Goal: Contribute content: Contribute content

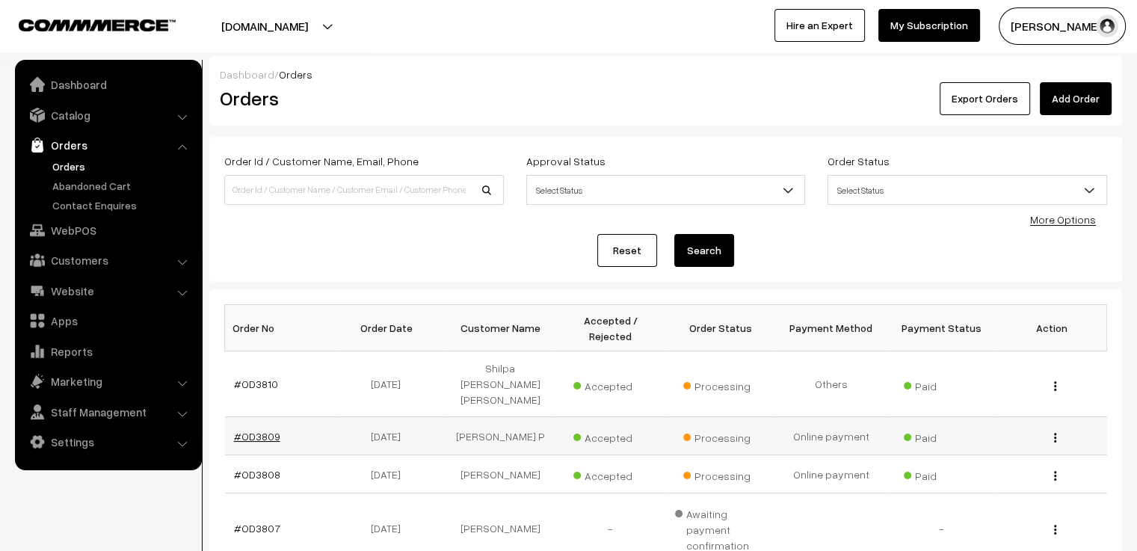
click at [258, 430] on link "#OD3809" at bounding box center [257, 436] width 46 height 13
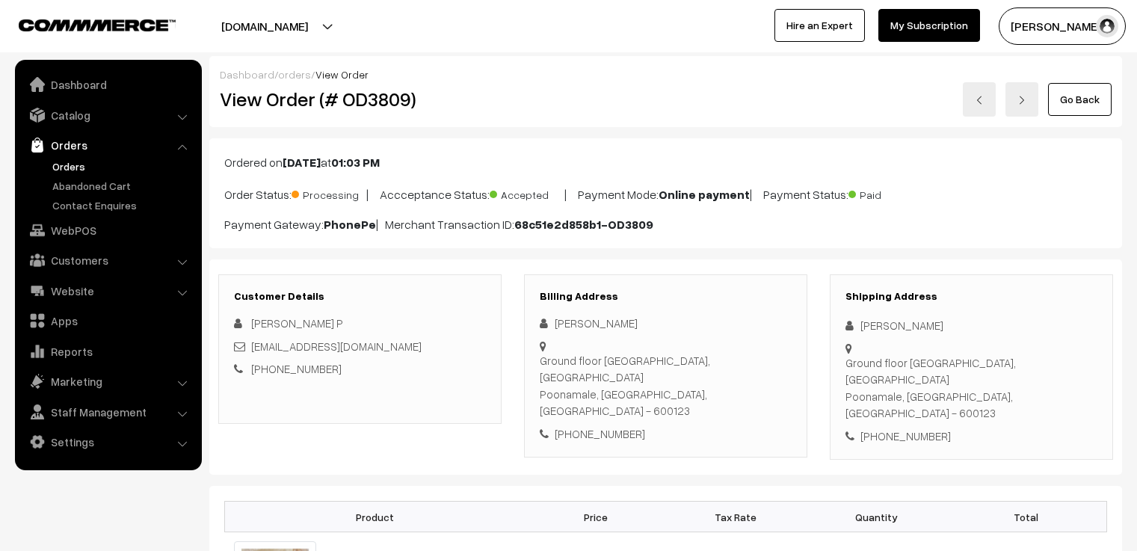
scroll to position [449, 0]
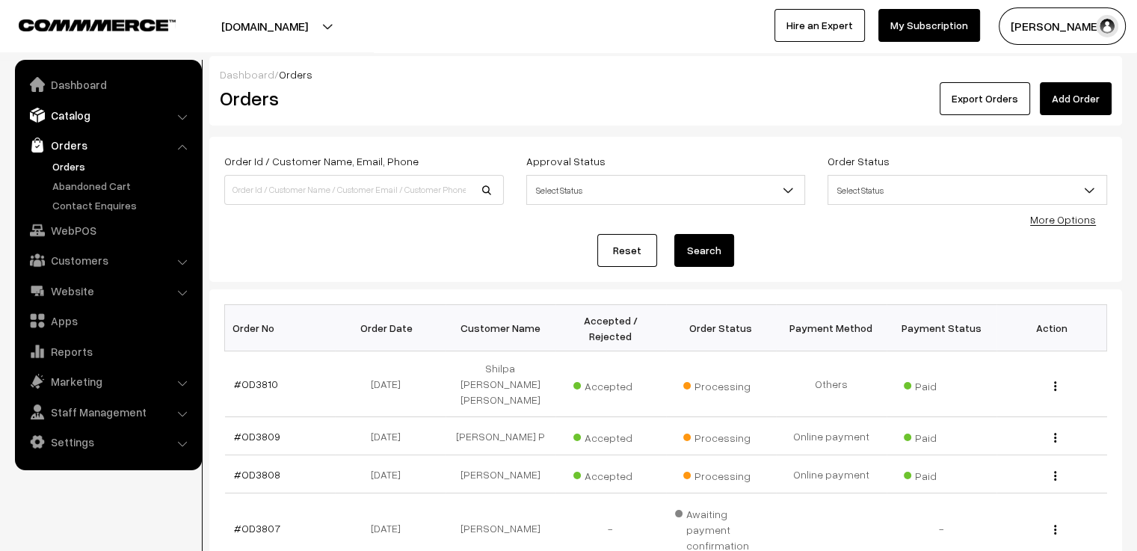
click at [93, 113] on link "Catalog" at bounding box center [108, 115] width 178 height 27
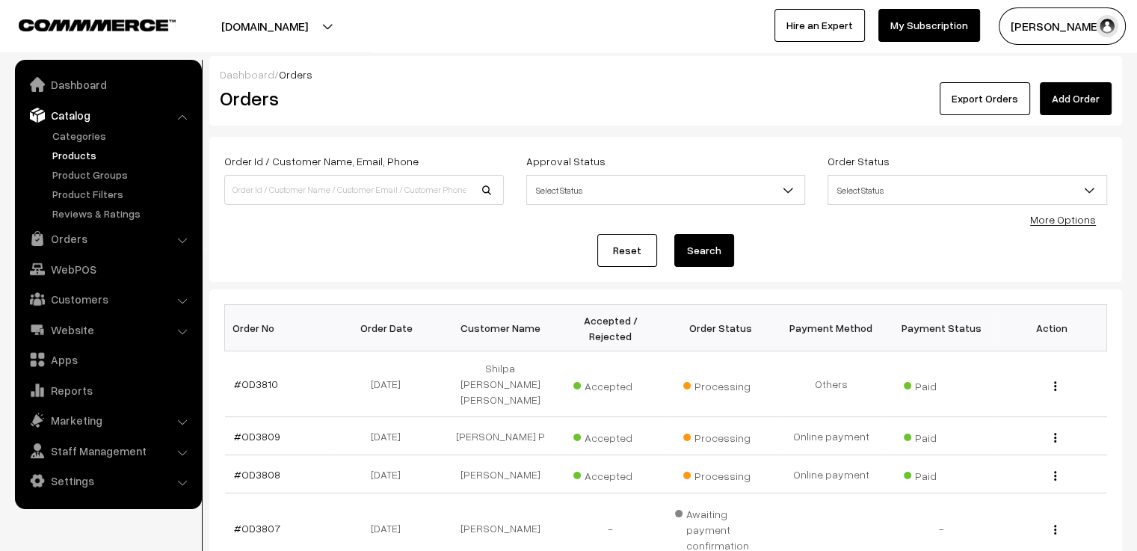
click at [94, 150] on link "Products" at bounding box center [123, 155] width 148 height 16
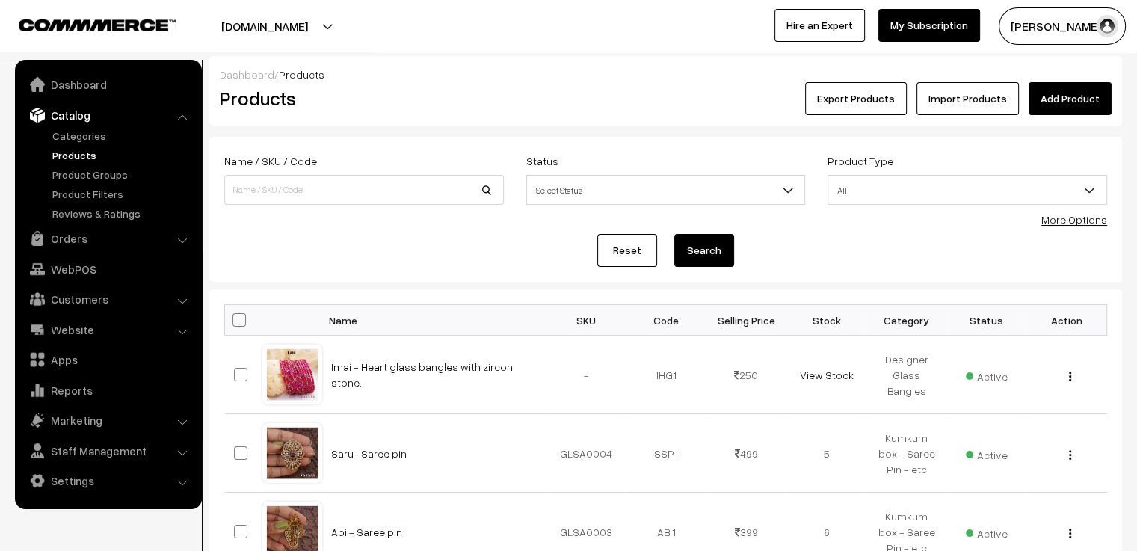
click at [1060, 97] on link "Add Product" at bounding box center [1070, 98] width 83 height 33
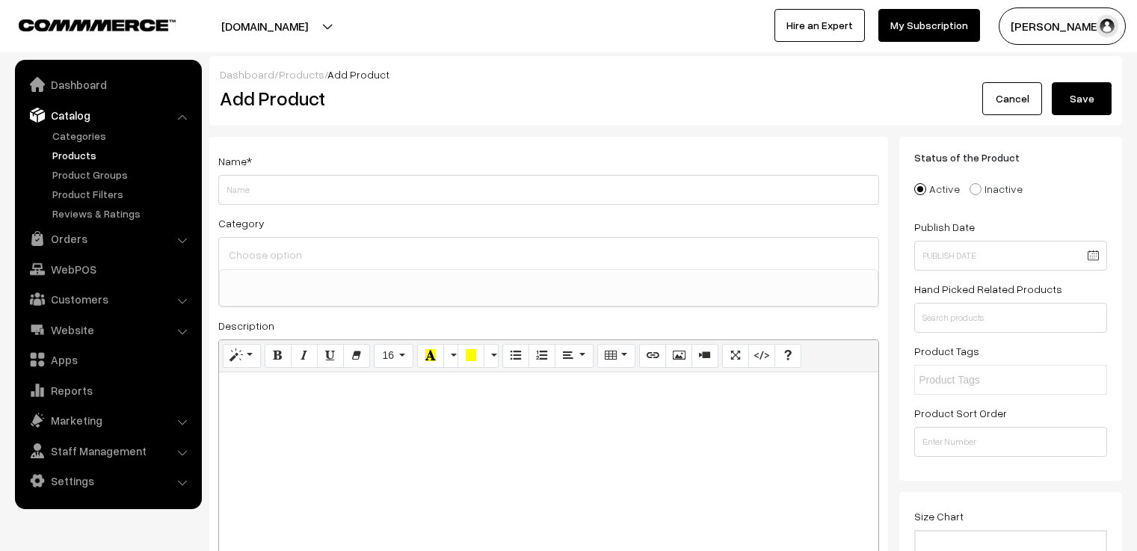
select select
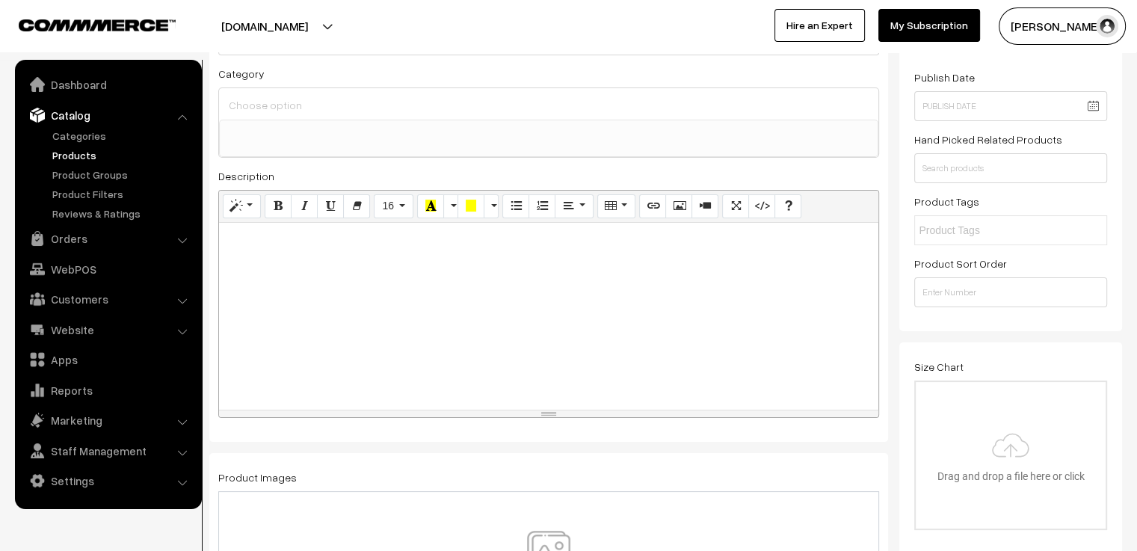
click at [315, 248] on div at bounding box center [548, 316] width 659 height 187
paste div
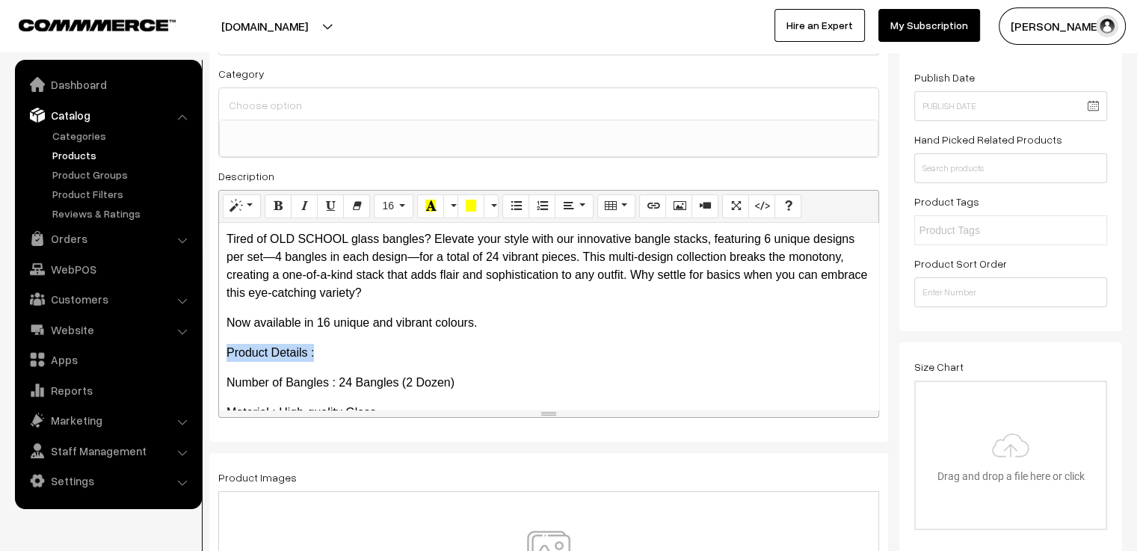
drag, startPoint x: 321, startPoint y: 357, endPoint x: 208, endPoint y: 348, distance: 114.0
click at [283, 206] on icon "Bold (CTRL+B)" at bounding box center [278, 206] width 10 height 12
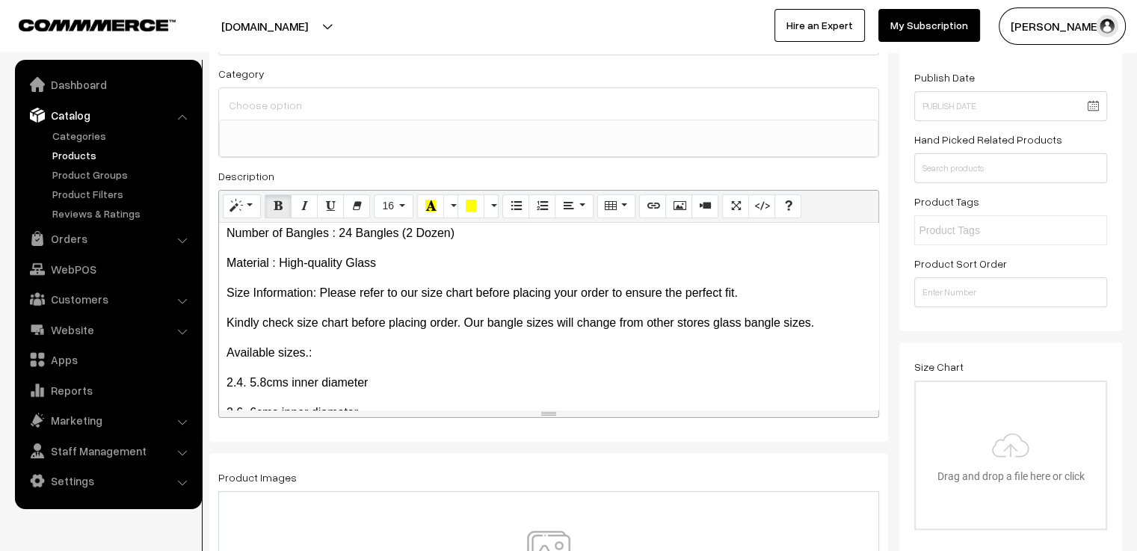
scroll to position [224, 0]
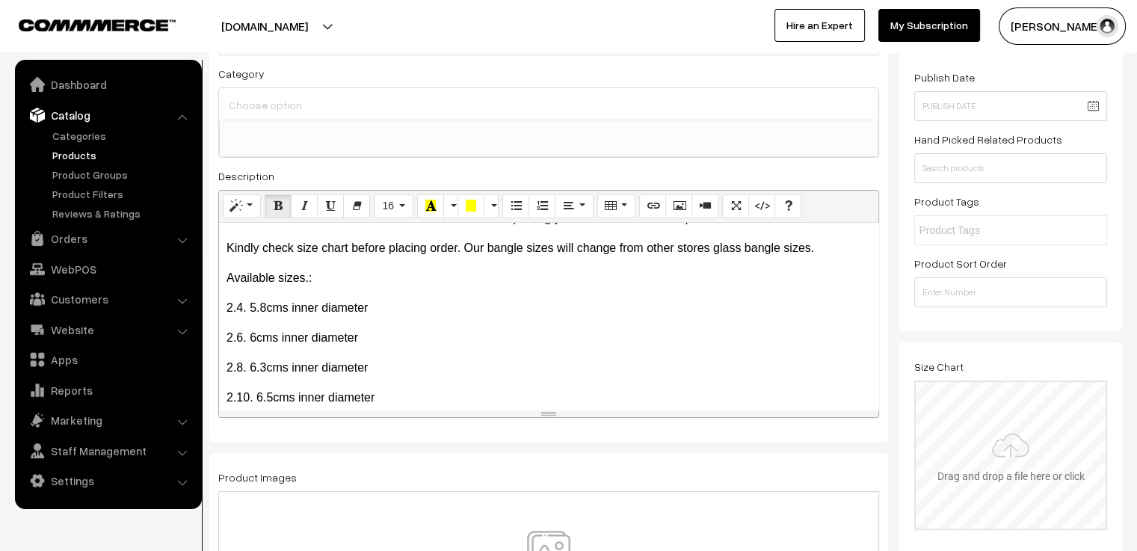
click at [1062, 446] on input "file" at bounding box center [1011, 455] width 190 height 147
type input "C:\fakepath\size chart new website.jpg"
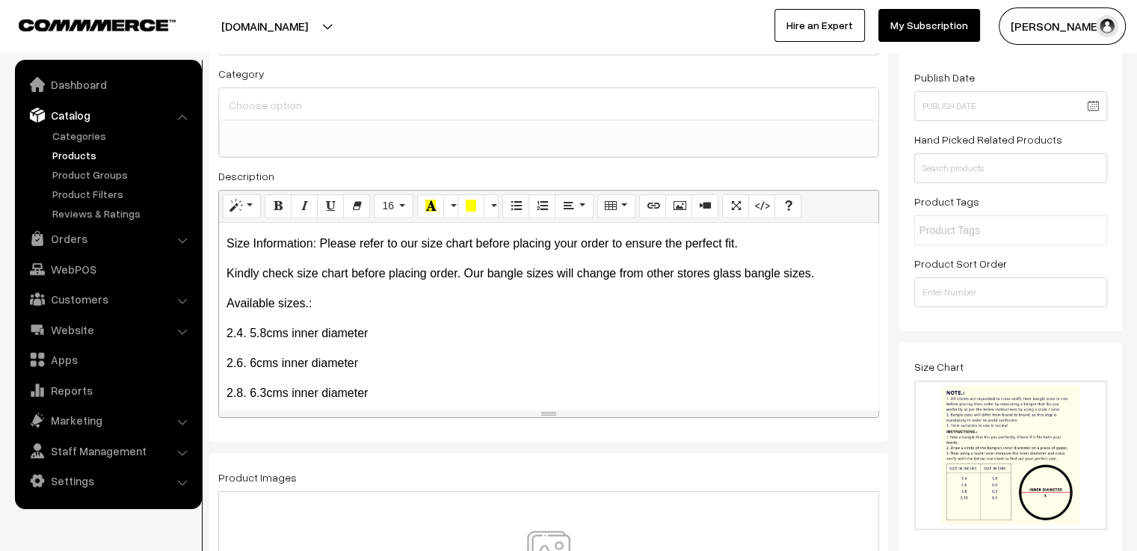
scroll to position [241, 0]
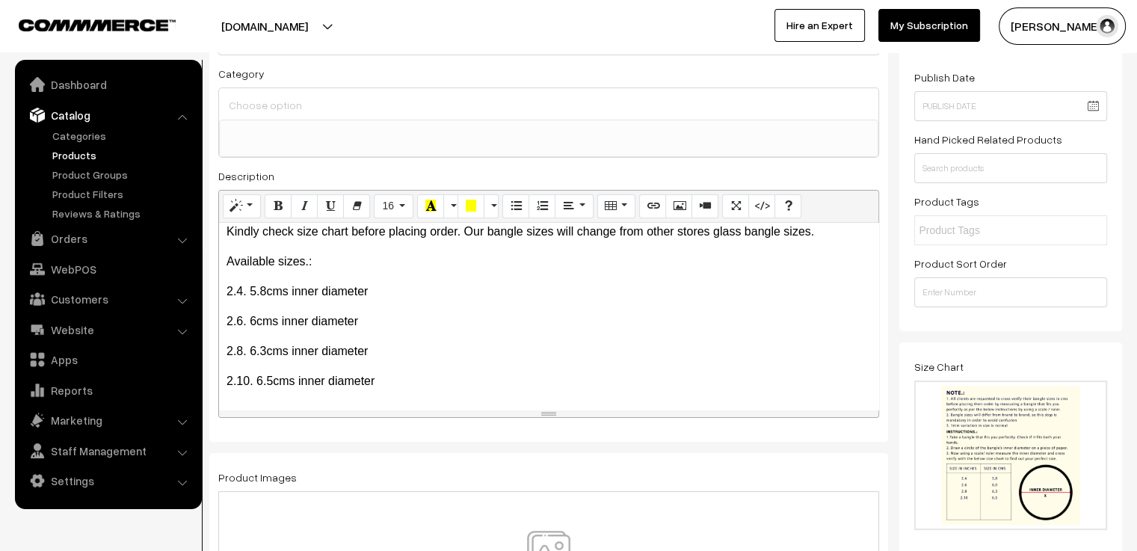
drag, startPoint x: 222, startPoint y: 237, endPoint x: 517, endPoint y: 448, distance: 362.8
copy div "Tired of OLD SCHOOL glass bangles? Elevate your style with our innovative bangl…"
click at [460, 314] on p "2.6. 6cms inner diameter" at bounding box center [549, 321] width 644 height 18
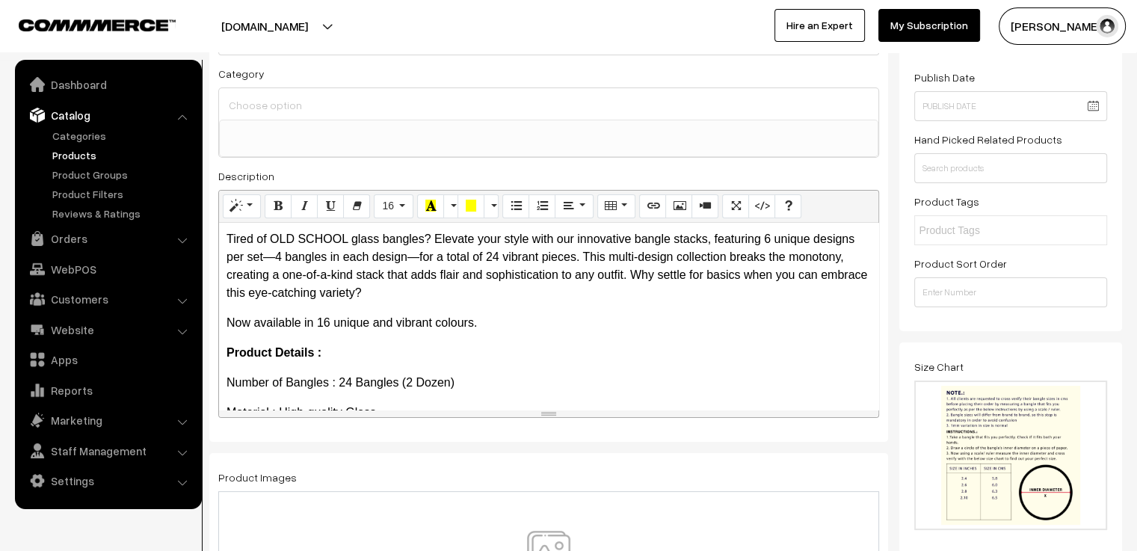
scroll to position [0, 0]
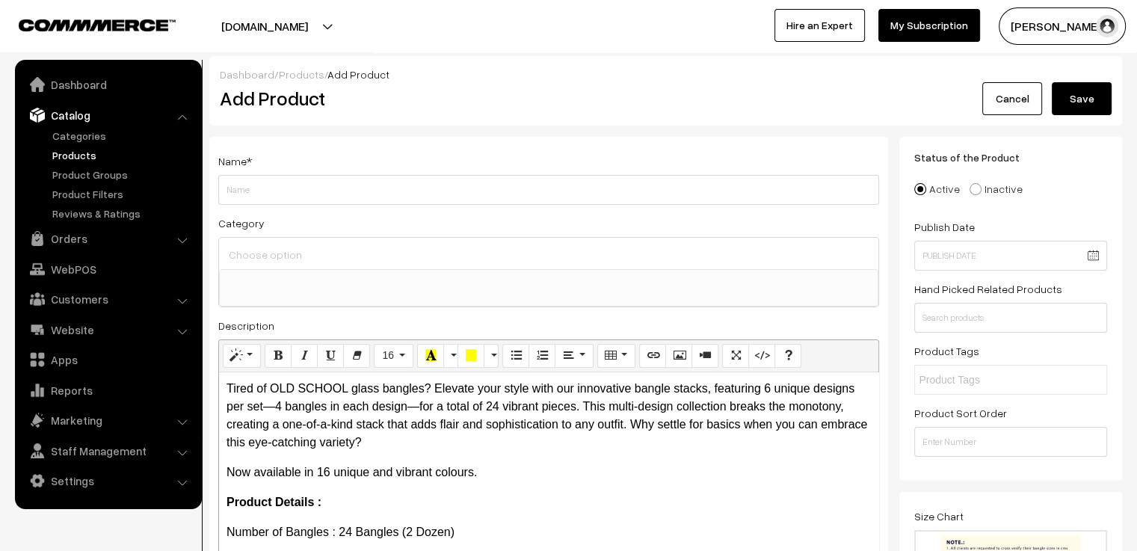
click at [370, 265] on input at bounding box center [548, 255] width 647 height 22
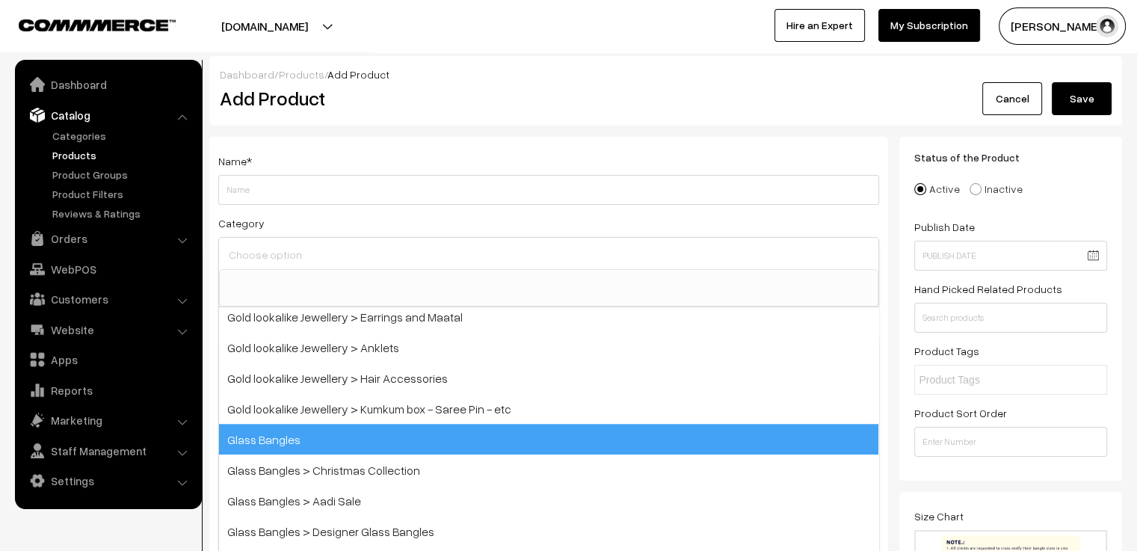
scroll to position [435, 0]
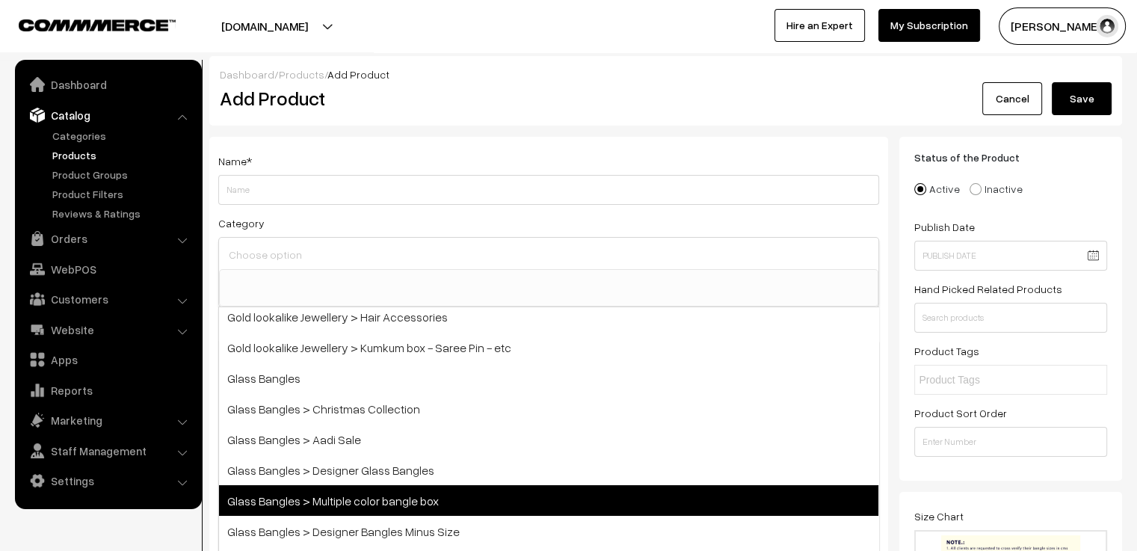
click at [472, 503] on span "Glass Bangles > Multiple color bangle box" at bounding box center [548, 500] width 659 height 31
select select "5"
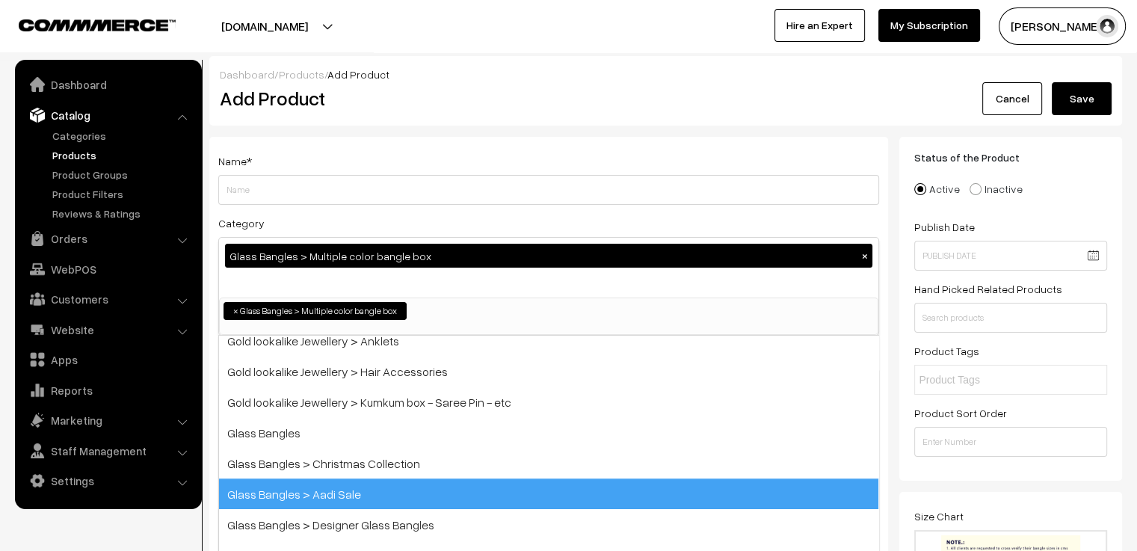
scroll to position [216, 0]
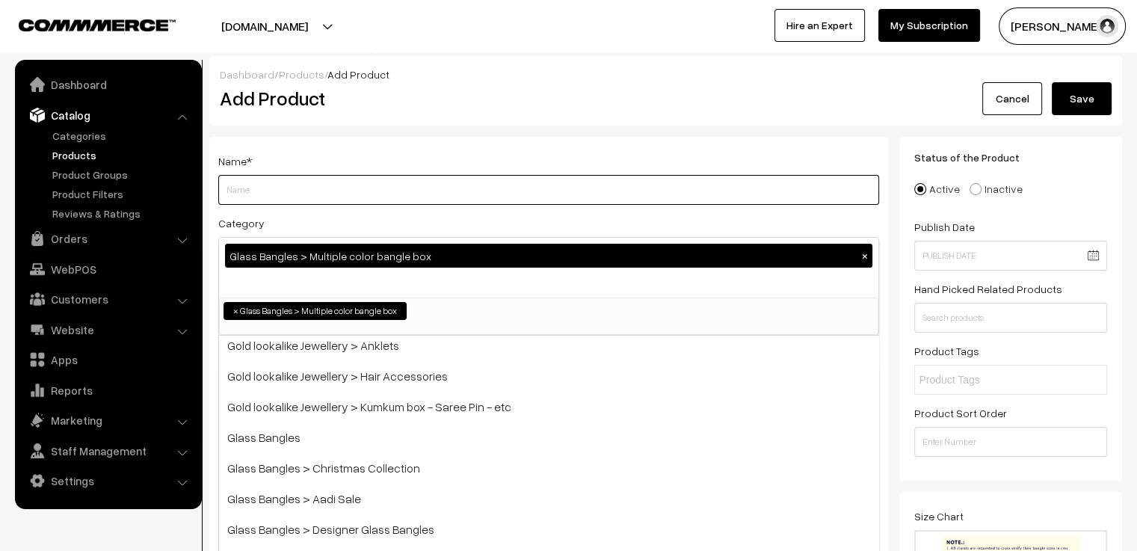
click at [254, 193] on input "Weight" at bounding box center [548, 190] width 661 height 30
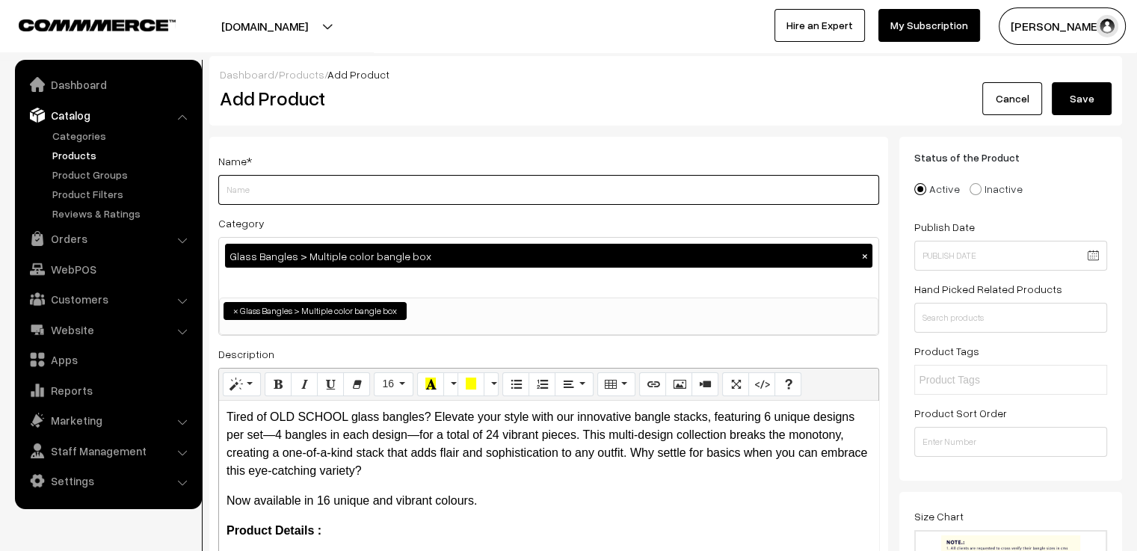
type input "s"
type input "SUNSET"
click at [322, 212] on div "Name * SUNSET Category Glass Bangles > Multiple color bangle box × Bangles Bang…" at bounding box center [548, 378] width 679 height 483
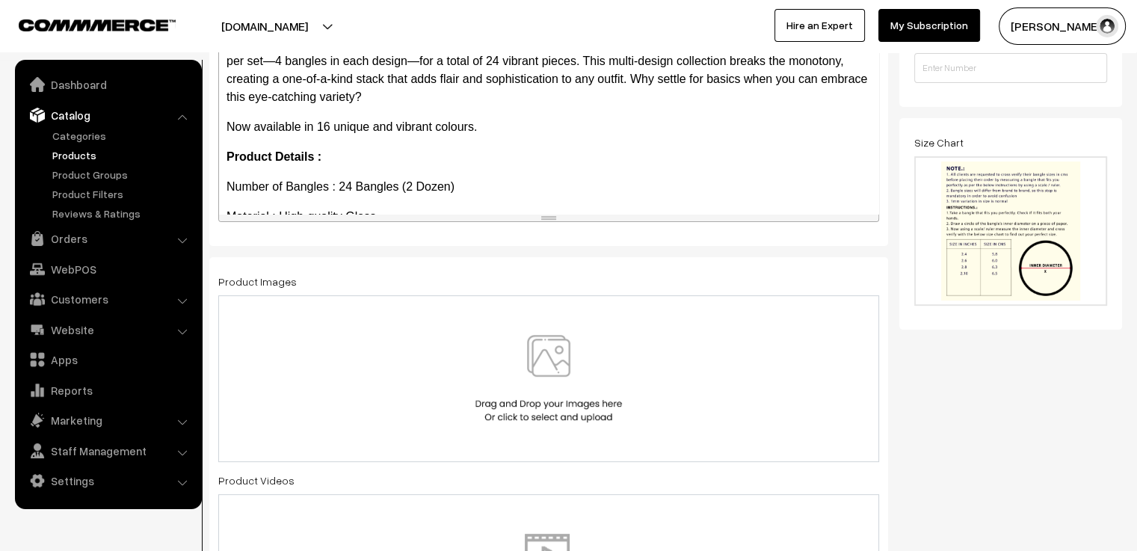
scroll to position [449, 0]
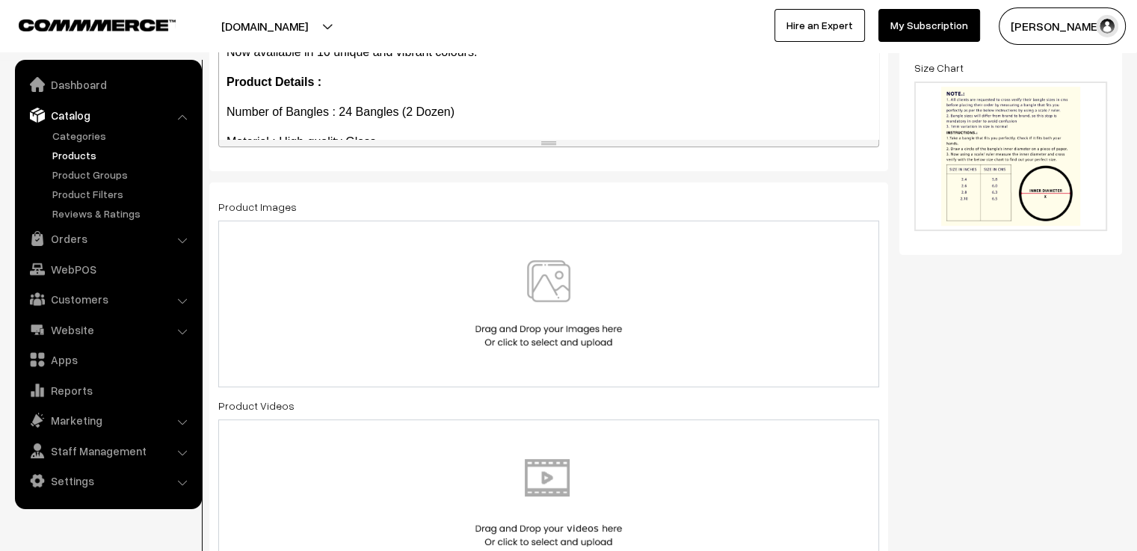
click at [525, 289] on img at bounding box center [549, 303] width 154 height 87
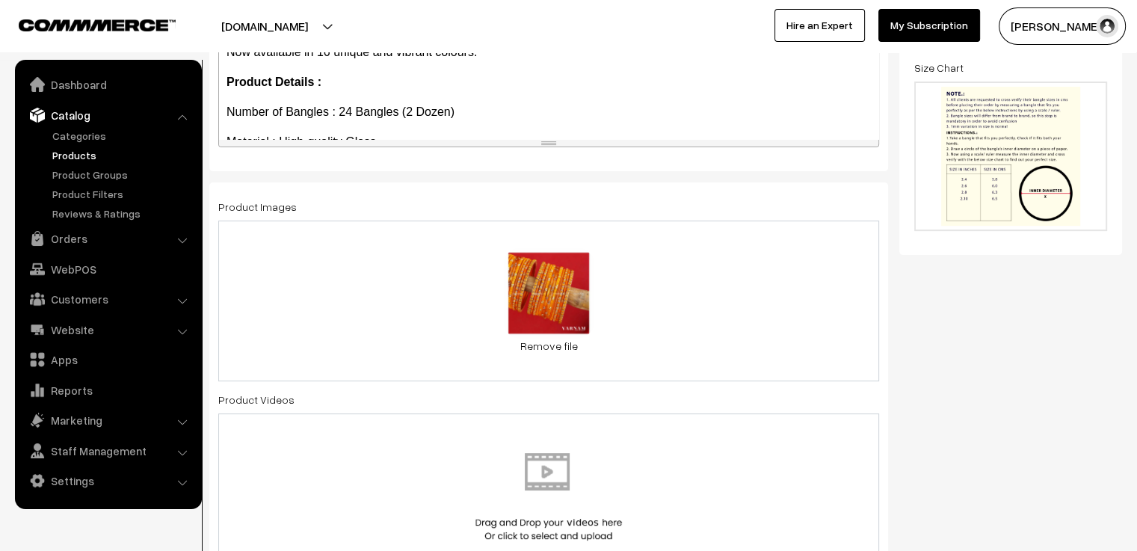
click at [664, 294] on div "0.3 MB SUNSET 1.jpg Check Error Remove file" at bounding box center [548, 301] width 661 height 161
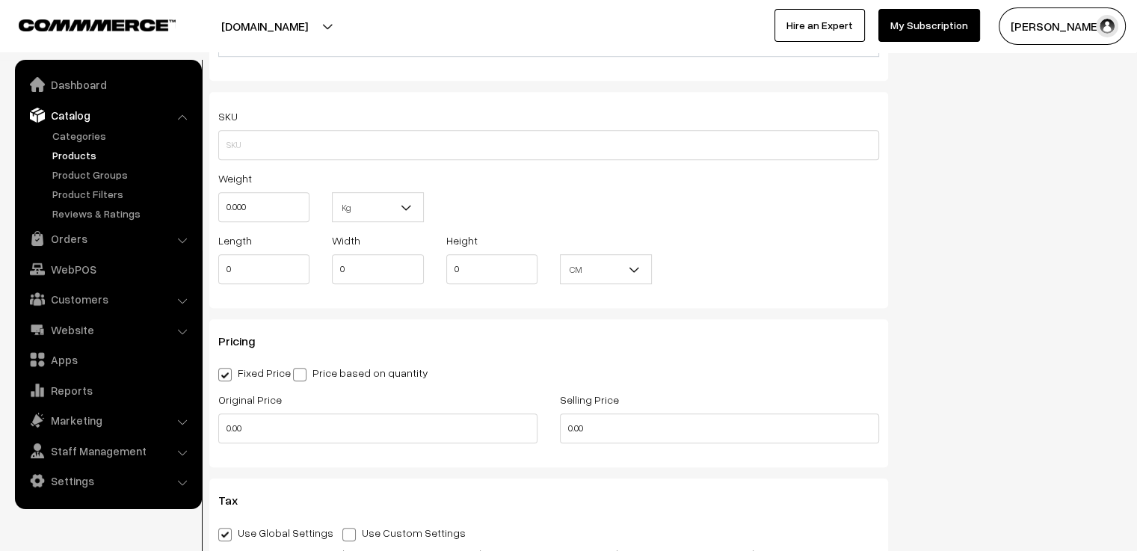
scroll to position [1047, 0]
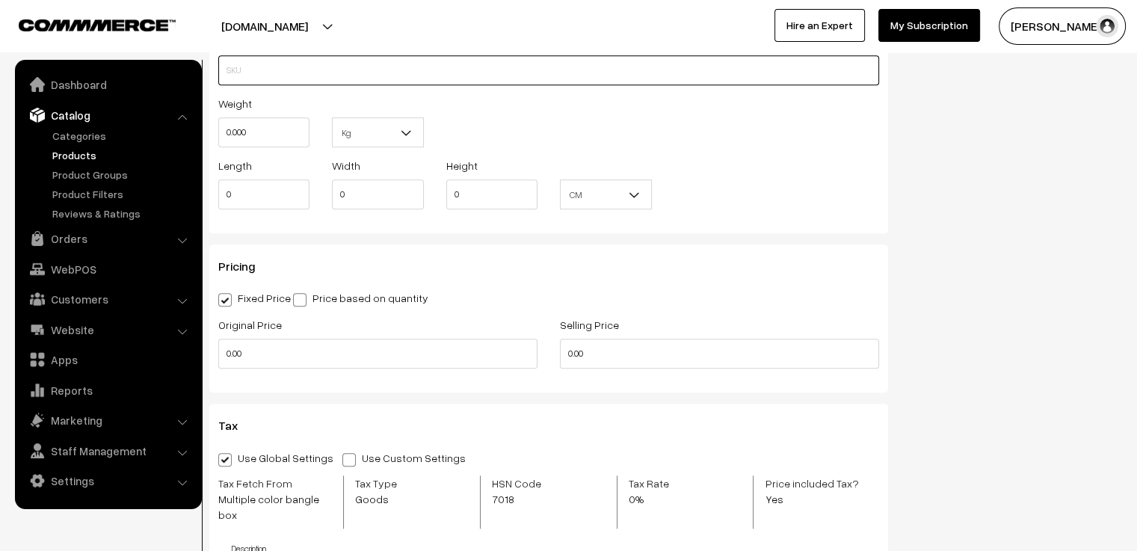
click at [271, 67] on input "text" at bounding box center [548, 70] width 661 height 30
type input "MCGBS1"
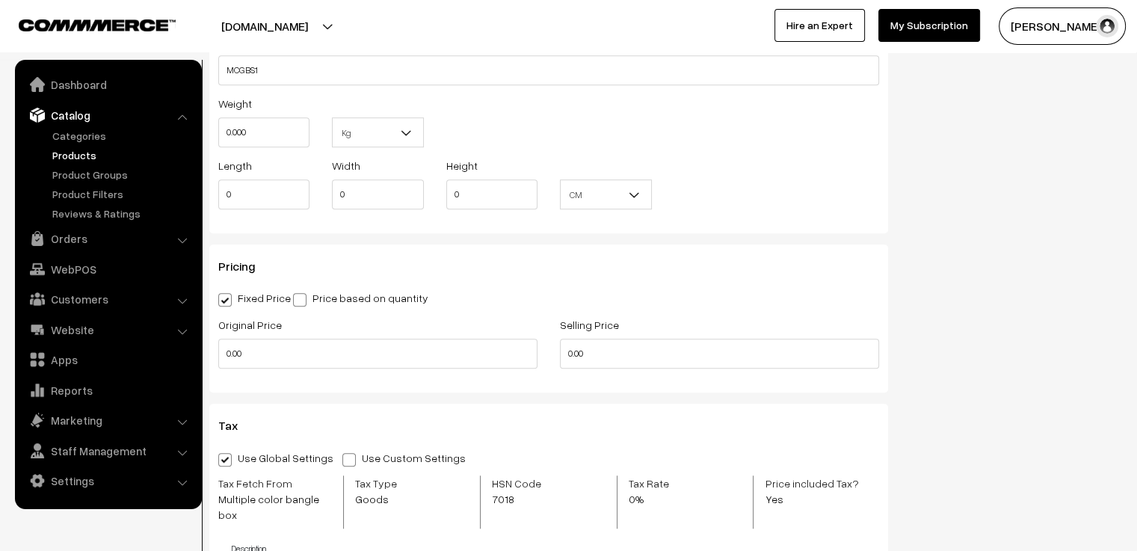
click at [516, 108] on div "Weight 0.000 Kg Kg" at bounding box center [548, 125] width 683 height 62
click at [603, 358] on input "0.00" at bounding box center [719, 354] width 319 height 30
type input "0"
drag, startPoint x: 275, startPoint y: 357, endPoint x: 200, endPoint y: 358, distance: 75.5
click at [200, 358] on body "Thank you for showing interest. Our team will call you shortly. Close [DOMAIN_N…" at bounding box center [568, 302] width 1137 height 2699
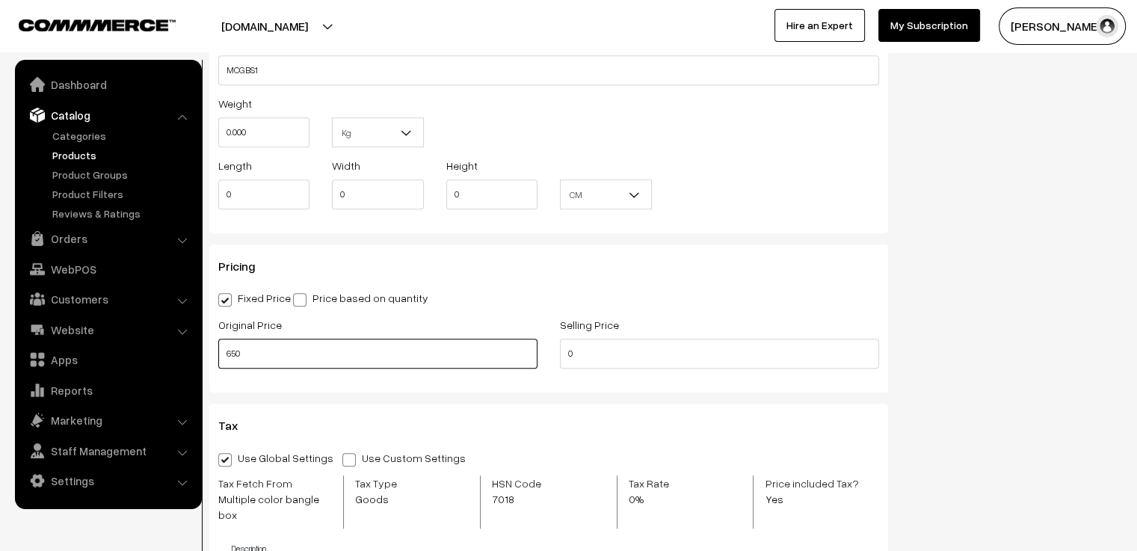
type input "650"
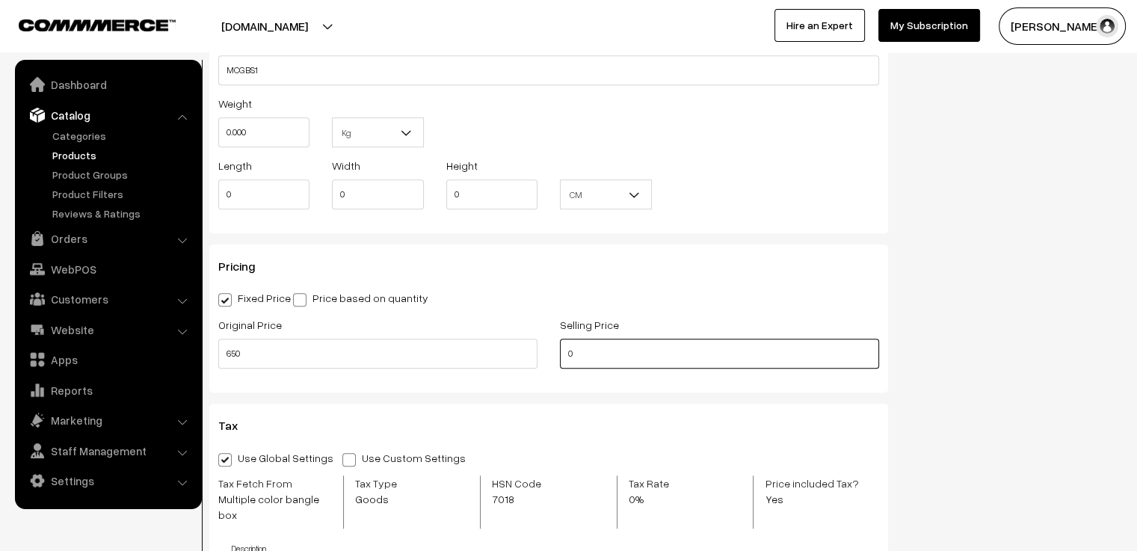
drag, startPoint x: 579, startPoint y: 351, endPoint x: 555, endPoint y: 360, distance: 25.5
click at [555, 360] on div "Selling Price 0" at bounding box center [720, 346] width 342 height 62
type input "550"
click at [524, 397] on div "Name * SUNSET Category Glass Bangles > Multiple color bangle box × Bangles Bang…" at bounding box center [548, 39] width 701 height 1898
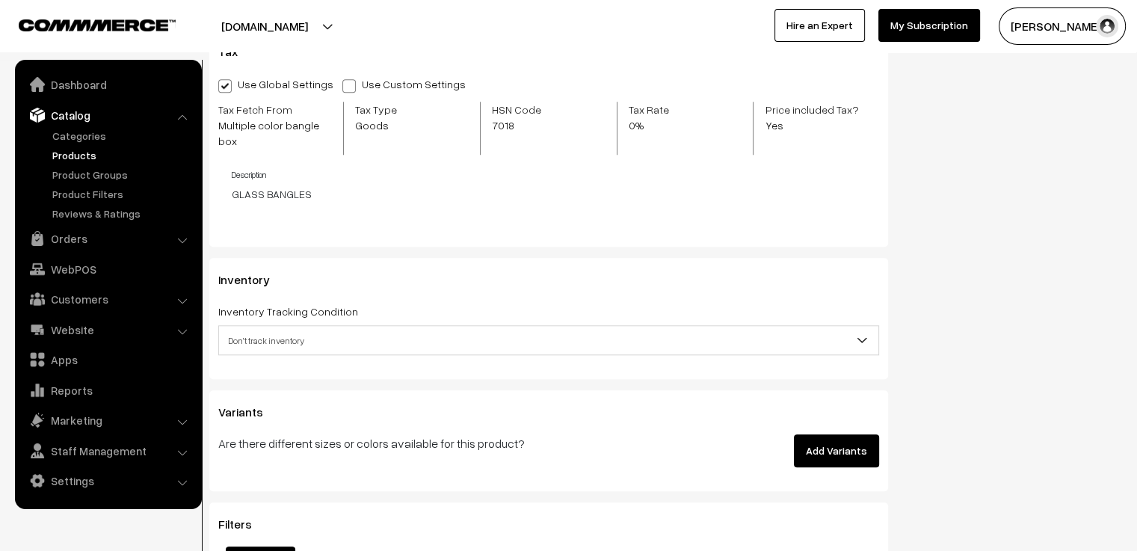
scroll to position [1495, 0]
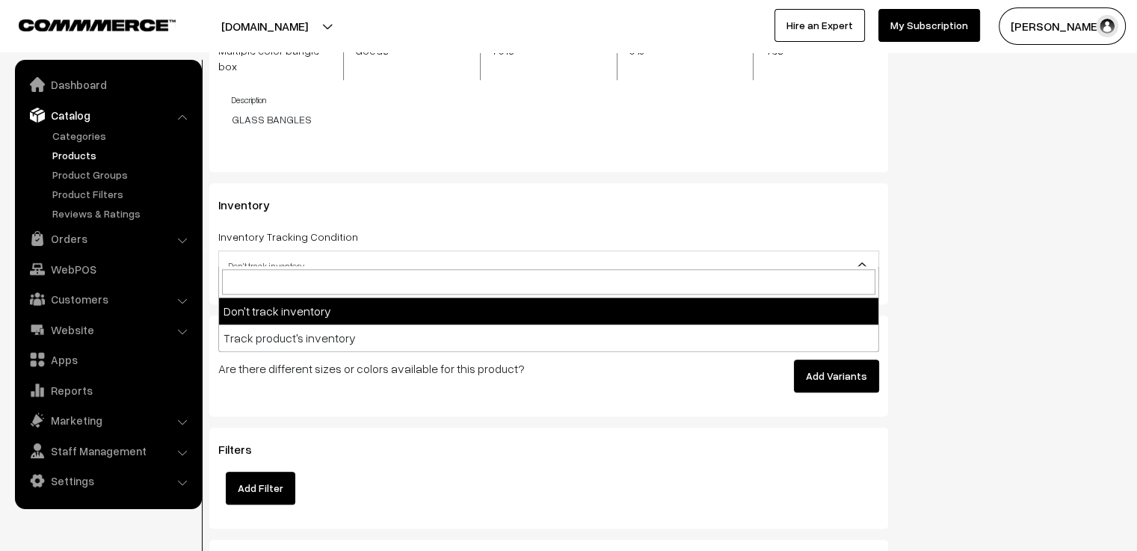
click at [410, 256] on span "Don't track inventory" at bounding box center [548, 266] width 659 height 26
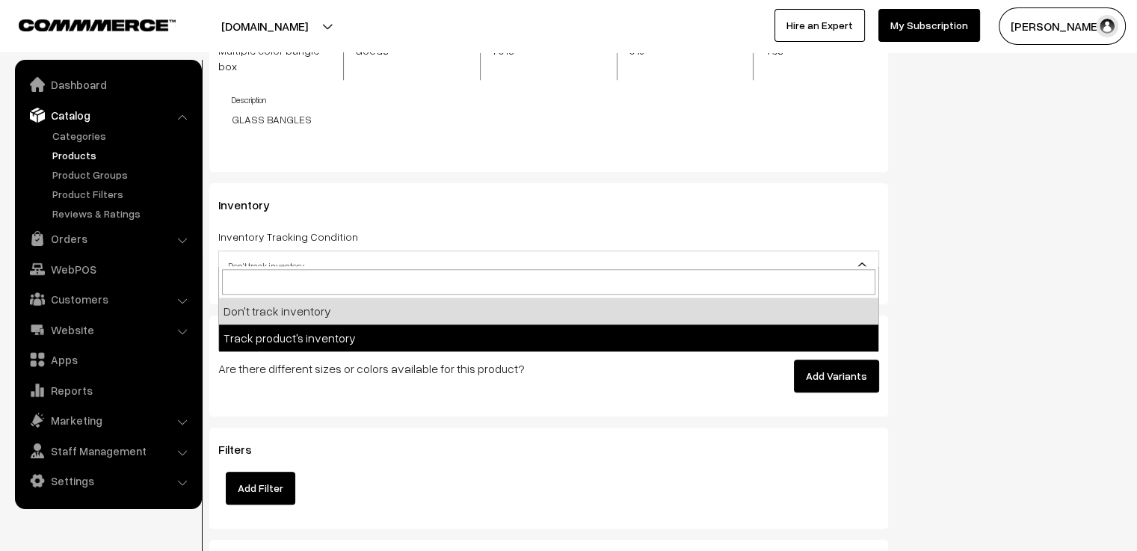
select select "2"
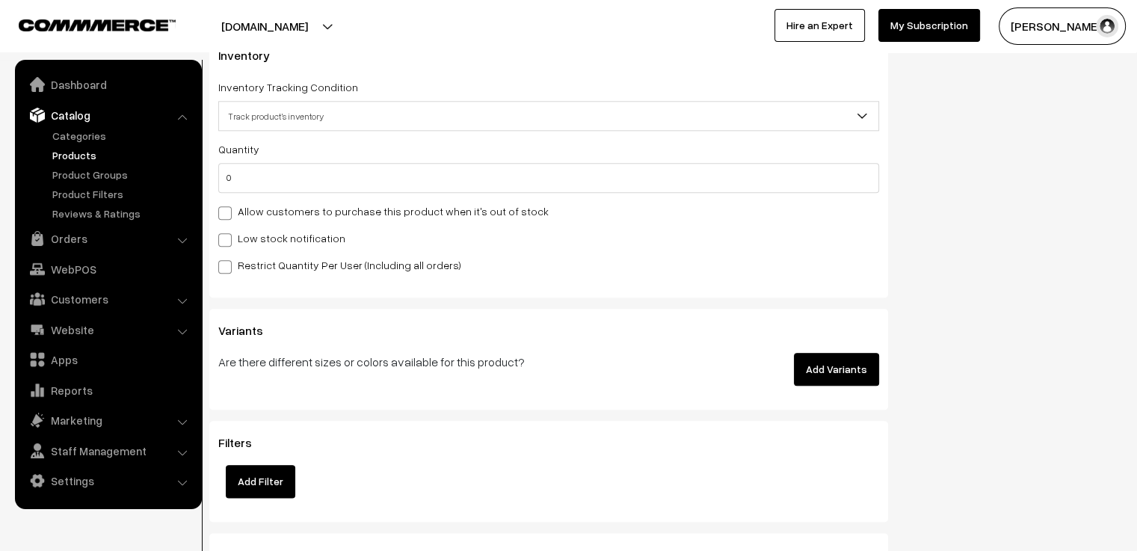
scroll to position [1719, 0]
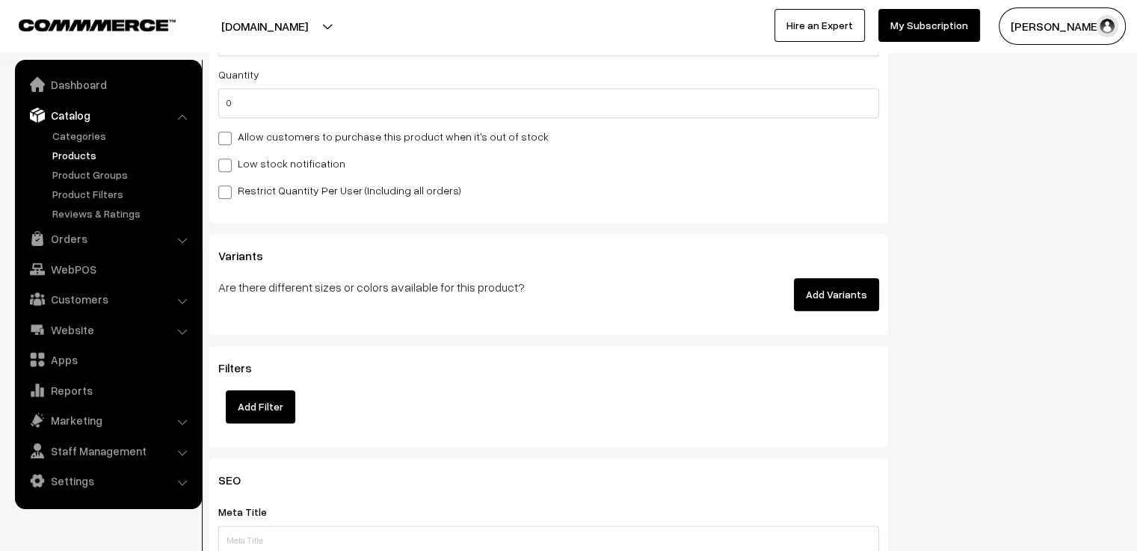
click at [816, 278] on button "Add Variants" at bounding box center [836, 294] width 85 height 33
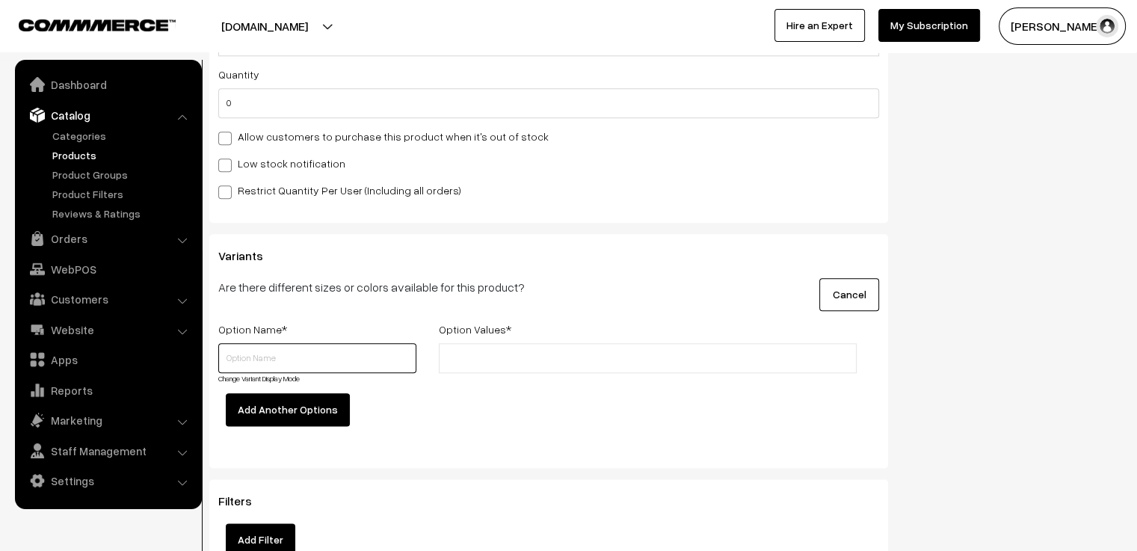
click at [286, 343] on input "text" at bounding box center [317, 358] width 198 height 30
type input "s"
type input "Size"
click at [510, 356] on ul at bounding box center [648, 358] width 418 height 30
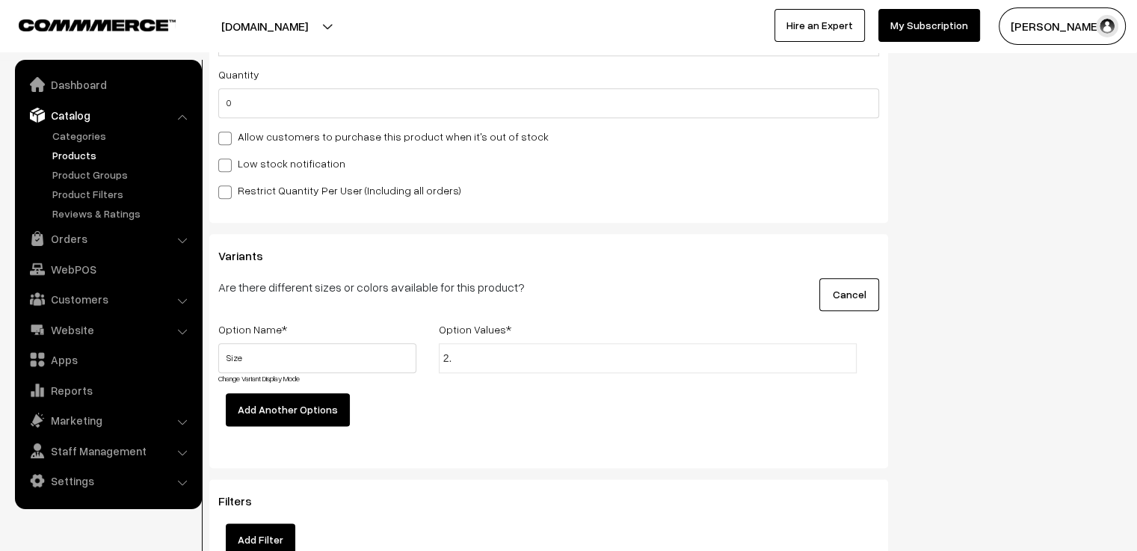
type input "2.4"
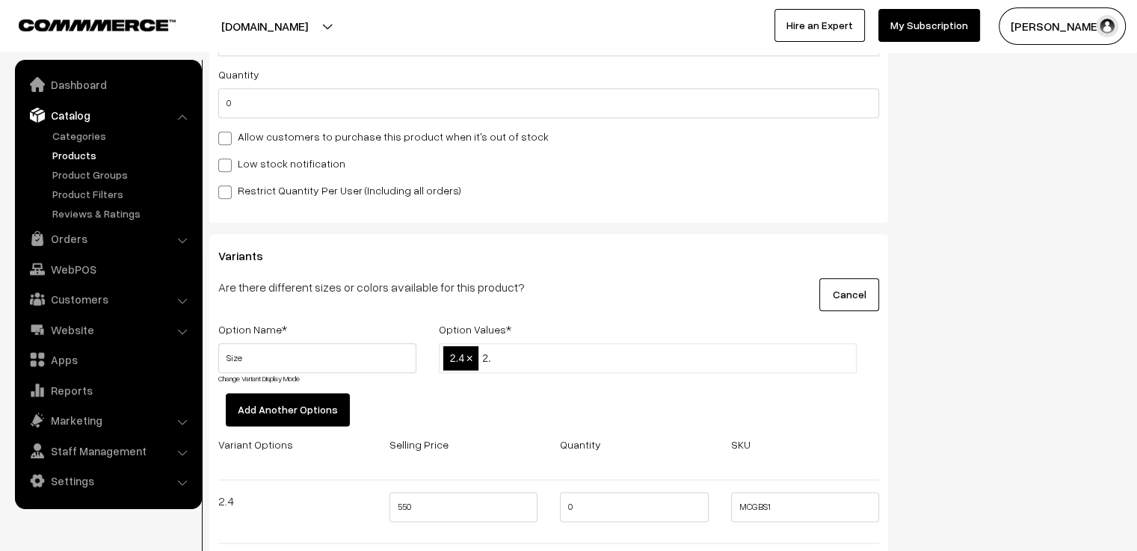
type input "2.6"
type input "2.8"
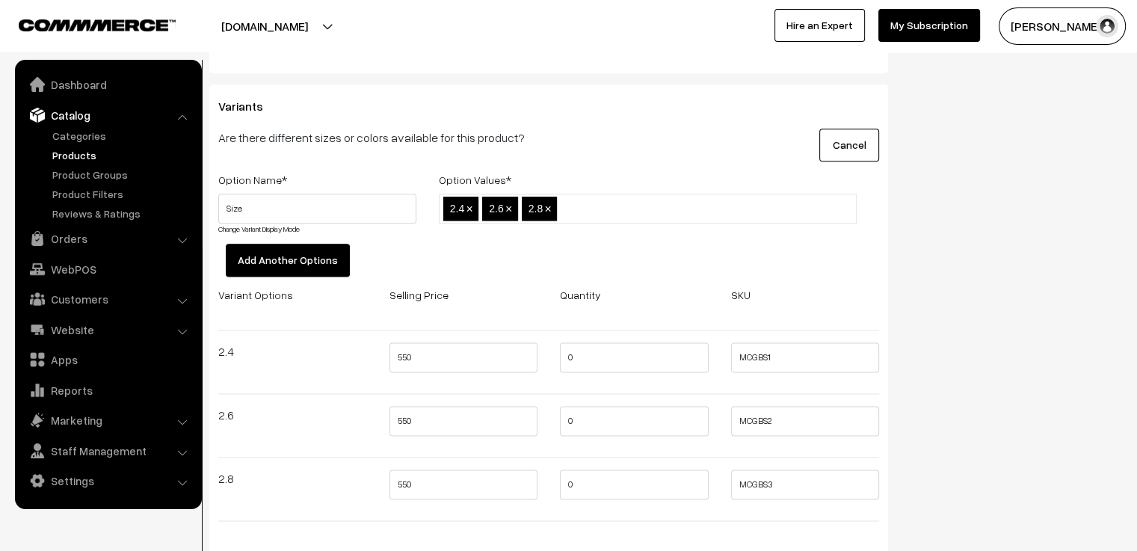
scroll to position [1944, 0]
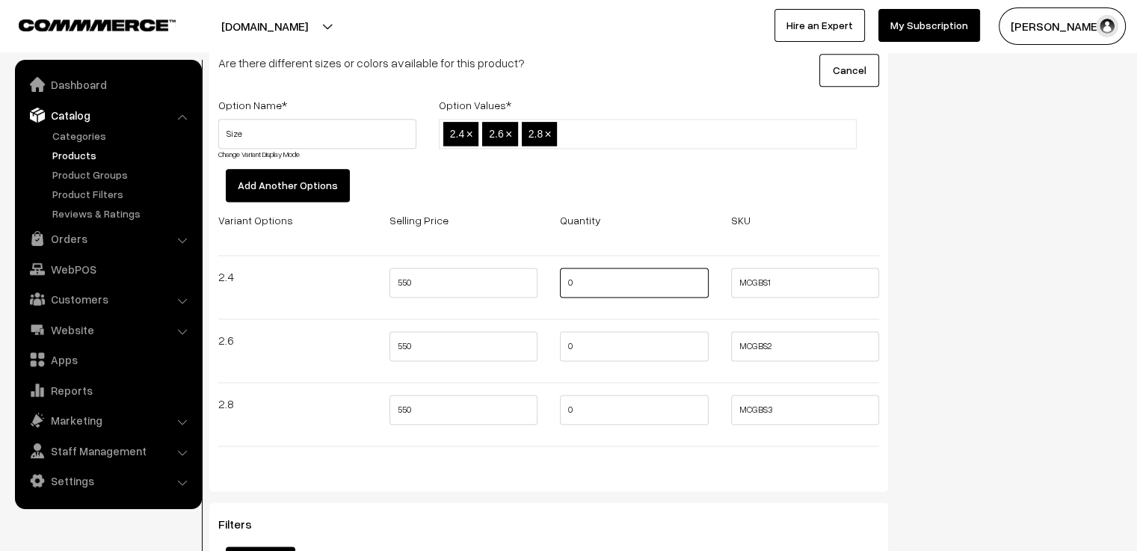
drag, startPoint x: 594, startPoint y: 265, endPoint x: 549, endPoint y: 273, distance: 46.2
click at [549, 273] on div "0" at bounding box center [634, 287] width 171 height 39
type input "3"
click at [583, 345] on input "0" at bounding box center [634, 346] width 149 height 30
type input "3"
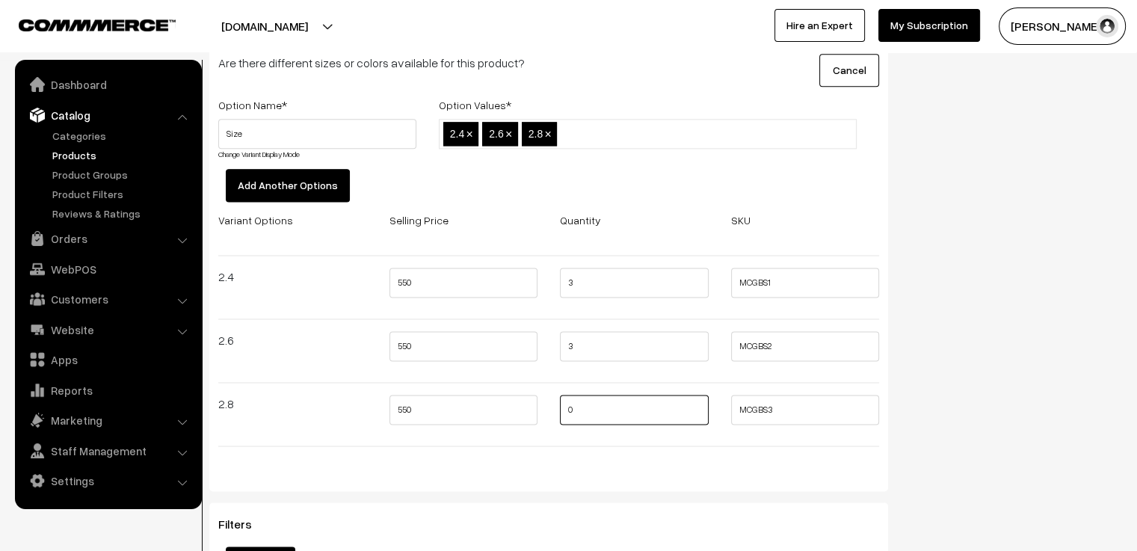
click at [595, 395] on input "0" at bounding box center [634, 410] width 149 height 30
type input "3"
click at [540, 436] on div at bounding box center [548, 446] width 683 height 25
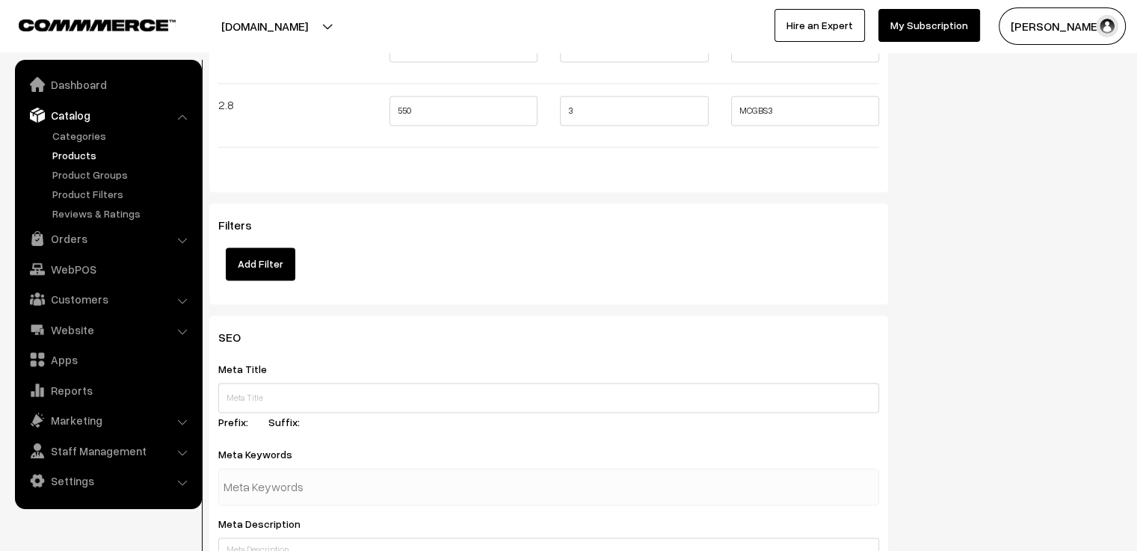
scroll to position [2392, 0]
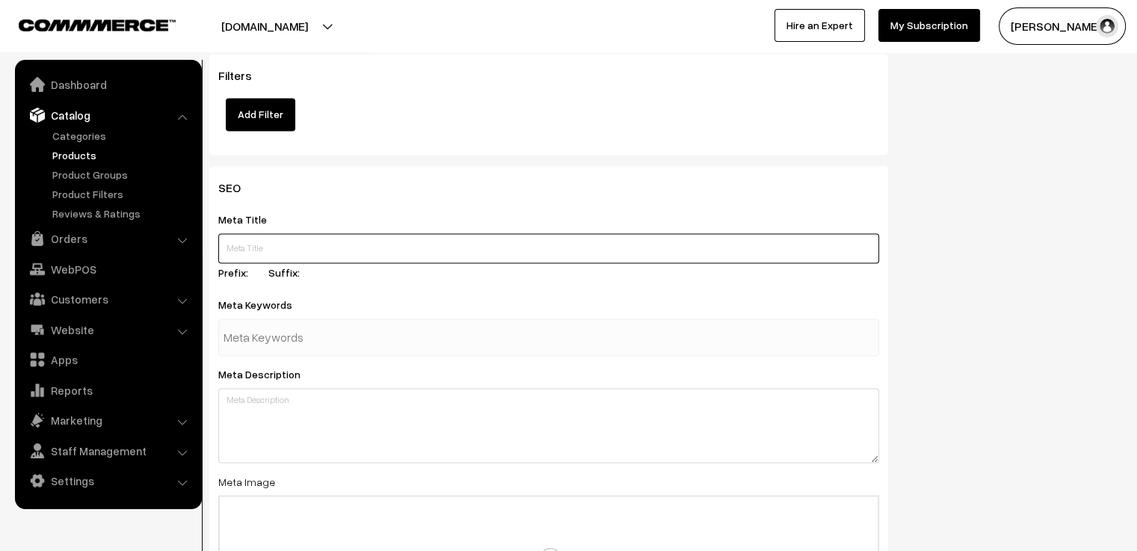
click at [401, 234] on input "text" at bounding box center [548, 248] width 661 height 30
type input "Sunset - Glass bangle stack. BUY NOW."
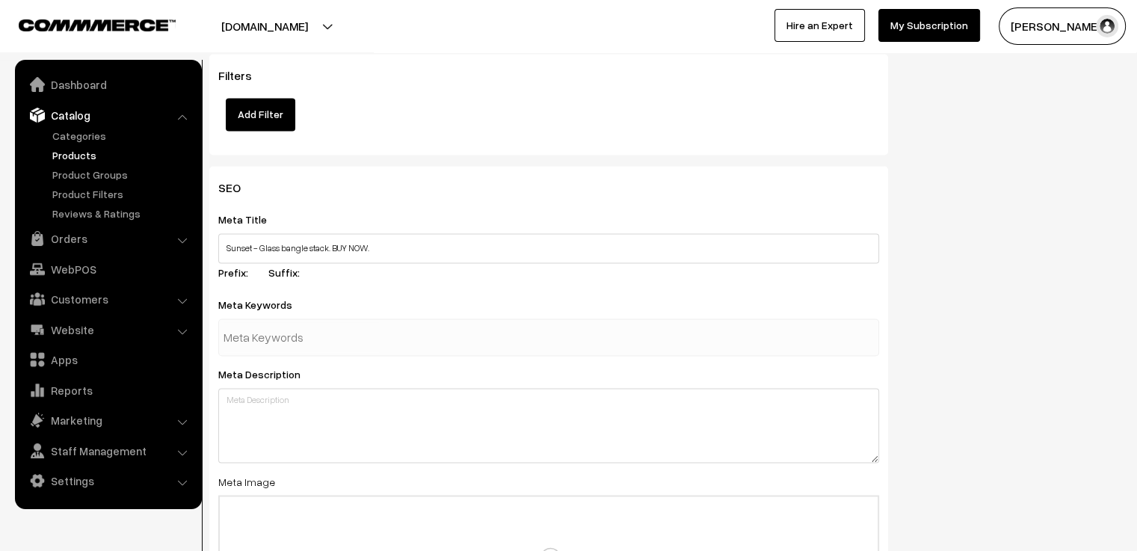
click at [348, 324] on input "text" at bounding box center [301, 337] width 155 height 30
type input "glass bangles"
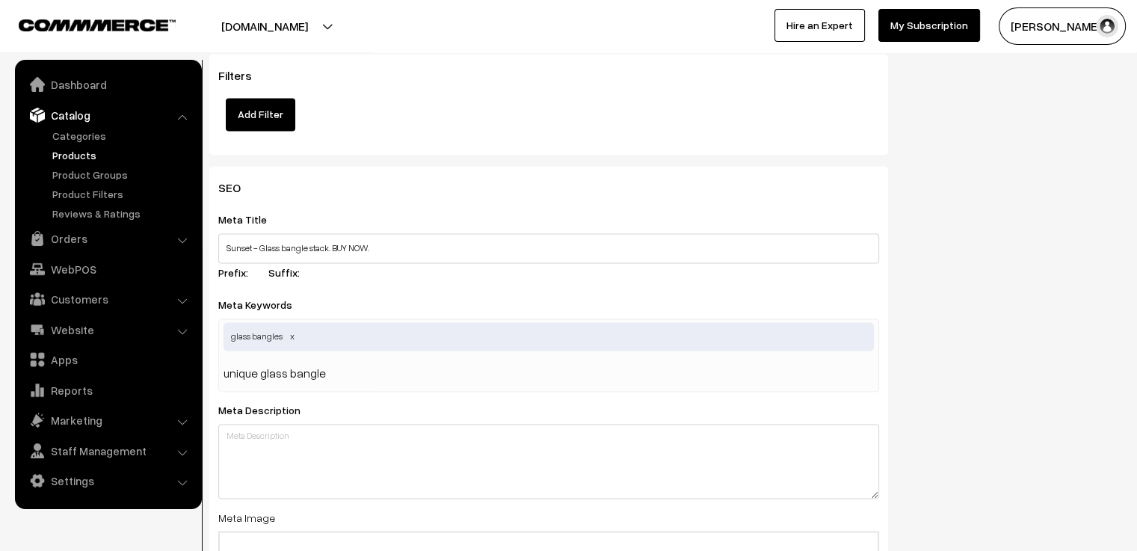
type input "unique glass bangles"
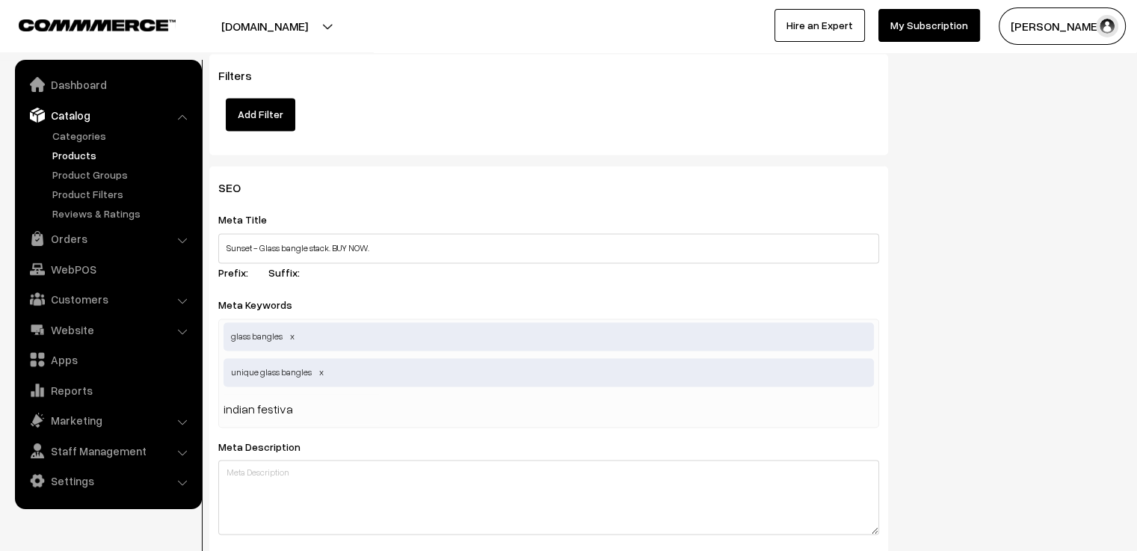
type input "indian festival"
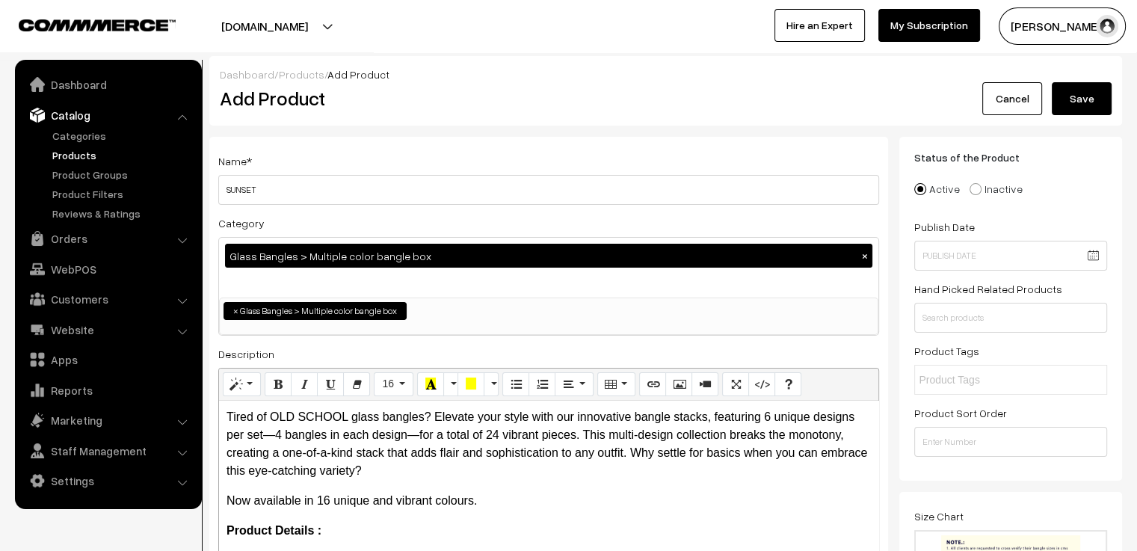
scroll to position [75, 0]
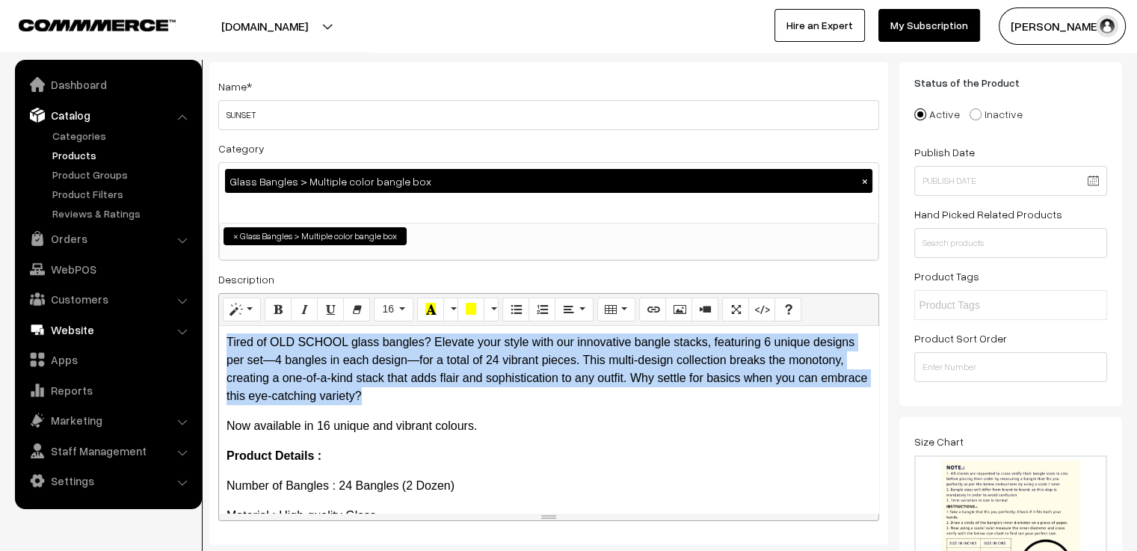
drag, startPoint x: 424, startPoint y: 396, endPoint x: 191, endPoint y: 330, distance: 242.5
copy p "Tired of OLD SCHOOL glass bangles? Elevate your style with our innovative bangl…"
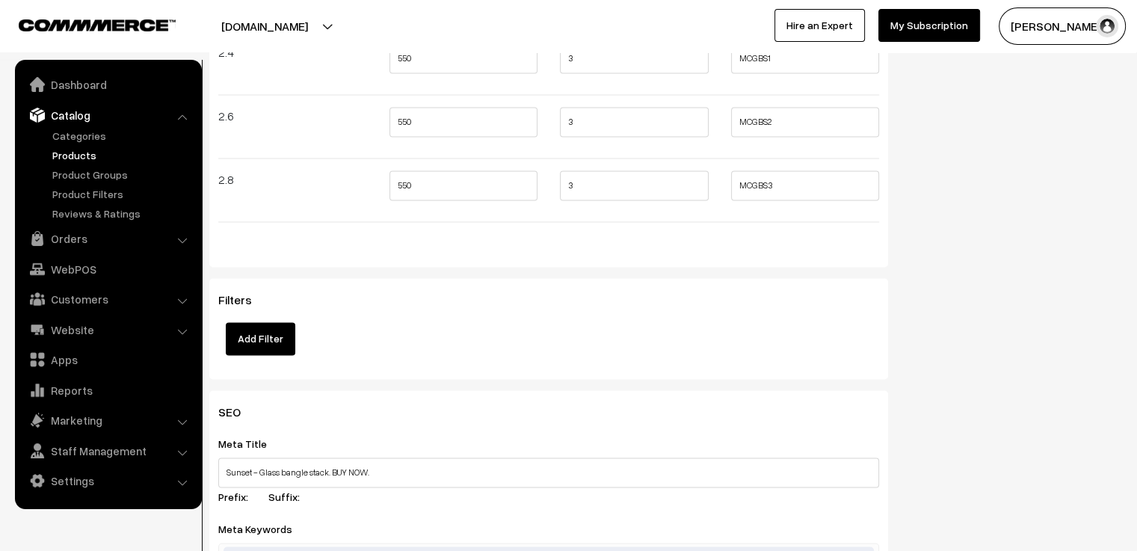
scroll to position [2691, 0]
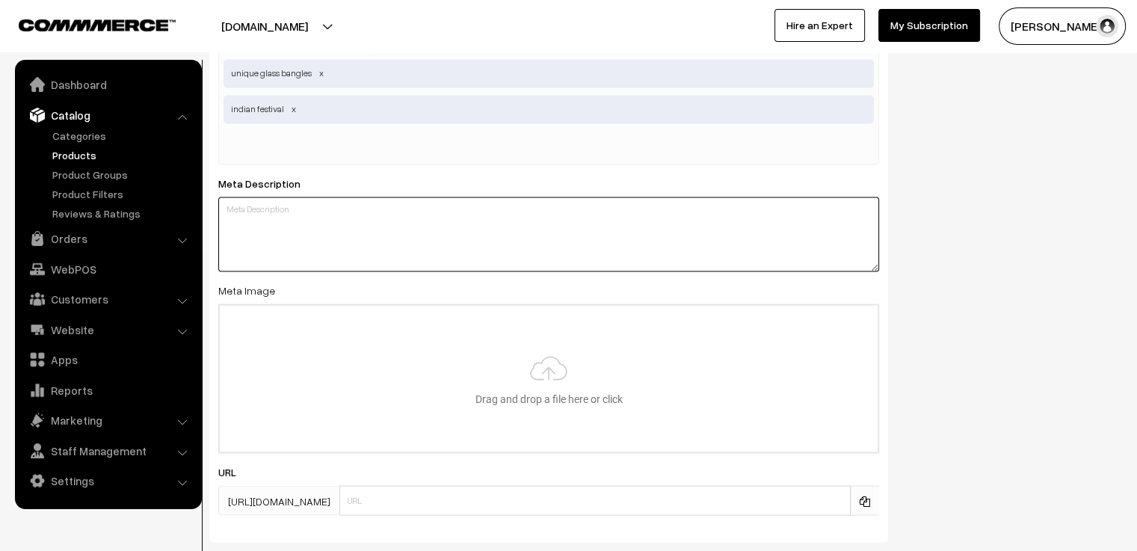
click at [375, 212] on textarea at bounding box center [548, 234] width 661 height 75
paste textarea "Tired of OLD SCHOOL glass bangles? Elevate your style with our innovative bangl…"
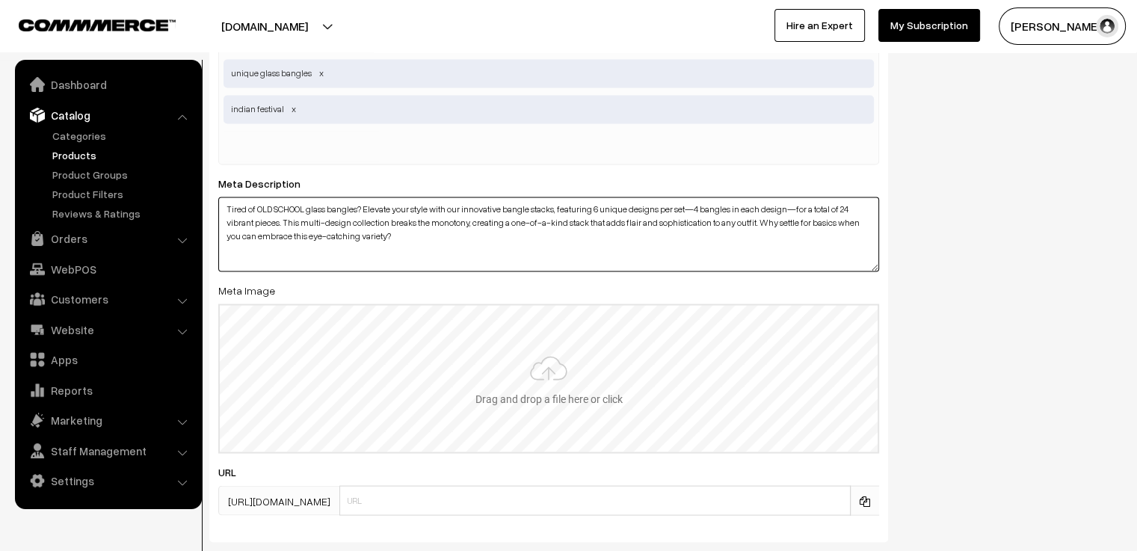
type textarea "Tired of OLD SCHOOL glass bangles? Elevate your style with our innovative bangl…"
click at [554, 370] on input "file" at bounding box center [549, 378] width 658 height 147
type input "C:\fakepath\SUNSET 1.jpg"
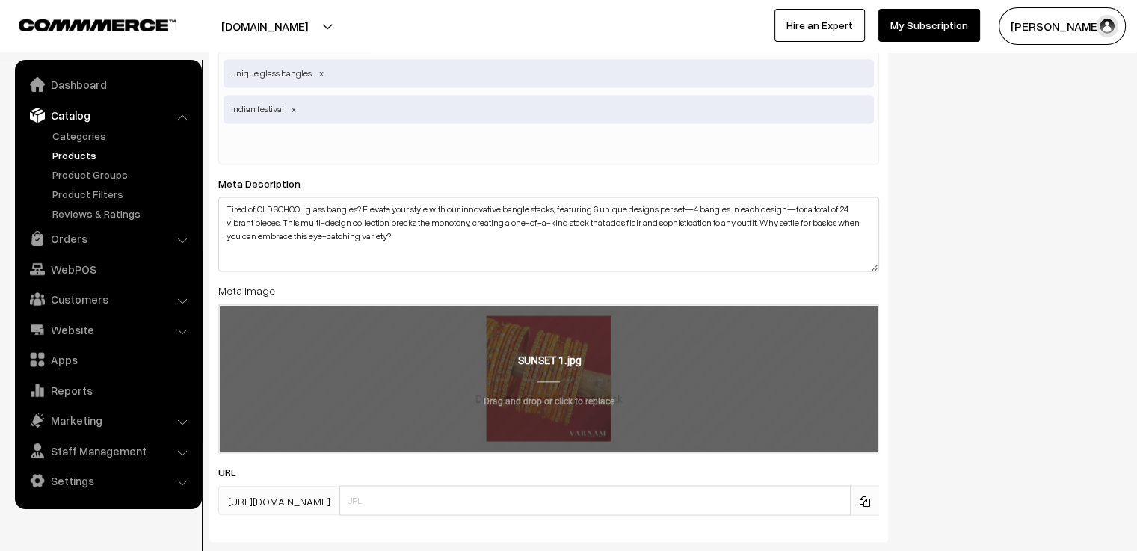
scroll to position [2766, 0]
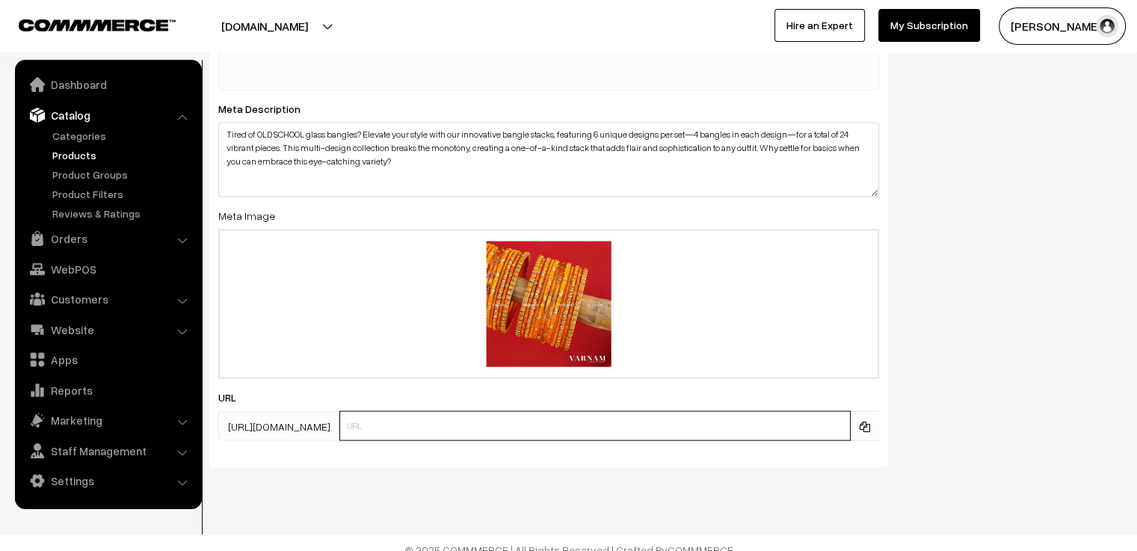
click at [440, 419] on input "text" at bounding box center [594, 425] width 511 height 30
click at [985, 350] on div "SEO Meta Title Sunset - Glass bangle stack. BUY NOW. Prefix: Suffix: Meta Keywo…" at bounding box center [665, 135] width 935 height 686
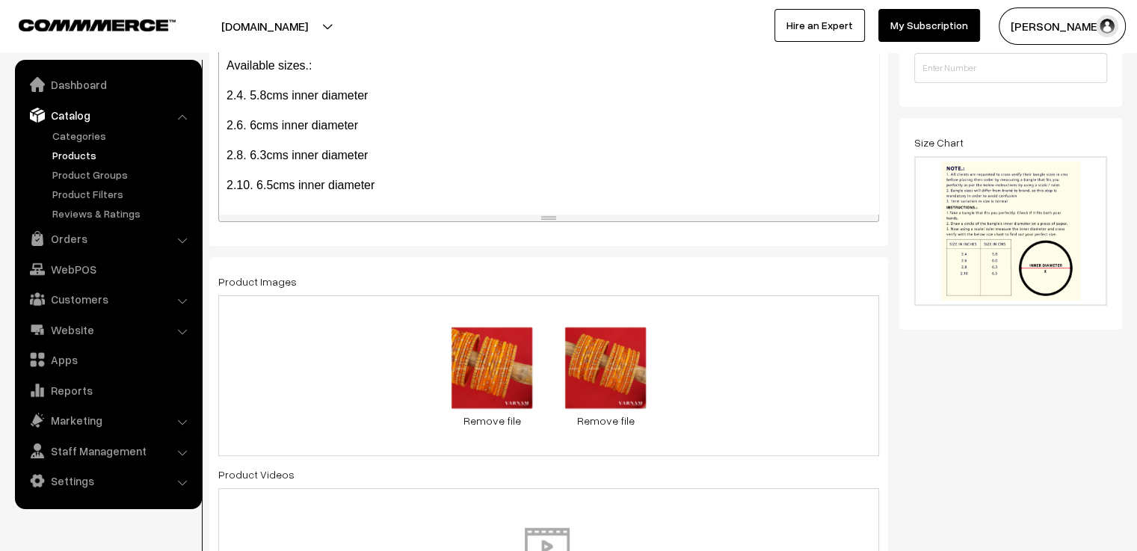
scroll to position [0, 0]
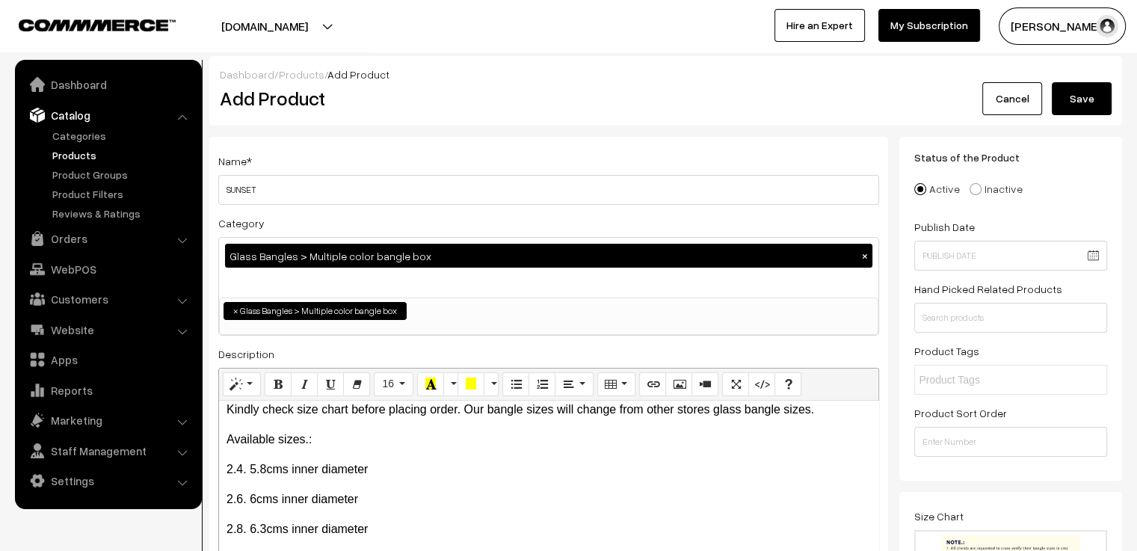
click at [1079, 99] on button "Save" at bounding box center [1082, 98] width 60 height 33
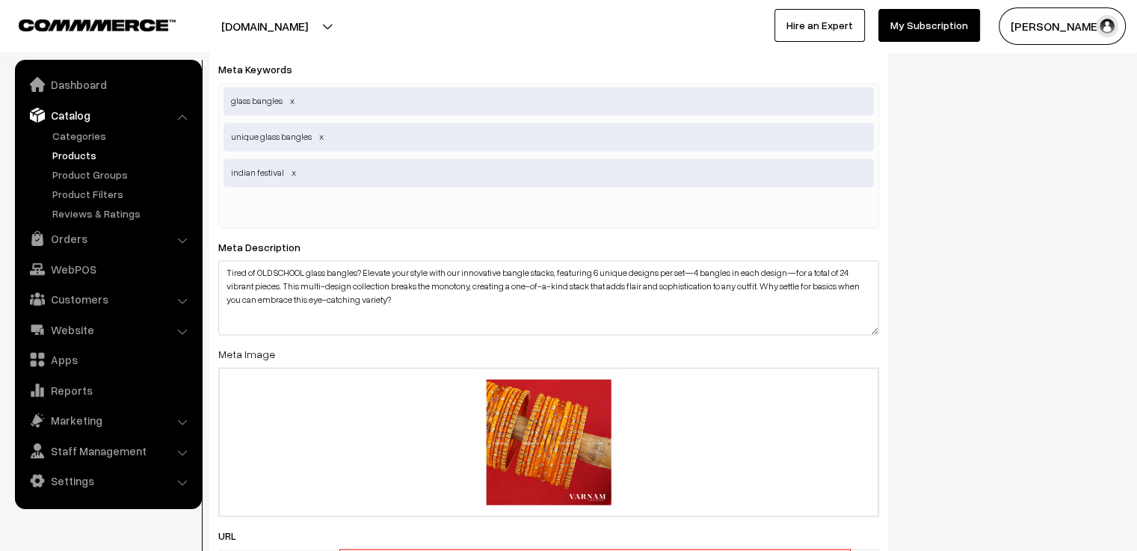
scroll to position [2766, 0]
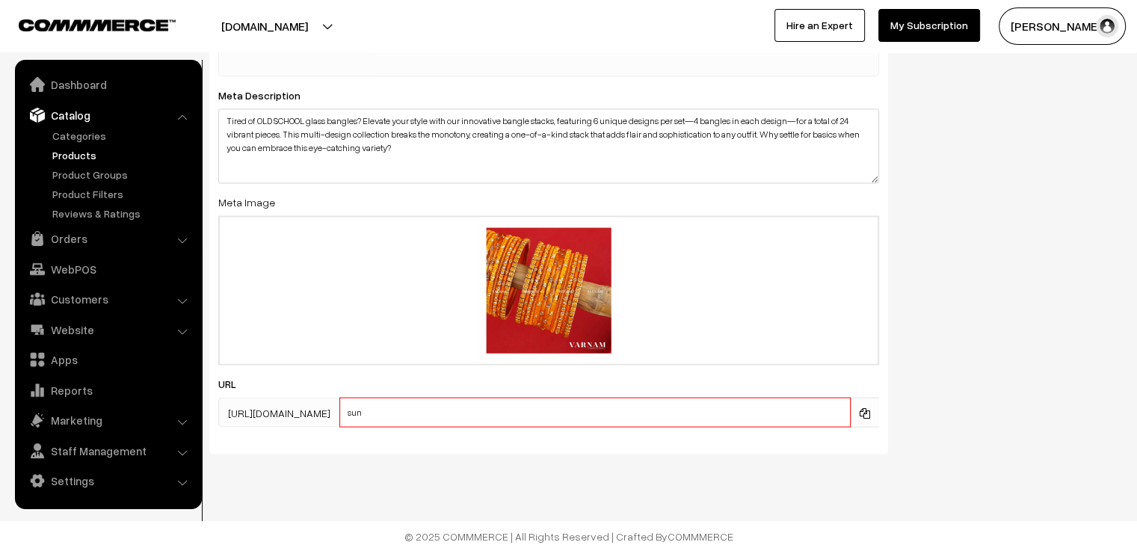
click at [591, 419] on input "sun" at bounding box center [594, 412] width 511 height 30
type input "sunset"
click at [992, 337] on div "SEO Meta Title Sunset - Glass bangle stack. BUY NOW. Prefix: Suffix: Meta Keywo…" at bounding box center [665, 122] width 935 height 686
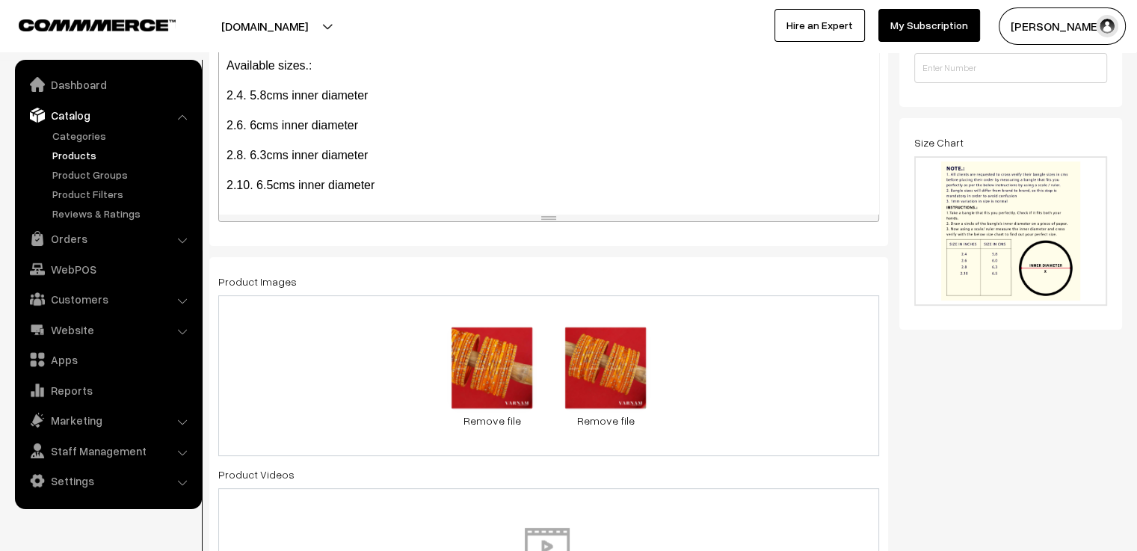
scroll to position [0, 0]
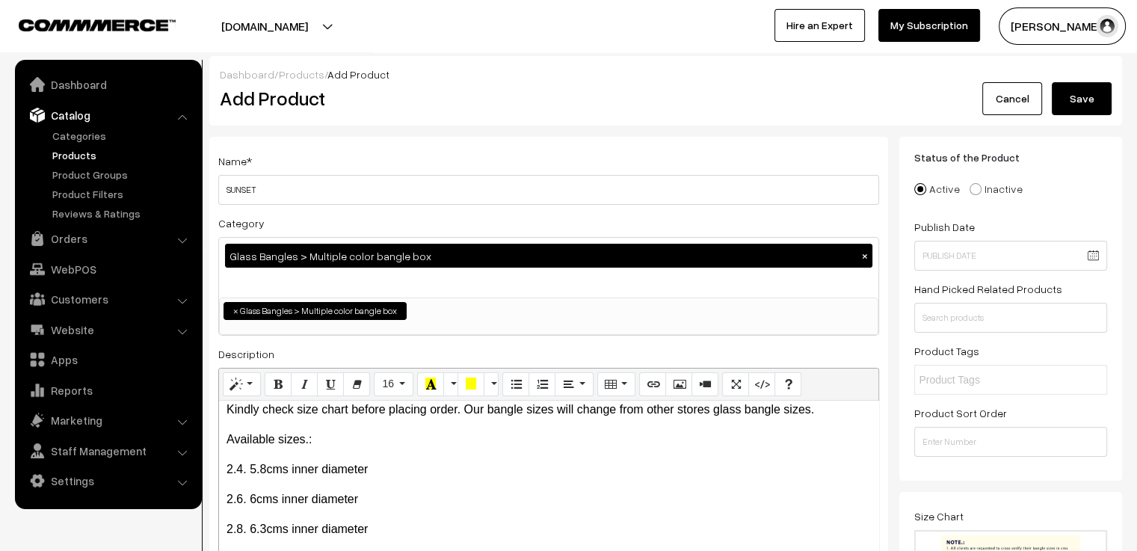
click at [1090, 91] on button "Save" at bounding box center [1082, 98] width 60 height 33
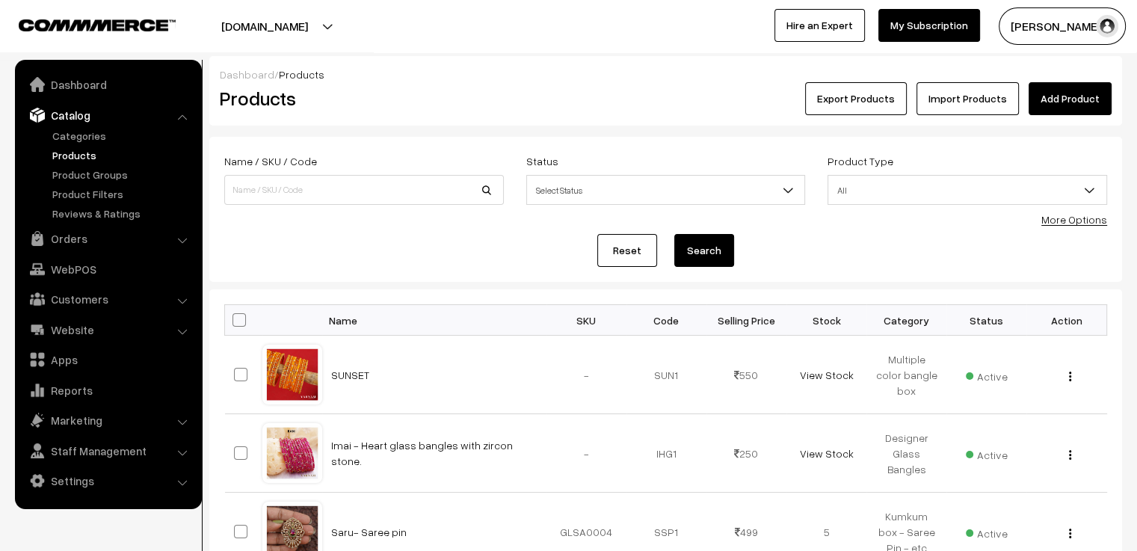
click at [1090, 105] on link "Add Product" at bounding box center [1070, 98] width 83 height 33
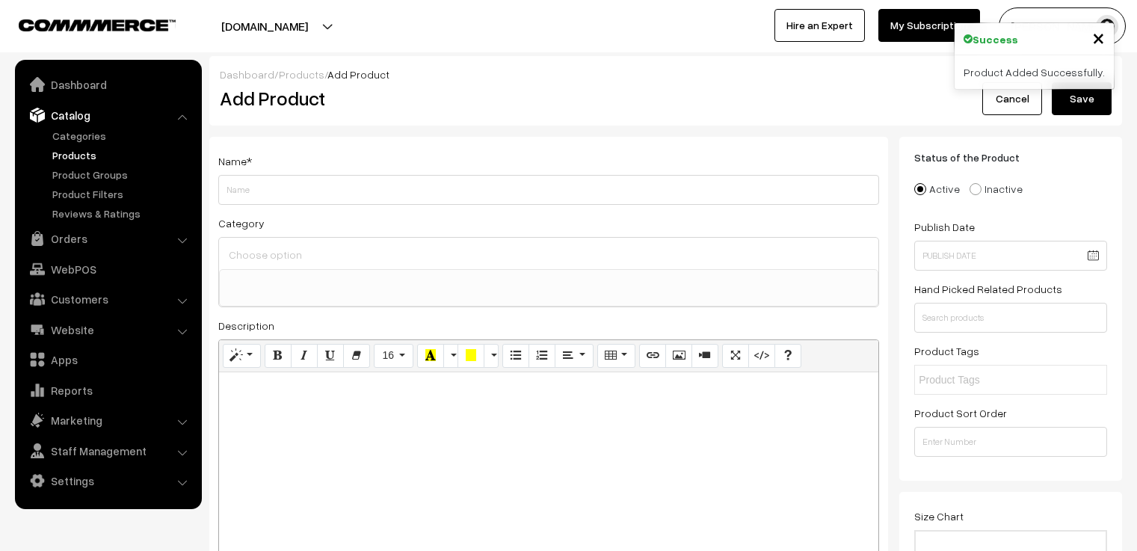
select select
type input "GOLD"
click at [375, 265] on div at bounding box center [548, 253] width 659 height 31
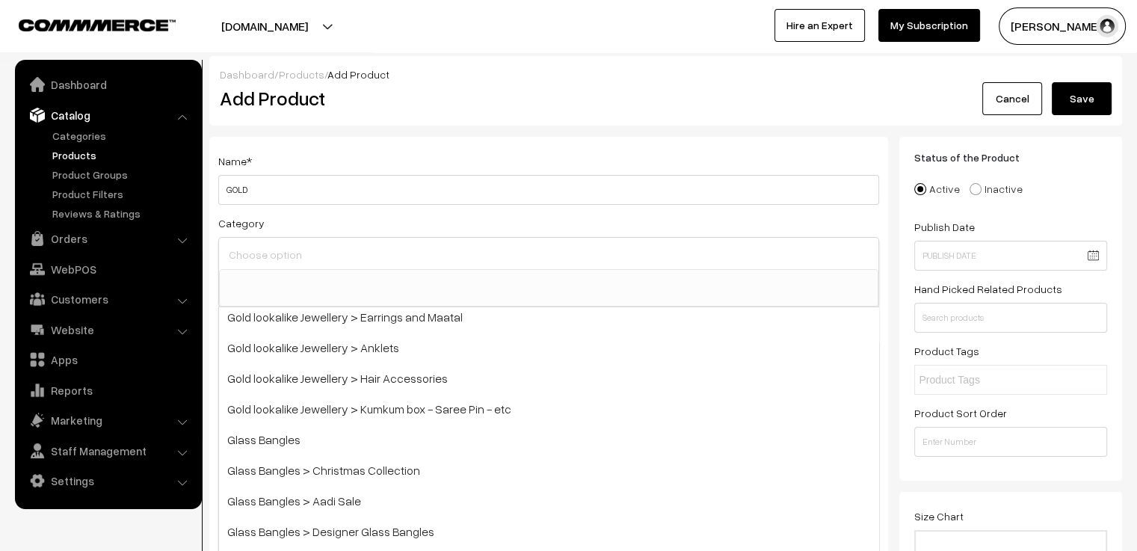
scroll to position [435, 0]
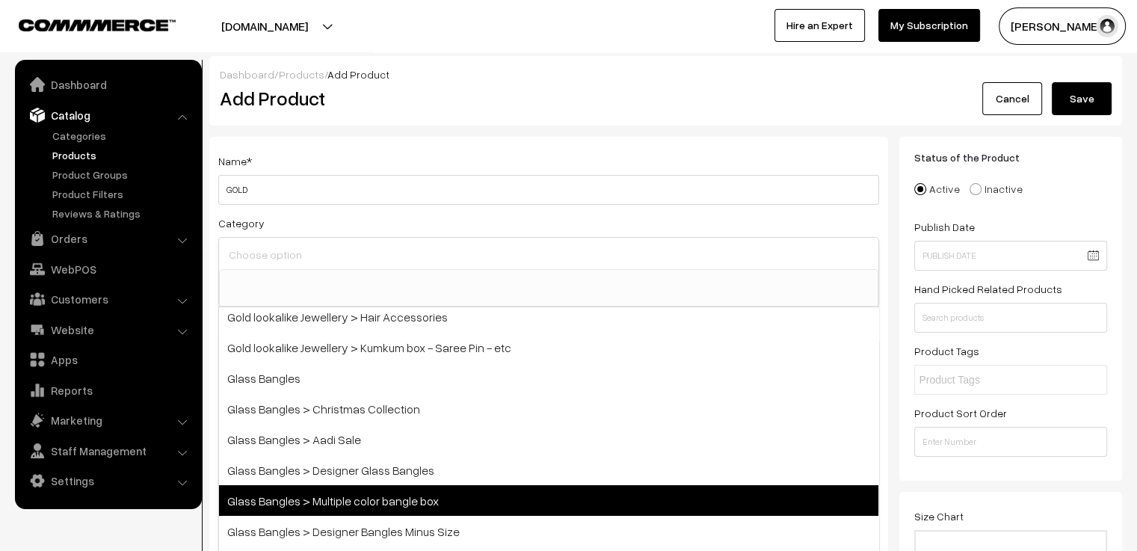
click at [407, 492] on span "Glass Bangles > Multiple color bangle box" at bounding box center [548, 500] width 659 height 31
select select "5"
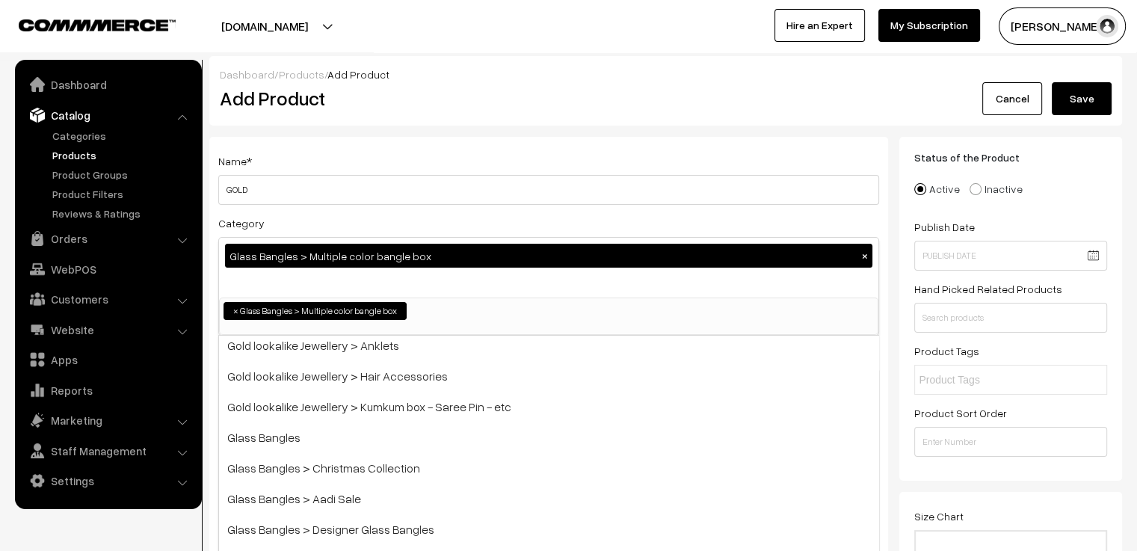
click at [406, 216] on div "Category Glass Bangles > Multiple color bangle box × Bangles Bangles > Gold pol…" at bounding box center [548, 275] width 661 height 122
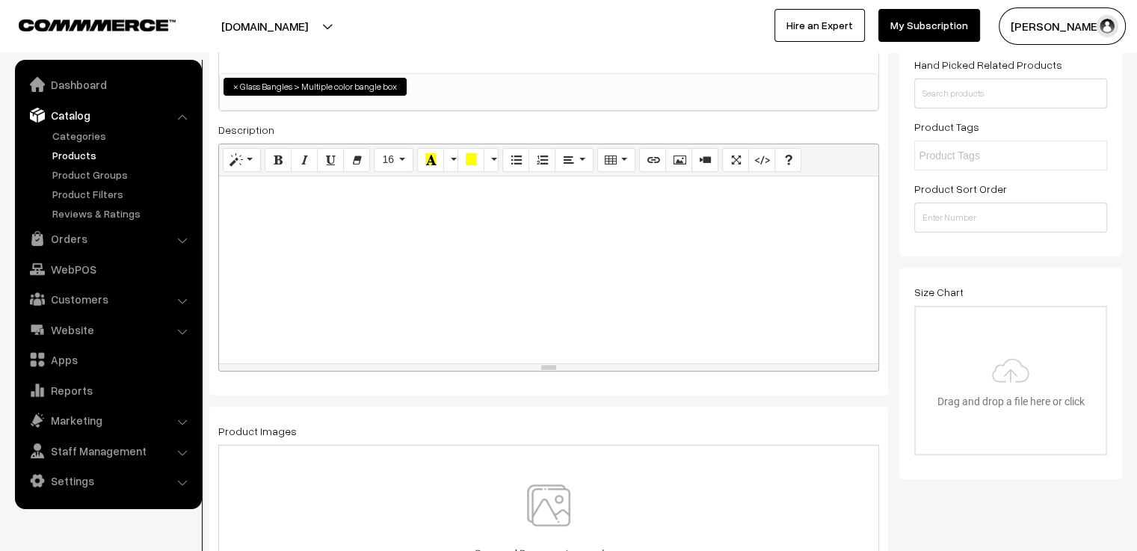
scroll to position [299, 0]
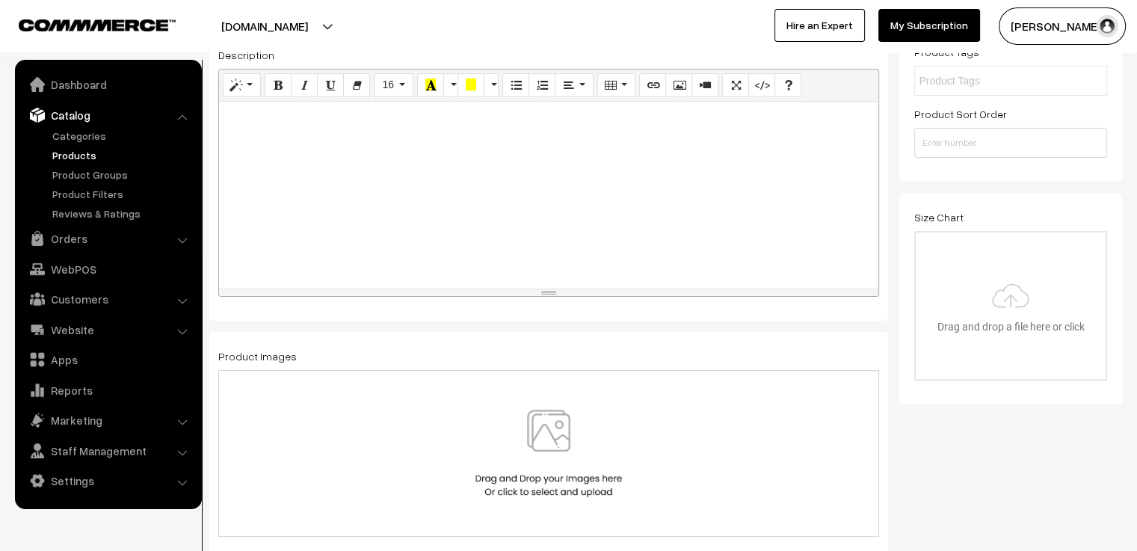
click at [353, 168] on div at bounding box center [548, 195] width 659 height 187
paste div
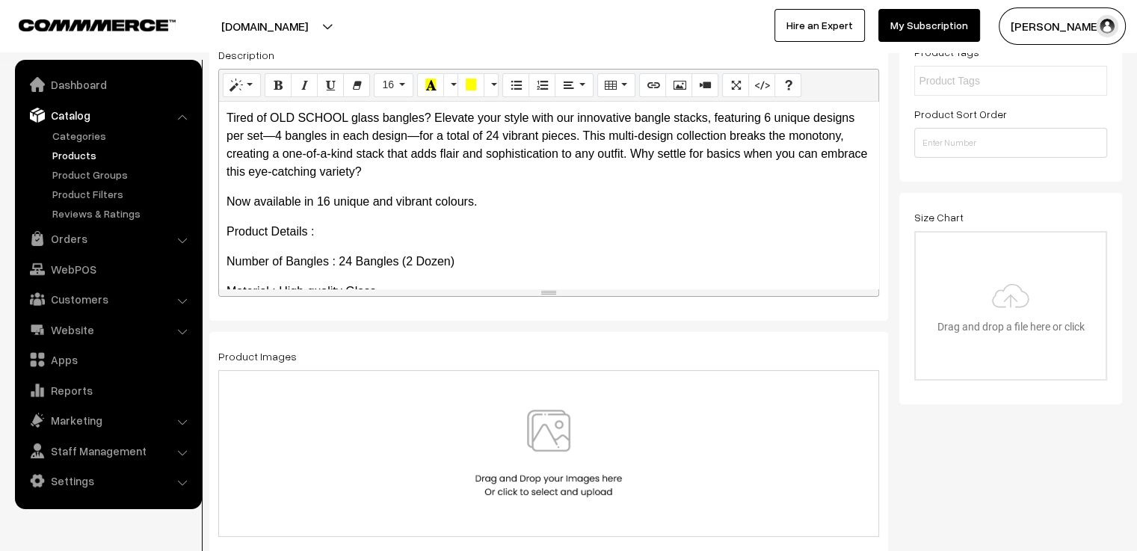
click at [496, 201] on p "Now available in 16 unique and vibrant colours." at bounding box center [549, 202] width 644 height 18
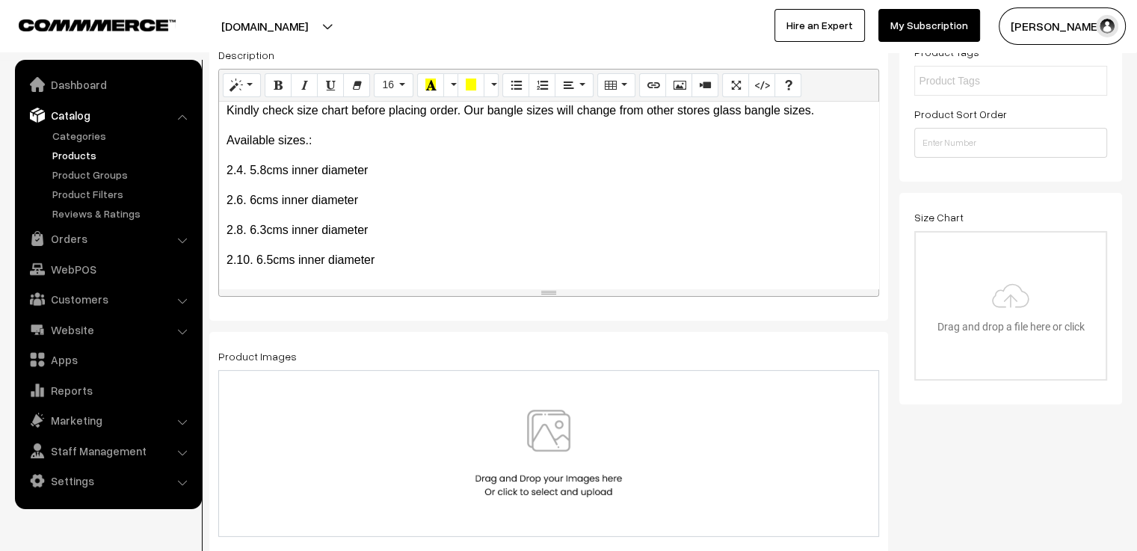
scroll to position [374, 0]
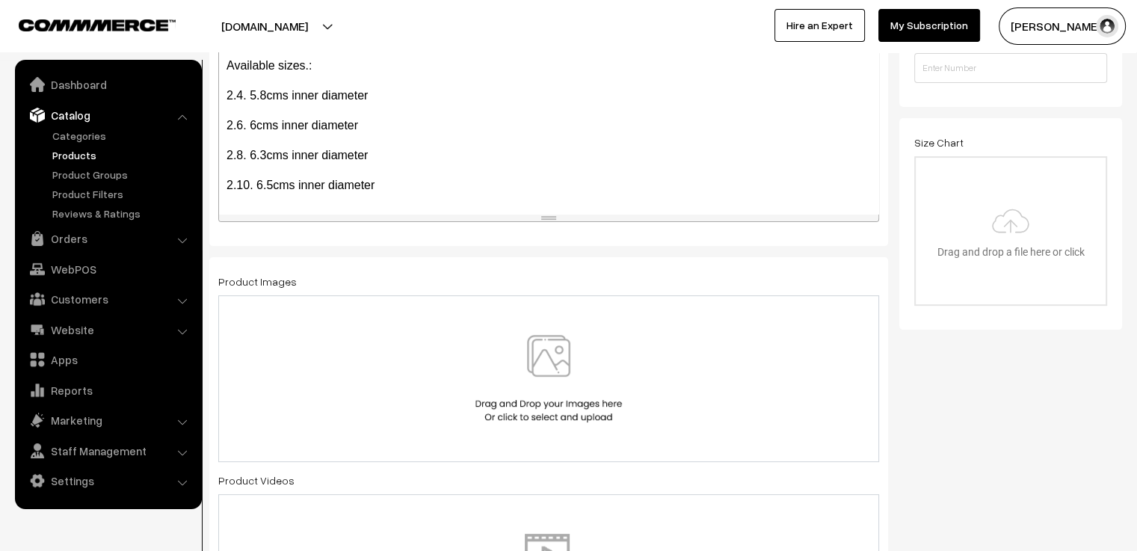
click at [555, 348] on img at bounding box center [549, 378] width 154 height 87
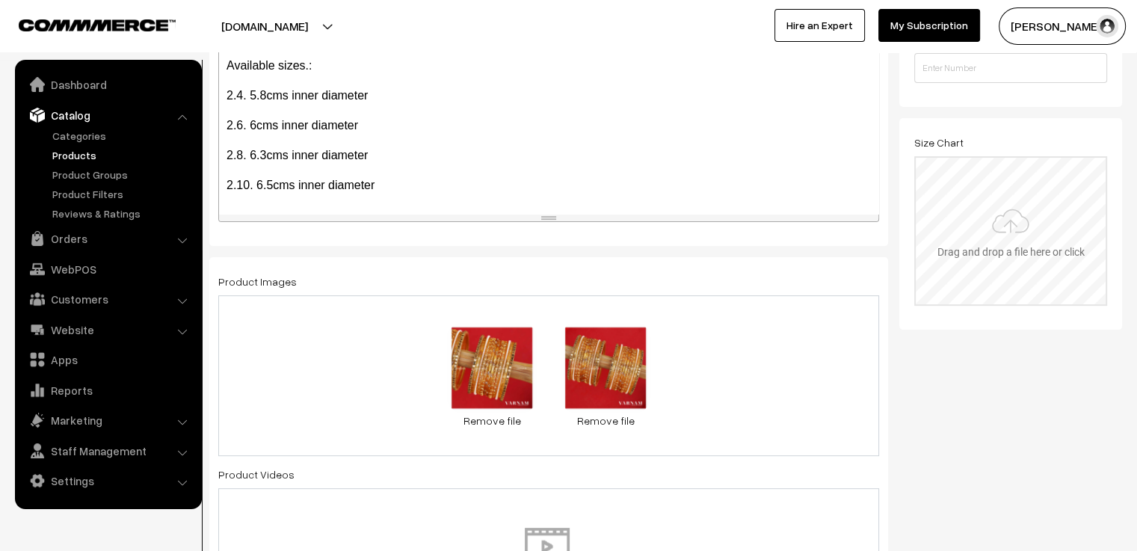
click at [1029, 259] on input "file" at bounding box center [1011, 231] width 190 height 147
type input "C:\fakepath\size chart new website.jpg"
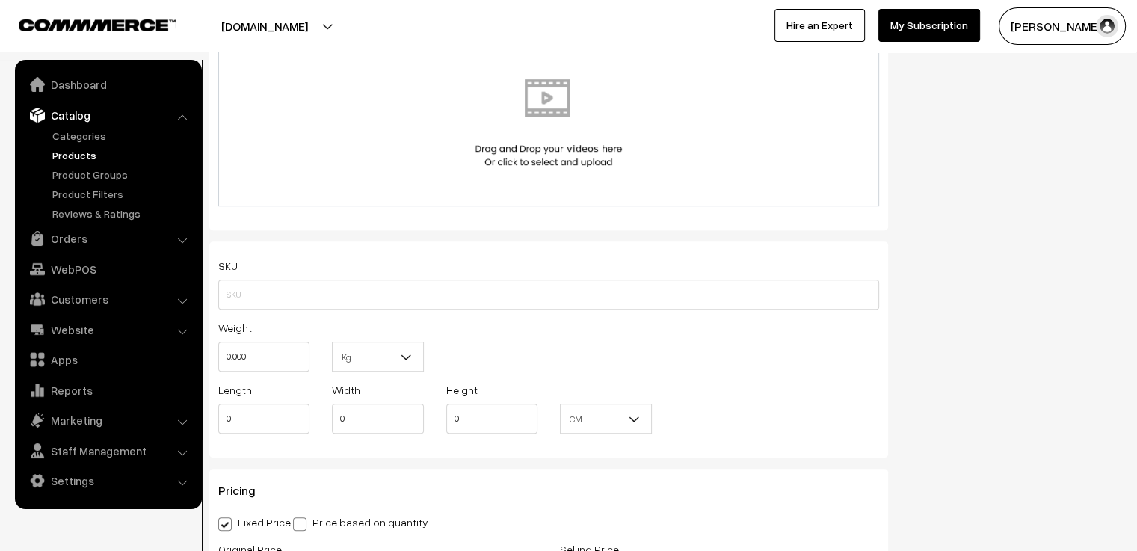
scroll to position [972, 0]
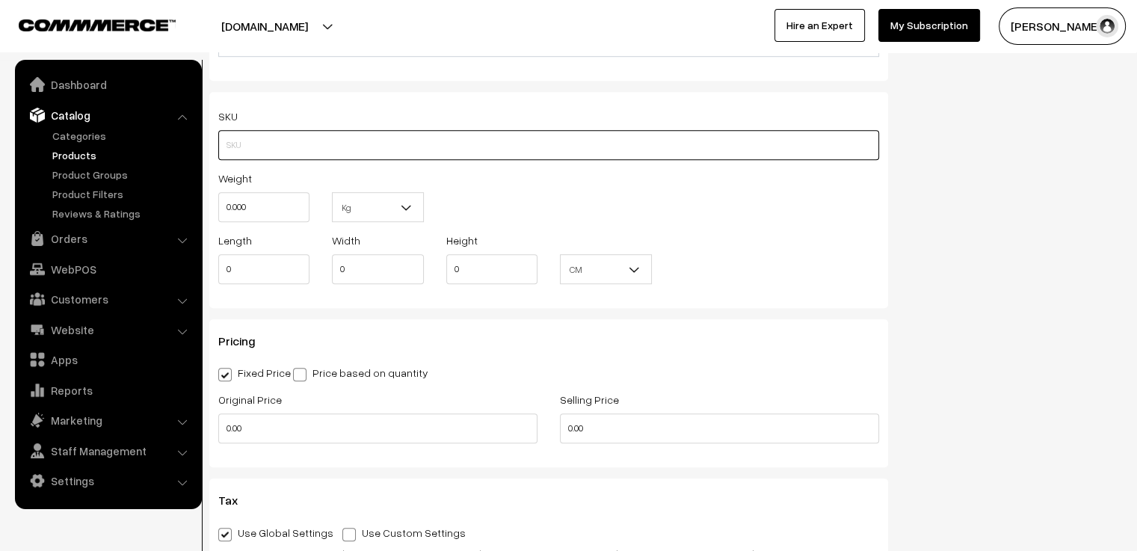
click at [420, 148] on input "text" at bounding box center [548, 145] width 661 height 30
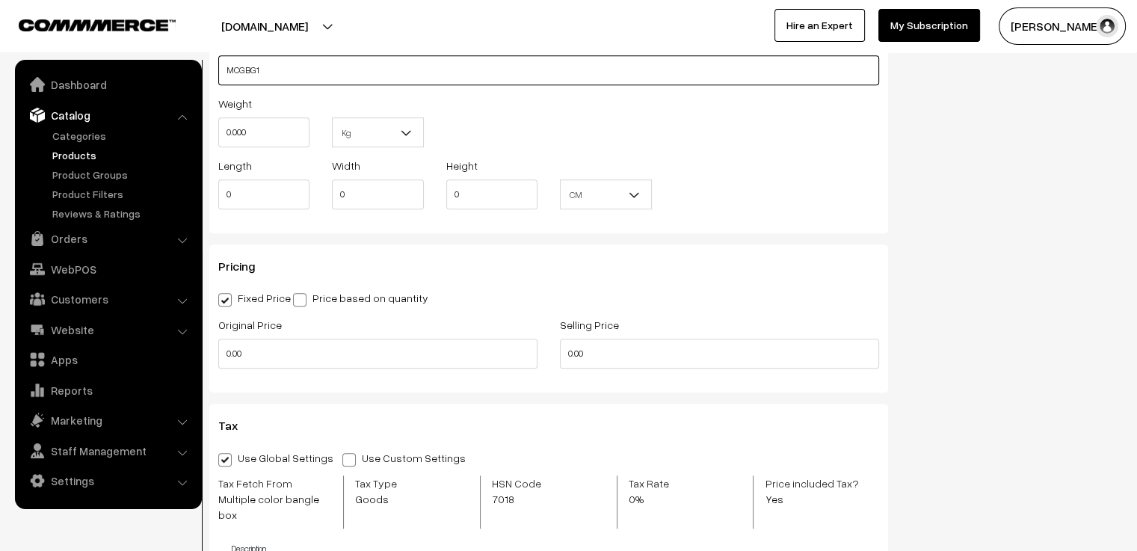
scroll to position [1196, 0]
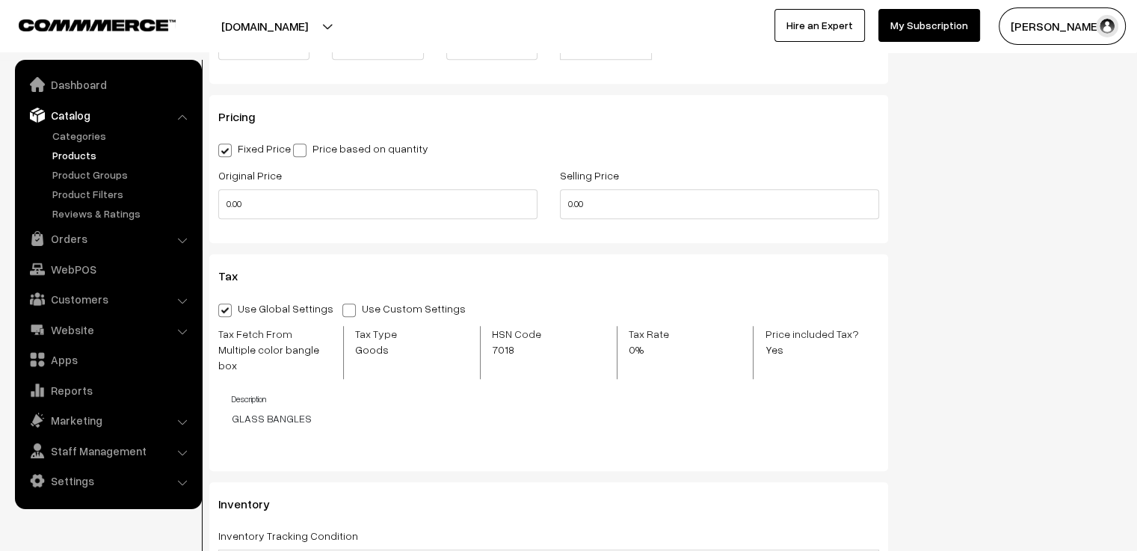
type input "MCGBG1"
drag, startPoint x: 615, startPoint y: 211, endPoint x: 504, endPoint y: 208, distance: 111.4
click at [504, 208] on div "Original Price 0.00 Selling Price 0.00" at bounding box center [548, 197] width 683 height 62
type input "550"
drag, startPoint x: 268, startPoint y: 209, endPoint x: 218, endPoint y: 209, distance: 49.3
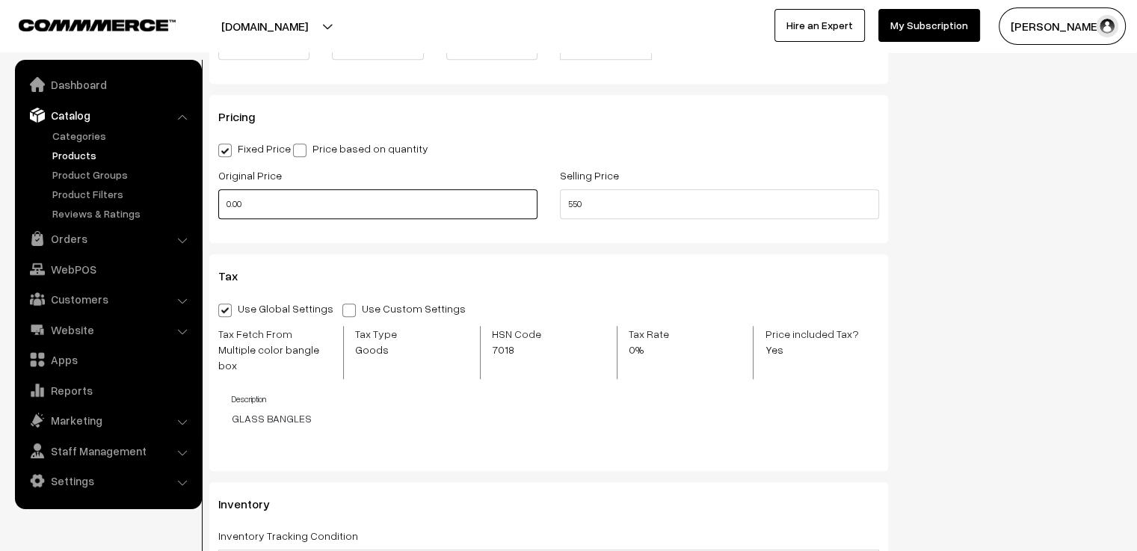
click at [218, 209] on input "0.00" at bounding box center [377, 204] width 319 height 30
type input "650"
click at [362, 432] on div "Use Global Settings Use Custom Settings Skip Adding Tax Tax Fetch From Multiple…" at bounding box center [548, 377] width 661 height 157
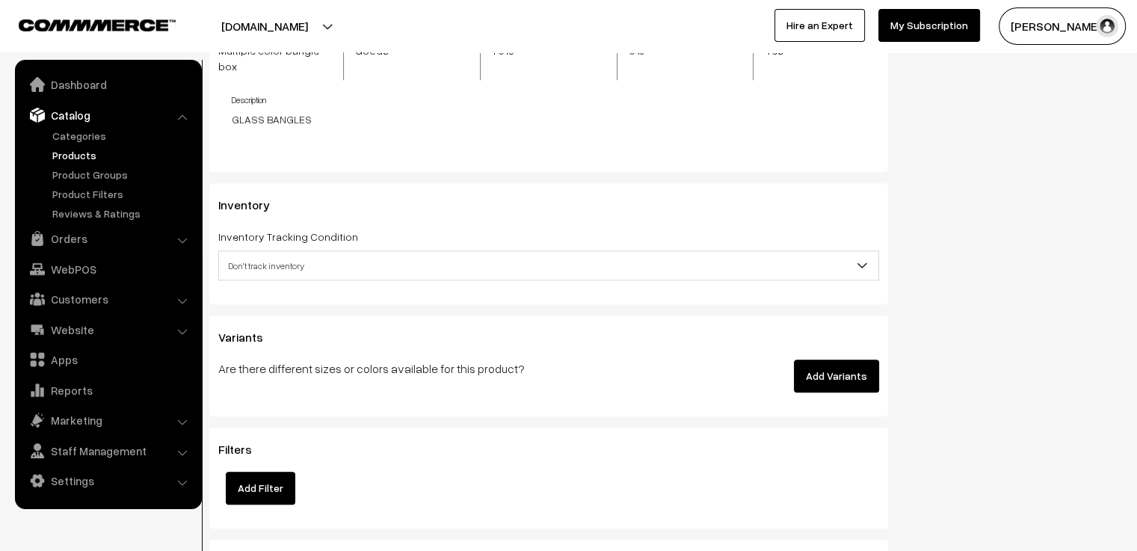
scroll to position [1570, 0]
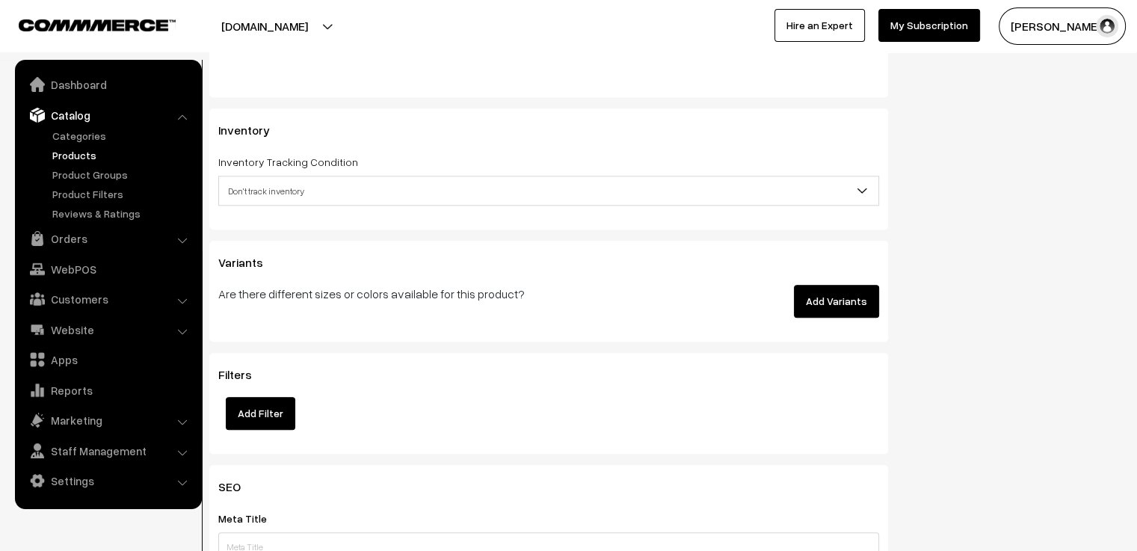
click at [398, 185] on span "Don't track inventory" at bounding box center [548, 191] width 659 height 26
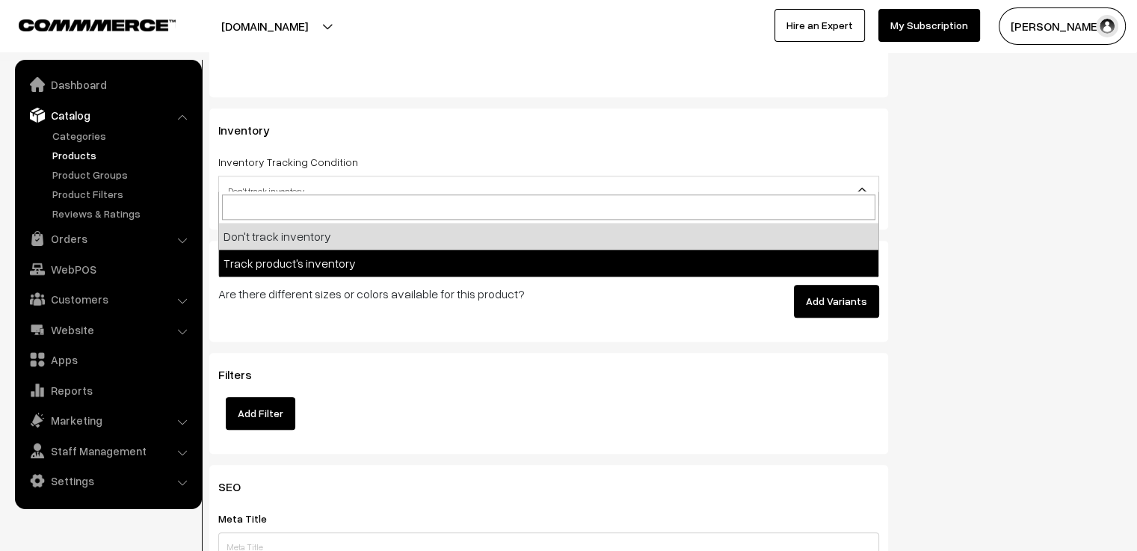
select select "2"
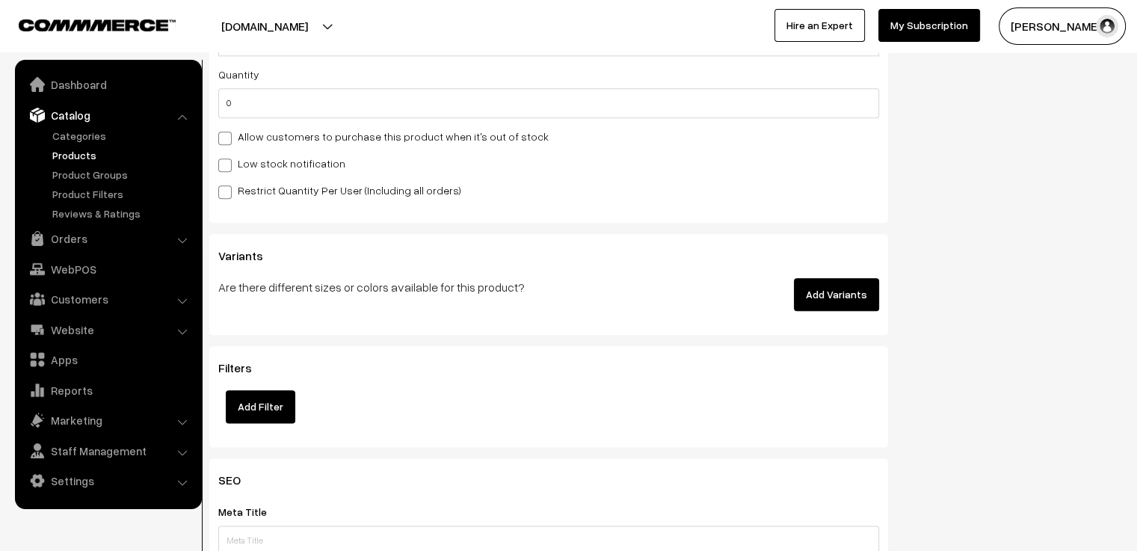
scroll to position [1794, 0]
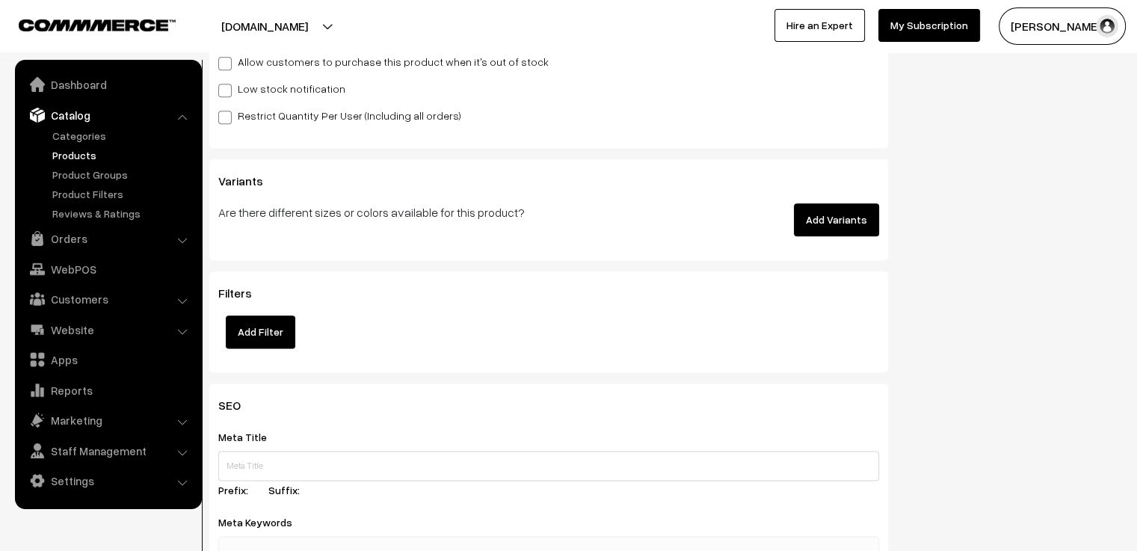
click at [827, 204] on button "Add Variants" at bounding box center [836, 219] width 85 height 33
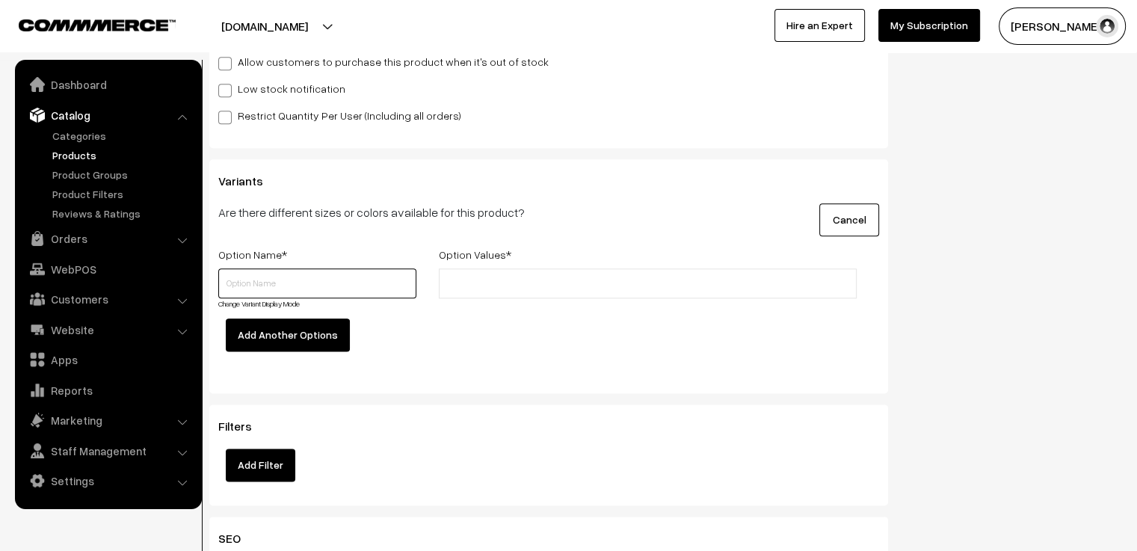
click at [259, 268] on input "text" at bounding box center [317, 283] width 198 height 30
type input "Size"
click at [483, 276] on input "text" at bounding box center [508, 284] width 131 height 16
type input "2.4"
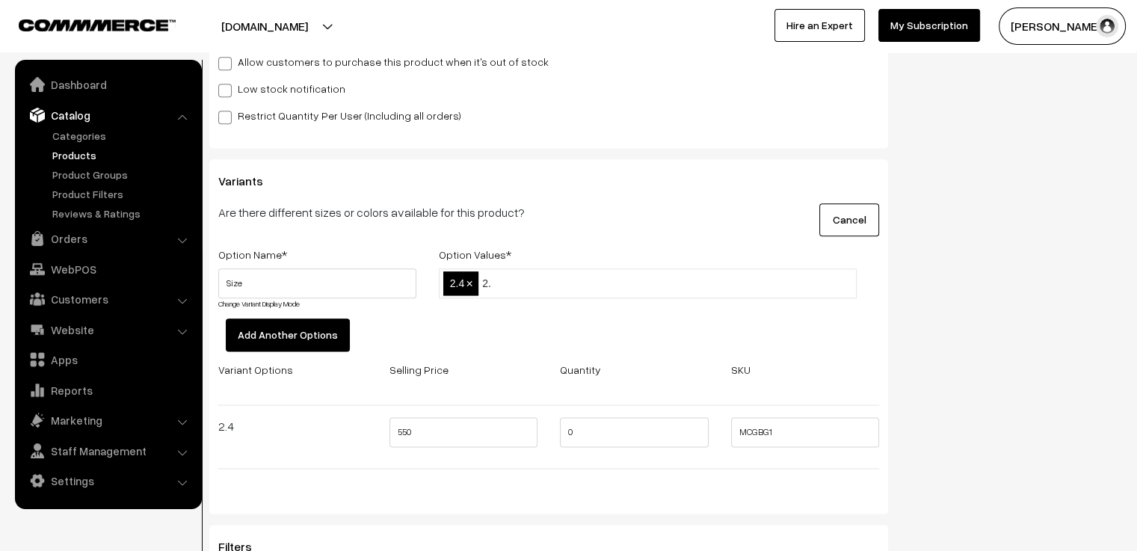
type input "2.6"
type input "2.8"
type input "2.10"
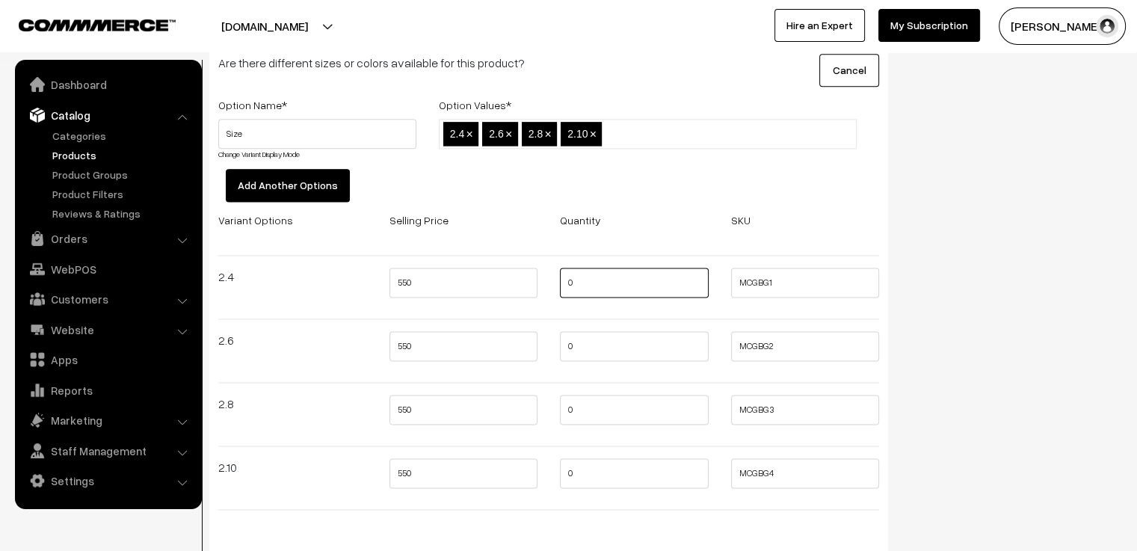
click at [589, 268] on input "0" at bounding box center [634, 283] width 149 height 30
type input "2"
click at [590, 331] on input "0" at bounding box center [634, 346] width 149 height 30
type input "2"
click at [585, 395] on input "0" at bounding box center [634, 410] width 149 height 30
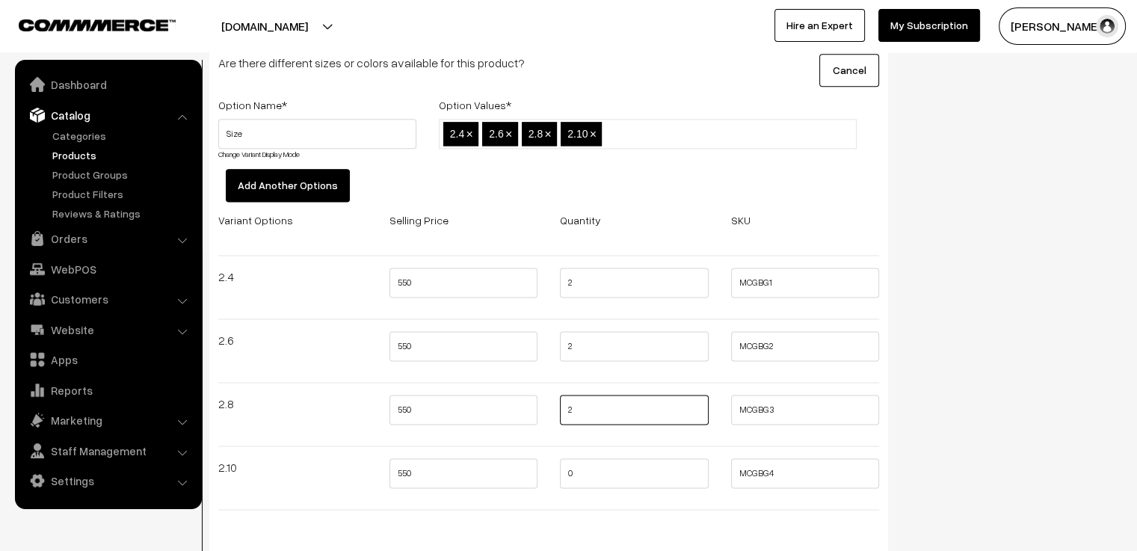
type input "2"
click at [575, 468] on input "0" at bounding box center [634, 473] width 149 height 30
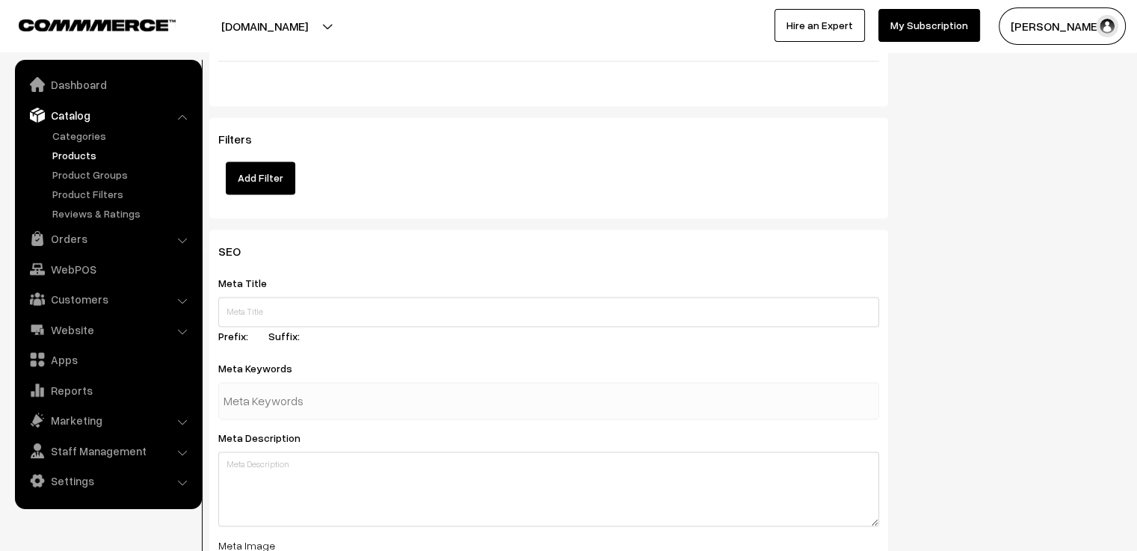
scroll to position [2467, 0]
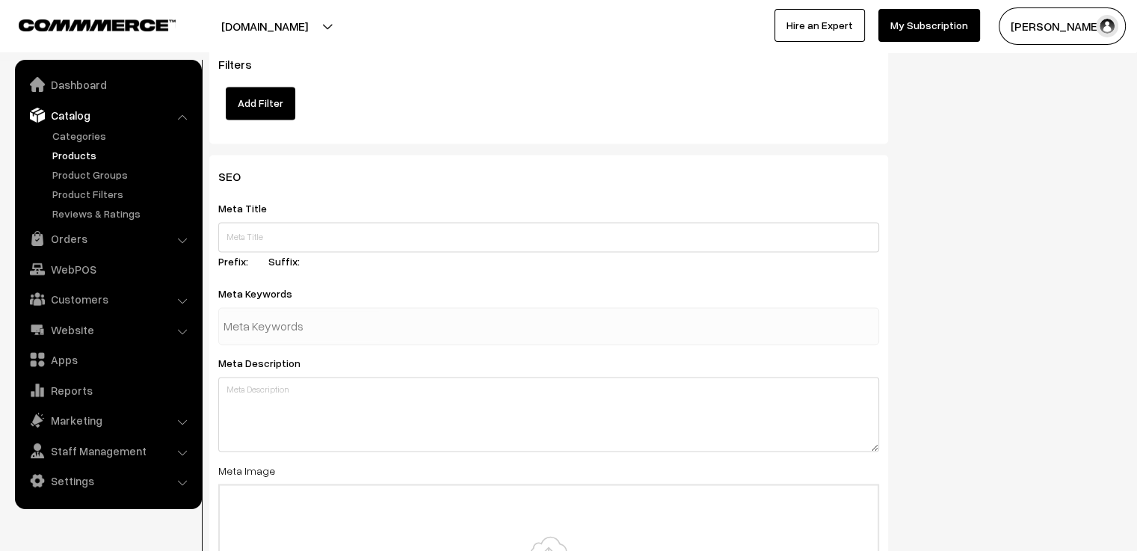
type input "2"
click at [417, 222] on input "text" at bounding box center [548, 237] width 661 height 30
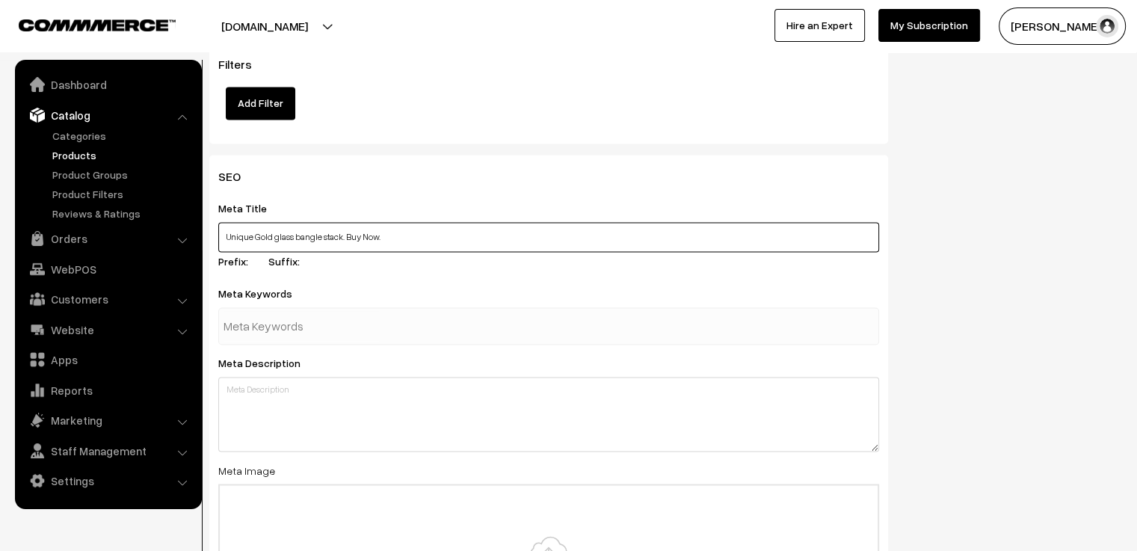
type input "Unique Gold glass bangle stack. Buy Now."
click at [398, 307] on div at bounding box center [548, 325] width 661 height 37
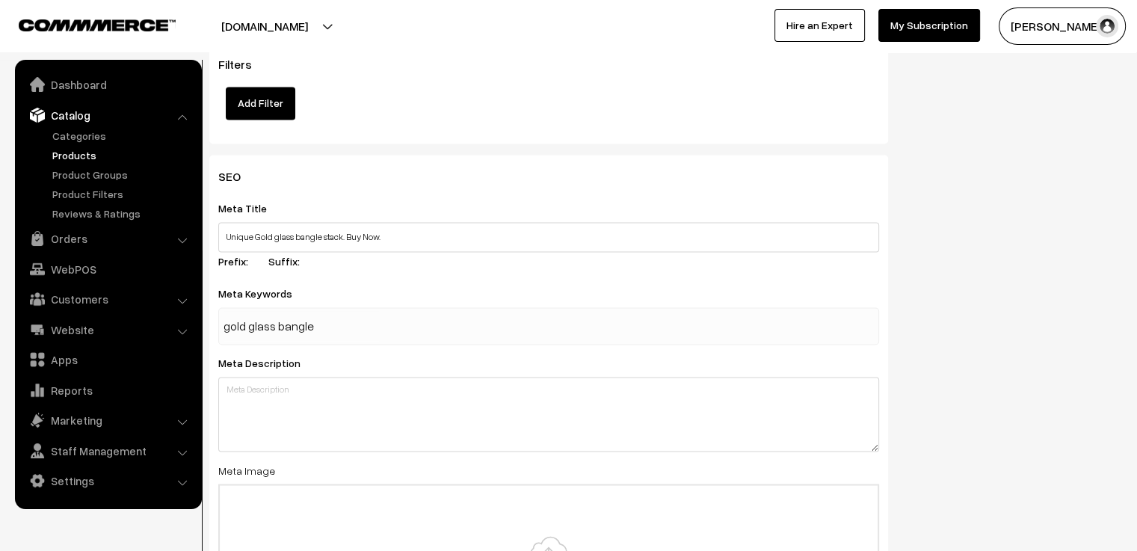
type input "gold glass bangles"
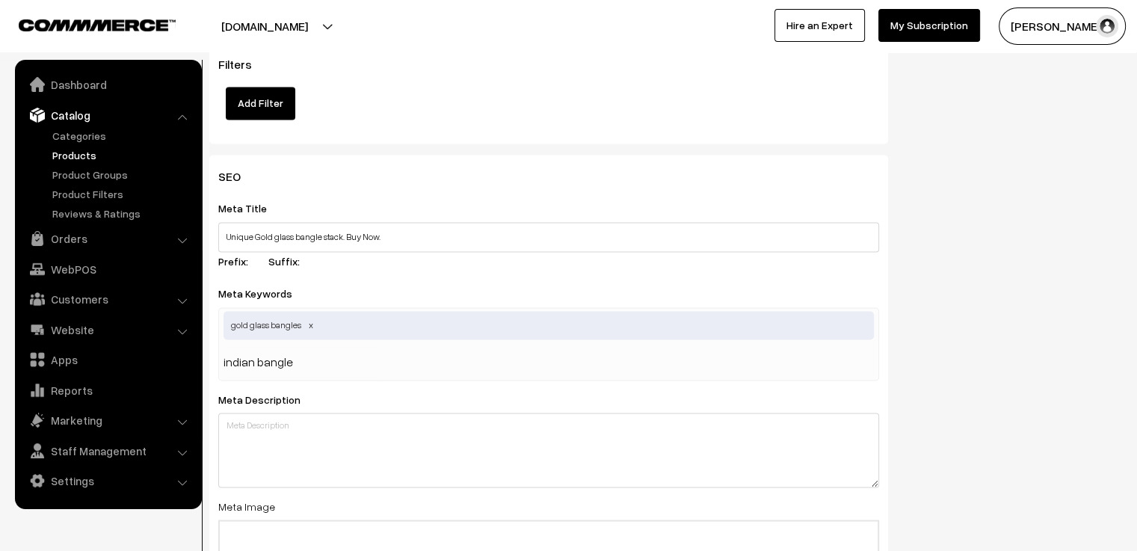
type input "indian bangles"
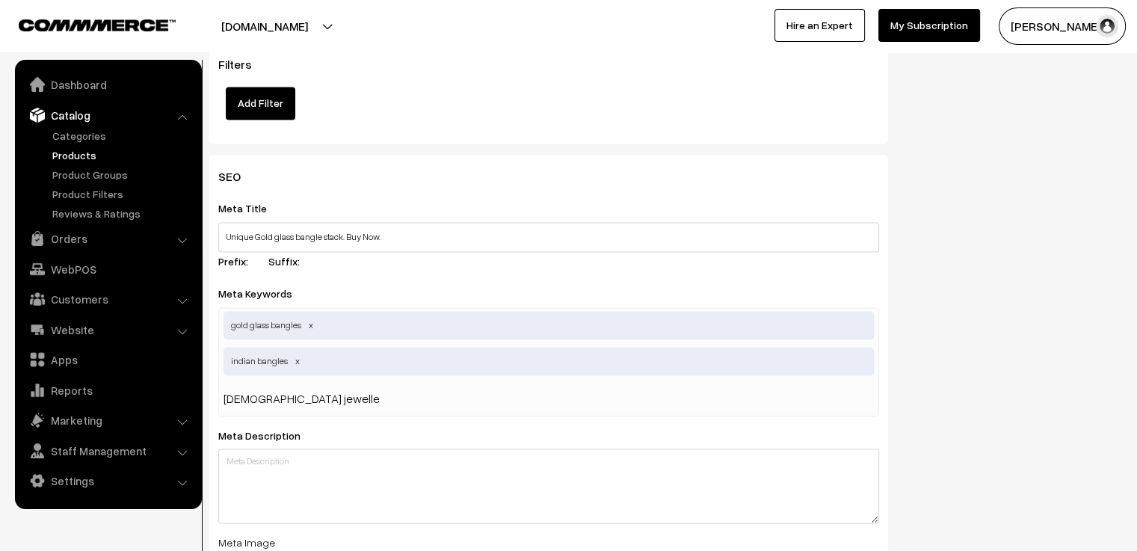
type input "indian jewellery"
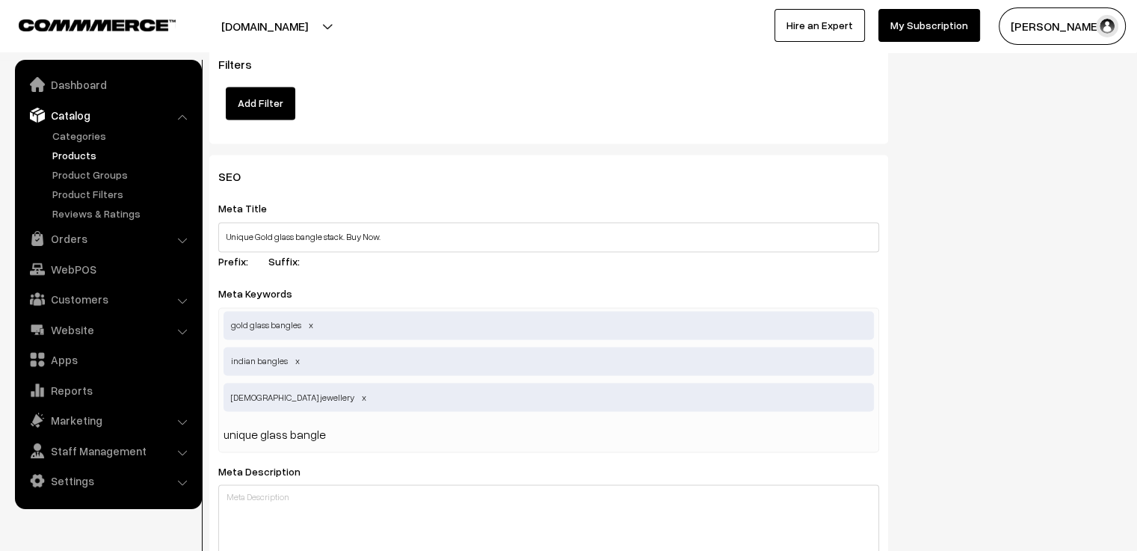
type input "unique glass bangles"
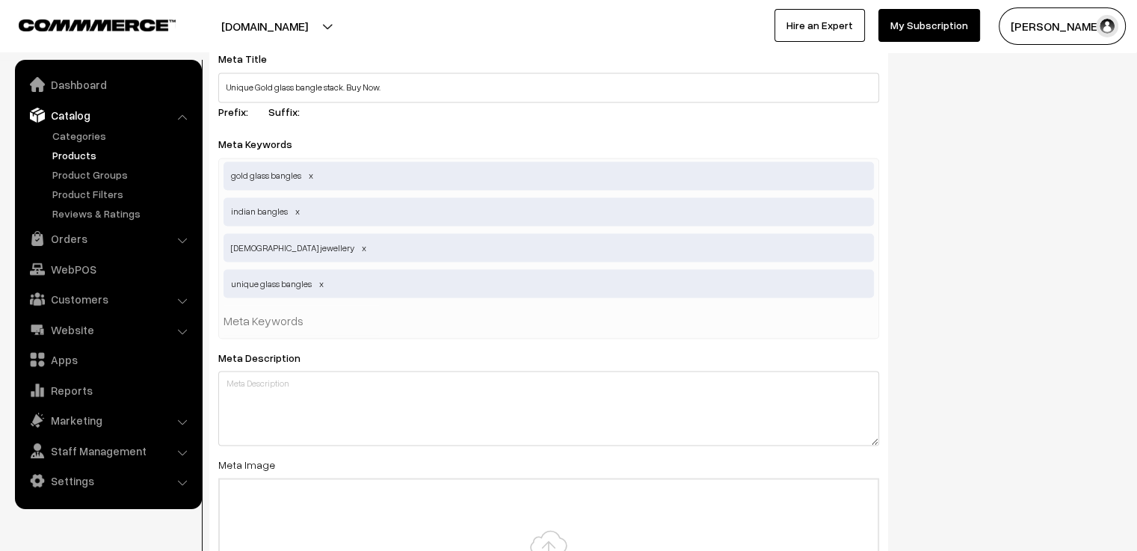
scroll to position [2841, 0]
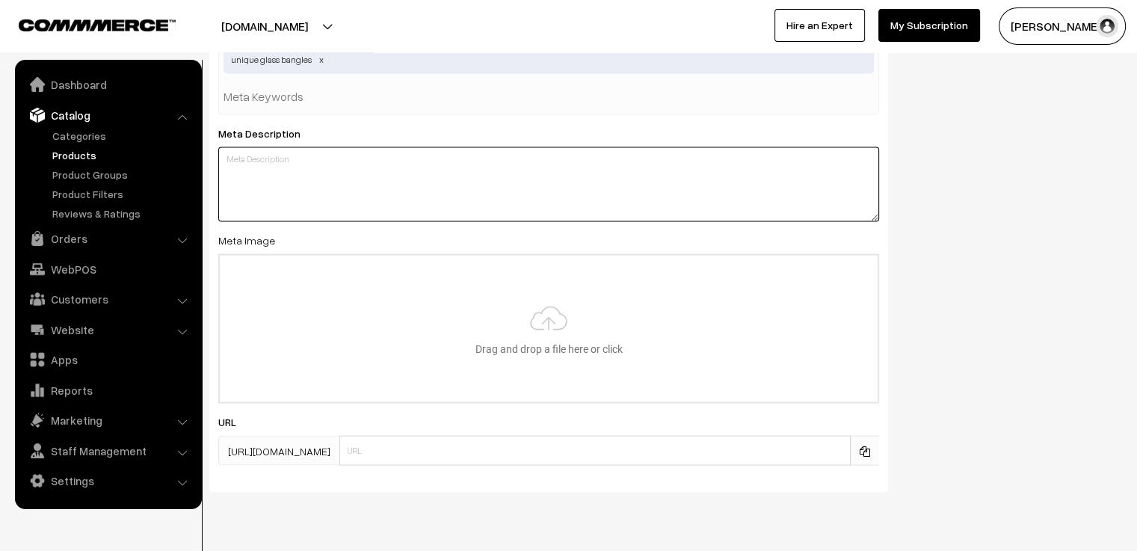
click at [419, 150] on textarea at bounding box center [548, 184] width 661 height 75
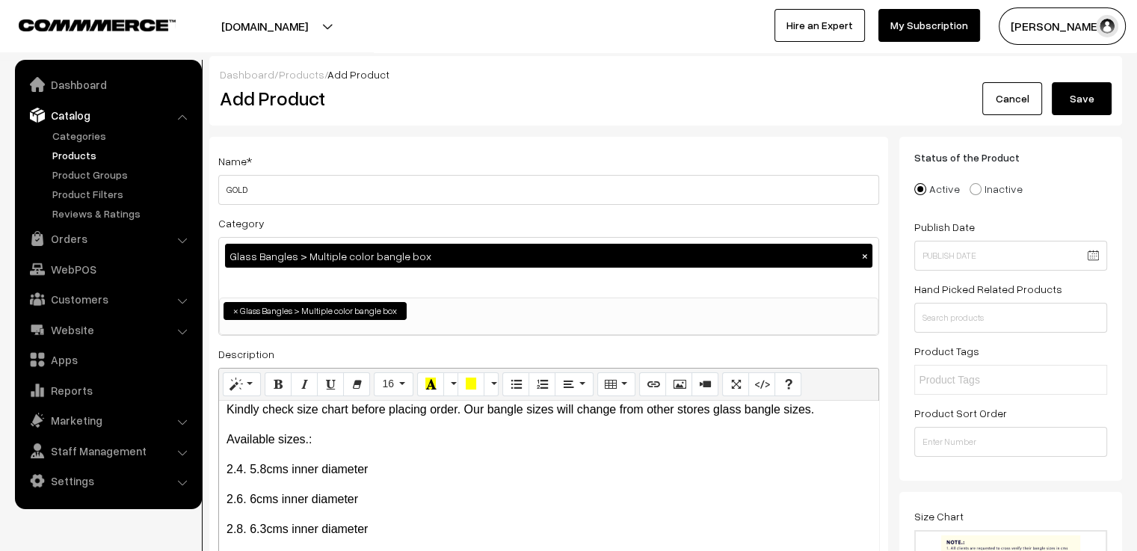
scroll to position [0, 0]
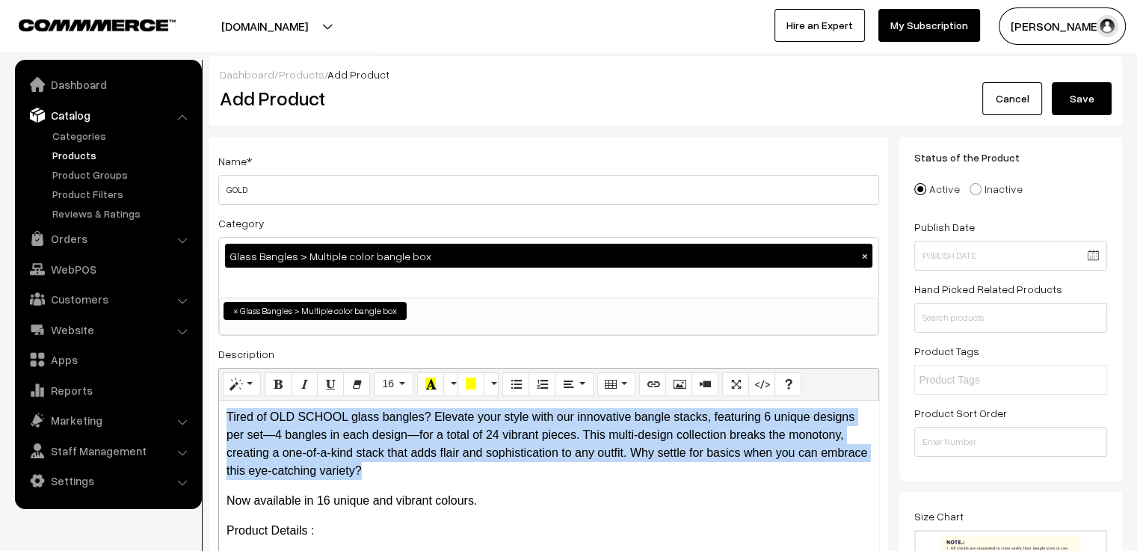
drag, startPoint x: 433, startPoint y: 478, endPoint x: 224, endPoint y: 413, distance: 218.5
click at [224, 413] on div "Tired of OLD SCHOOL glass bangles? Elevate your style with our innovative bangl…" at bounding box center [548, 494] width 659 height 187
copy p "Tired of OLD SCHOOL glass bangles? Elevate your style with our innovative bangl…"
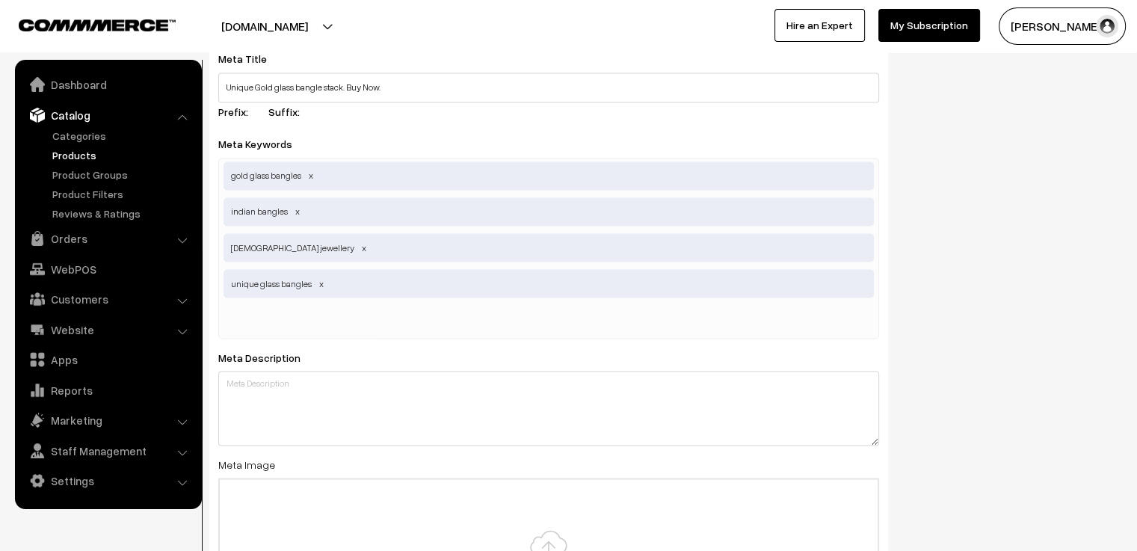
scroll to position [2691, 0]
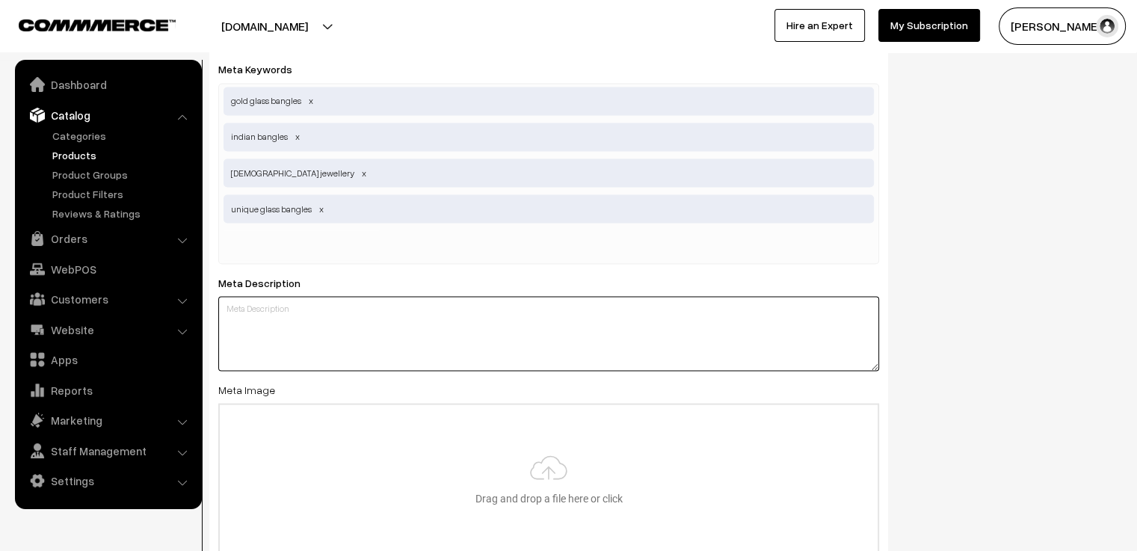
click at [398, 309] on textarea at bounding box center [548, 333] width 661 height 75
paste textarea "Tired of OLD SCHOOL glass bangles? Elevate your style with our innovative bangl…"
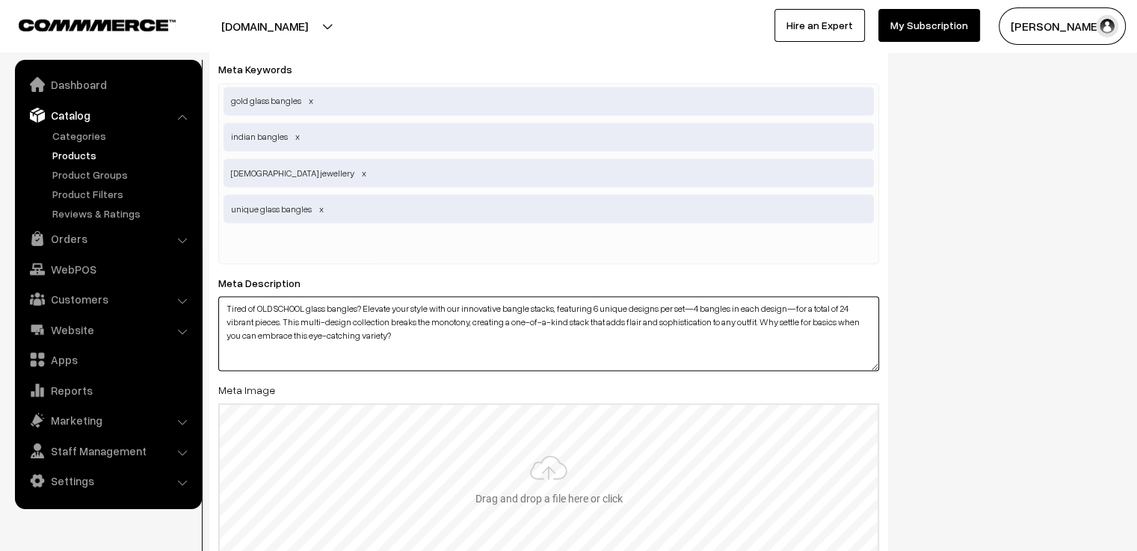
type textarea "Tired of OLD SCHOOL glass bangles? Elevate your style with our innovative bangl…"
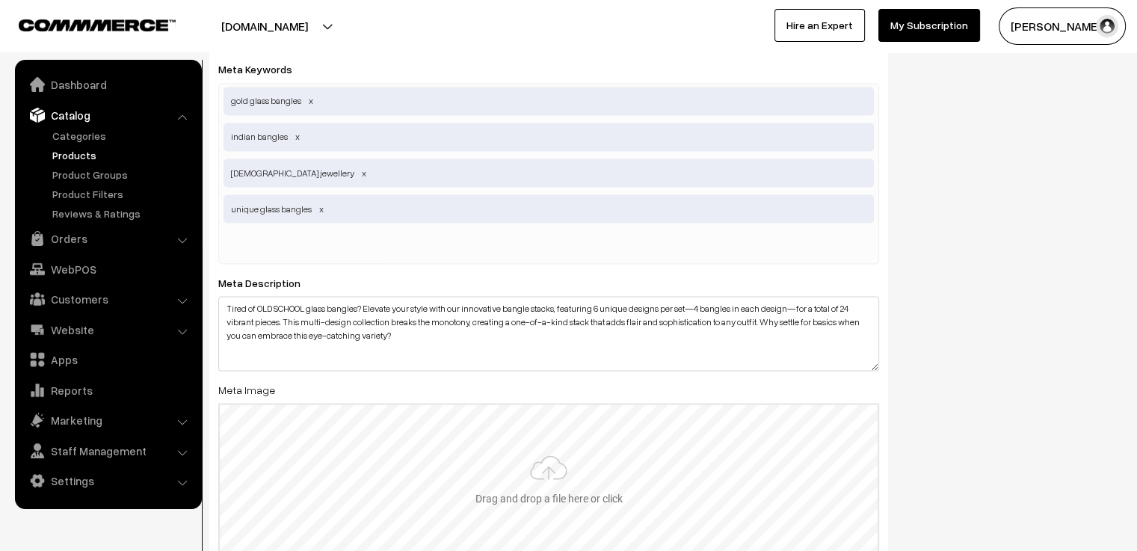
click at [508, 436] on input "file" at bounding box center [549, 477] width 658 height 147
type input "C:\fakepath\GOLD 1.jpg"
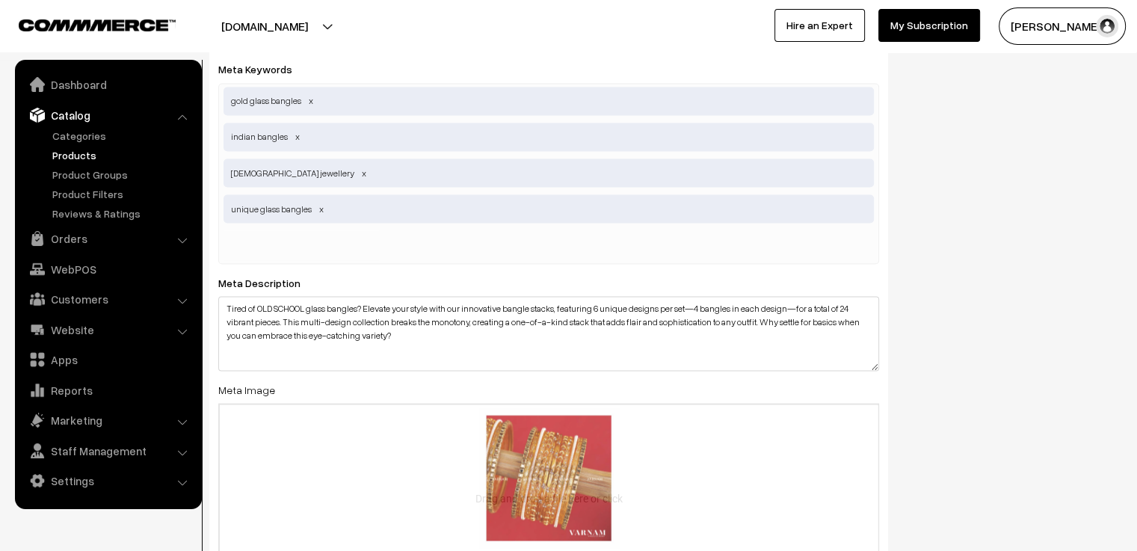
scroll to position [2865, 0]
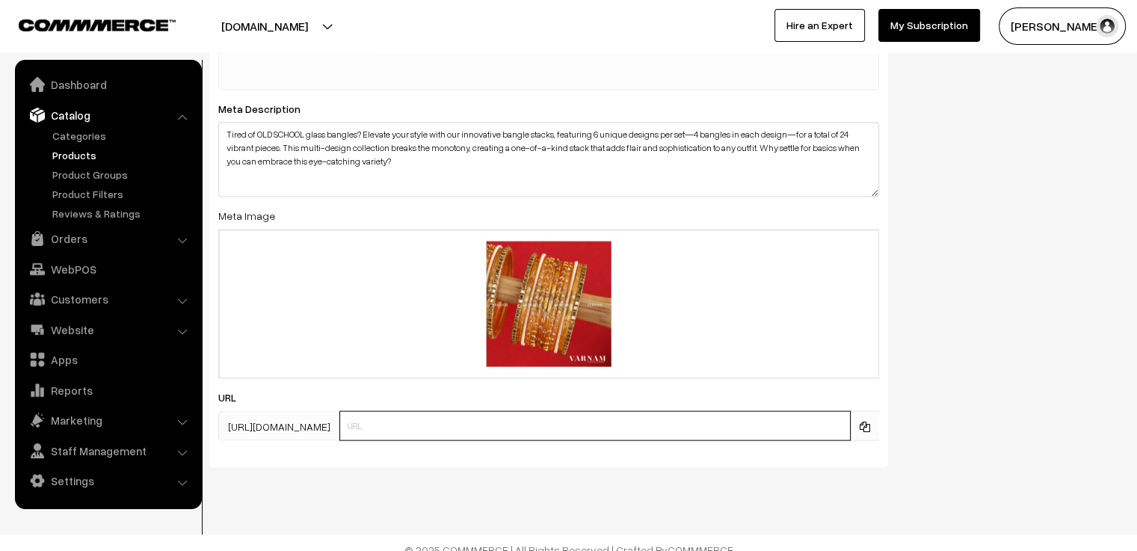
click at [555, 411] on input "text" at bounding box center [594, 426] width 511 height 30
click at [933, 344] on div "SEO Meta Title Unique Gold glass bangle stack. Buy Now. Prefix: Suffix: Meta Ke…" at bounding box center [665, 118] width 935 height 722
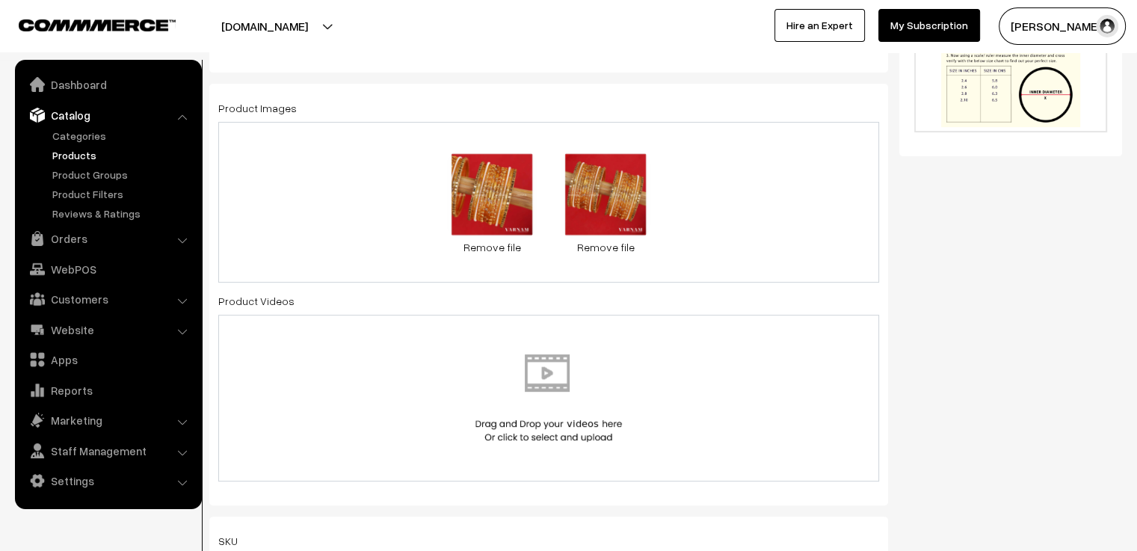
scroll to position [99, 0]
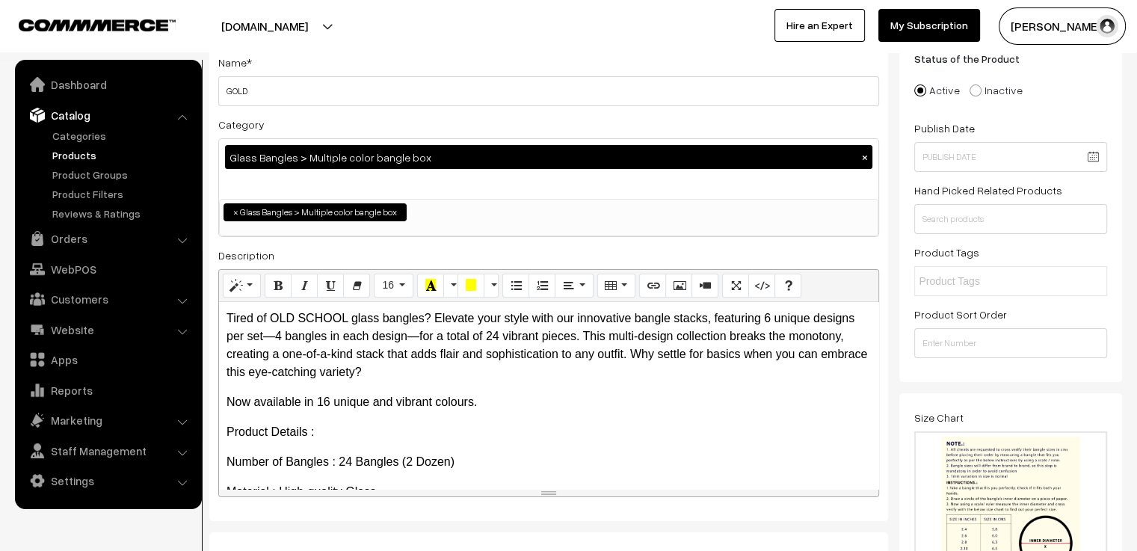
click at [439, 376] on p "Tired of OLD SCHOOL glass bangles? Elevate your style with our innovative bangl…" at bounding box center [549, 345] width 644 height 72
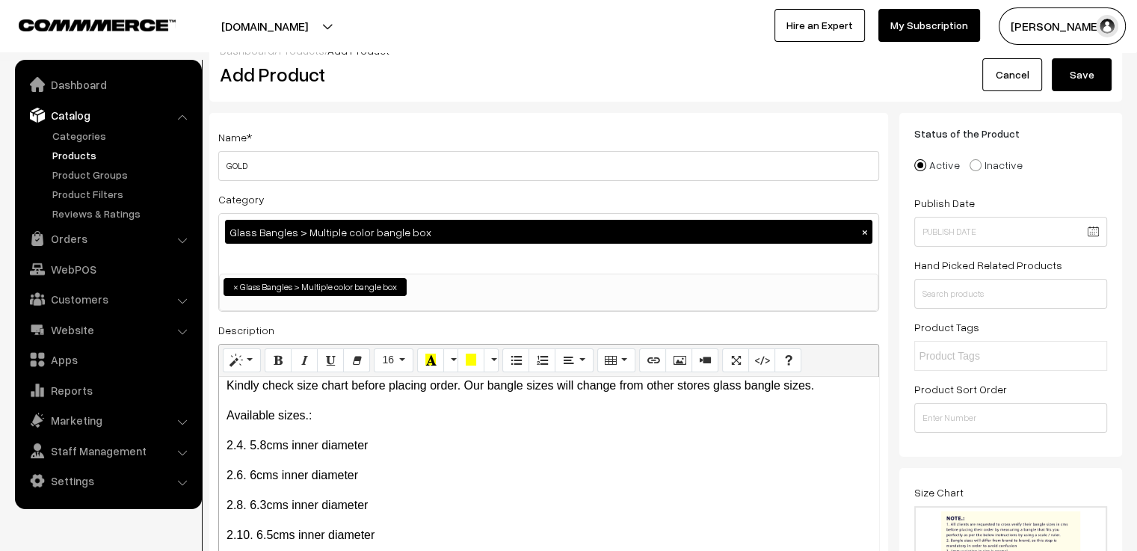
scroll to position [0, 0]
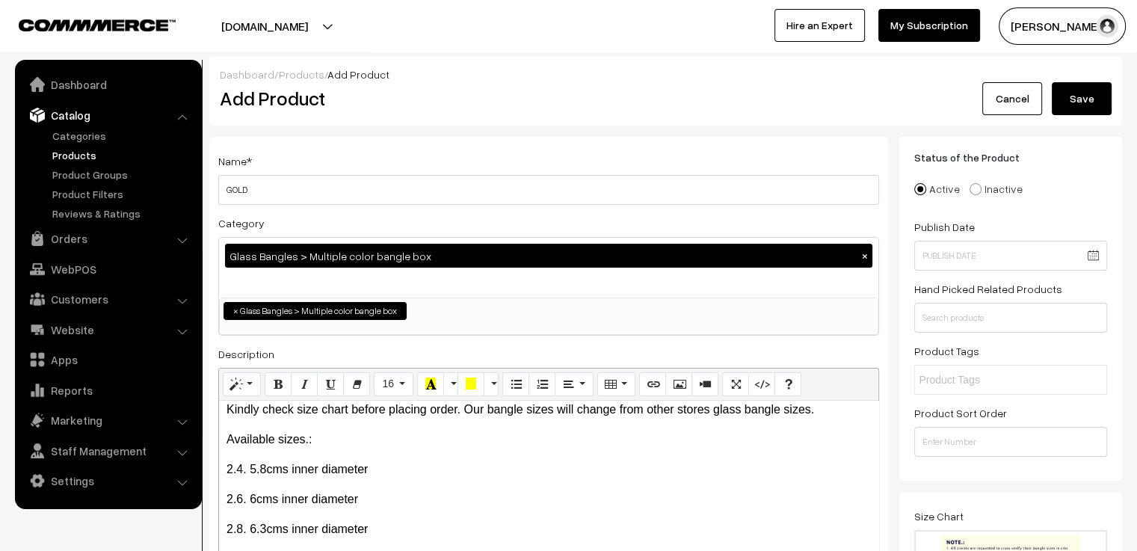
click at [1083, 93] on button "Save" at bounding box center [1082, 98] width 60 height 33
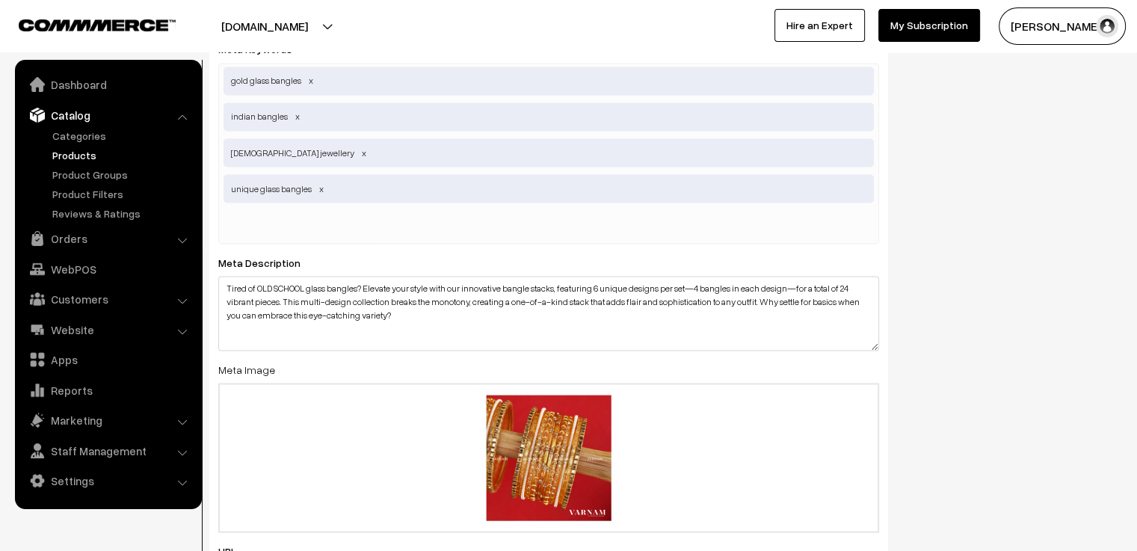
scroll to position [2865, 0]
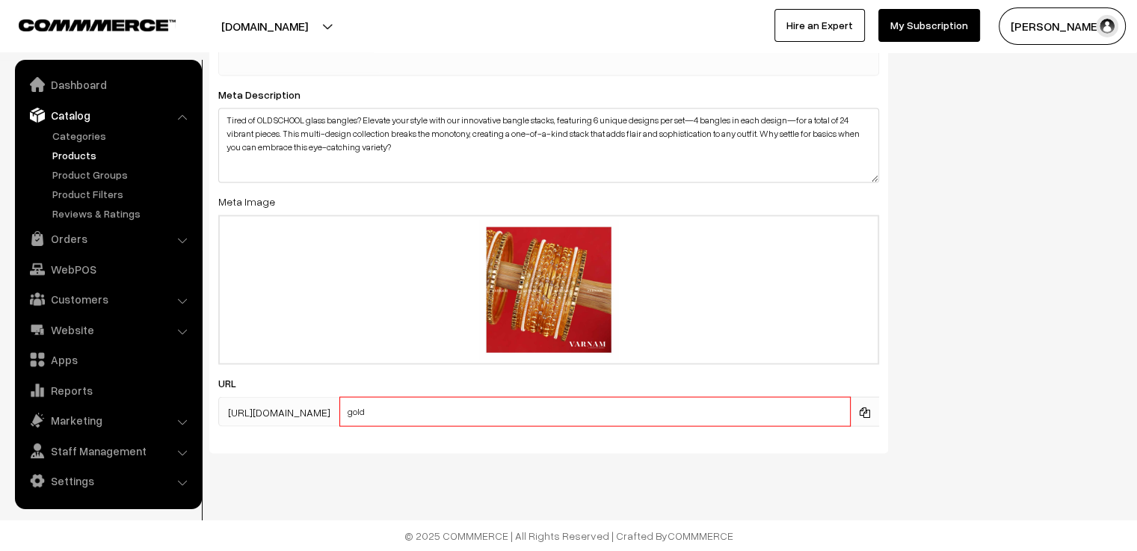
drag, startPoint x: 463, startPoint y: 408, endPoint x: 428, endPoint y: 419, distance: 36.7
click at [428, 419] on input "gold" at bounding box center [594, 412] width 511 height 30
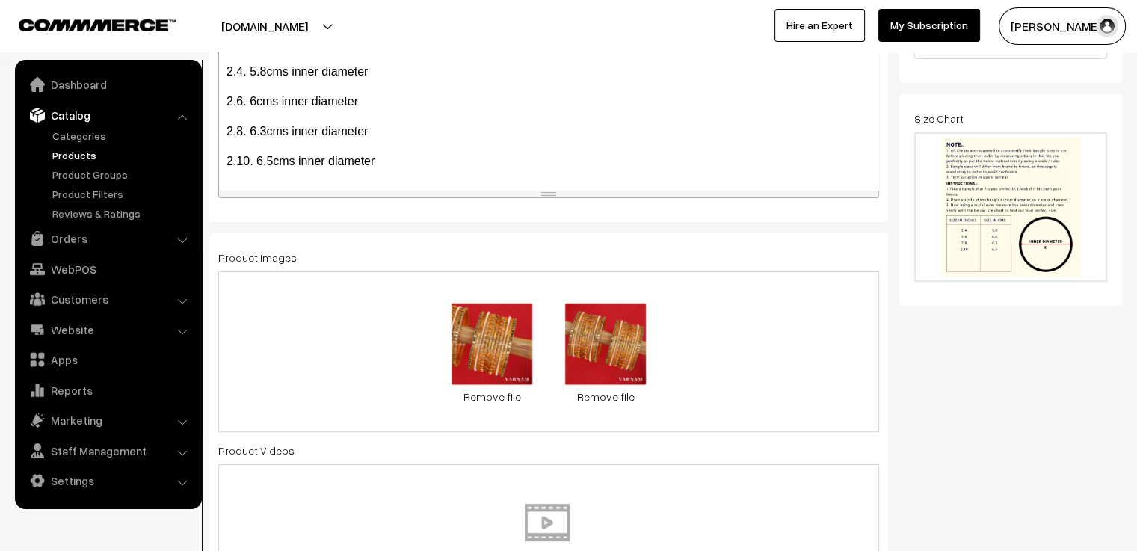
scroll to position [0, 0]
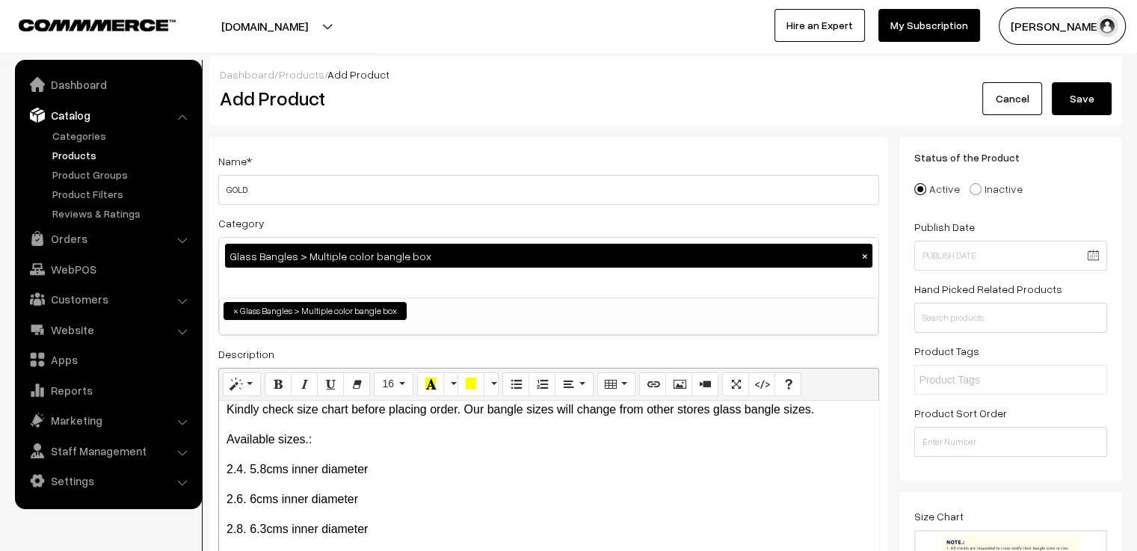
type input "gS"
click at [1090, 98] on button "Save" at bounding box center [1082, 98] width 60 height 33
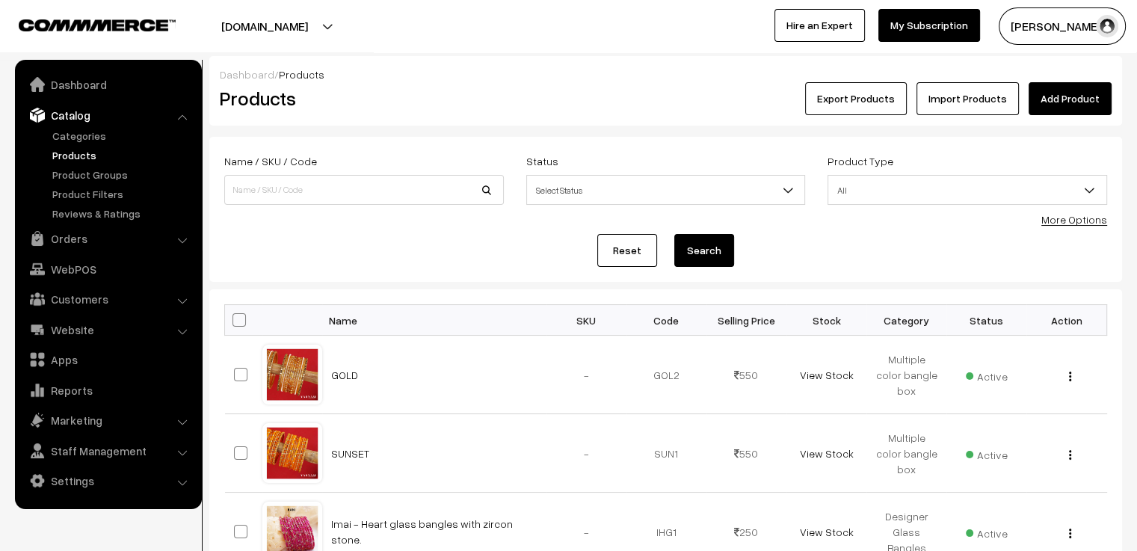
click at [1050, 95] on link "Add Product" at bounding box center [1070, 98] width 83 height 33
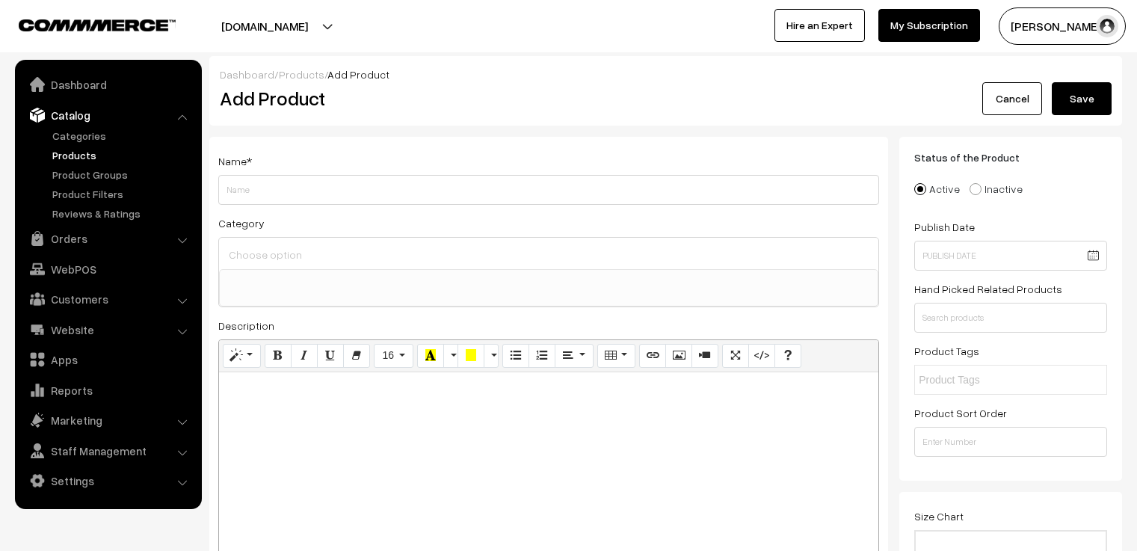
select select
click at [321, 191] on input "Weight" at bounding box center [548, 190] width 661 height 30
type input "PARROT"
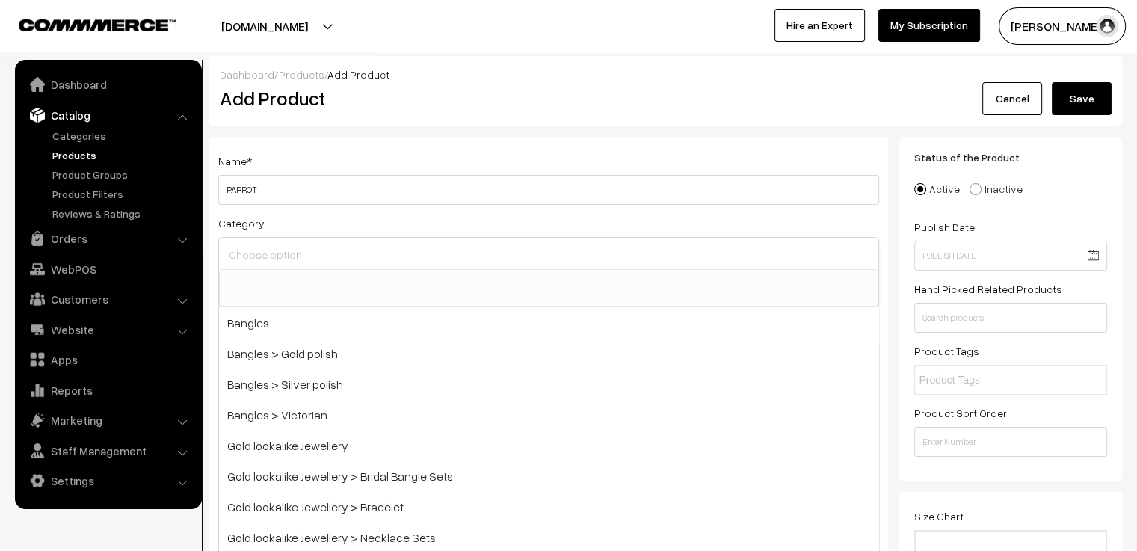
click at [312, 258] on input at bounding box center [548, 255] width 647 height 22
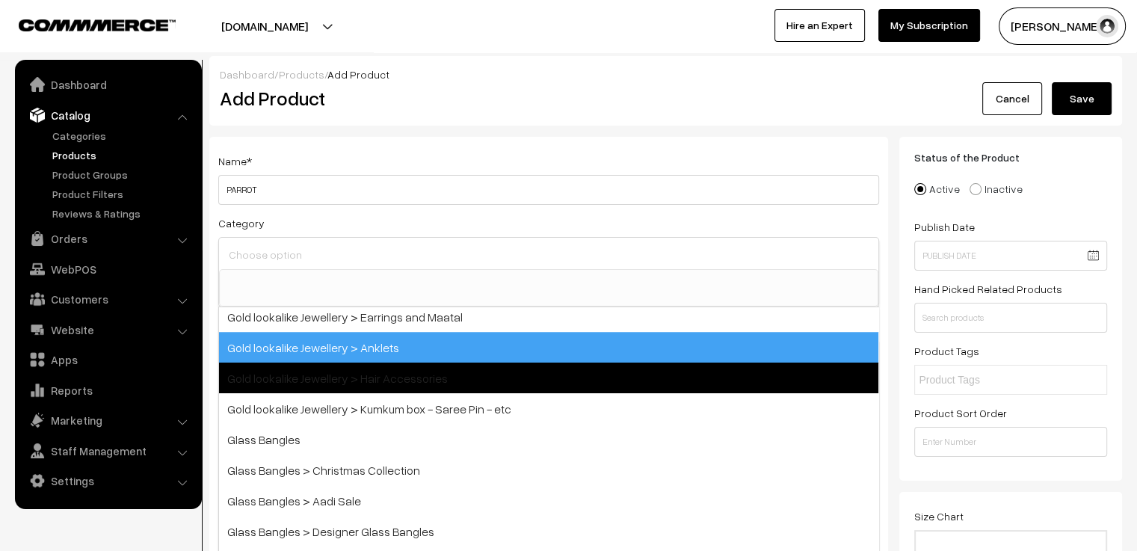
scroll to position [435, 0]
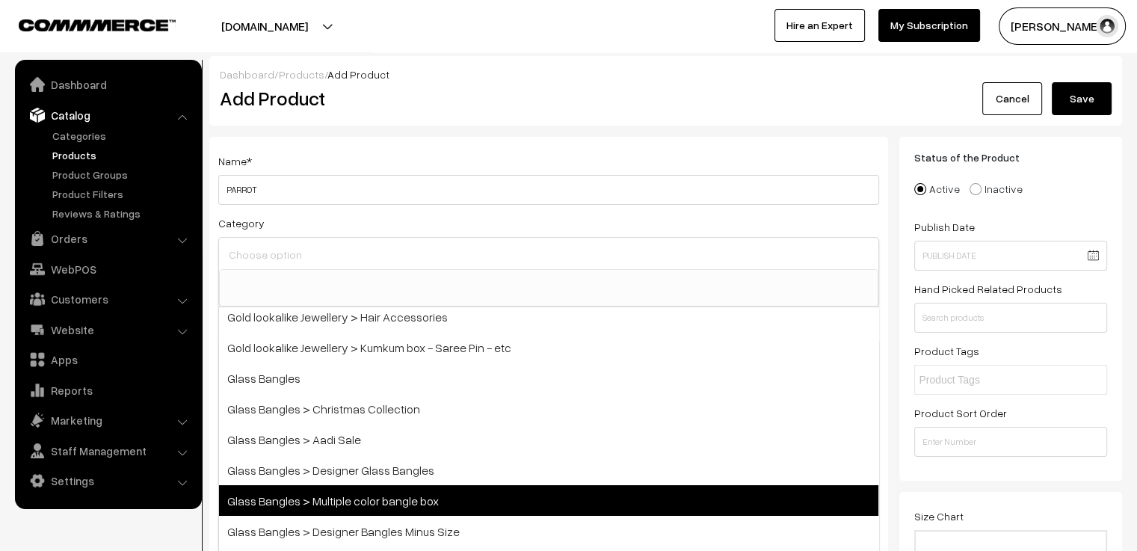
click at [389, 491] on span "Glass Bangles > Multiple color bangle box" at bounding box center [548, 500] width 659 height 31
select select "5"
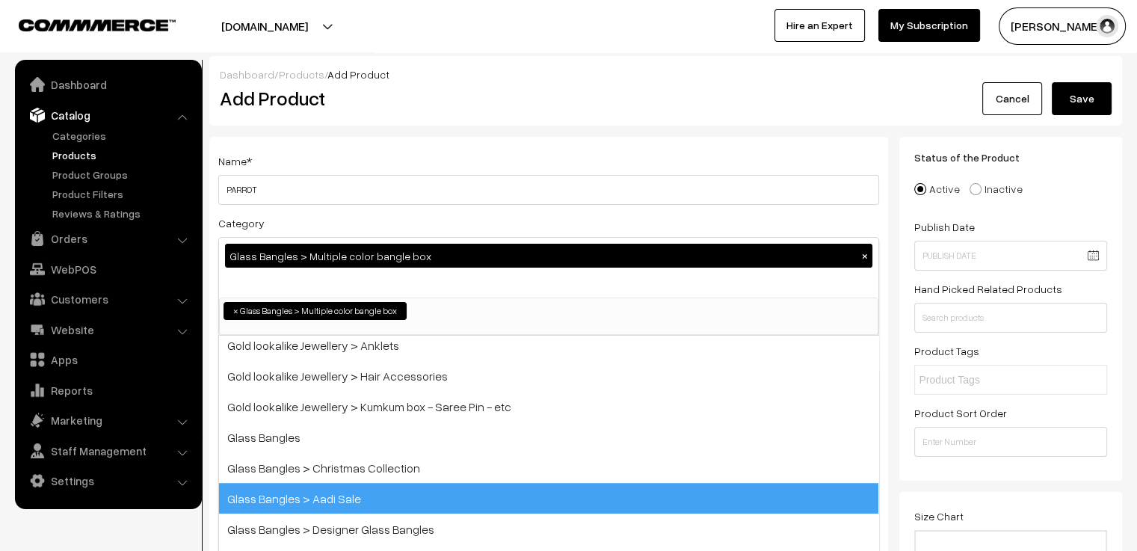
scroll to position [216, 0]
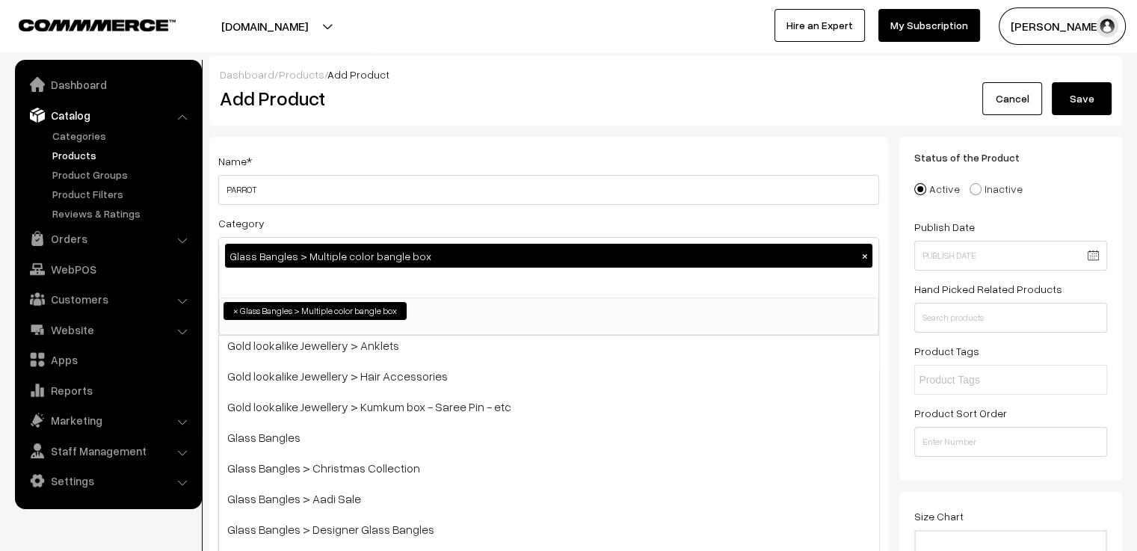
click at [387, 220] on div "Category Glass Bangles > Multiple color bangle box × Bangles Bangles > Gold pol…" at bounding box center [548, 275] width 661 height 122
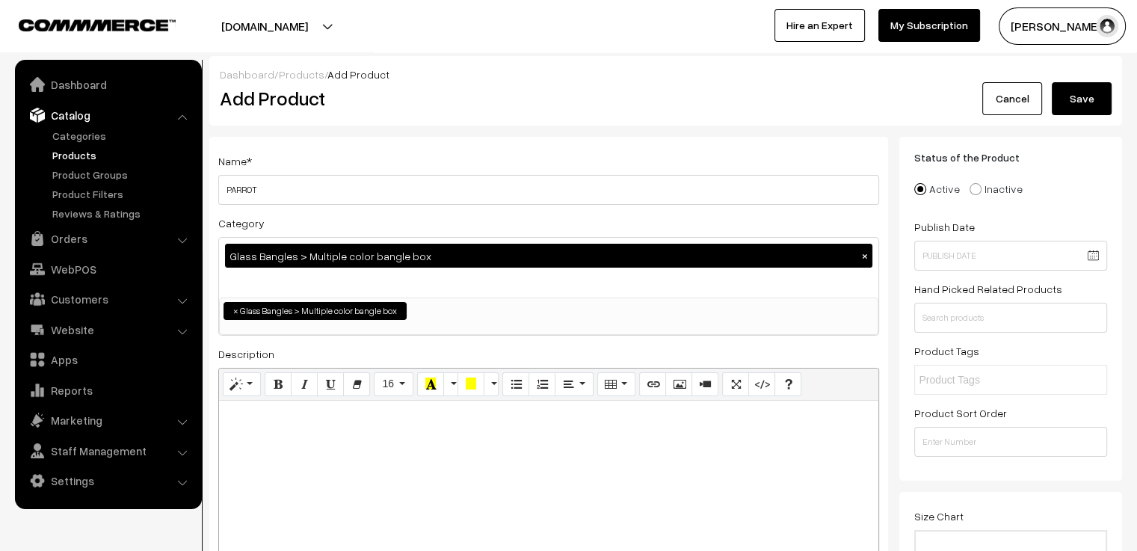
scroll to position [224, 0]
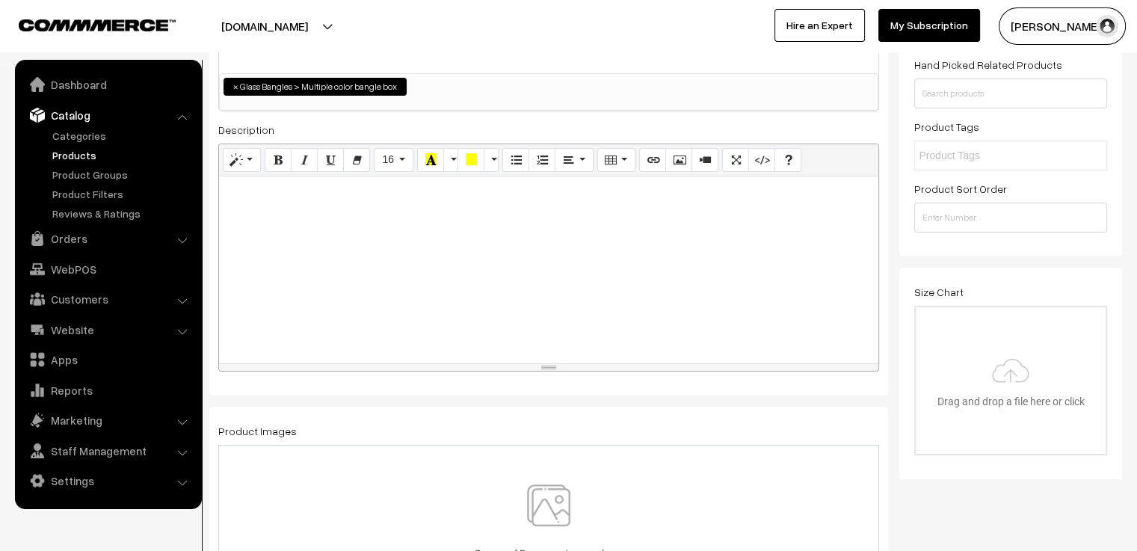
click at [328, 248] on div at bounding box center [548, 269] width 659 height 187
paste div
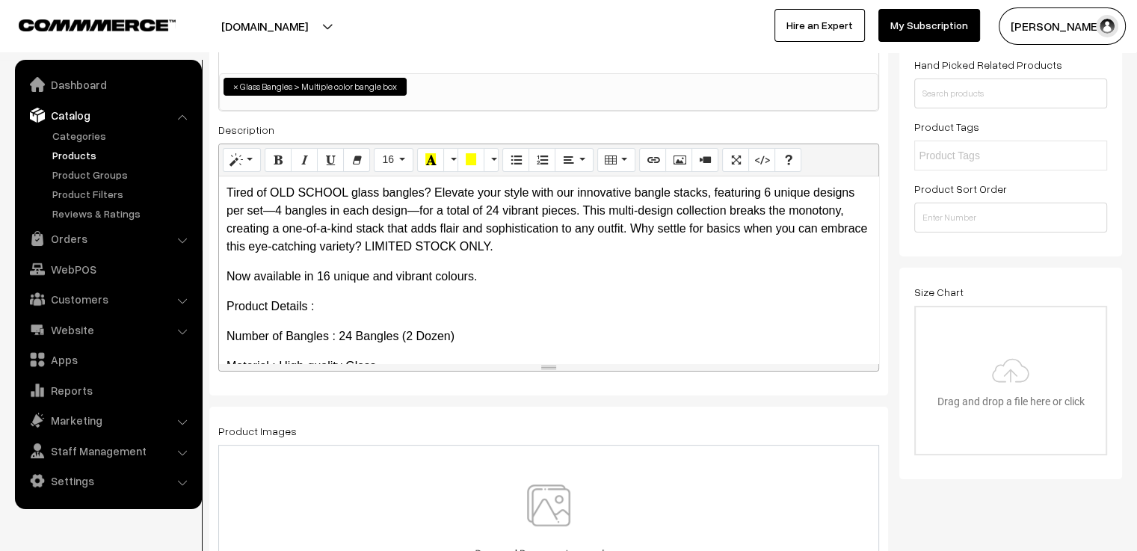
click at [520, 489] on img at bounding box center [549, 527] width 154 height 87
click at [629, 477] on div "0.3 MB parrot 2.jpg Check Error Cancel upload" at bounding box center [548, 525] width 661 height 161
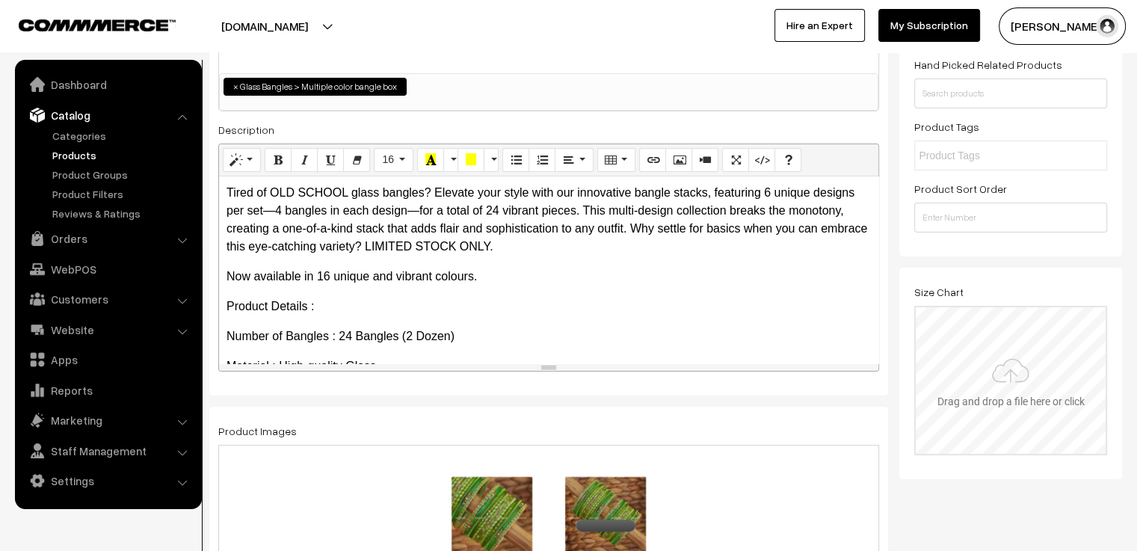
click at [966, 381] on input "file" at bounding box center [1011, 380] width 190 height 147
type input "C:\fakepath\size chart new website.jpg"
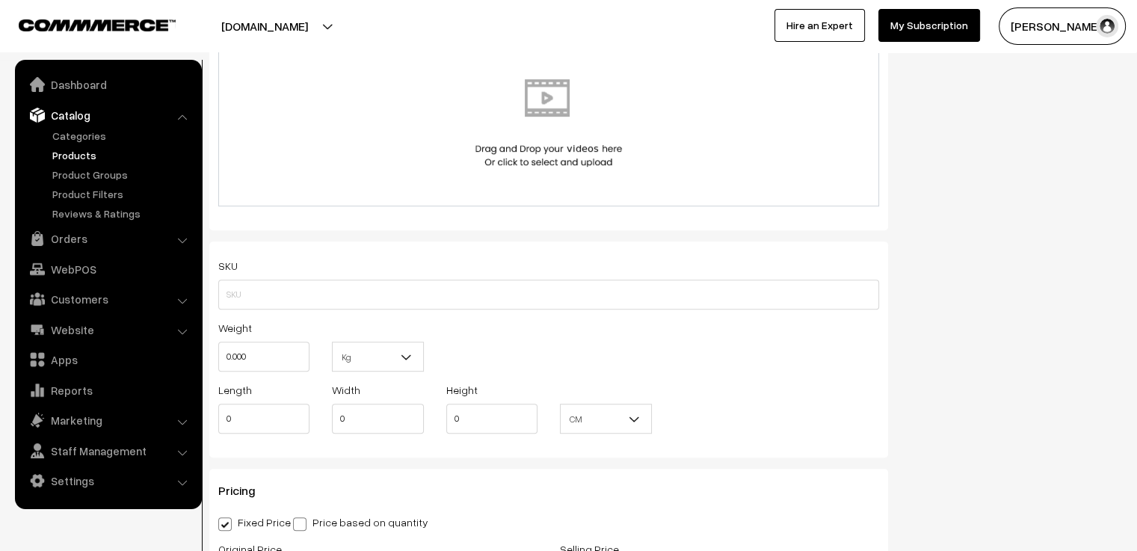
scroll to position [897, 0]
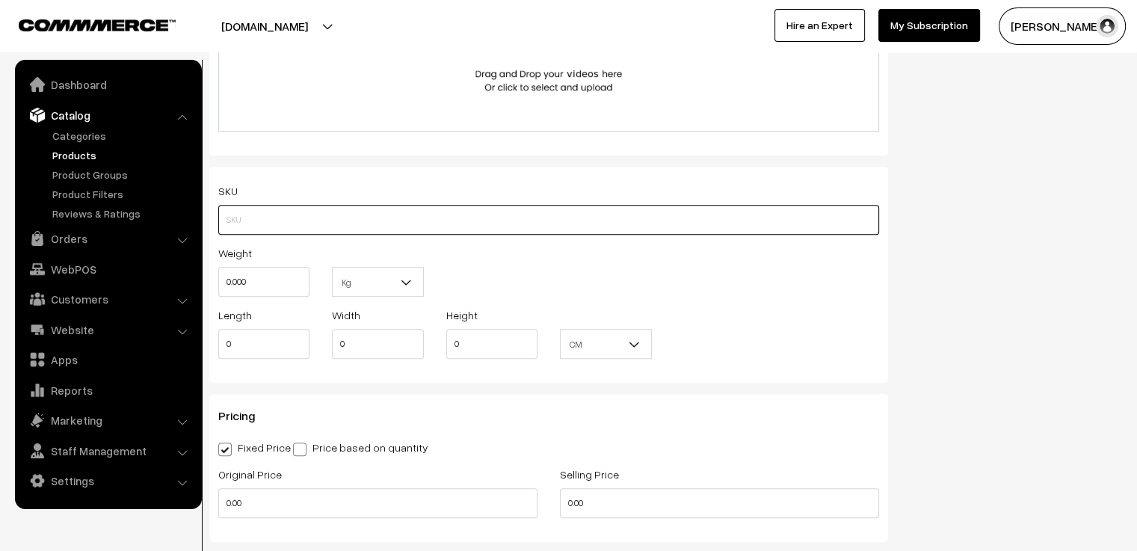
click at [681, 229] on input "text" at bounding box center [548, 220] width 661 height 30
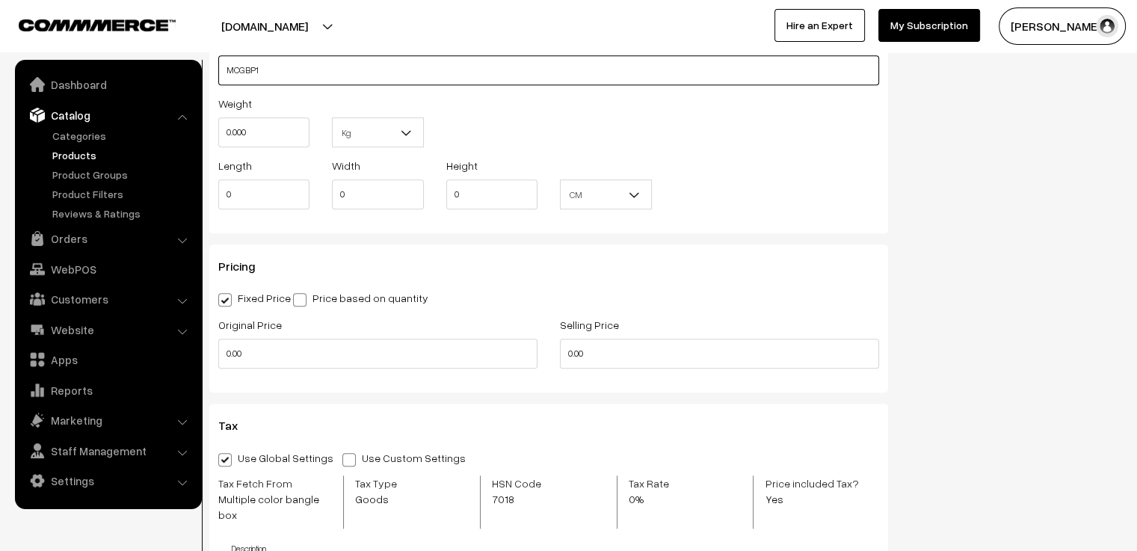
scroll to position [1121, 0]
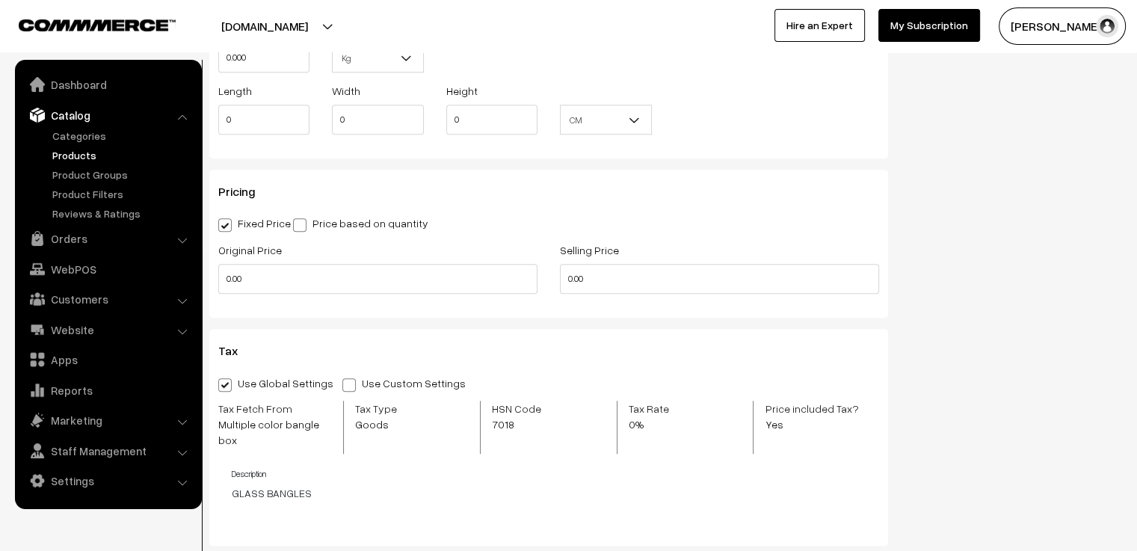
type input "MCGBP1"
drag, startPoint x: 286, startPoint y: 286, endPoint x: 308, endPoint y: 252, distance: 40.0
click at [211, 277] on div "Original Price 0.00" at bounding box center [378, 272] width 342 height 62
type input "650"
drag, startPoint x: 598, startPoint y: 280, endPoint x: 561, endPoint y: 278, distance: 37.4
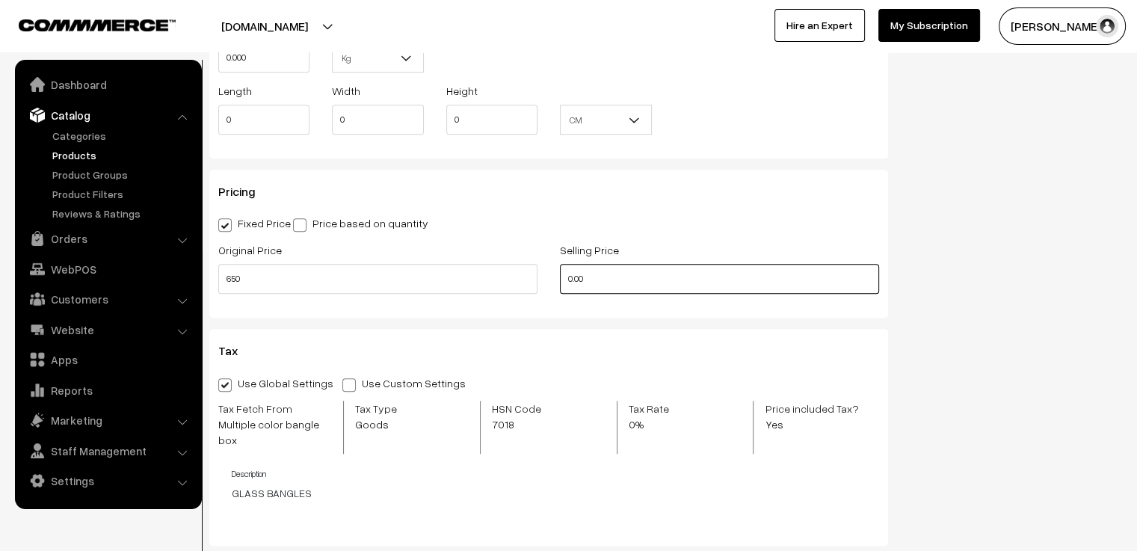
click at [561, 278] on input "0.00" at bounding box center [719, 279] width 319 height 30
type input "550"
click at [537, 318] on div "Pricing Fixed Price Price based on quantity Original Price 650 Selling Price 55…" at bounding box center [548, 244] width 679 height 148
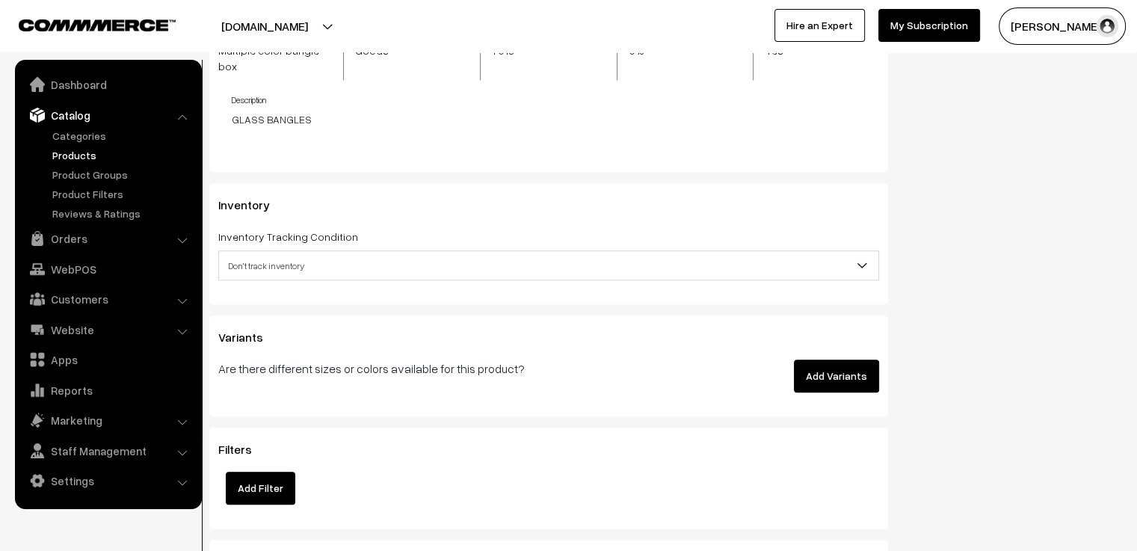
scroll to position [1570, 0]
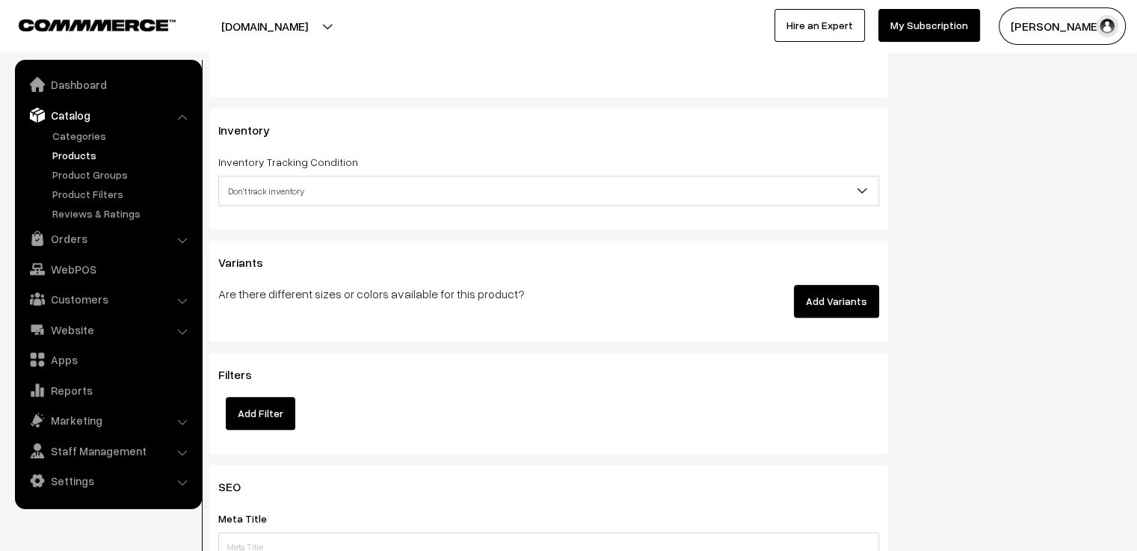
click at [372, 179] on span "Don't track inventory" at bounding box center [548, 191] width 659 height 26
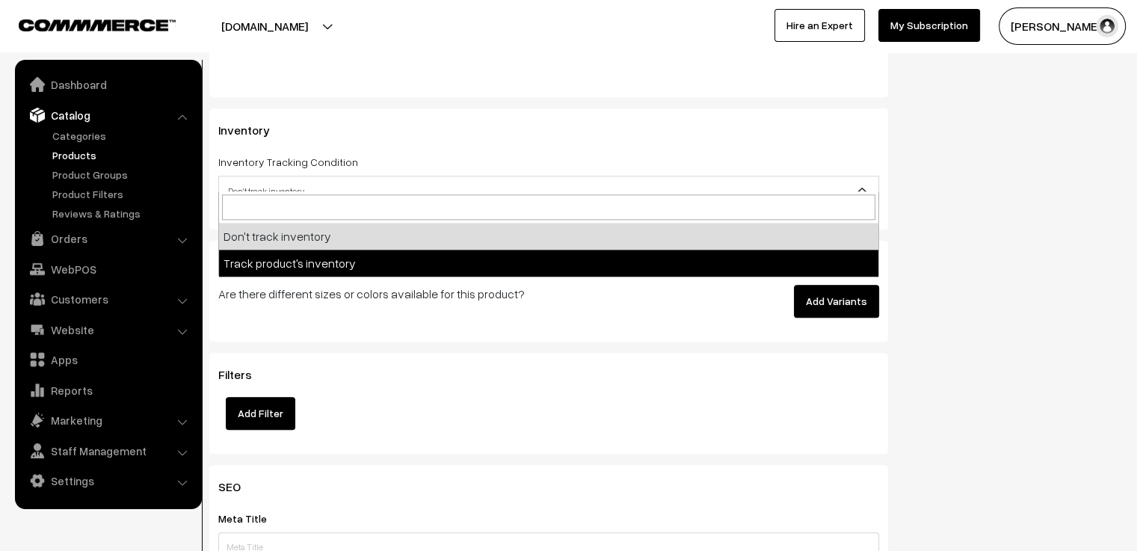
select select "2"
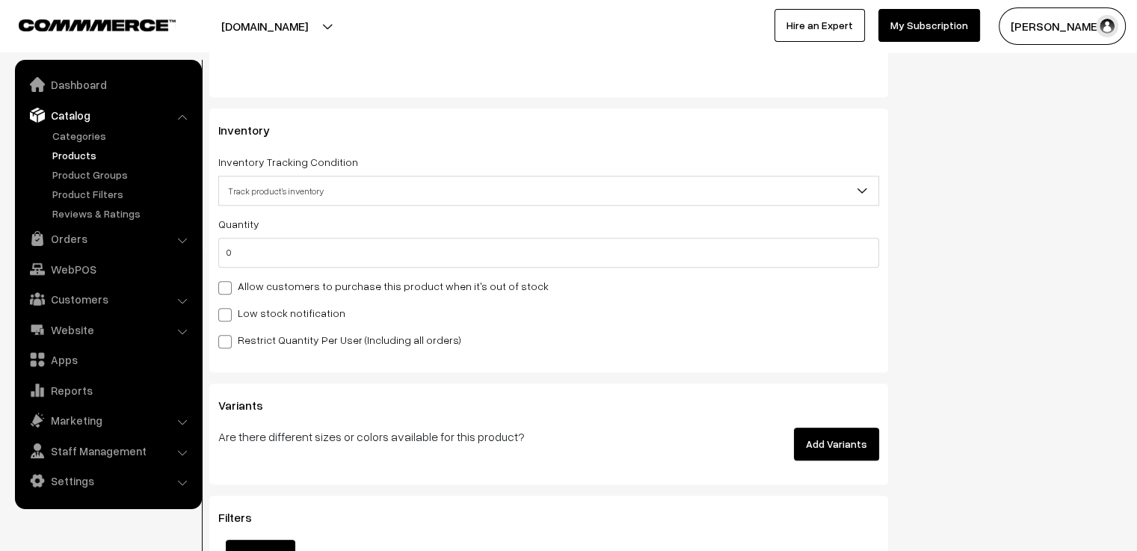
scroll to position [1794, 0]
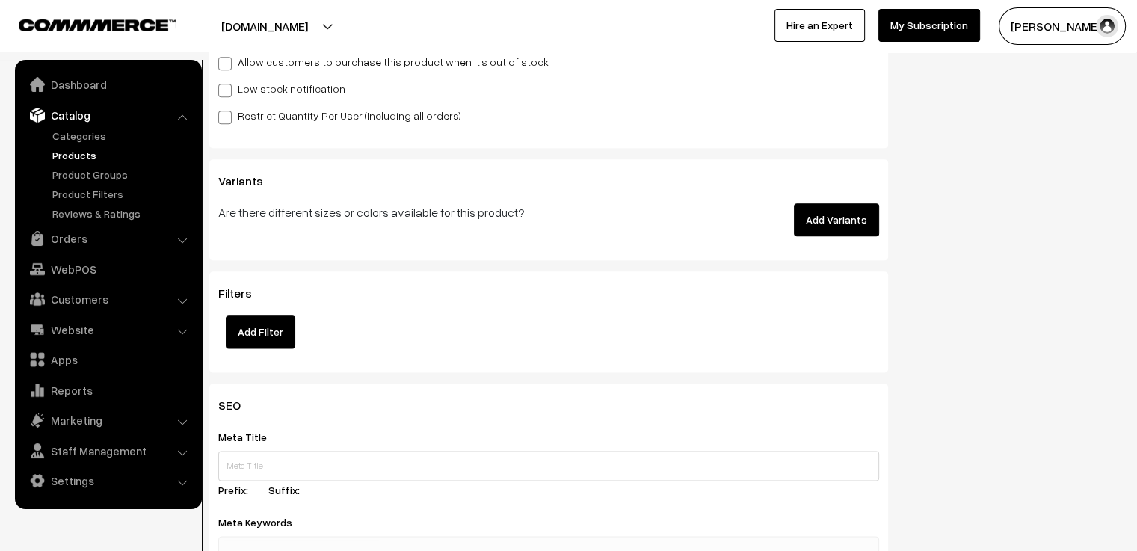
click at [820, 206] on button "Add Variants" at bounding box center [836, 219] width 85 height 33
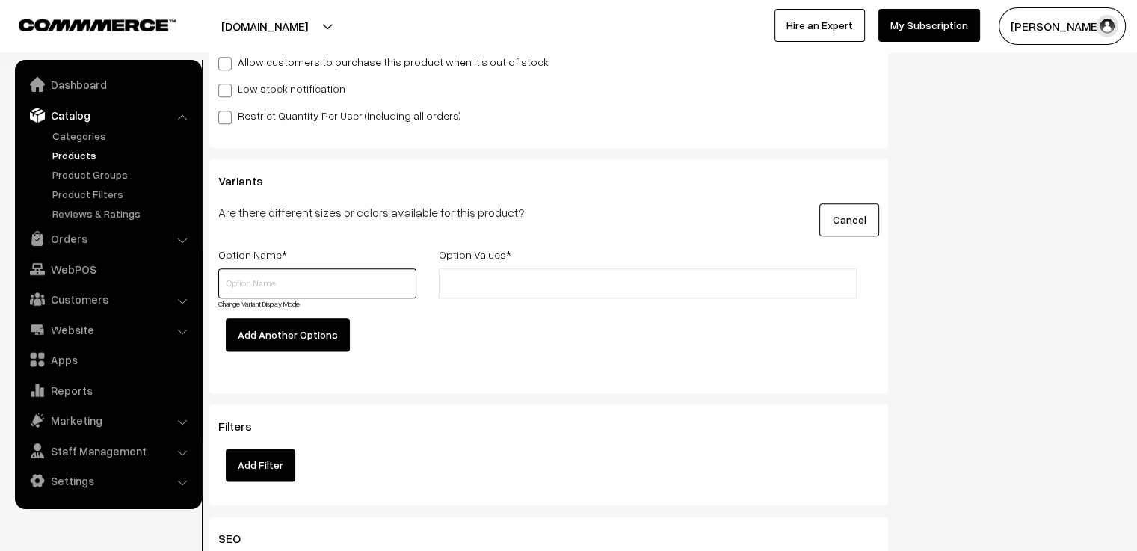
click at [280, 268] on input "text" at bounding box center [317, 283] width 198 height 30
type input "Size"
click at [460, 276] on input "text" at bounding box center [508, 284] width 131 height 16
type input "2.4"
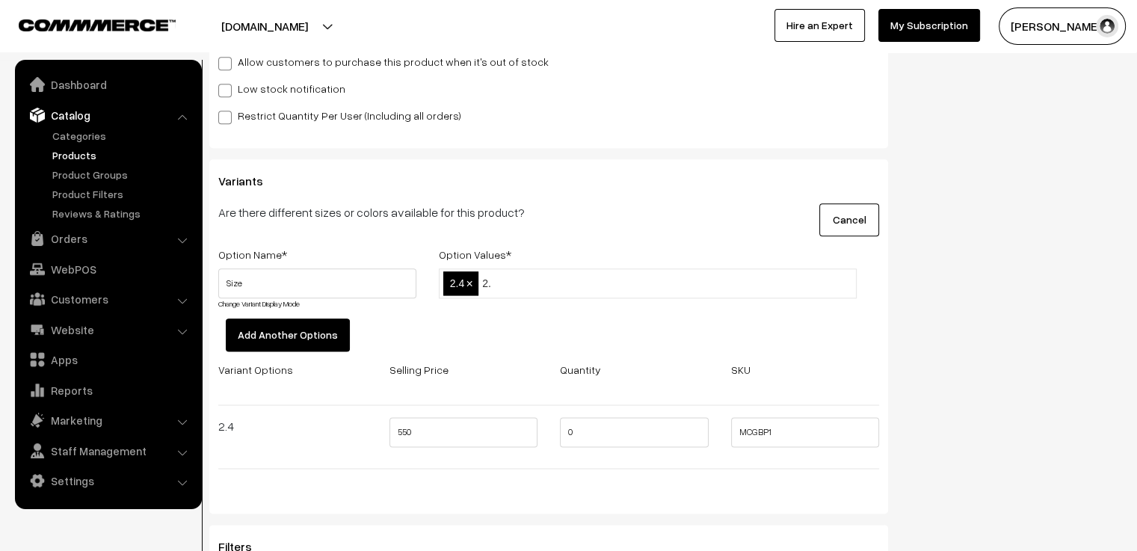
type input "2.6"
type input "2.8"
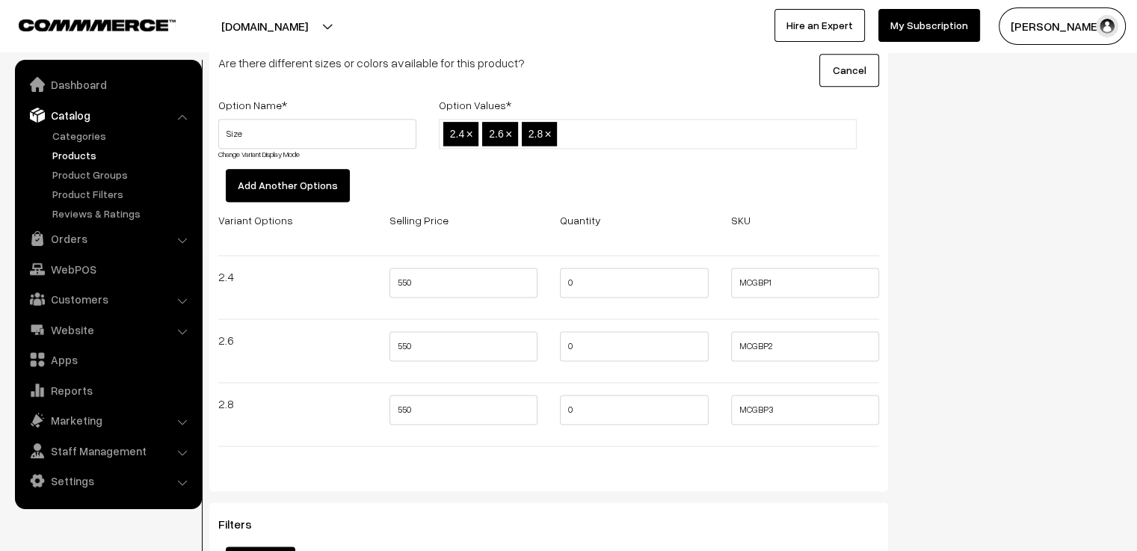
scroll to position [2018, 0]
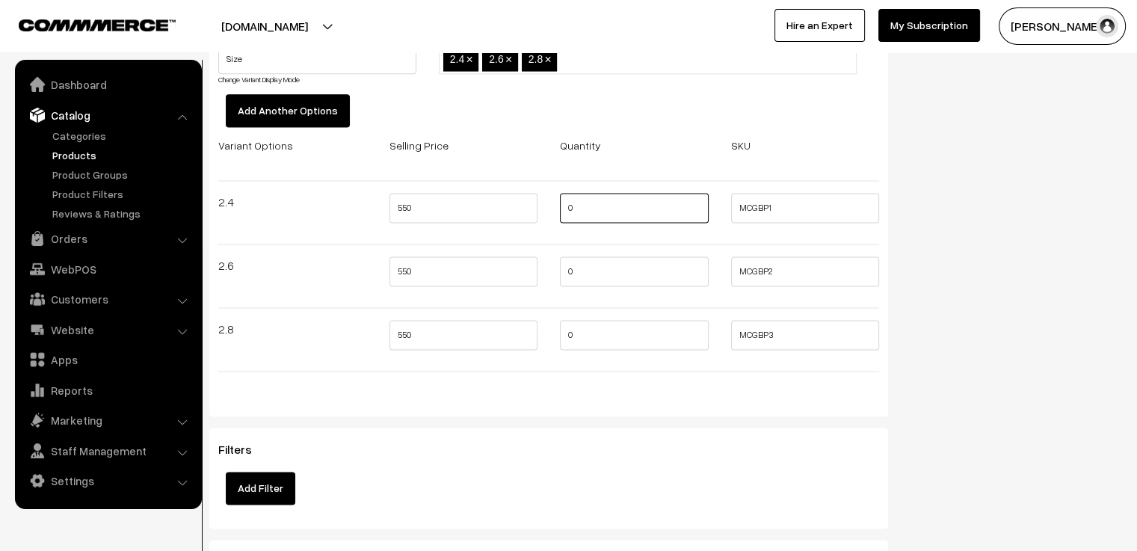
click at [606, 197] on input "0" at bounding box center [634, 208] width 149 height 30
type input "3"
click at [599, 256] on input "0" at bounding box center [634, 271] width 149 height 30
type input "3"
click at [598, 323] on input "0" at bounding box center [634, 335] width 149 height 30
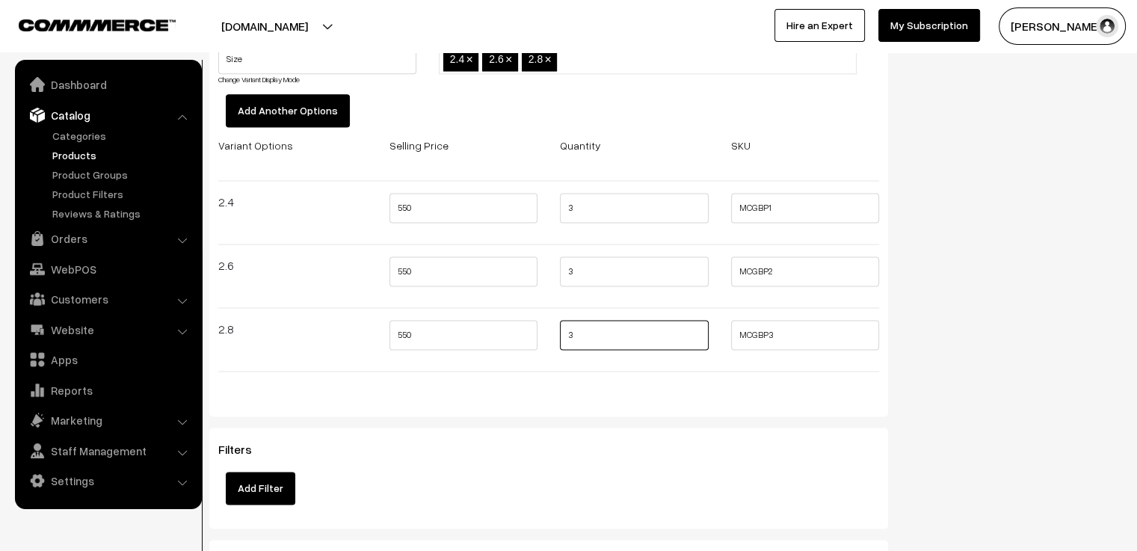
type input "3"
click at [582, 366] on div at bounding box center [548, 371] width 683 height 25
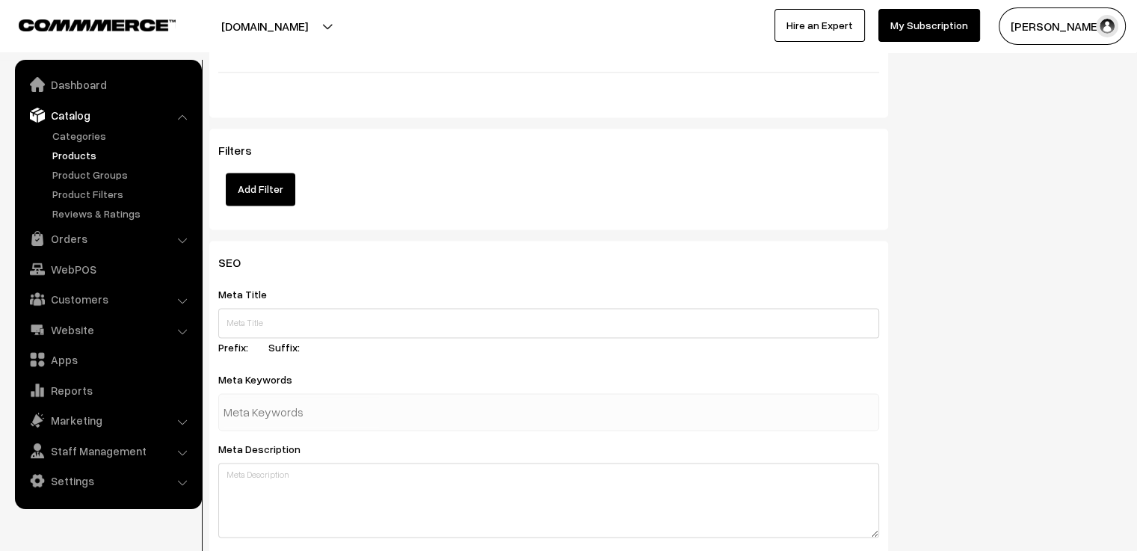
scroll to position [2467, 0]
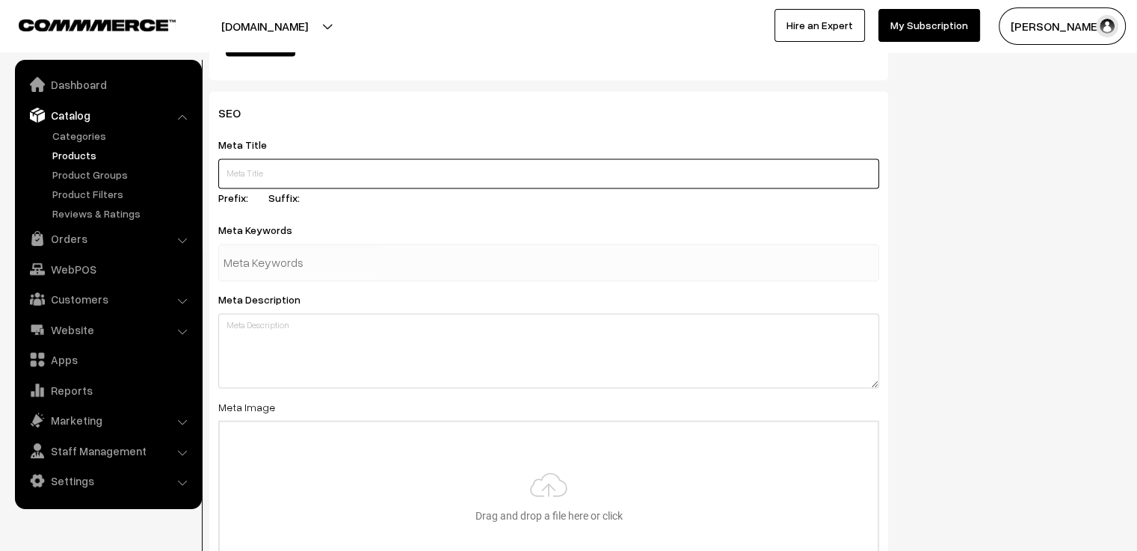
click at [457, 165] on input "text" at bounding box center [548, 173] width 661 height 30
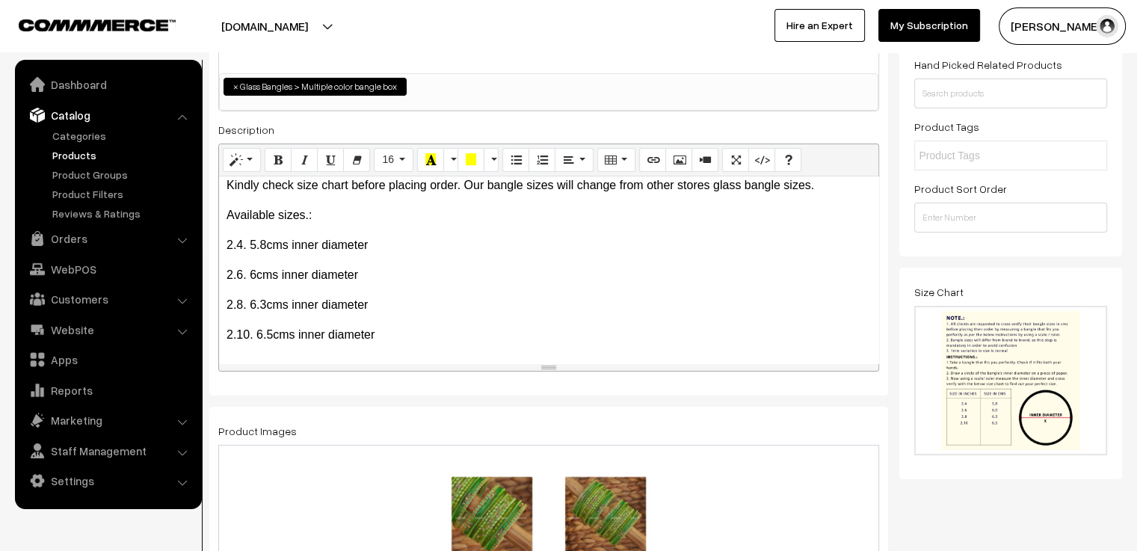
scroll to position [150, 0]
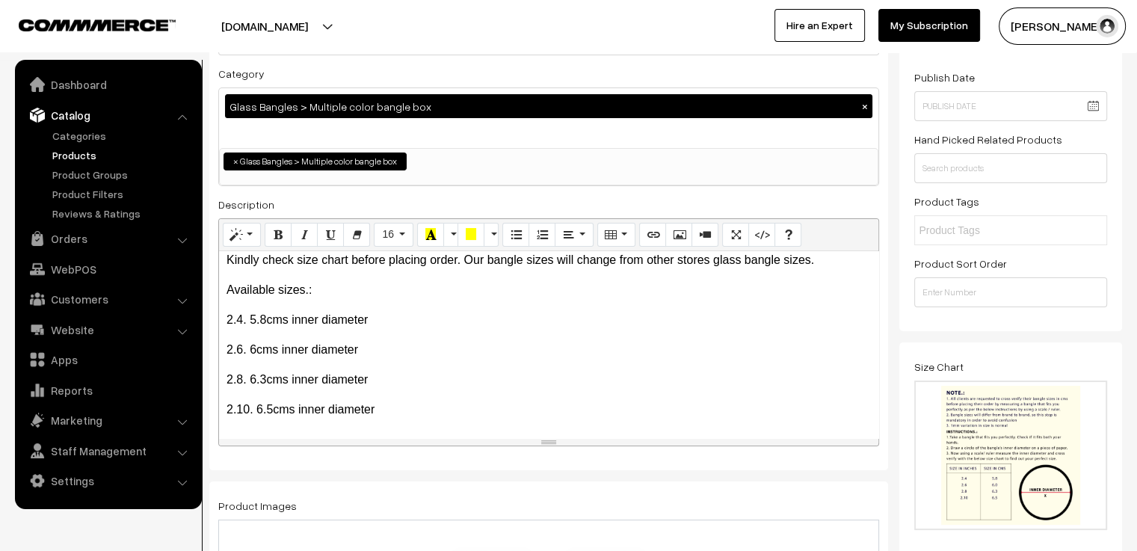
type input "Parrot bangle stack. BUY NOW."
click at [478, 342] on p "2.6. 6cms inner diameter" at bounding box center [549, 350] width 644 height 18
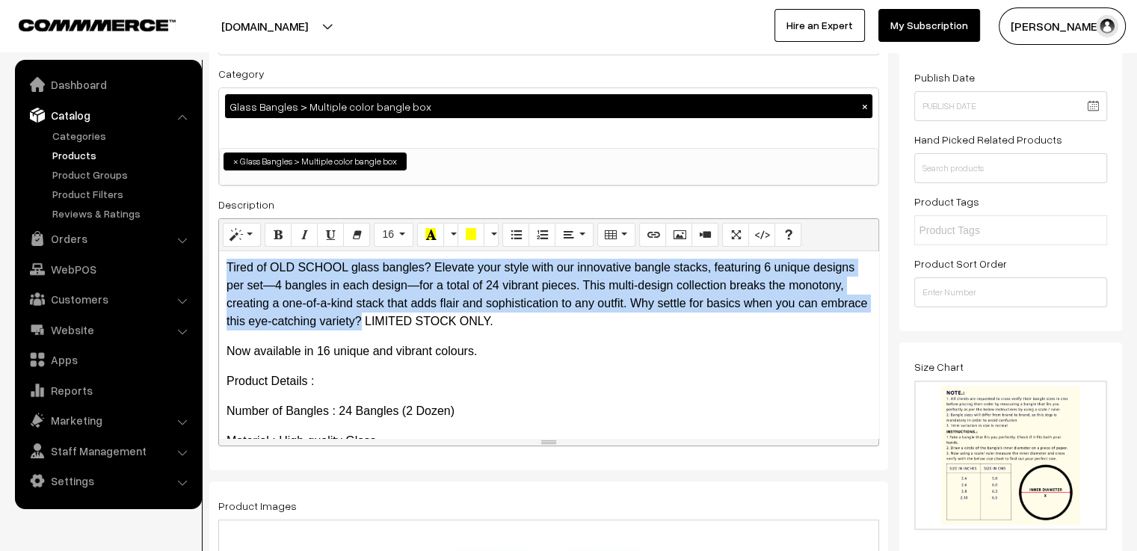
drag, startPoint x: 411, startPoint y: 320, endPoint x: 218, endPoint y: 262, distance: 201.5
click at [218, 262] on div "Normal Quote Code Header 1 Header 2 Header 3 Header 4 Header 5 Header 6 16 8 9 …" at bounding box center [548, 332] width 661 height 228
copy p "Tired of OLD SCHOOL glass bangles? Elevate your style with our innovative bangl…"
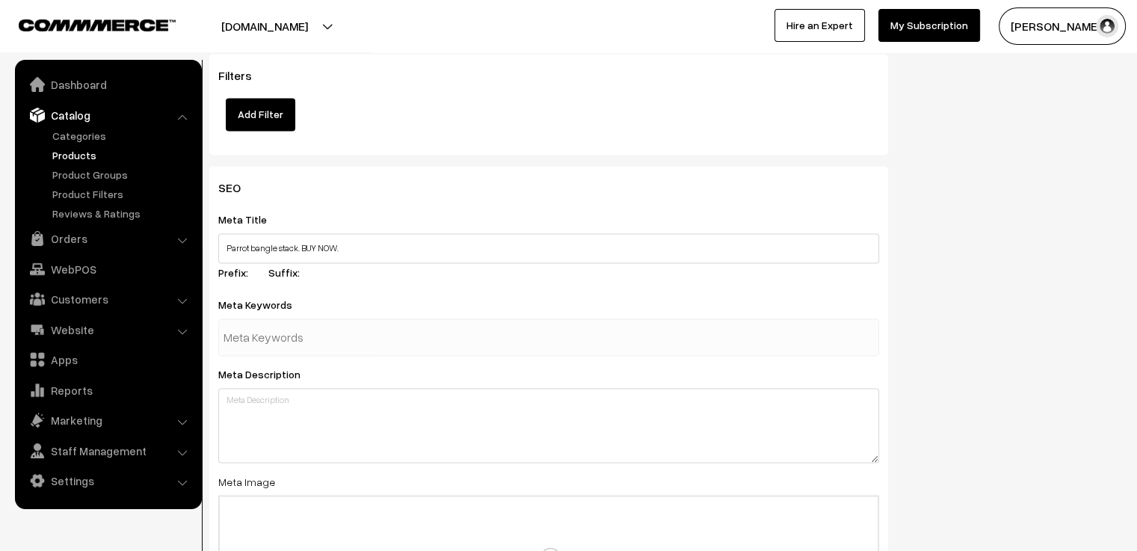
scroll to position [2542, 0]
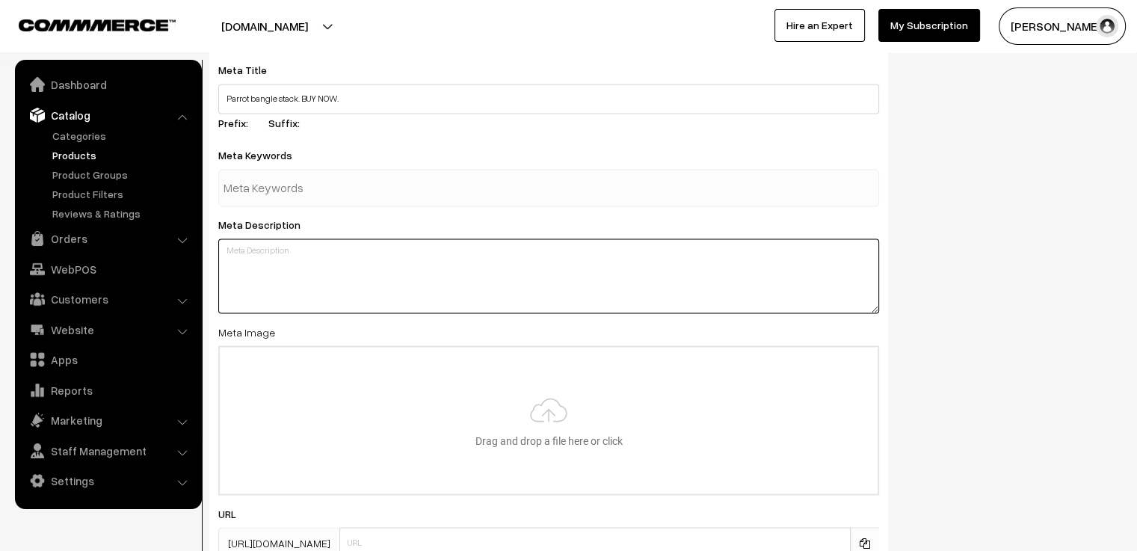
click at [548, 251] on textarea at bounding box center [548, 275] width 661 height 75
paste textarea "Tired of OLD SCHOOL glass bangles? Elevate your style with our innovative bangl…"
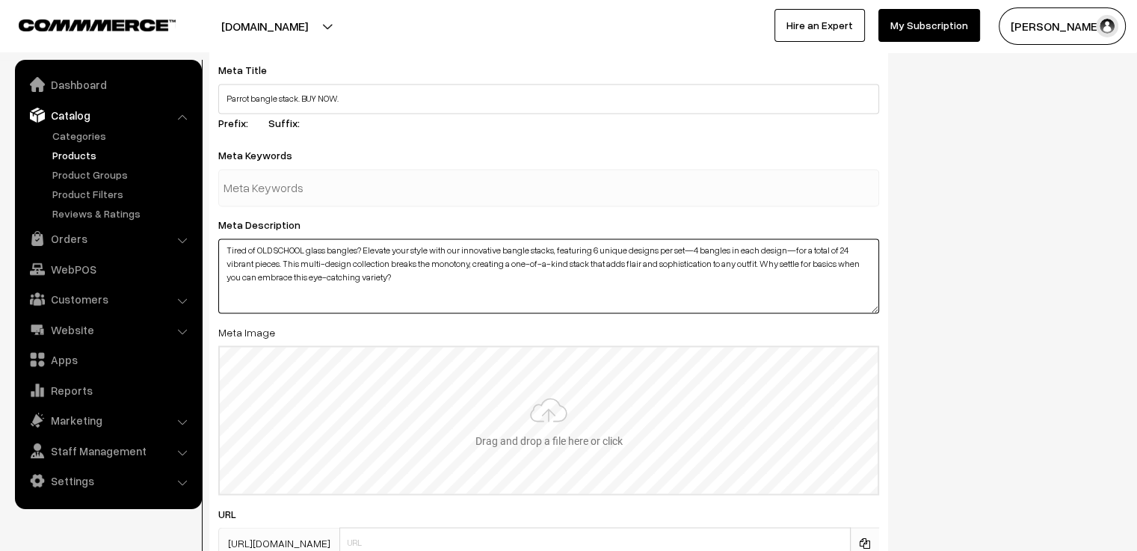
type textarea "Tired of OLD SCHOOL glass bangles? Elevate your style with our innovative bangl…"
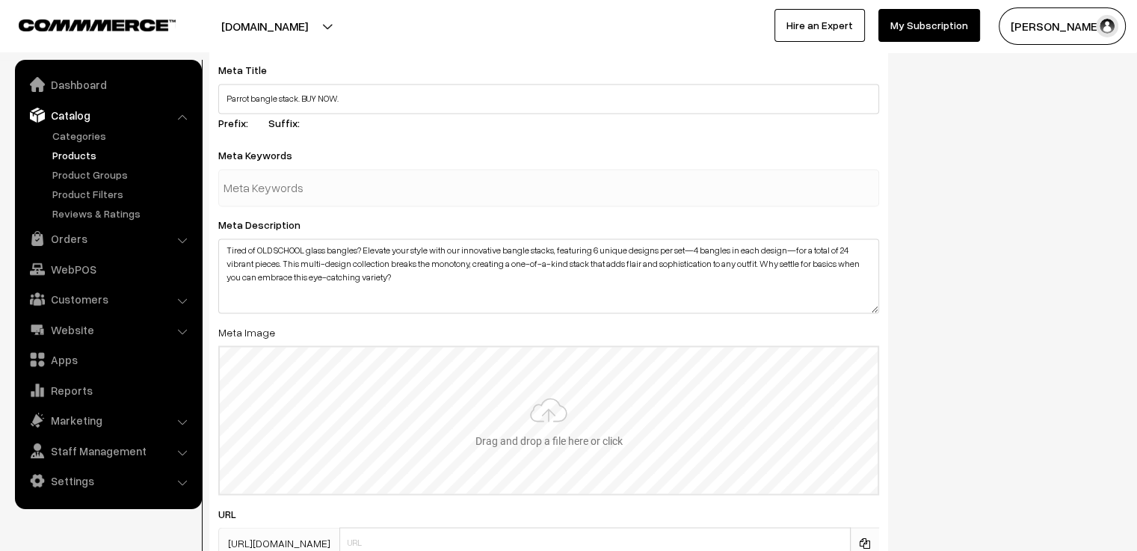
click at [546, 364] on input "file" at bounding box center [549, 420] width 658 height 147
type input "C:\fakepath\parrot 2.jpg"
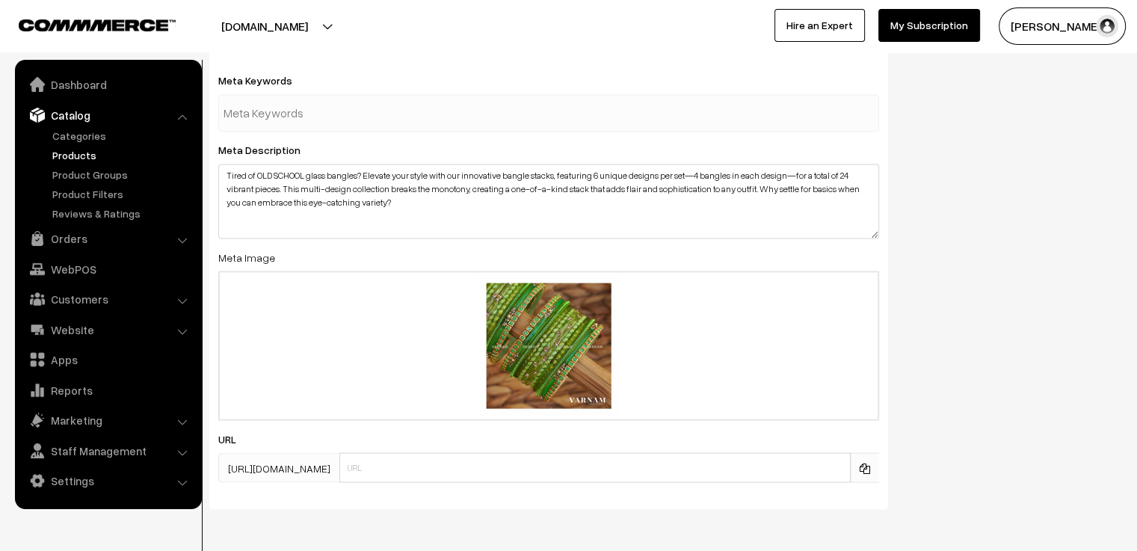
scroll to position [2658, 0]
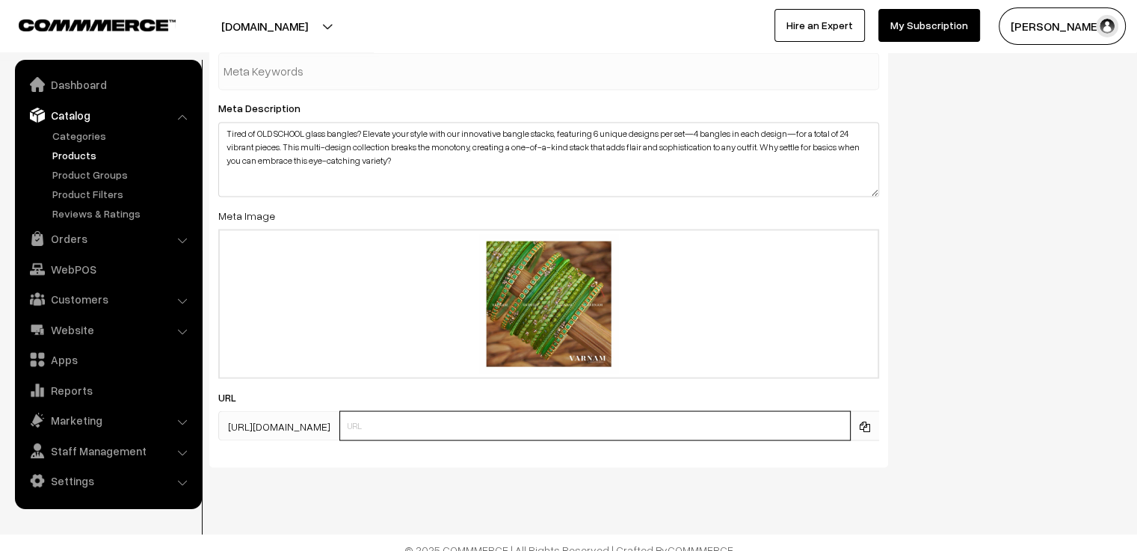
click at [475, 413] on input "text" at bounding box center [594, 425] width 511 height 30
type input "parrot"
click at [482, 454] on div "SEO Meta Title Parrot bangle stack. BUY NOW. Prefix: Suffix: Meta Keywords Meta…" at bounding box center [548, 189] width 701 height 579
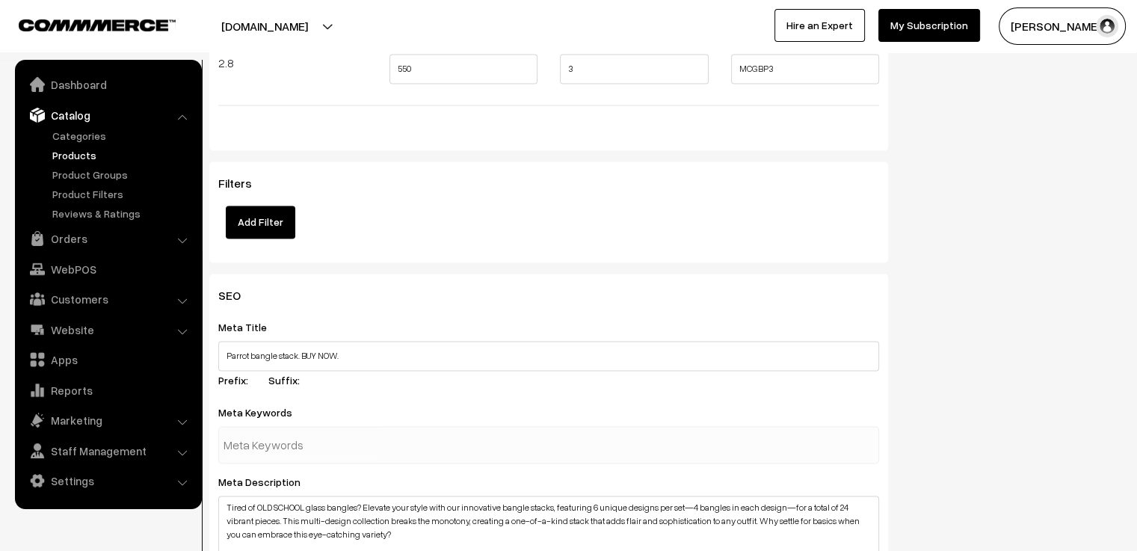
click at [422, 440] on div at bounding box center [548, 444] width 661 height 37
type input "green glass bangles"
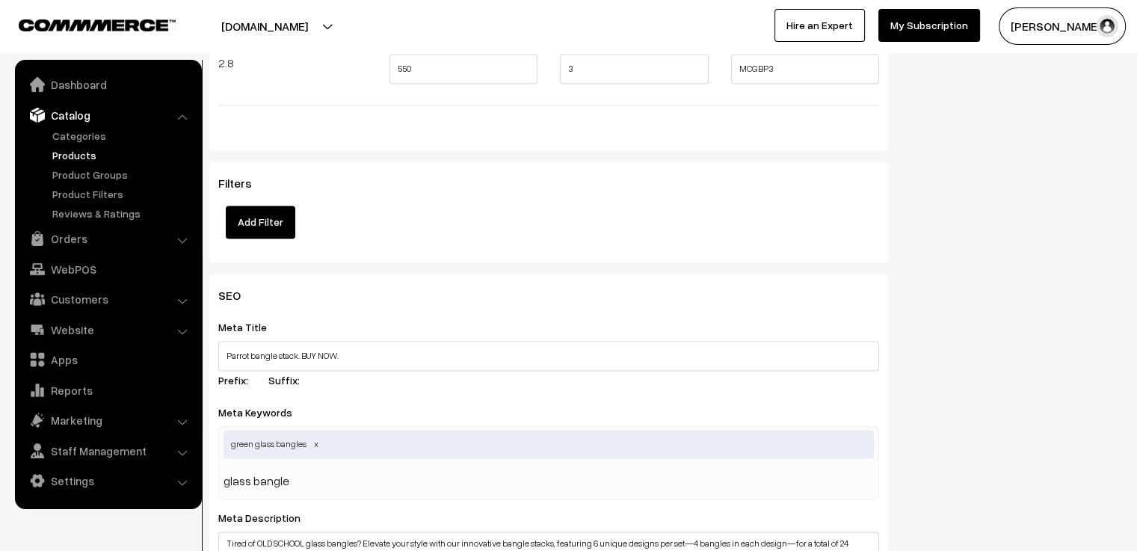
type input "glass bangles"
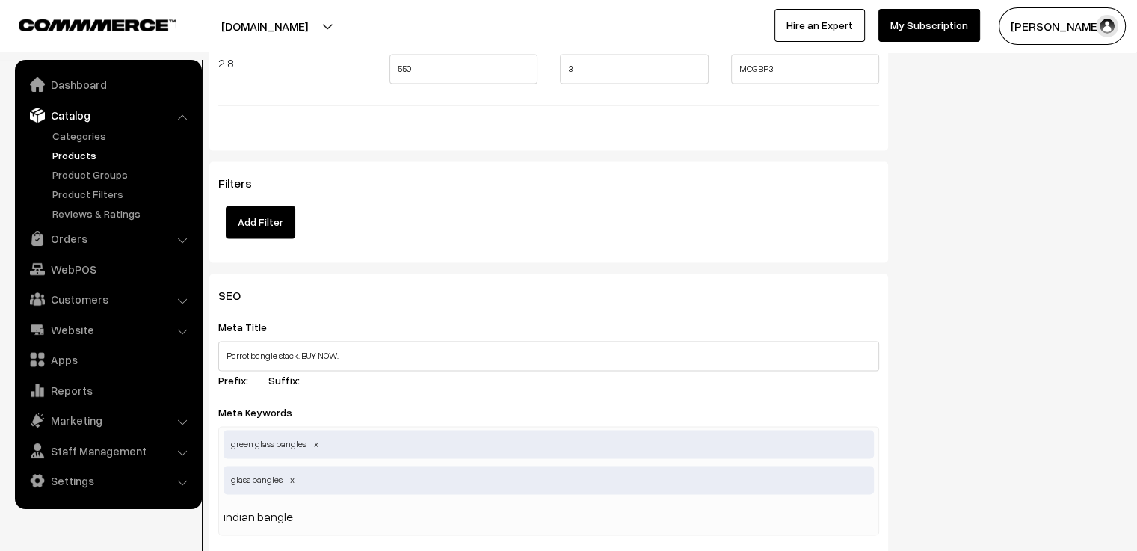
type input "indian bangles"
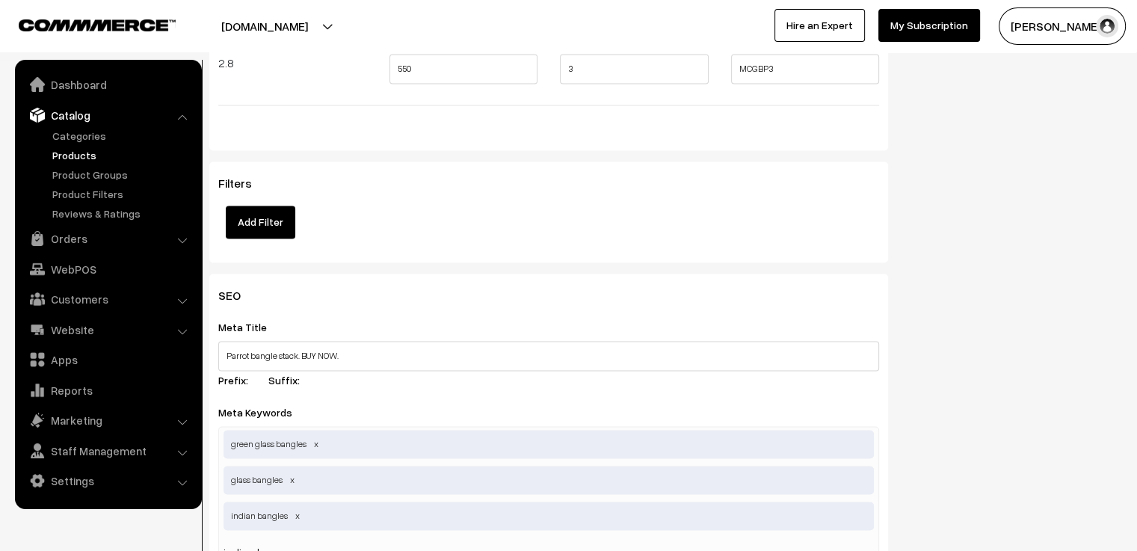
type input "indian"
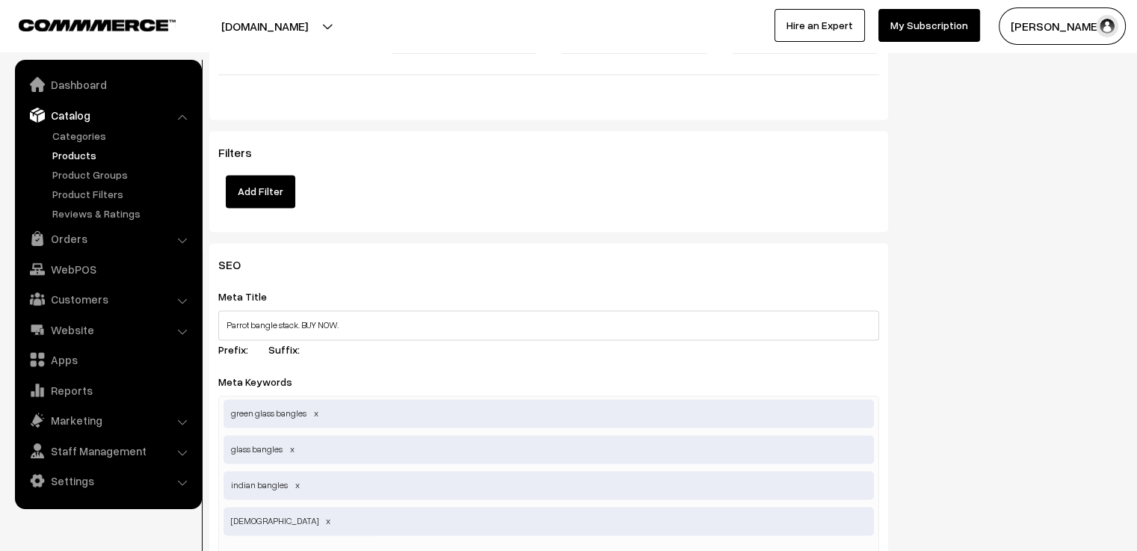
type input "unique bangles"
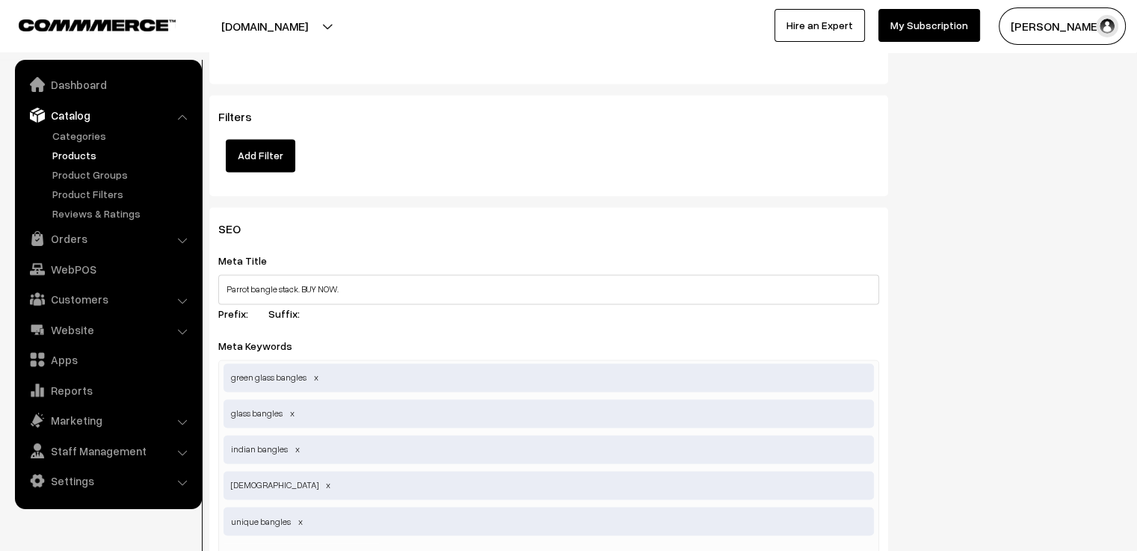
type input "trending bangles"
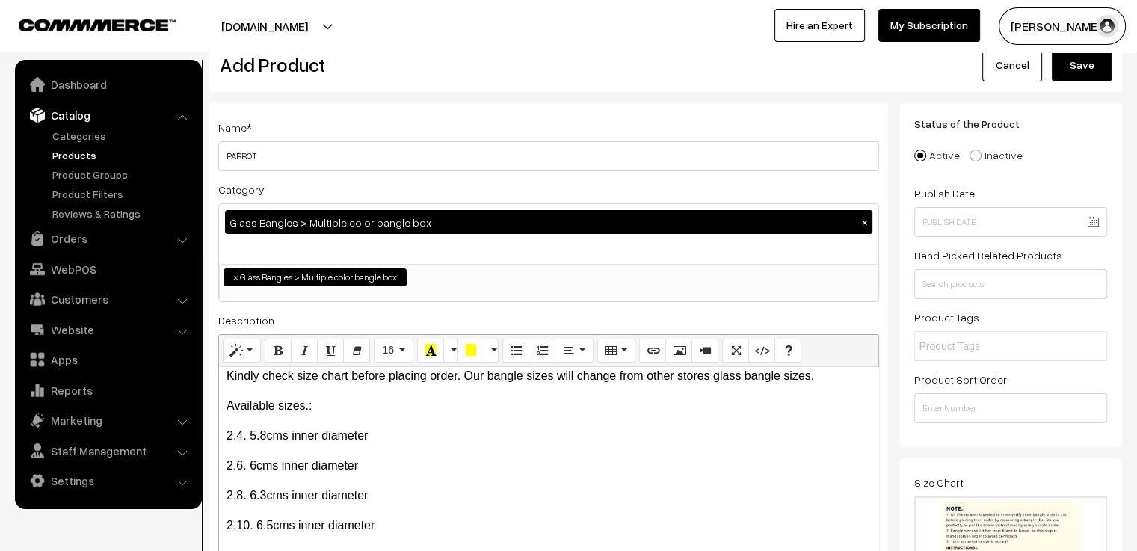
scroll to position [0, 0]
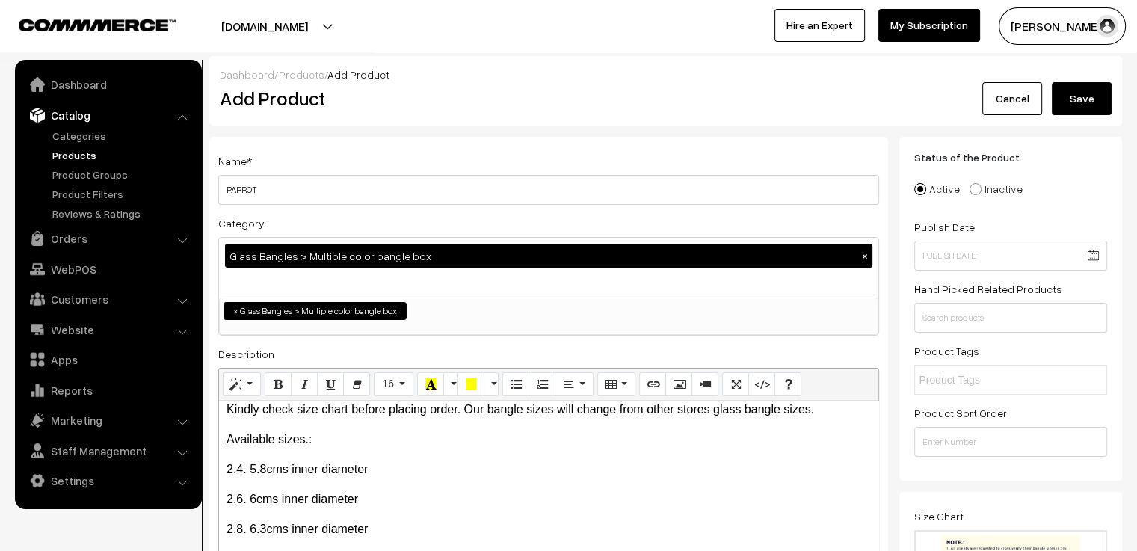
click at [1079, 93] on button "Save" at bounding box center [1082, 98] width 60 height 33
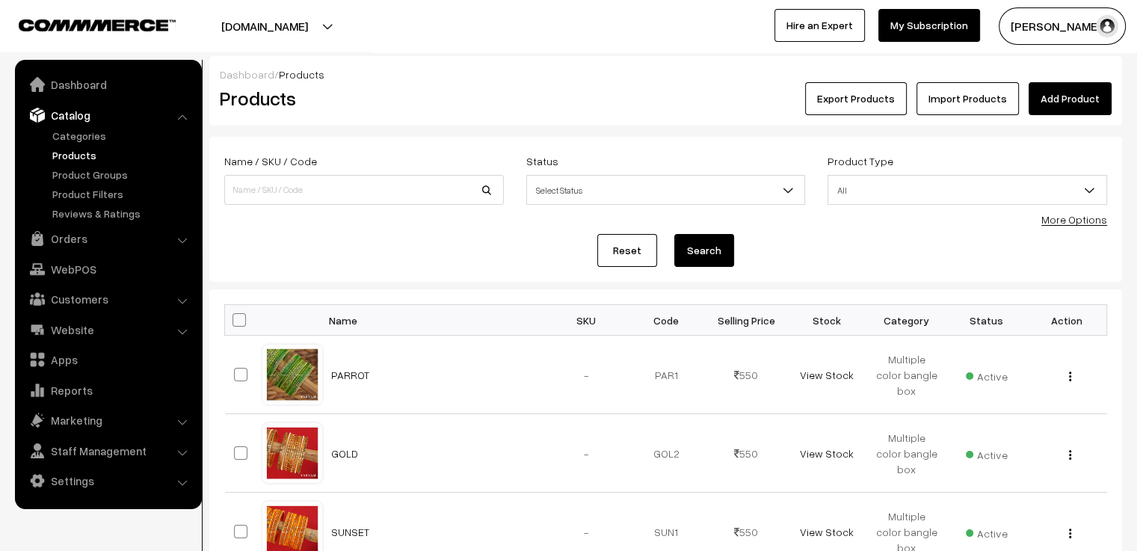
click at [1063, 98] on link "Add Product" at bounding box center [1070, 98] width 83 height 33
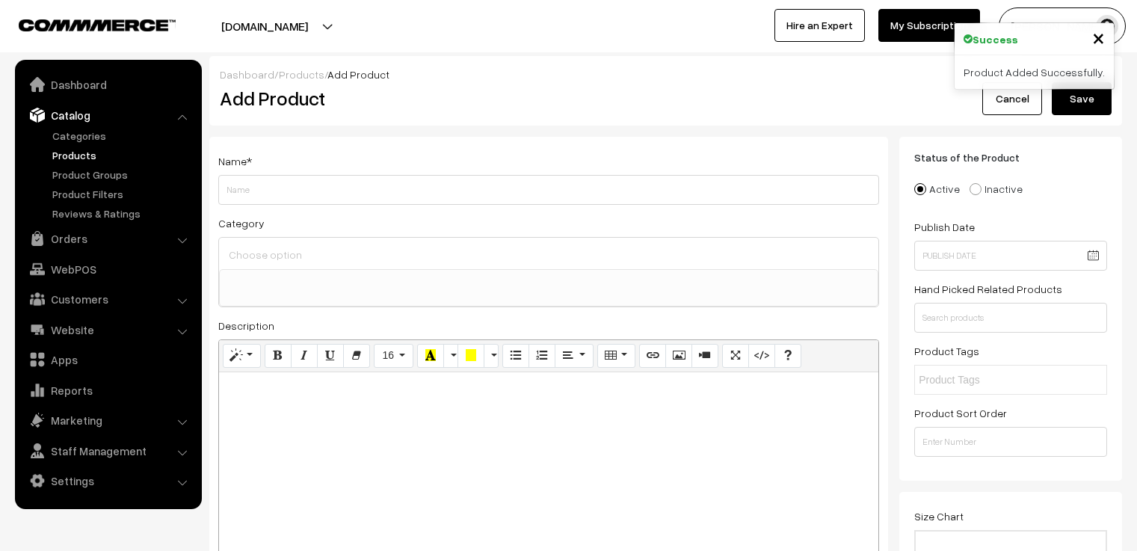
select select
type input "SKY"
click at [301, 256] on input at bounding box center [548, 255] width 647 height 22
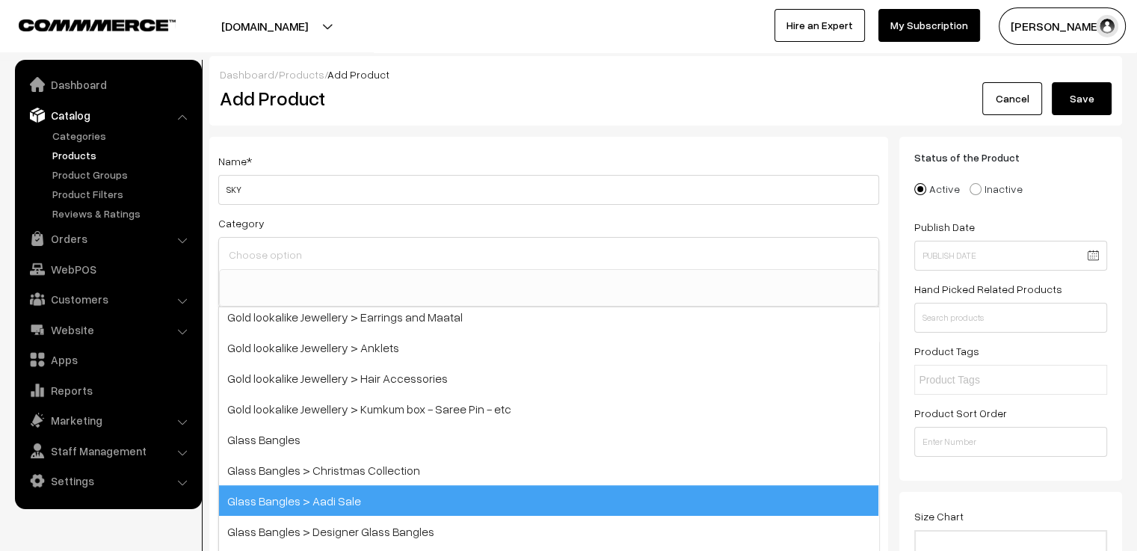
scroll to position [435, 0]
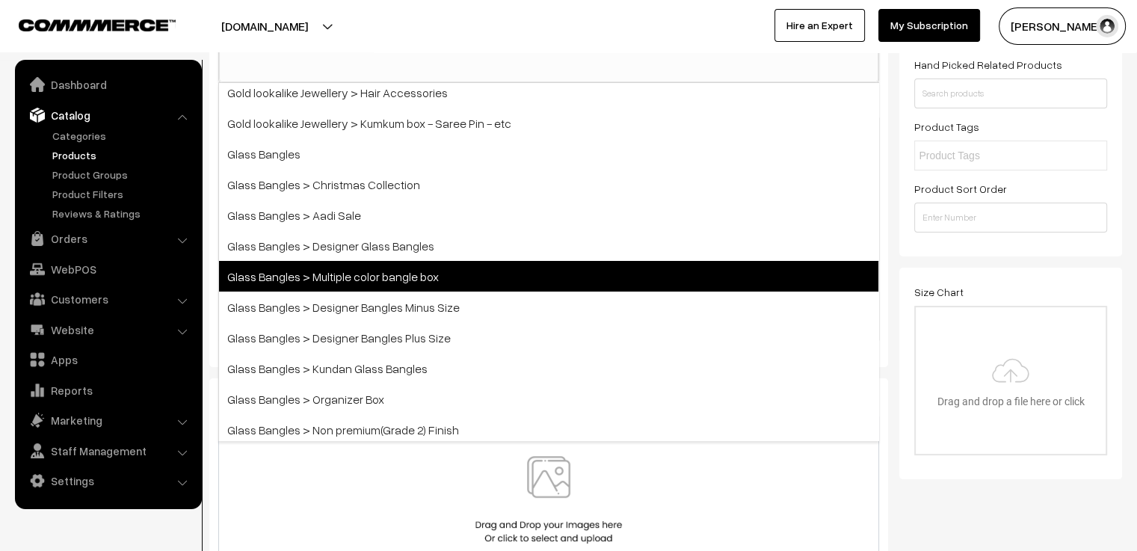
click at [472, 277] on span "Glass Bangles > Multiple color bangle box" at bounding box center [548, 276] width 659 height 31
select select "5"
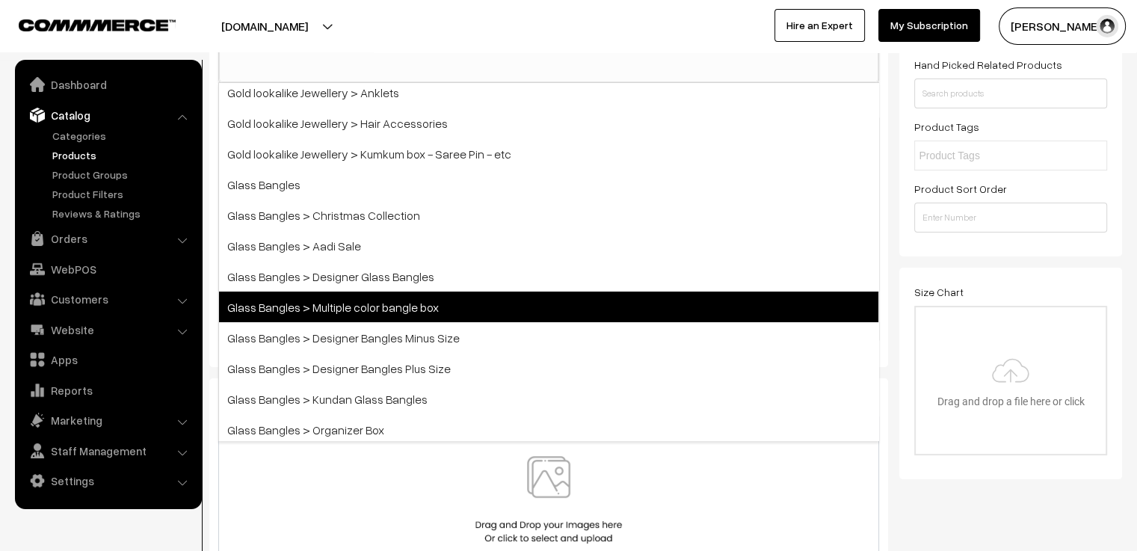
scroll to position [216, 0]
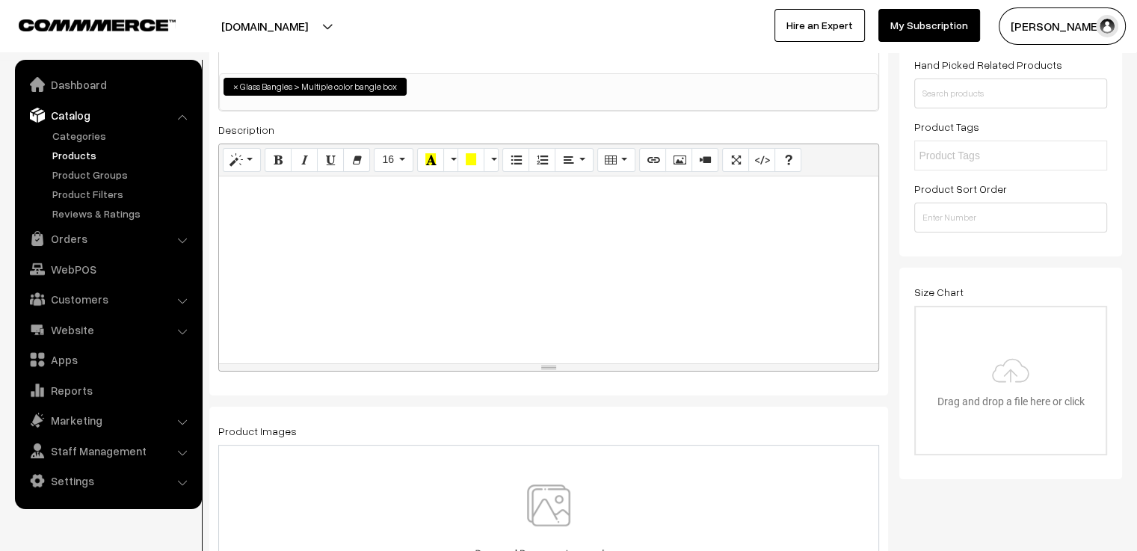
click at [344, 215] on div at bounding box center [548, 269] width 659 height 187
paste div
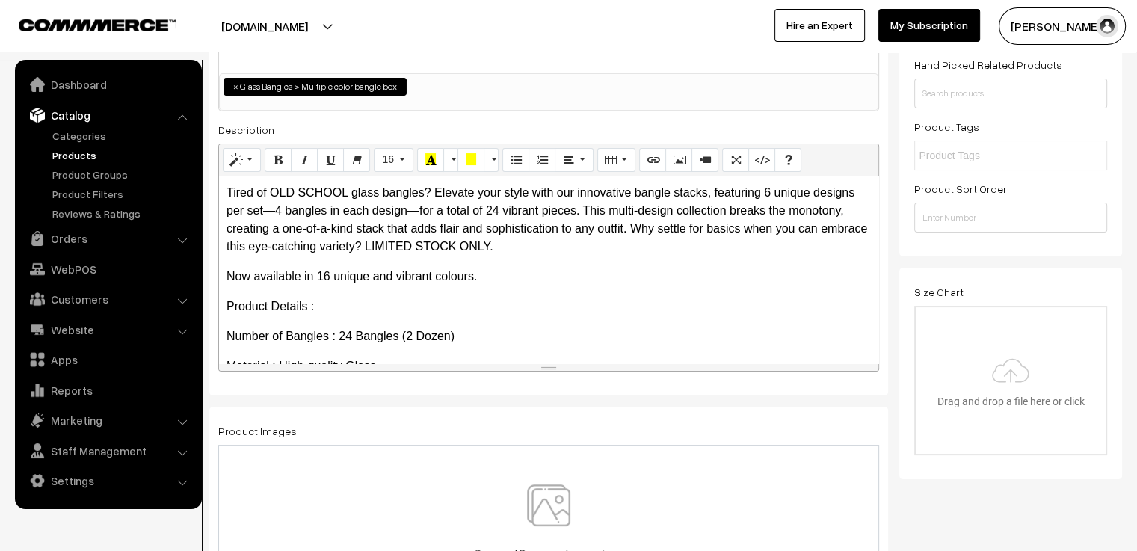
click at [516, 478] on div at bounding box center [548, 528] width 661 height 167
click at [637, 494] on div "0.3 MB sky 2.jpg Check Error Remove file" at bounding box center [548, 525] width 661 height 161
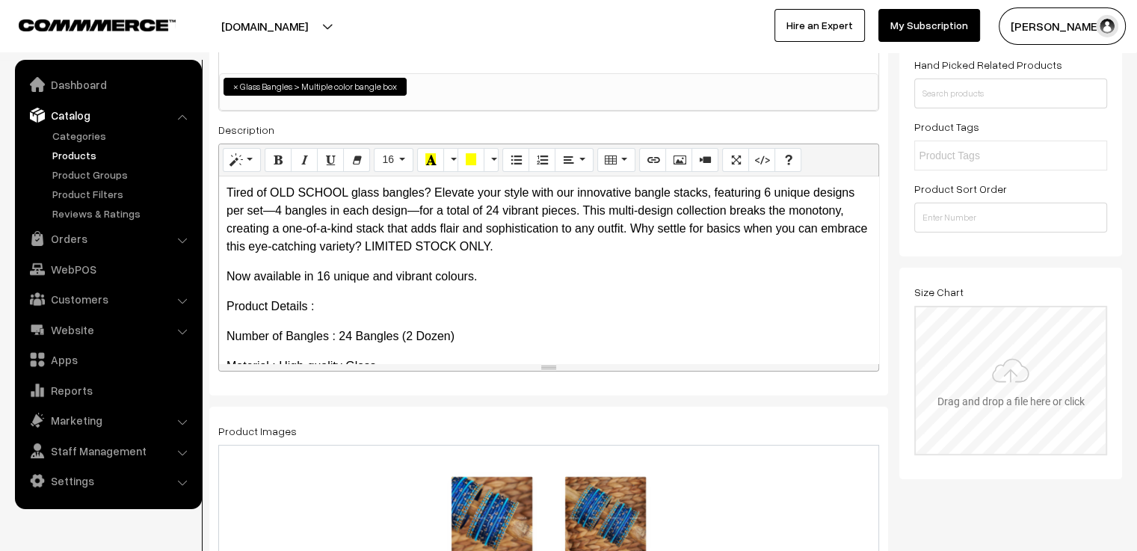
click at [1067, 423] on input "file" at bounding box center [1011, 380] width 190 height 147
type input "C:\fakepath\size chart new website.jpg"
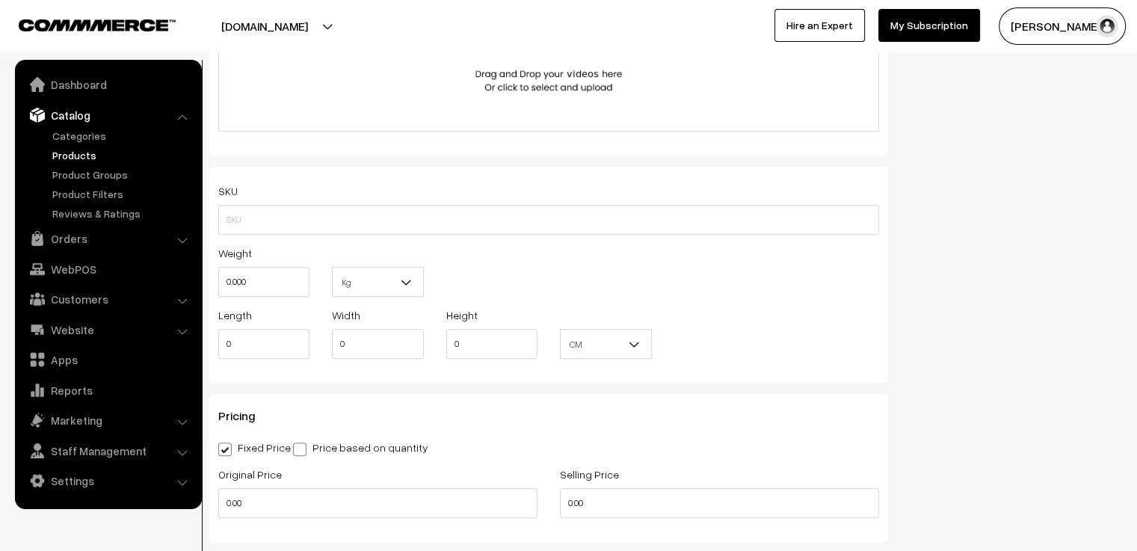
scroll to position [1047, 0]
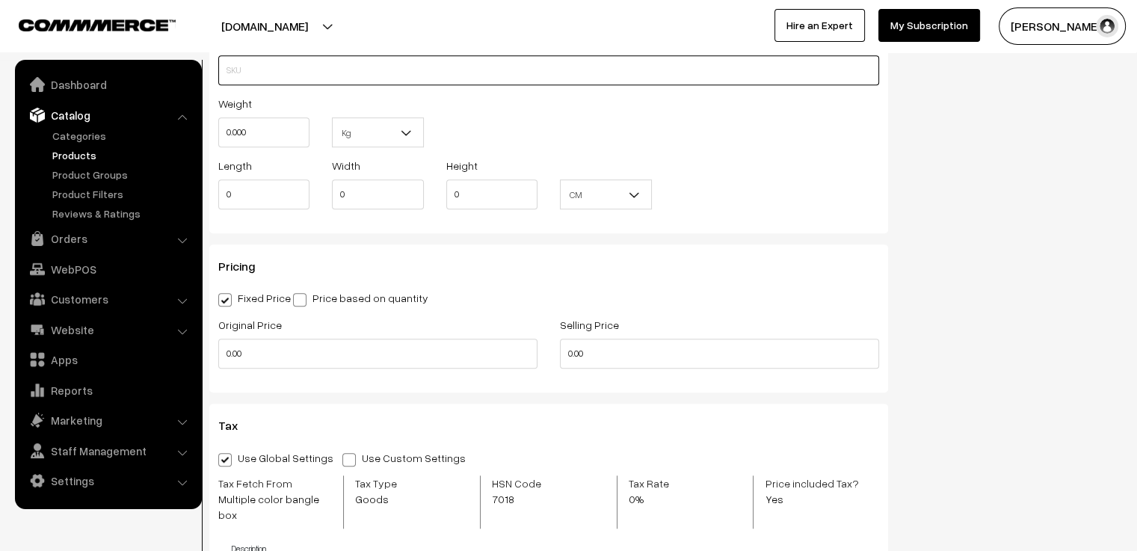
click at [326, 59] on input "text" at bounding box center [548, 70] width 661 height 30
type input "MCGBS1"
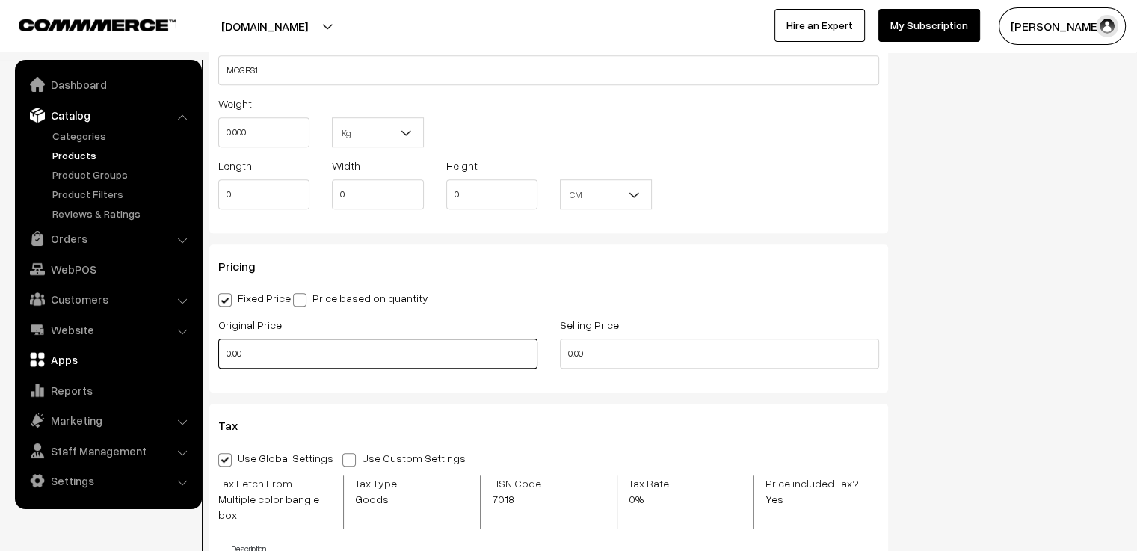
drag, startPoint x: 351, startPoint y: 355, endPoint x: 190, endPoint y: 353, distance: 160.7
click at [190, 353] on body "Thank you for showing interest. Our team will call you shortly. Close [DOMAIN_N…" at bounding box center [568, 302] width 1137 height 2699
type input "650"
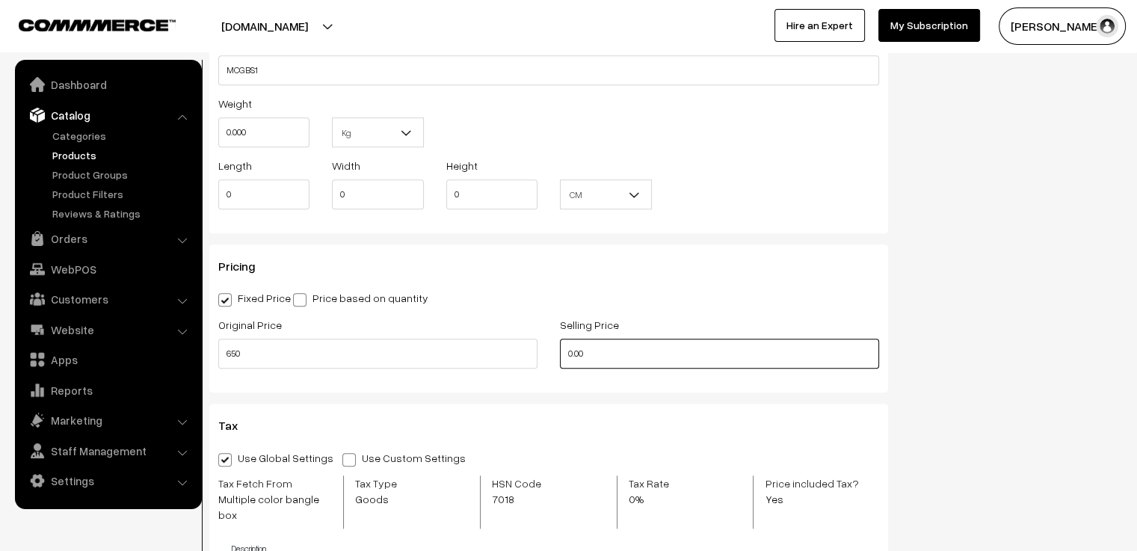
drag, startPoint x: 586, startPoint y: 356, endPoint x: 554, endPoint y: 357, distance: 32.2
click at [554, 357] on div "Selling Price 0.00" at bounding box center [720, 346] width 342 height 62
type input "550"
click at [554, 357] on div "Selling Price 550" at bounding box center [720, 346] width 342 height 62
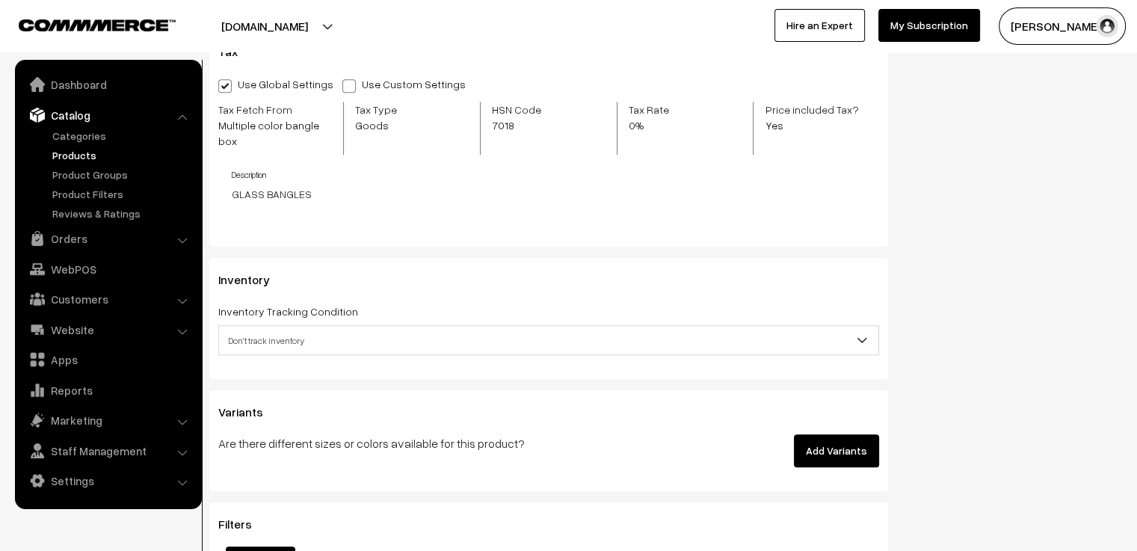
scroll to position [1495, 0]
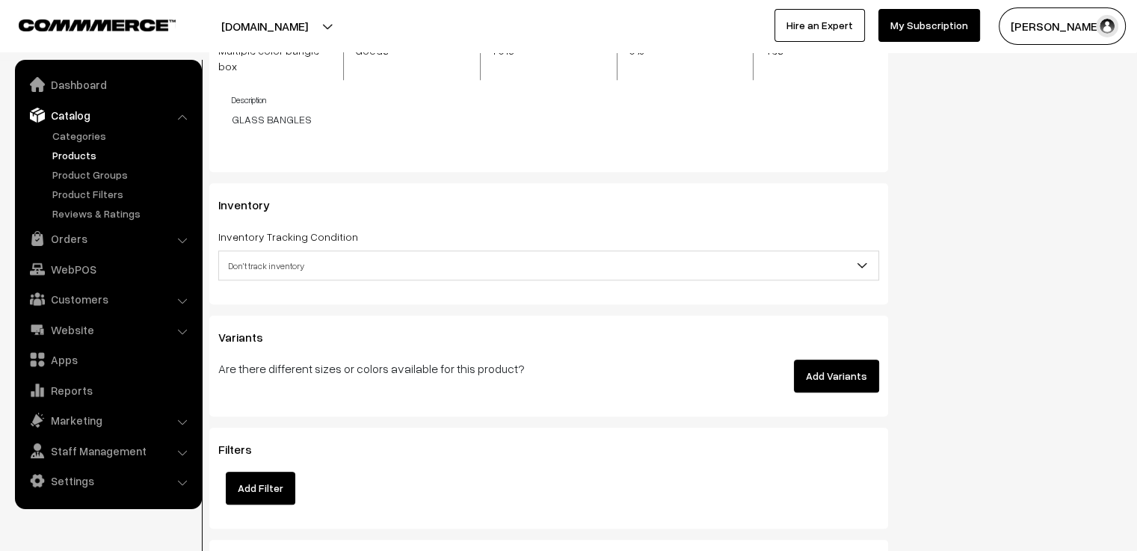
click at [446, 253] on span "Don't track inventory" at bounding box center [548, 266] width 659 height 26
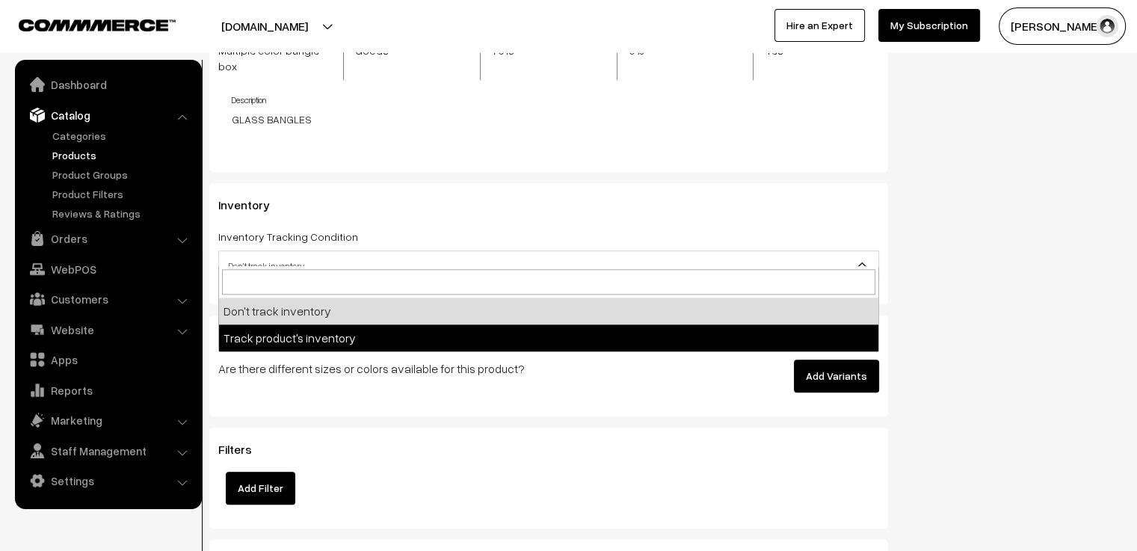
select select "2"
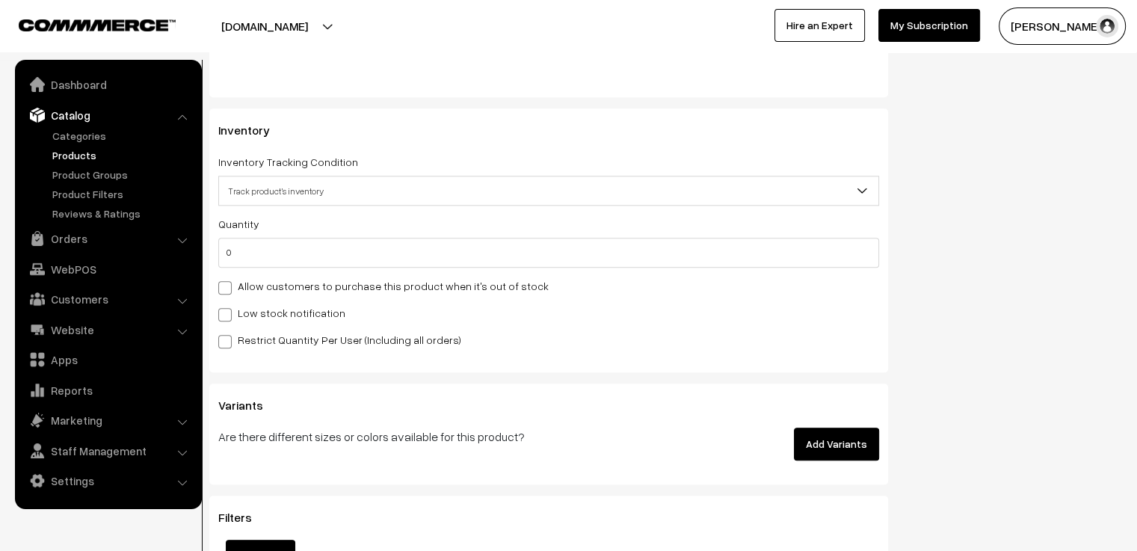
scroll to position [1719, 0]
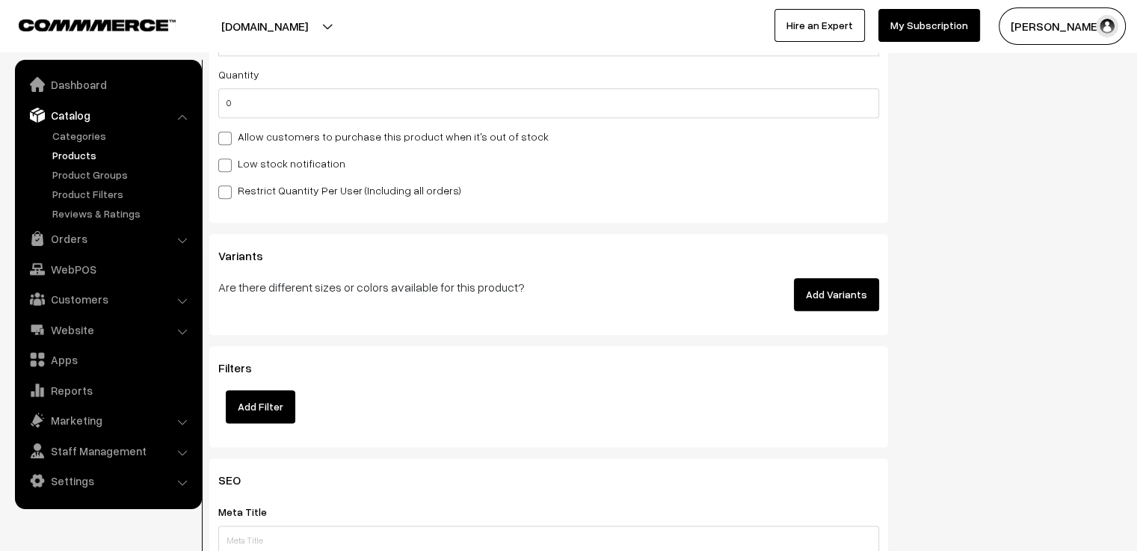
click at [828, 284] on button "Add Variants" at bounding box center [836, 294] width 85 height 33
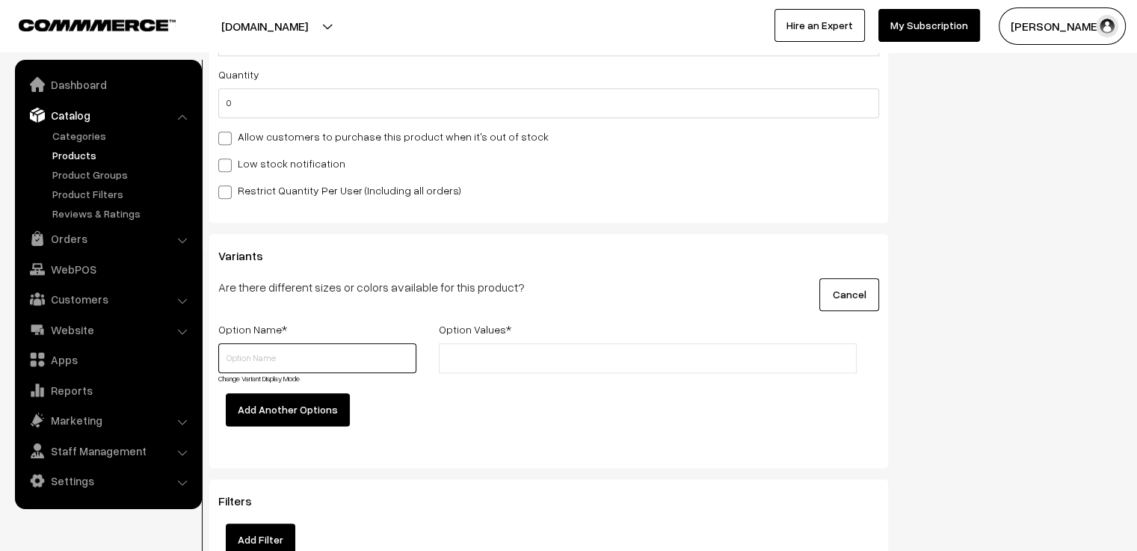
click at [299, 343] on input "text" at bounding box center [317, 358] width 198 height 30
type input "Size"
click at [476, 351] on input "text" at bounding box center [508, 359] width 131 height 16
type input "2.4"
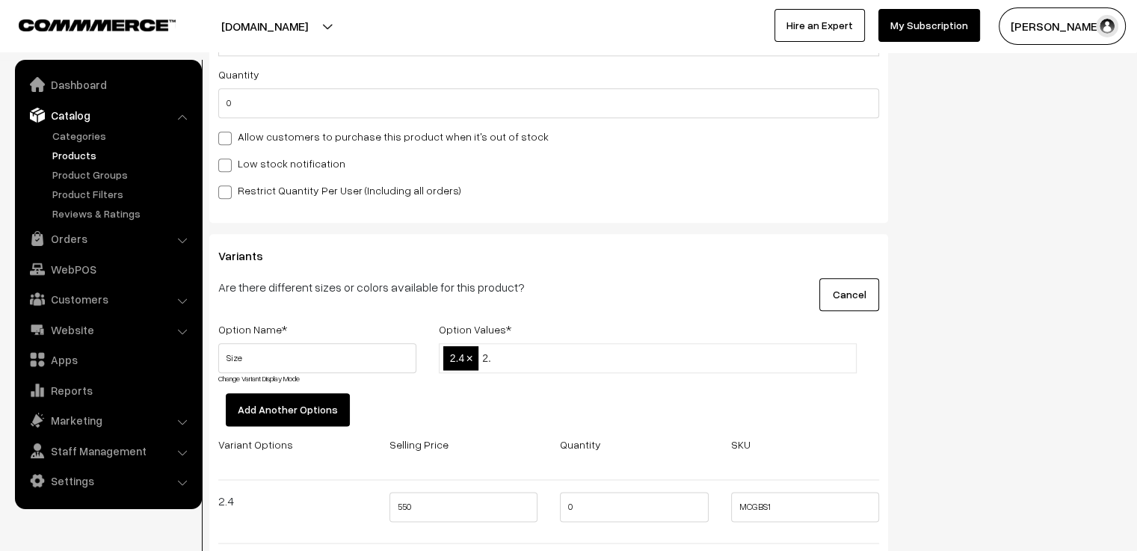
type input "2.6"
click at [479, 384] on div "Option Name * Option Values * Size Change Variant Display Mode 2.4,2.6 2.4 × 2.…" at bounding box center [548, 474] width 683 height 308
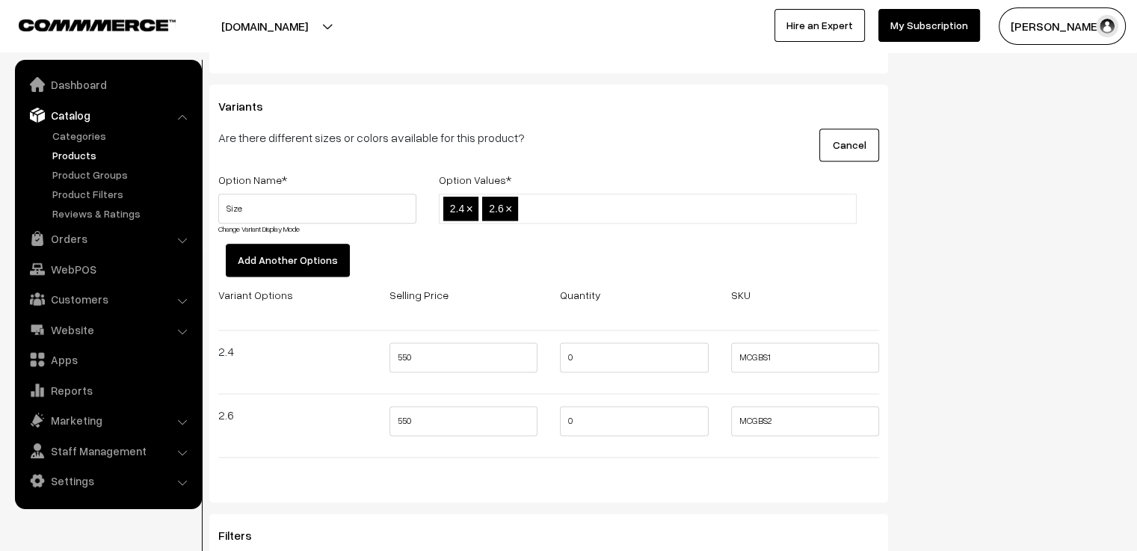
scroll to position [1944, 0]
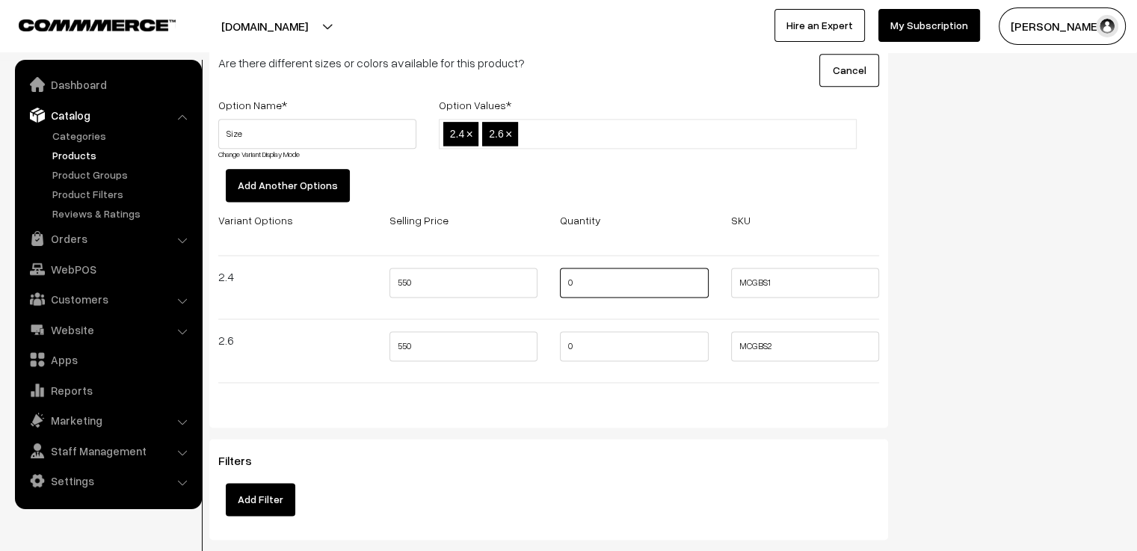
drag, startPoint x: 585, startPoint y: 267, endPoint x: 558, endPoint y: 267, distance: 26.2
click at [558, 268] on div "0" at bounding box center [634, 287] width 171 height 39
type input "3"
drag, startPoint x: 583, startPoint y: 333, endPoint x: 556, endPoint y: 337, distance: 27.3
click at [556, 337] on div "3" at bounding box center [634, 350] width 171 height 39
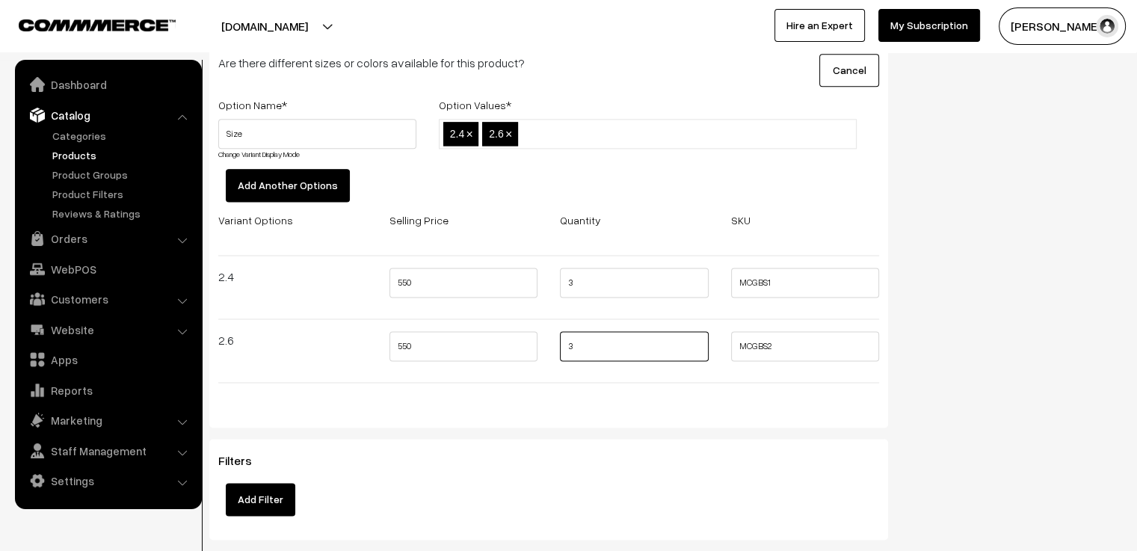
type input "3"
click at [569, 395] on div "Variants Are there different sizes or colors available for this product? Cancel…" at bounding box center [548, 219] width 679 height 418
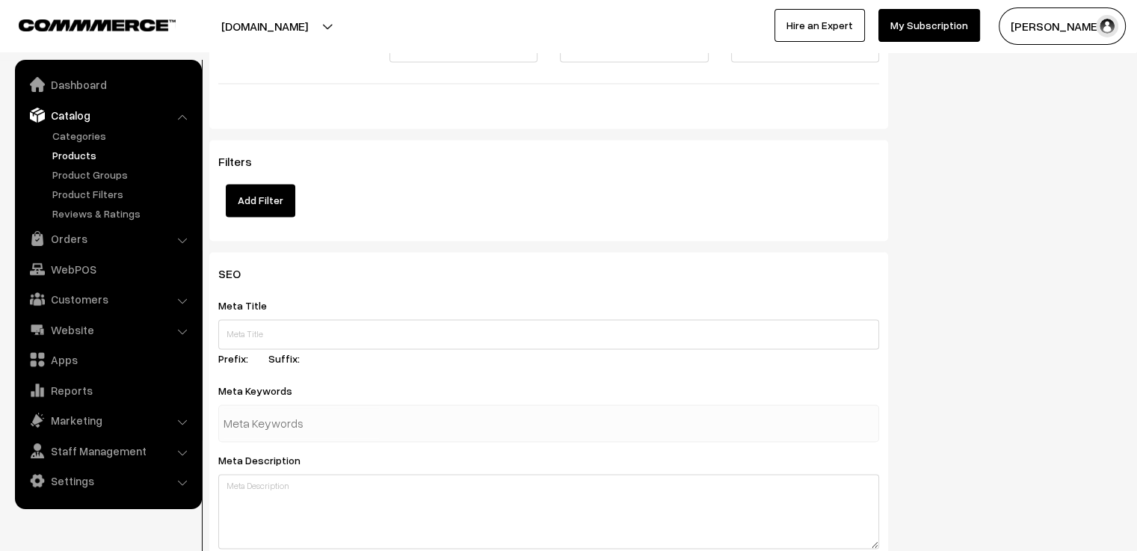
scroll to position [2317, 0]
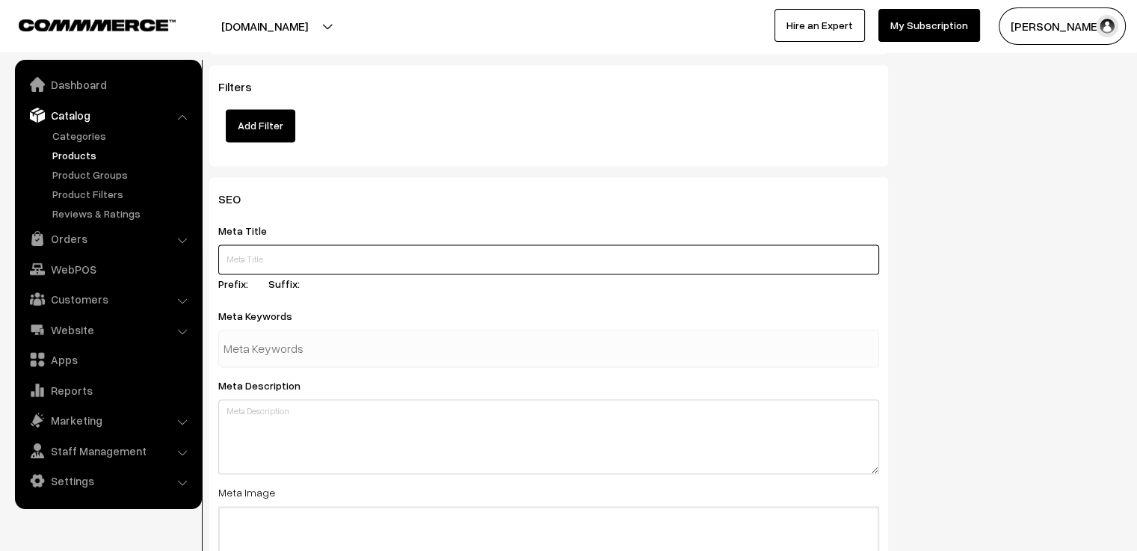
click at [391, 249] on input "text" at bounding box center [548, 259] width 661 height 30
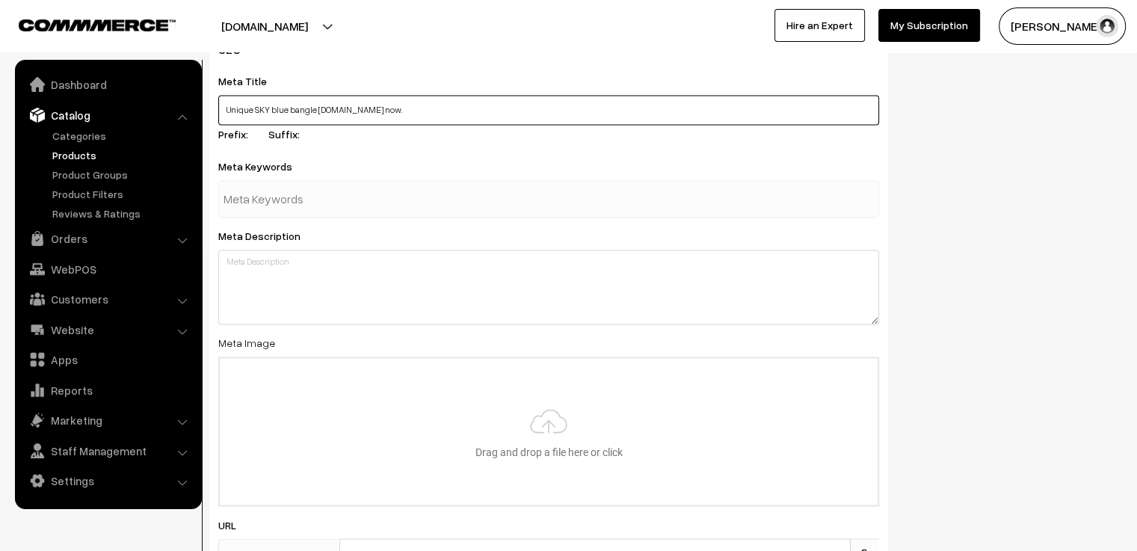
type input "Unique SKY blue bangle [DOMAIN_NAME] now."
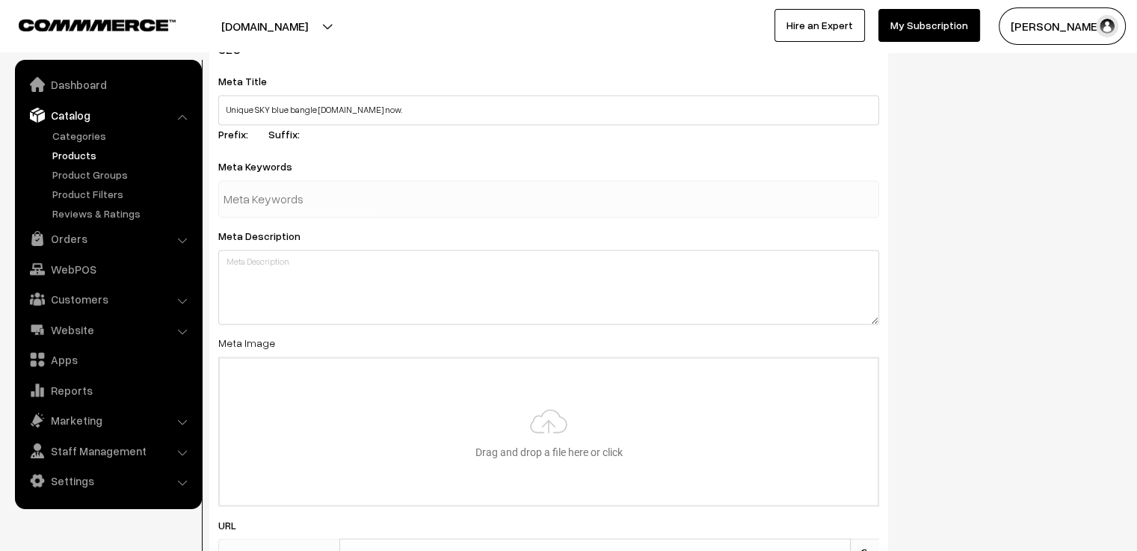
click at [380, 188] on div at bounding box center [548, 198] width 661 height 37
type input "blue glass bangles"
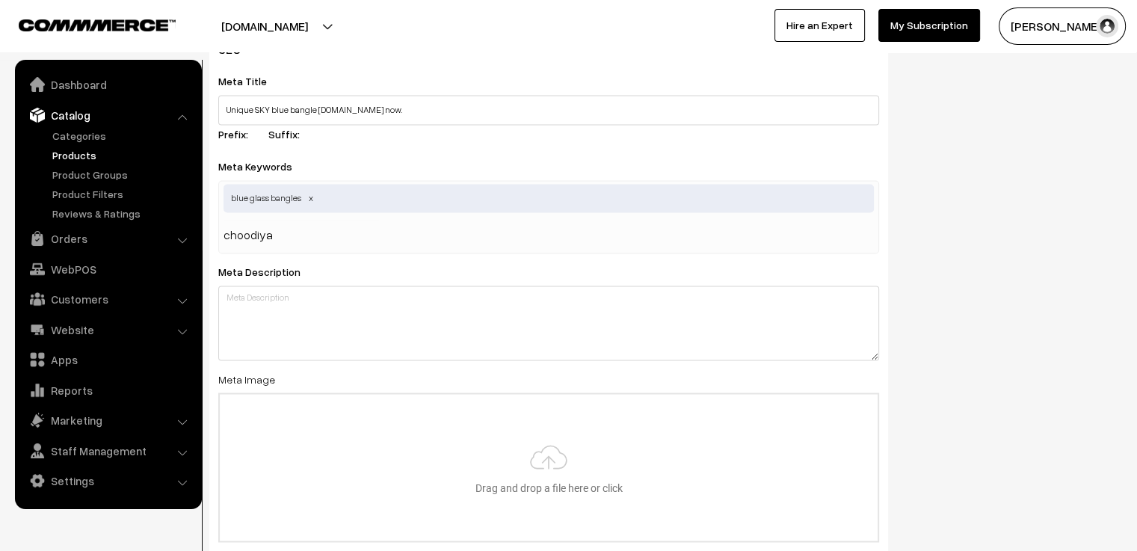
type input "choodiyan"
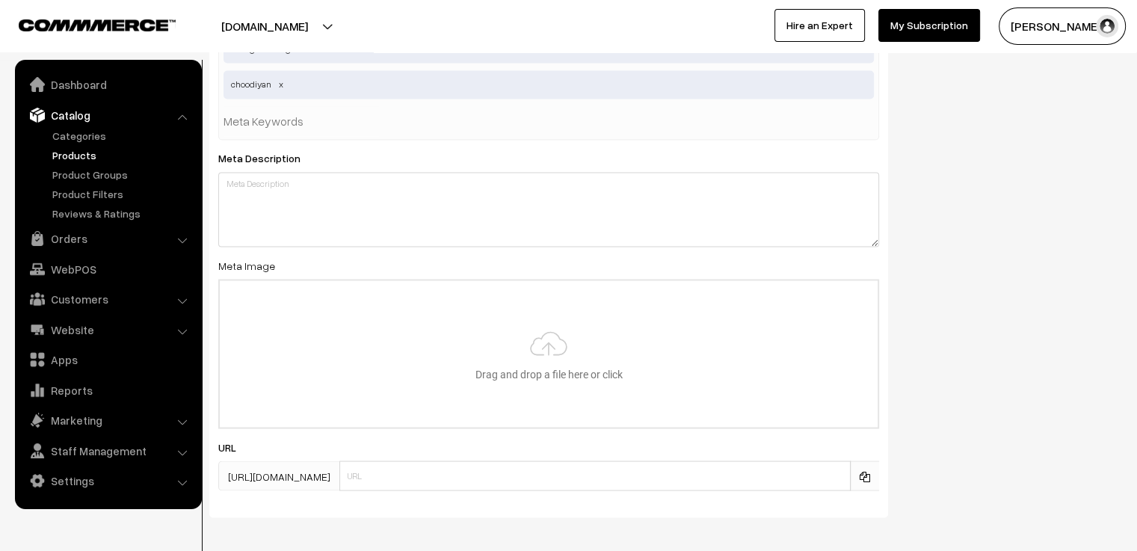
scroll to position [2666, 0]
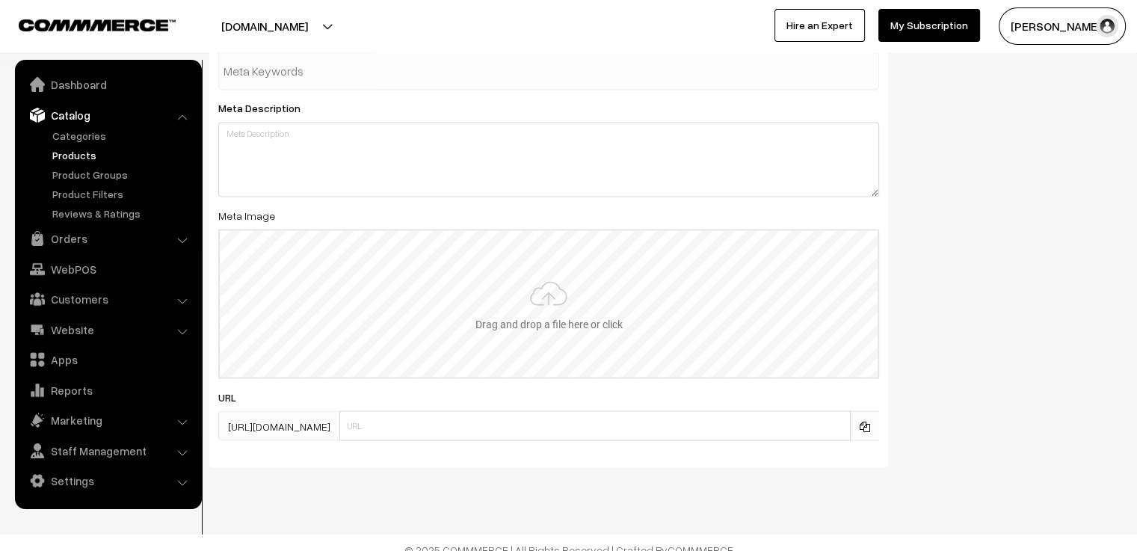
click at [546, 269] on input "file" at bounding box center [549, 303] width 658 height 147
type input "C:\fakepath\sky 2.jpg"
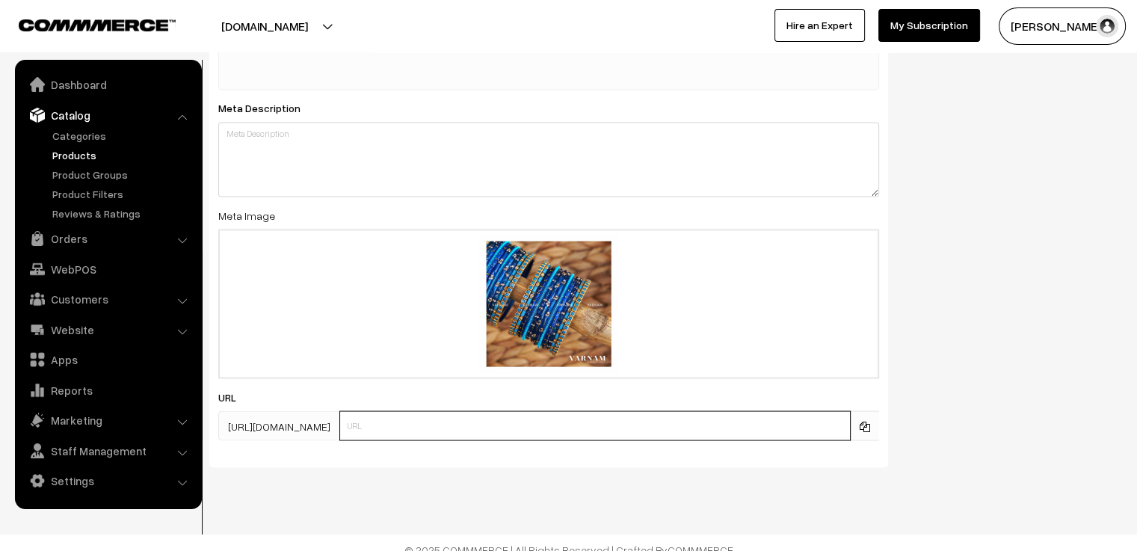
click at [454, 410] on input "text" at bounding box center [594, 425] width 511 height 30
type input "sky"
click at [940, 319] on div "SEO Meta Title Unique SKY blue bangle [DOMAIN_NAME] now. Prefix: Suffix: Meta K…" at bounding box center [665, 153] width 935 height 650
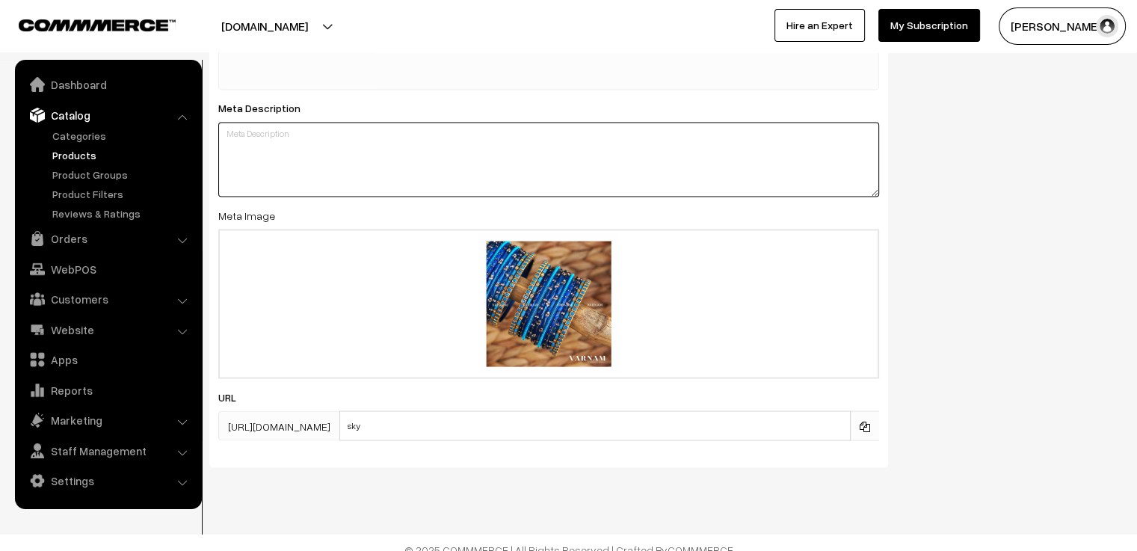
click at [372, 122] on textarea at bounding box center [548, 159] width 661 height 75
paste textarea "Tired of OLD SCHOOL glass bangles? Elevate your style with our innovative bangl…"
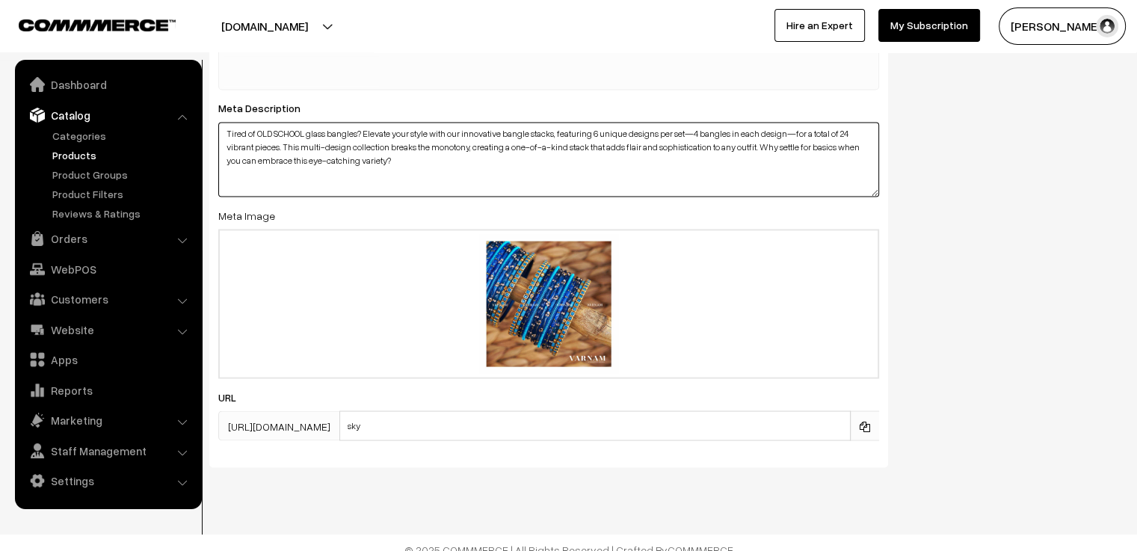
type textarea "Tired of OLD SCHOOL glass bangles? Elevate your style with our innovative bangl…"
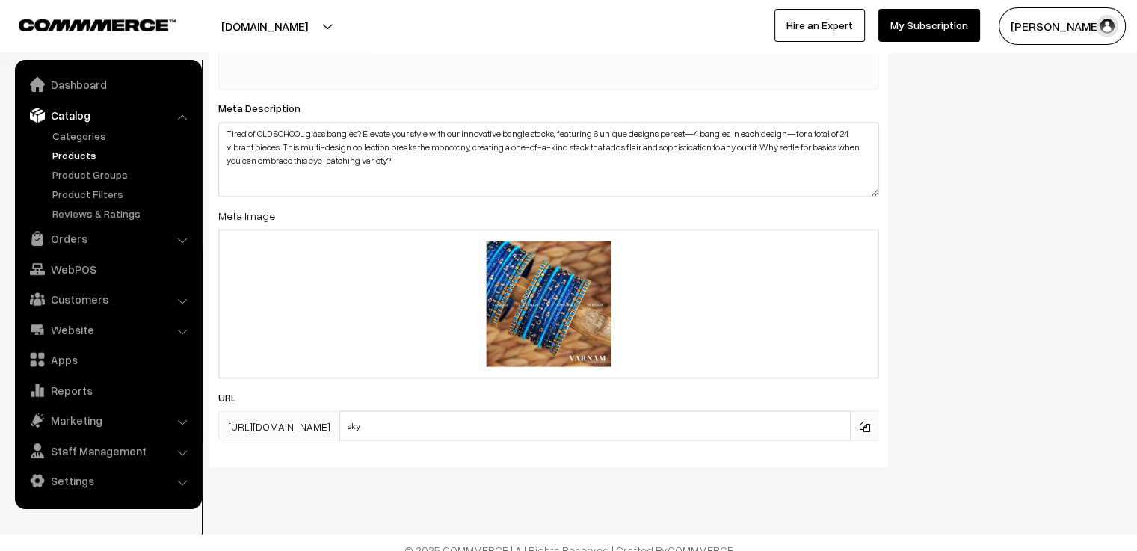
click at [1063, 210] on div "SEO Meta Title Unique SKY blue bangle [DOMAIN_NAME] now. Prefix: Suffix: Meta K…" at bounding box center [665, 153] width 935 height 650
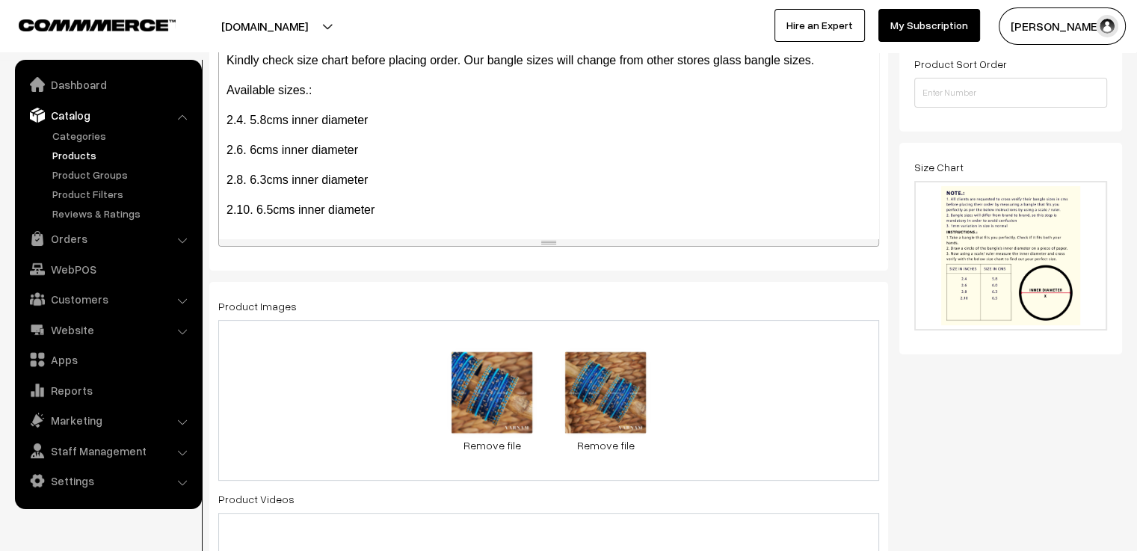
scroll to position [0, 0]
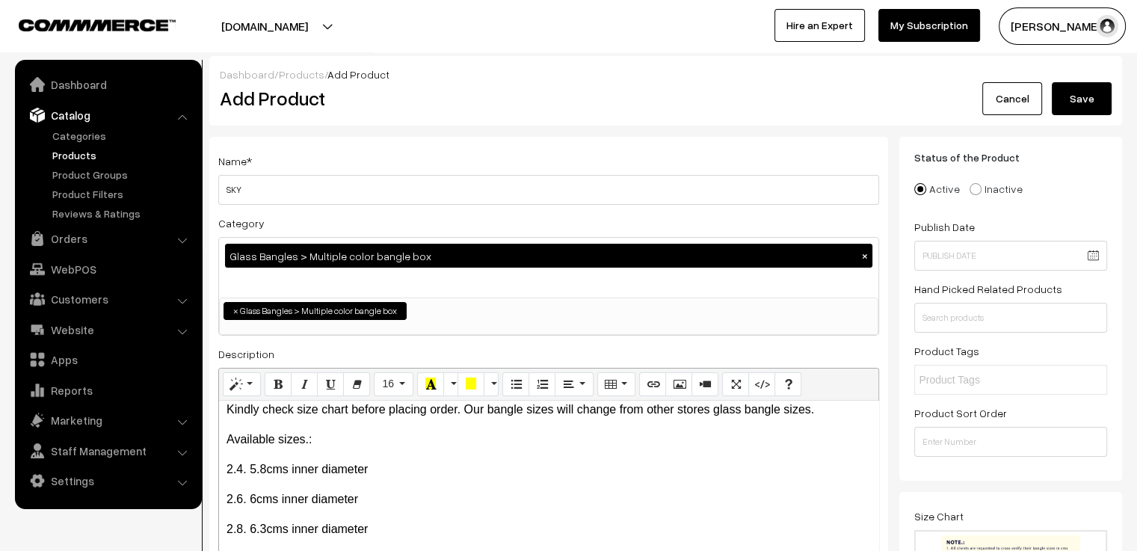
click at [1079, 97] on button "Save" at bounding box center [1082, 98] width 60 height 33
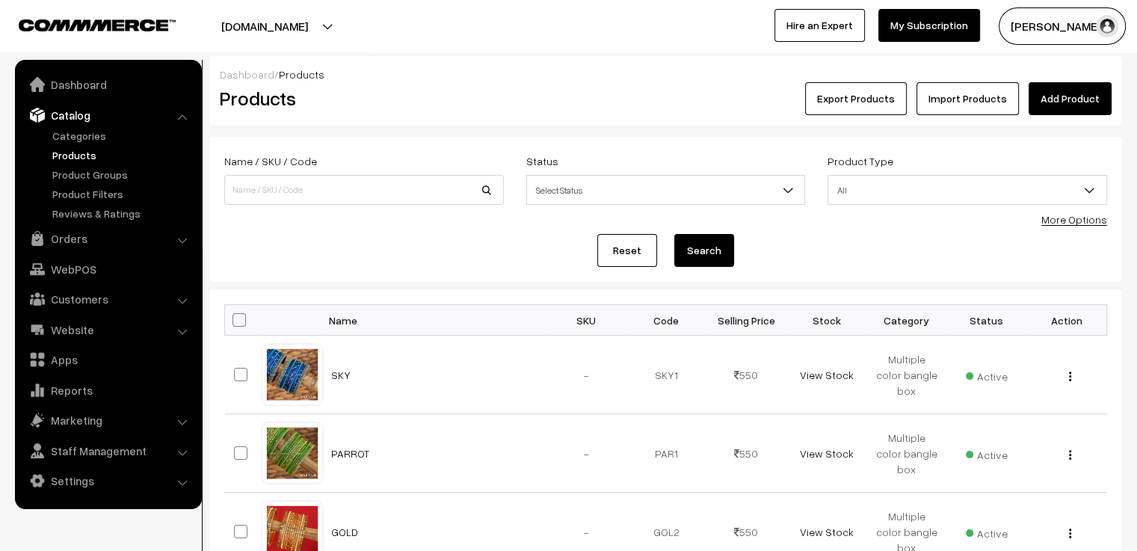
click at [1069, 98] on link "Add Product" at bounding box center [1070, 98] width 83 height 33
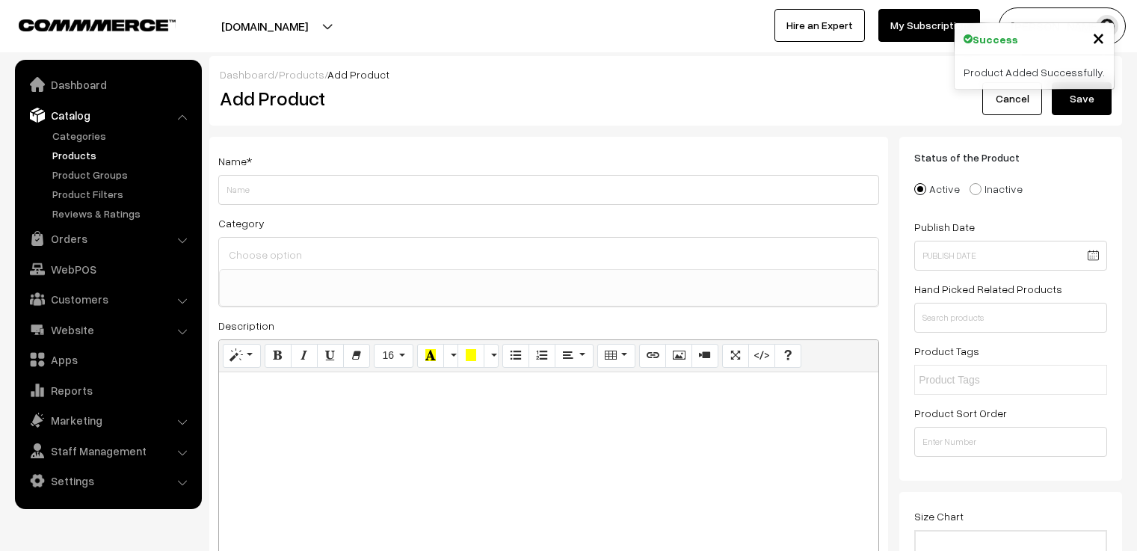
select select
click at [266, 182] on input "Weight" at bounding box center [548, 190] width 661 height 30
type input "SEA GREEN"
click at [306, 247] on input at bounding box center [548, 255] width 647 height 22
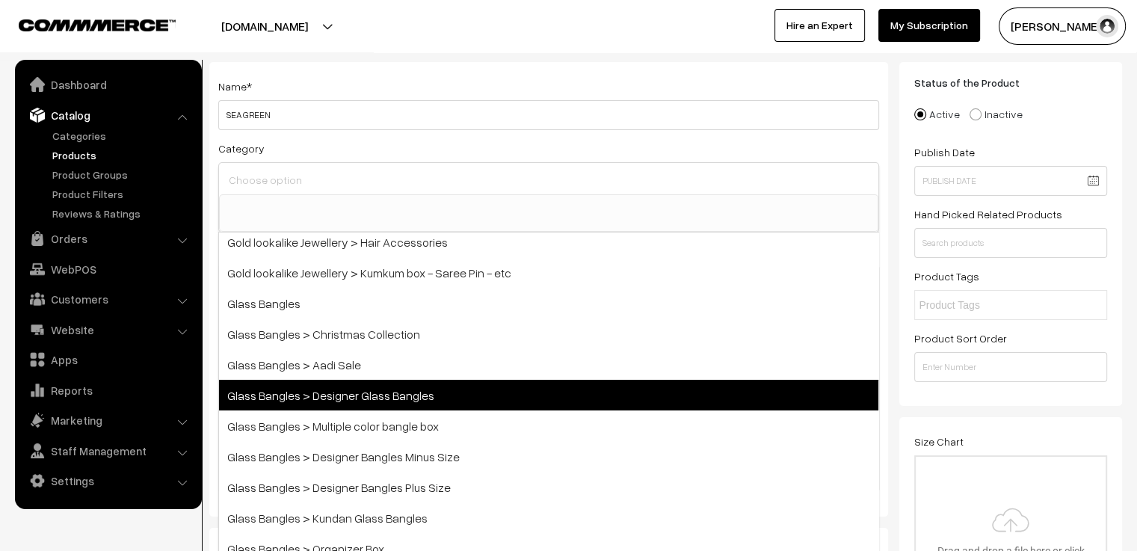
scroll to position [150, 0]
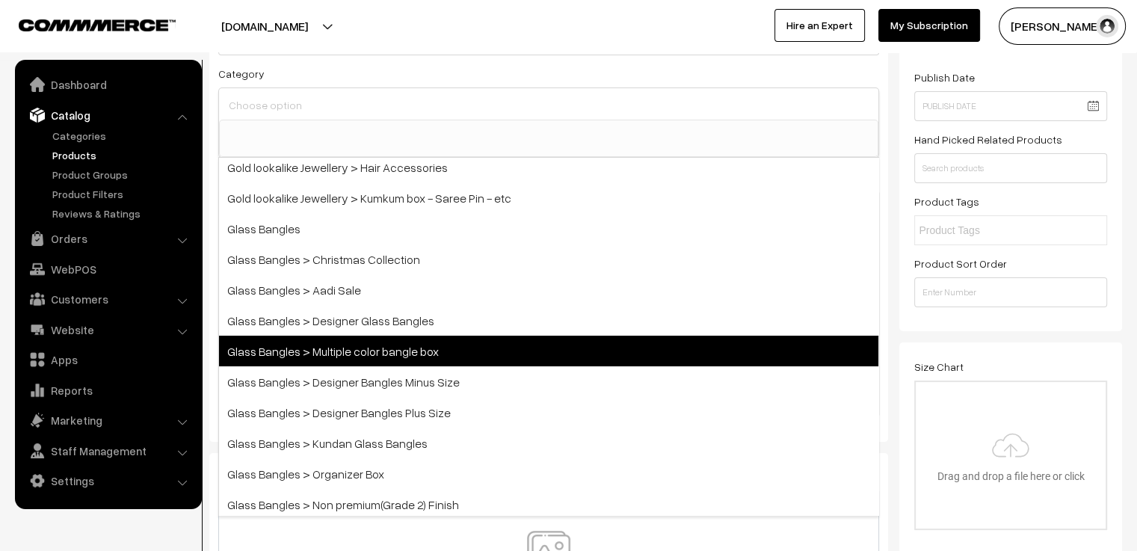
click at [573, 346] on span "Glass Bangles > Multiple color bangle box" at bounding box center [548, 351] width 659 height 31
select select "5"
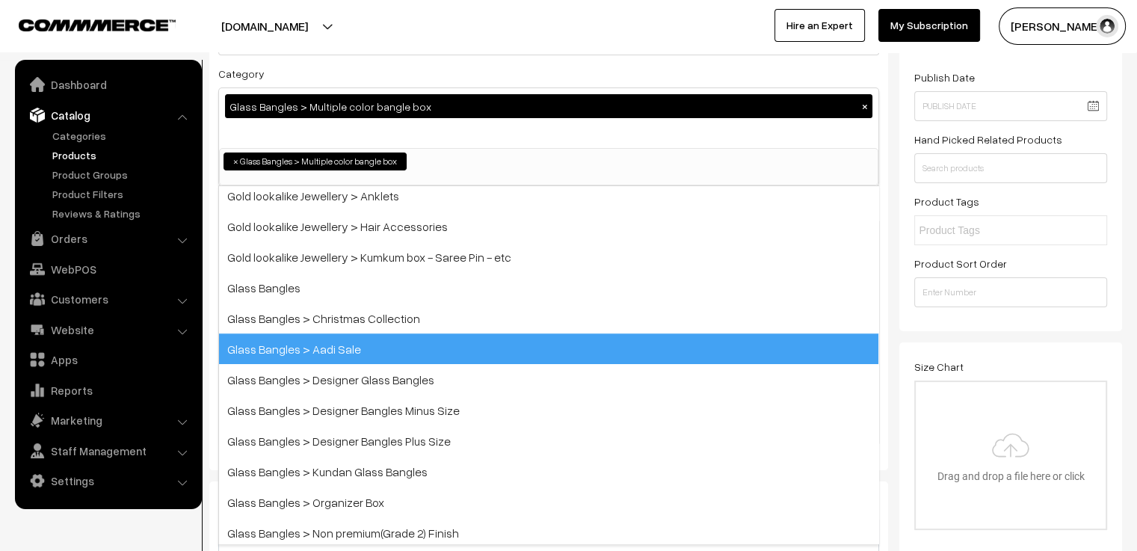
scroll to position [216, 0]
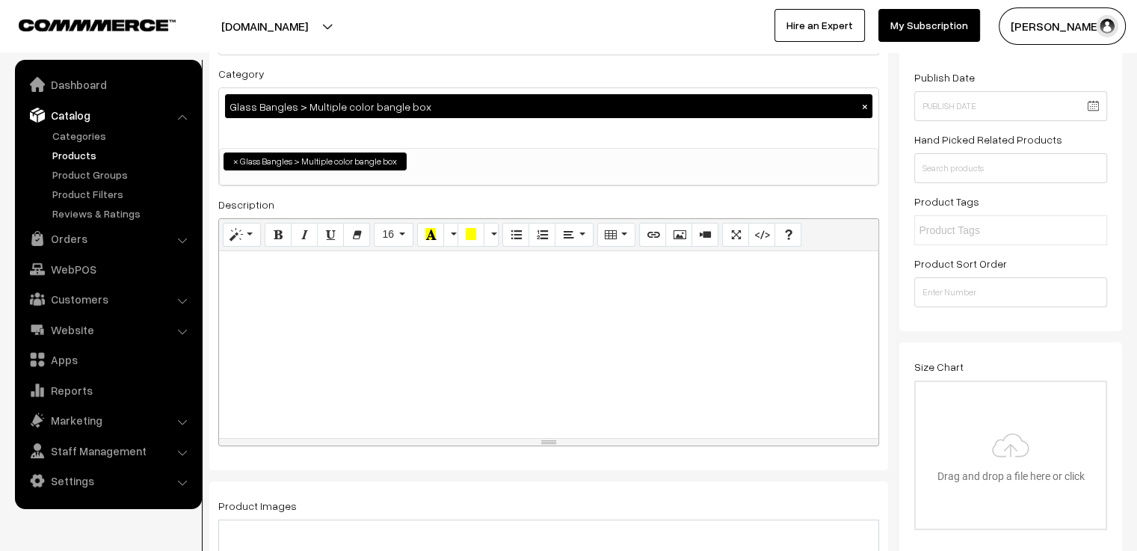
click at [384, 285] on div at bounding box center [548, 344] width 659 height 187
paste div
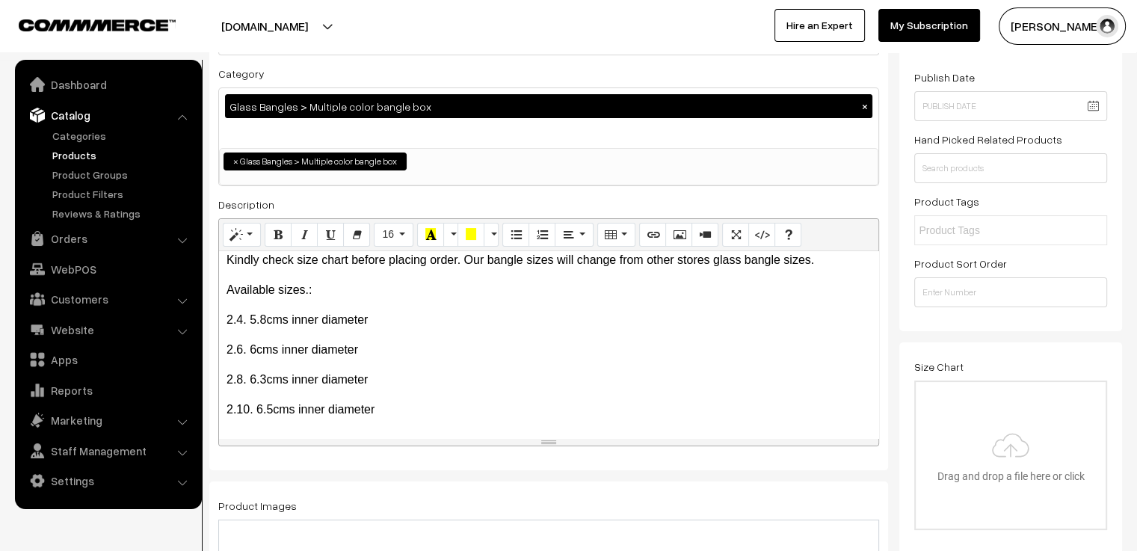
scroll to position [374, 0]
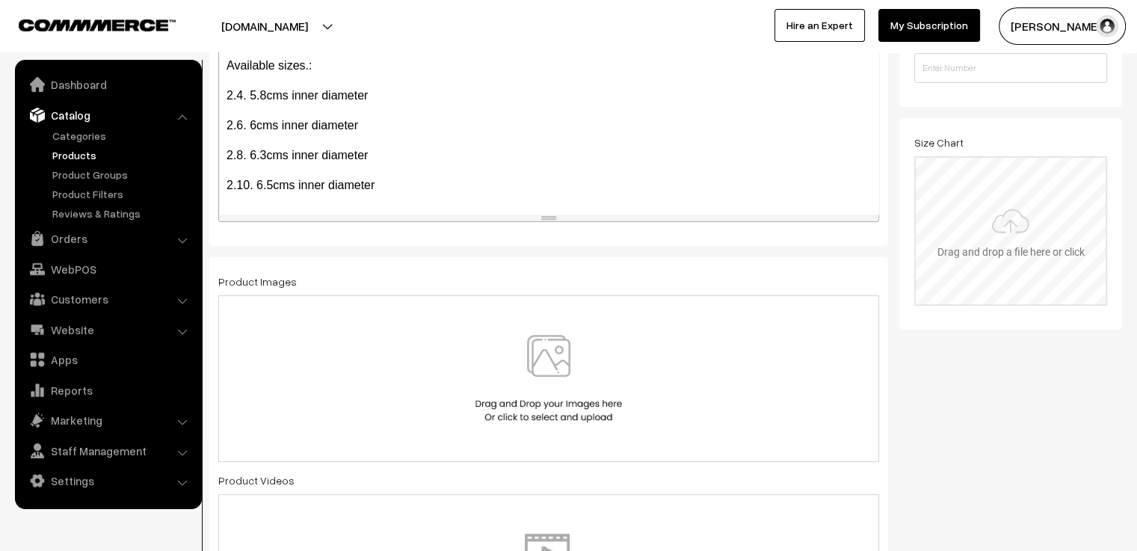
click at [1011, 214] on input "file" at bounding box center [1011, 231] width 190 height 147
type input "C:\fakepath\size chart new website.jpg"
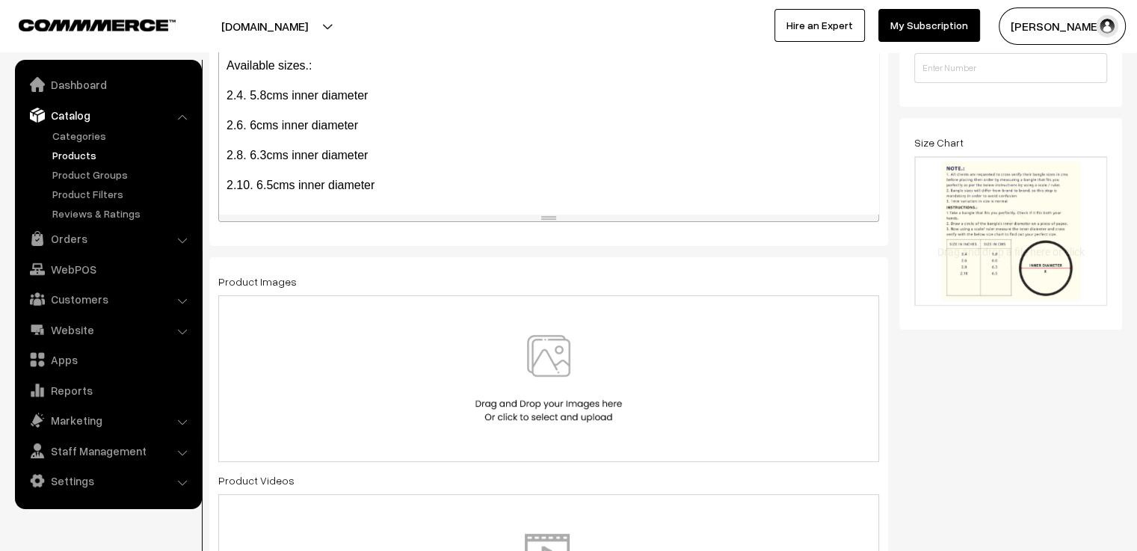
click at [605, 324] on div at bounding box center [548, 378] width 661 height 167
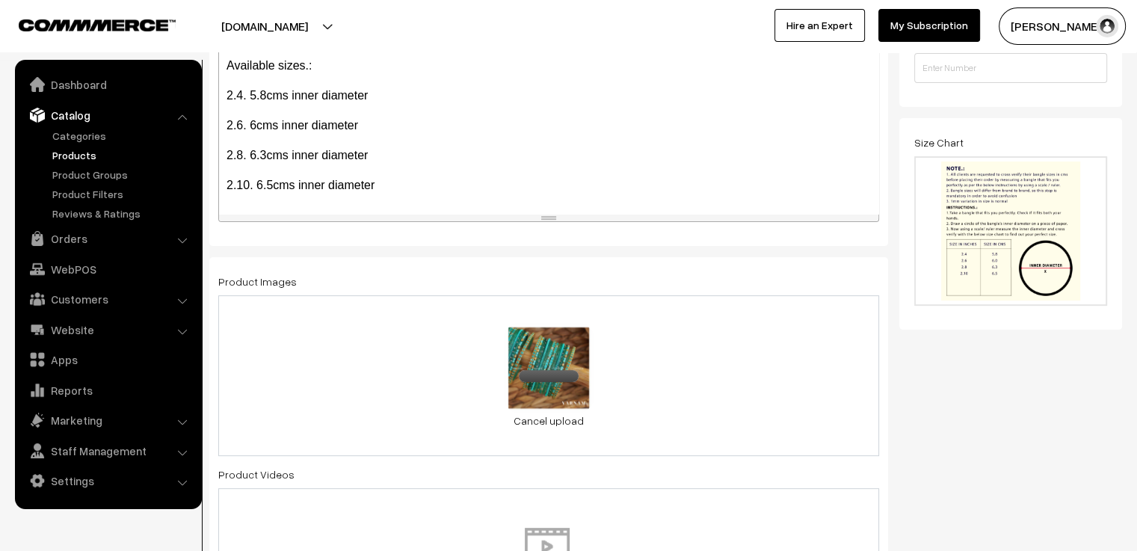
click at [653, 375] on div "0.3 MB sea green 2.jpg Check Error Cancel upload" at bounding box center [548, 375] width 661 height 161
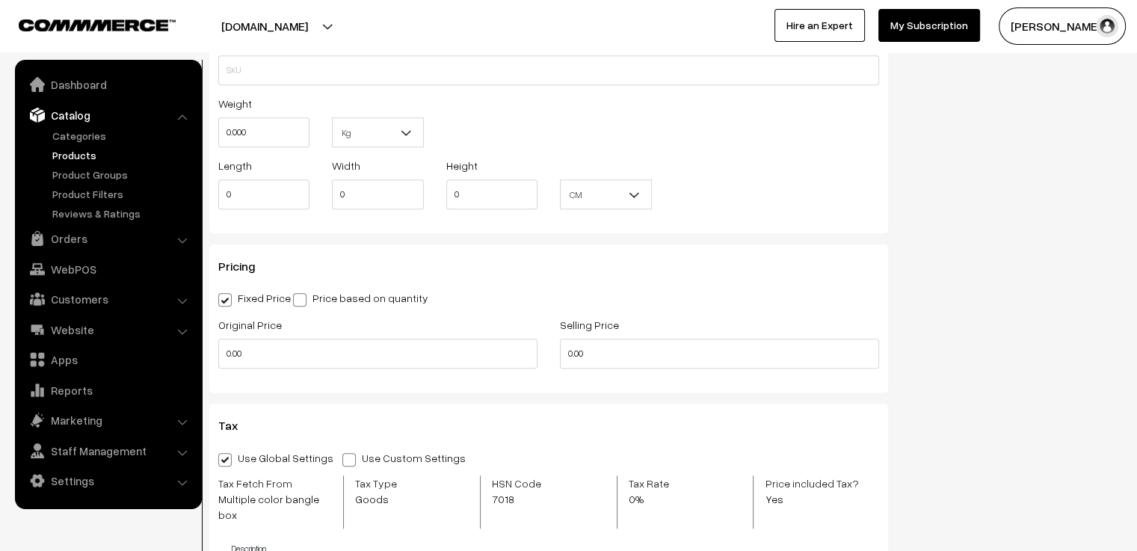
scroll to position [972, 0]
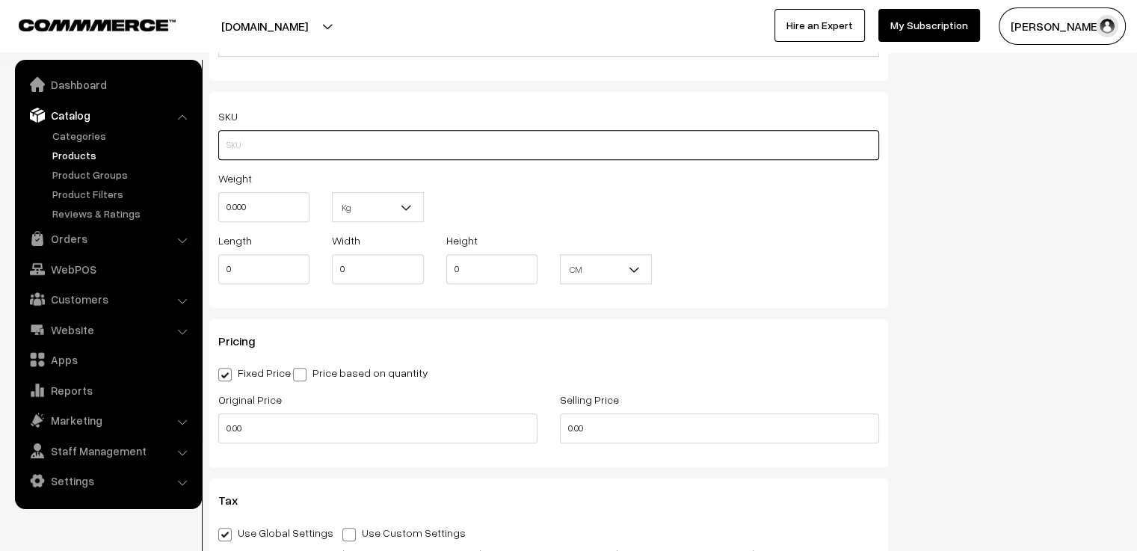
click at [412, 141] on input "text" at bounding box center [548, 145] width 661 height 30
click at [908, 230] on div "Status of the Product Active Inactive Product Type -- Select -- -- Select -- Pu…" at bounding box center [1016, 114] width 234 height 1898
click at [294, 143] on input "MCGBS1" at bounding box center [548, 145] width 661 height 30
type input "MCGBS2"
click at [939, 219] on div "Status of the Product Active Inactive Product Type -- Select -- -- Select -- Pu…" at bounding box center [1016, 114] width 234 height 1898
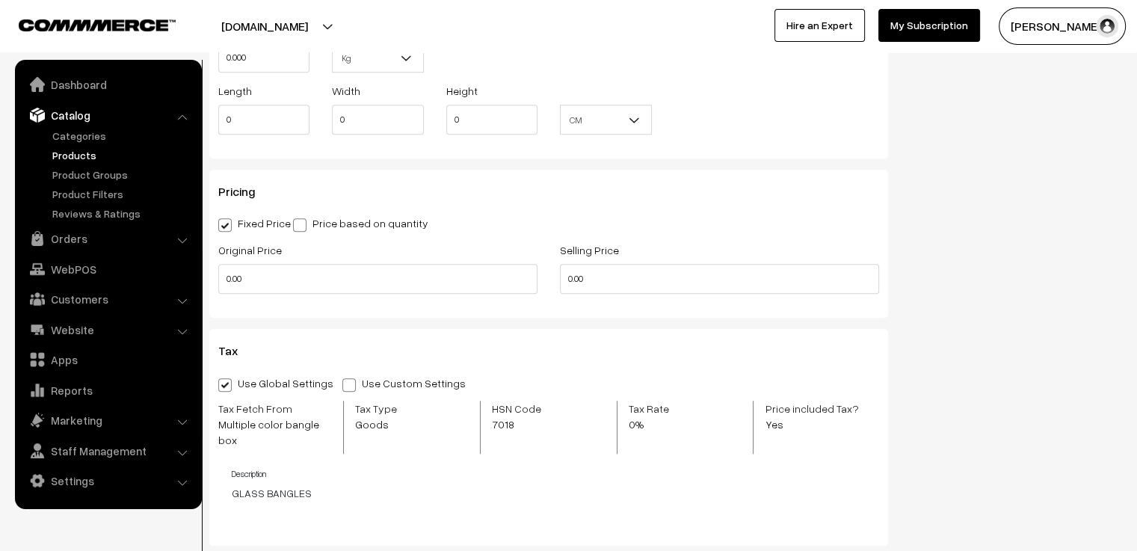
scroll to position [1196, 0]
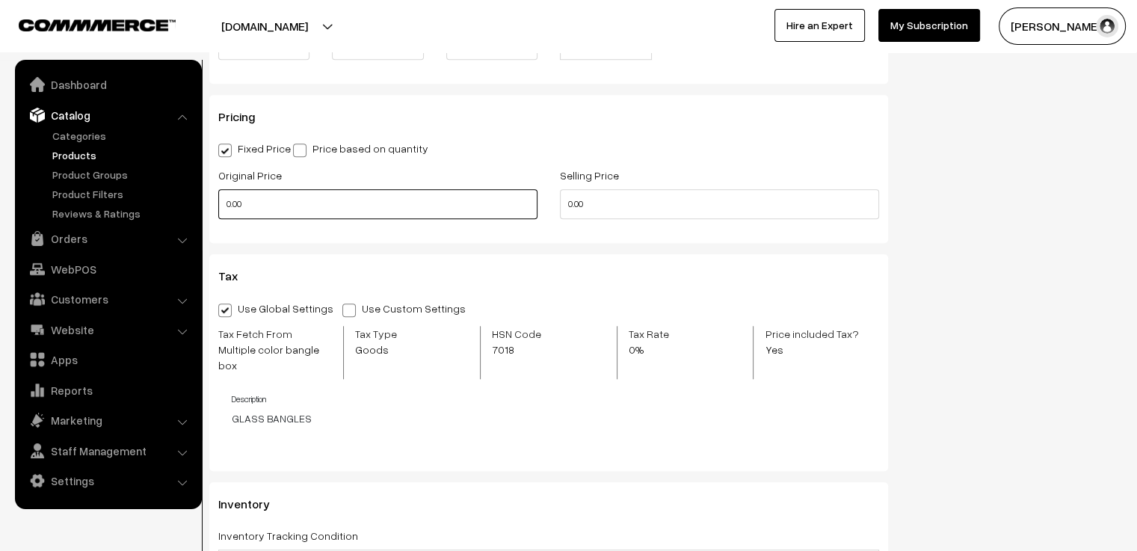
drag, startPoint x: 277, startPoint y: 200, endPoint x: 171, endPoint y: 203, distance: 105.4
click at [171, 203] on body "Thank you for showing interest. Our team will call you shortly. Close [DOMAIN_N…" at bounding box center [568, 153] width 1137 height 2699
type input "650"
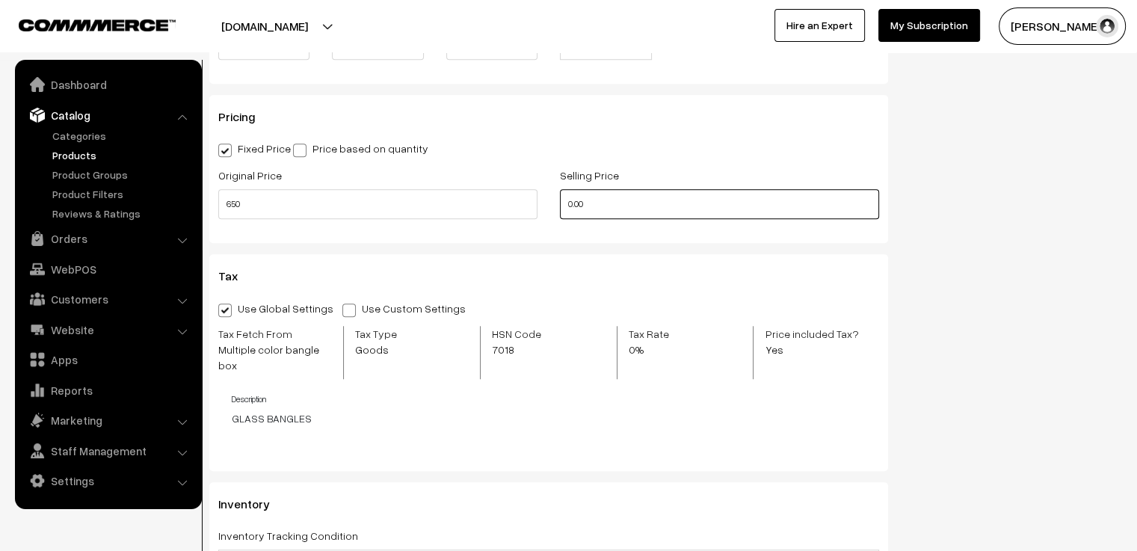
drag, startPoint x: 633, startPoint y: 207, endPoint x: 527, endPoint y: 212, distance: 106.2
click at [527, 212] on div "Original Price 650 Selling Price 0.00" at bounding box center [548, 197] width 683 height 62
type input "550"
click at [574, 431] on div "Use Global Settings Use Custom Settings Skip Adding Tax Tax Fetch From Multiple…" at bounding box center [548, 377] width 661 height 157
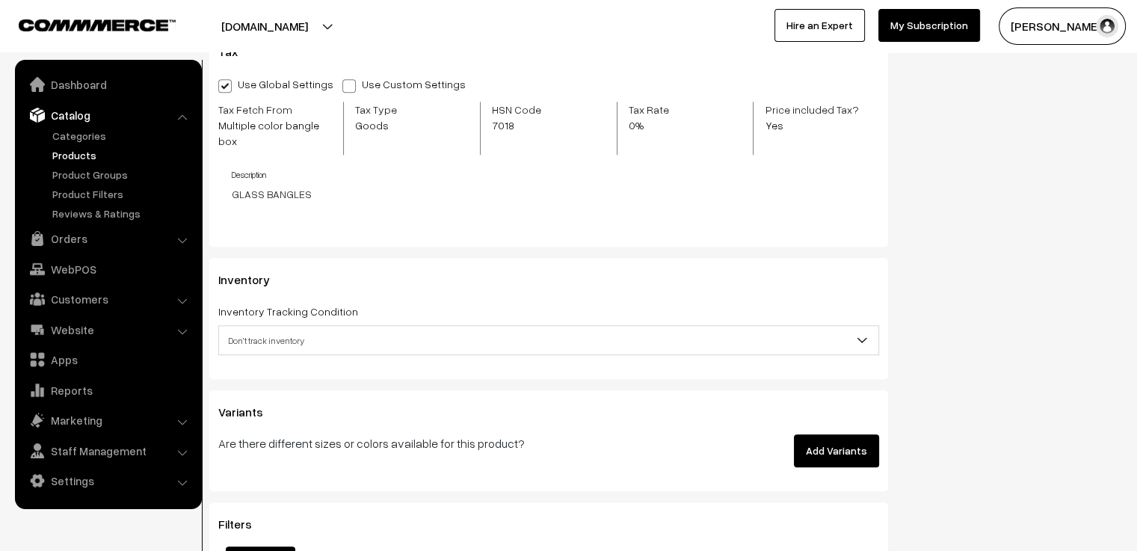
scroll to position [1495, 0]
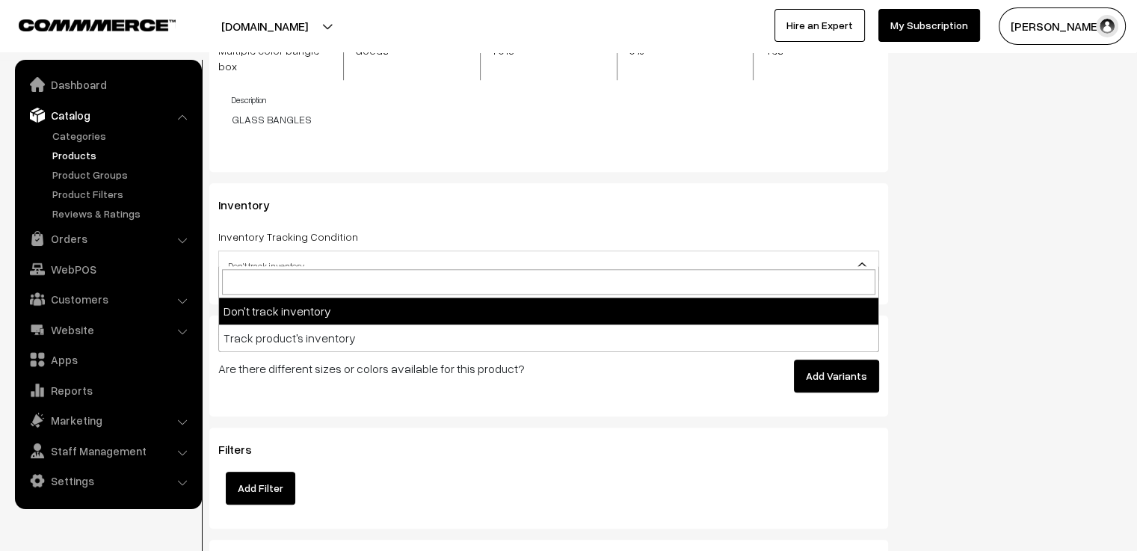
click at [445, 261] on span "Don't track inventory" at bounding box center [548, 266] width 659 height 26
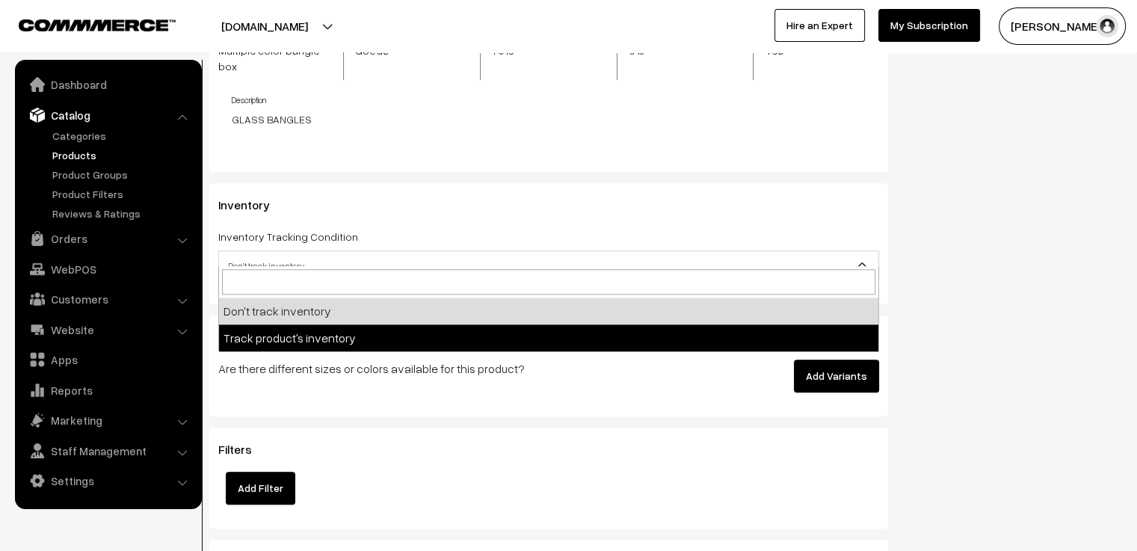
select select "2"
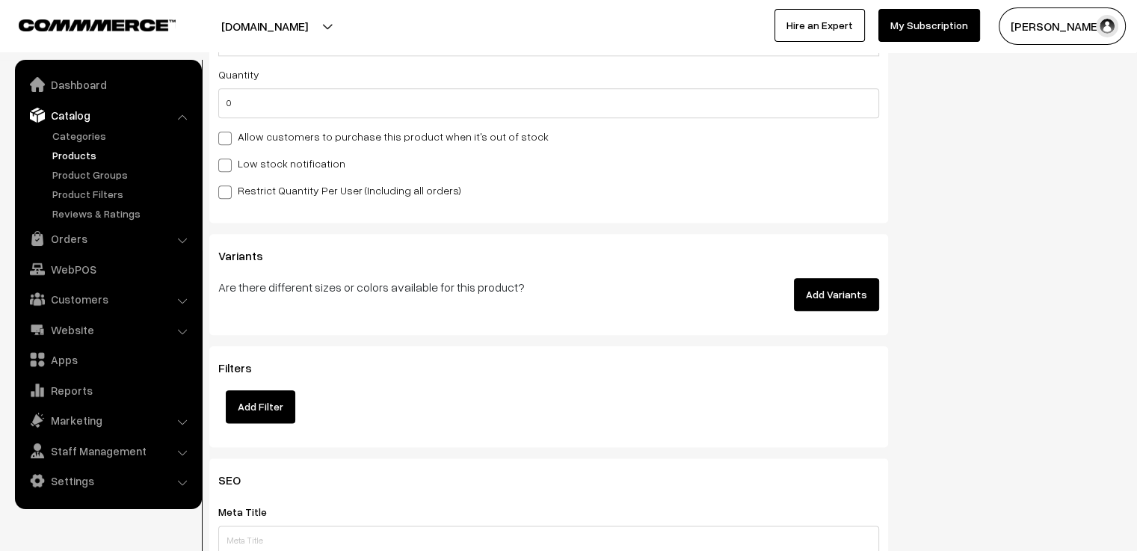
scroll to position [1794, 0]
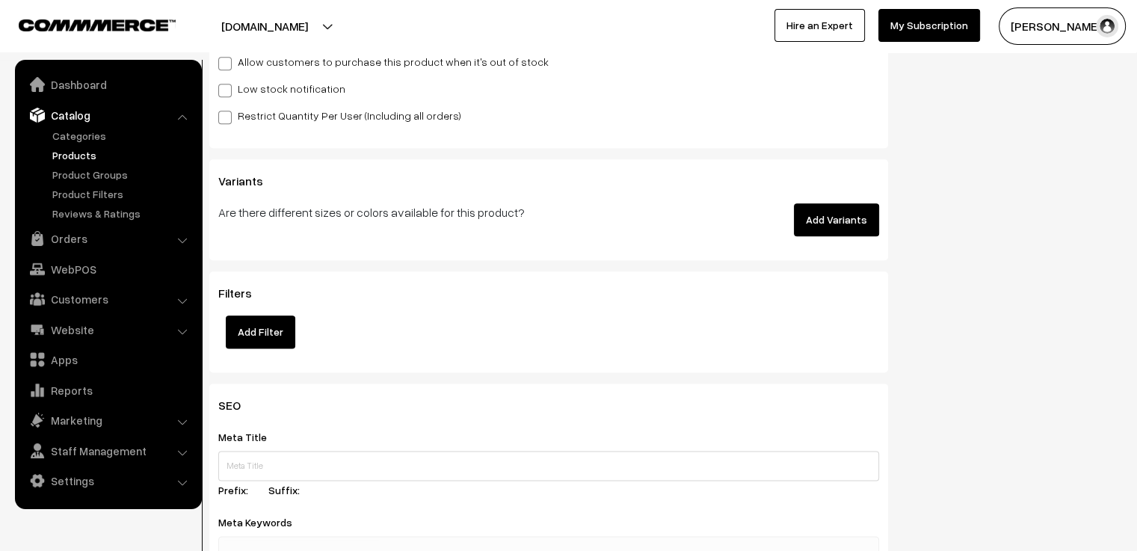
click at [819, 205] on button "Add Variants" at bounding box center [836, 219] width 85 height 33
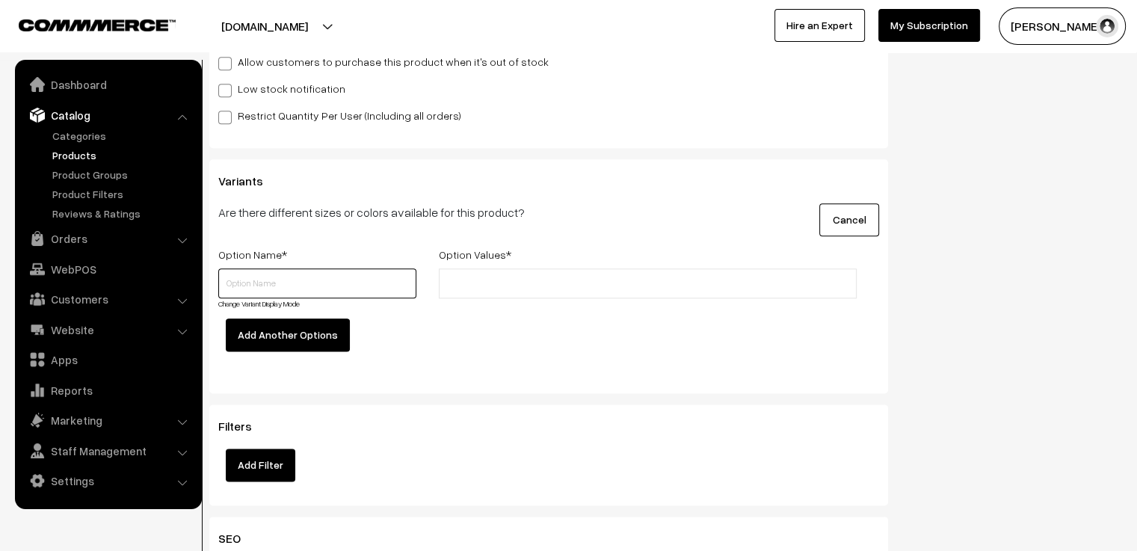
click at [278, 282] on input "text" at bounding box center [317, 283] width 198 height 30
type input "Size"
click at [445, 323] on div "Option Name * Option Values * Size Change Variant Display Mode" at bounding box center [548, 307] width 683 height 124
click at [487, 277] on input "text" at bounding box center [508, 284] width 131 height 16
type input "2.4"
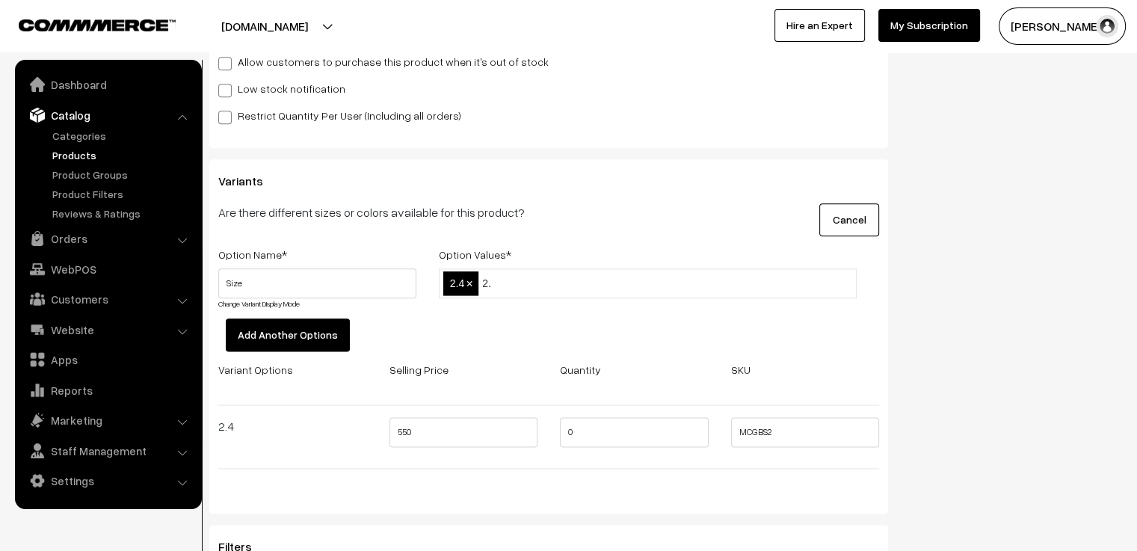
type input "2.6"
type input "2.8"
type input "2.10"
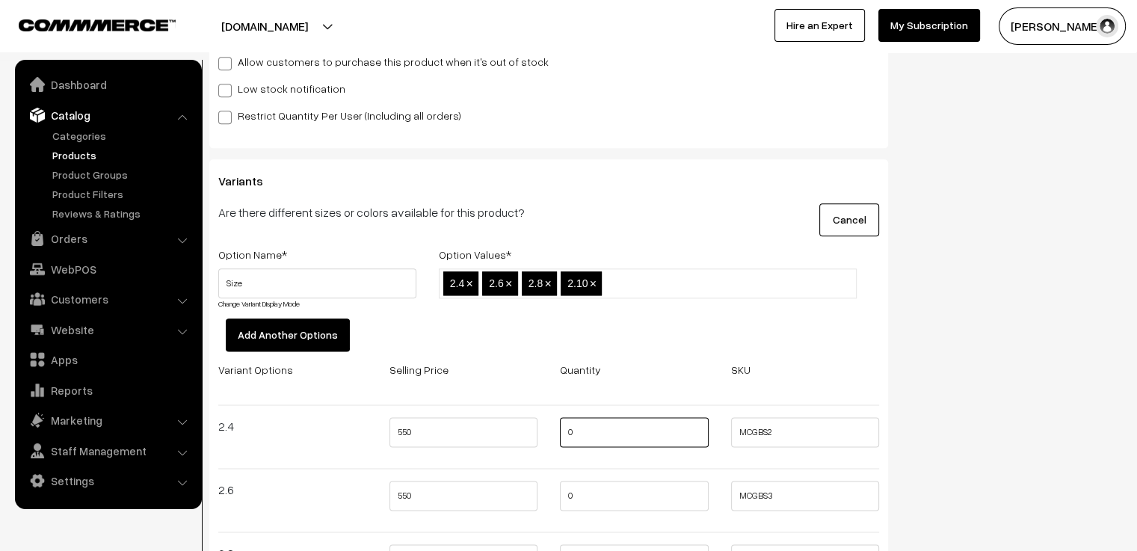
click at [607, 420] on input "0" at bounding box center [634, 432] width 149 height 30
type input "3"
click at [595, 484] on input "0" at bounding box center [634, 496] width 149 height 30
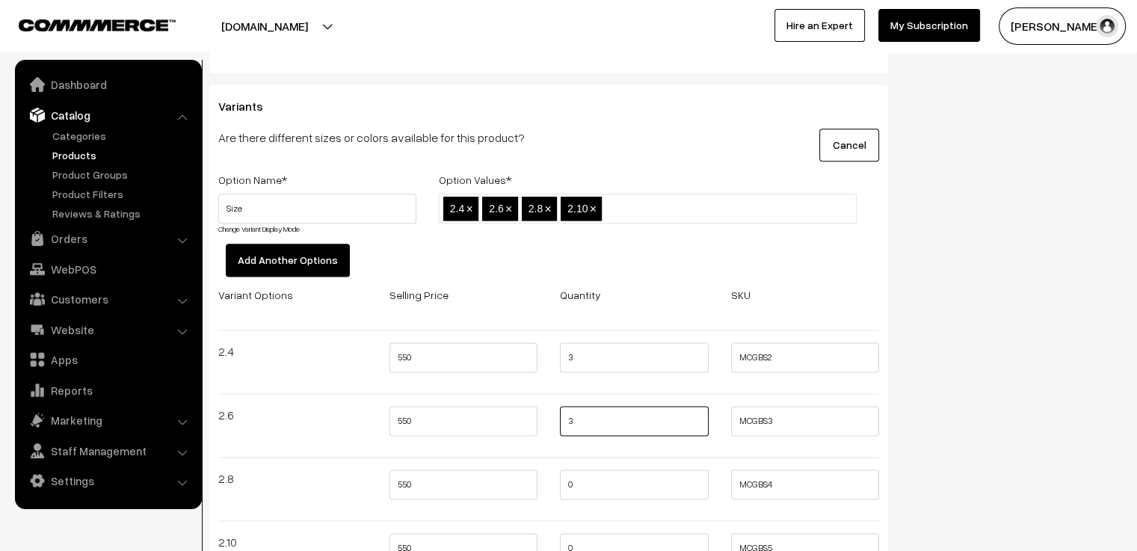
scroll to position [2018, 0]
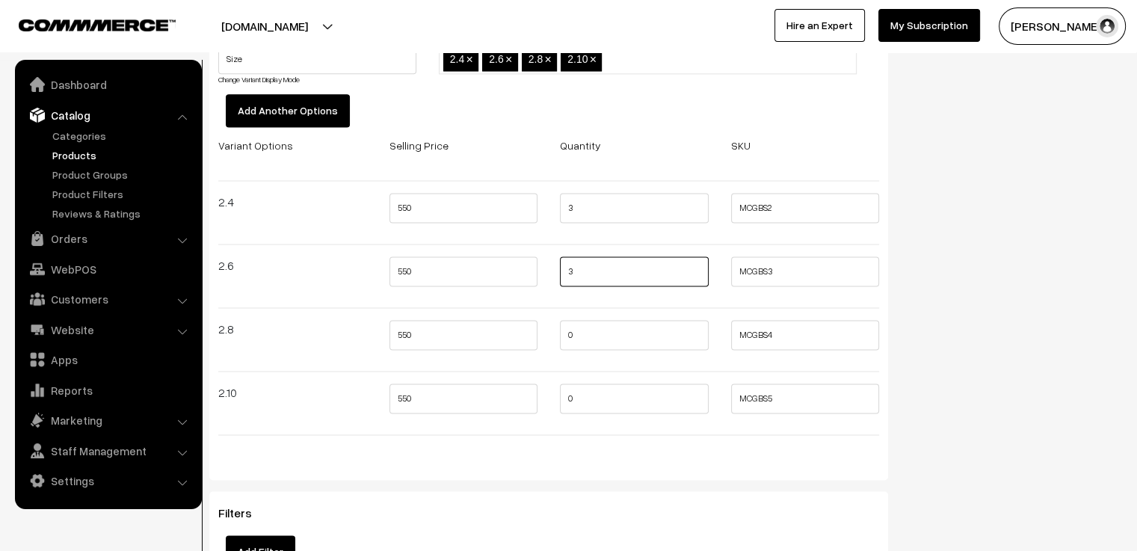
type input "3"
click at [593, 320] on input "0" at bounding box center [634, 335] width 149 height 30
type input "3"
click at [600, 385] on input "0" at bounding box center [634, 398] width 149 height 30
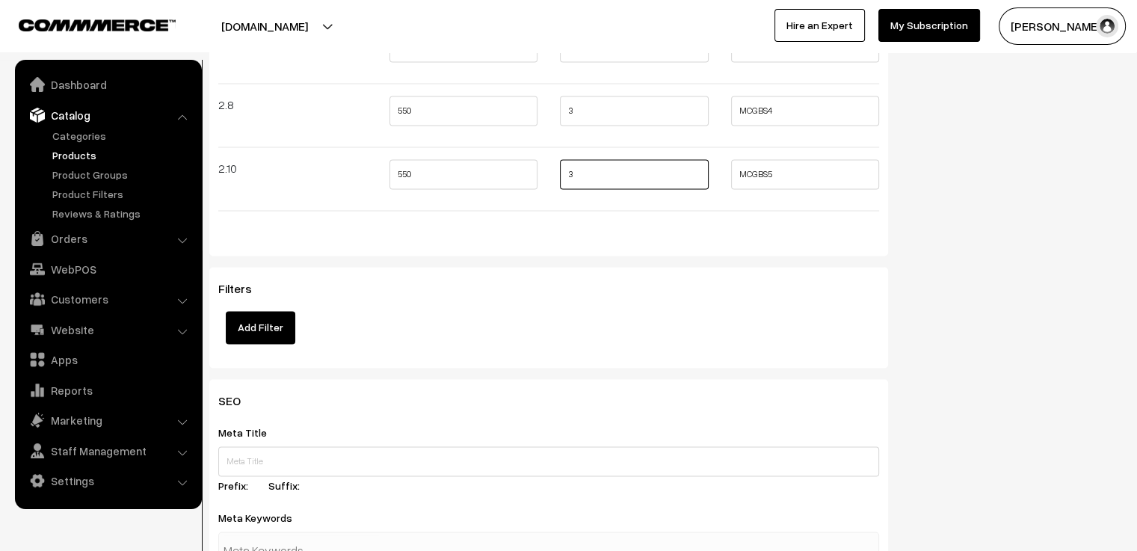
scroll to position [2317, 0]
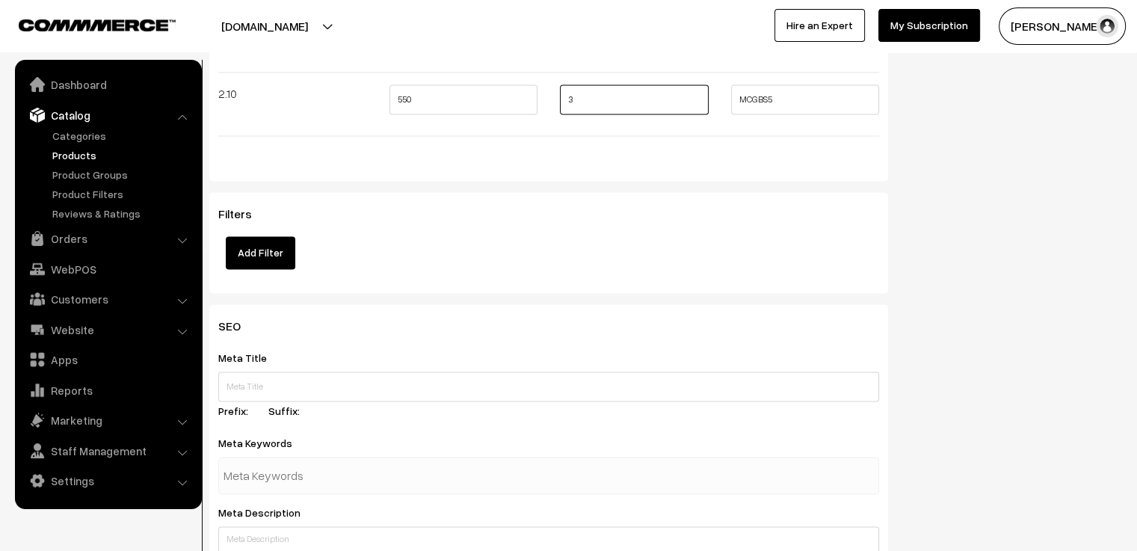
type input "3"
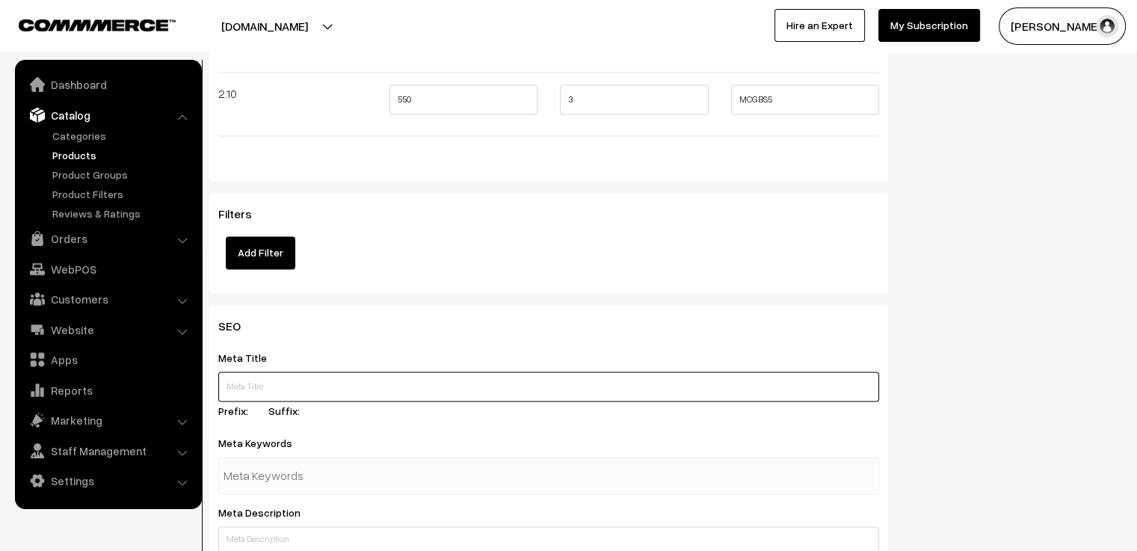
click at [459, 372] on input "text" at bounding box center [548, 387] width 661 height 30
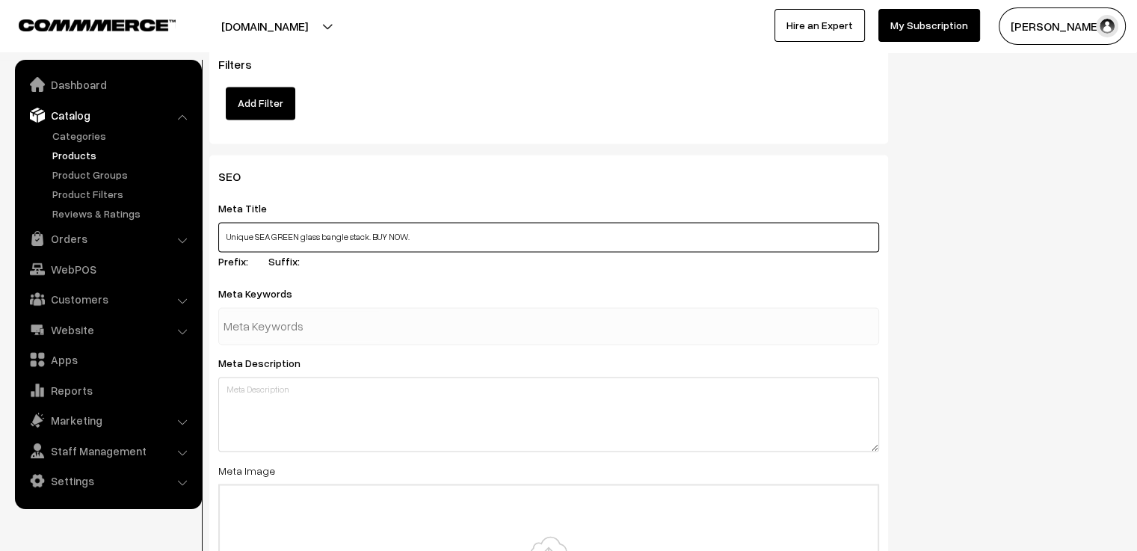
scroll to position [2542, 0]
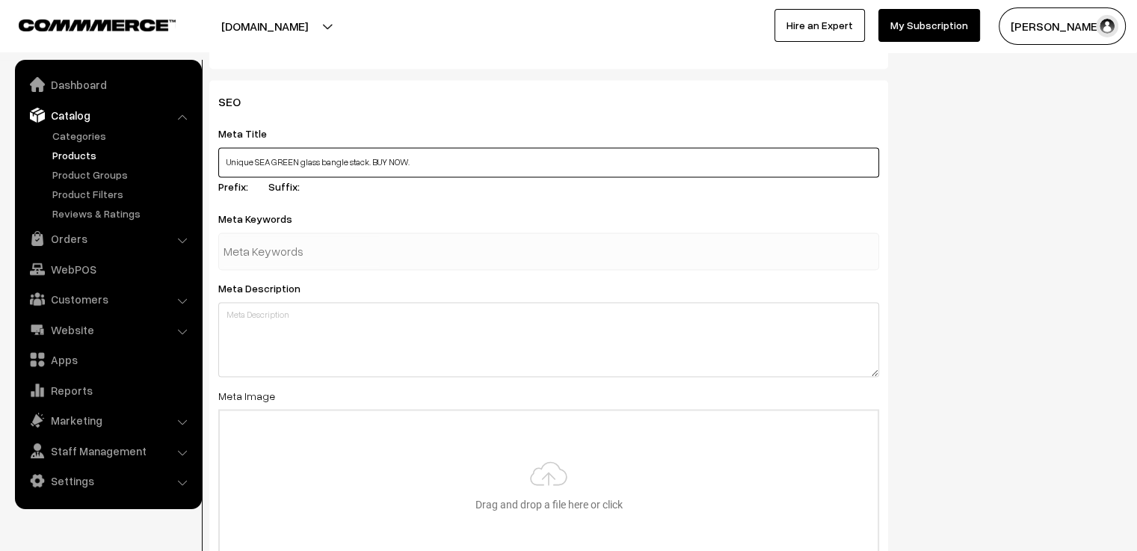
type input "Unique SEA GREEN glass bangle stack. BUY NOW."
click at [387, 244] on div at bounding box center [548, 250] width 661 height 37
click at [520, 461] on input "file" at bounding box center [549, 483] width 658 height 147
type input "C:\fakepath\sea green 2.jpg"
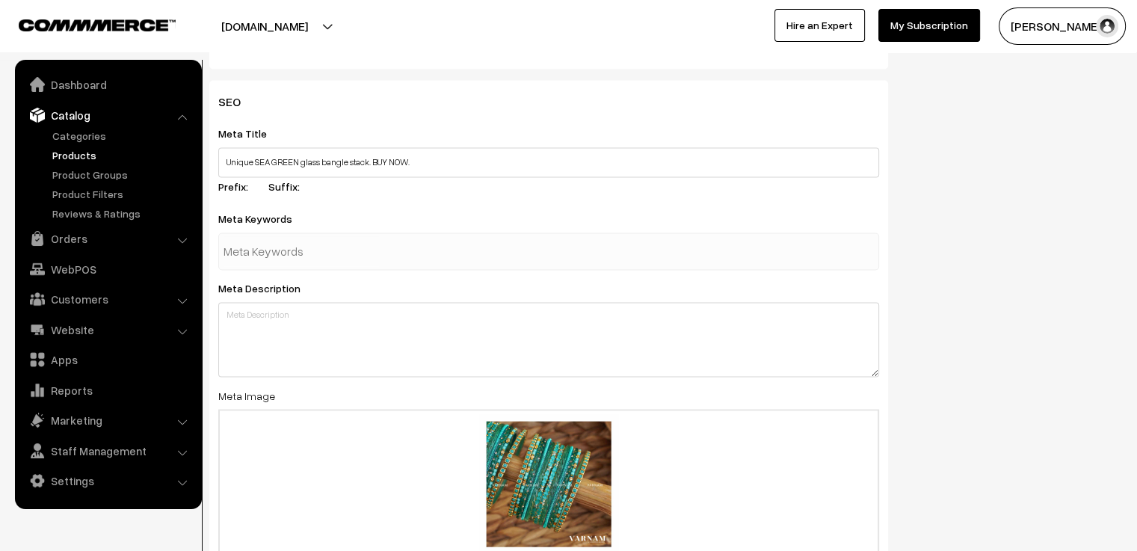
scroll to position [2722, 0]
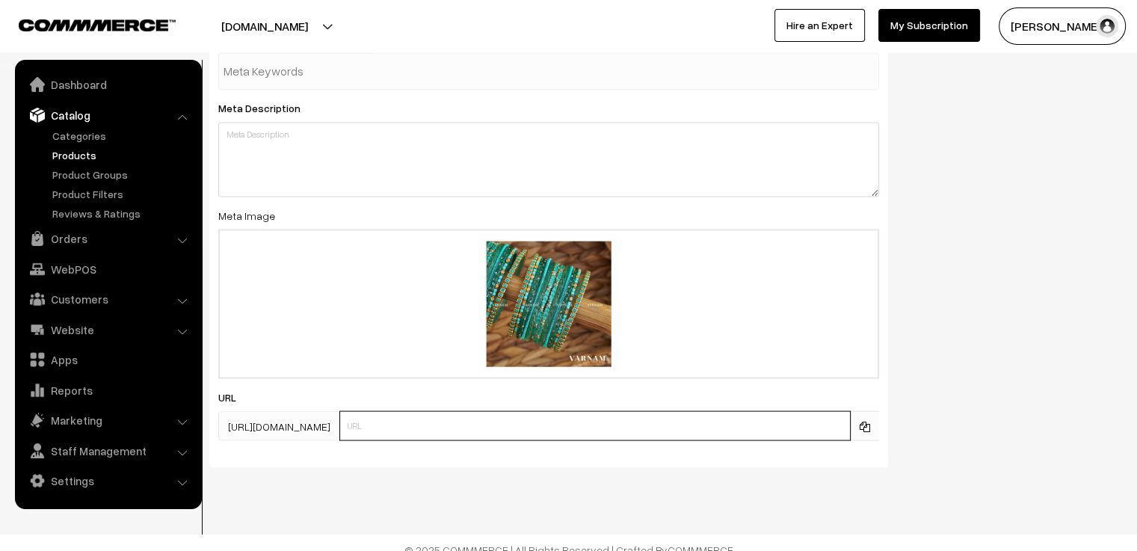
click at [493, 417] on input "text" at bounding box center [594, 425] width 511 height 30
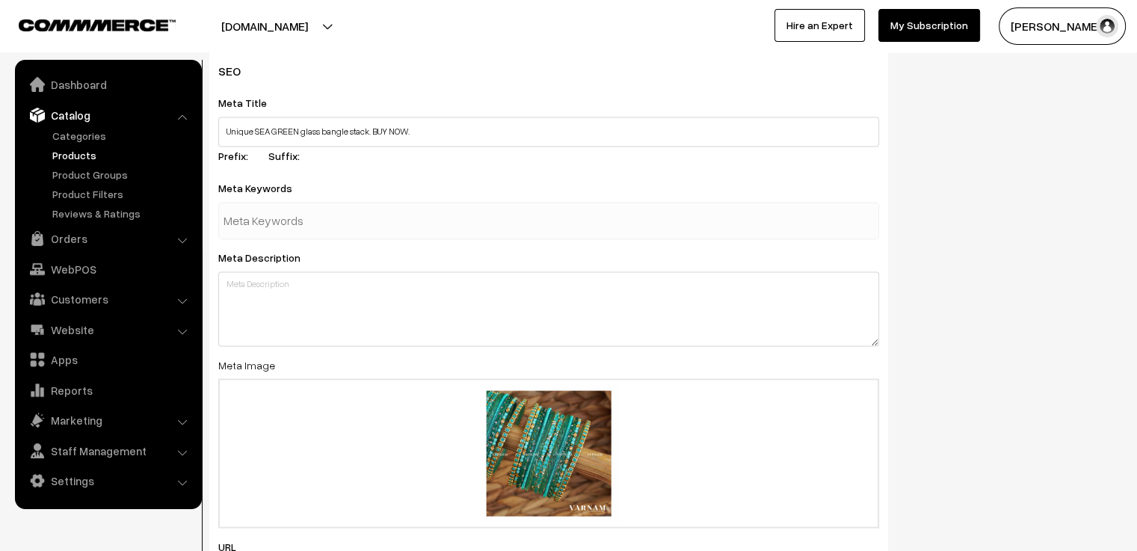
type input "SG"
click at [397, 202] on div at bounding box center [548, 220] width 661 height 37
type input "SEA GREEN"
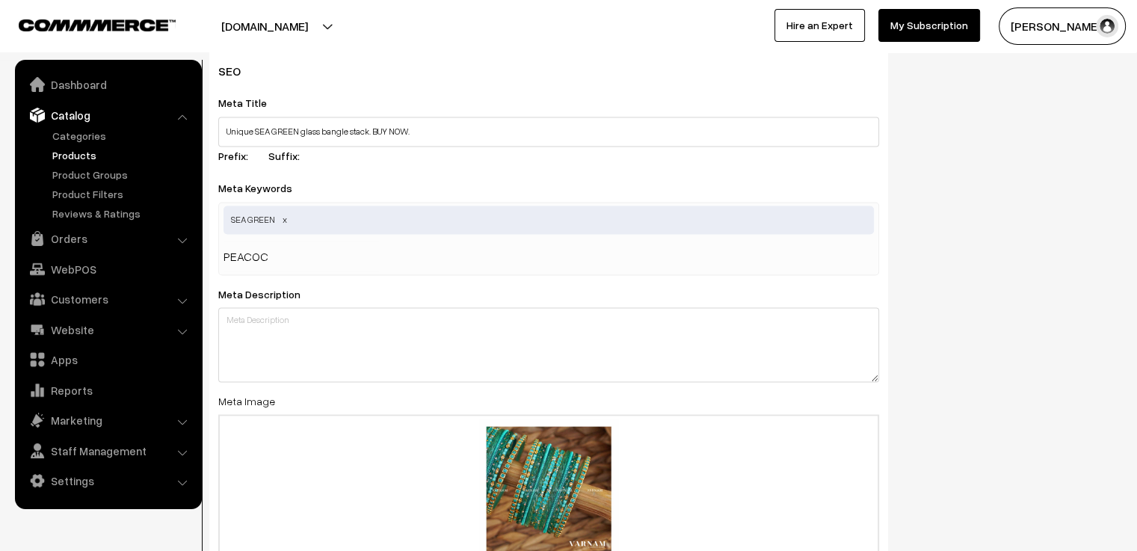
type input "PEACOCK"
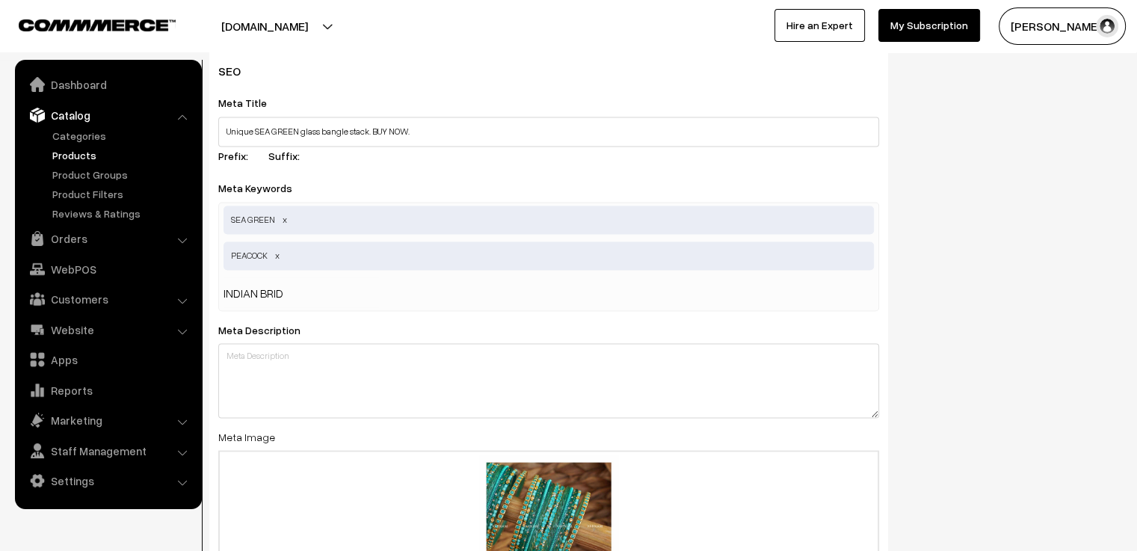
type input "INDIAN BRIDE"
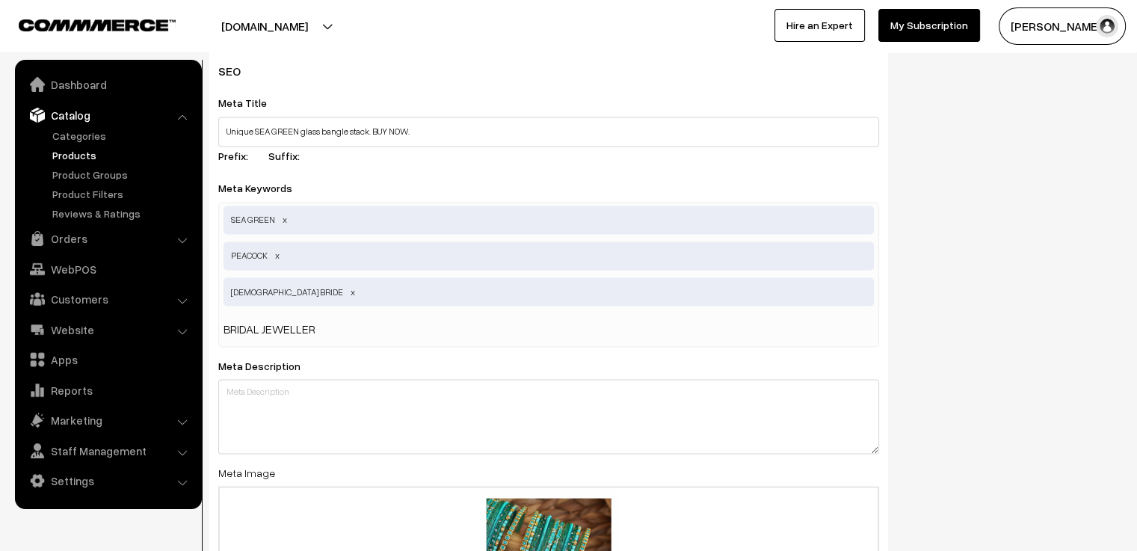
type input "BRIDAL JEWELLERY"
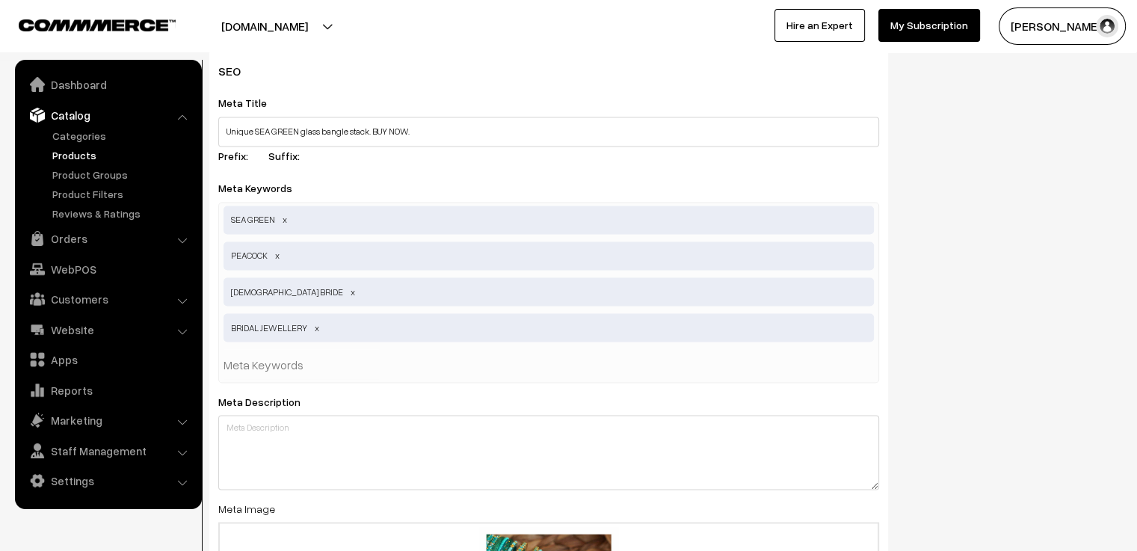
click at [1056, 200] on div "SEO Meta Title Unique SEA GREEN glass bangle stack. BUY NOW. Prefix: Suffix: Me…" at bounding box center [665, 410] width 935 height 722
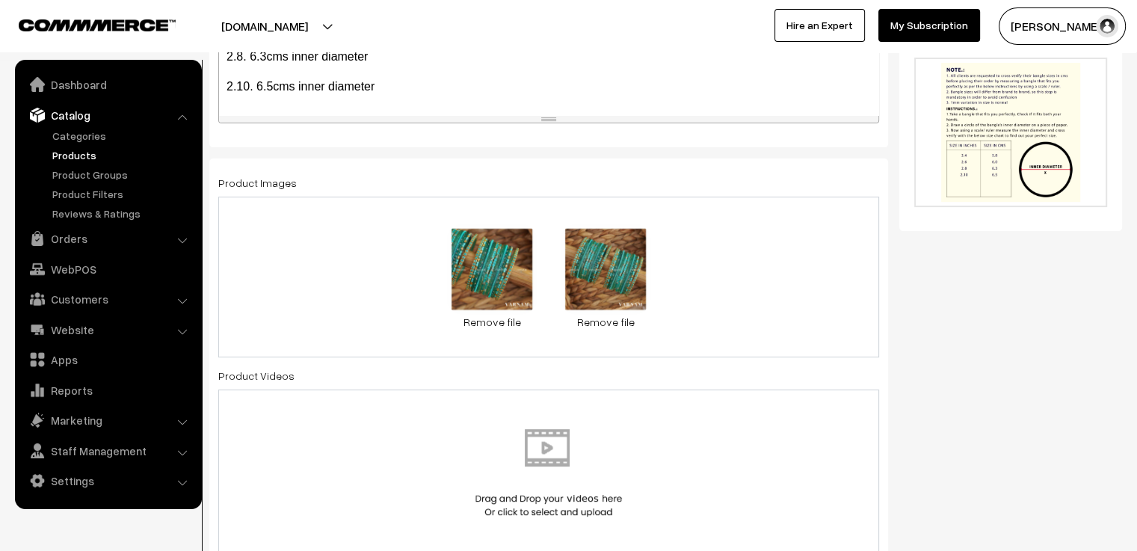
scroll to position [0, 0]
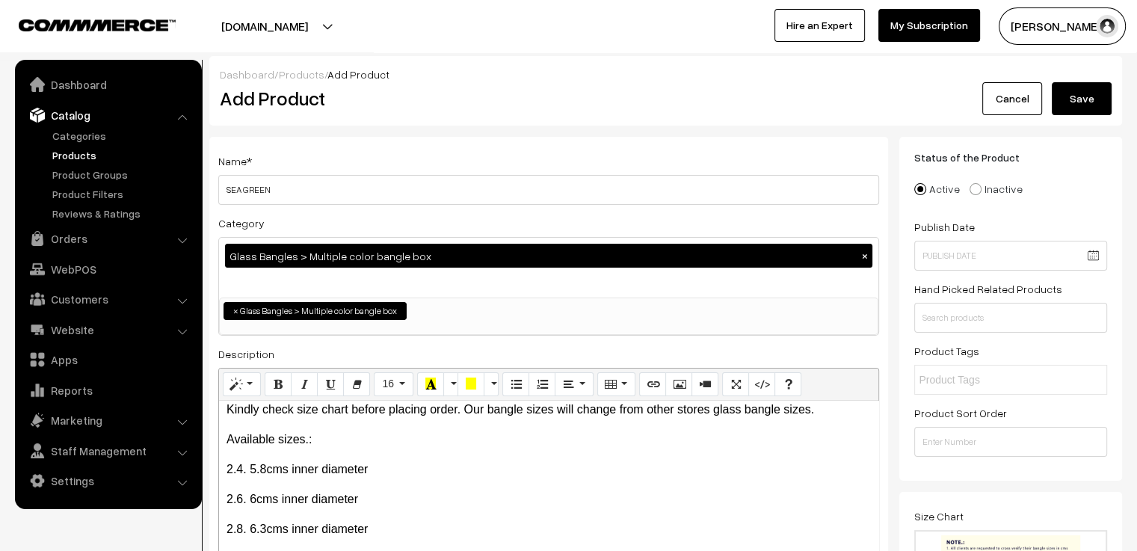
click at [1072, 90] on button "Save" at bounding box center [1082, 98] width 60 height 33
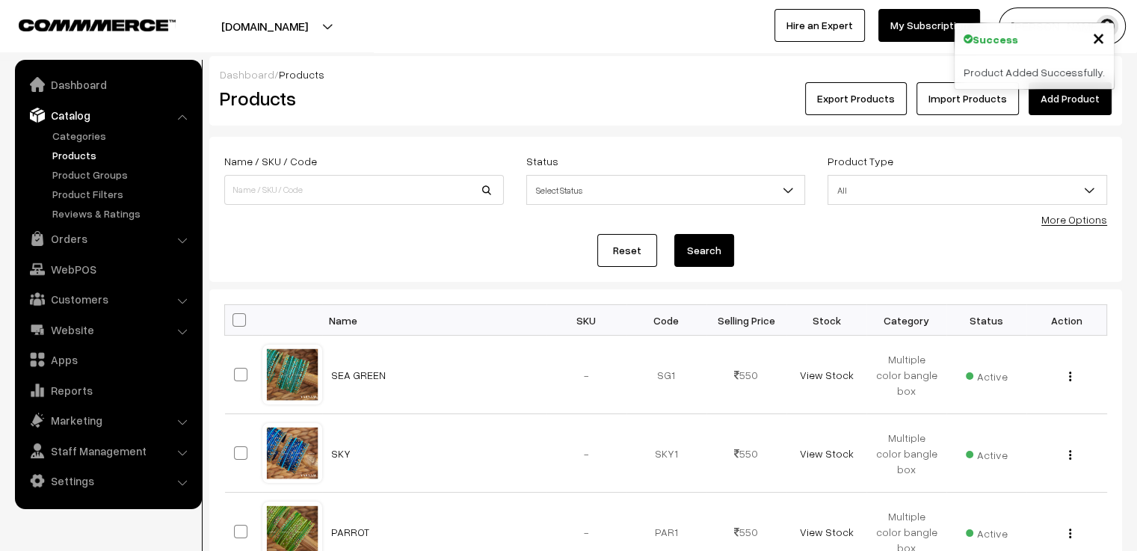
click at [1067, 108] on link "Add Product" at bounding box center [1070, 98] width 83 height 33
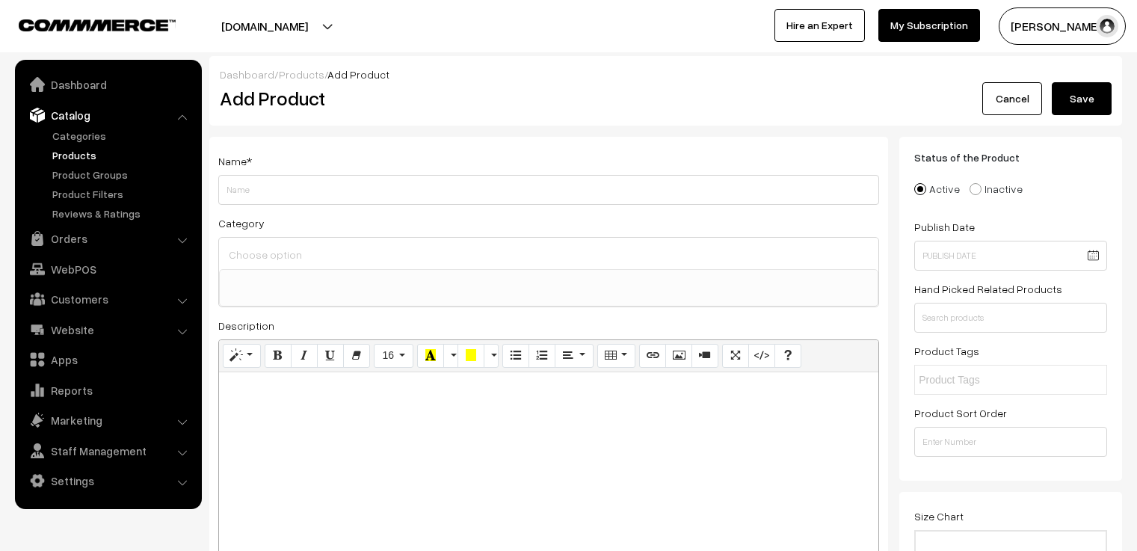
select select
type input "PISTA"
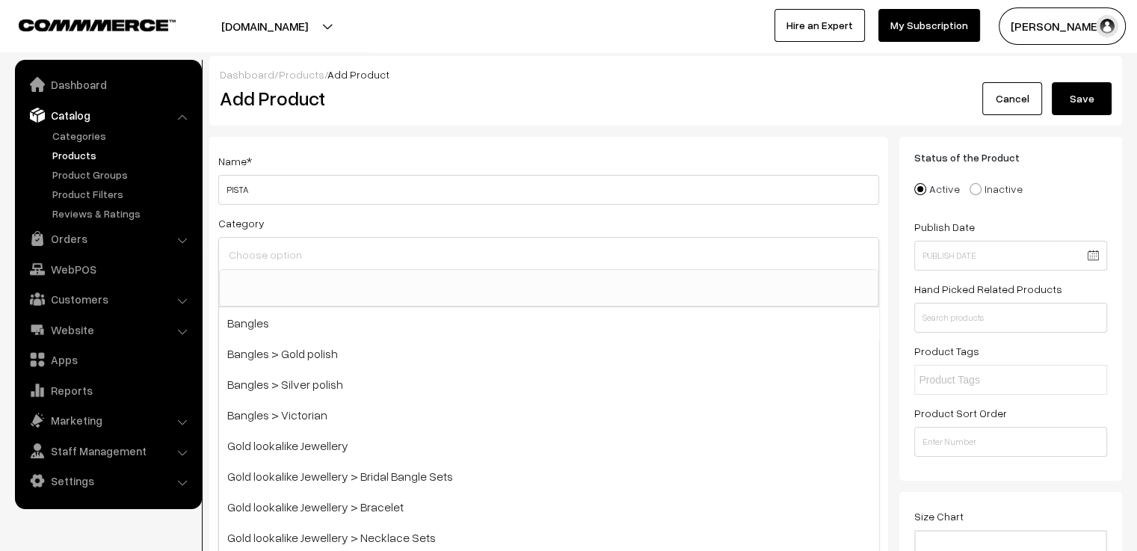
click at [404, 250] on input at bounding box center [548, 255] width 647 height 22
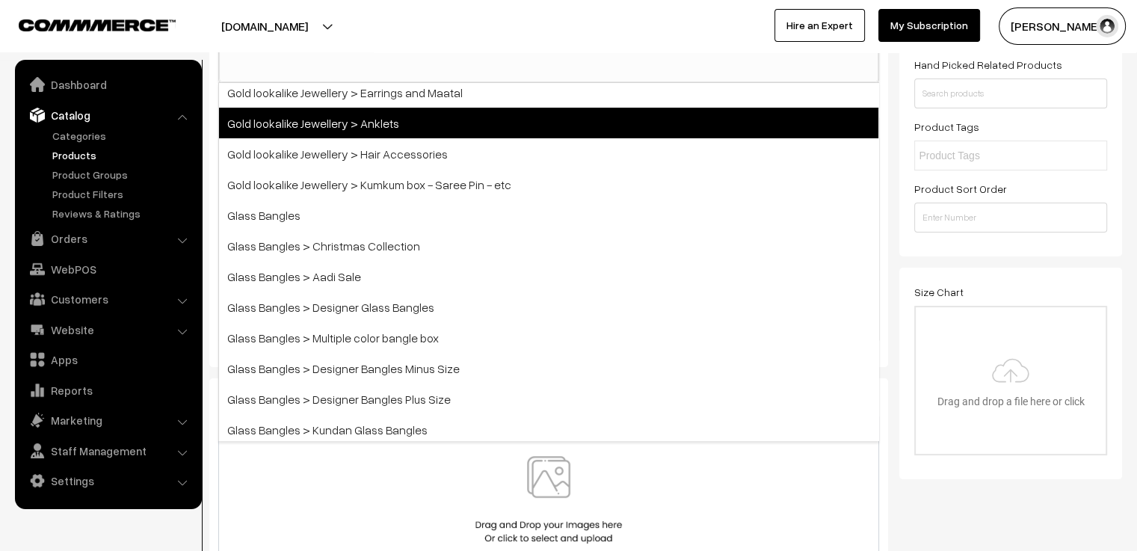
scroll to position [435, 0]
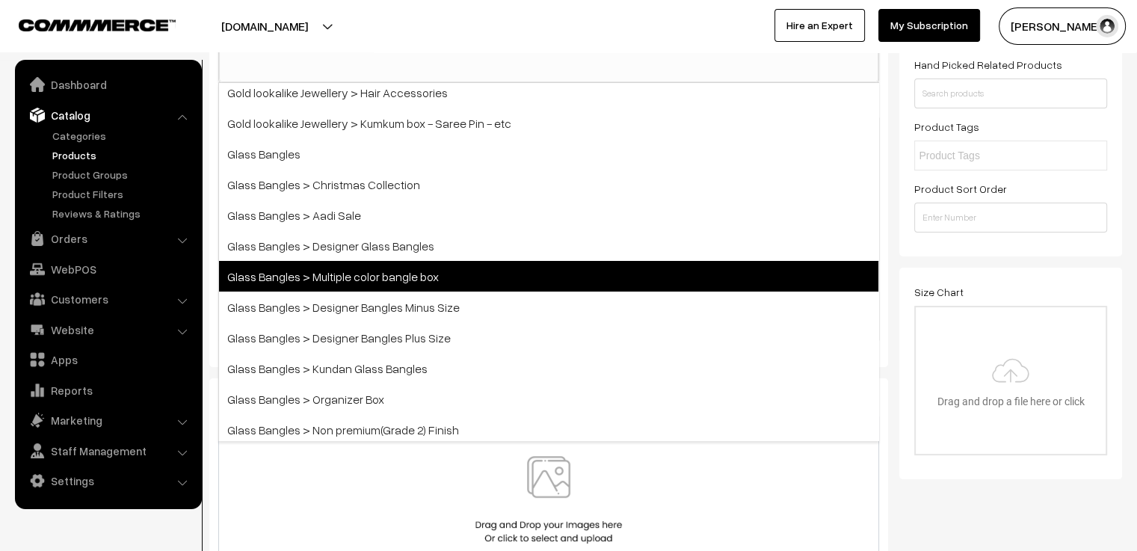
click at [447, 268] on span "Glass Bangles > Multiple color bangle box" at bounding box center [548, 276] width 659 height 31
select select "5"
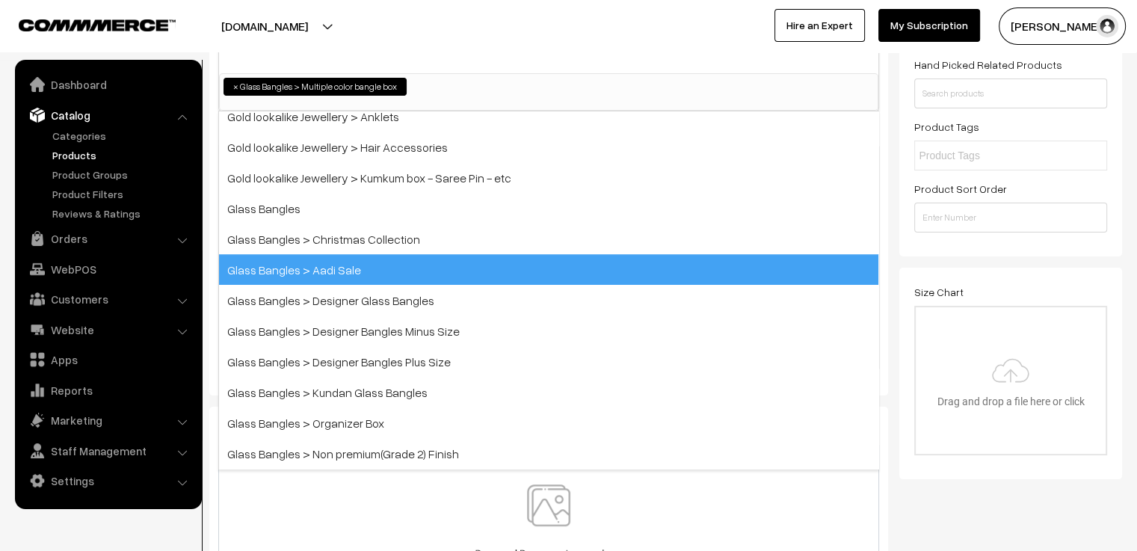
scroll to position [216, 0]
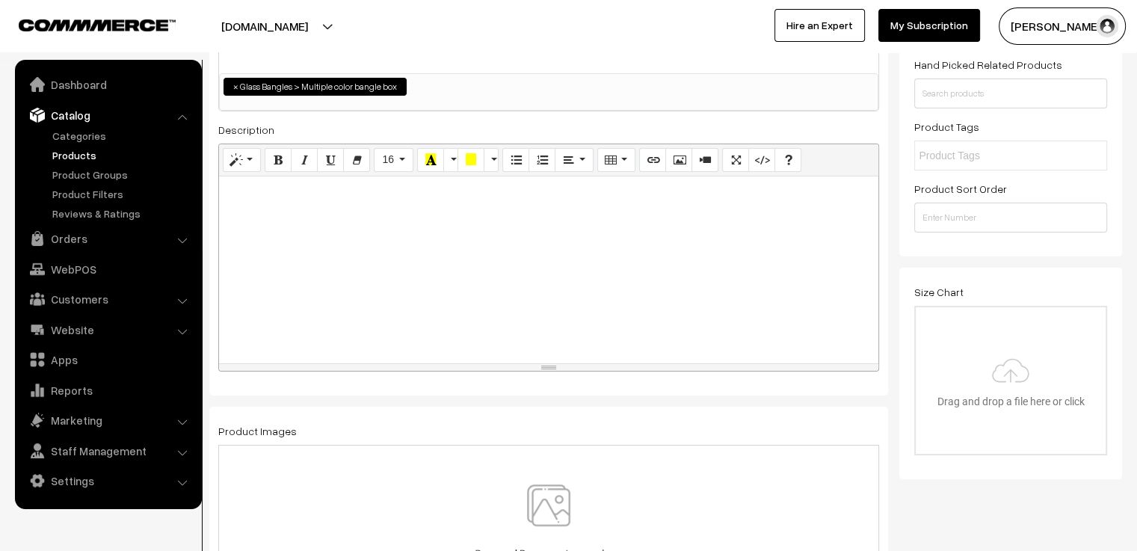
click at [344, 203] on div at bounding box center [548, 269] width 659 height 187
paste div
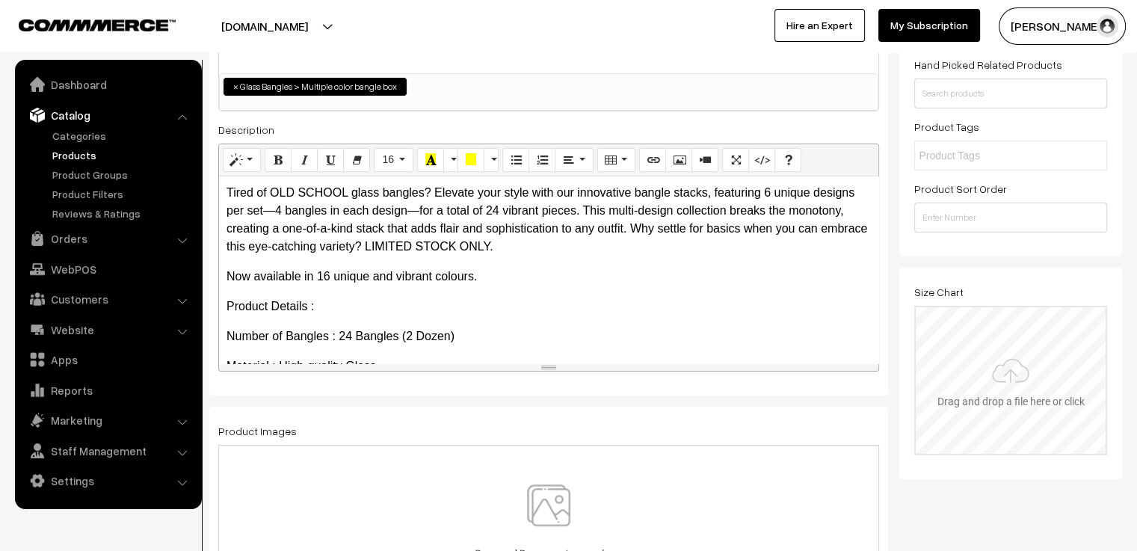
click at [1036, 397] on input "file" at bounding box center [1011, 380] width 190 height 147
type input "C:\fakepath\size chart new website.jpg"
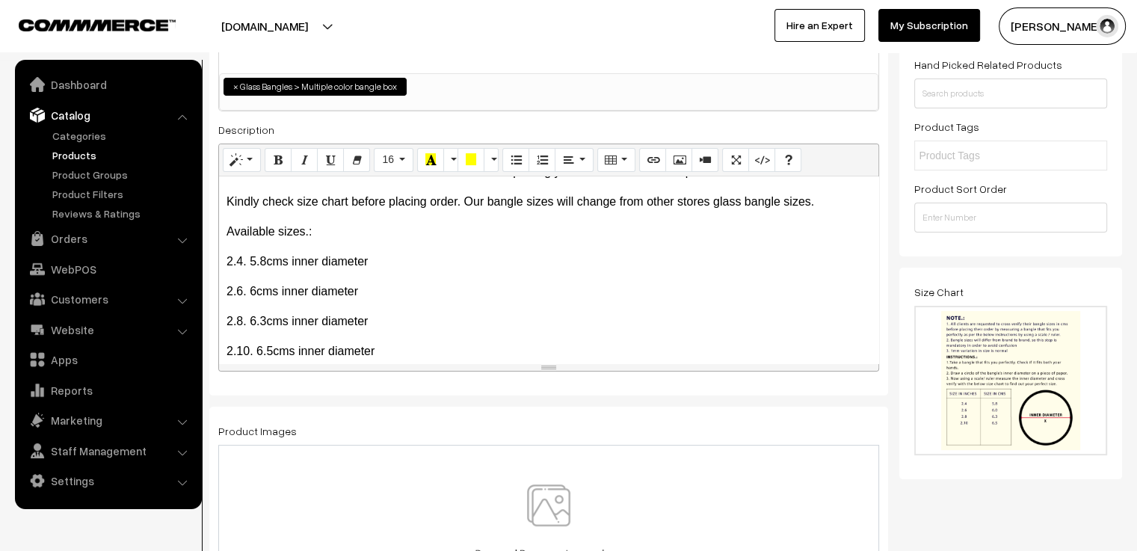
scroll to position [374, 0]
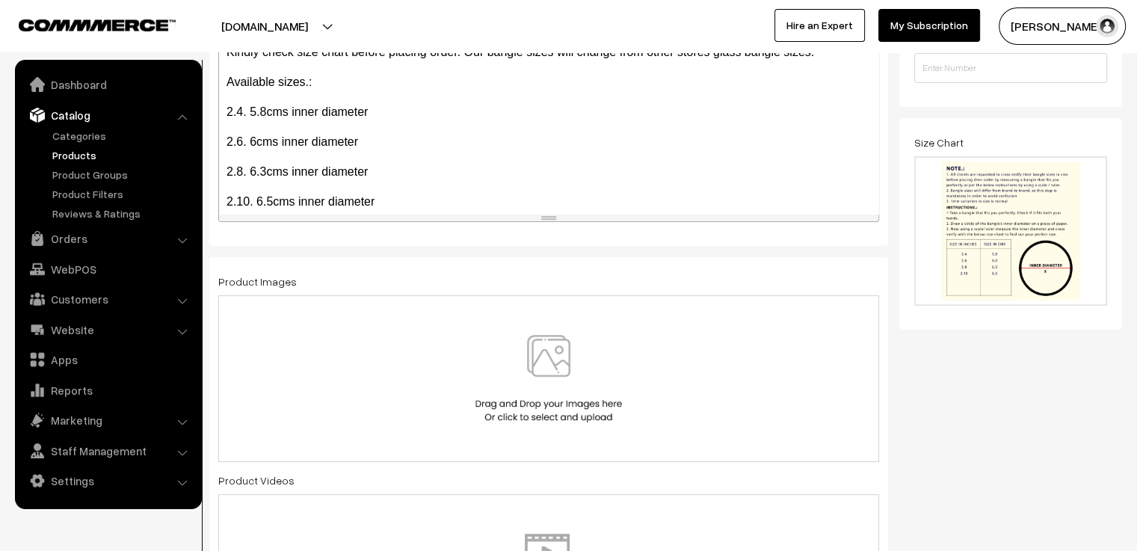
click at [567, 349] on img at bounding box center [549, 378] width 154 height 87
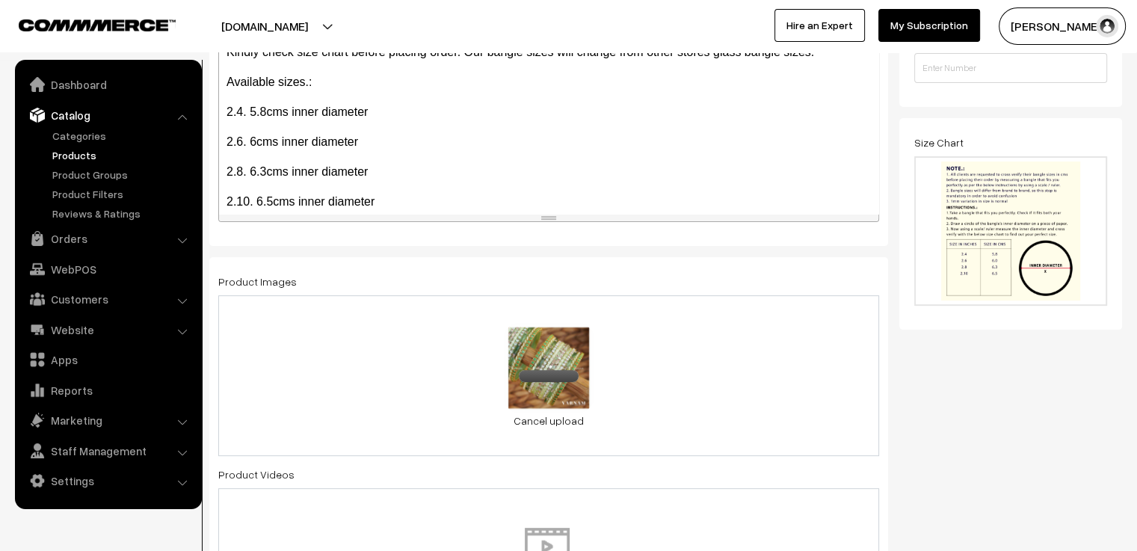
click at [710, 383] on div "0.3 MB pista 2.jpg Check Error Cancel upload" at bounding box center [548, 375] width 661 height 161
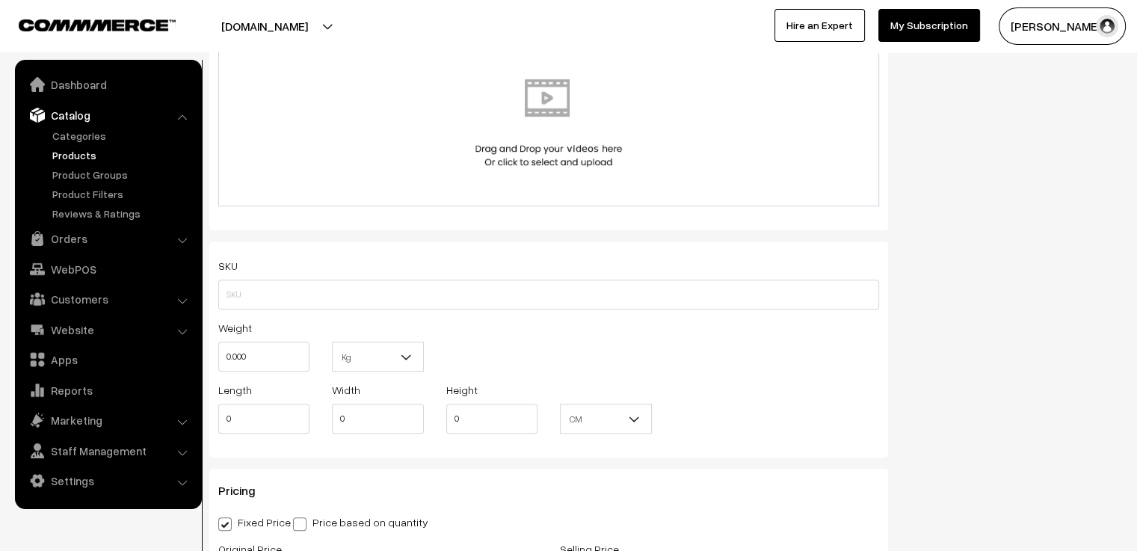
scroll to position [897, 0]
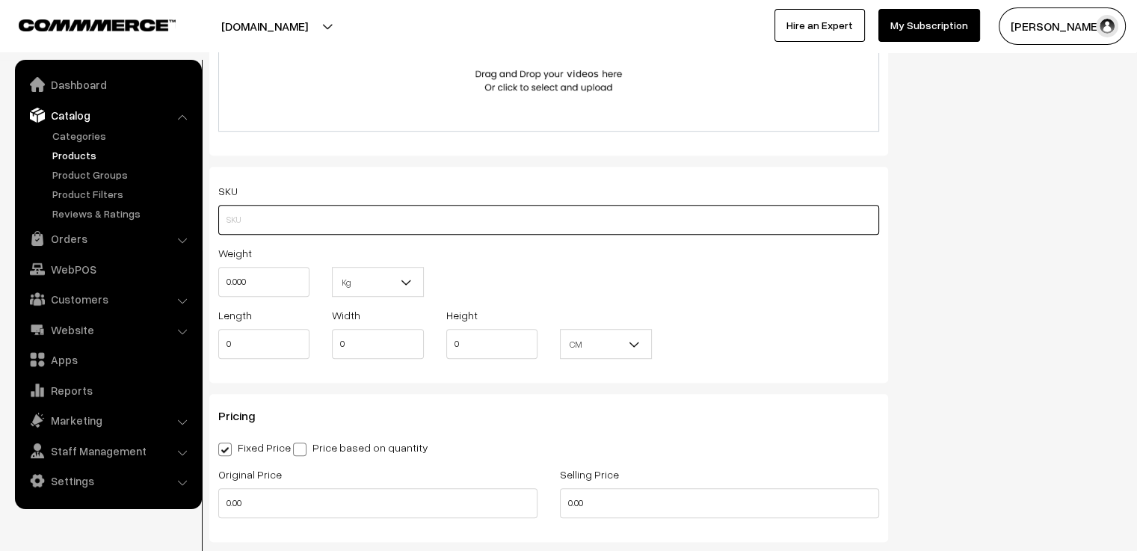
click at [265, 214] on input "text" at bounding box center [548, 220] width 661 height 30
type input "MCGBP1"
click at [604, 264] on div "Weight 0.000 Kg Kg" at bounding box center [548, 275] width 683 height 62
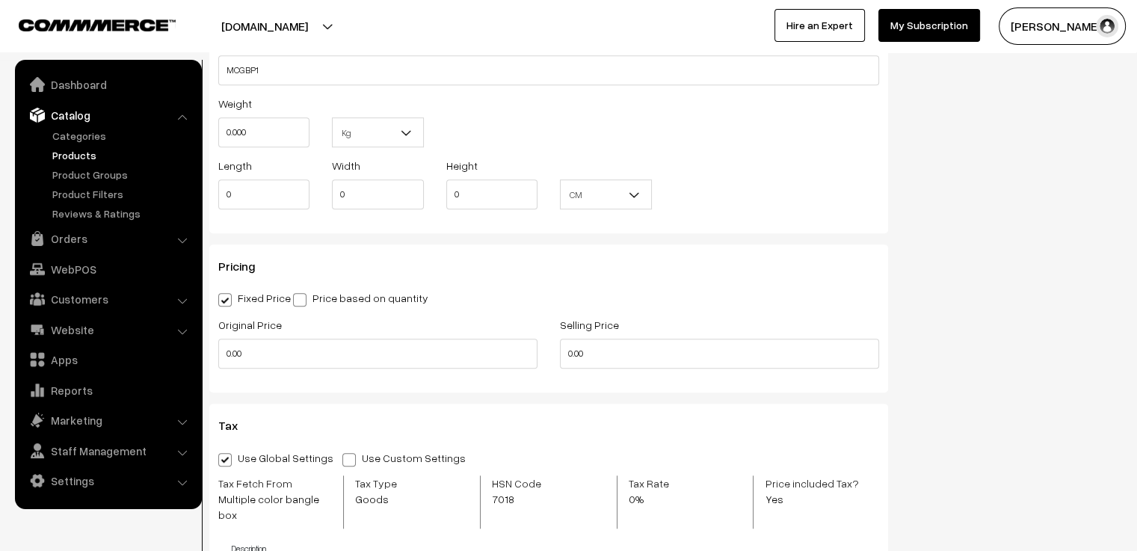
scroll to position [1121, 0]
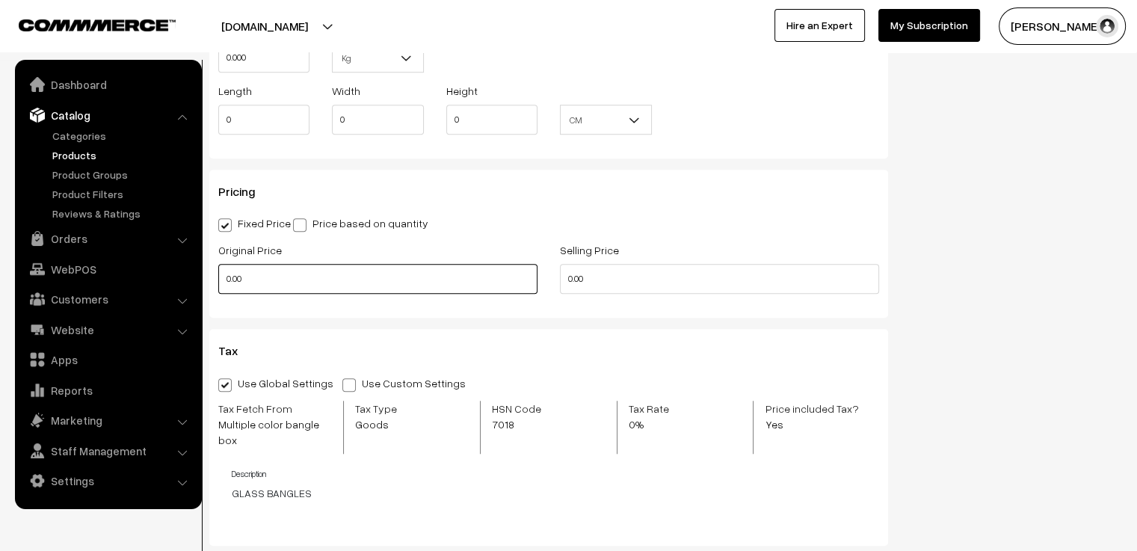
drag, startPoint x: 250, startPoint y: 282, endPoint x: 206, endPoint y: 277, distance: 43.6
click at [207, 277] on div "Original Price 0.00" at bounding box center [378, 272] width 342 height 62
type input "650"
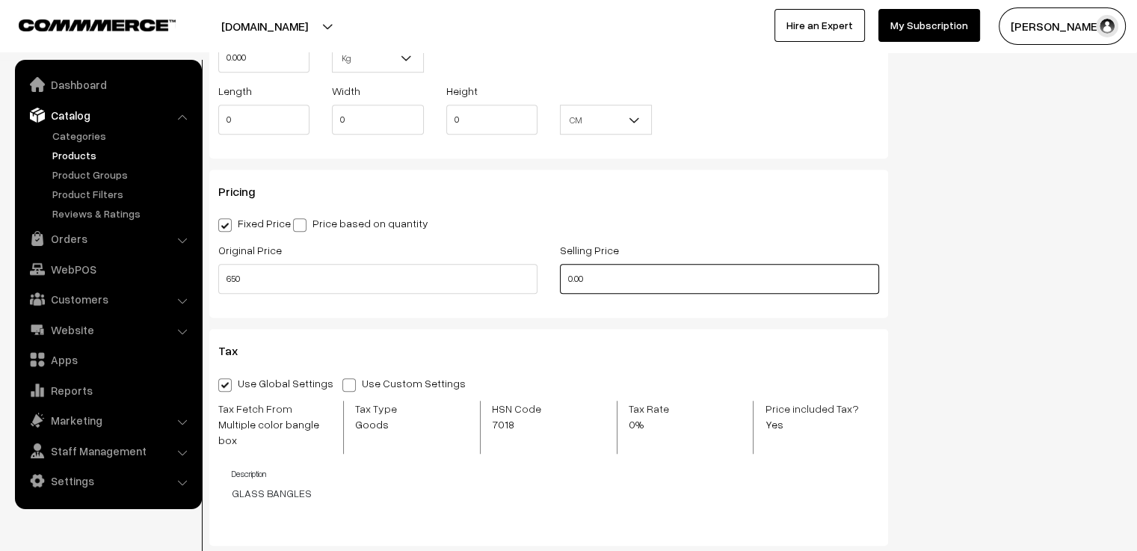
drag, startPoint x: 588, startPoint y: 278, endPoint x: 537, endPoint y: 286, distance: 52.1
click at [537, 286] on div "Original Price 650 Selling Price 0.00" at bounding box center [548, 272] width 683 height 62
type input "550"
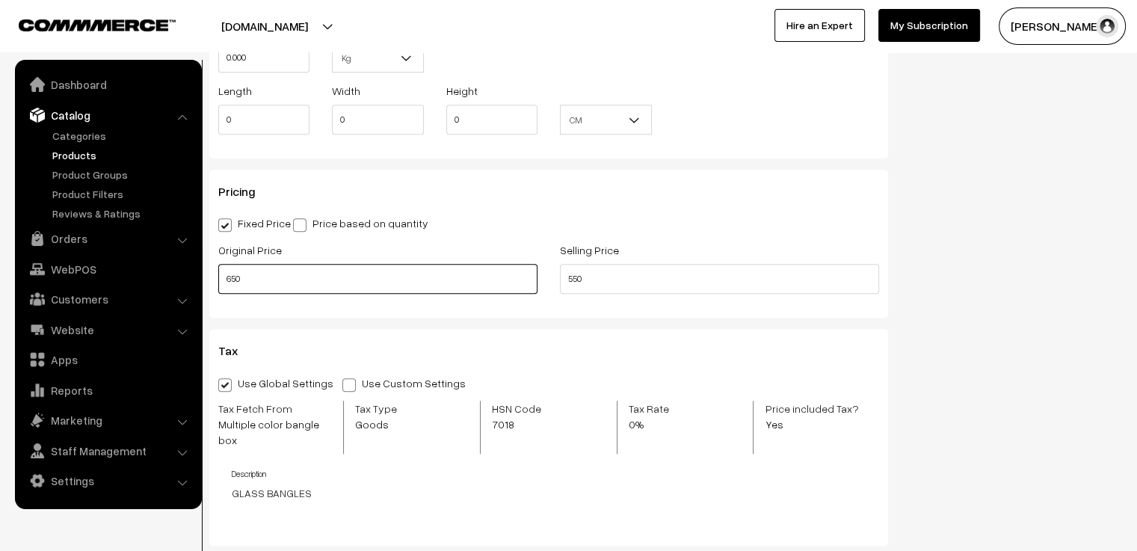
click at [537, 286] on input "650" at bounding box center [377, 279] width 319 height 30
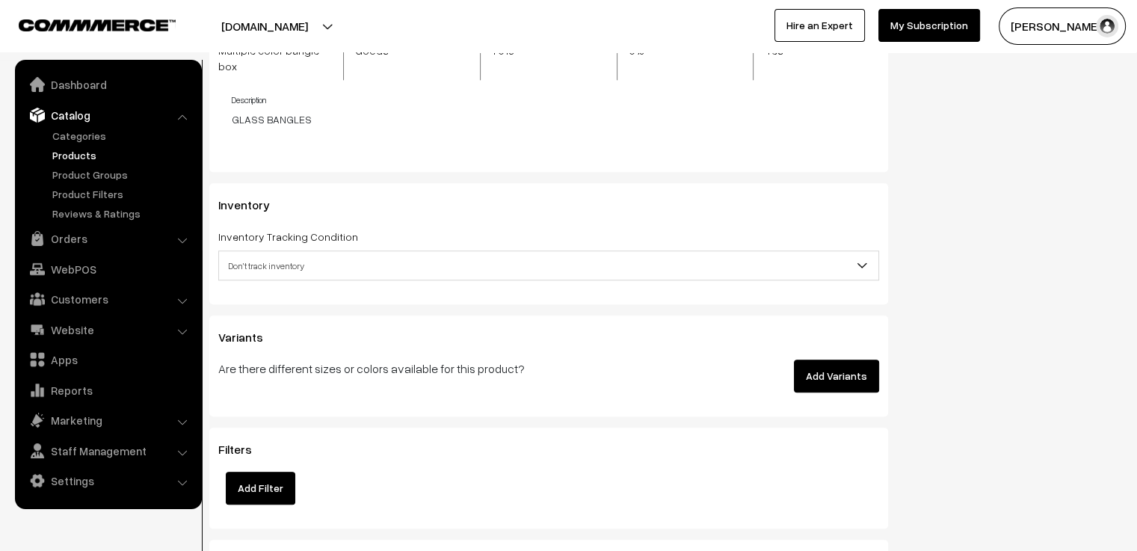
scroll to position [1570, 0]
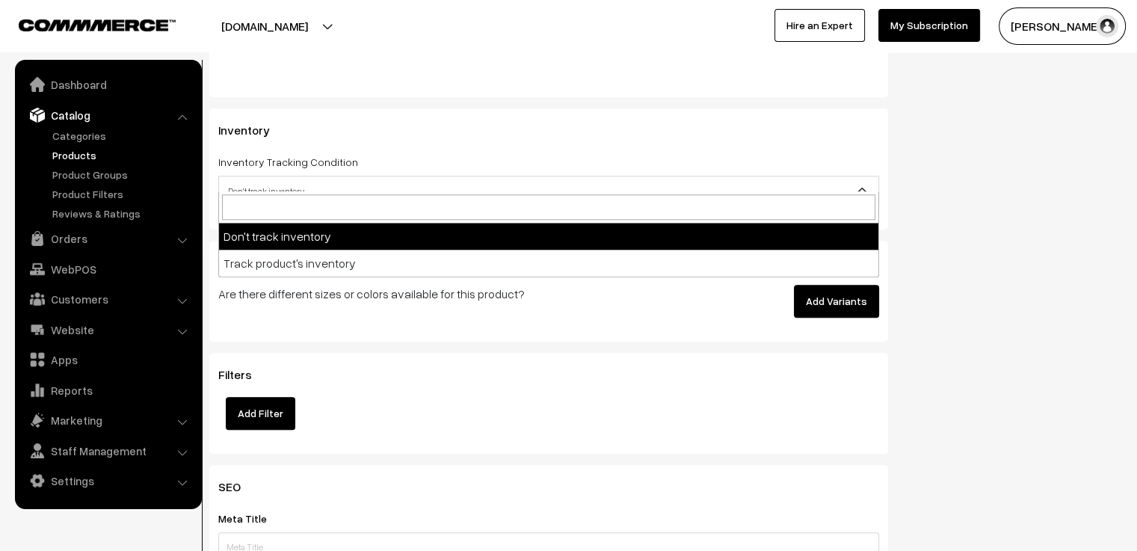
click at [457, 178] on span "Don't track inventory" at bounding box center [548, 191] width 659 height 26
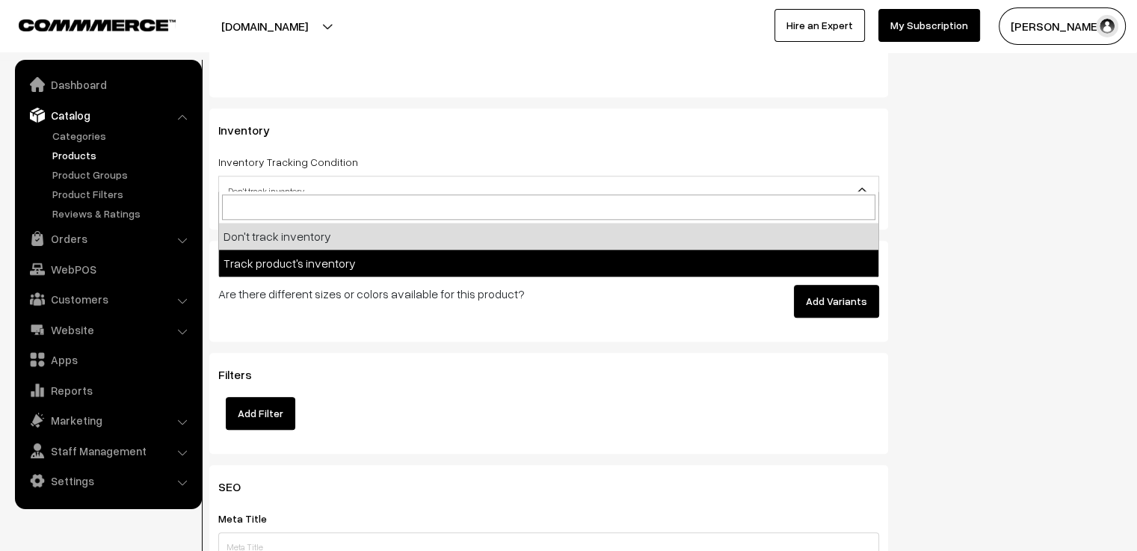
select select "2"
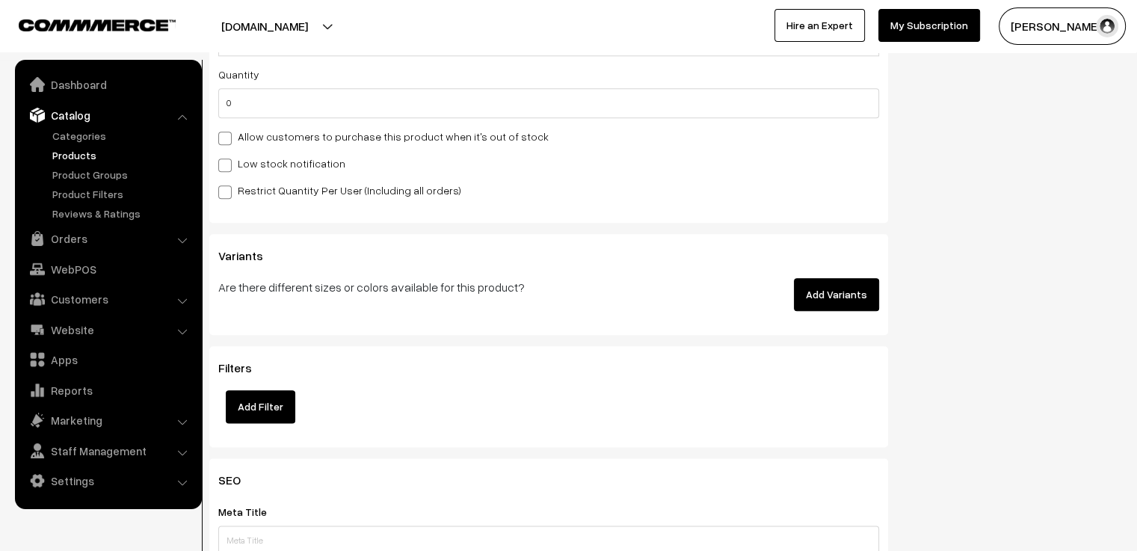
scroll to position [1794, 0]
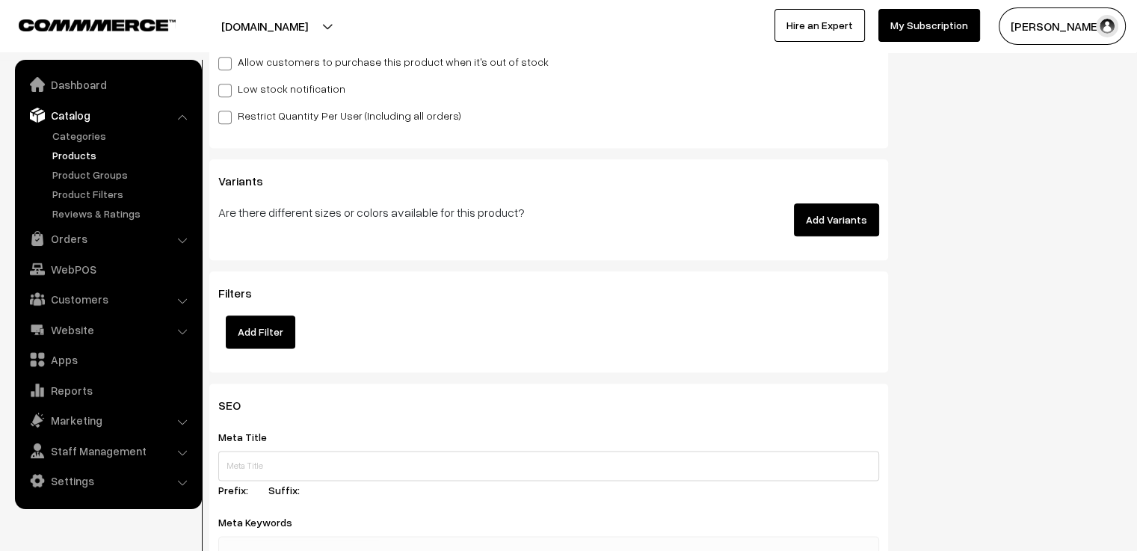
click at [838, 203] on button "Add Variants" at bounding box center [836, 219] width 85 height 33
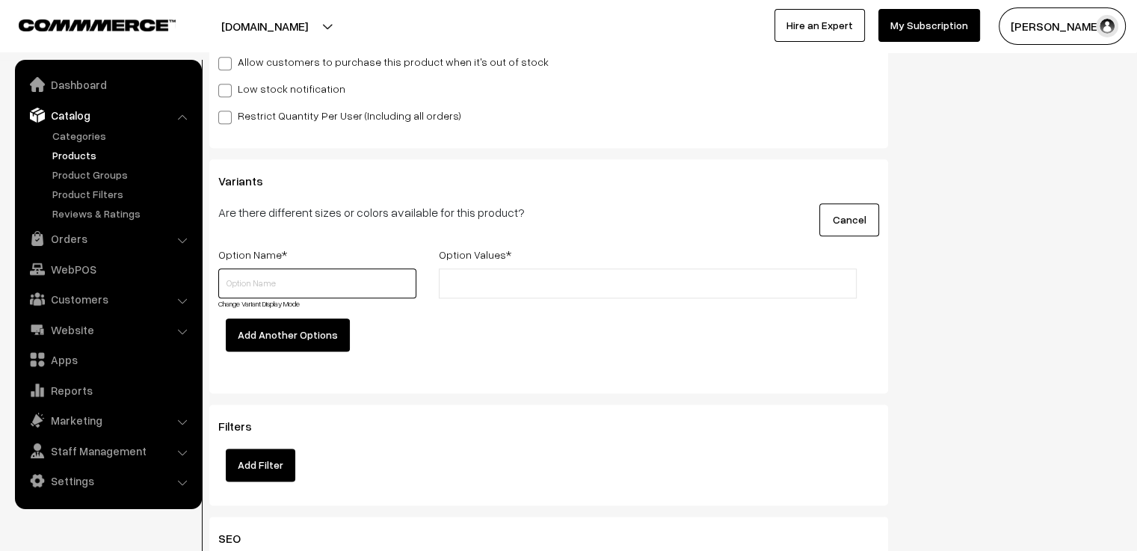
click at [290, 270] on input "text" at bounding box center [317, 283] width 198 height 30
type input "Size"
click at [499, 277] on input "text" at bounding box center [508, 284] width 131 height 16
type input "2.4"
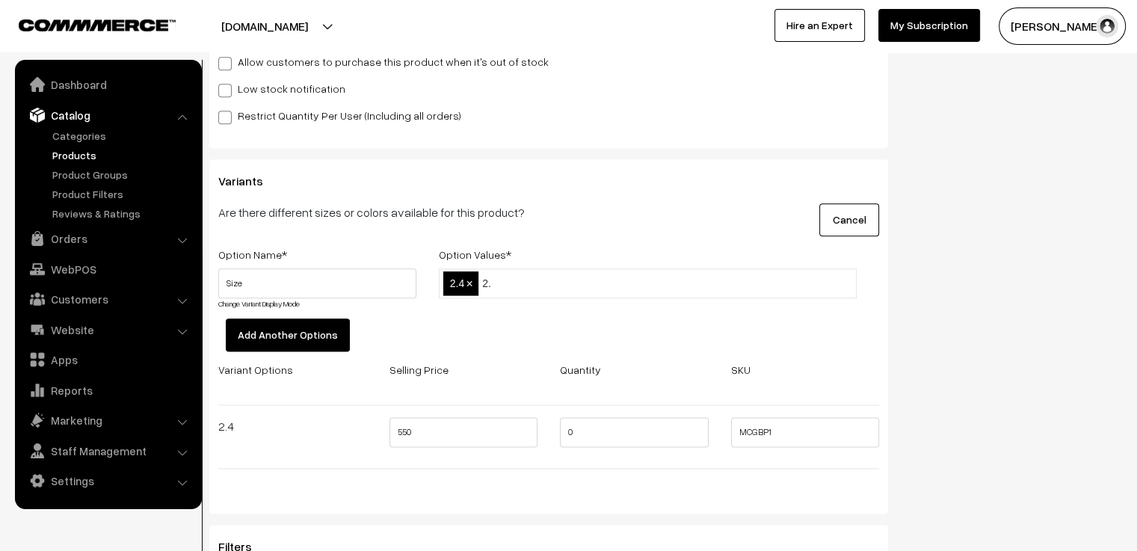
type input "2.6"
type input "2.8"
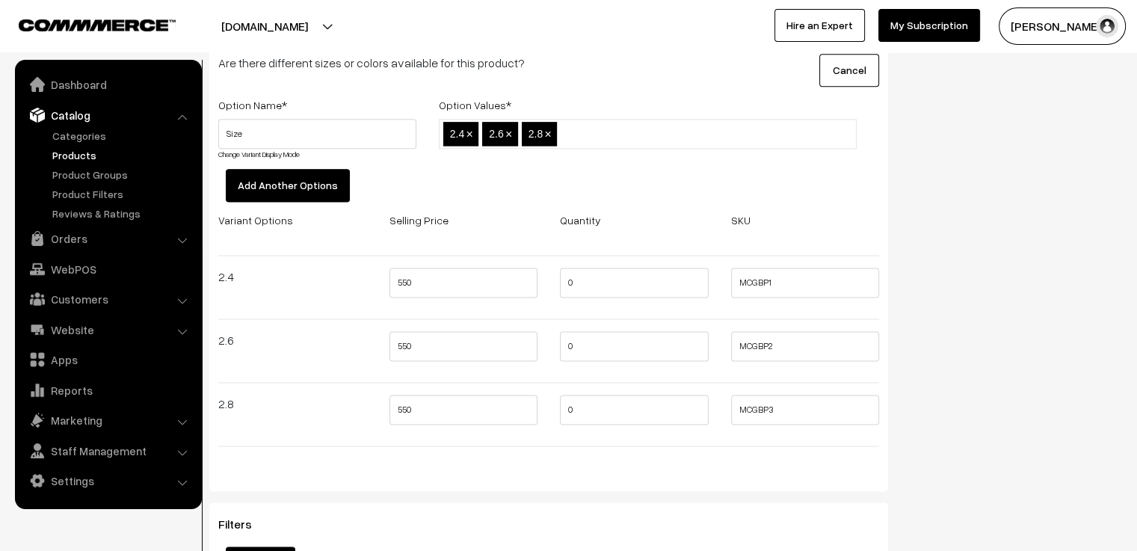
scroll to position [2018, 0]
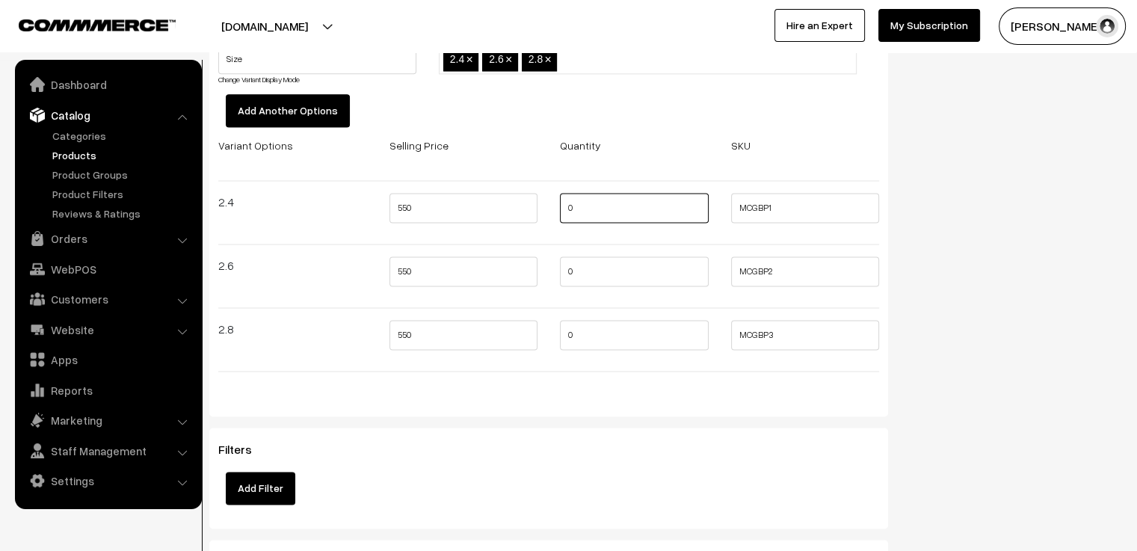
click at [606, 193] on input "0" at bounding box center [634, 208] width 149 height 30
type input "3"
click at [583, 256] on input "0" at bounding box center [634, 271] width 149 height 30
type input "3"
click at [609, 341] on div "0" at bounding box center [634, 339] width 171 height 39
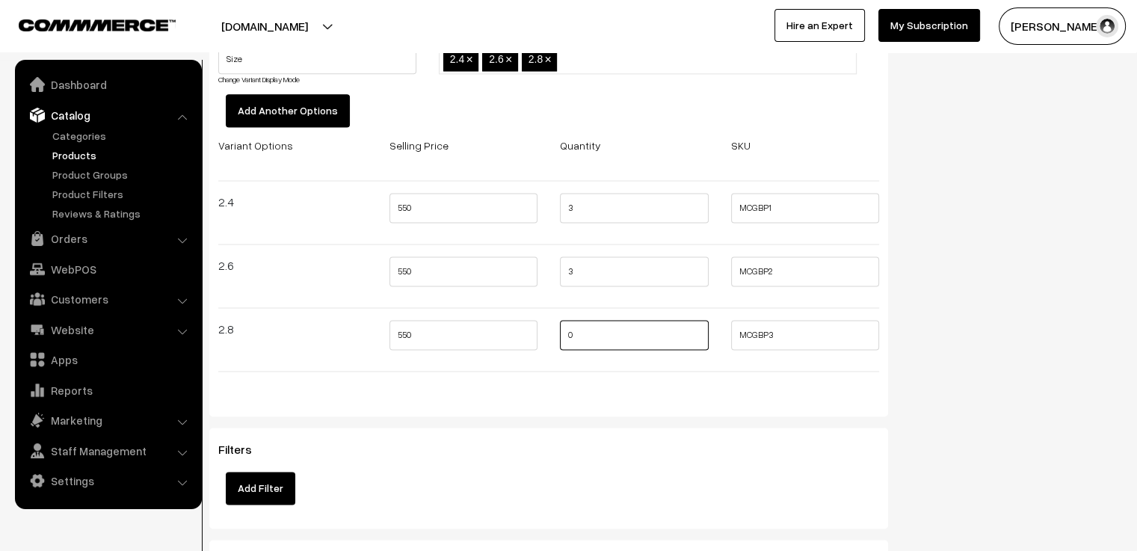
click at [612, 320] on input "0" at bounding box center [634, 335] width 149 height 30
type input "3"
click at [588, 363] on div at bounding box center [548, 371] width 683 height 25
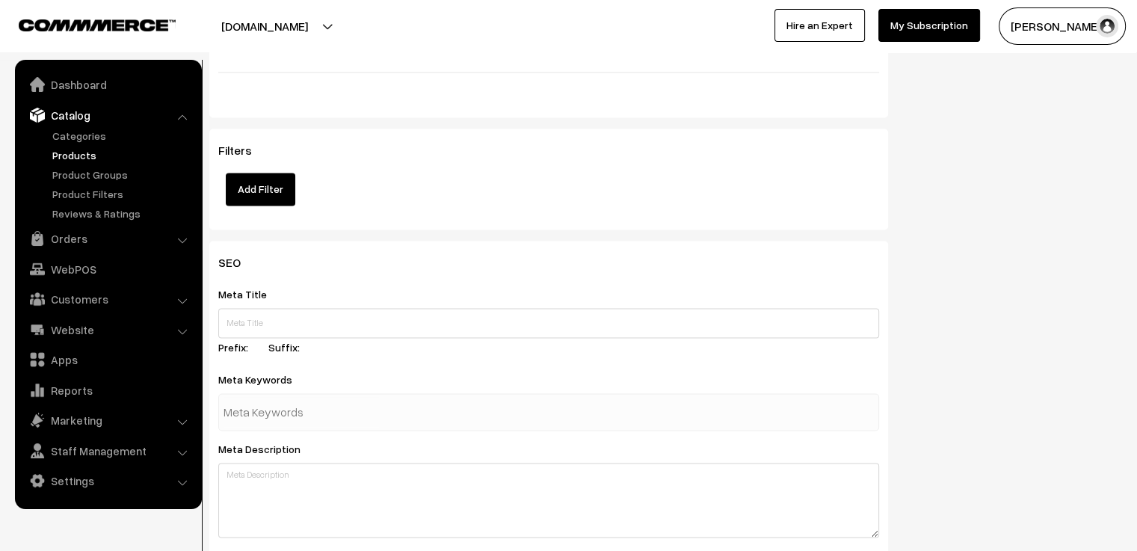
scroll to position [2392, 0]
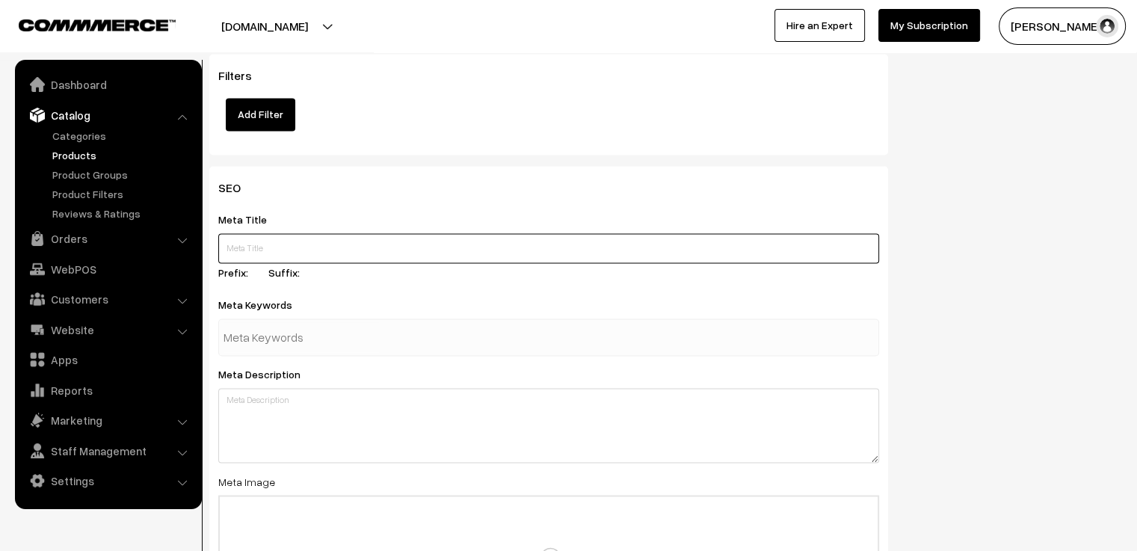
click at [427, 233] on input "text" at bounding box center [548, 248] width 661 height 30
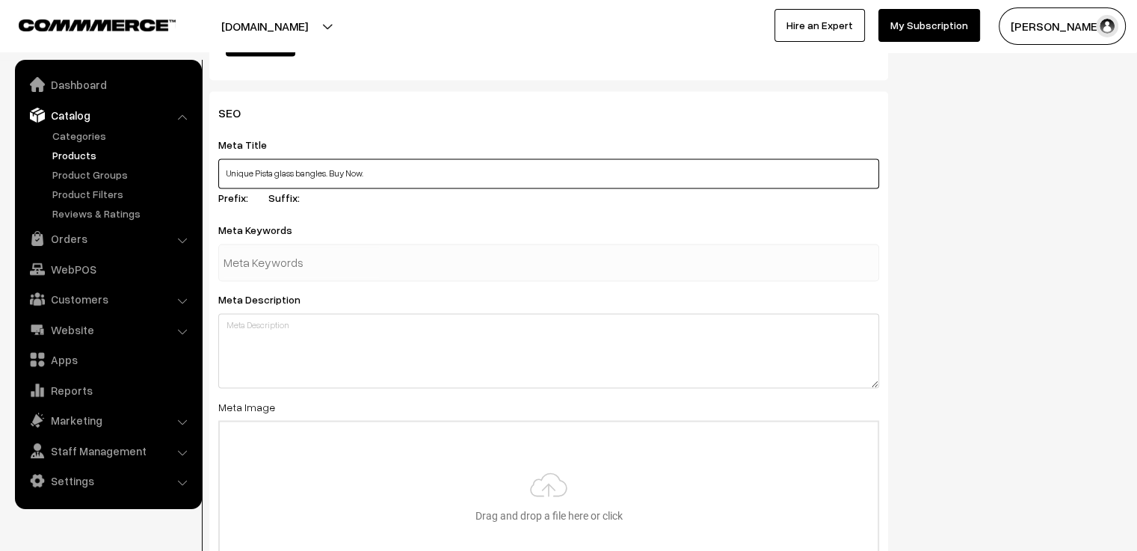
type input "Unique Pista glass bangles. Buy Now."
click at [421, 250] on div at bounding box center [548, 262] width 661 height 37
type input "pista"
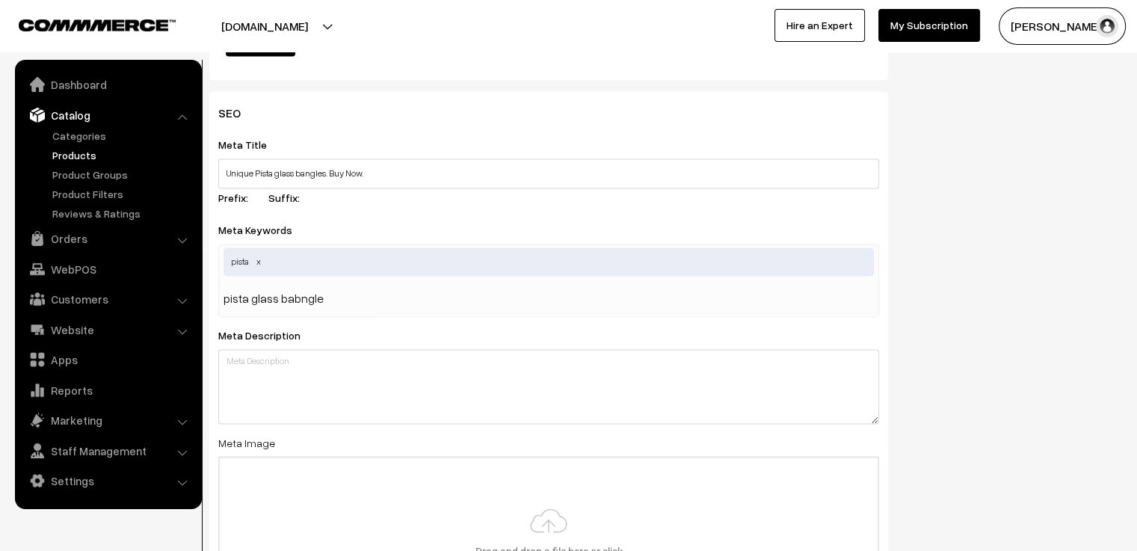
type input "pista glass babngles"
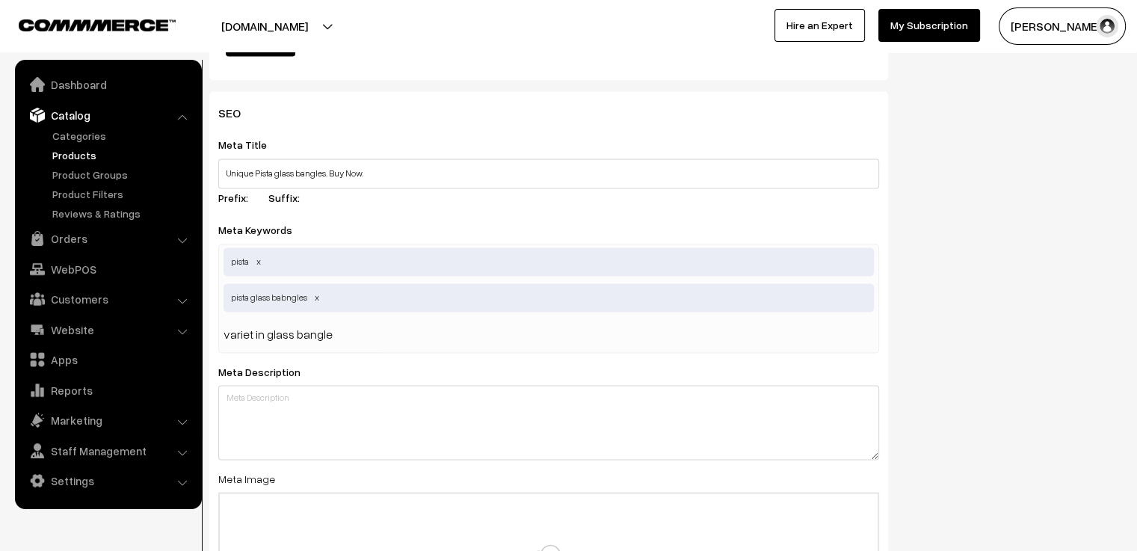
type input "variet in glass bangles"
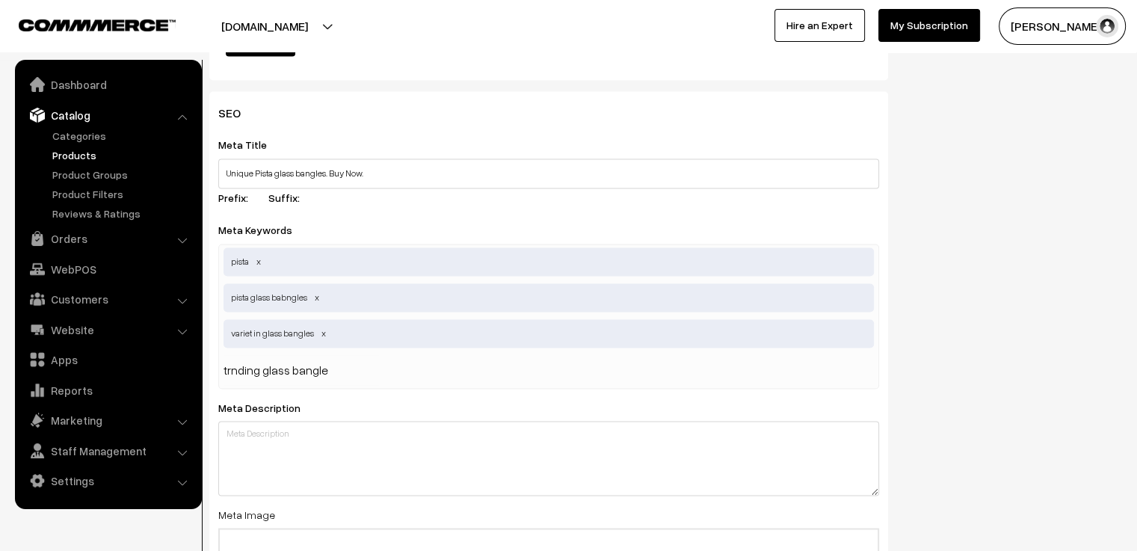
type input "trnding glass bangles"
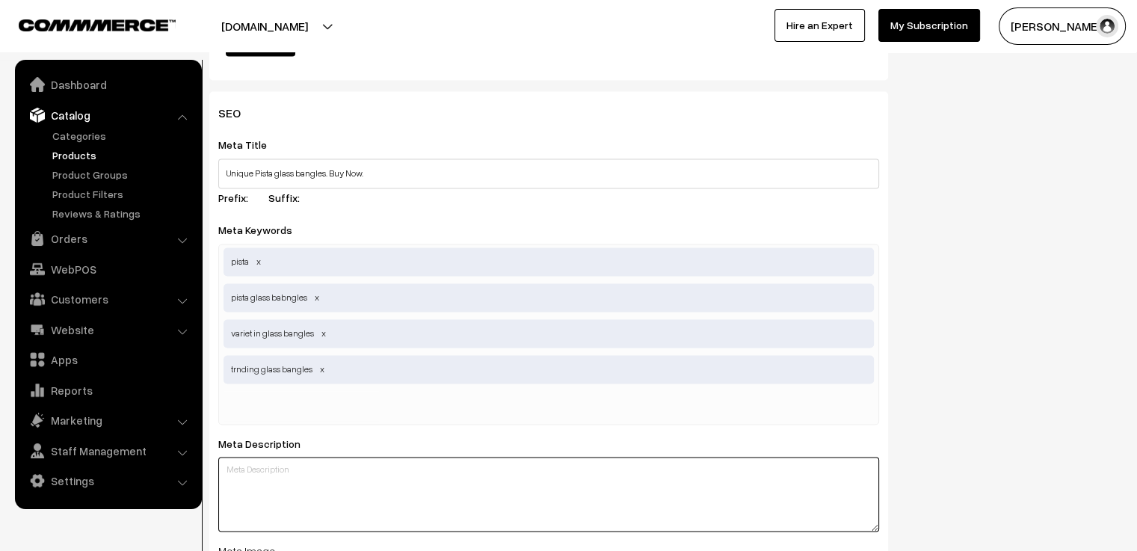
click at [346, 469] on textarea at bounding box center [548, 494] width 661 height 75
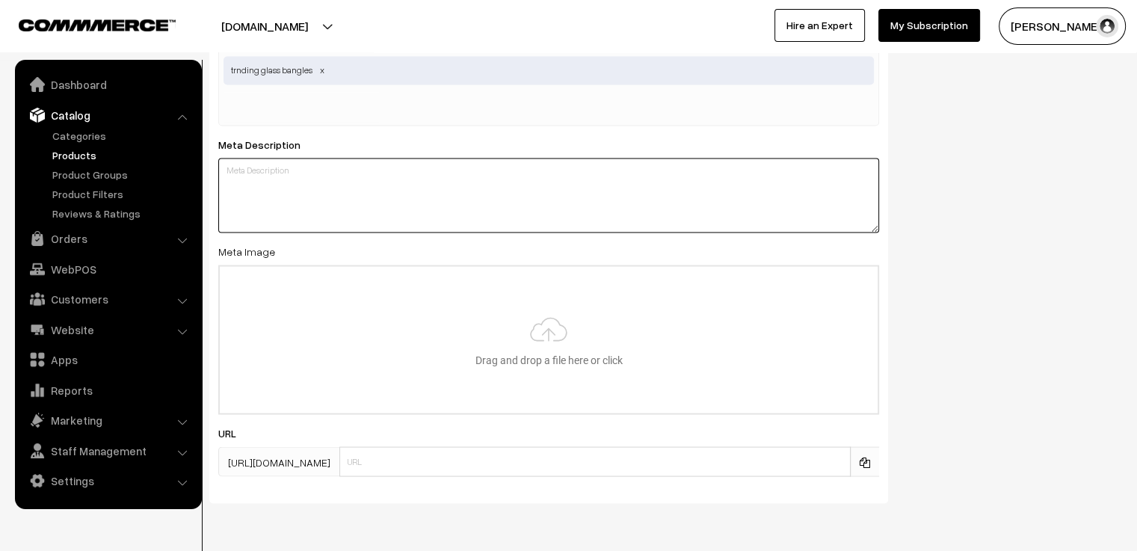
click at [389, 179] on textarea at bounding box center [548, 195] width 661 height 75
paste textarea "Tired of OLD SCHOOL glass bangles? Elevate your style with our innovative bangl…"
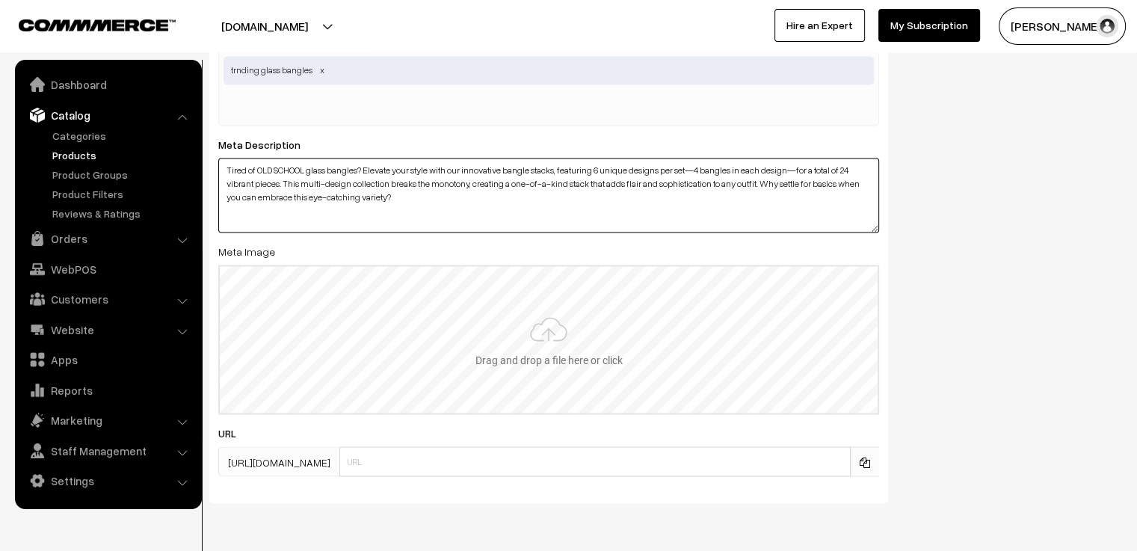
type textarea "Tired of OLD SCHOOL glass bangles? Elevate your style with our innovative bangl…"
click at [518, 292] on input "file" at bounding box center [549, 339] width 658 height 147
type input "C:\fakepath\pista 2.jpg"
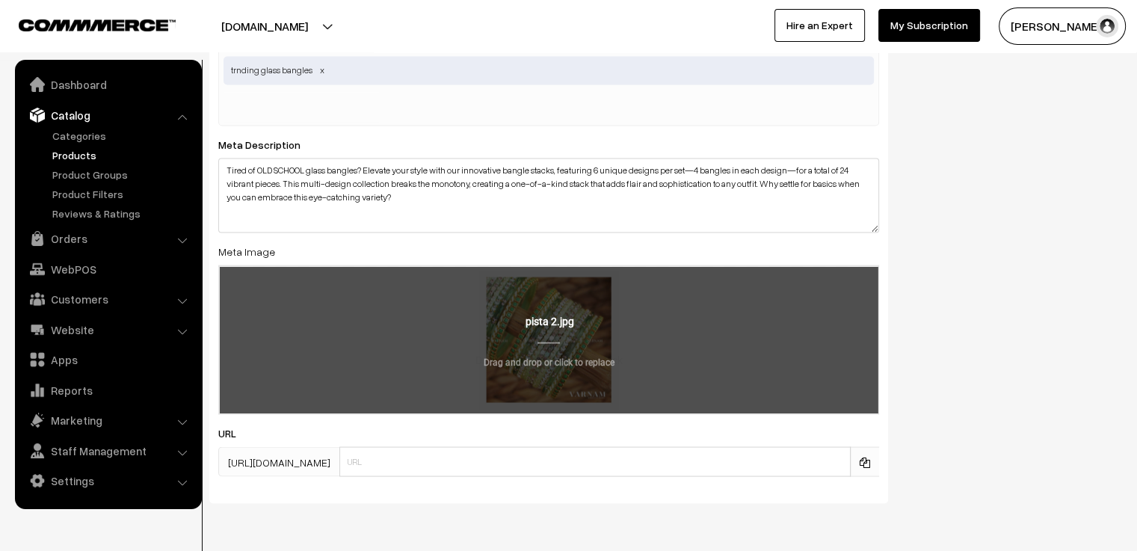
scroll to position [2802, 0]
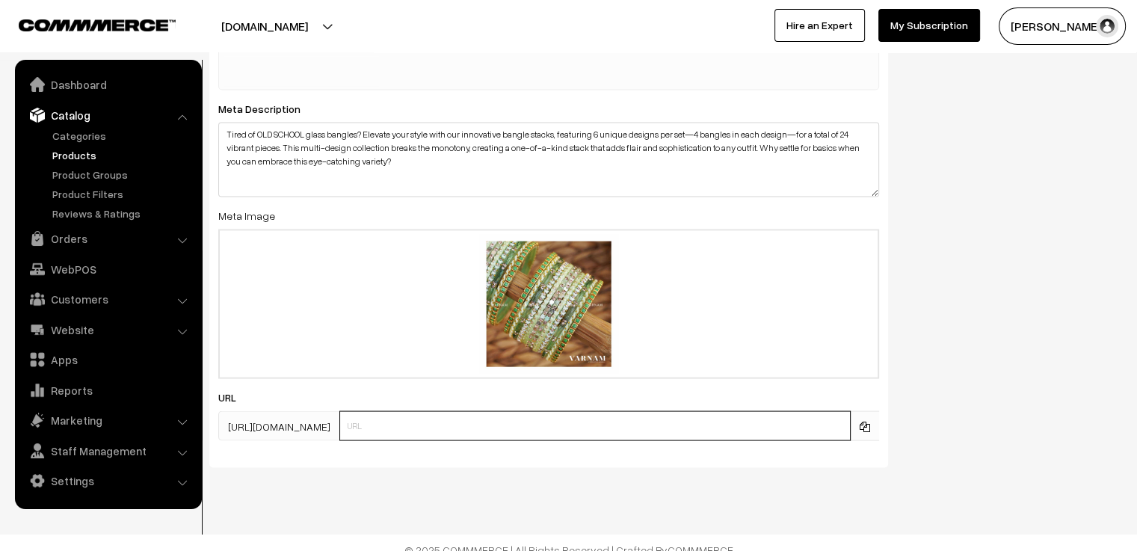
click at [457, 410] on input "text" at bounding box center [594, 425] width 511 height 30
type input "pista"
click at [999, 281] on div "SEO Meta Title Unique Pista glass bangles. Buy Now. Prefix: Suffix: Meta Keywor…" at bounding box center [665, 117] width 935 height 722
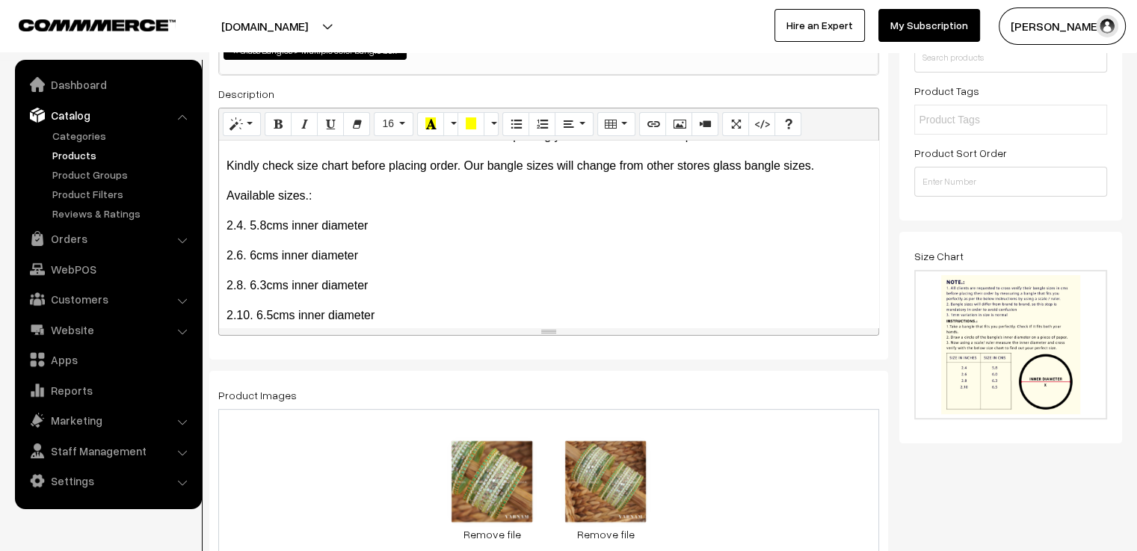
scroll to position [0, 0]
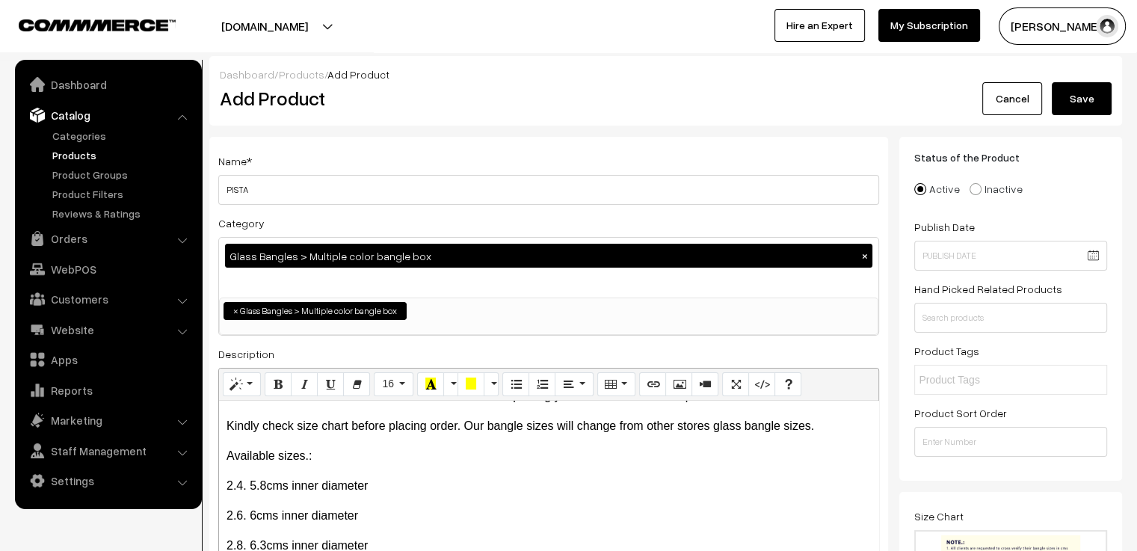
click at [1070, 99] on button "Save" at bounding box center [1082, 98] width 60 height 33
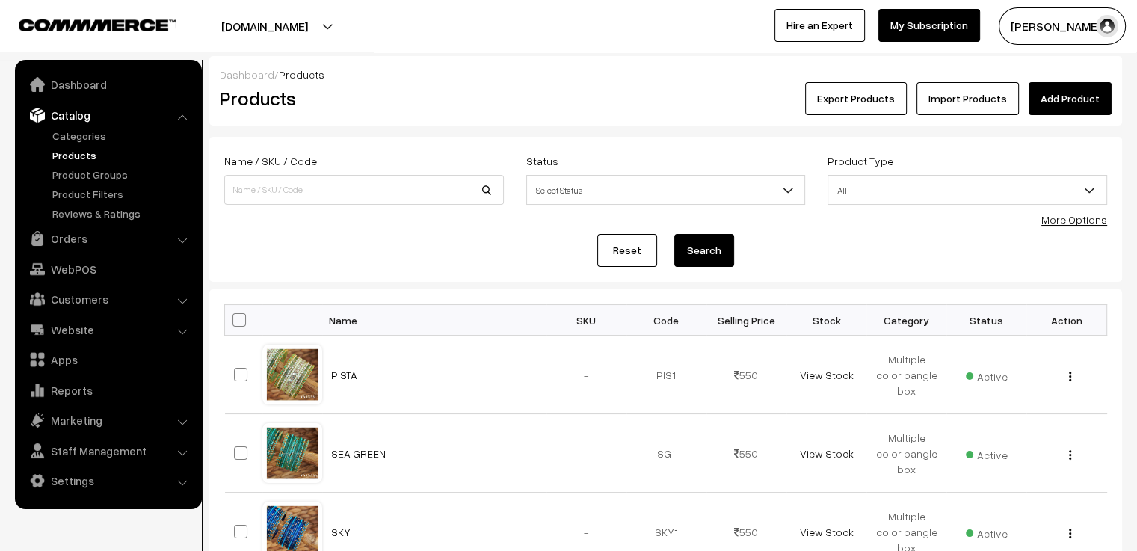
click at [1050, 99] on link "Add Product" at bounding box center [1070, 98] width 83 height 33
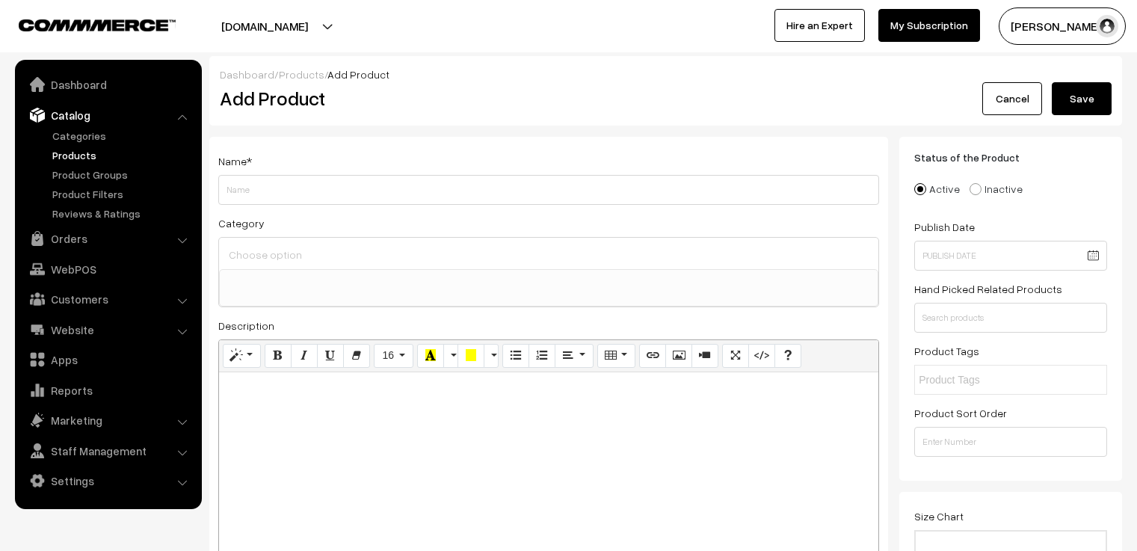
select select
click at [408, 185] on input "Weight" at bounding box center [548, 190] width 661 height 30
type input "MAUVE"
click at [386, 241] on div at bounding box center [548, 253] width 659 height 31
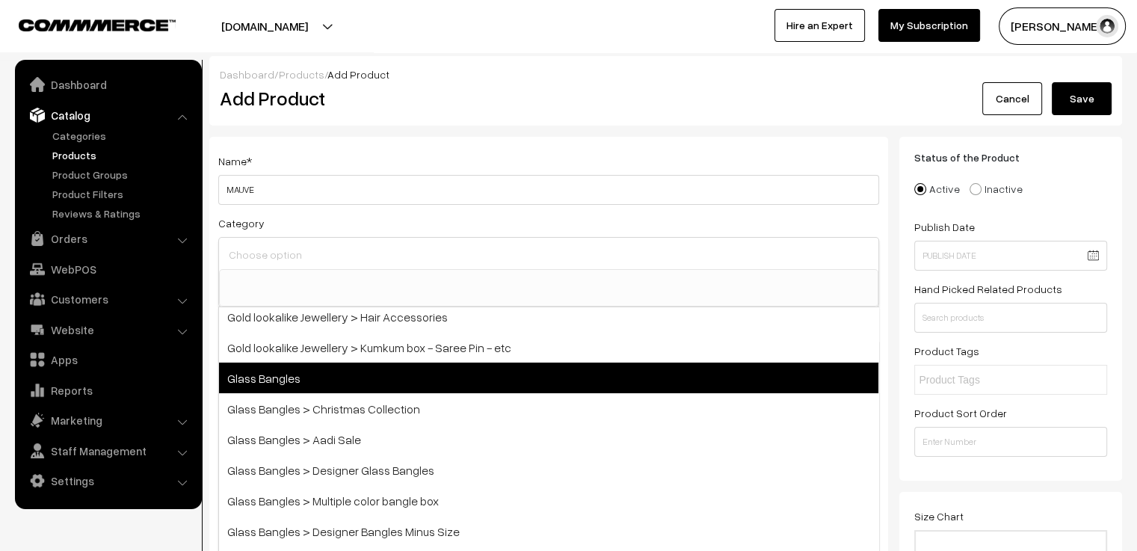
scroll to position [75, 0]
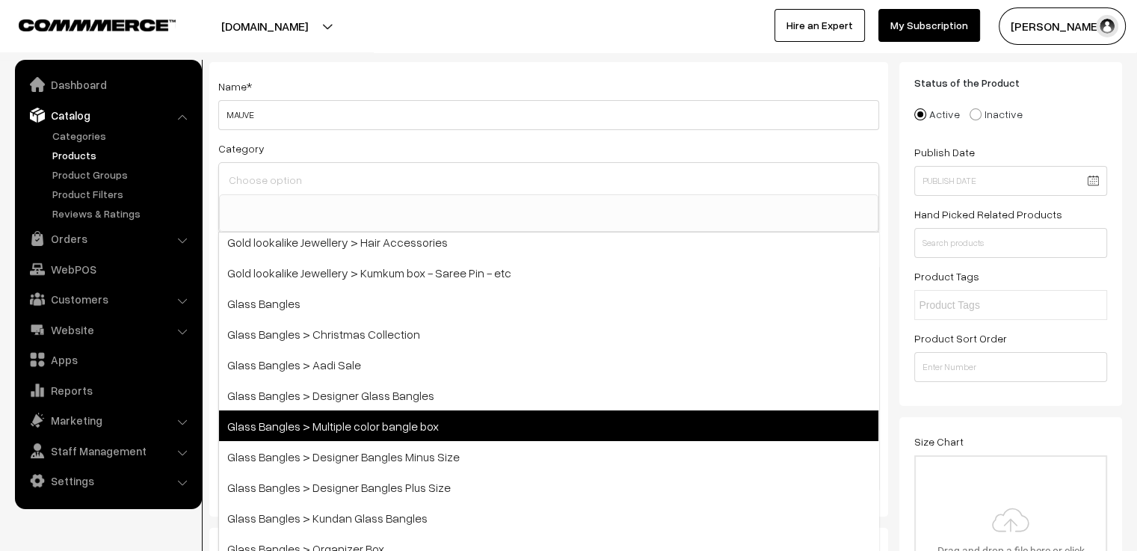
click at [490, 417] on span "Glass Bangles > Multiple color bangle box" at bounding box center [548, 425] width 659 height 31
select select "5"
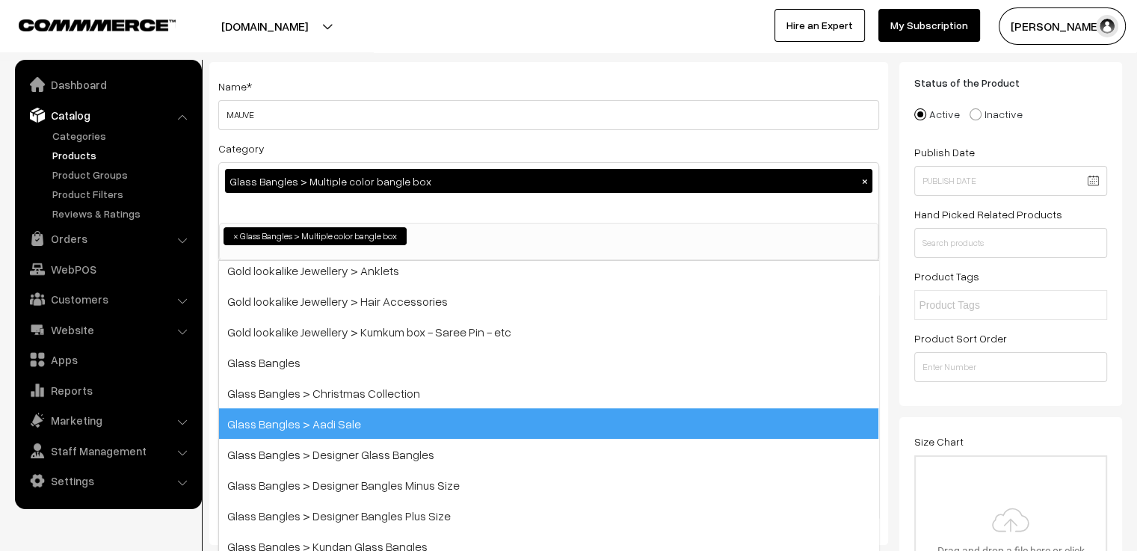
scroll to position [216, 0]
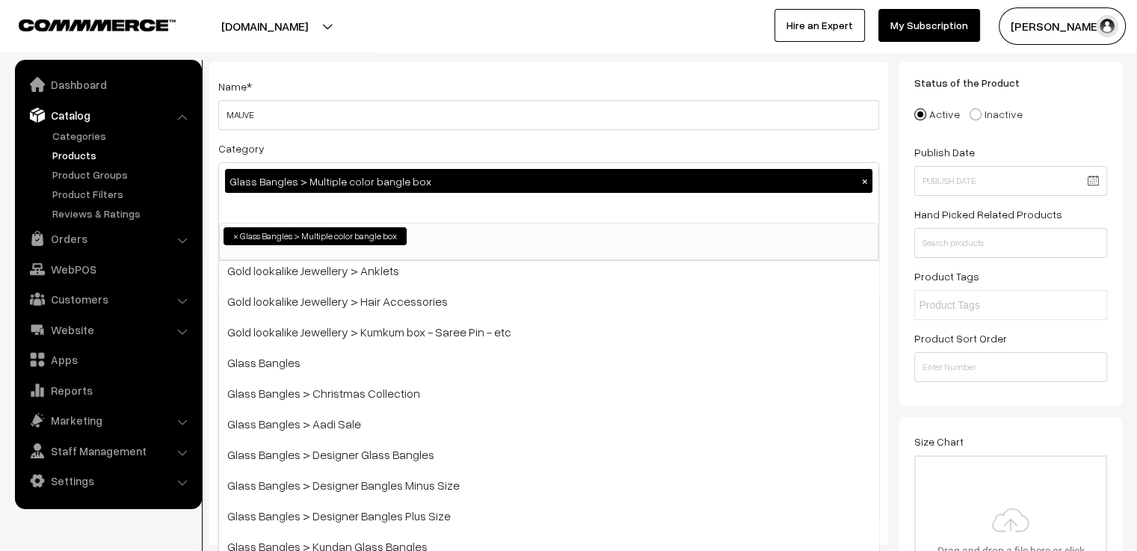
click at [467, 146] on div "Category Glass Bangles > Multiple color bangle box × Bangles Bangles > Gold pol…" at bounding box center [548, 200] width 661 height 122
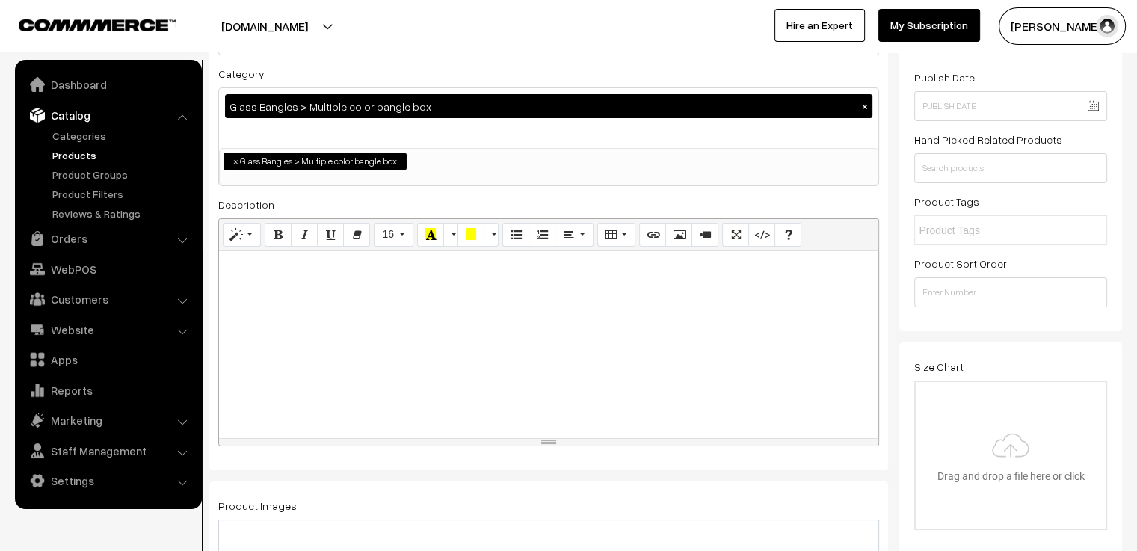
scroll to position [299, 0]
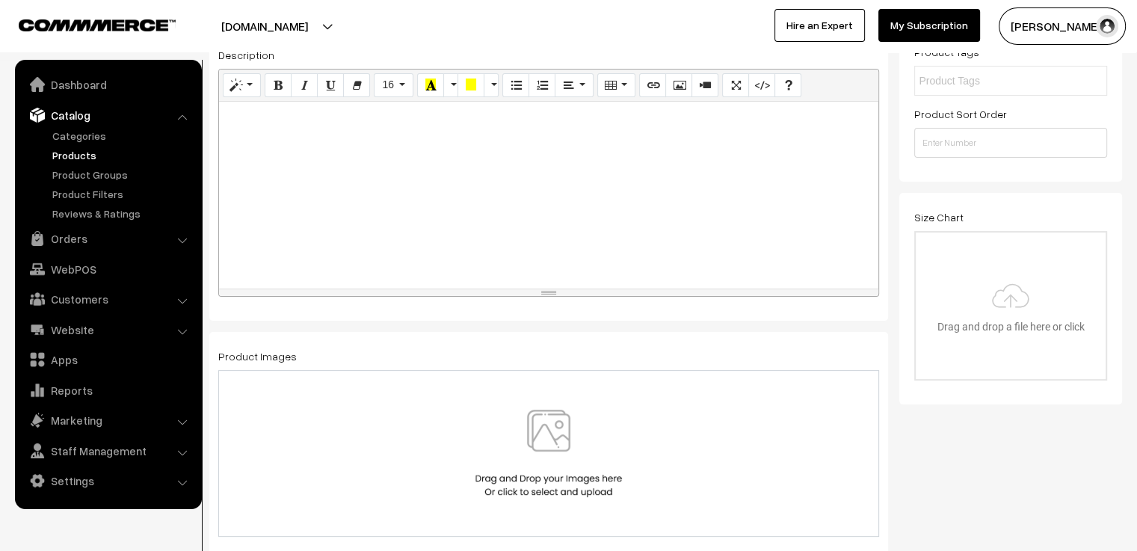
click at [457, 158] on div at bounding box center [548, 195] width 659 height 187
click at [351, 117] on p at bounding box center [549, 118] width 644 height 18
paste div
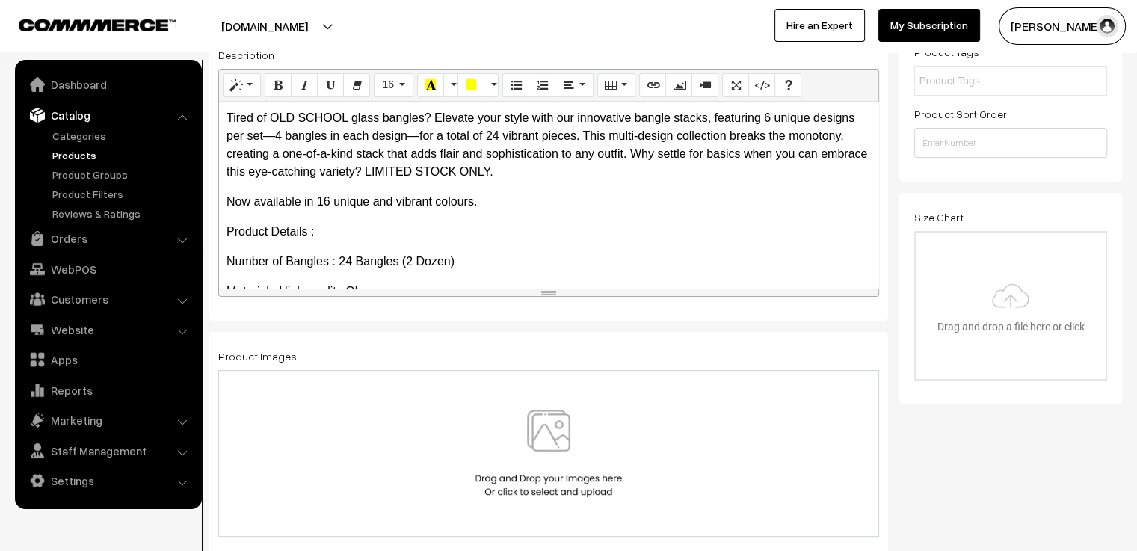
click at [489, 380] on div at bounding box center [548, 453] width 661 height 167
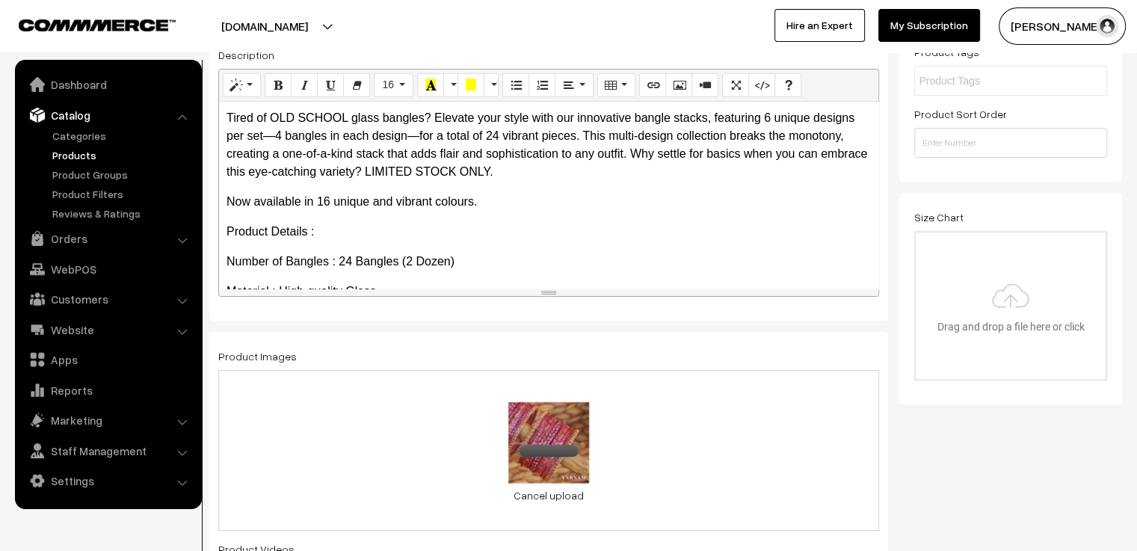
click at [635, 431] on div "0.3 MB onion 2.jpg Check Error Cancel upload" at bounding box center [548, 450] width 661 height 161
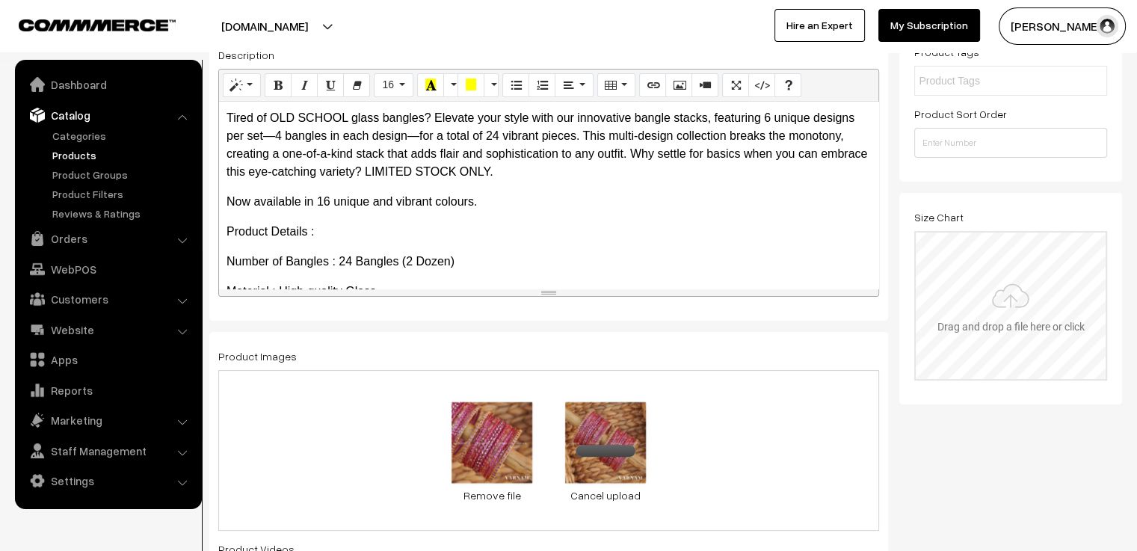
click at [981, 322] on input "file" at bounding box center [1011, 305] width 190 height 147
type input "C:\fakepath\size chart new website.jpg"
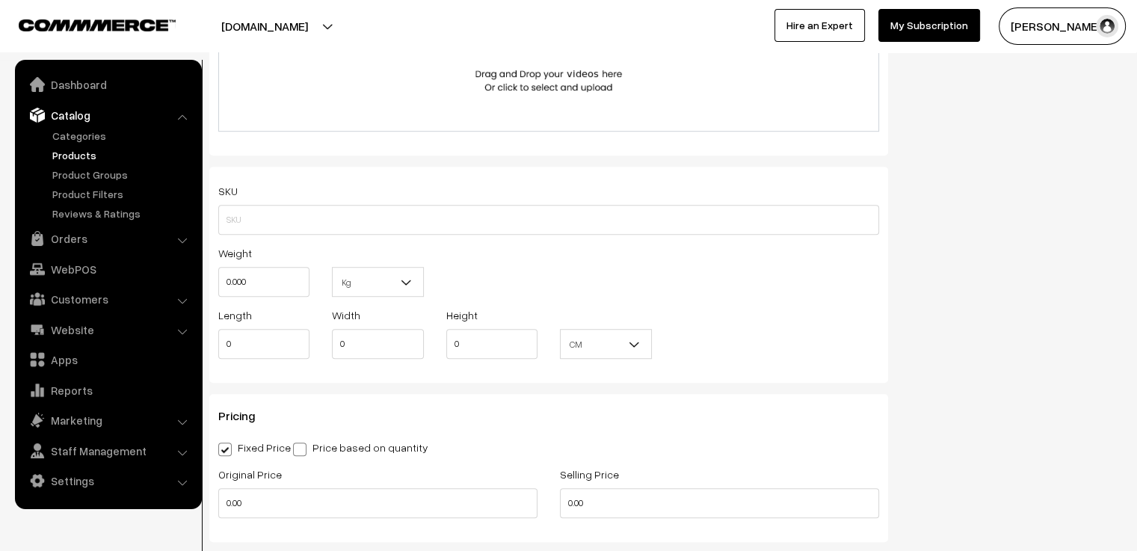
scroll to position [972, 0]
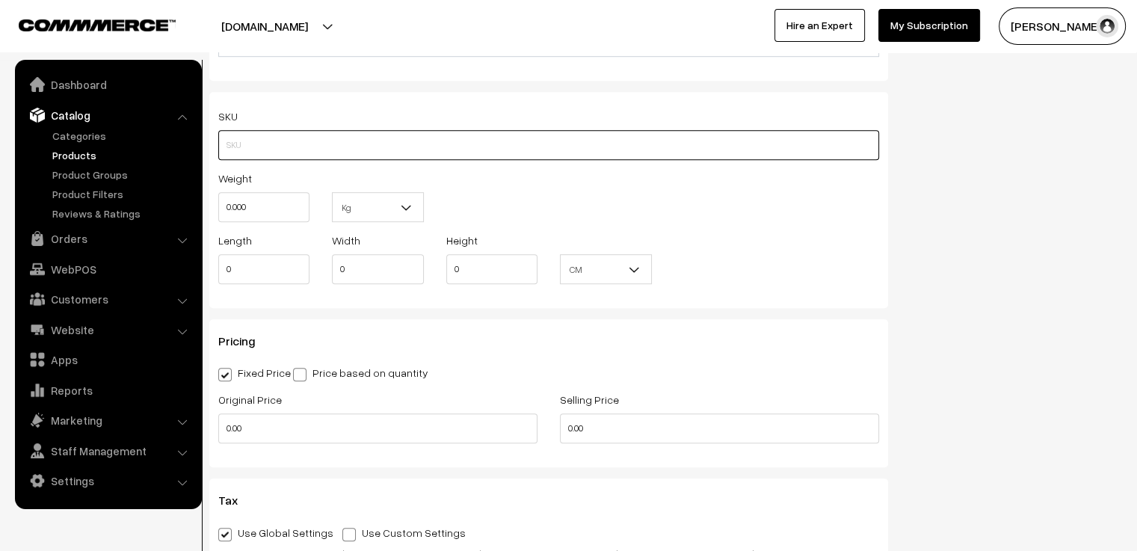
click at [460, 147] on input "text" at bounding box center [548, 145] width 661 height 30
type input "m"
type input "MCGBM1"
click at [554, 204] on div "Weight 0.000 Kg Kg" at bounding box center [548, 200] width 683 height 62
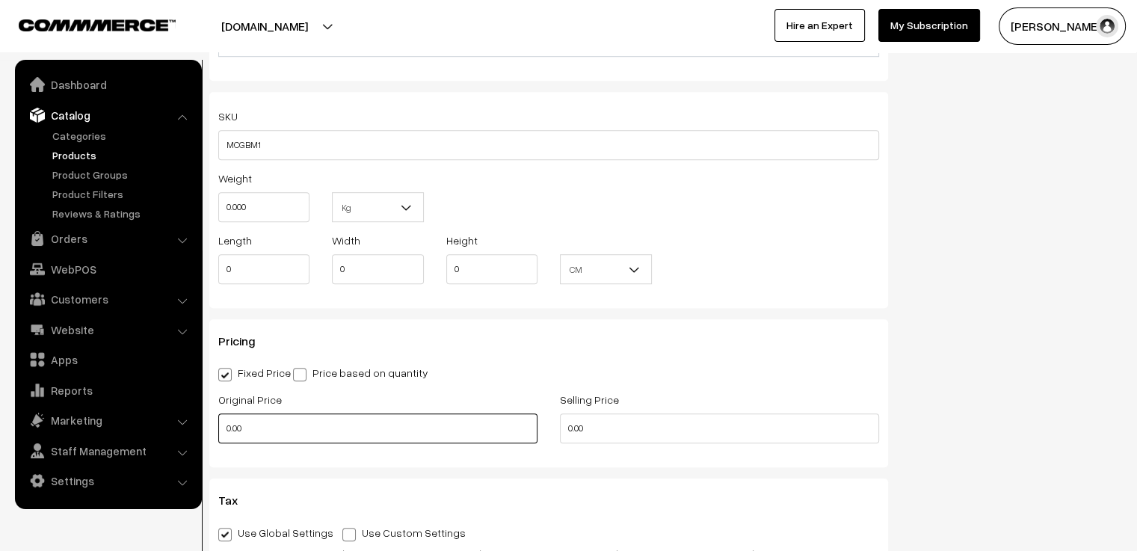
click at [378, 433] on input "0.00" at bounding box center [377, 428] width 319 height 30
drag, startPoint x: 378, startPoint y: 433, endPoint x: 200, endPoint y: 434, distance: 177.9
click at [200, 434] on body "Thank you for showing interest. Our team will call you shortly. Close varnambya…" at bounding box center [568, 377] width 1137 height 2699
type input "650"
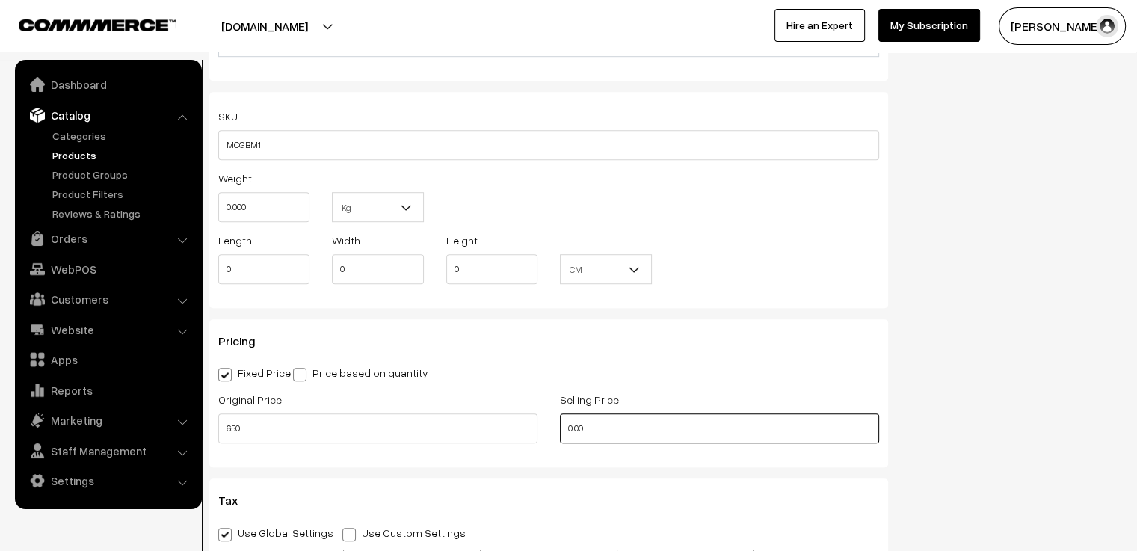
drag, startPoint x: 607, startPoint y: 430, endPoint x: 546, endPoint y: 431, distance: 61.3
click at [546, 431] on div "Original Price 650 Selling Price 0.00" at bounding box center [548, 421] width 683 height 62
type input "550"
click at [528, 367] on div "Fixed Price Price based on quantity" at bounding box center [548, 372] width 661 height 18
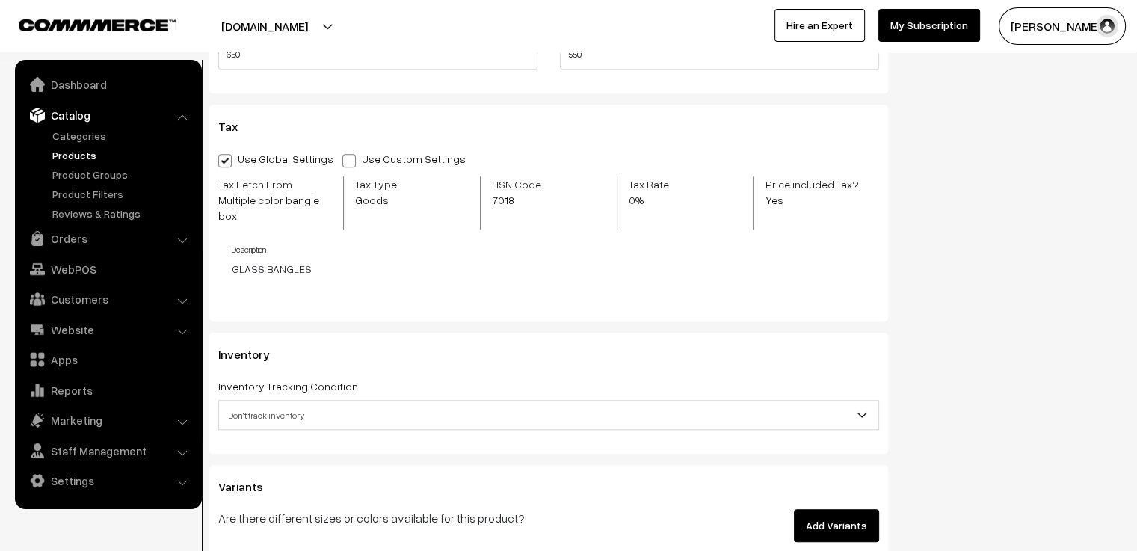
scroll to position [1420, 0]
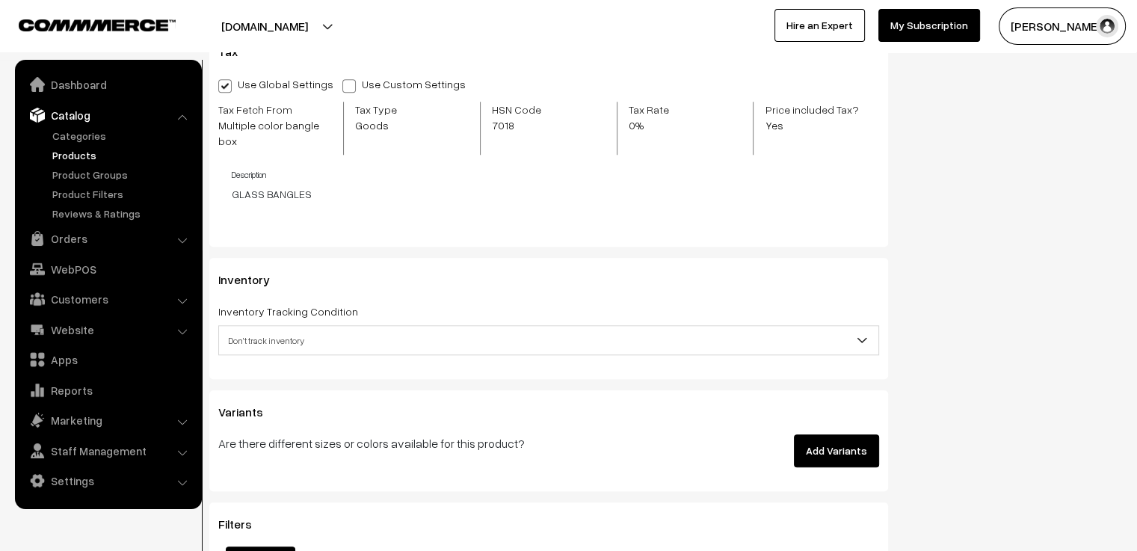
click at [395, 327] on span "Don't track inventory" at bounding box center [548, 340] width 659 height 26
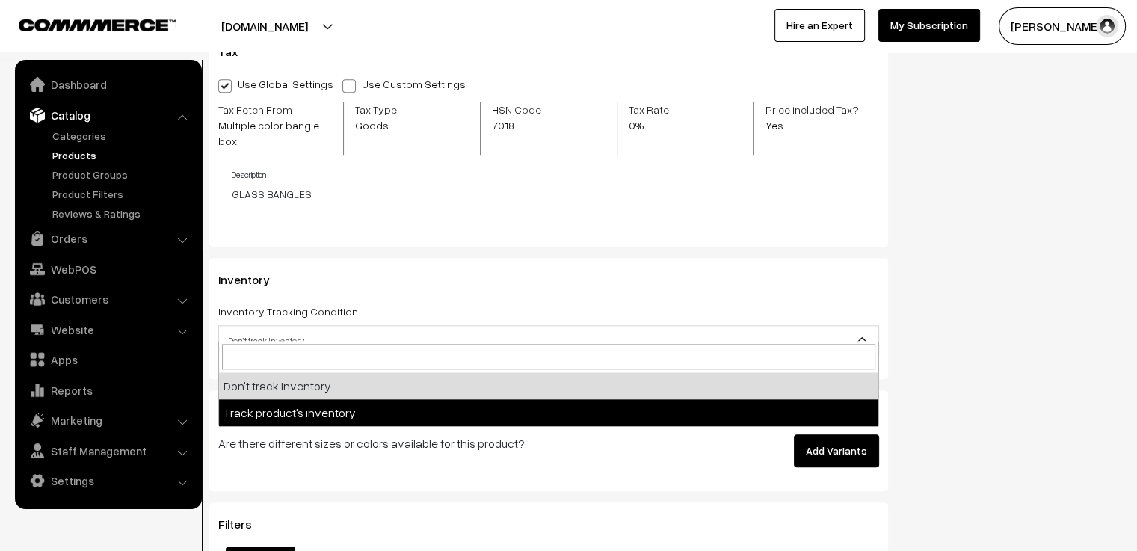
select select "2"
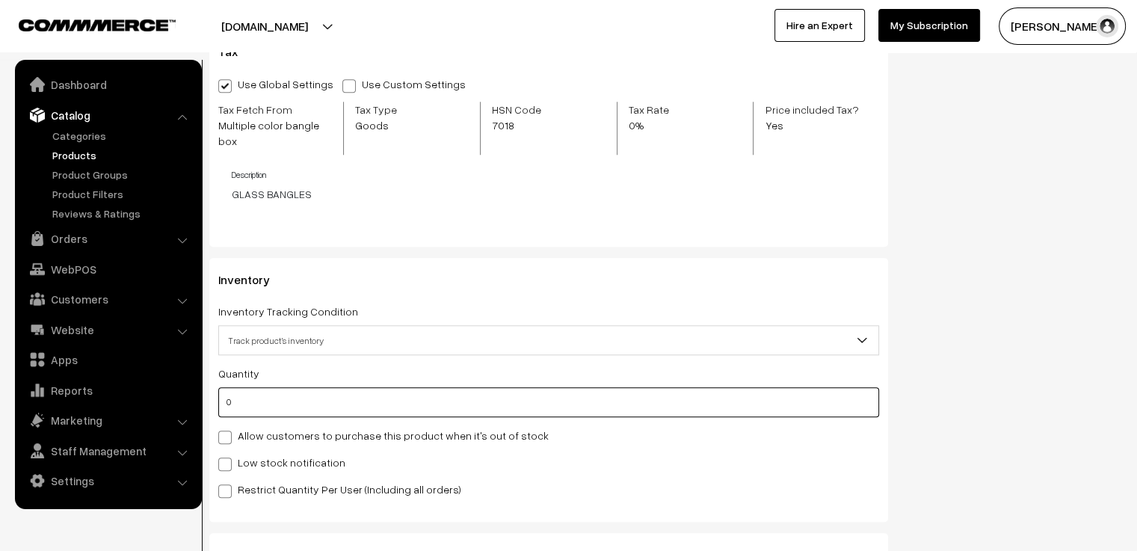
click at [278, 392] on input "0" at bounding box center [548, 402] width 661 height 30
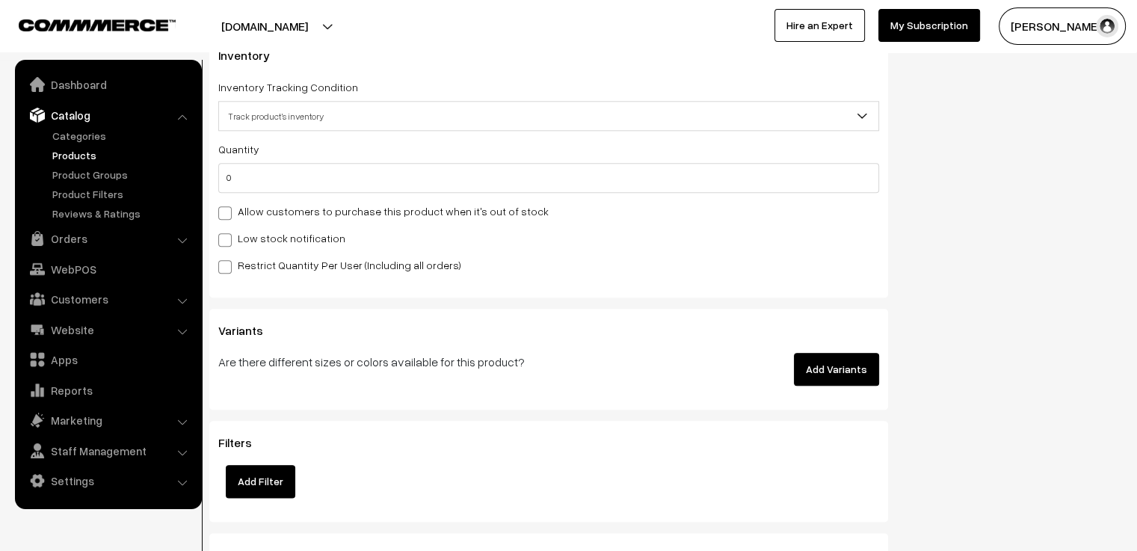
click at [810, 353] on button "Add Variants" at bounding box center [836, 369] width 85 height 33
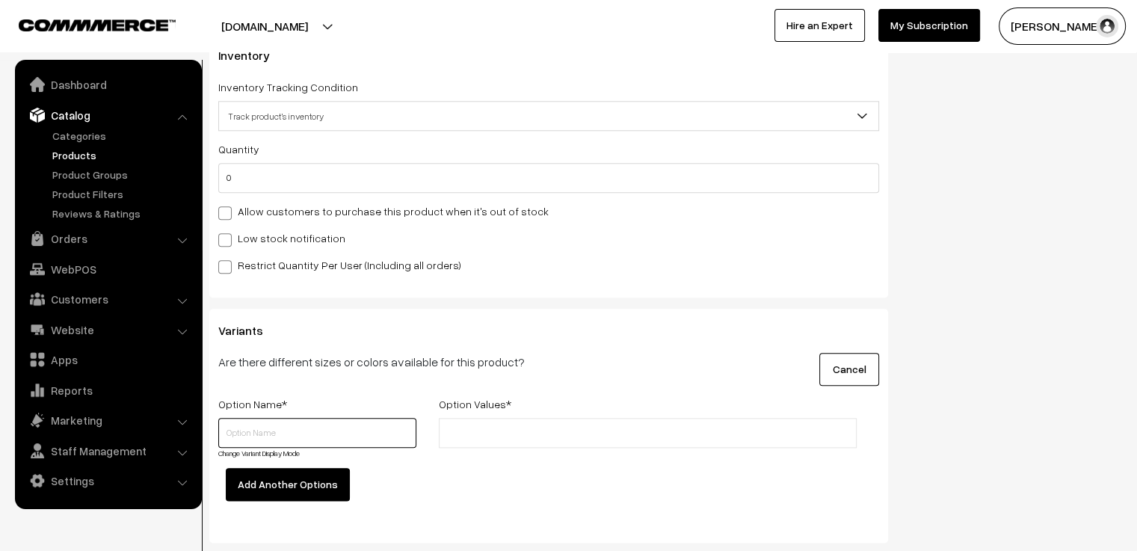
click at [315, 418] on input "text" at bounding box center [317, 433] width 198 height 30
type input "Size"
click at [491, 425] on input "text" at bounding box center [508, 433] width 131 height 16
type input "2.4"
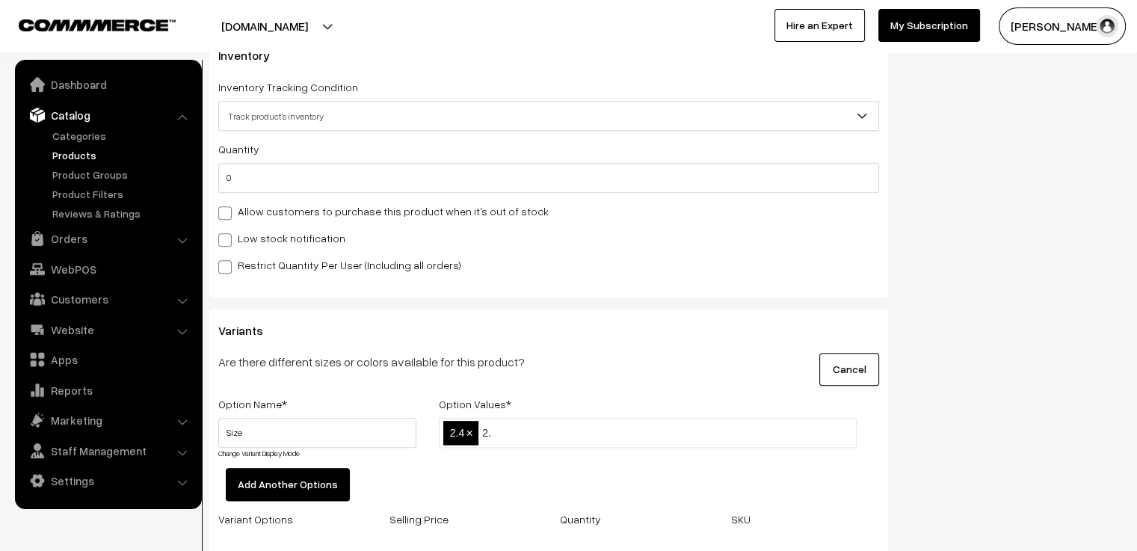
type input "2.6"
type input "2.8"
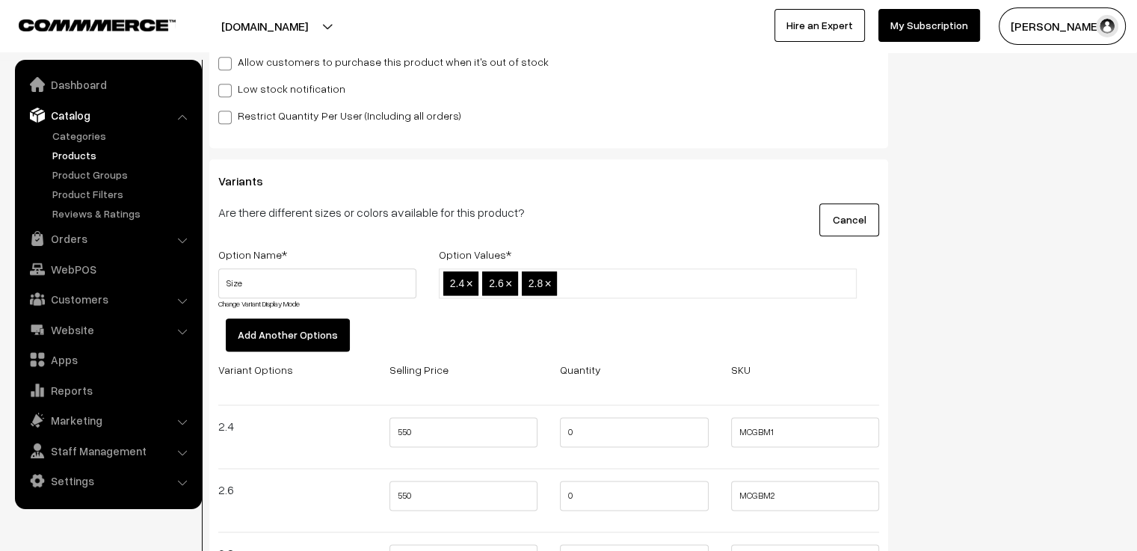
scroll to position [1944, 0]
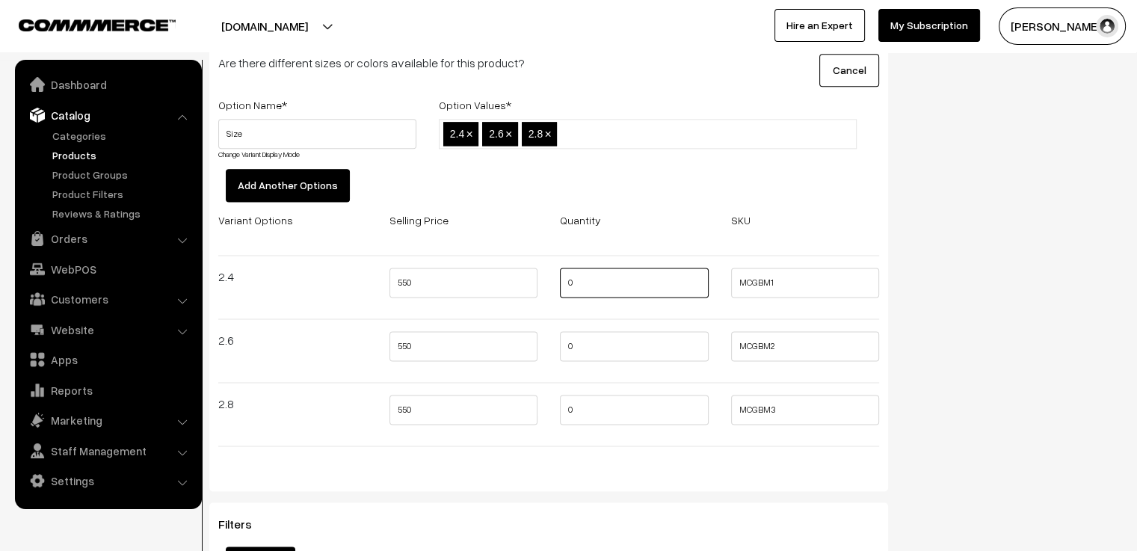
click at [597, 279] on input "0" at bounding box center [634, 283] width 149 height 30
type input "2"
click at [586, 336] on input "0" at bounding box center [634, 346] width 149 height 30
type input "2"
click at [608, 404] on input "0" at bounding box center [634, 410] width 149 height 30
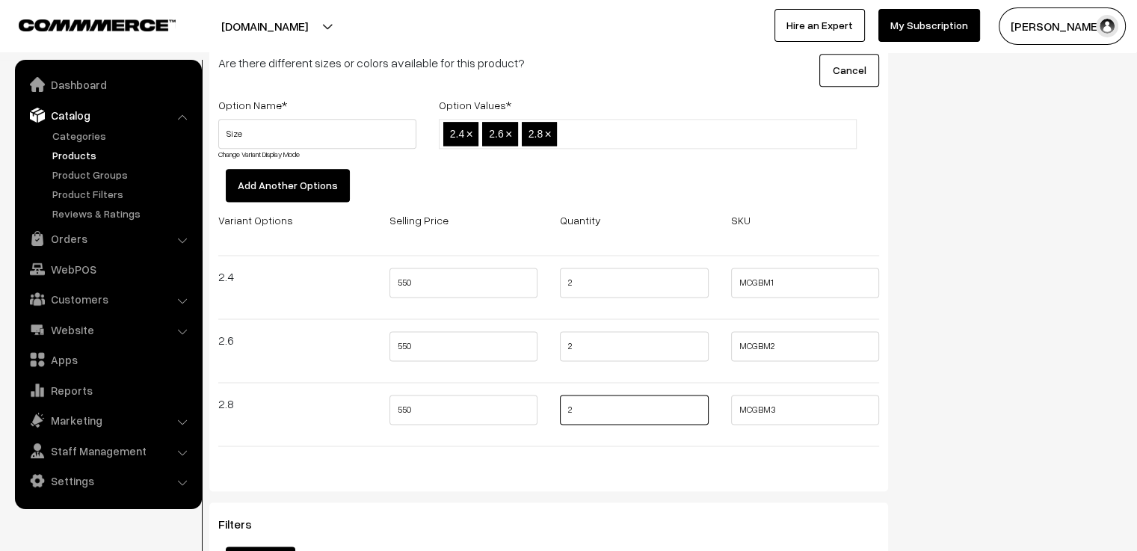
type input "2"
click at [596, 445] on div "Variant Options Selling Price Quantity SKU 2.4 550 2 MCGBM1 2.6 550 2 MCGBM2 2.…" at bounding box center [548, 339] width 683 height 256
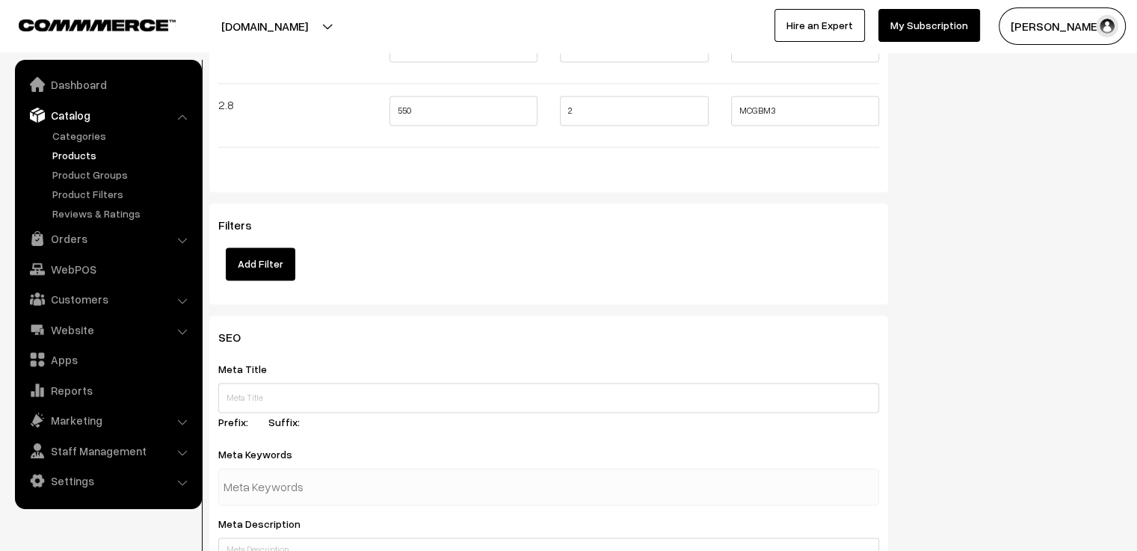
scroll to position [2317, 0]
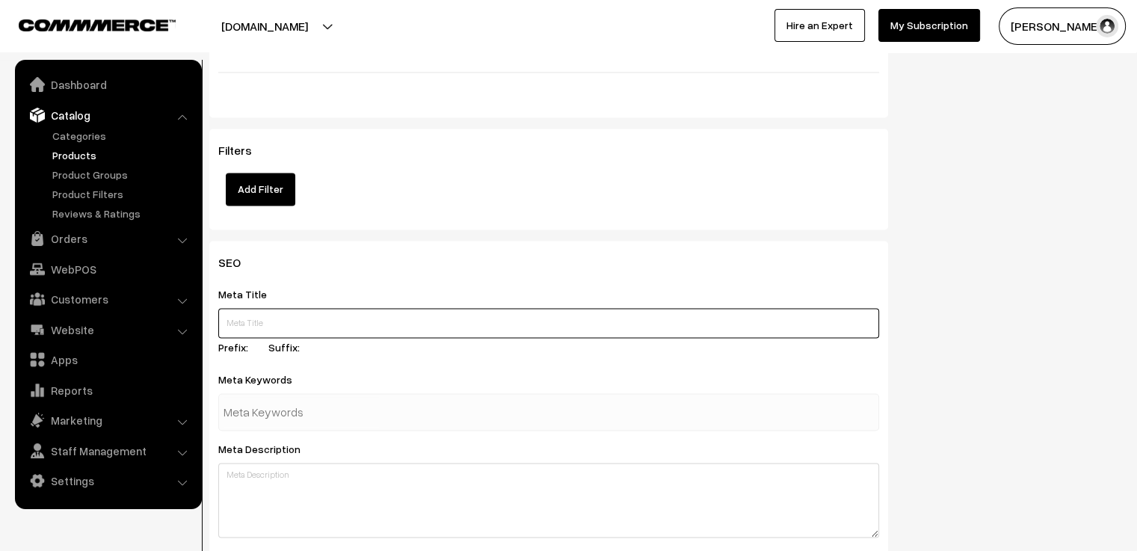
click at [411, 308] on input "text" at bounding box center [548, 323] width 661 height 30
type input "d"
type input "Don't wanna be Old School. BUY NOW."
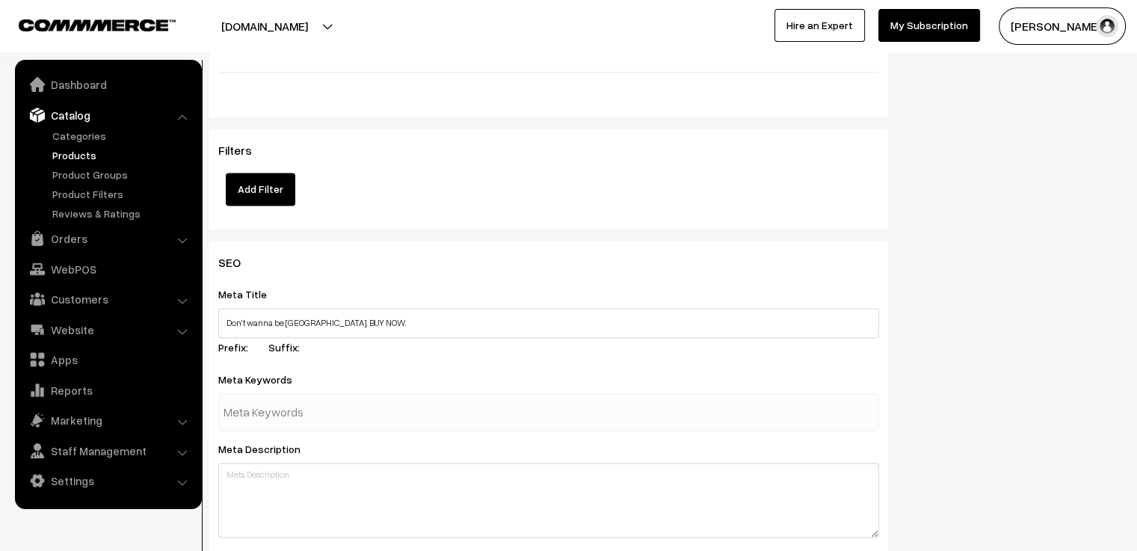
click at [345, 407] on input "text" at bounding box center [301, 412] width 155 height 30
type input "mauve"
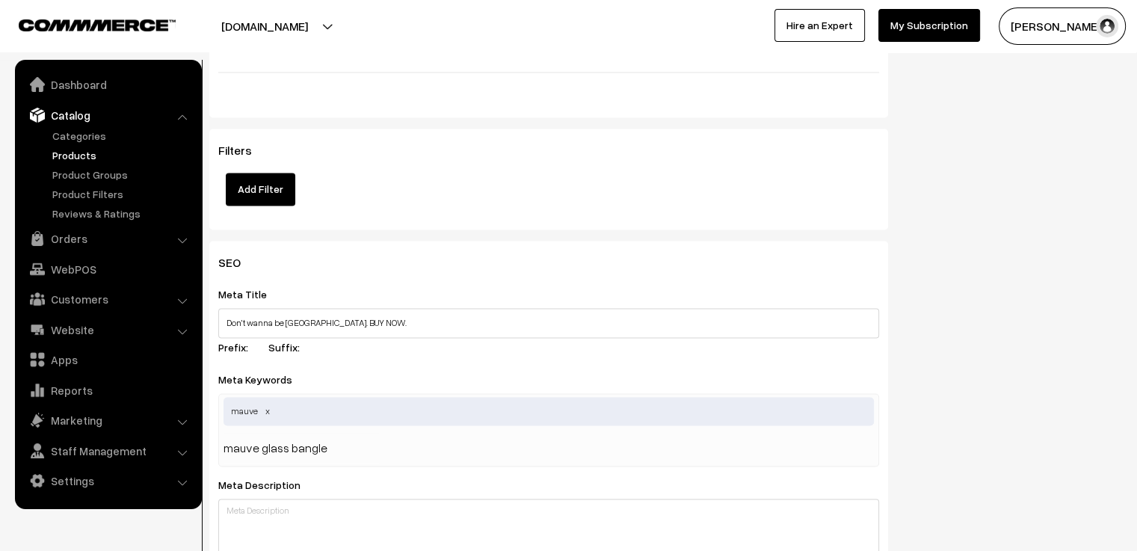
type input "mauve glass bangles"
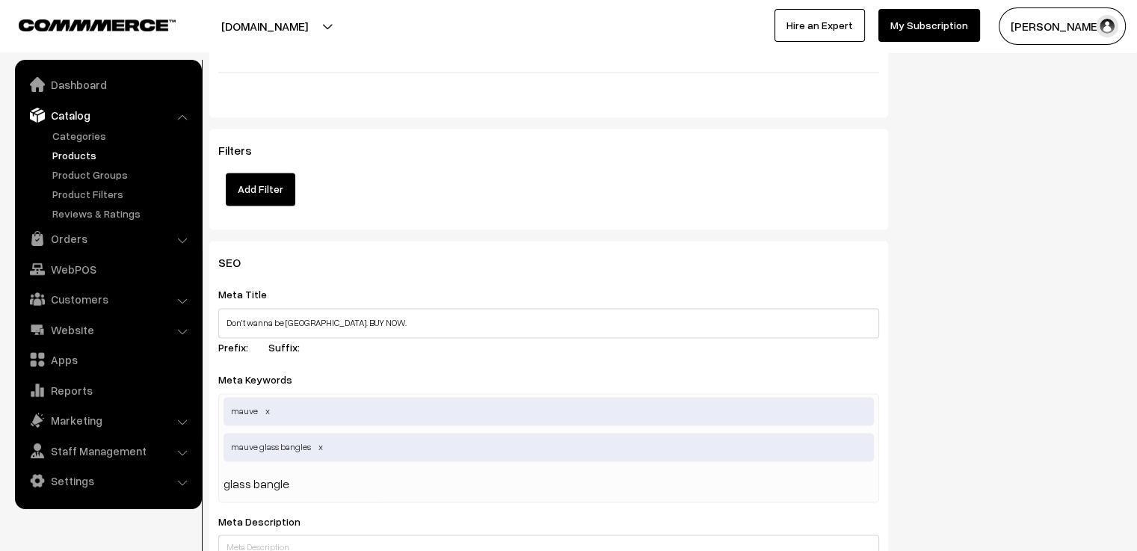
type input "glass bangles"
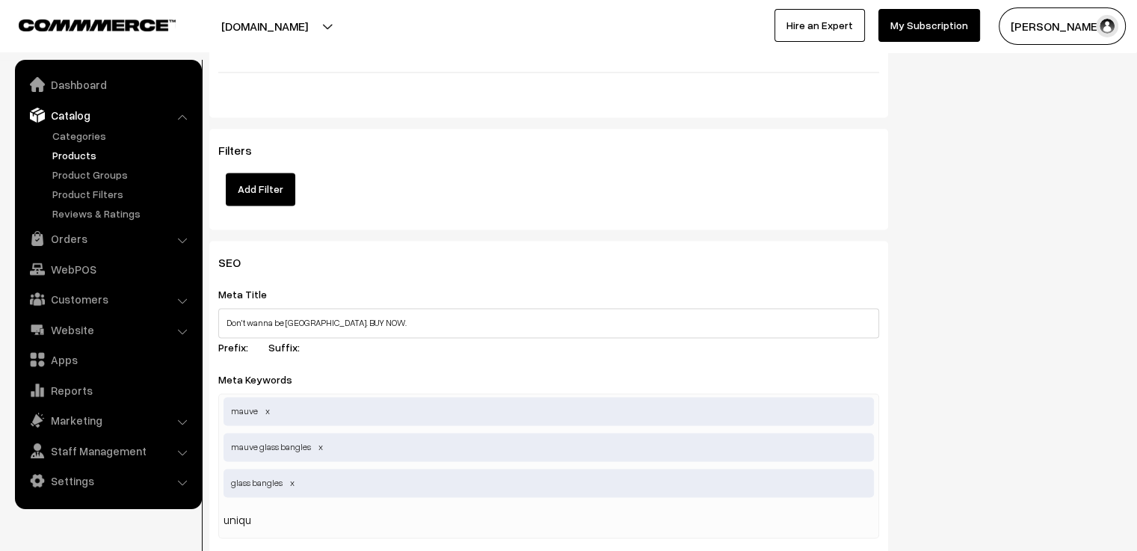
type input "unique"
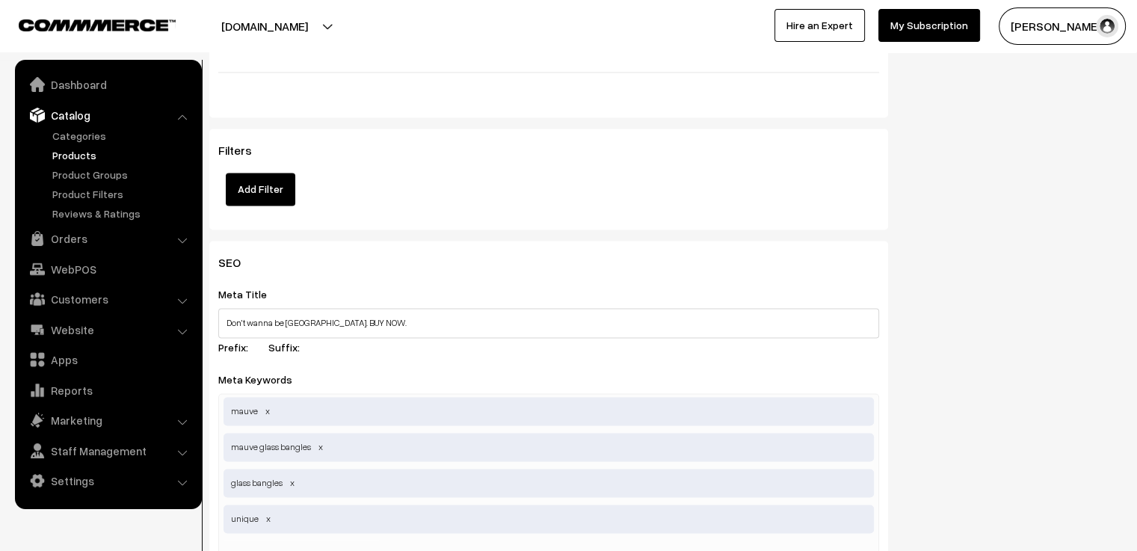
type input "trending"
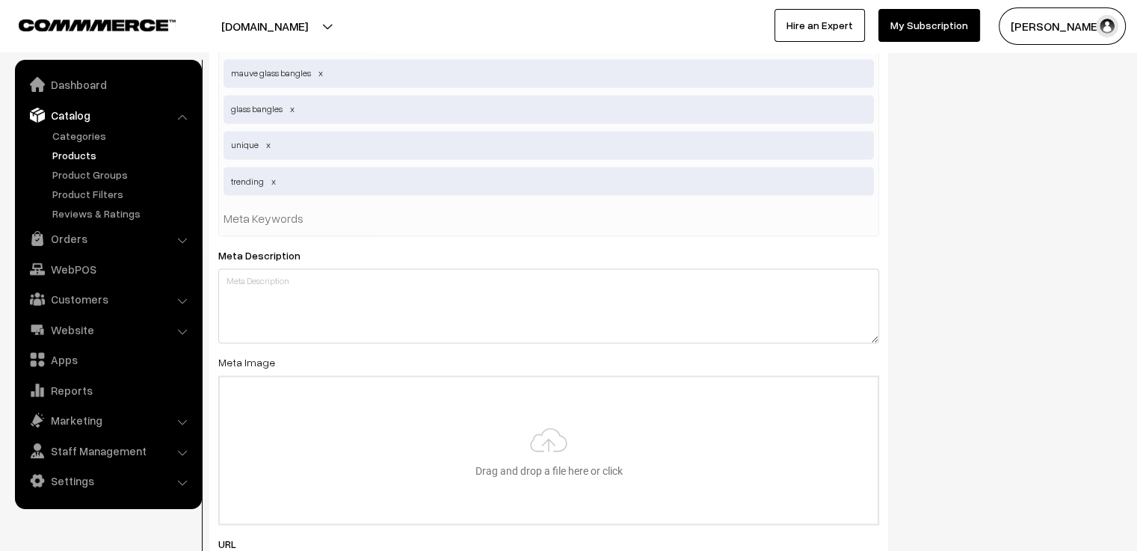
scroll to position [2766, 0]
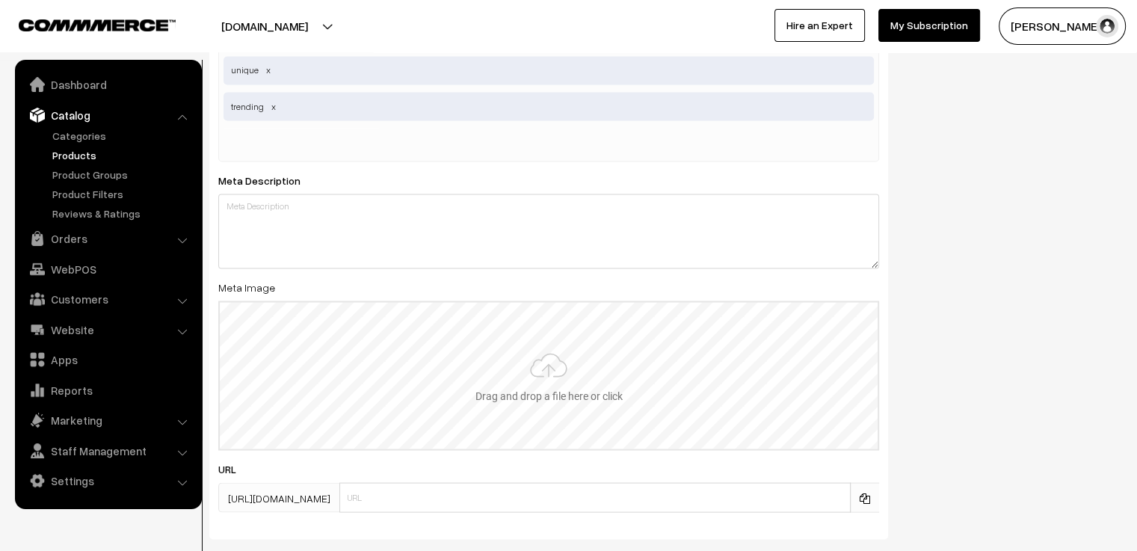
click at [504, 335] on input "file" at bounding box center [549, 375] width 658 height 147
type input "C:\fakepath\onion 2.jpg"
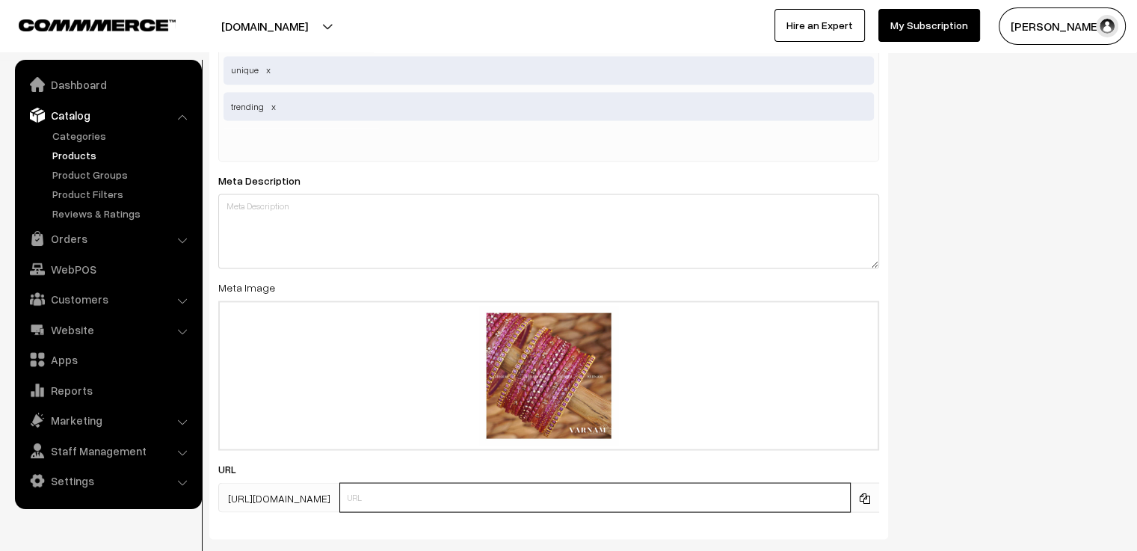
click at [485, 487] on input "text" at bounding box center [594, 497] width 511 height 30
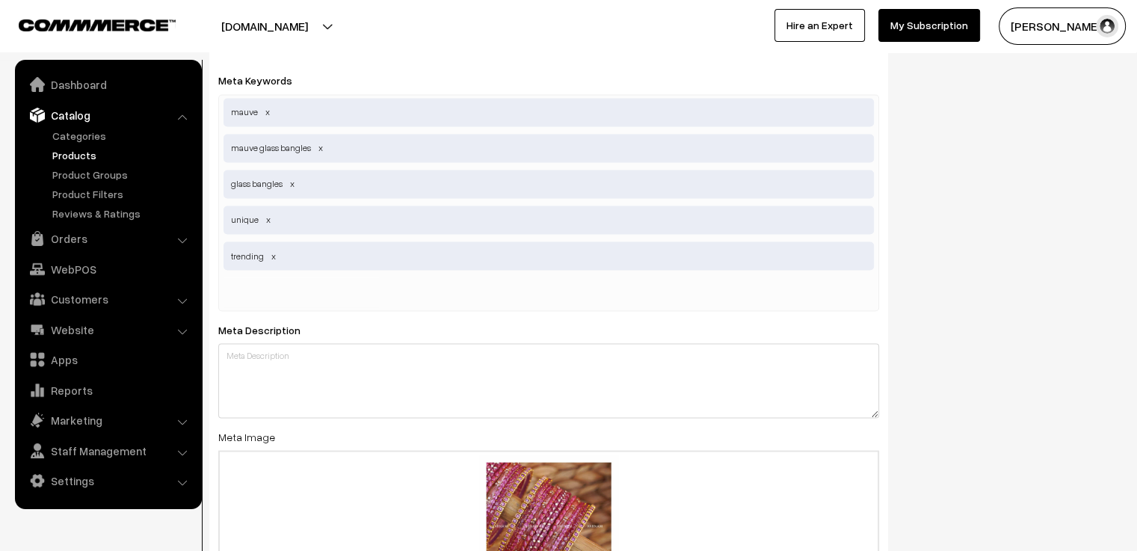
type input "mauve"
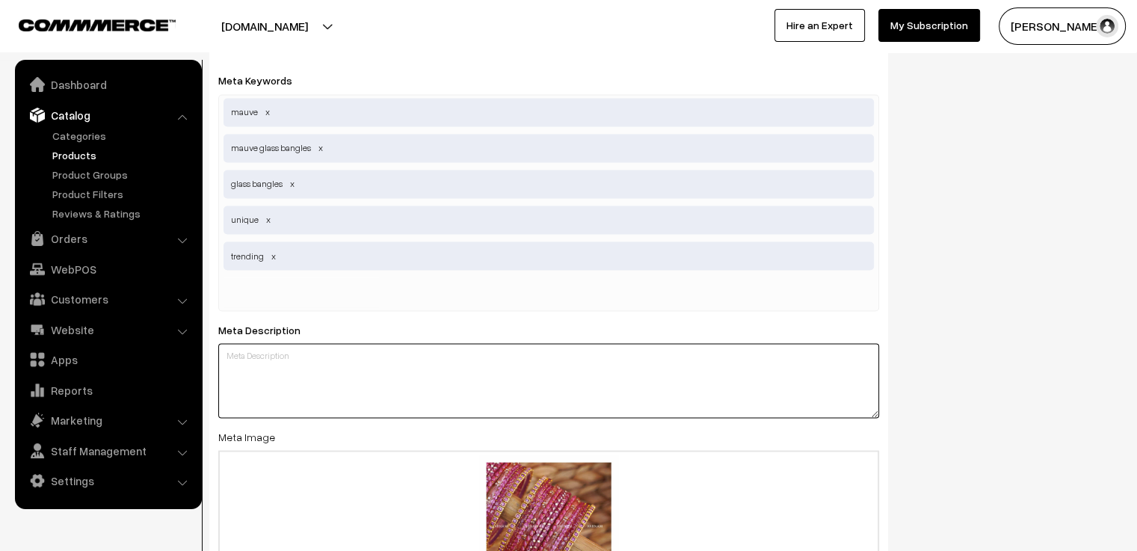
click at [477, 343] on textarea at bounding box center [548, 380] width 661 height 75
click at [345, 348] on textarea at bounding box center [548, 380] width 661 height 75
paste textarea "Tired of OLD SCHOOL glass bangles? Elevate your style with our innovative bangl…"
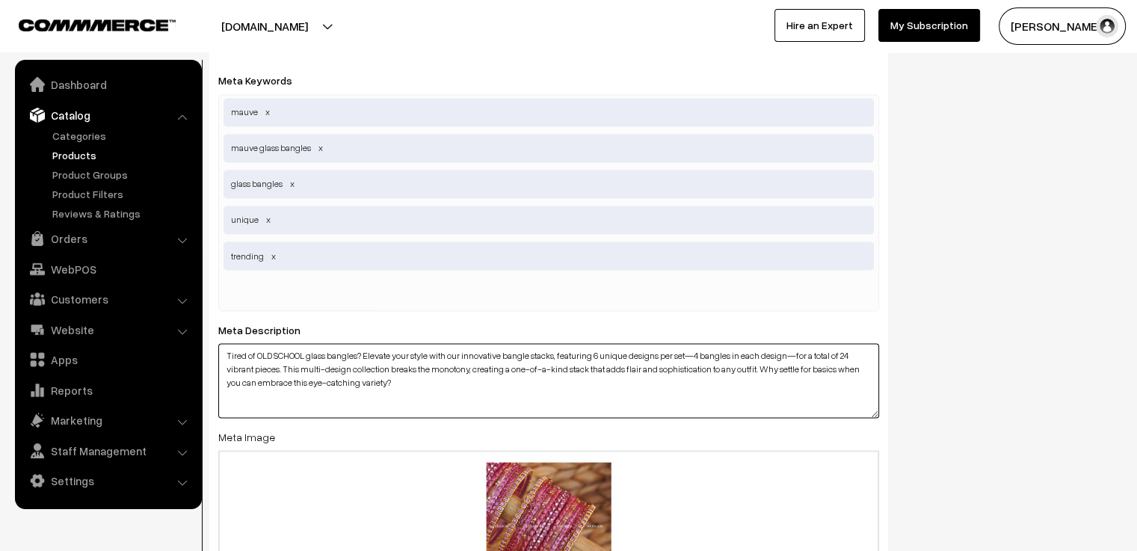
type textarea "Tired of OLD SCHOOL glass bangles? Elevate your style with our innovative bangl…"
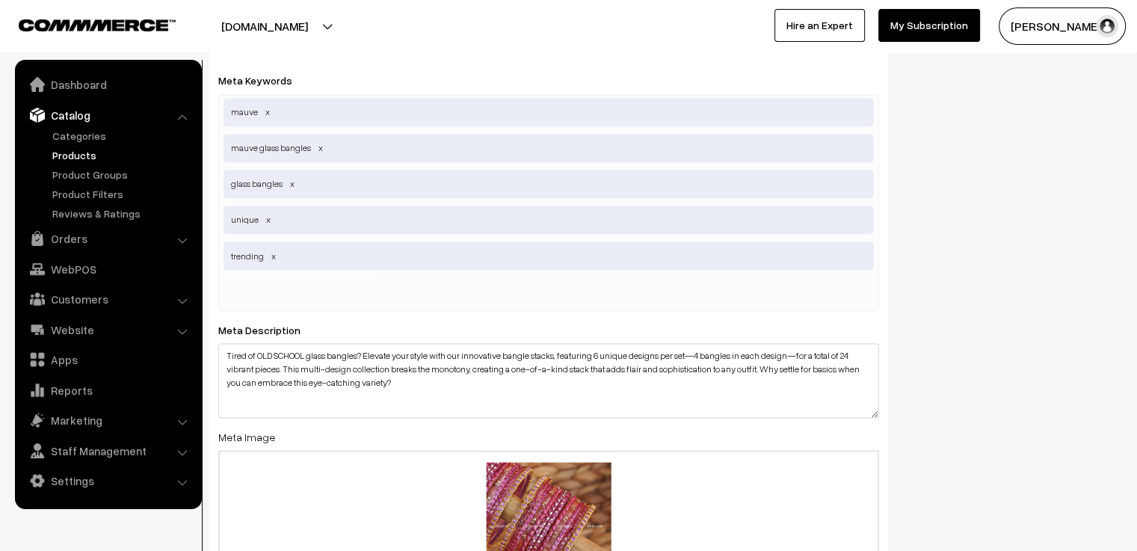
click at [1011, 360] on div "SEO Meta Title Don't wanna be Old School. BUY NOW. Prefix: Suffix: Meta Keyword…" at bounding box center [665, 321] width 935 height 758
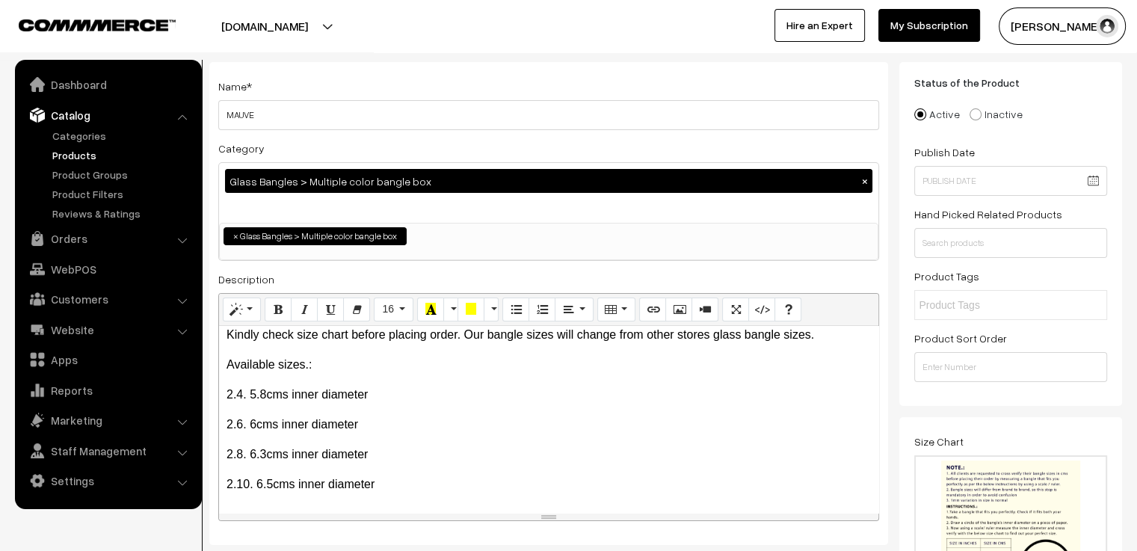
scroll to position [0, 0]
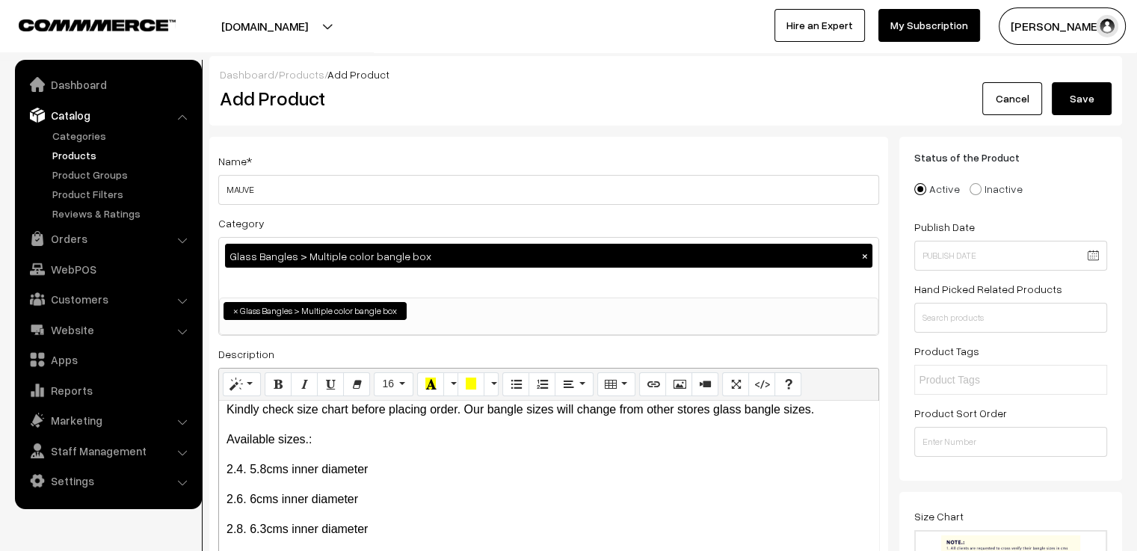
click at [1070, 96] on button "Save" at bounding box center [1082, 98] width 60 height 33
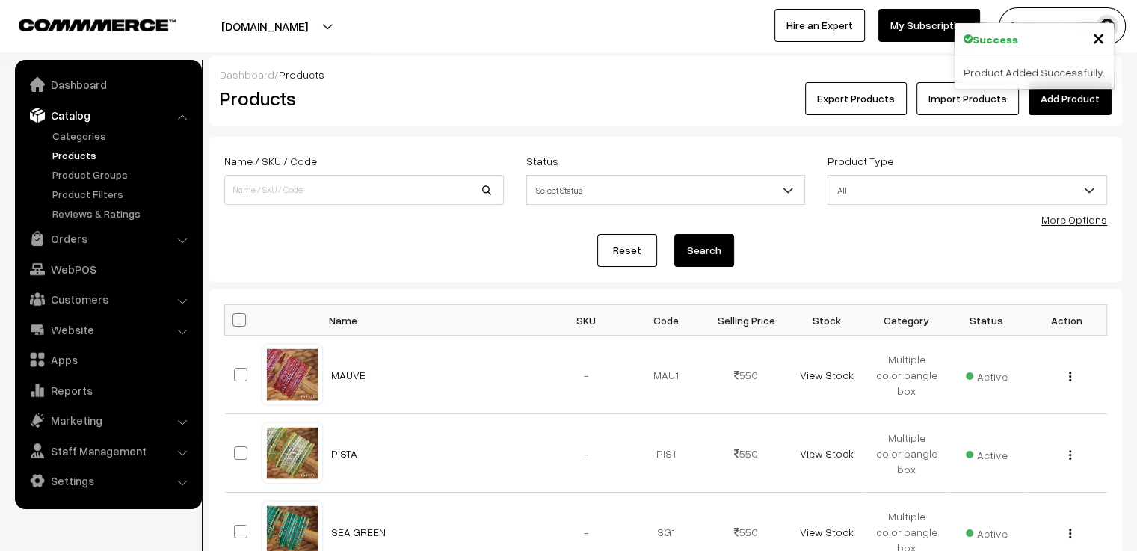
click at [1054, 102] on link "Add Product" at bounding box center [1070, 98] width 83 height 33
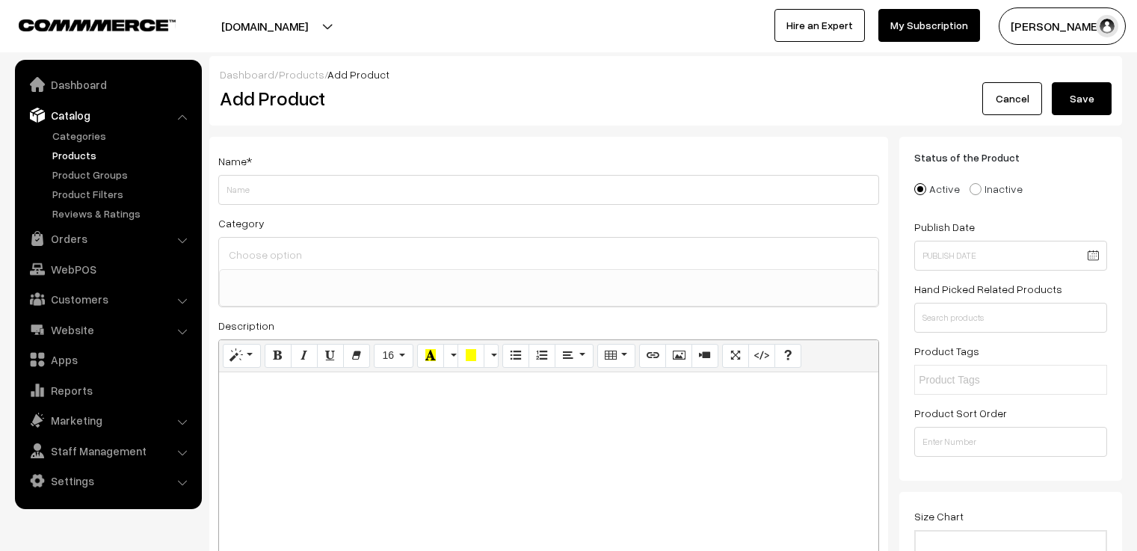
select select
type input "BABY PINK"
click at [306, 251] on input at bounding box center [548, 255] width 647 height 22
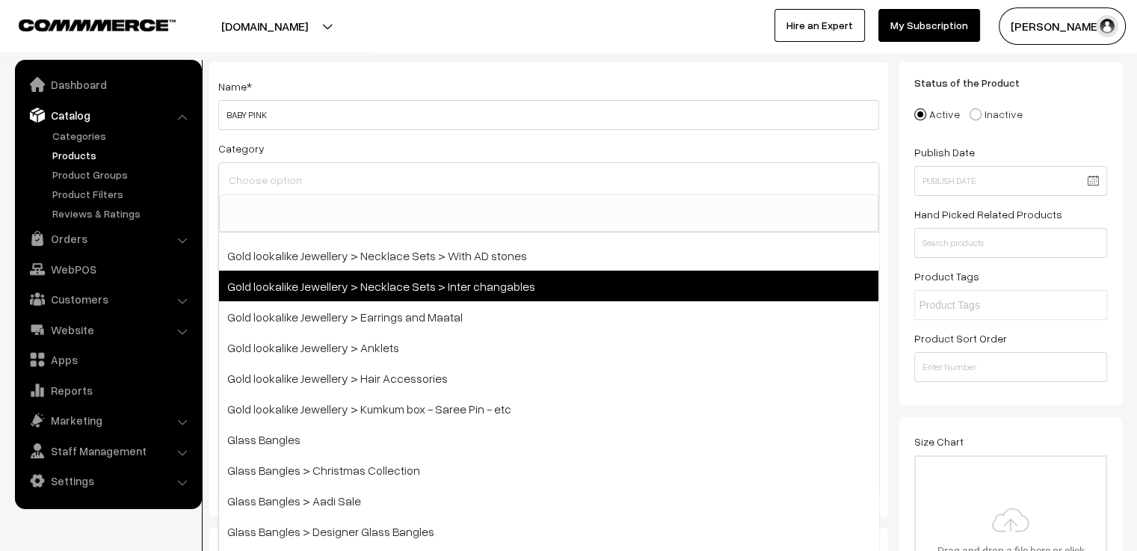
scroll to position [435, 0]
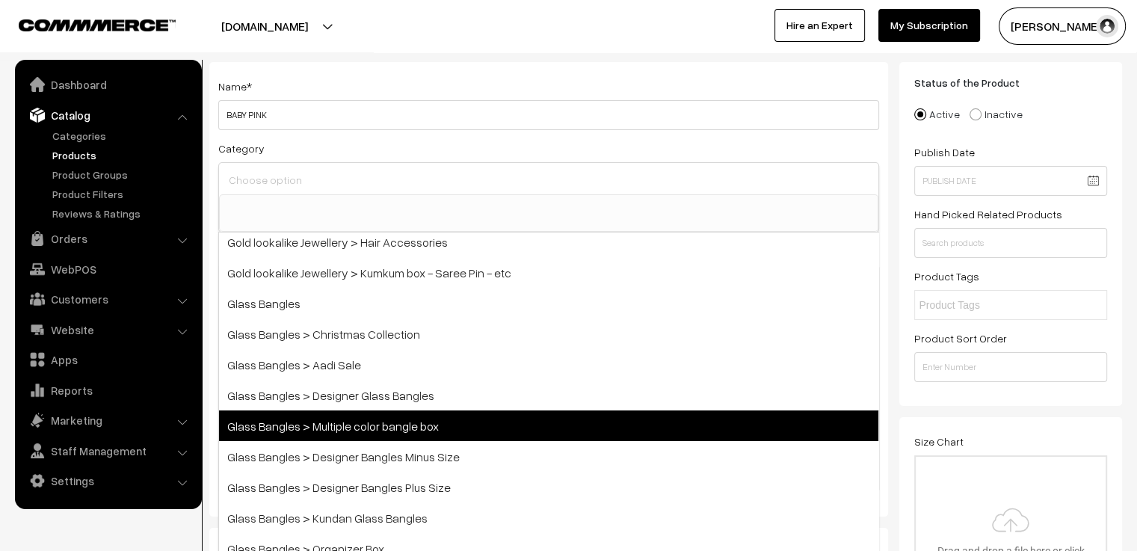
click at [488, 418] on span "Glass Bangles > Multiple color bangle box" at bounding box center [548, 425] width 659 height 31
select select "5"
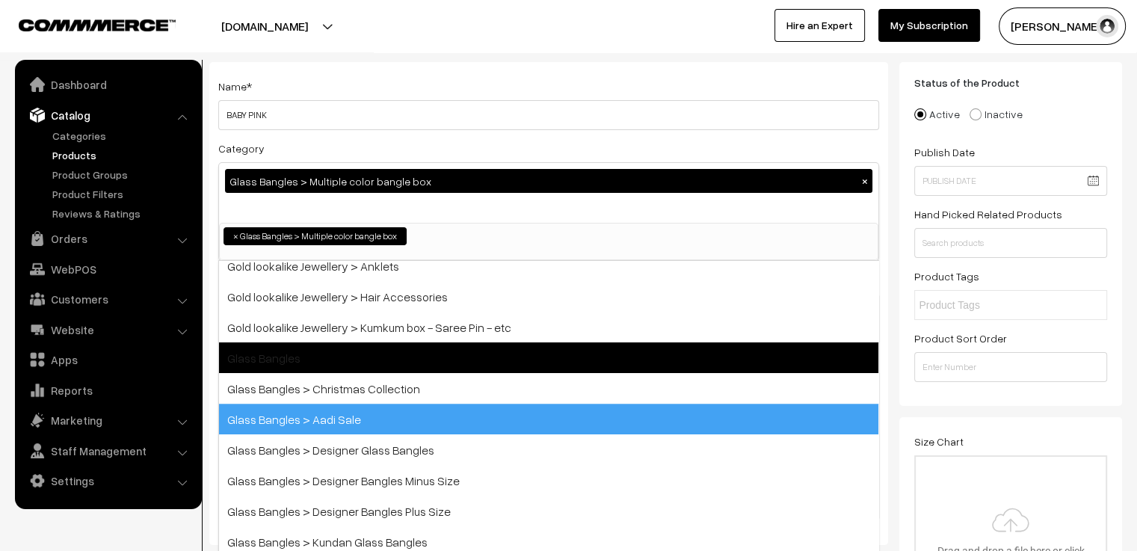
scroll to position [216, 0]
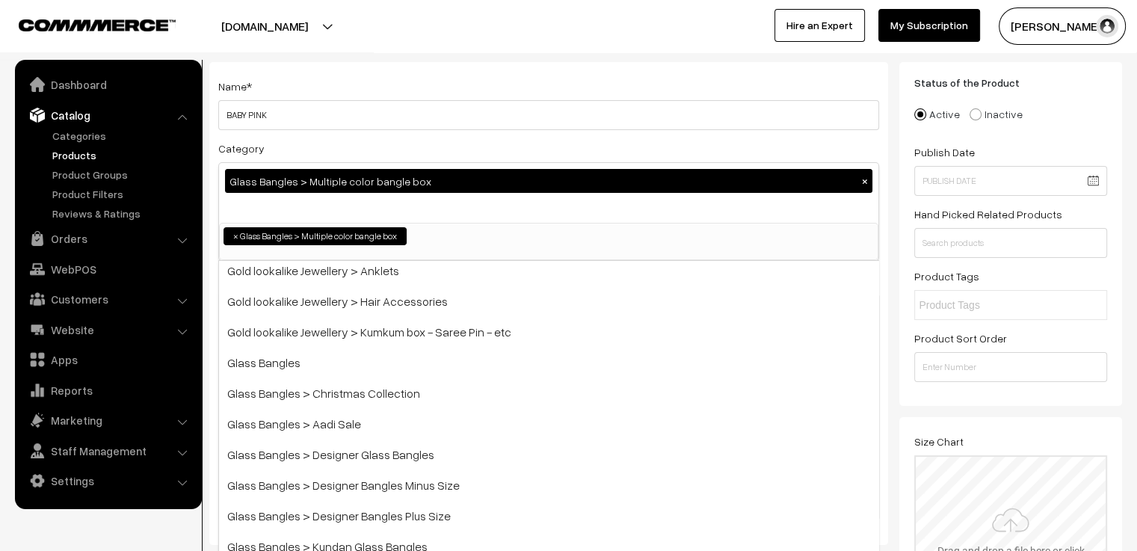
click at [1035, 478] on input "file" at bounding box center [1011, 530] width 190 height 147
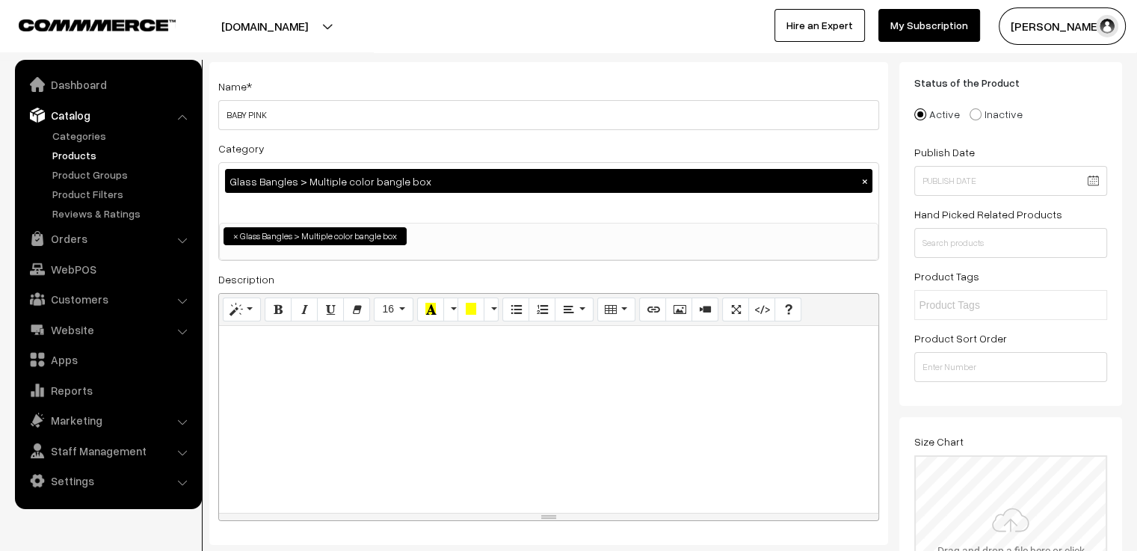
type input "C:\fakepath\size chart new website.jpg"
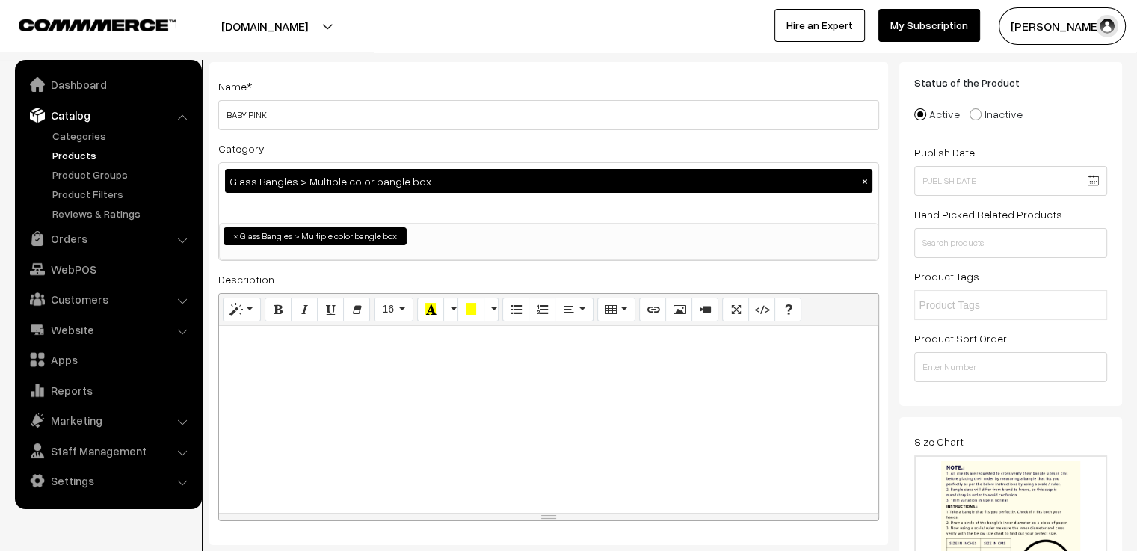
click at [448, 381] on div at bounding box center [548, 419] width 659 height 187
click at [369, 344] on p at bounding box center [549, 342] width 644 height 18
paste div
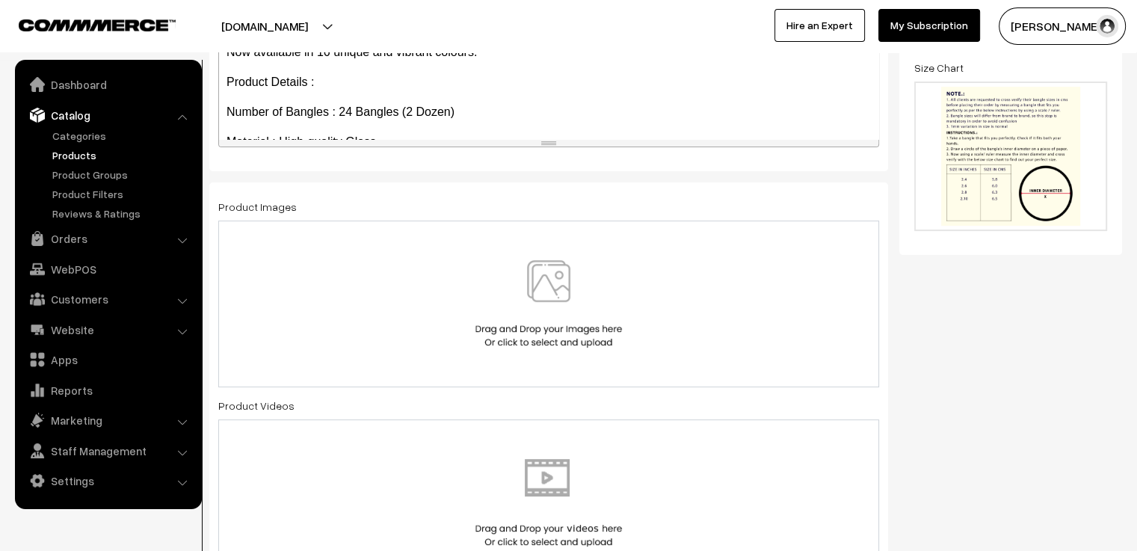
scroll to position [673, 0]
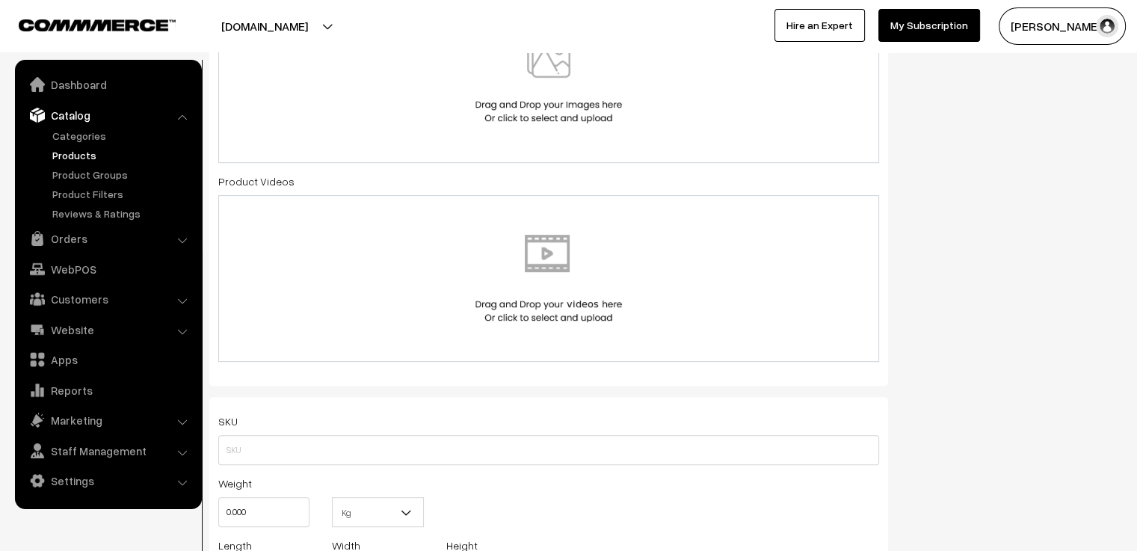
click at [557, 111] on img at bounding box center [549, 79] width 154 height 87
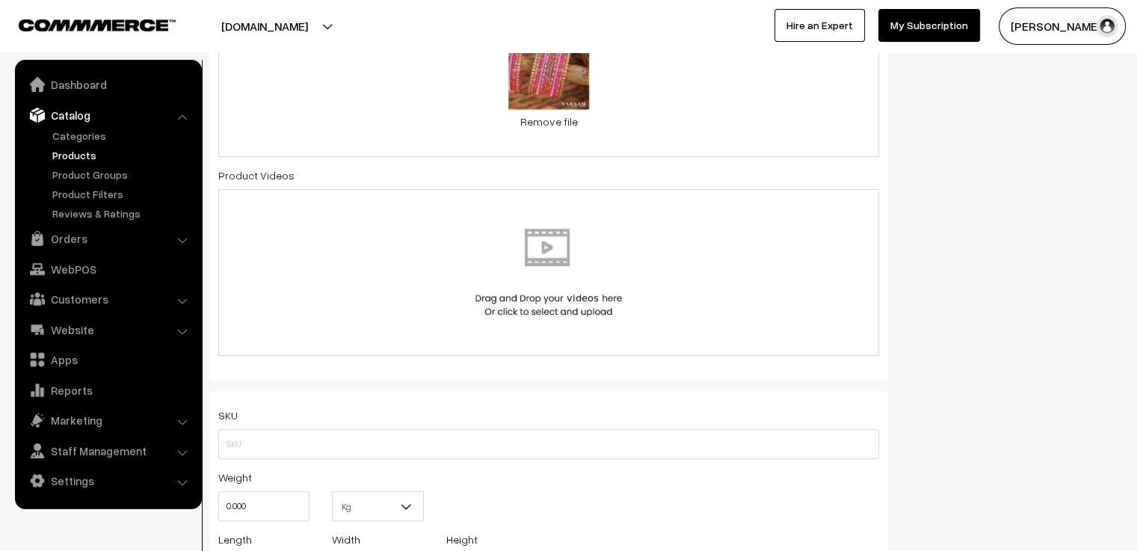
click at [652, 108] on div "0.2 MB baby pink 2.jpg Check Error Remove file" at bounding box center [548, 76] width 661 height 161
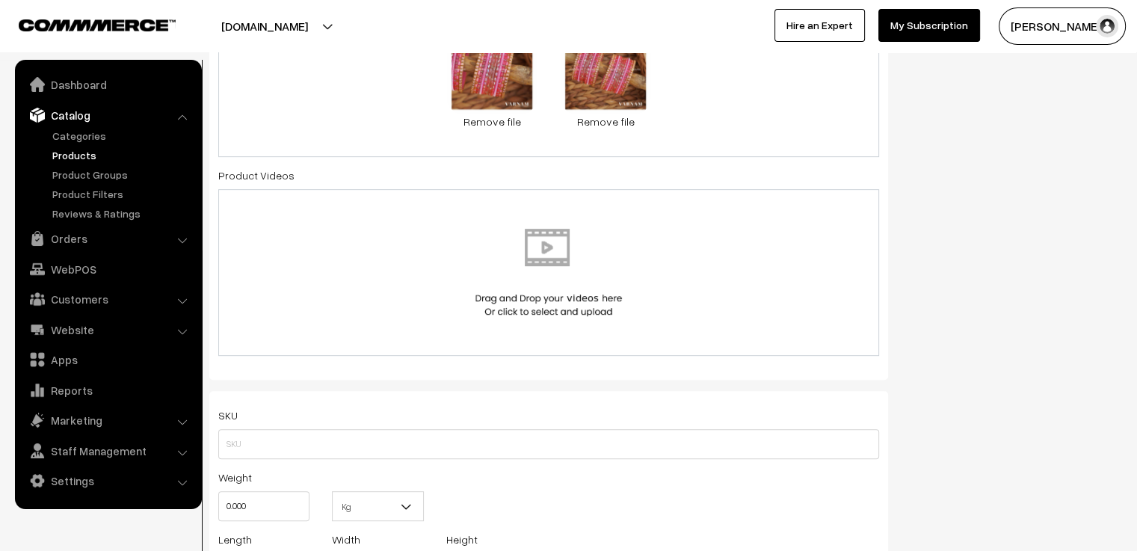
scroll to position [748, 0]
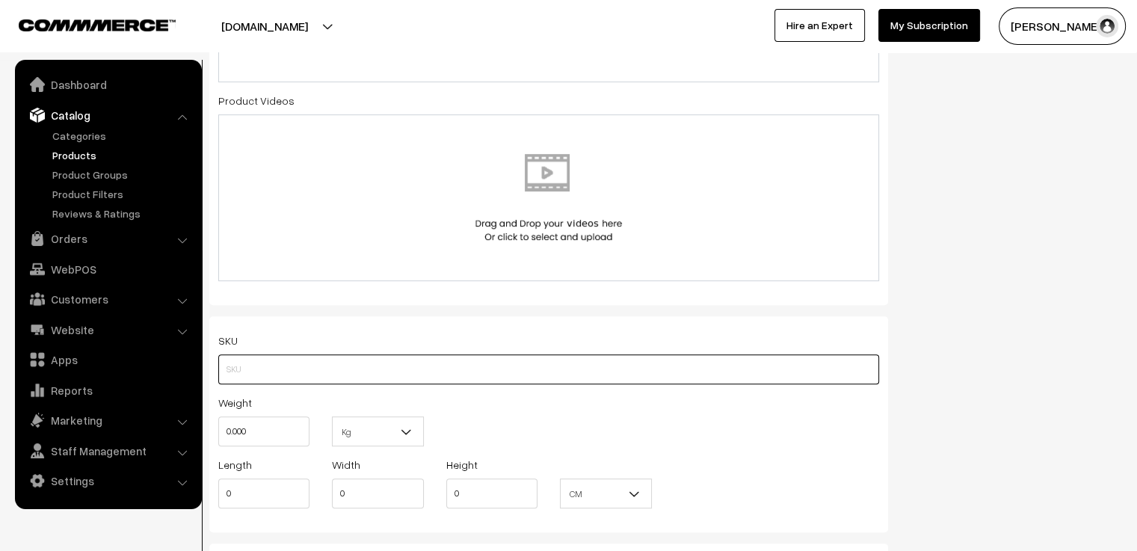
click at [423, 374] on input "text" at bounding box center [548, 369] width 661 height 30
type input "MCGBBP1"
click at [543, 418] on div "Weight 0.000 Kg Kg" at bounding box center [548, 424] width 683 height 62
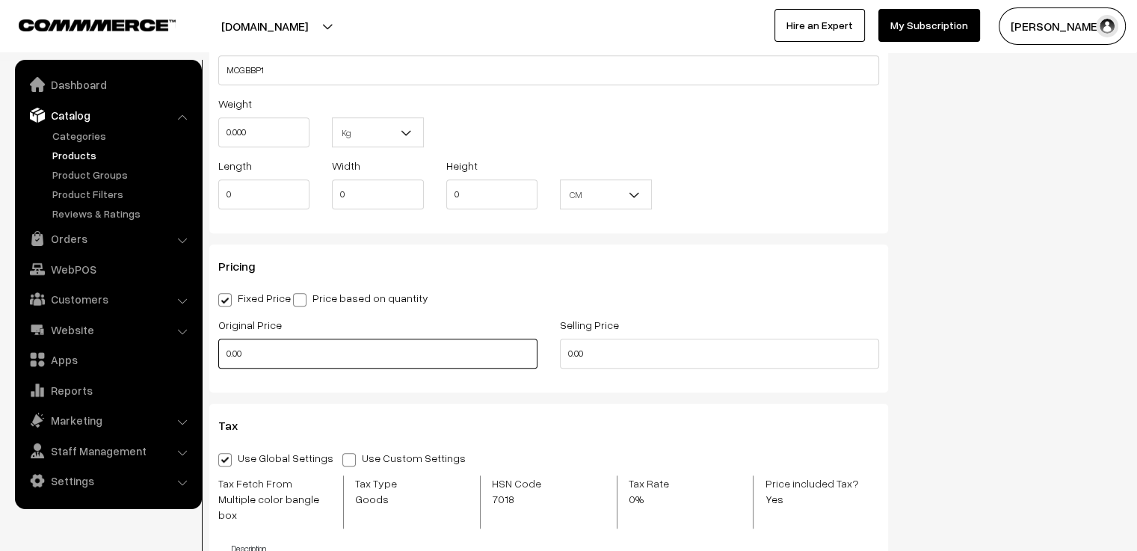
click at [386, 359] on input "0.00" at bounding box center [377, 354] width 319 height 30
type input "0"
type input "650"
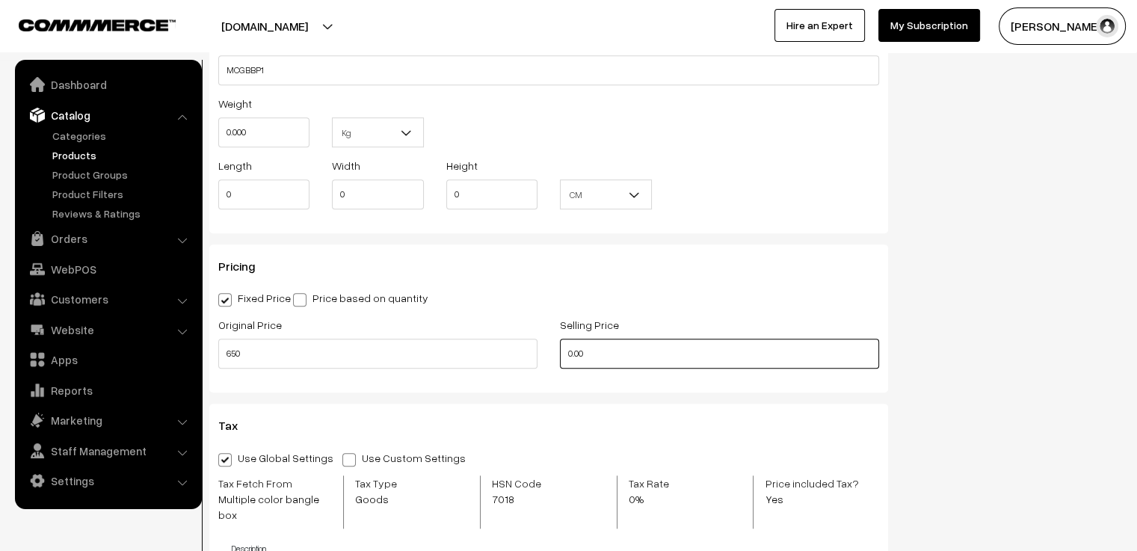
drag, startPoint x: 603, startPoint y: 359, endPoint x: 545, endPoint y: 357, distance: 58.4
click at [545, 357] on div "Original Price 650 Selling Price 0.00" at bounding box center [548, 346] width 683 height 62
type input "550"
click at [543, 357] on div "Original Price 650" at bounding box center [378, 346] width 342 height 62
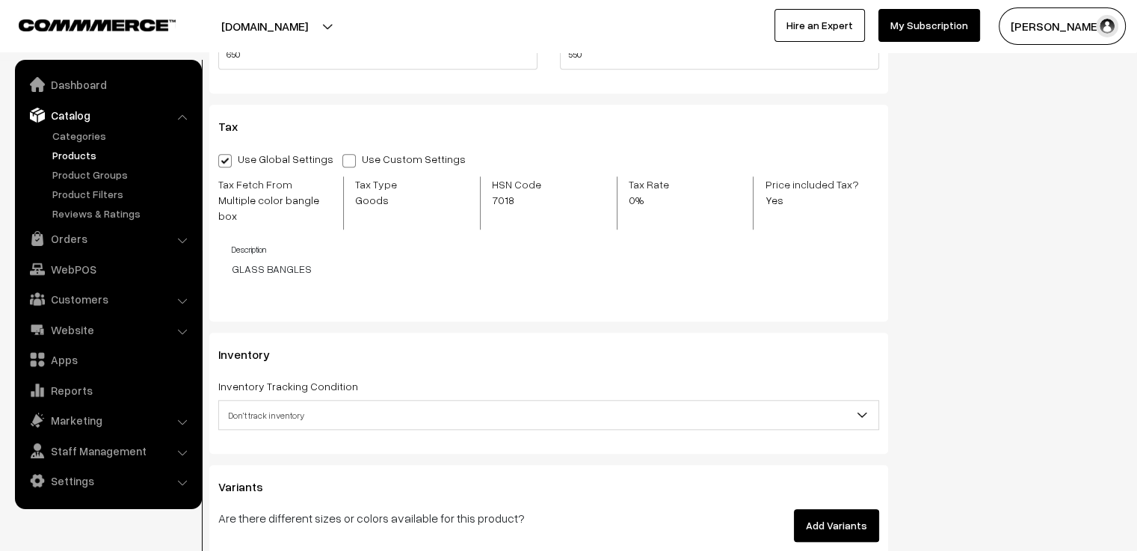
scroll to position [1420, 0]
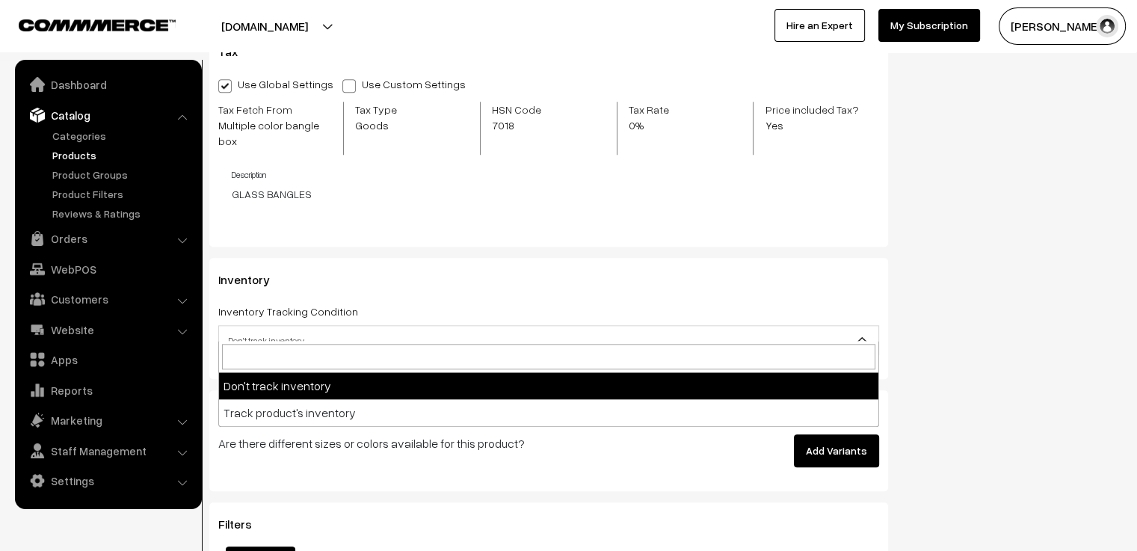
click at [526, 327] on span "Don't track inventory" at bounding box center [548, 340] width 659 height 26
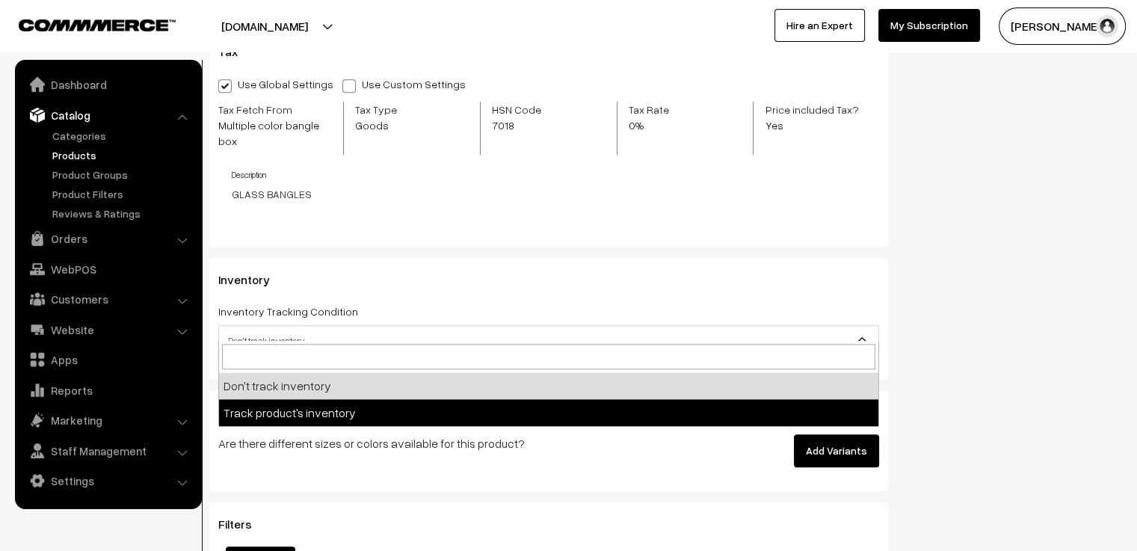
select select "2"
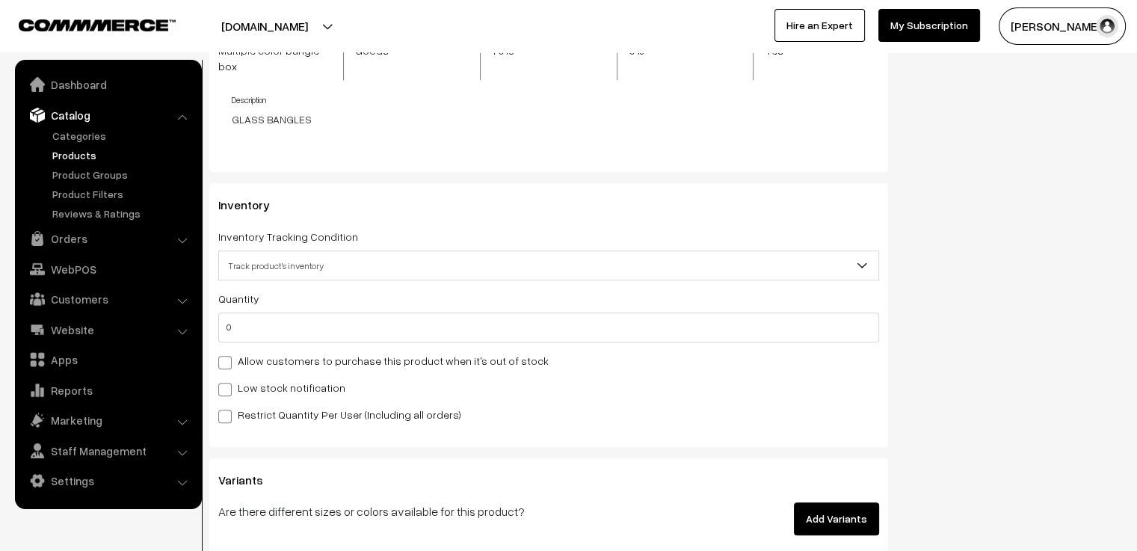
scroll to position [1645, 0]
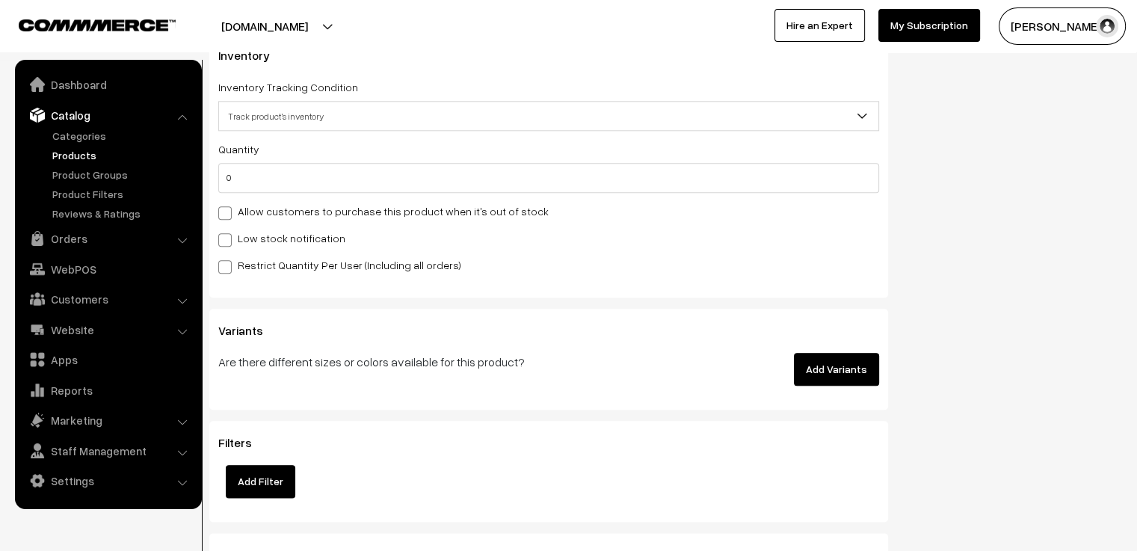
click at [817, 353] on button "Add Variants" at bounding box center [836, 369] width 85 height 33
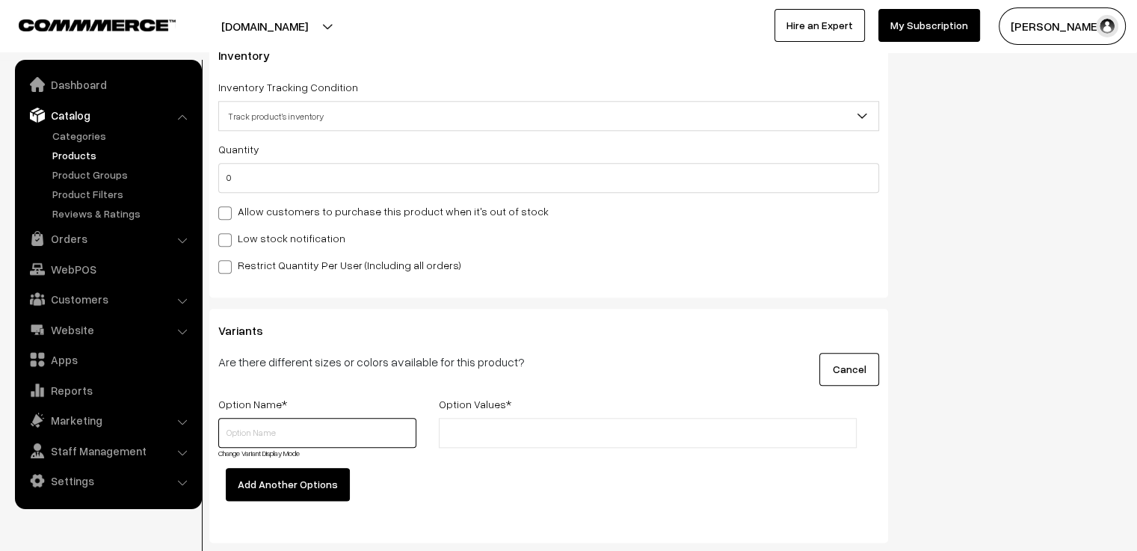
click at [294, 418] on input "text" at bounding box center [317, 433] width 198 height 30
type input "s"
type input "Size"
click at [526, 425] on input "text" at bounding box center [508, 433] width 131 height 16
type input "2.4"
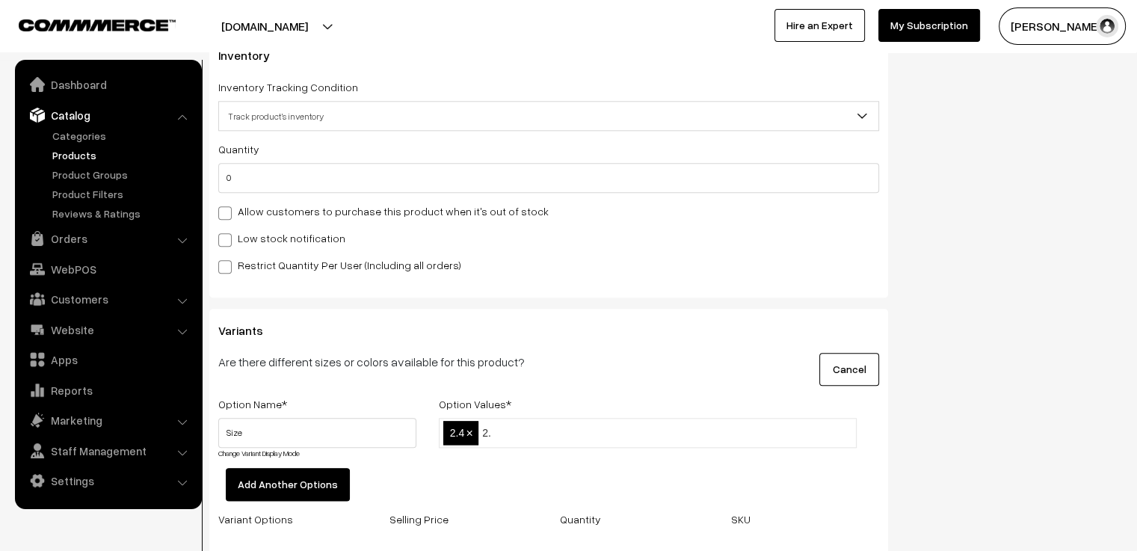
type input "2.6"
type input "2.8"
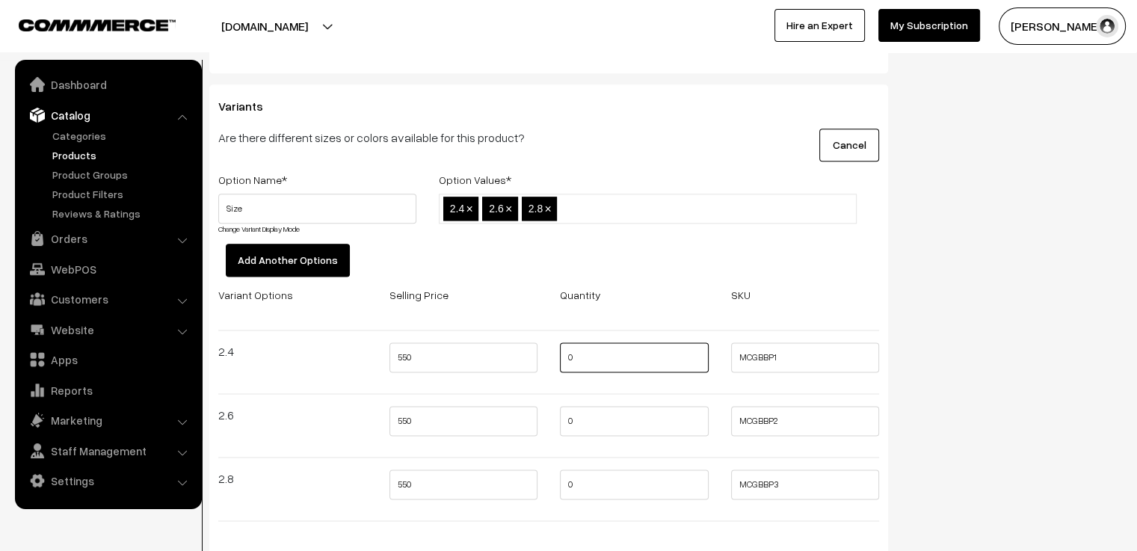
click at [607, 350] on input "0" at bounding box center [634, 357] width 149 height 30
type input "2"
click at [607, 406] on input "0" at bounding box center [634, 421] width 149 height 30
type input "2"
click at [606, 480] on input "0" at bounding box center [634, 484] width 149 height 30
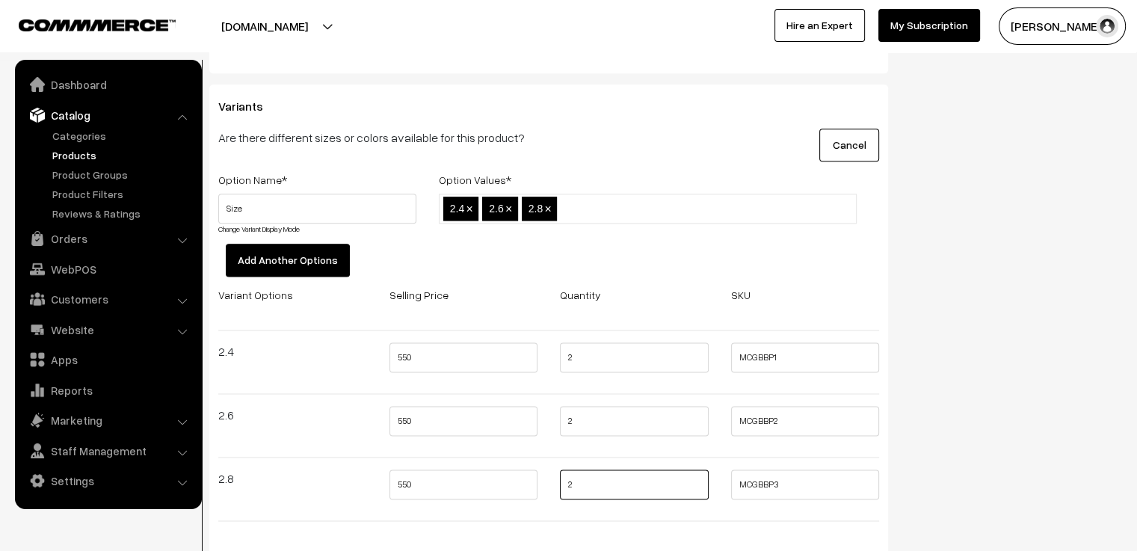
type input "2"
click at [613, 508] on div at bounding box center [548, 520] width 683 height 25
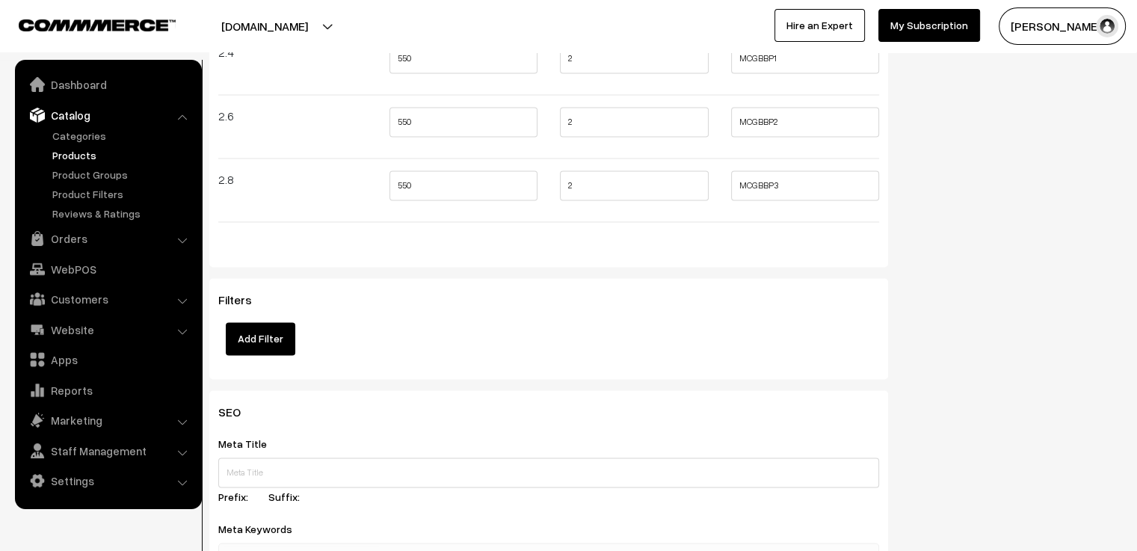
scroll to position [2243, 0]
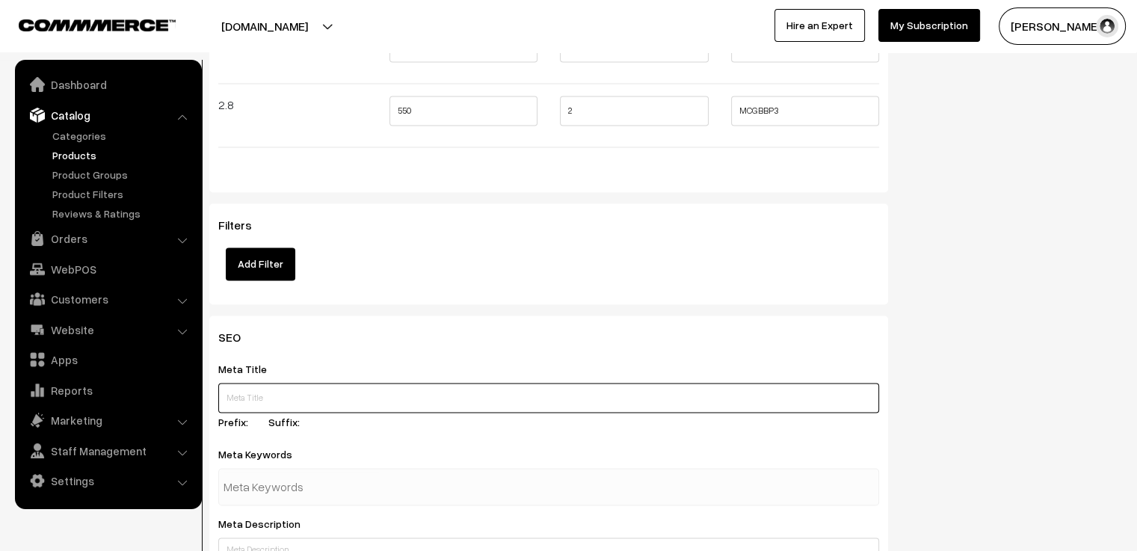
click at [484, 383] on input "text" at bounding box center [548, 398] width 661 height 30
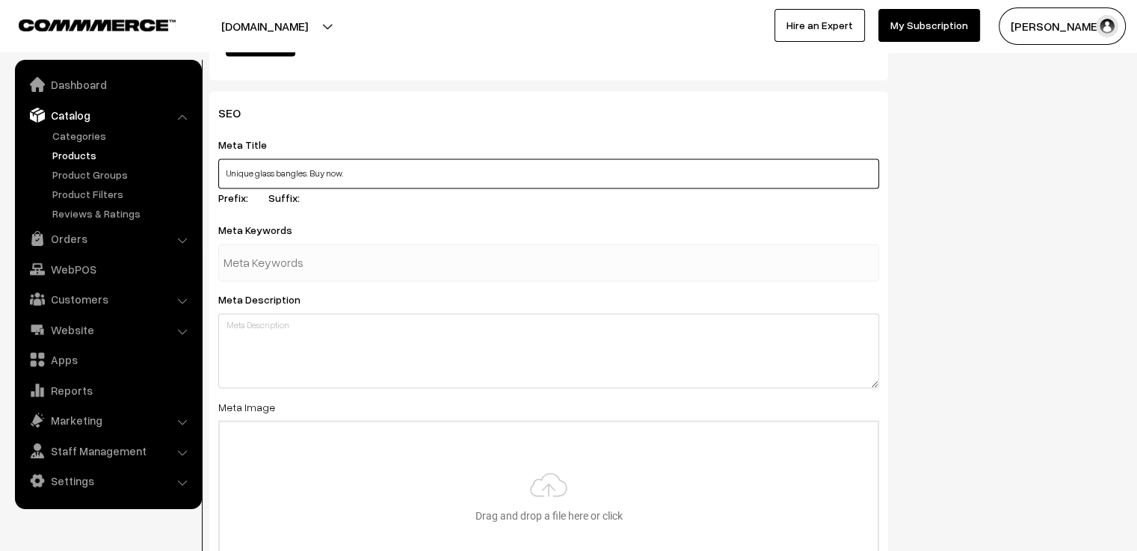
scroll to position [2542, 0]
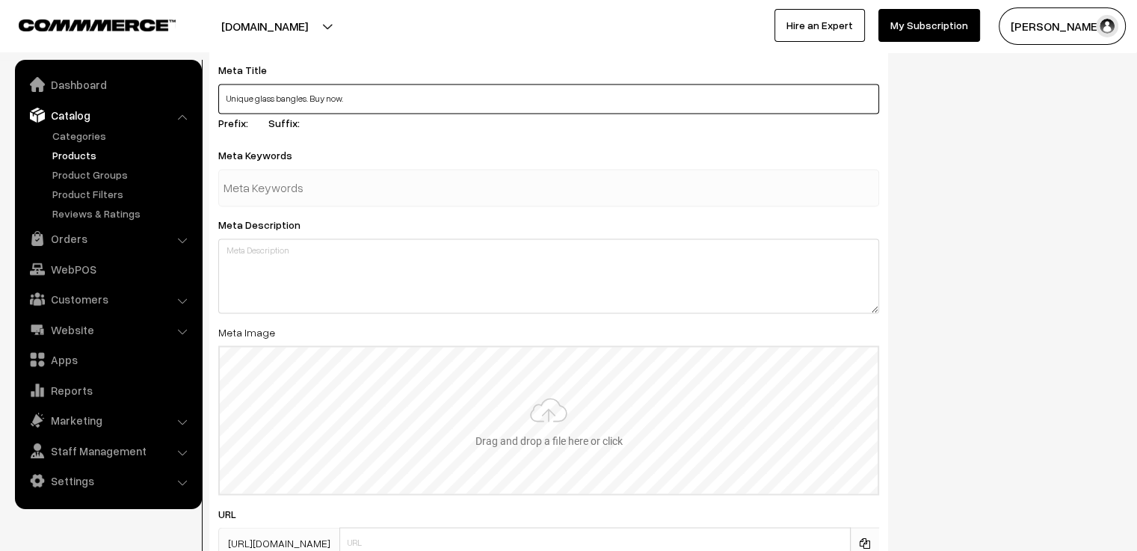
type input "Unique glass bangles. Buy now."
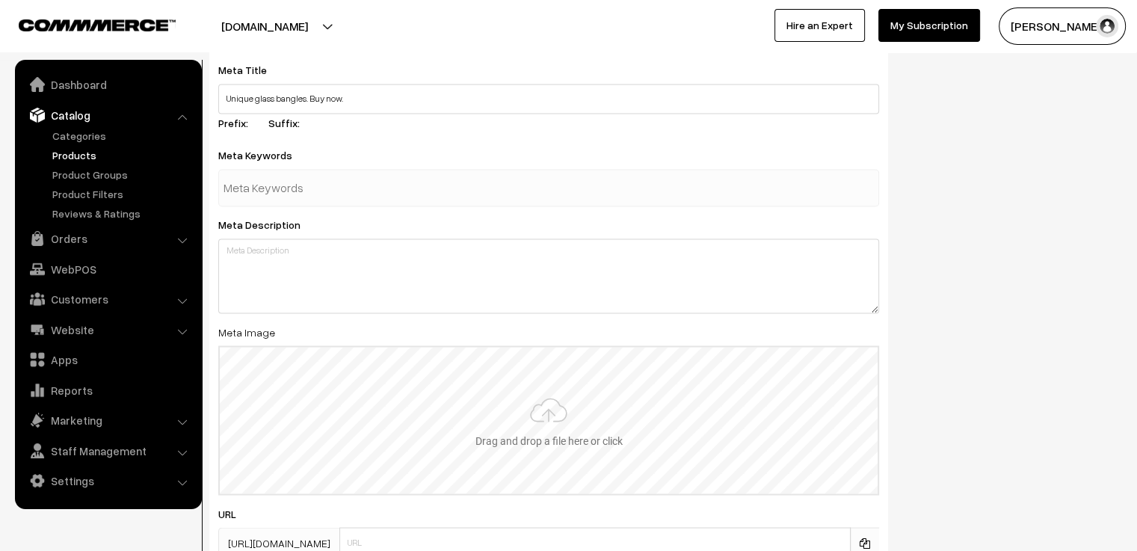
click at [542, 394] on input "file" at bounding box center [549, 420] width 658 height 147
type input "C:\fakepath\baby pink 2.jpg"
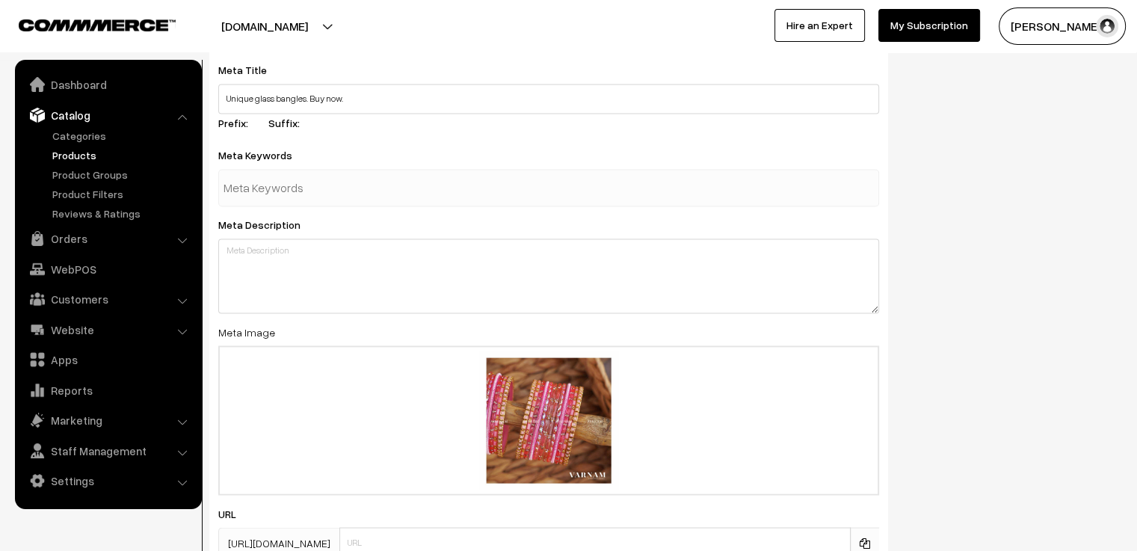
click at [408, 173] on div at bounding box center [548, 187] width 661 height 37
type input "baby pink"
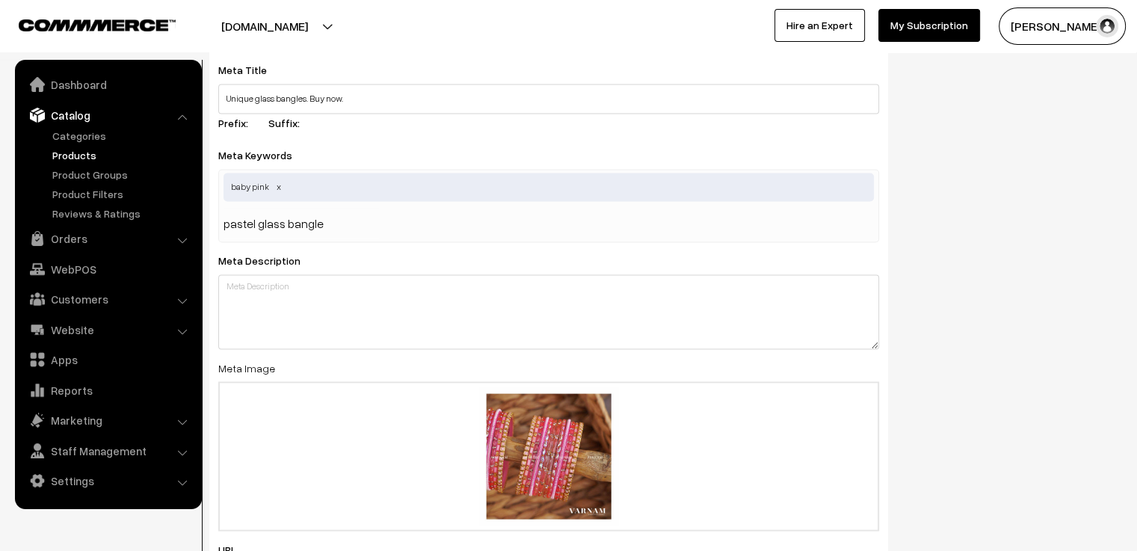
type input "pastel glass bangles"
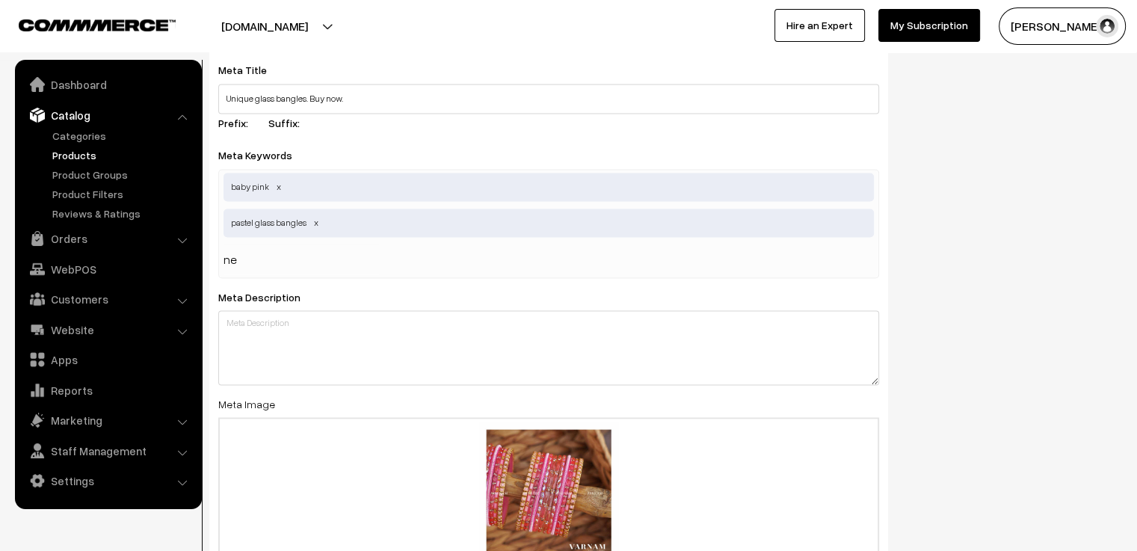
type input "new"
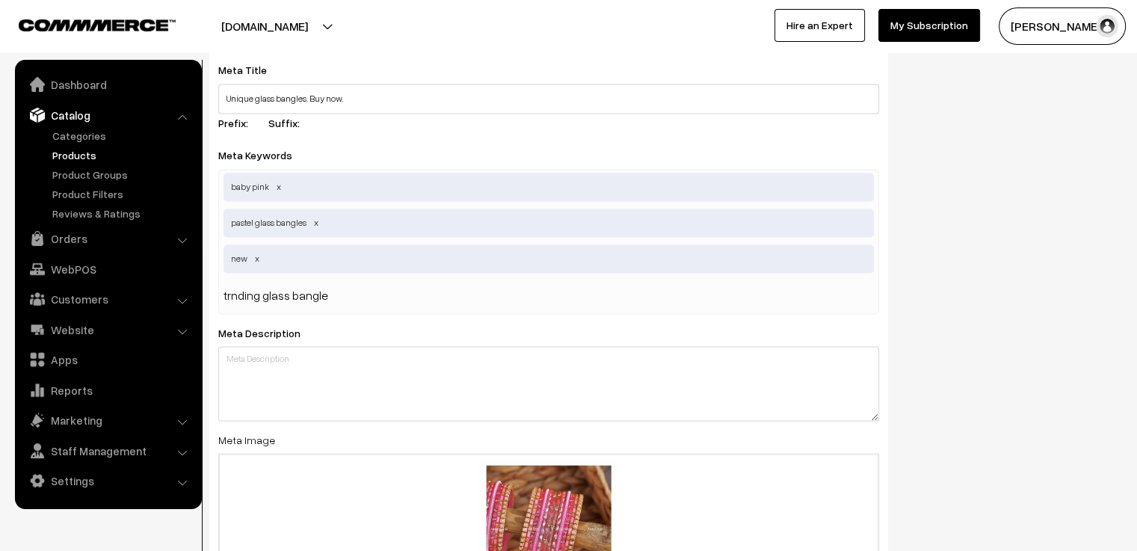
type input "trnding glass bangles"
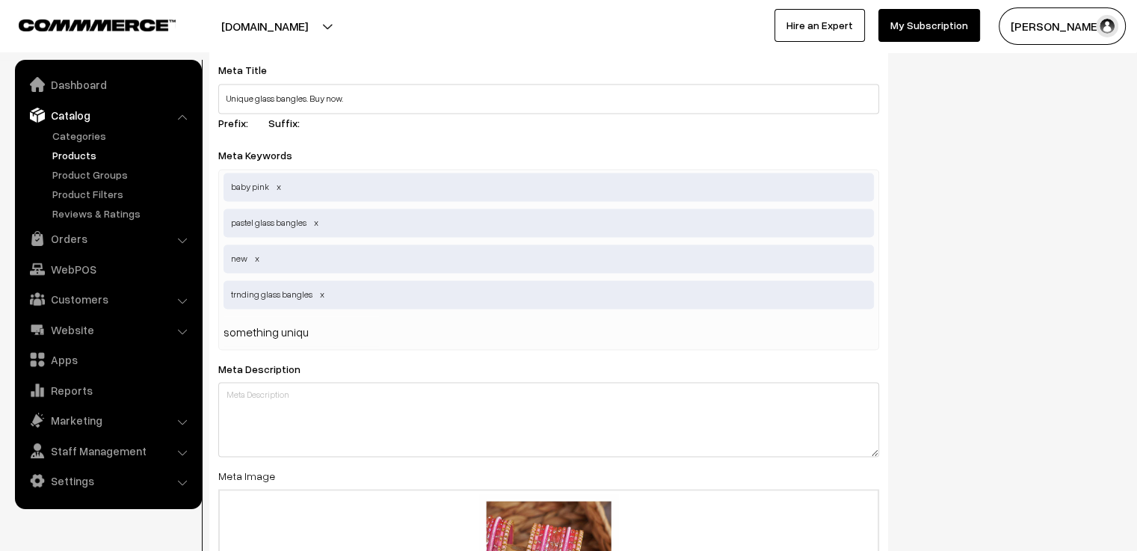
type input "something unique"
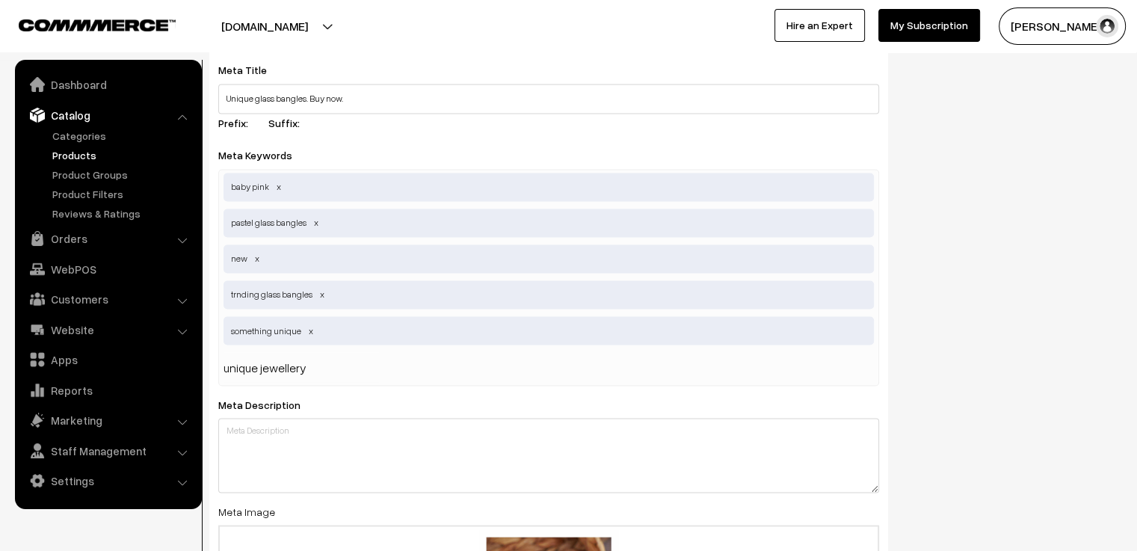
type input "unique jewellery\"
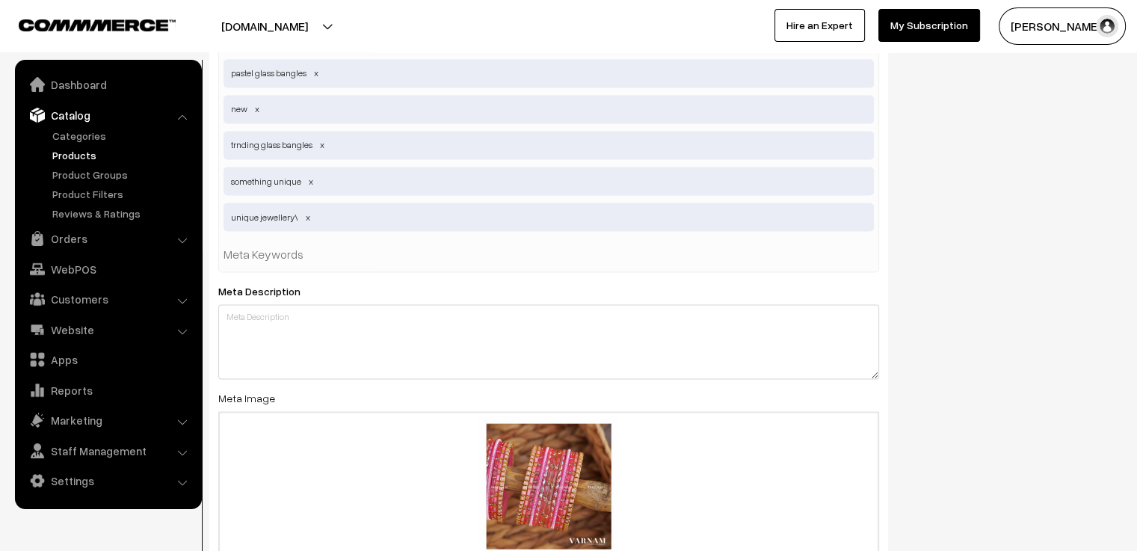
scroll to position [2766, 0]
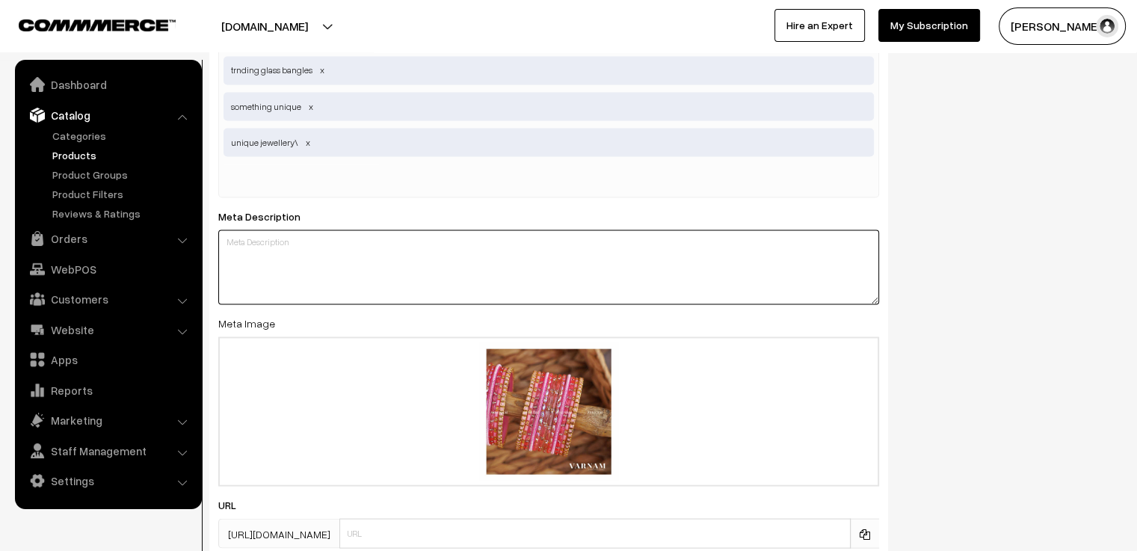
click at [349, 233] on textarea at bounding box center [548, 266] width 661 height 75
paste textarea "Tired of OLD SCHOOL glass bangles? Elevate your style with our innovative bangl…"
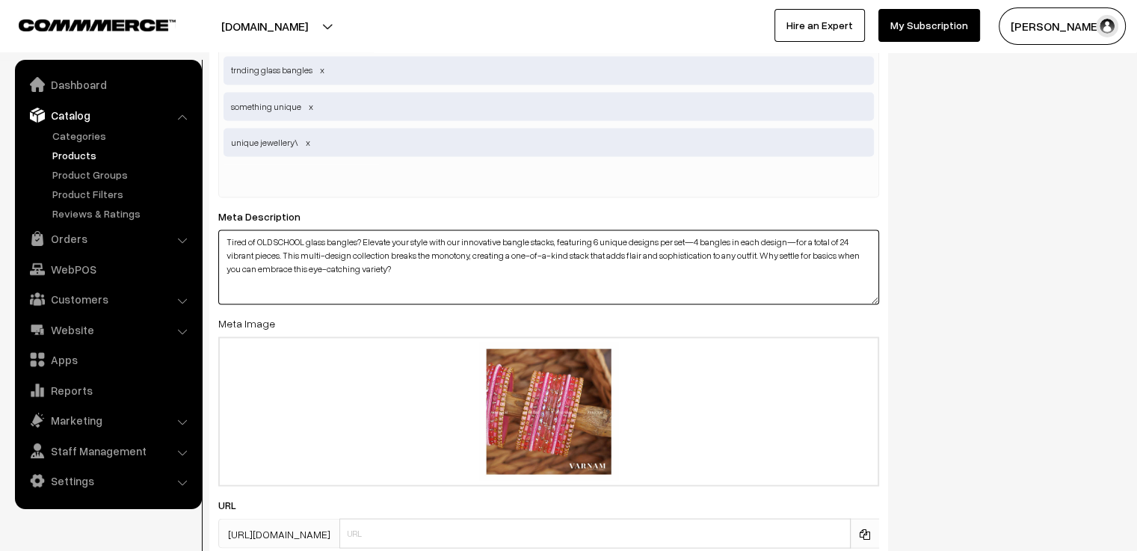
scroll to position [2873, 0]
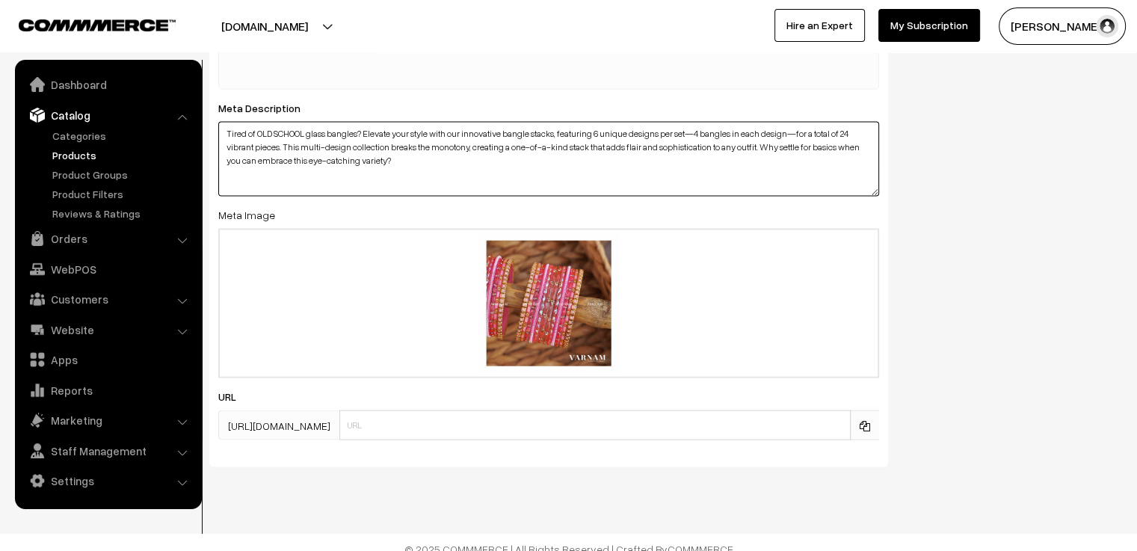
type textarea "Tired of OLD SCHOOL glass bangles? Elevate your style with our innovative bangl…"
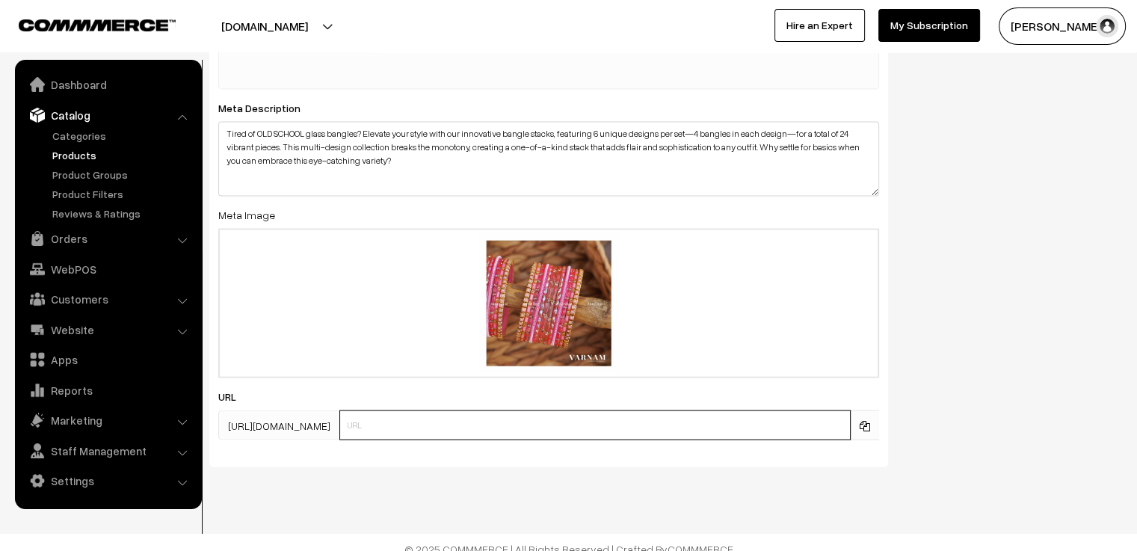
click at [477, 410] on input "text" at bounding box center [594, 425] width 511 height 30
type input "bp"
click at [961, 213] on div "SEO Meta Title Unique glass bangles. Buy now. Prefix: Suffix: Meta Keywords bab…" at bounding box center [665, 82] width 935 height 794
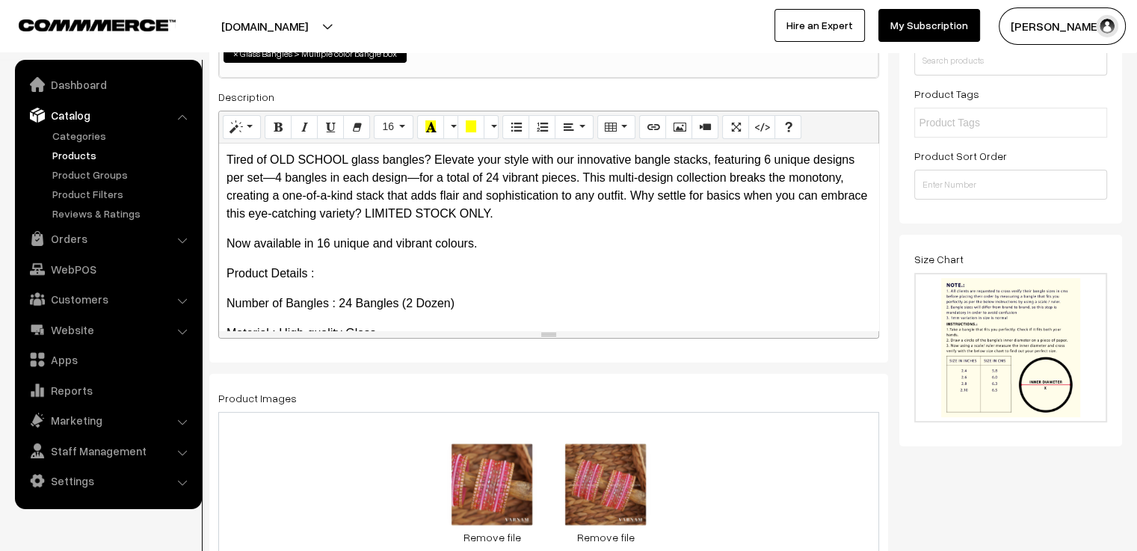
scroll to position [0, 0]
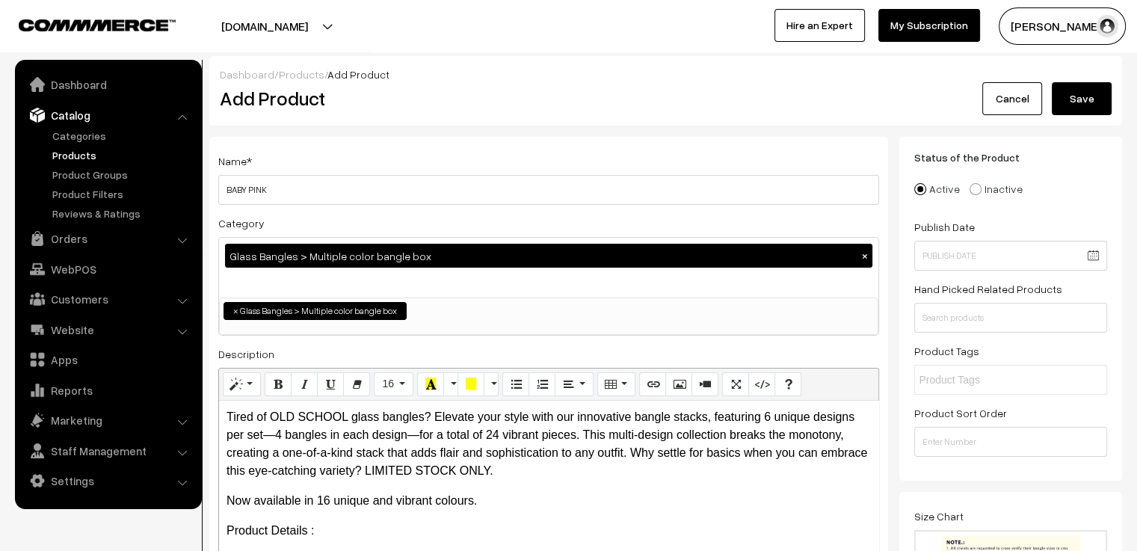
click at [1075, 96] on button "Save" at bounding box center [1082, 98] width 60 height 33
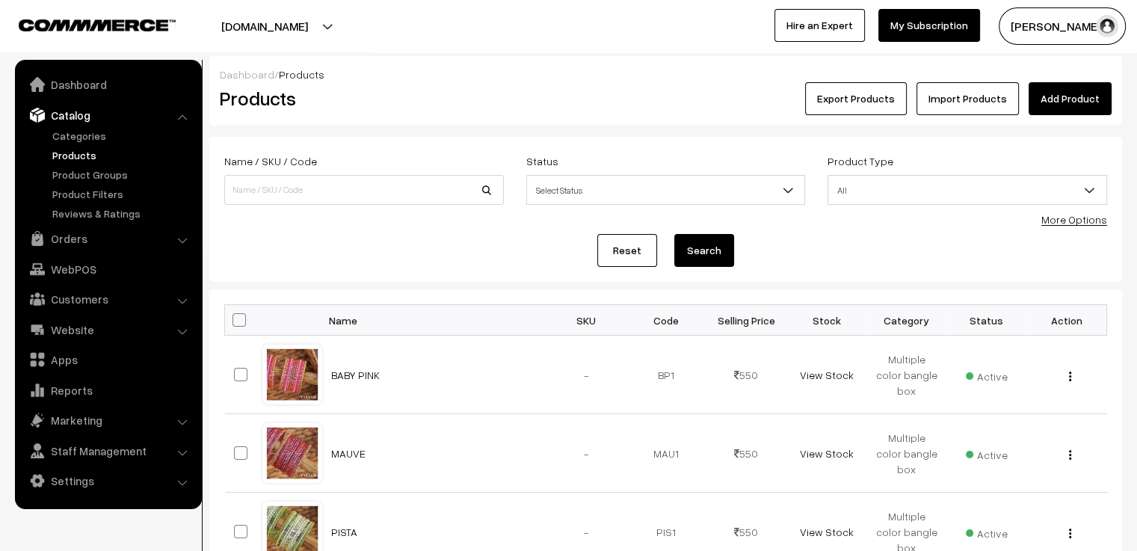
click at [1068, 91] on link "Add Product" at bounding box center [1070, 98] width 83 height 33
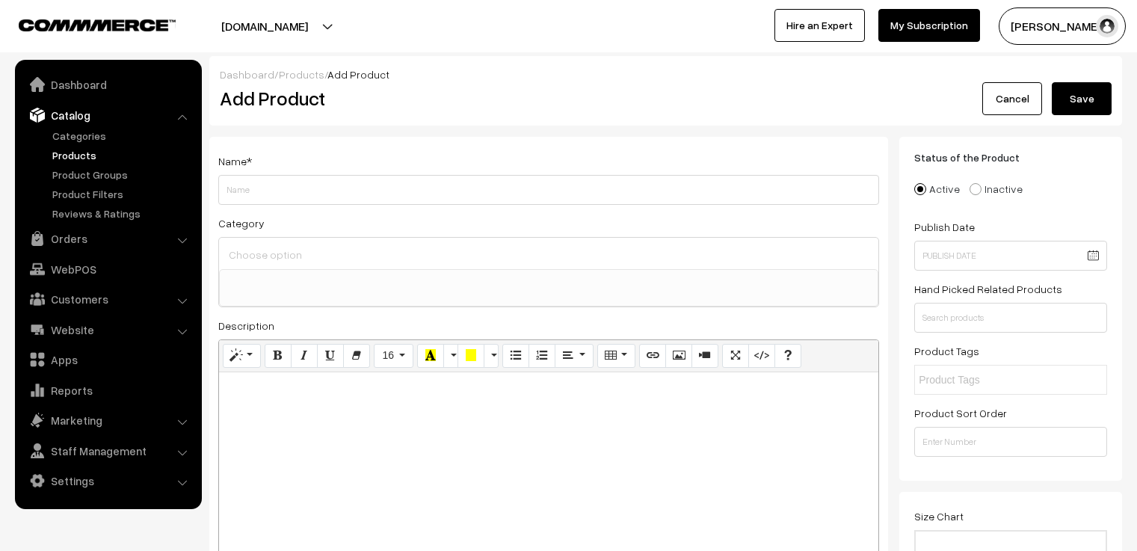
select select
type input "BABY BLUE"
click at [289, 256] on input at bounding box center [548, 255] width 647 height 22
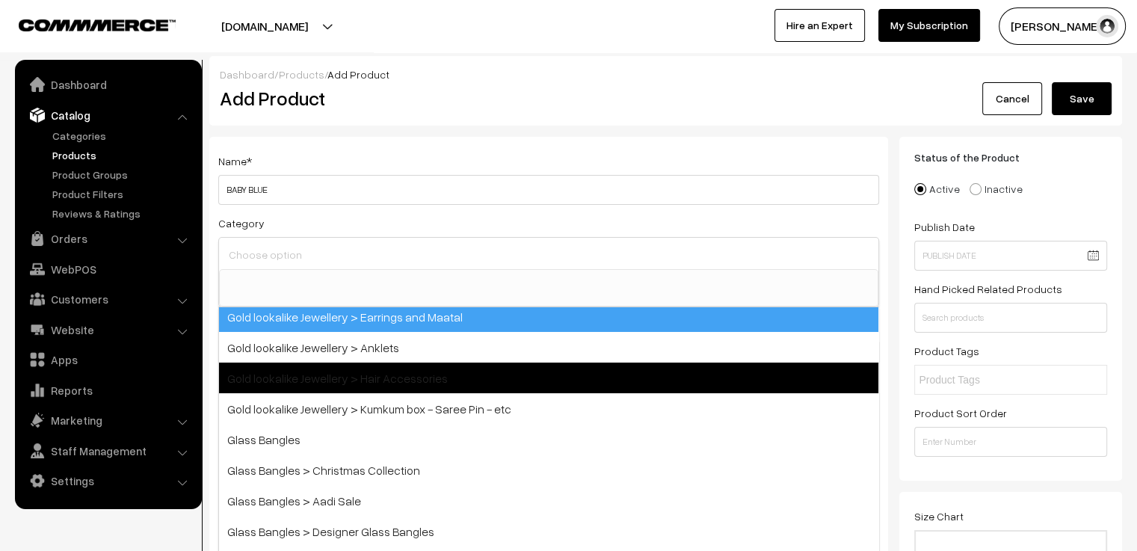
scroll to position [435, 0]
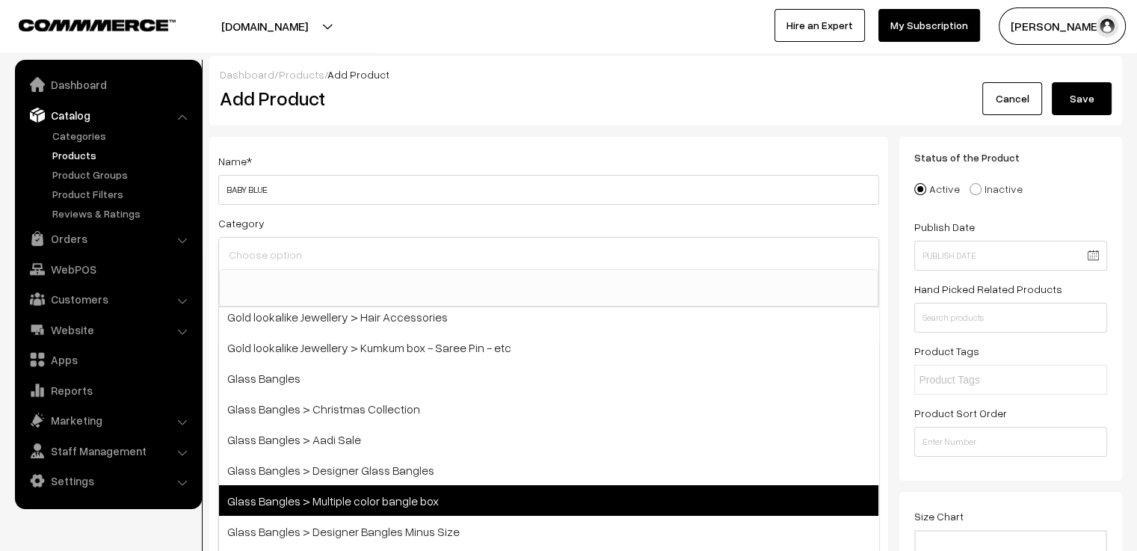
click at [484, 491] on span "Glass Bangles > Multiple color bangle box" at bounding box center [548, 500] width 659 height 31
select select "5"
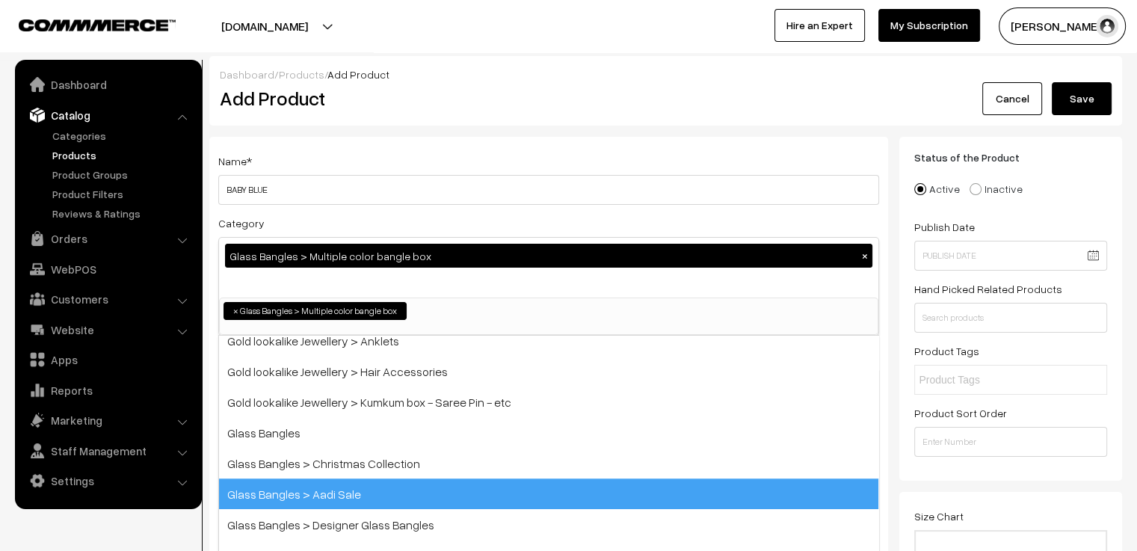
scroll to position [216, 0]
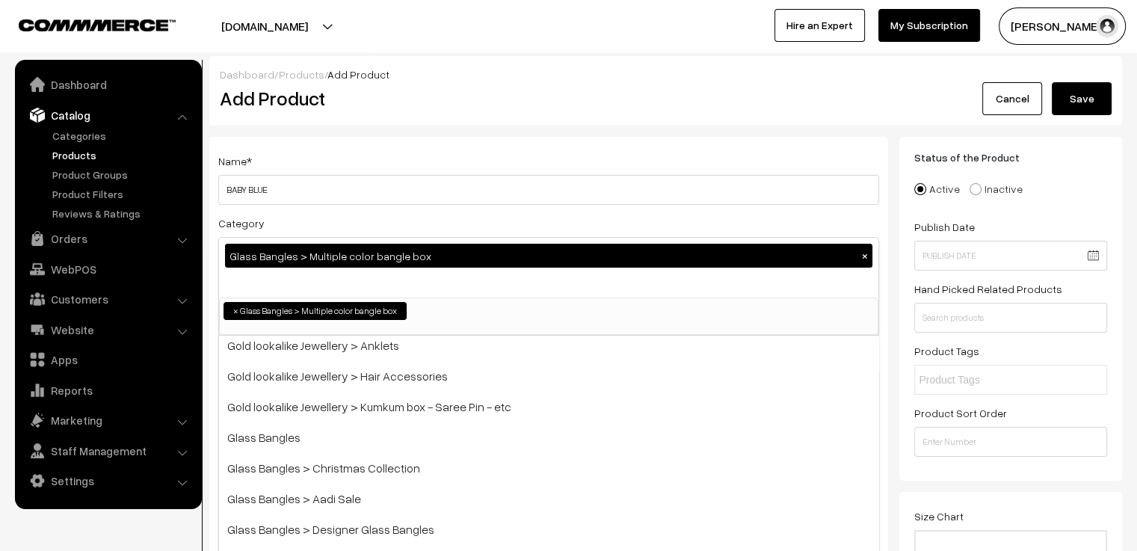
click at [425, 215] on div "Category Glass Bangles > Multiple color bangle box × Bangles Bangles > Gold pol…" at bounding box center [548, 275] width 661 height 122
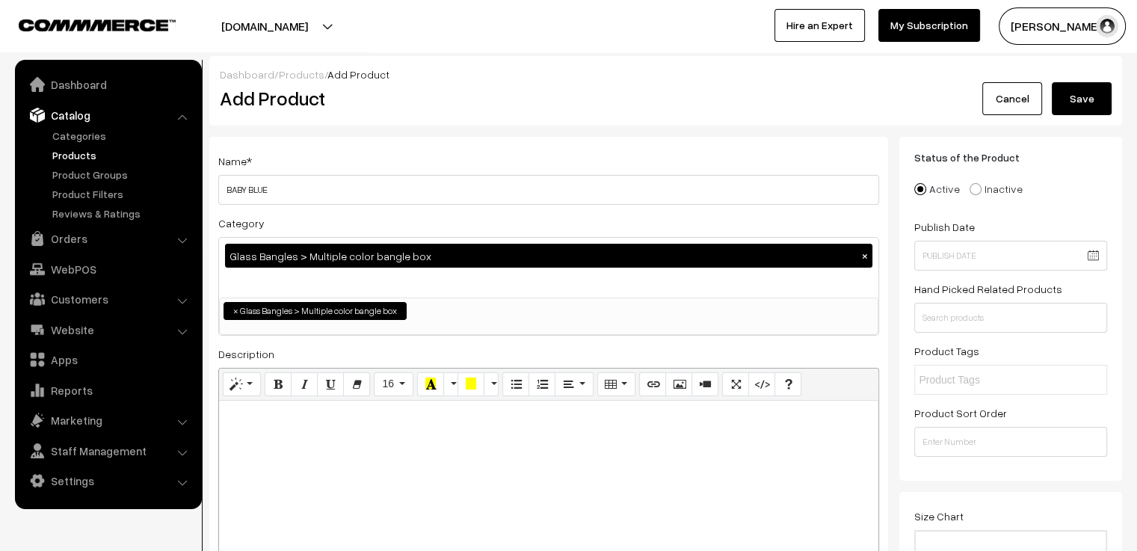
scroll to position [224, 0]
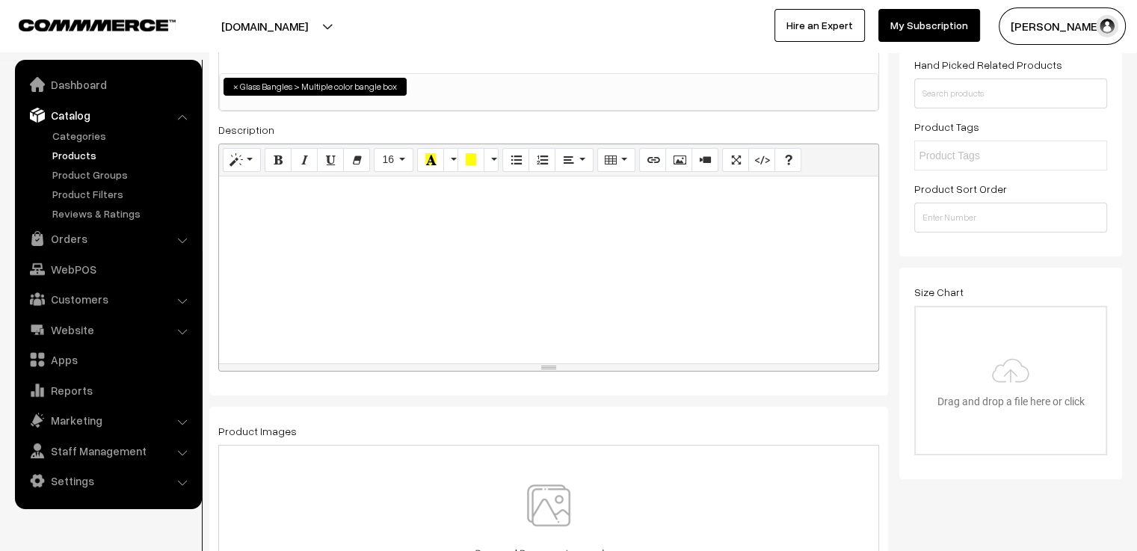
click at [400, 227] on div at bounding box center [548, 269] width 659 height 187
click at [335, 241] on div at bounding box center [548, 269] width 659 height 187
paste div
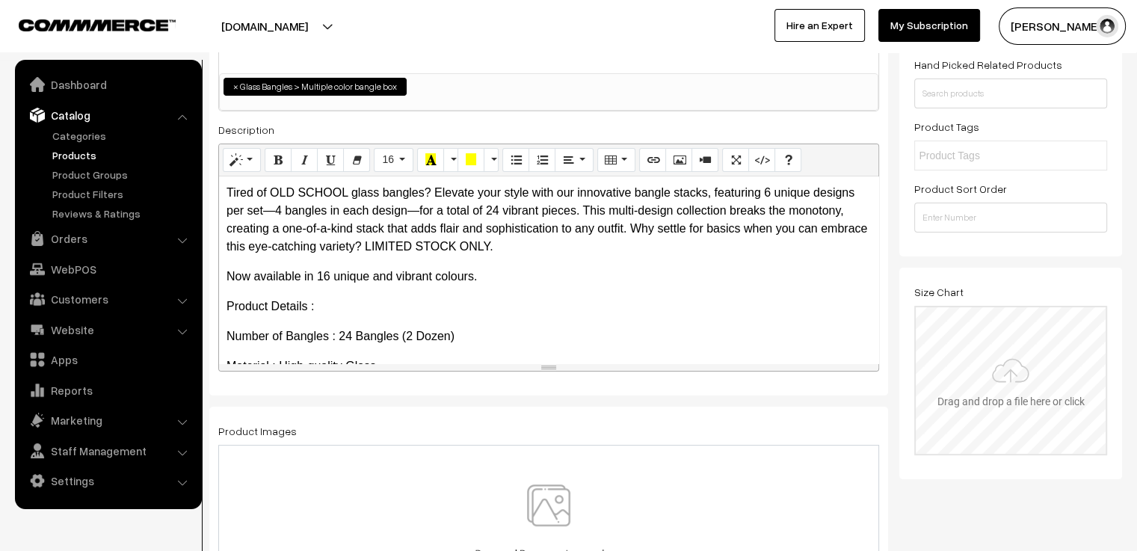
click at [976, 351] on input "file" at bounding box center [1011, 380] width 190 height 147
type input "C:\fakepath\size chart new website.jpg"
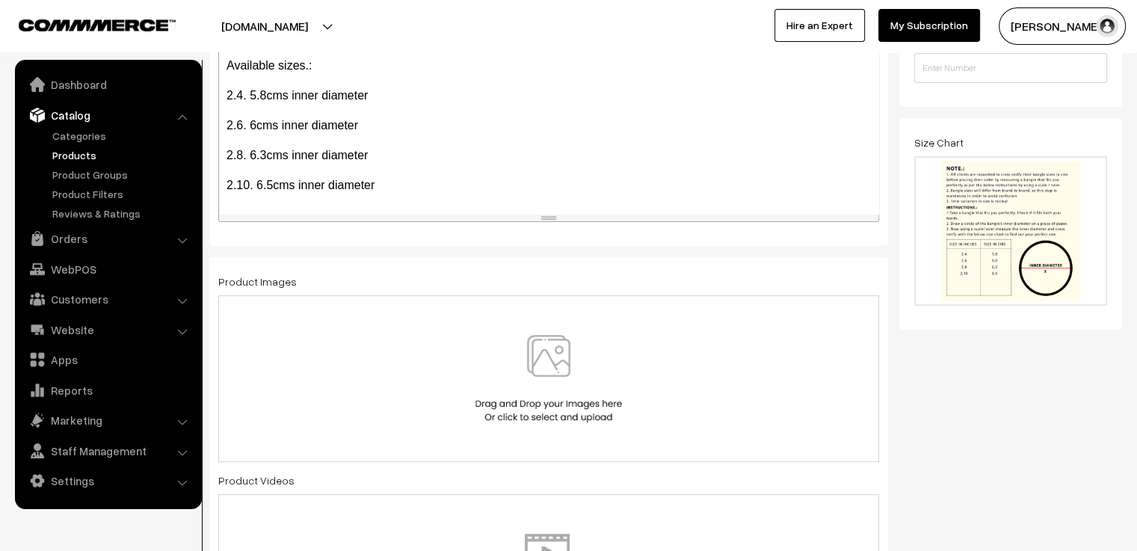
scroll to position [449, 0]
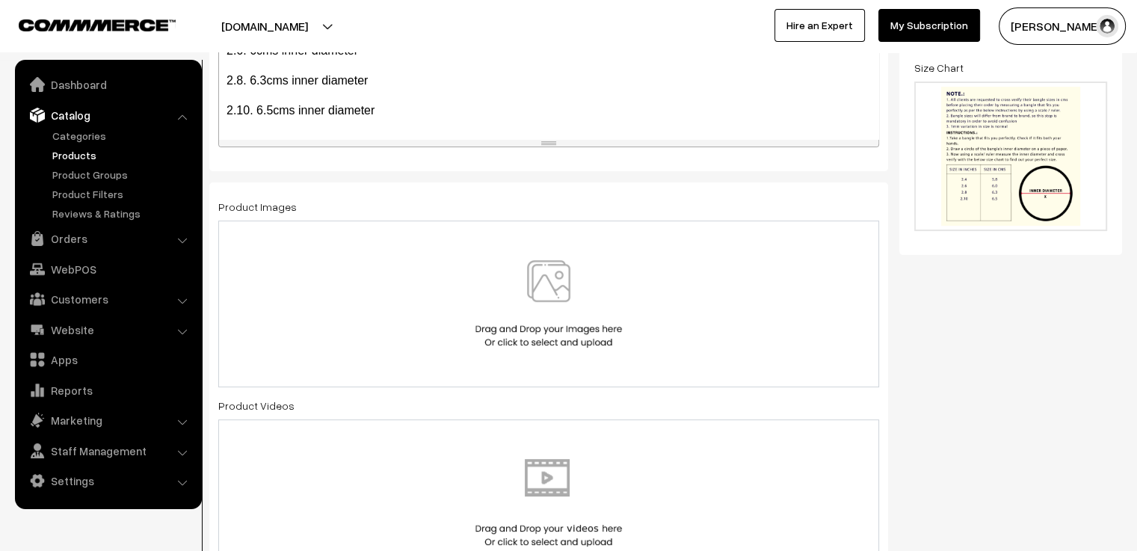
click at [528, 261] on img at bounding box center [549, 303] width 154 height 87
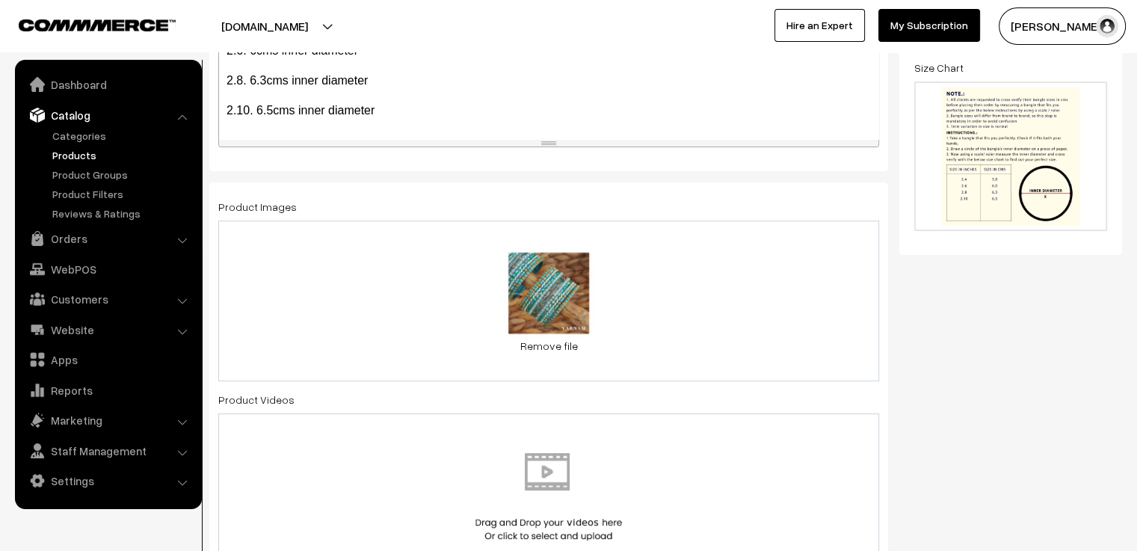
click at [641, 291] on div "0.3 MB baby blue 2.jpg Check Error Remove file" at bounding box center [548, 301] width 661 height 161
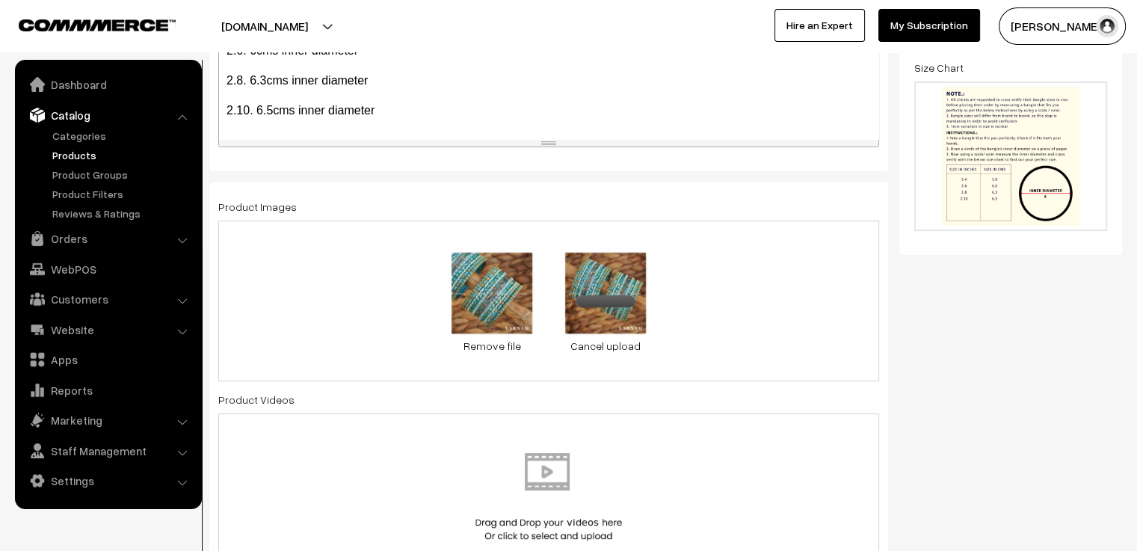
click at [712, 309] on div "0.3 MB baby blue 2.jpg Check Error Remove file 0.2 MB baby blue 1.jpg Check Err…" at bounding box center [548, 301] width 661 height 161
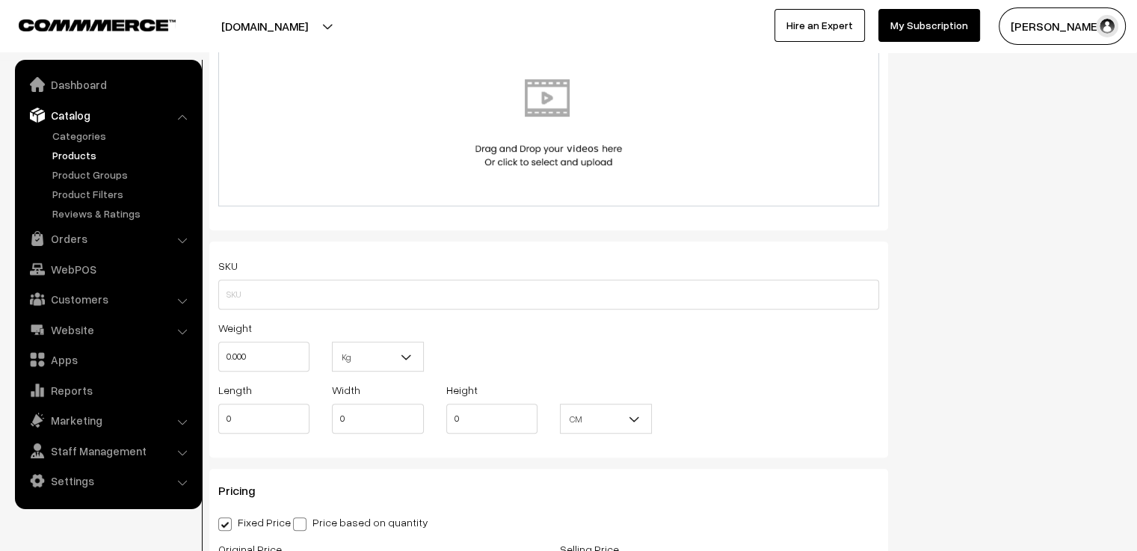
scroll to position [972, 0]
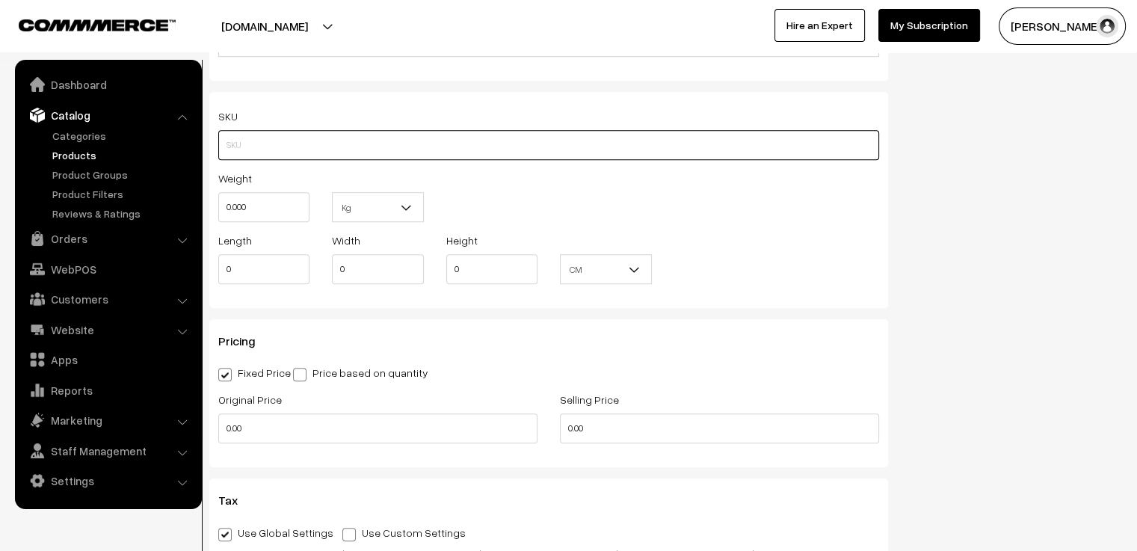
click at [422, 136] on input "text" at bounding box center [548, 145] width 661 height 30
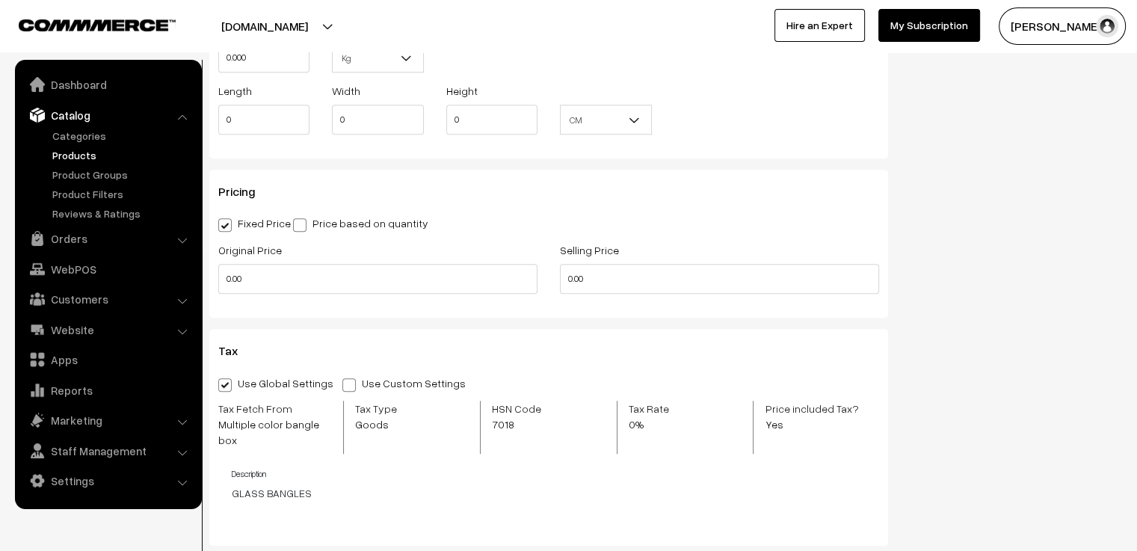
scroll to position [1196, 0]
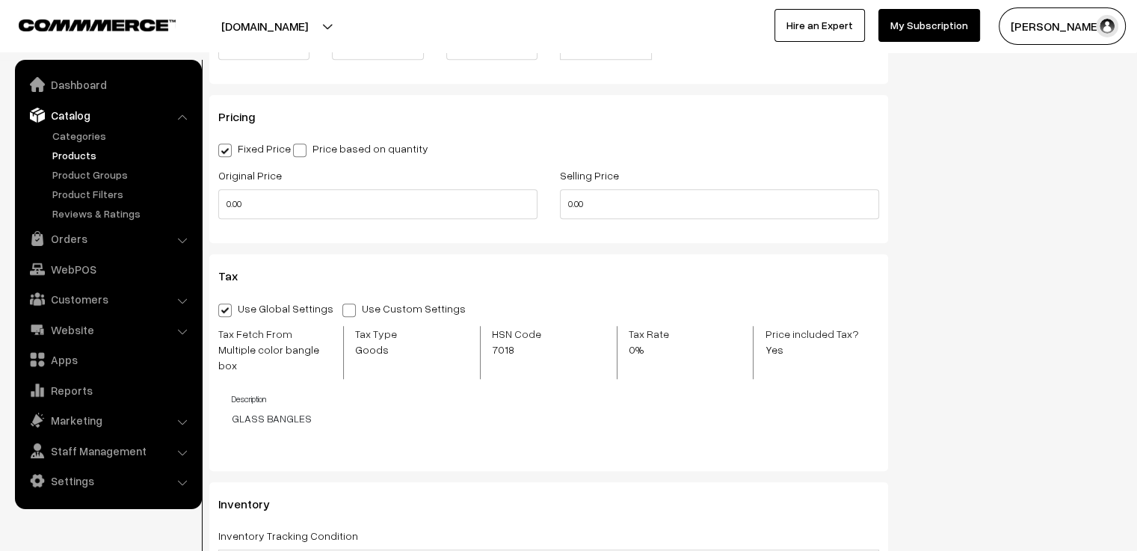
type input "MCGBBB1"
drag, startPoint x: 407, startPoint y: 200, endPoint x: 217, endPoint y: 211, distance: 190.9
click at [217, 211] on div "Original Price 0.00" at bounding box center [378, 197] width 342 height 62
type input "650"
drag, startPoint x: 603, startPoint y: 205, endPoint x: 555, endPoint y: 212, distance: 47.6
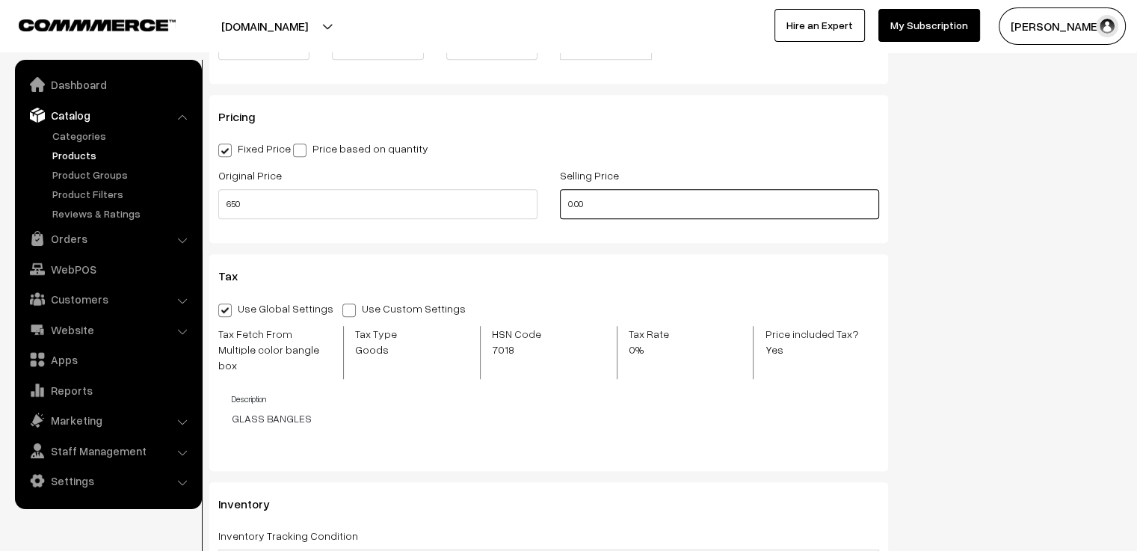
click at [555, 212] on div "Selling Price 0.00" at bounding box center [720, 197] width 342 height 62
type input "550"
click at [535, 373] on div "Use Global Settings Use Custom Settings Skip Adding Tax Tax Fetch From Multiple…" at bounding box center [548, 377] width 661 height 157
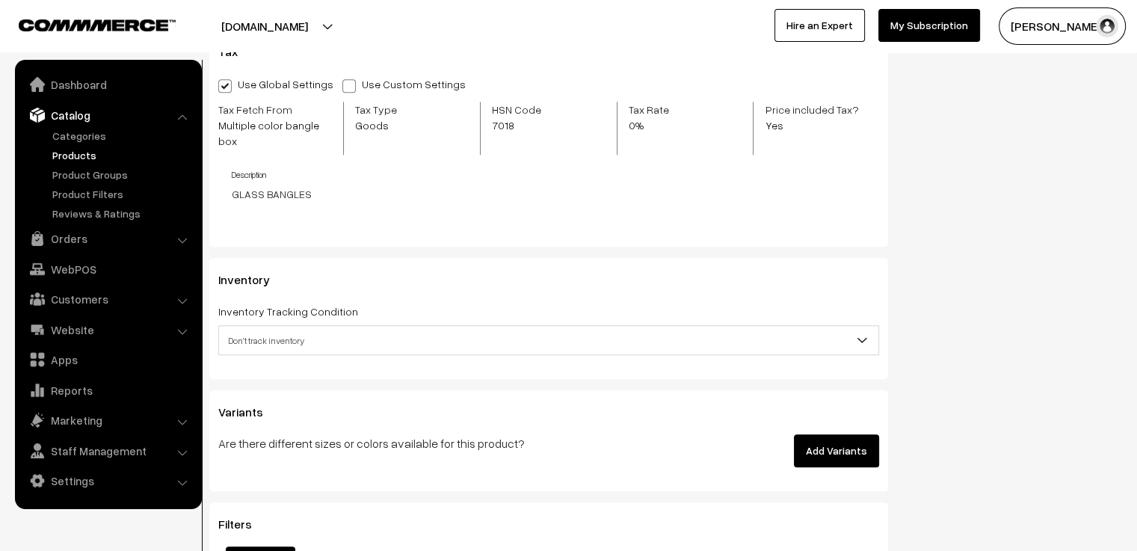
scroll to position [1495, 0]
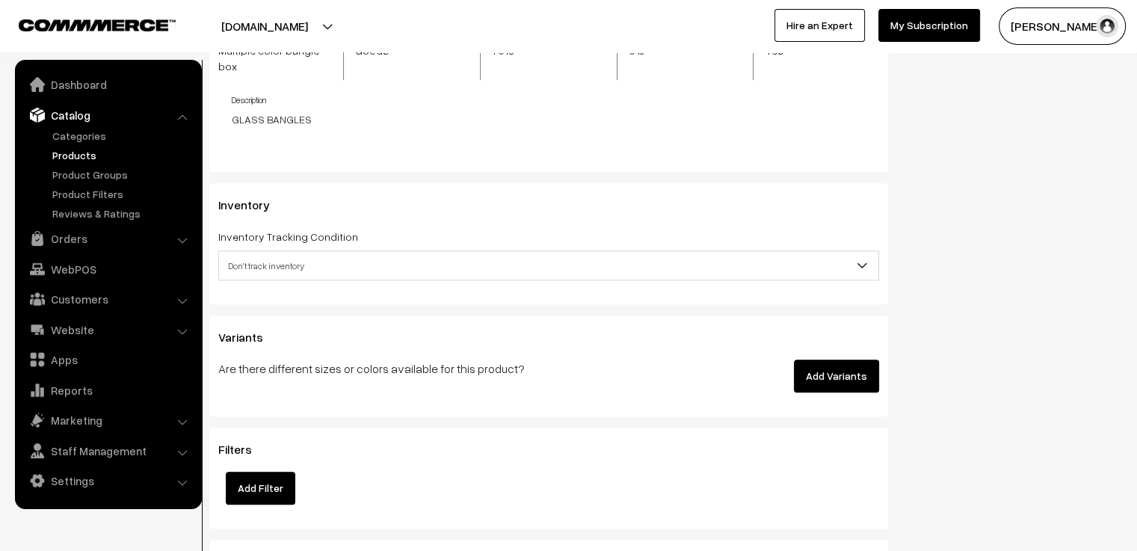
click at [392, 256] on span "Don't track inventory" at bounding box center [548, 266] width 659 height 26
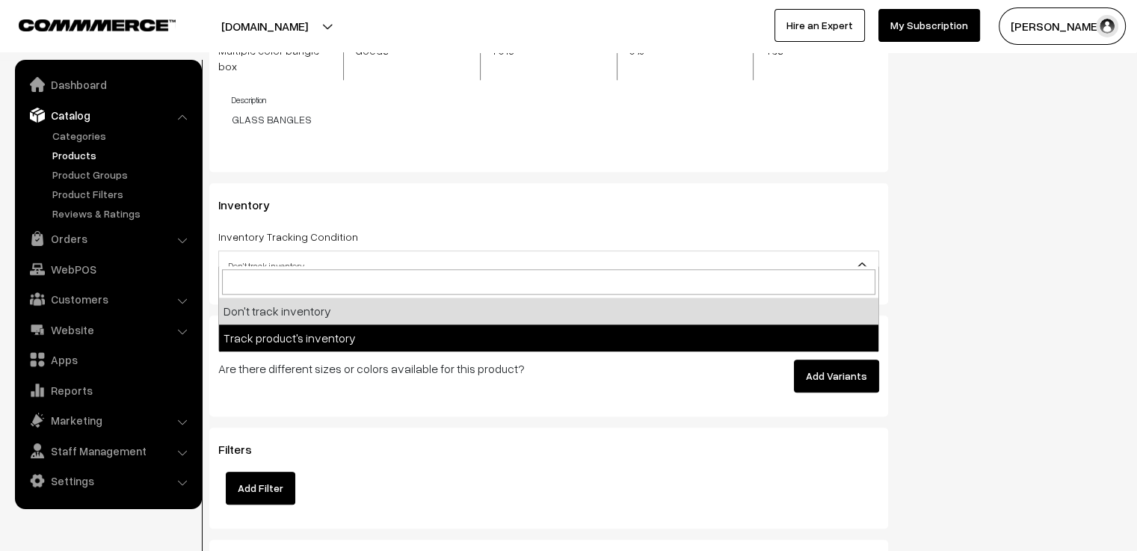
select select "2"
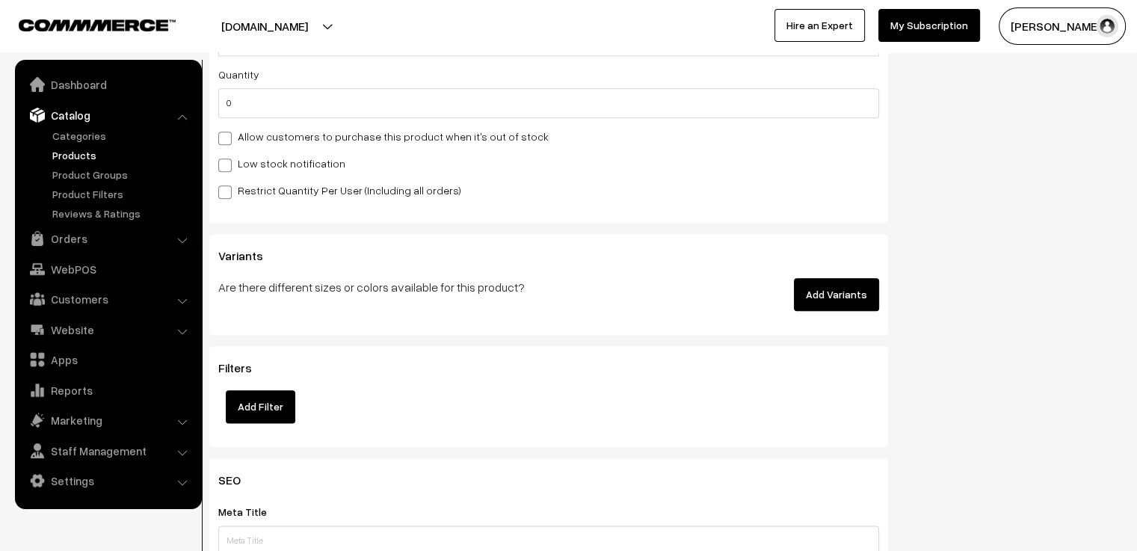
scroll to position [1794, 0]
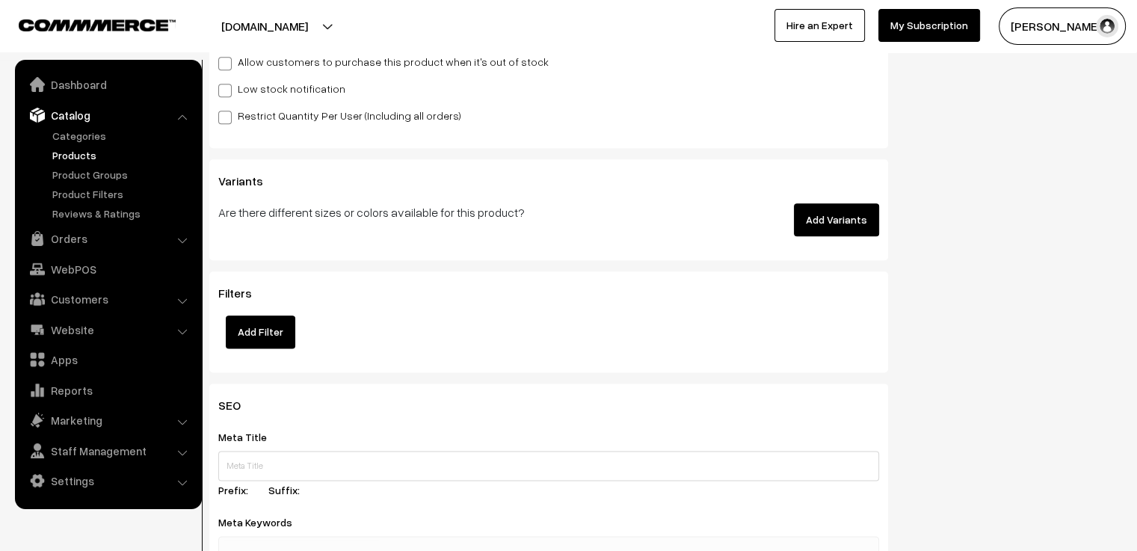
click at [836, 205] on button "Add Variants" at bounding box center [836, 219] width 85 height 33
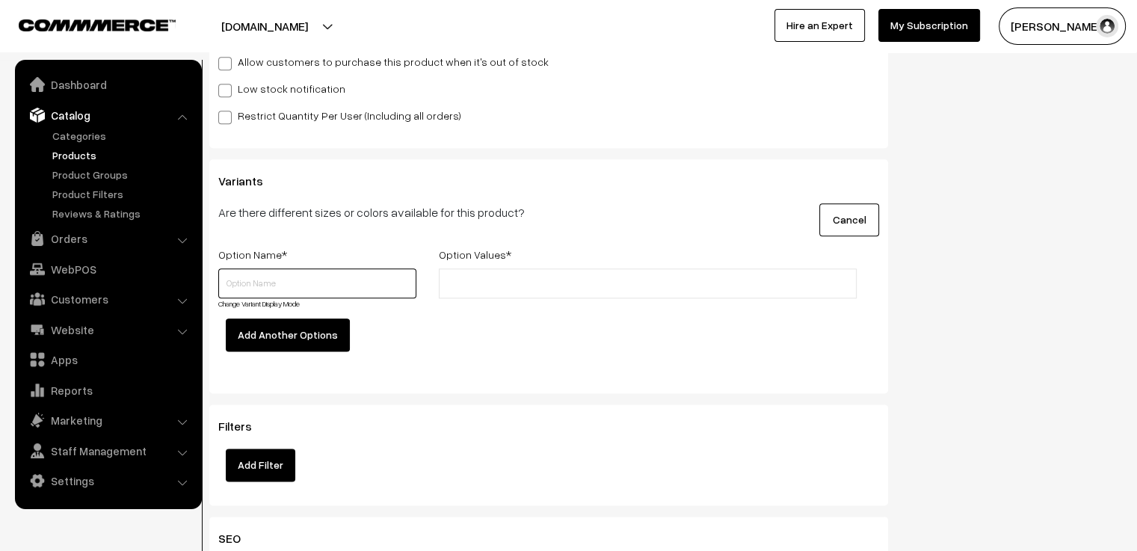
click at [290, 268] on input "text" at bounding box center [317, 283] width 198 height 30
type input "Size"
click at [460, 276] on input "text" at bounding box center [508, 284] width 131 height 16
type input "2.4"
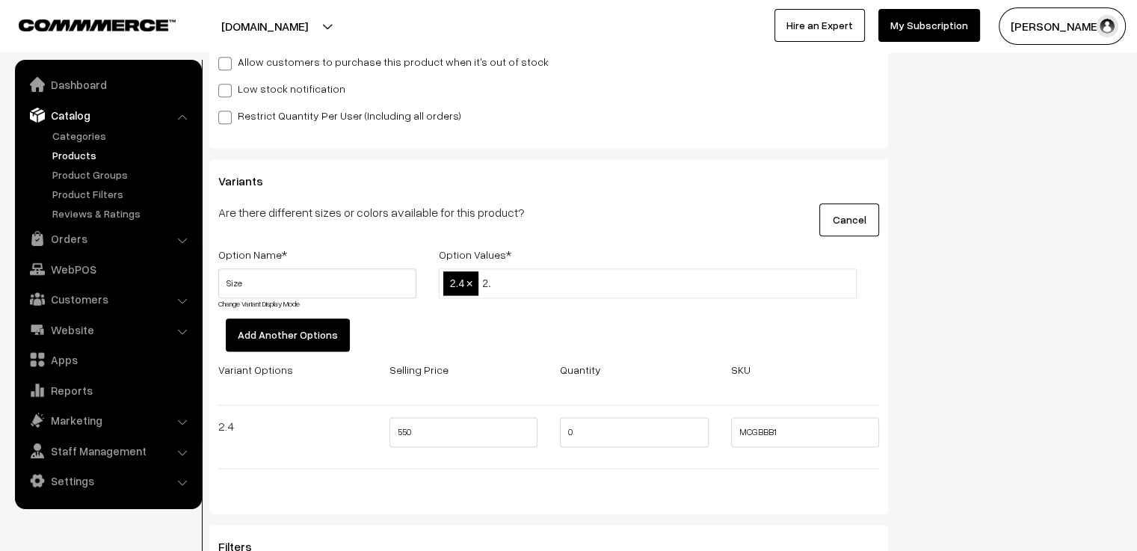
type input "2.6"
click at [600, 418] on input "0" at bounding box center [634, 432] width 149 height 30
type input "3"
click at [616, 486] on input "0" at bounding box center [634, 496] width 149 height 30
type input "3"
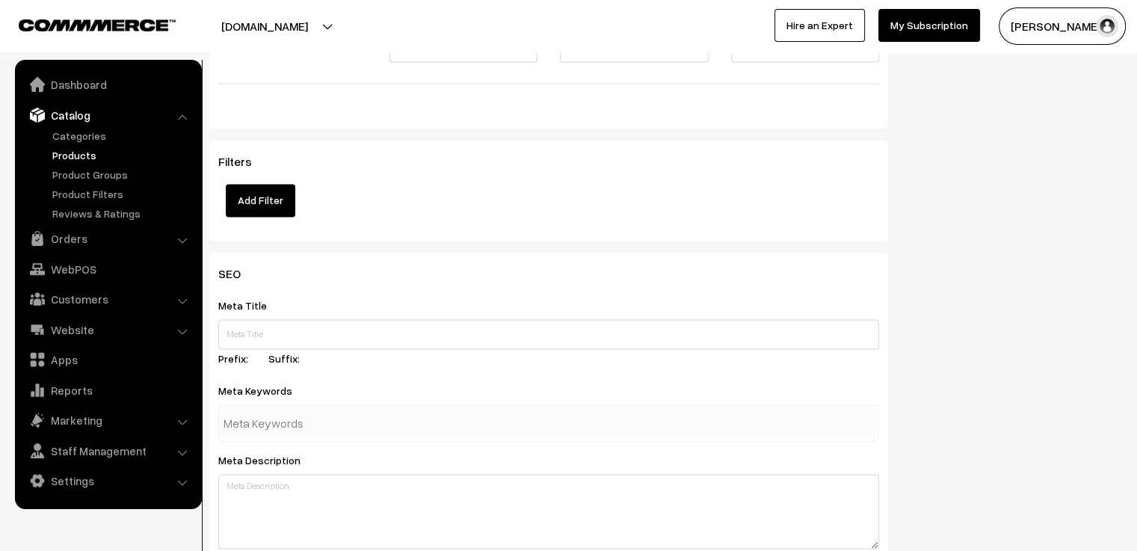
scroll to position [2317, 0]
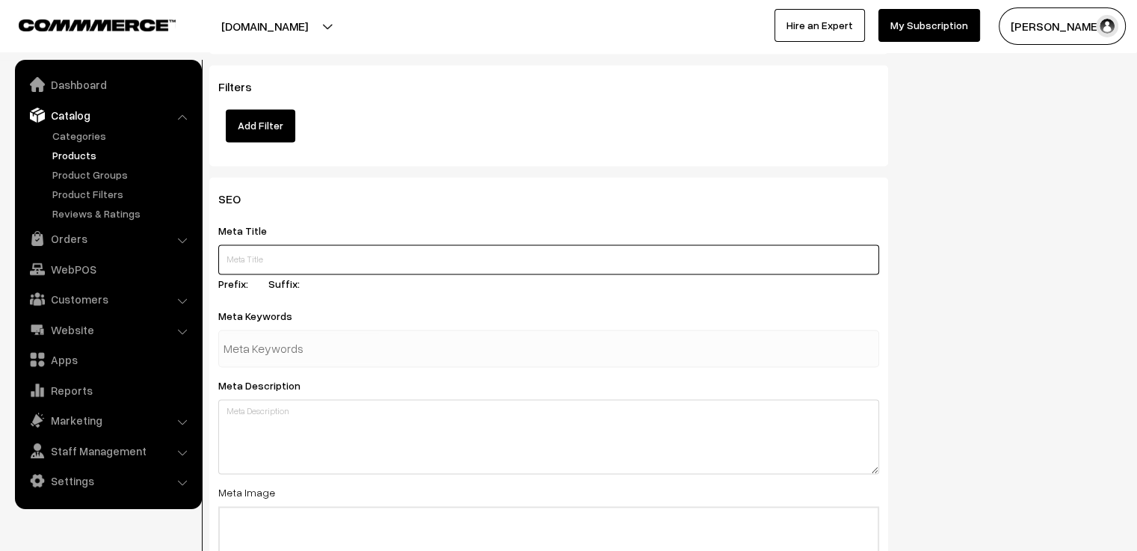
click at [541, 258] on input "text" at bounding box center [548, 259] width 661 height 30
type input "Baby blue glass bangle stack - Never seen before. BUY NOW."
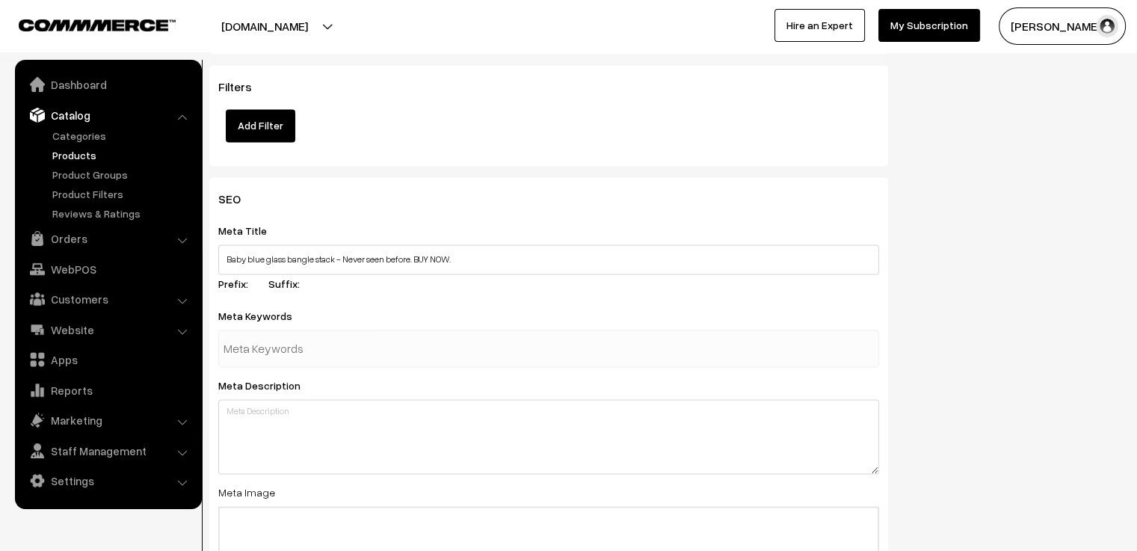
click at [517, 330] on div at bounding box center [548, 348] width 661 height 37
type input "baby blue"
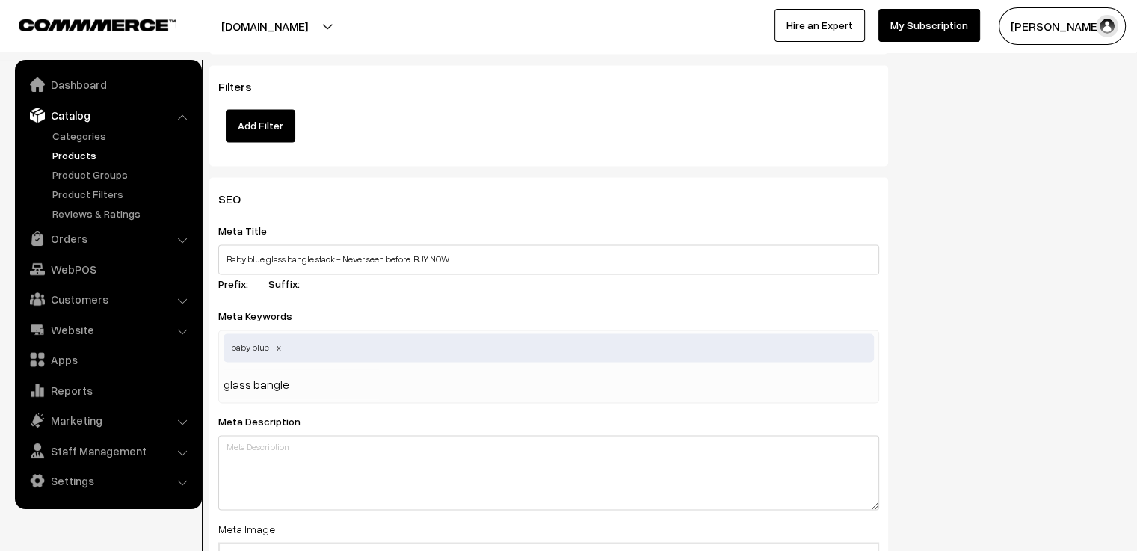
type input "glass bangles"
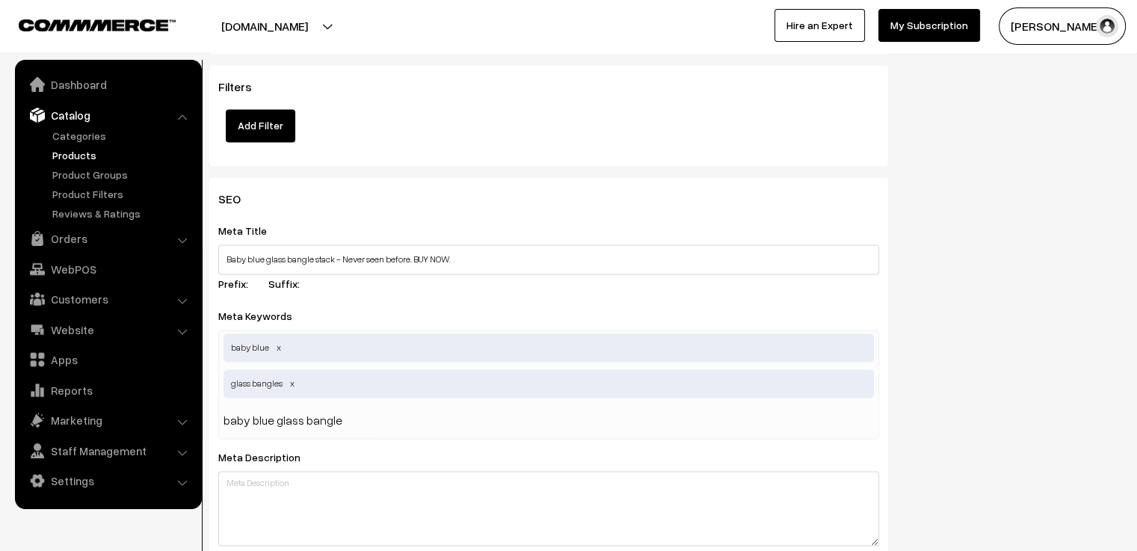
type input "baby blue glass bangles"
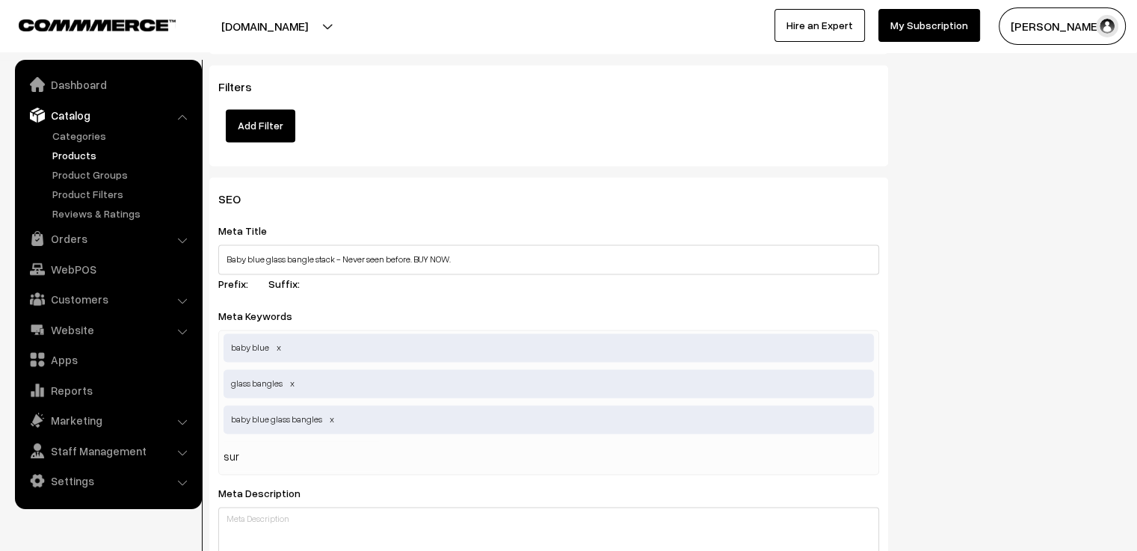
type input "surf"
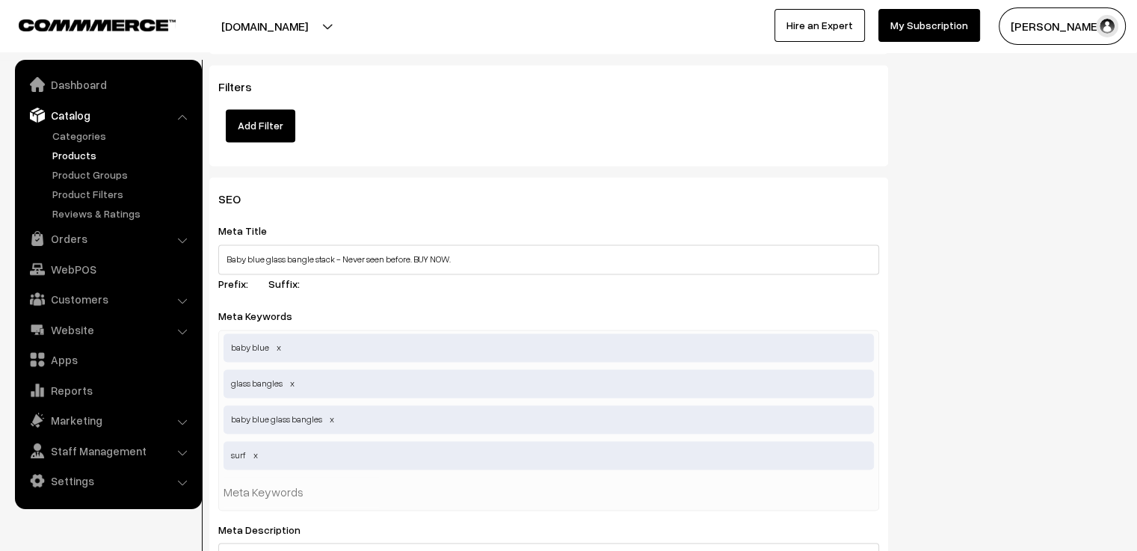
click at [538, 280] on div "Meta Title Baby blue glass bangle stack - Never seen before. BUY NOW. Prefix: S…" at bounding box center [548, 259] width 661 height 76
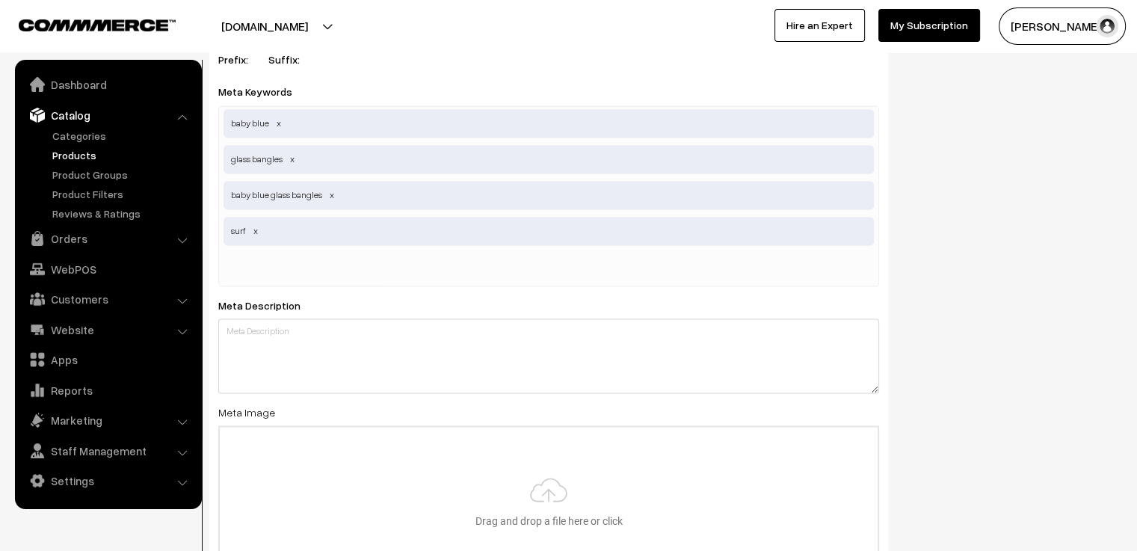
scroll to position [2616, 0]
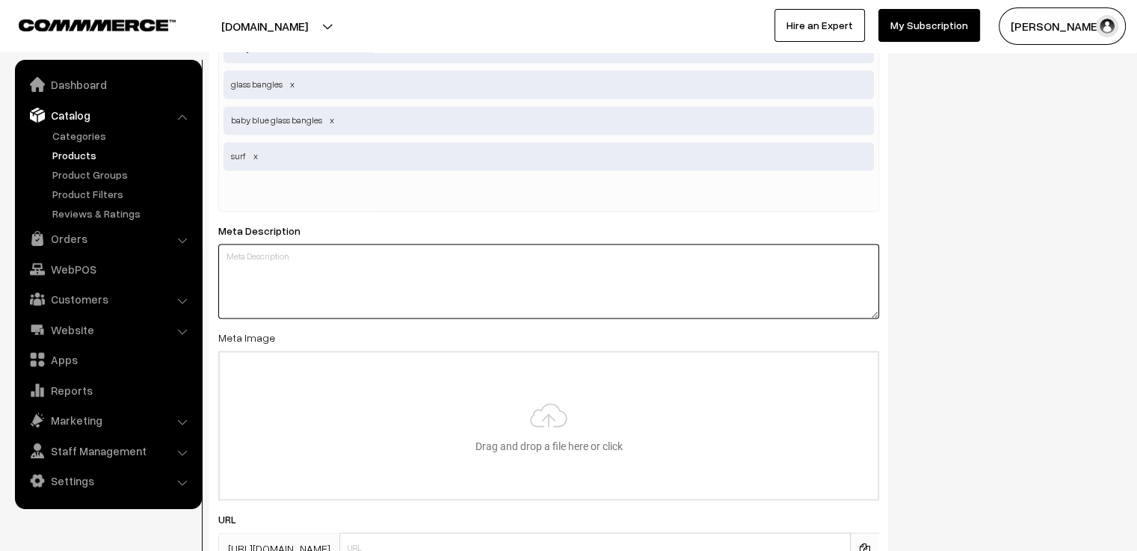
click at [538, 282] on textarea at bounding box center [548, 281] width 661 height 75
click at [321, 244] on textarea at bounding box center [548, 281] width 661 height 75
paste textarea "Tired of OLD SCHOOL glass bangles? Elevate your style with our innovative bangl…"
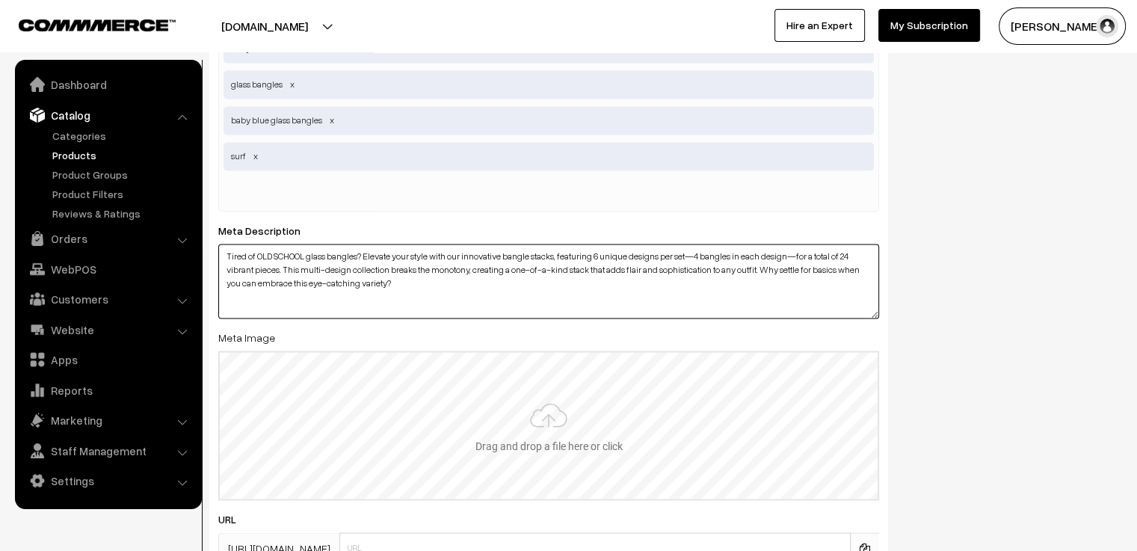
type textarea "Tired of OLD SCHOOL glass bangles? Elevate your style with our innovative bangl…"
click at [508, 389] on input "file" at bounding box center [549, 425] width 658 height 147
type input "C:\fakepath\baby blue 2.jpg"
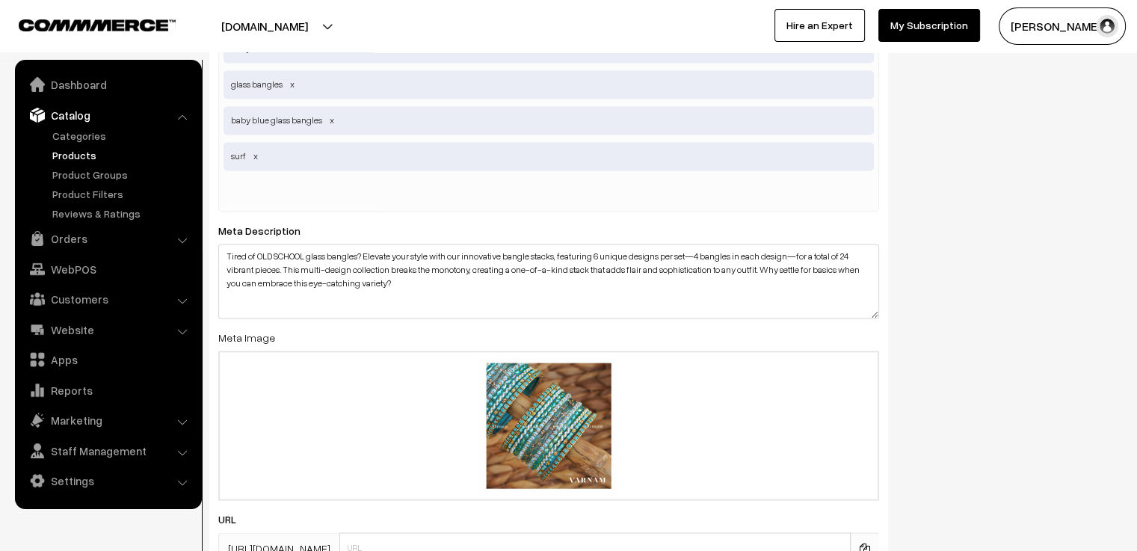
click at [956, 300] on div "SEO Meta Title Baby blue glass bangle stack - Never seen before. BUY NOW. Prefi…" at bounding box center [665, 239] width 935 height 722
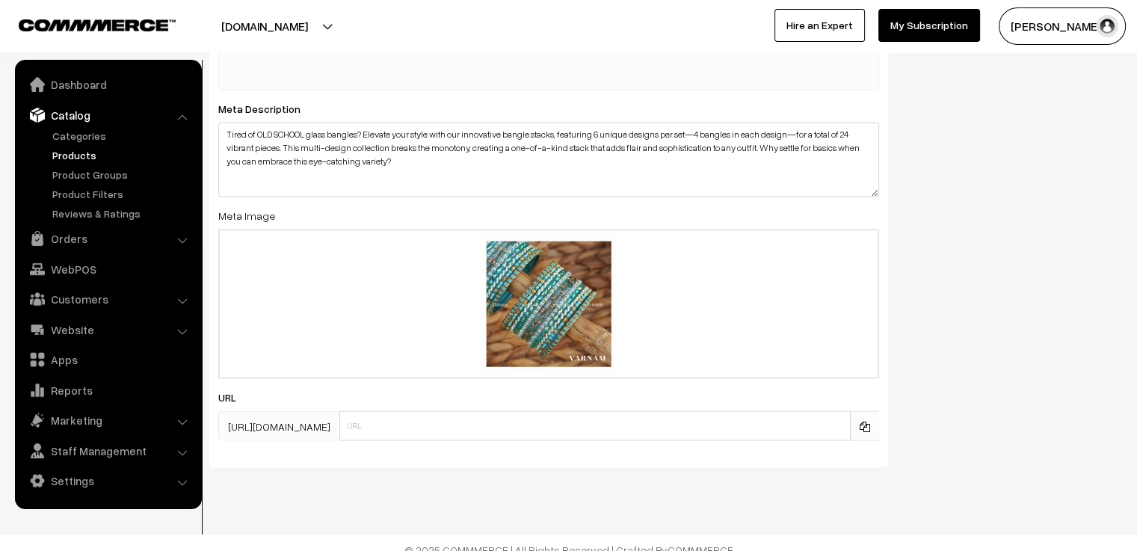
click at [646, 428] on div "SEO Meta Title Baby blue glass bangle stack - Never seen before. BUY NOW. Prefi…" at bounding box center [548, 111] width 679 height 711
click at [644, 414] on input "text" at bounding box center [594, 425] width 511 height 30
type input "bb"
click at [997, 336] on div "SEO Meta Title Baby blue glass bangle stack - Never seen before. BUY NOW. Prefi…" at bounding box center [665, 117] width 935 height 722
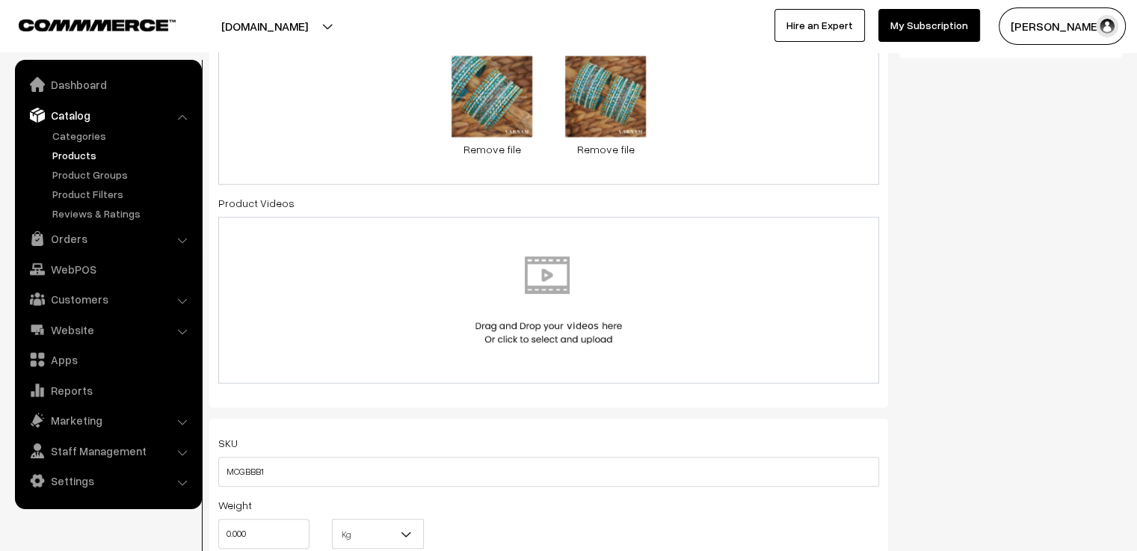
scroll to position [0, 0]
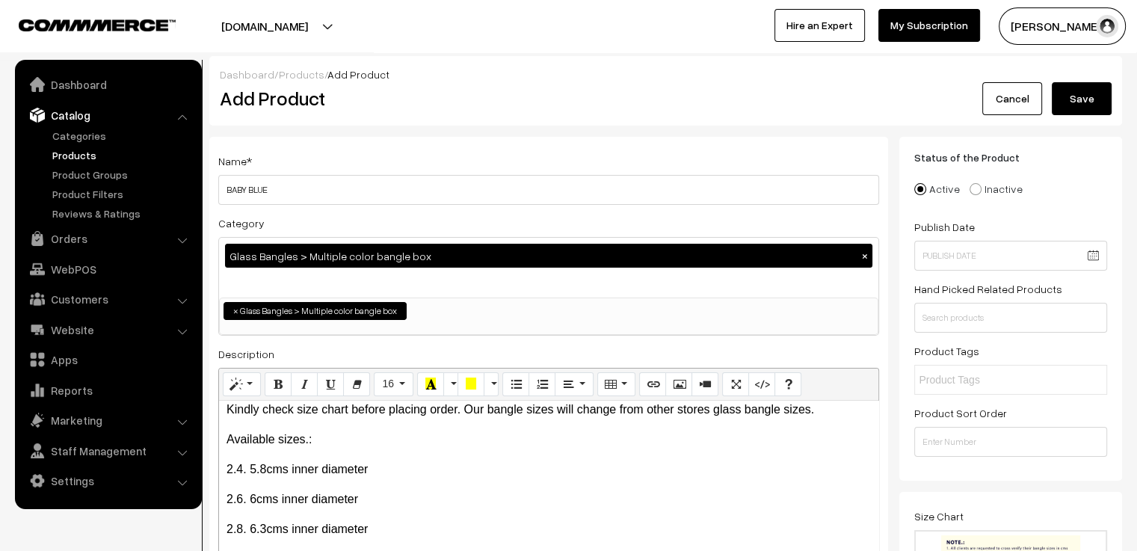
click at [1076, 103] on button "Save" at bounding box center [1082, 98] width 60 height 33
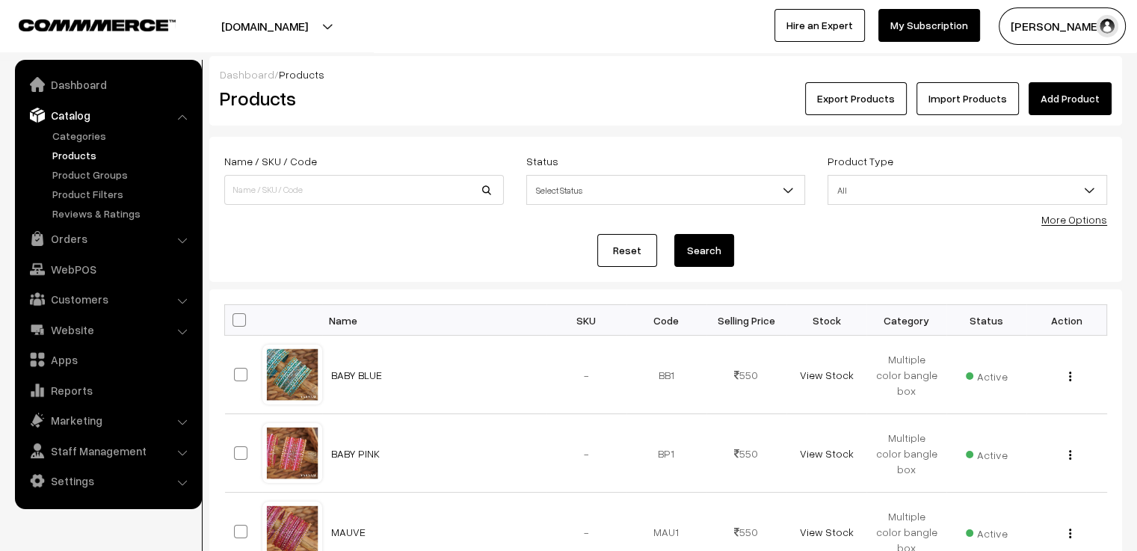
click at [1069, 101] on link "Add Product" at bounding box center [1070, 98] width 83 height 33
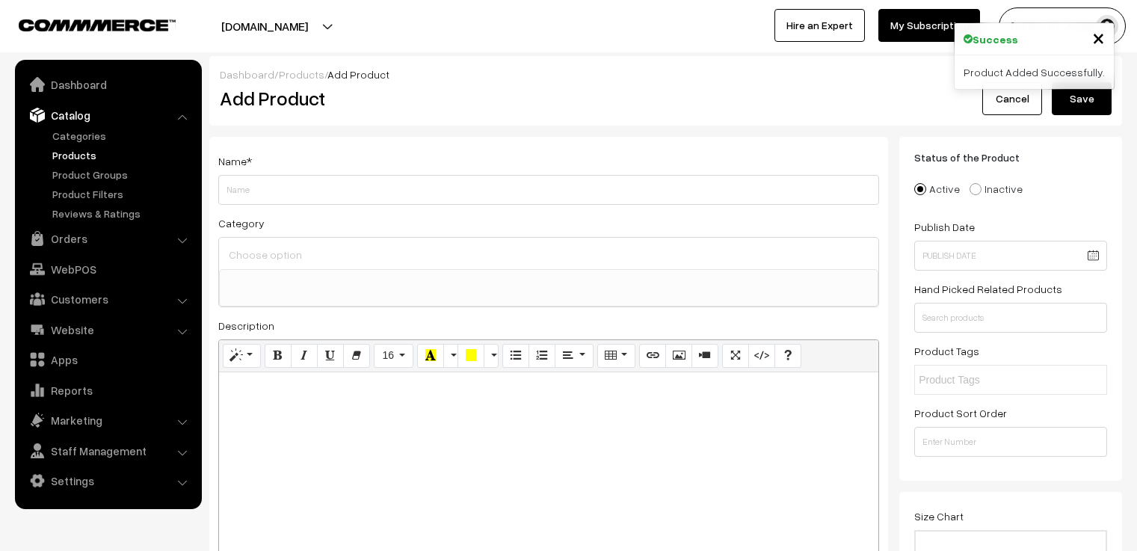
select select
click at [378, 188] on input "Weight" at bounding box center [548, 190] width 661 height 30
type input "MAROON"
click at [462, 250] on input at bounding box center [548, 255] width 647 height 22
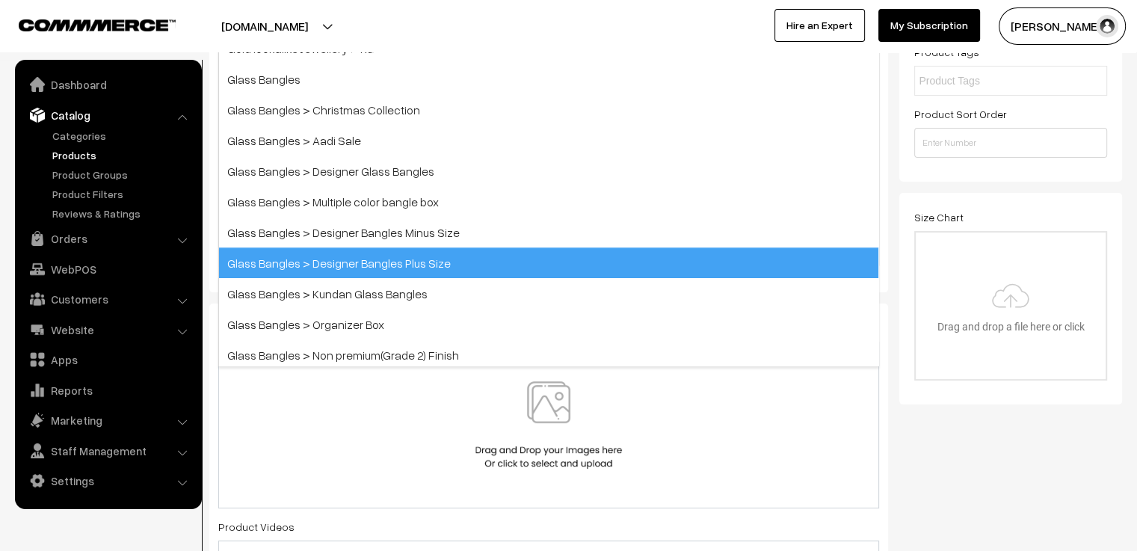
scroll to position [374, 0]
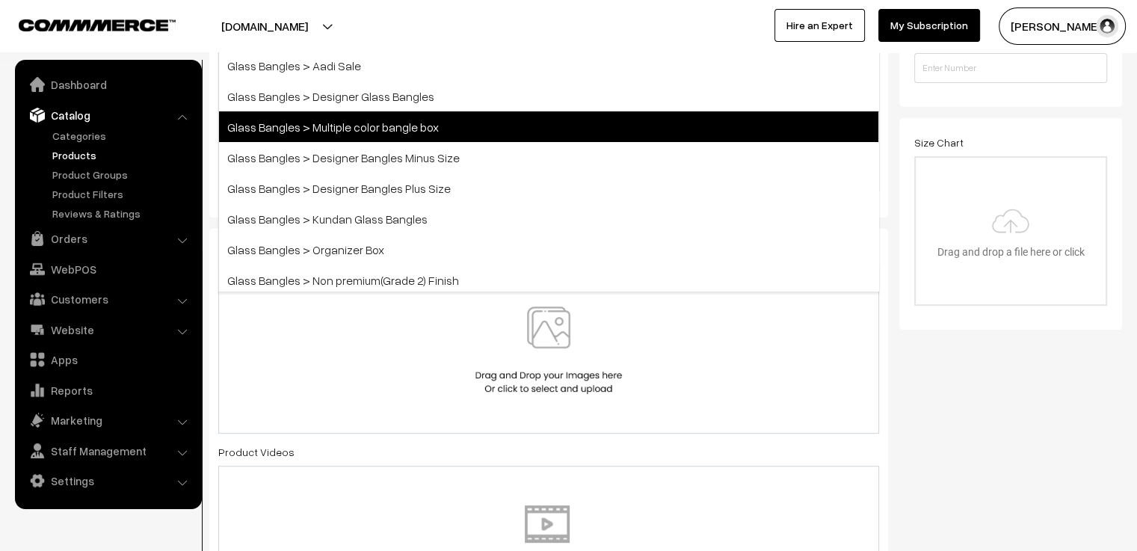
click at [428, 127] on span "Glass Bangles > Multiple color bangle box" at bounding box center [548, 126] width 659 height 31
select select "5"
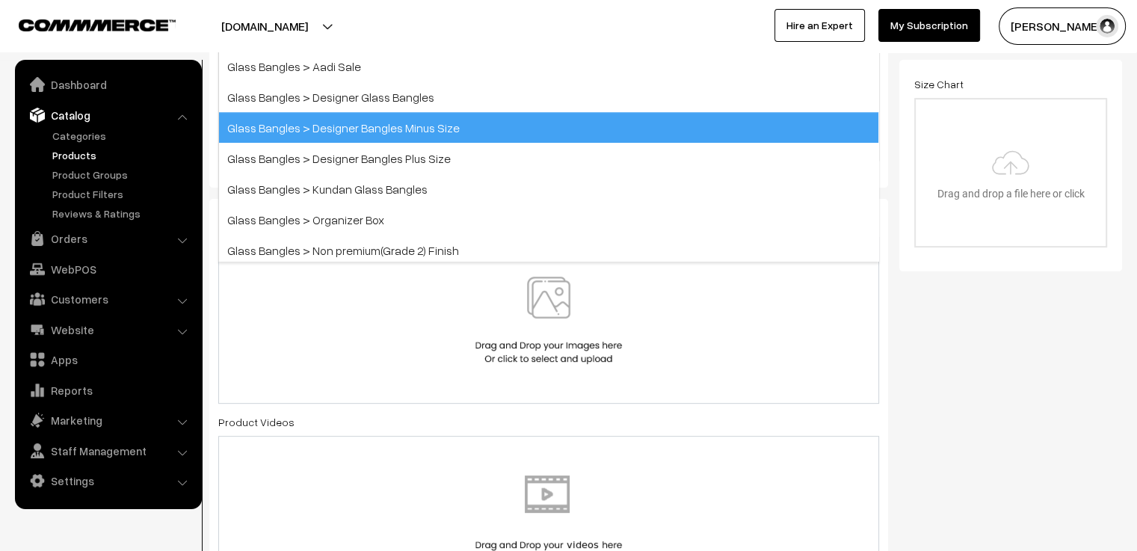
scroll to position [216, 0]
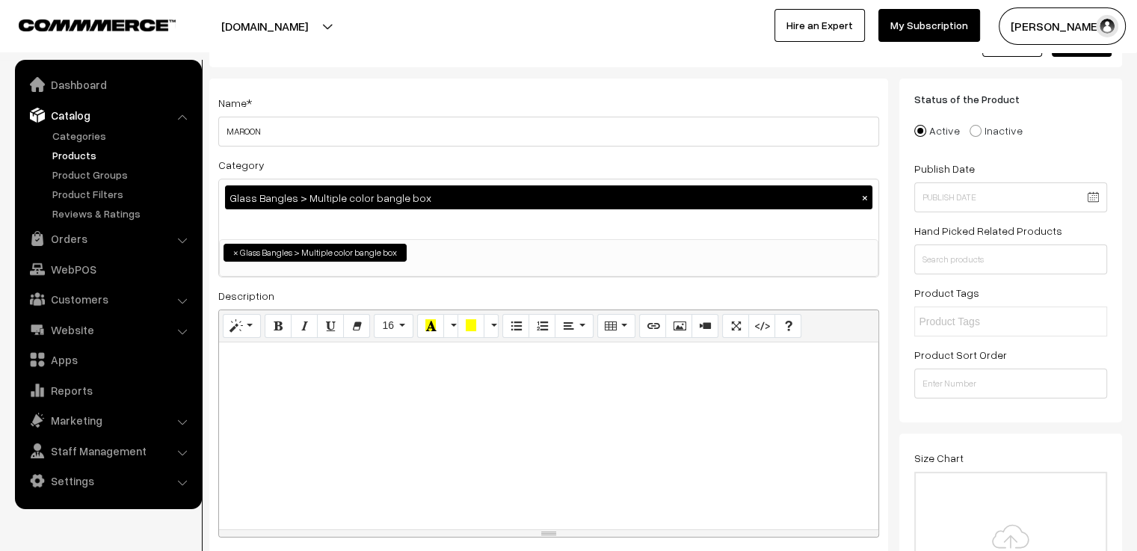
scroll to position [133, 0]
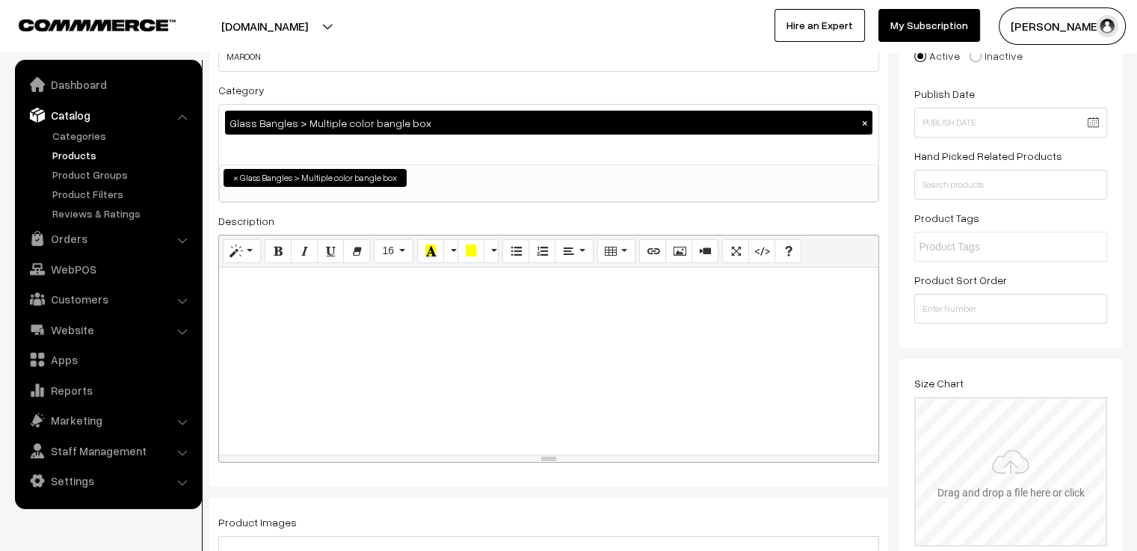
click at [1069, 469] on input "file" at bounding box center [1011, 471] width 190 height 147
type input "C:\fakepath\size chart new website.jpg"
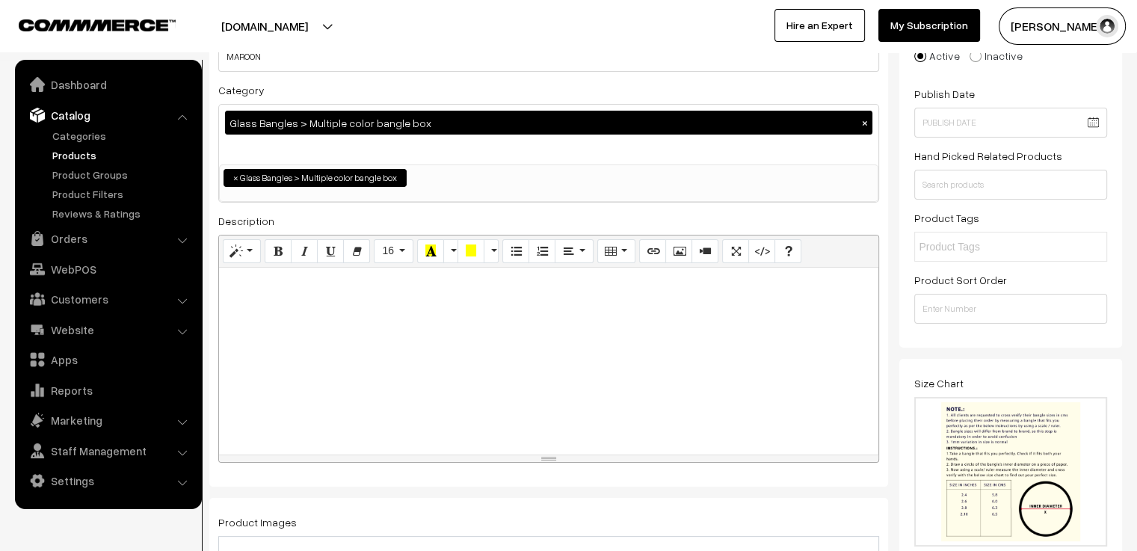
click at [436, 276] on p at bounding box center [549, 284] width 644 height 18
click at [318, 299] on div at bounding box center [548, 361] width 659 height 187
paste div
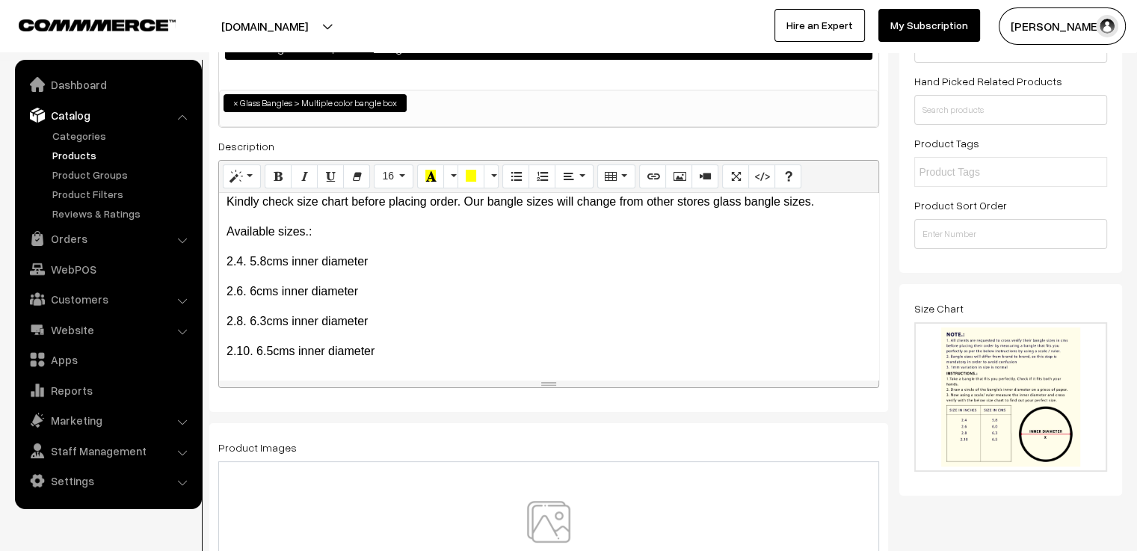
scroll to position [507, 0]
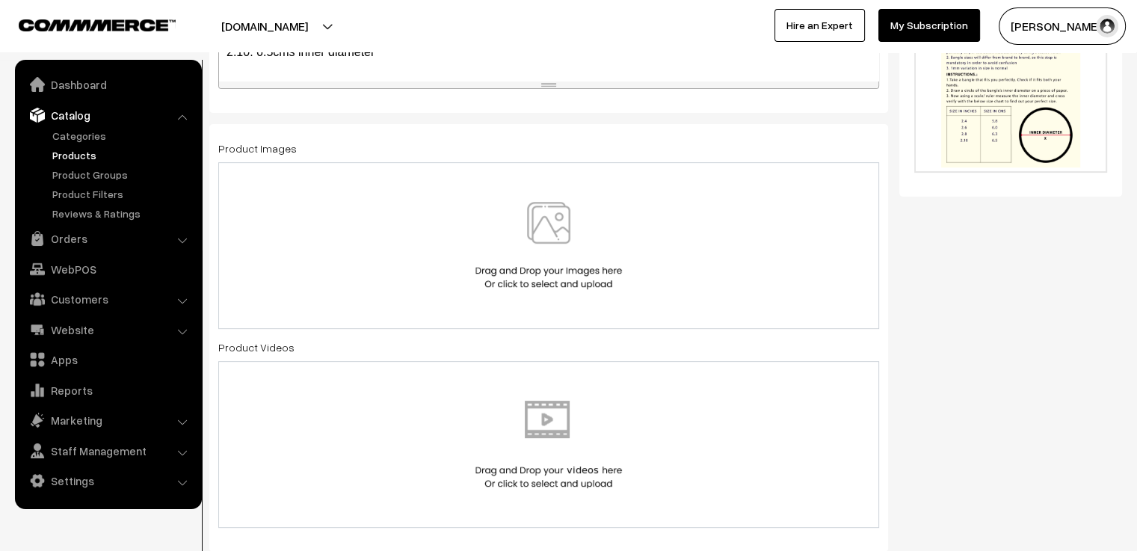
click at [564, 225] on img at bounding box center [549, 245] width 154 height 87
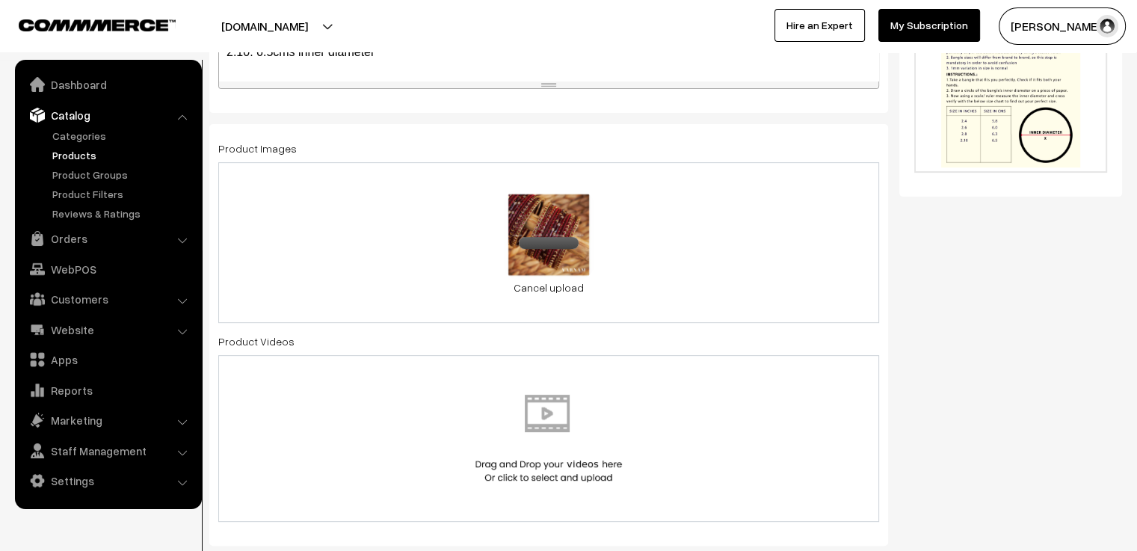
click at [671, 241] on div "0.3 MB maroon 2.jpg Check Error Cancel upload" at bounding box center [548, 242] width 661 height 161
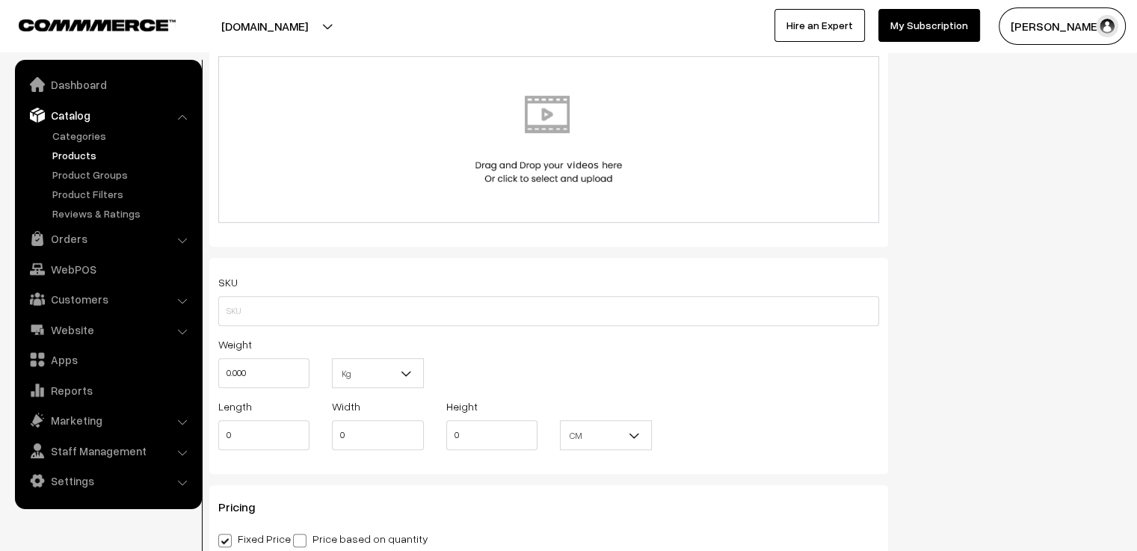
scroll to position [881, 0]
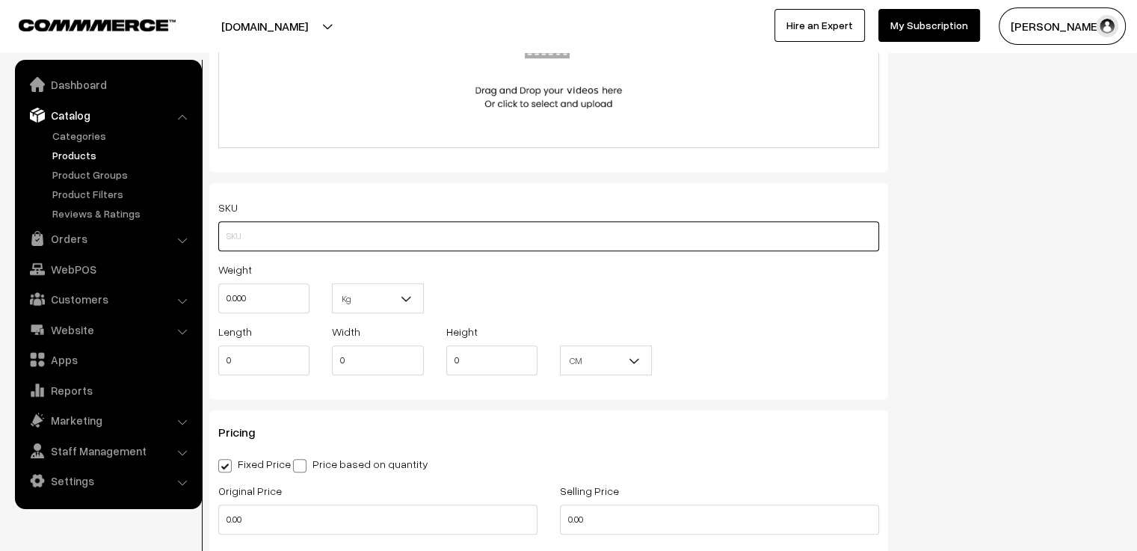
click at [416, 228] on input "text" at bounding box center [548, 236] width 661 height 30
type input "MCGBM1"
click at [526, 274] on div "Weight 0.000 Kg Kg" at bounding box center [548, 291] width 683 height 62
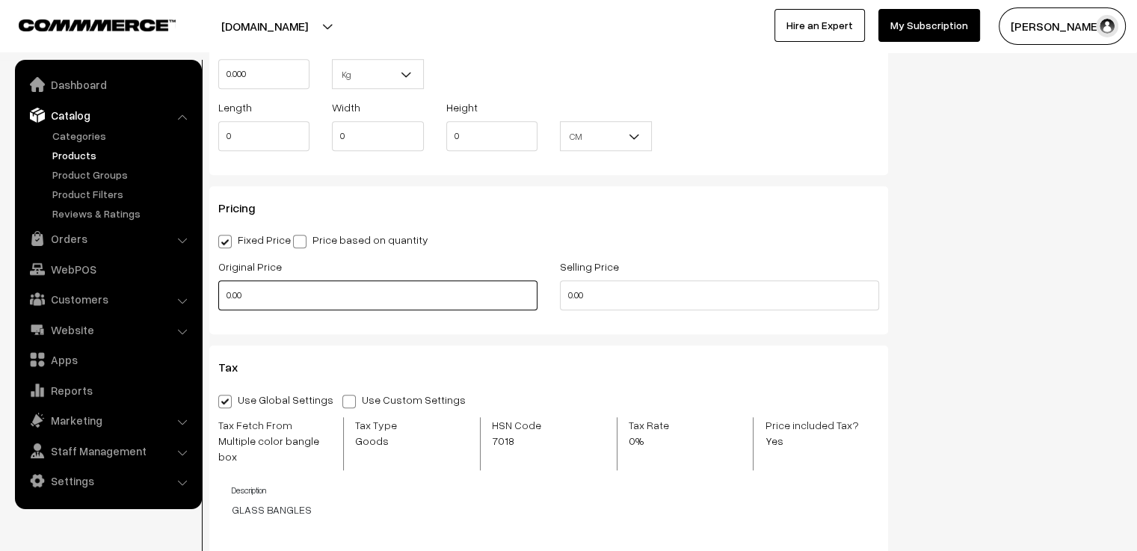
drag, startPoint x: 278, startPoint y: 295, endPoint x: 223, endPoint y: 300, distance: 55.5
click at [223, 300] on input "0.00" at bounding box center [377, 295] width 319 height 30
type input "5"
type input "650"
drag, startPoint x: 552, startPoint y: 296, endPoint x: 531, endPoint y: 293, distance: 21.1
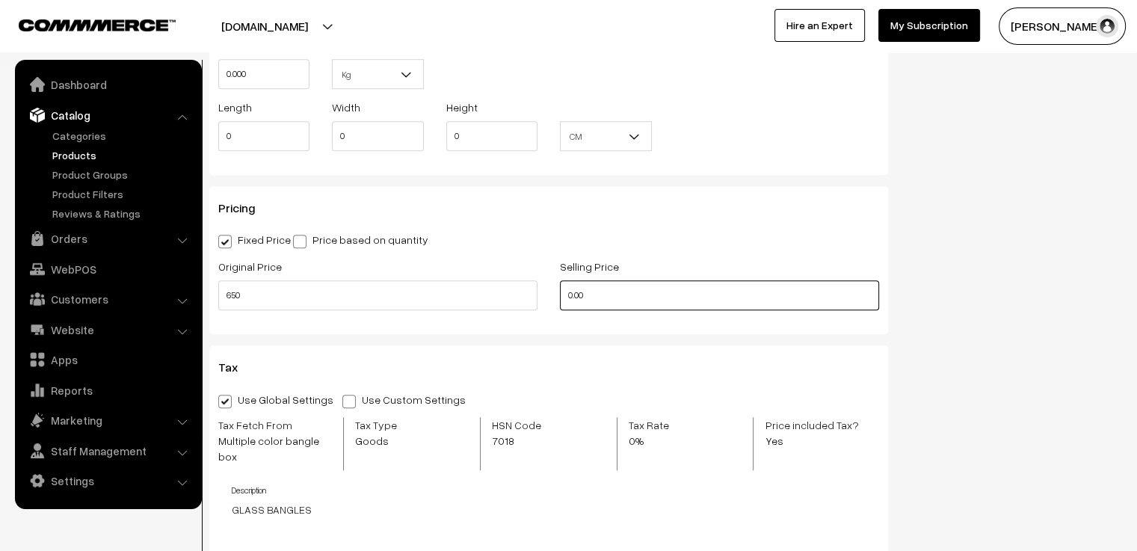
click at [531, 293] on div "Original Price 650 Selling Price 0.00" at bounding box center [548, 288] width 683 height 62
type input "550"
click at [558, 358] on div "Tax Use Global Settings Use Custom Settings Skip Adding Tax Tax Fetch From Mult…" at bounding box center [548, 453] width 679 height 216
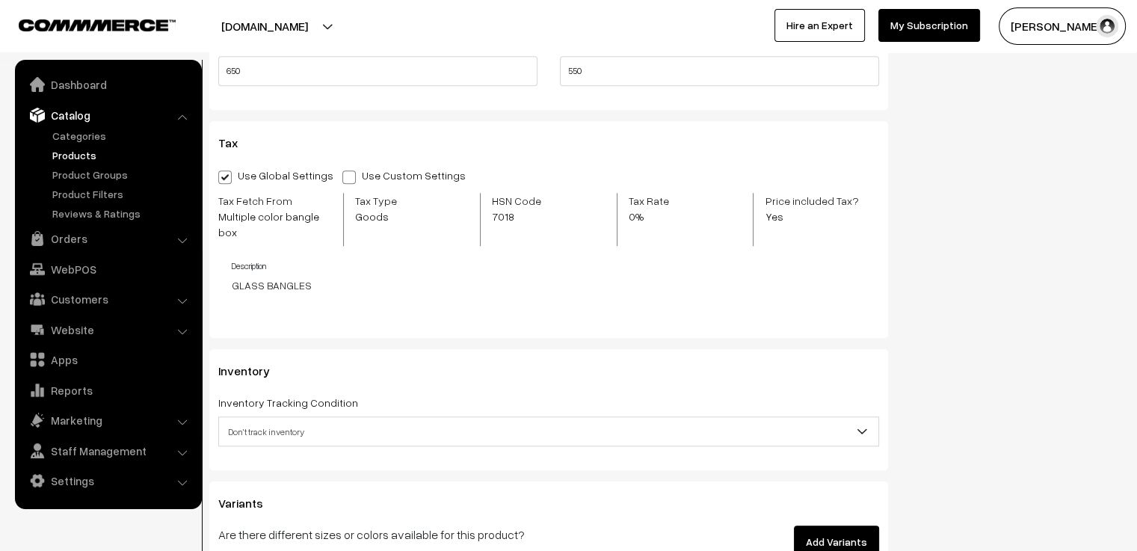
scroll to position [1404, 0]
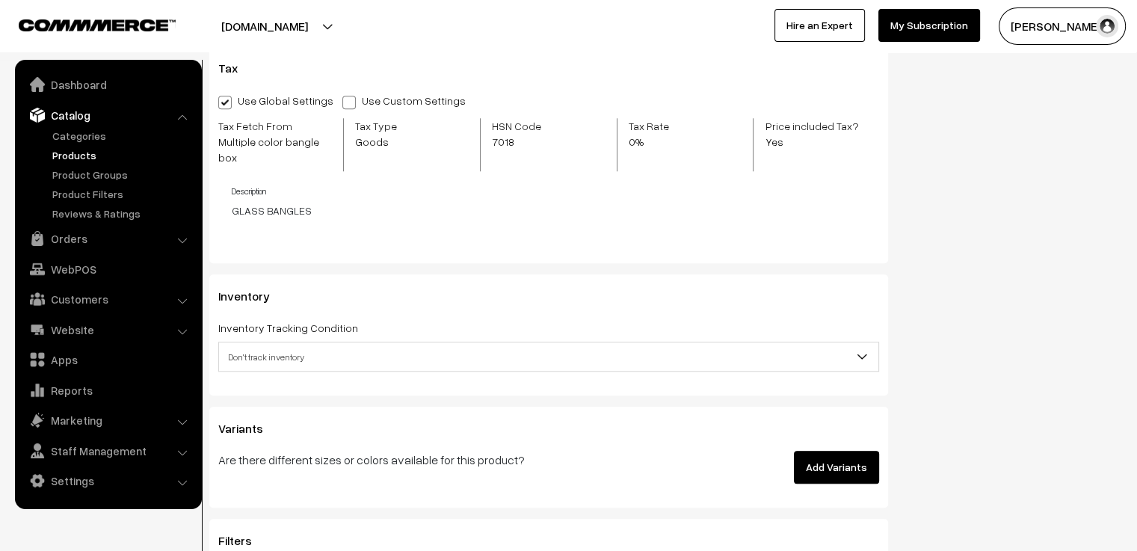
click at [450, 347] on span "Don't track inventory" at bounding box center [548, 357] width 659 height 26
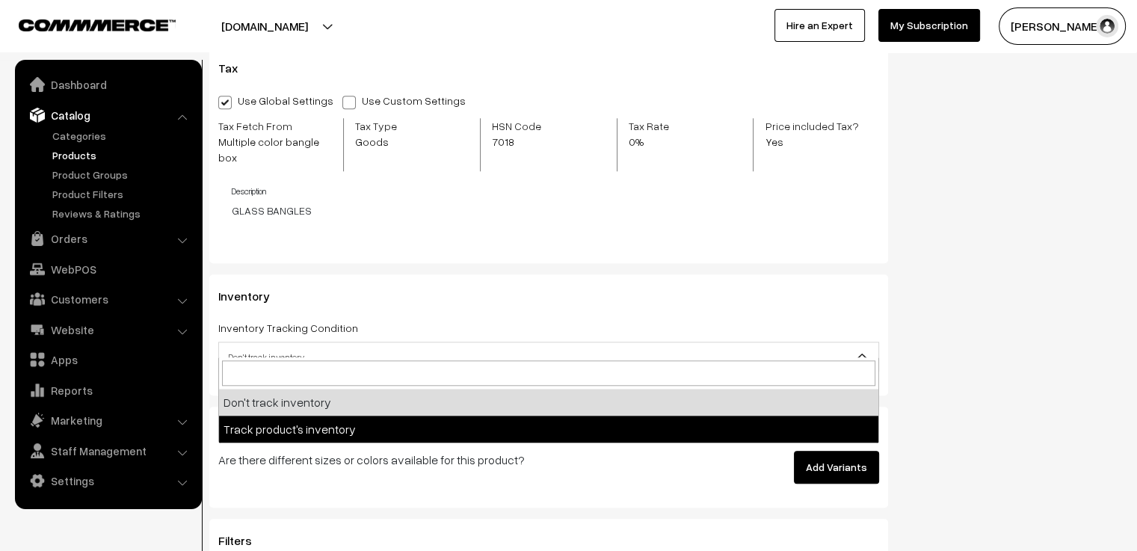
select select "2"
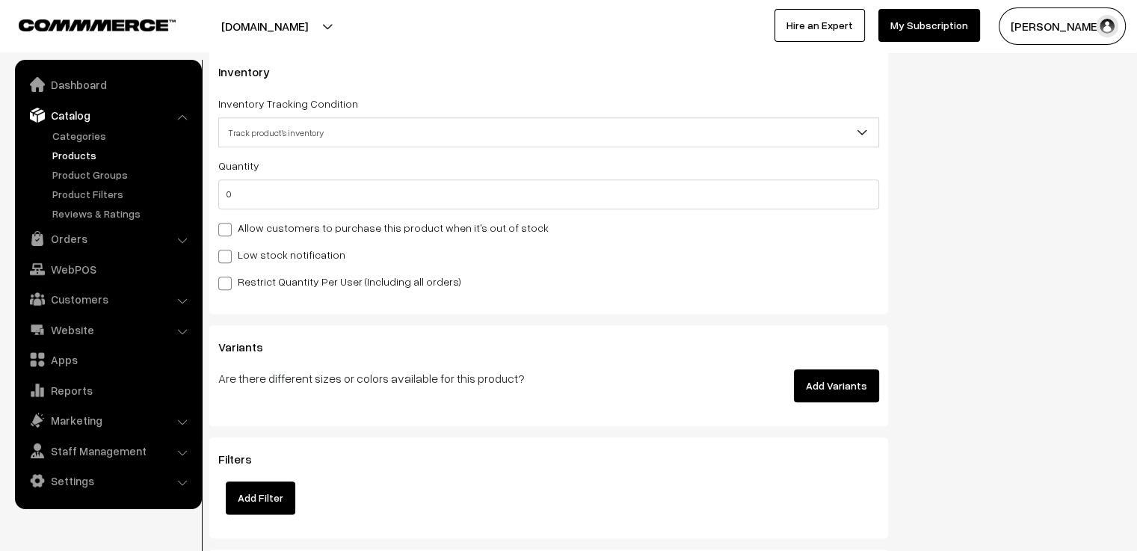
scroll to position [1703, 0]
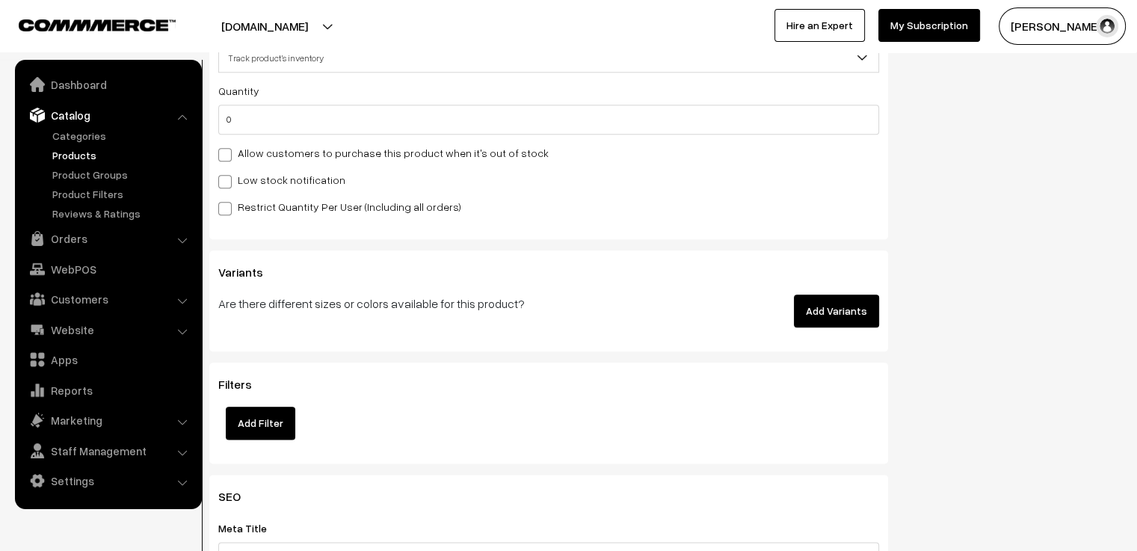
click at [826, 295] on button "Add Variants" at bounding box center [836, 311] width 85 height 33
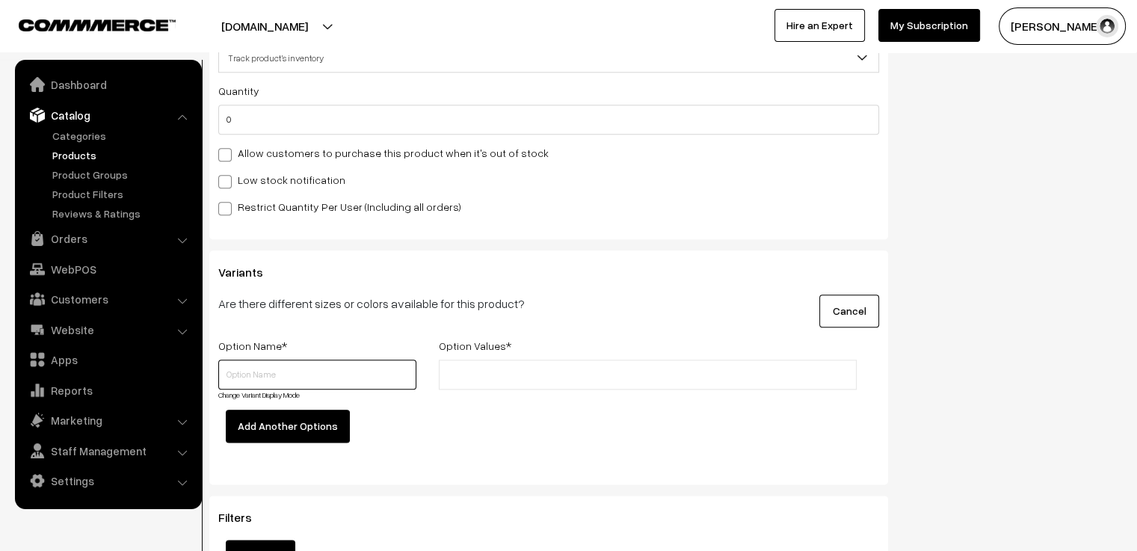
click at [263, 372] on input "text" at bounding box center [317, 375] width 198 height 30
type input "Size"
click at [475, 363] on li at bounding box center [510, 375] width 134 height 24
type input "2.4"
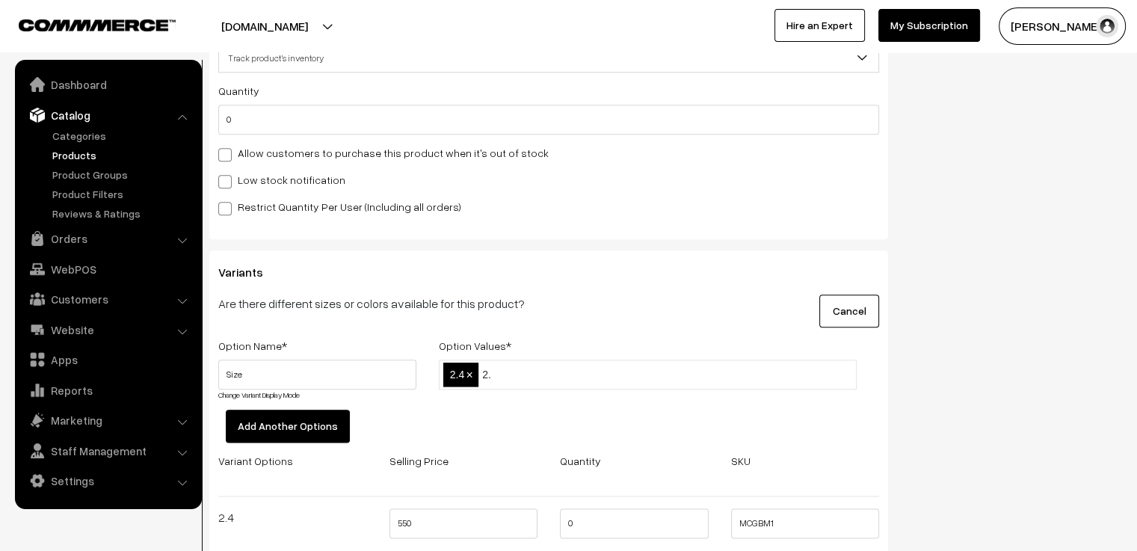
type input "2.6"
type input "2.8"
type input "2.10"
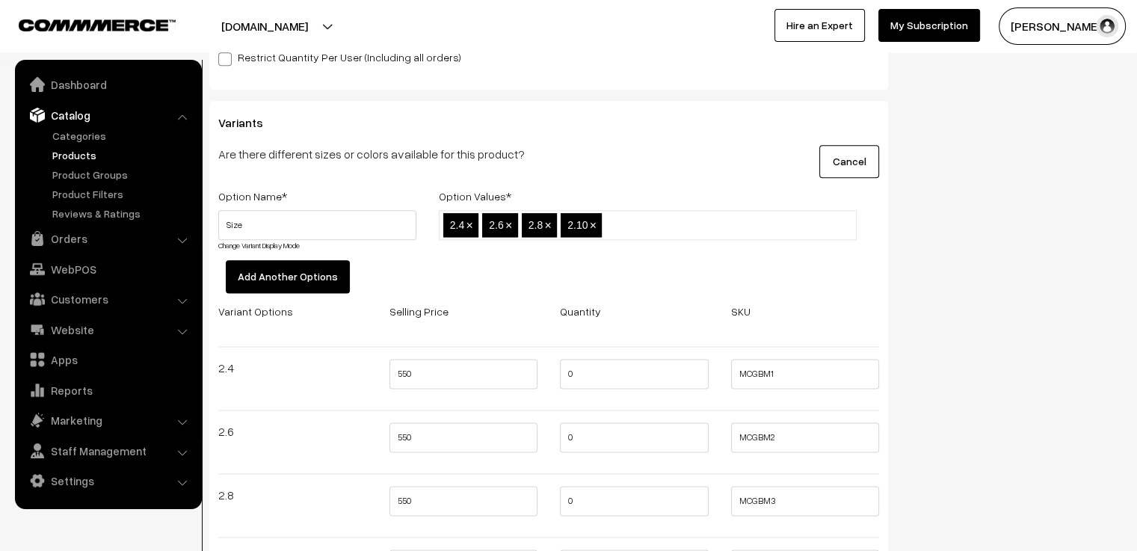
scroll to position [1927, 0]
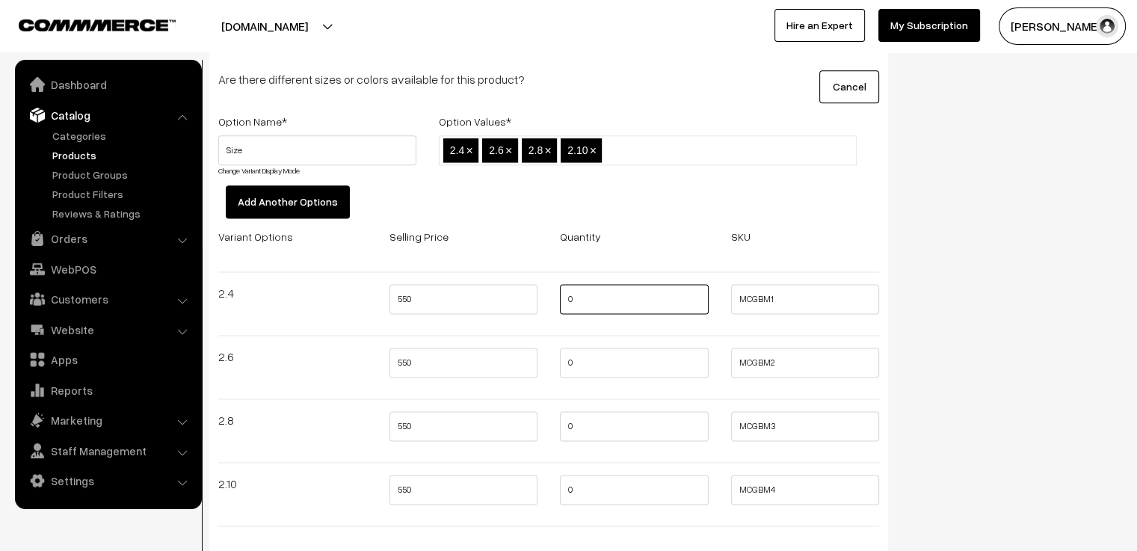
click at [602, 284] on input "0" at bounding box center [634, 299] width 149 height 30
type input "2"
click at [604, 348] on input "0" at bounding box center [634, 363] width 149 height 30
type input "2"
click at [594, 416] on input "0" at bounding box center [634, 426] width 149 height 30
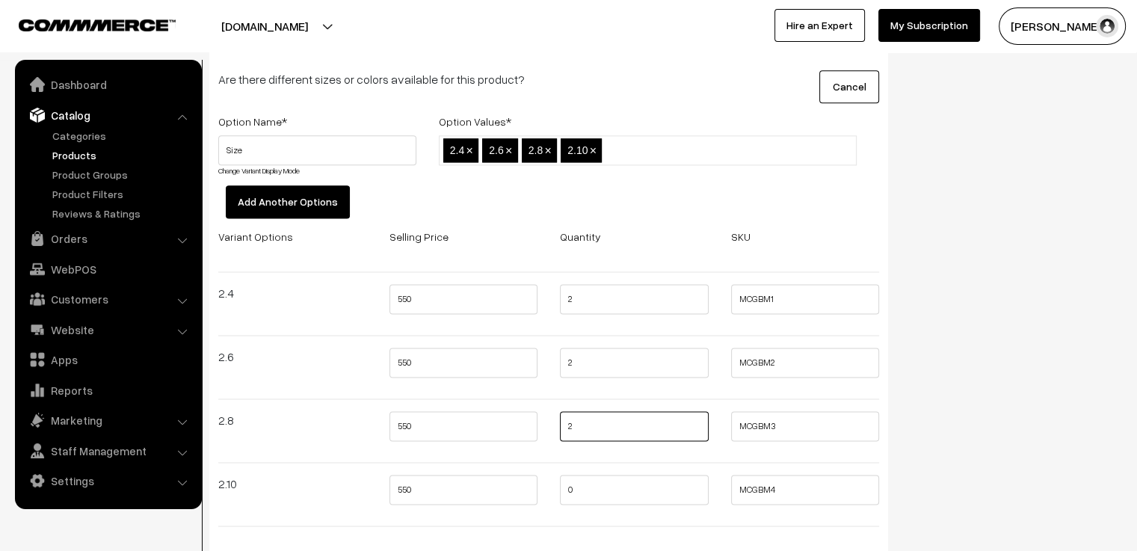
type input "2"
click at [598, 475] on input "0" at bounding box center [634, 490] width 149 height 30
type input "2"
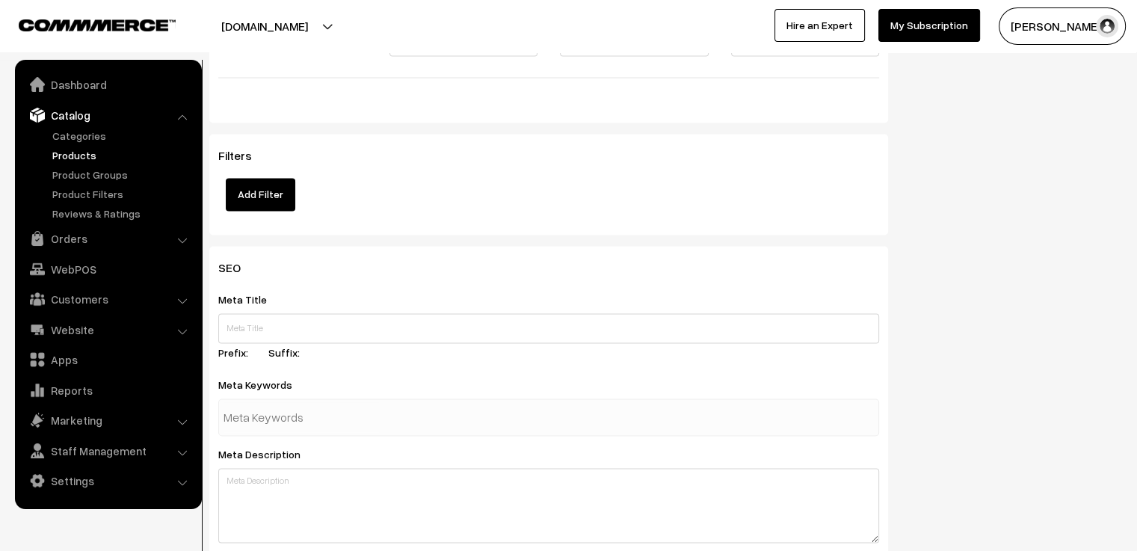
scroll to position [2450, 0]
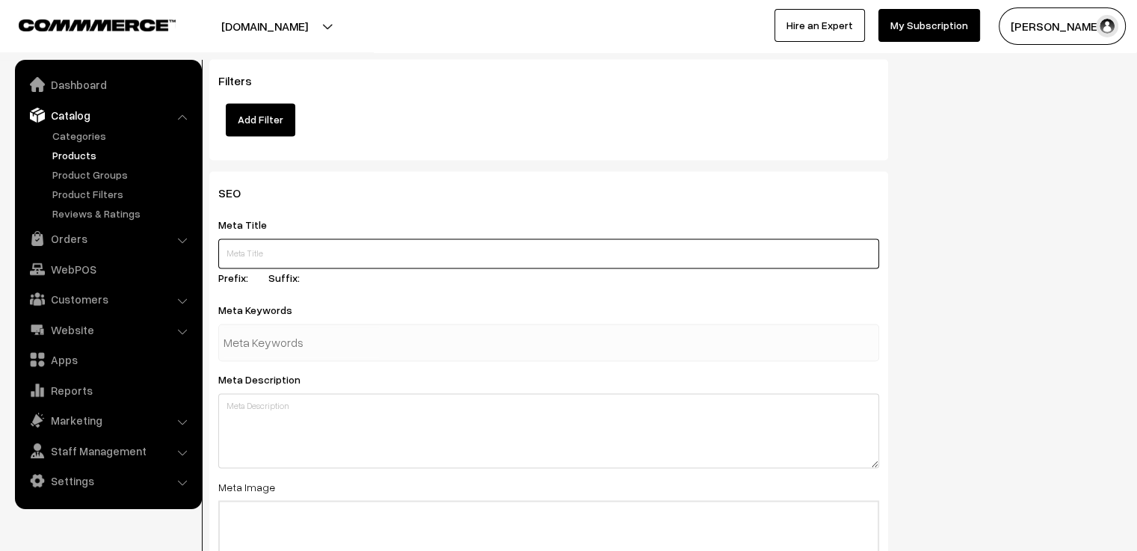
click at [536, 242] on input "text" at bounding box center [548, 253] width 661 height 30
type input "M"
type input "Traditional Maroon glass bangle stack. BUY NOW."
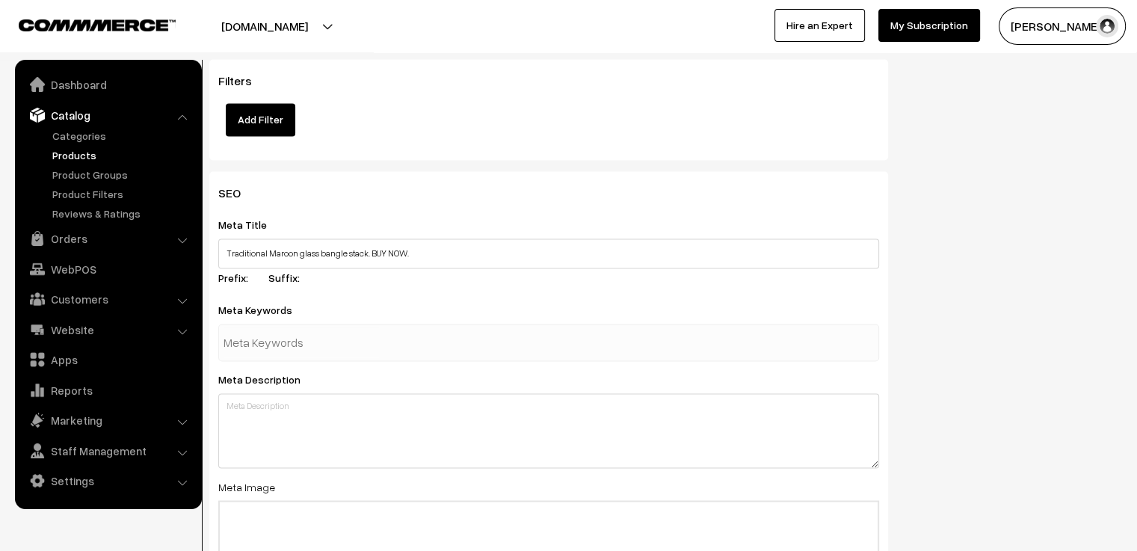
click at [477, 330] on div at bounding box center [548, 342] width 661 height 37
type input "maroon"
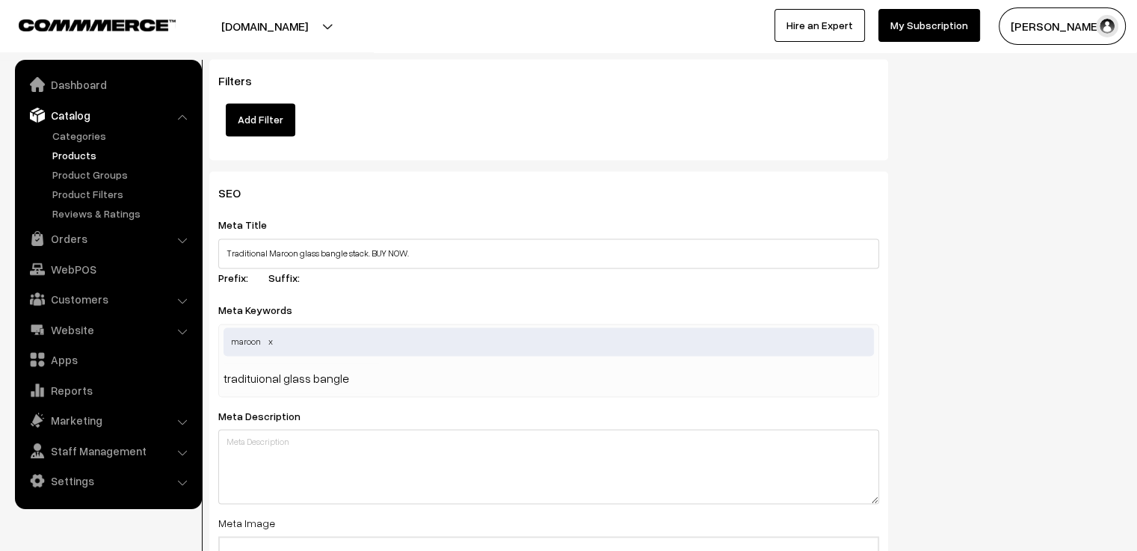
type input "tradituional glass bangles"
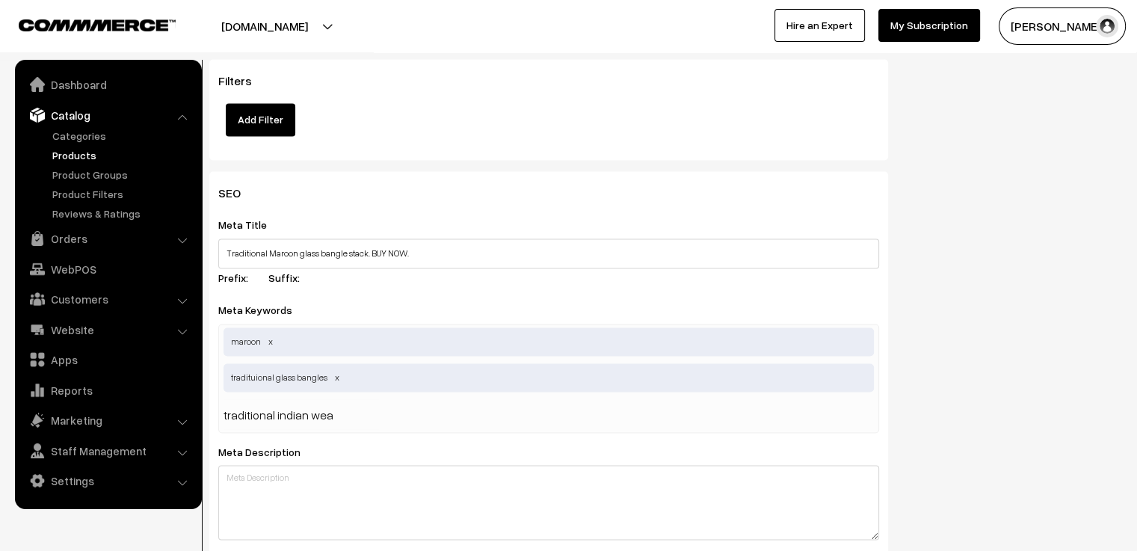
type input "traditional indian wear"
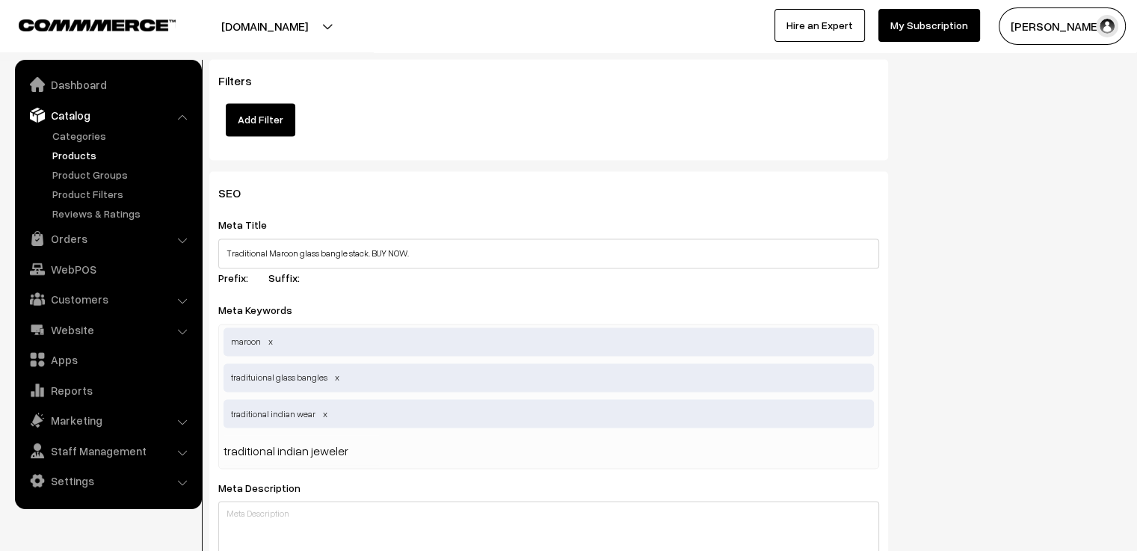
type input "traditional indian jewelery"
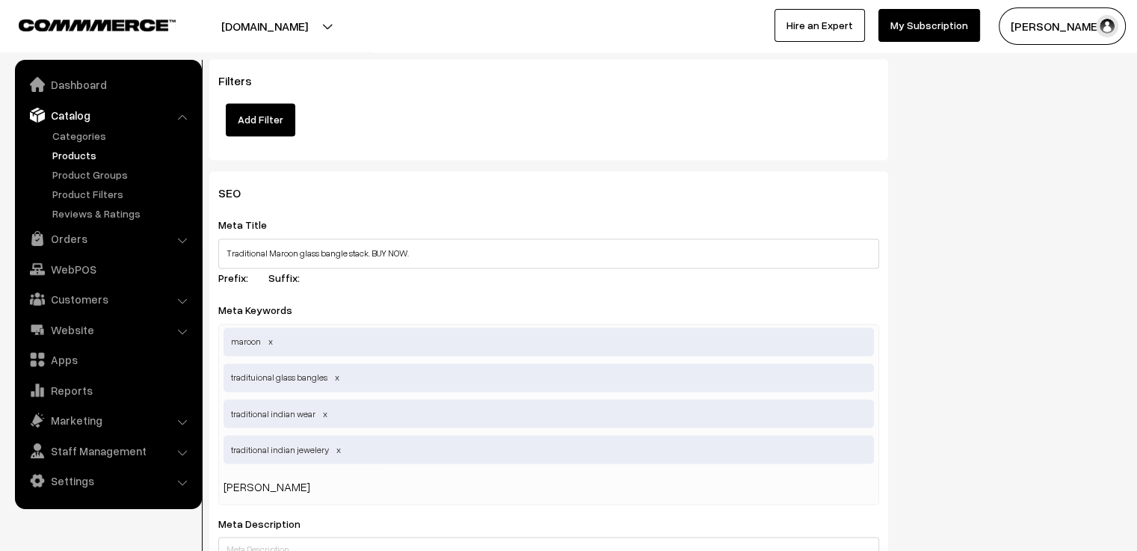
type input "maroon"
type input "maroon glass bangles"
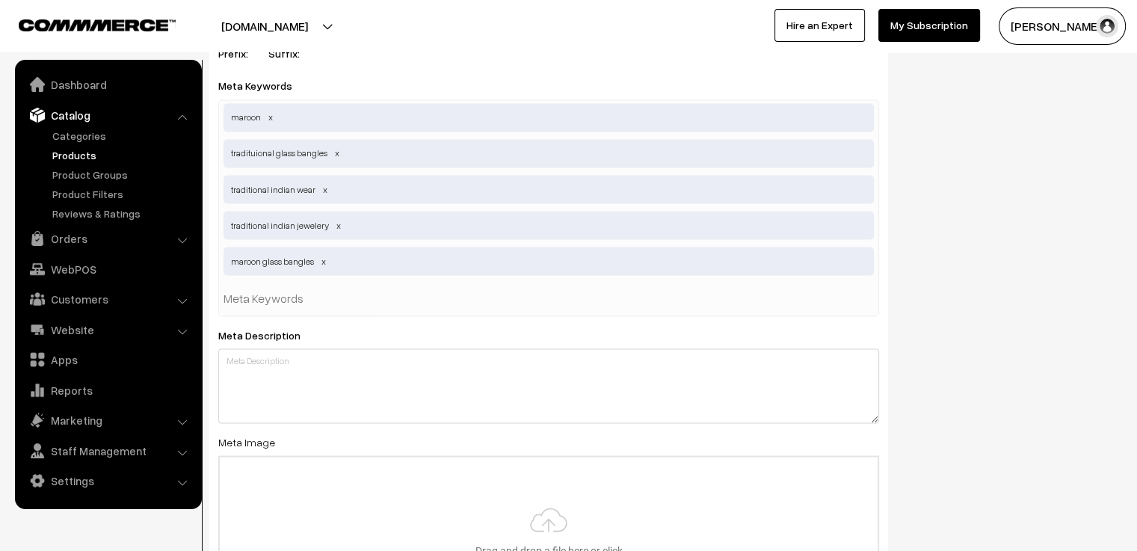
scroll to position [2749, 0]
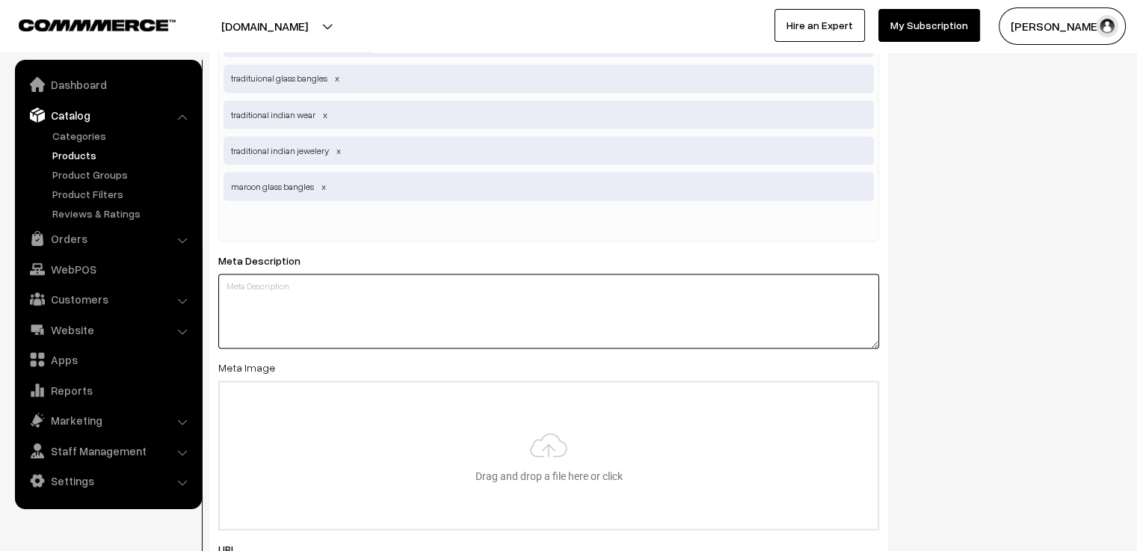
click at [386, 283] on textarea at bounding box center [548, 311] width 661 height 75
paste textarea "Tired of OLD SCHOOL glass bangles? Elevate your style with our innovative bangl…"
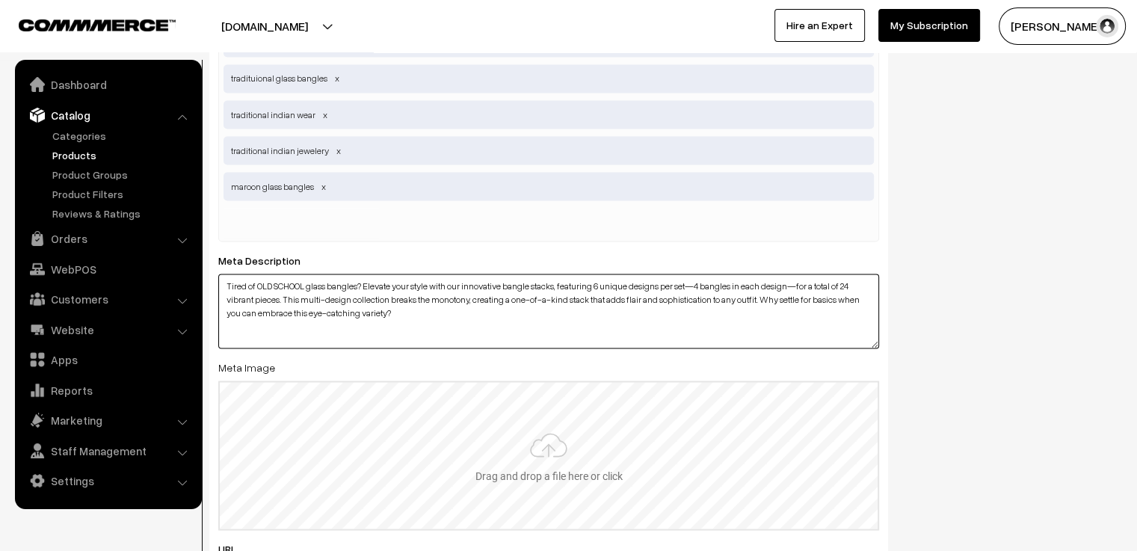
type textarea "Tired of OLD SCHOOL glass bangles? Elevate your style with our innovative bangl…"
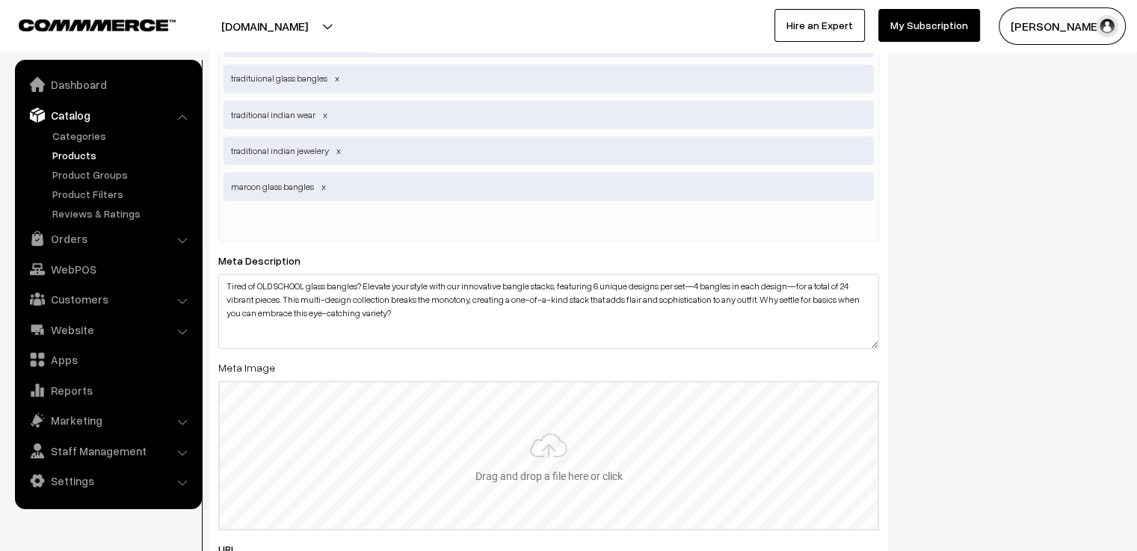
click at [540, 434] on input "file" at bounding box center [549, 455] width 658 height 147
type input "C:\fakepath\maroon 2.jpg"
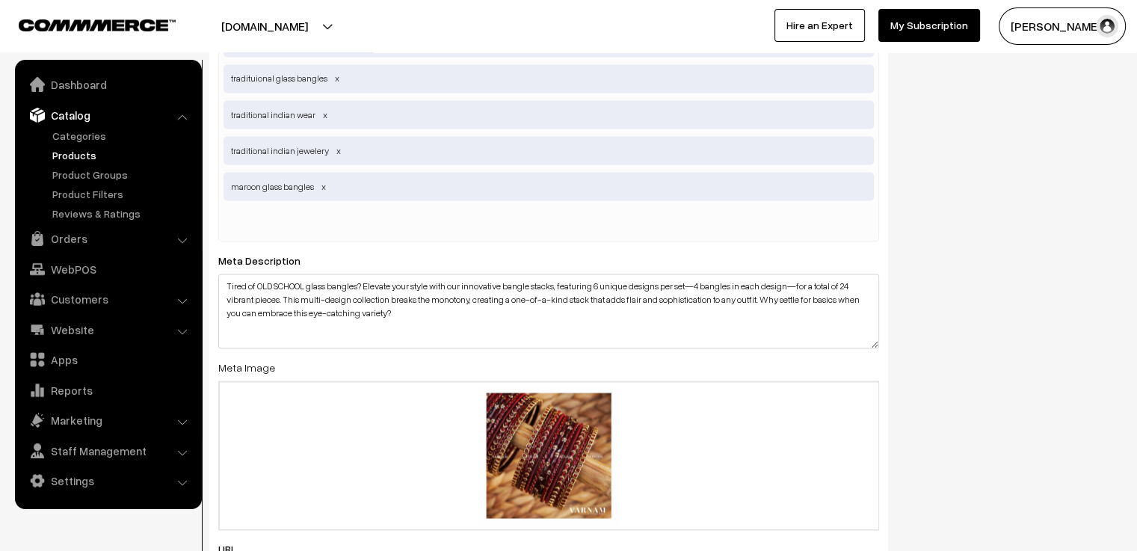
scroll to position [2900, 0]
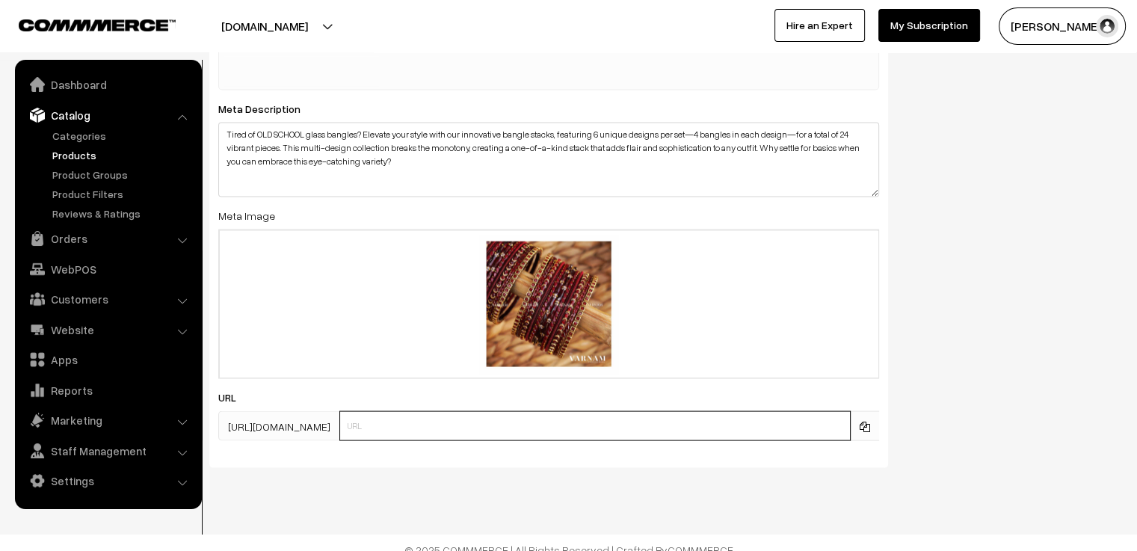
click at [508, 411] on input "text" at bounding box center [594, 426] width 511 height 30
type input "maroon"
click at [945, 280] on div "SEO Meta Title Traditional Maroon glass bangle stack. BUY NOW. Prefix: Suffix: …" at bounding box center [665, 100] width 935 height 758
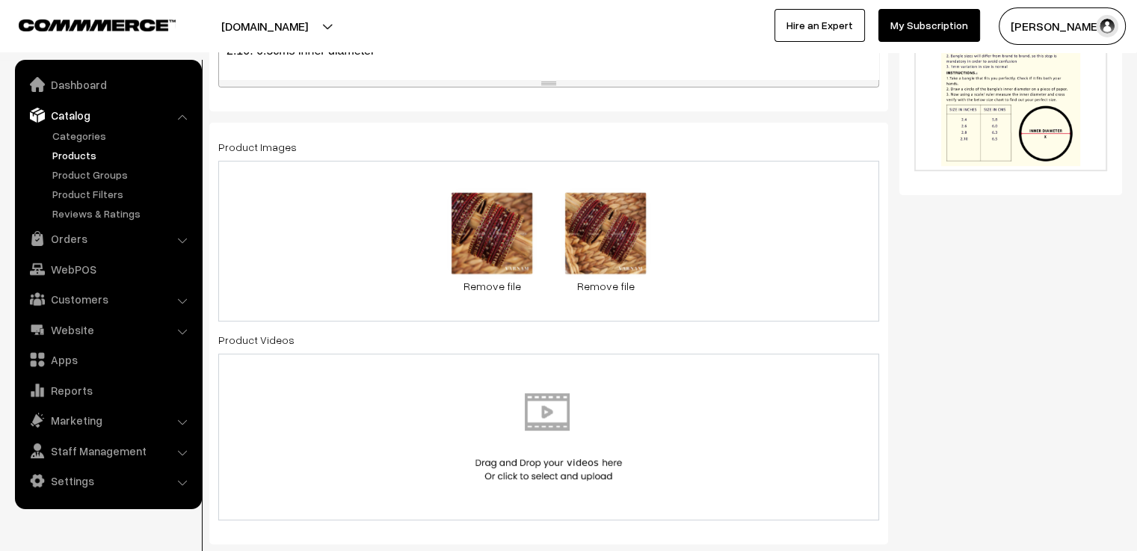
scroll to position [0, 0]
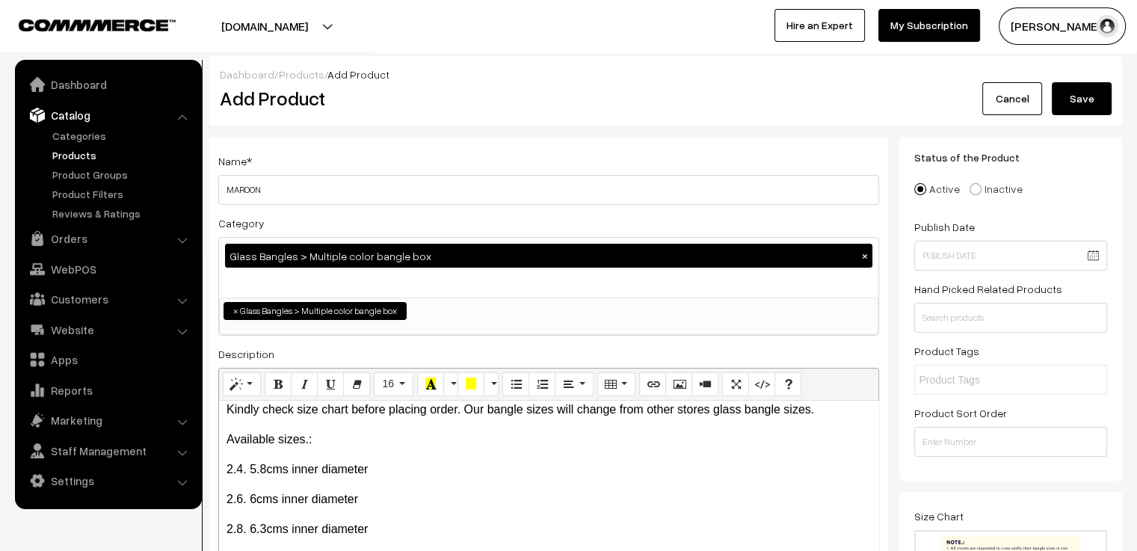
click at [1082, 95] on button "Save" at bounding box center [1082, 98] width 60 height 33
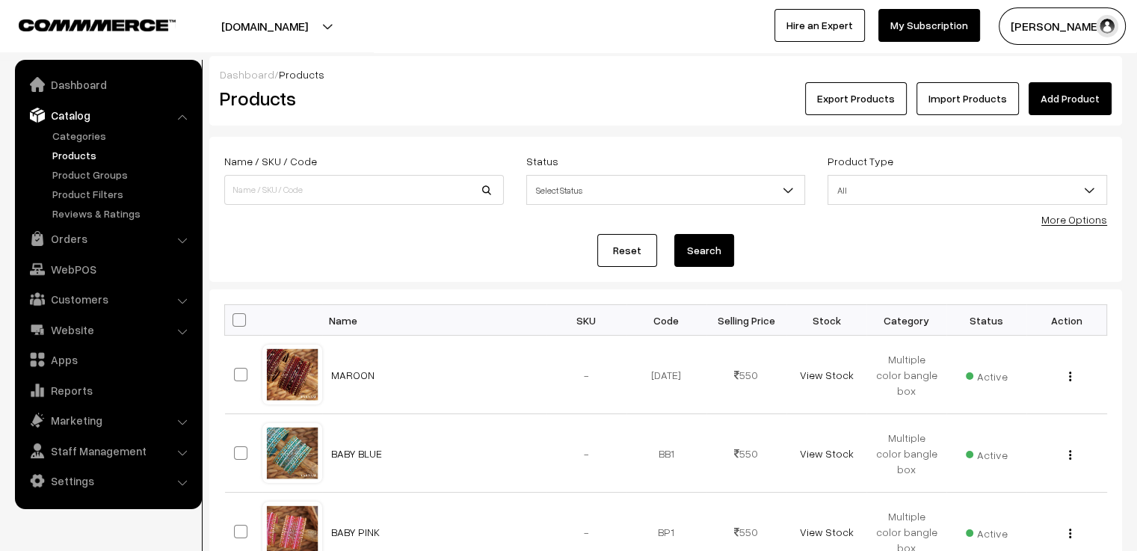
click at [1093, 96] on link "Add Product" at bounding box center [1070, 98] width 83 height 33
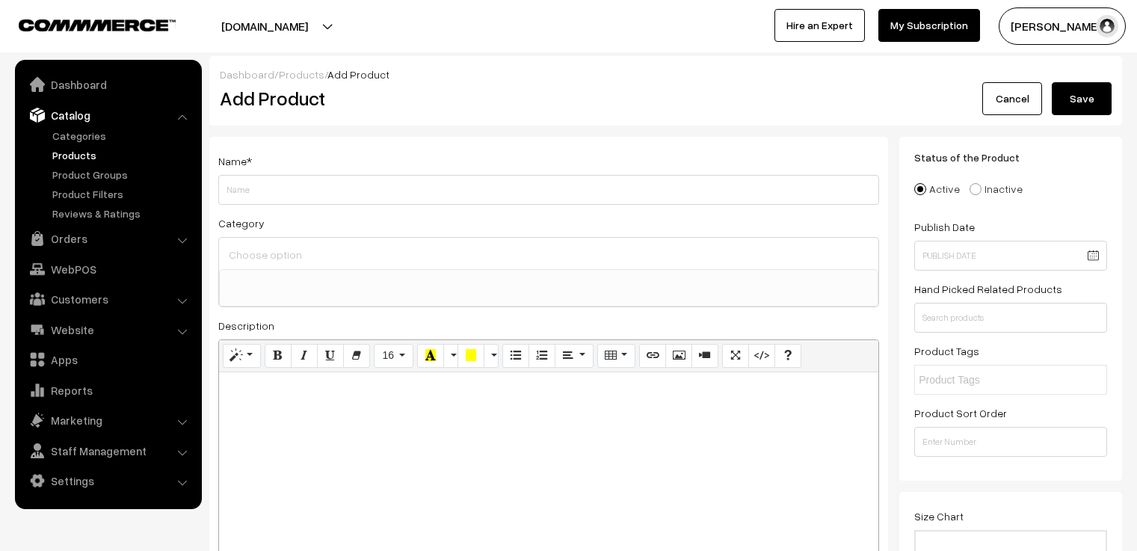
select select
click at [478, 197] on input "Weight" at bounding box center [548, 190] width 661 height 30
type input "[PERSON_NAME]"
click at [431, 250] on input at bounding box center [548, 255] width 647 height 22
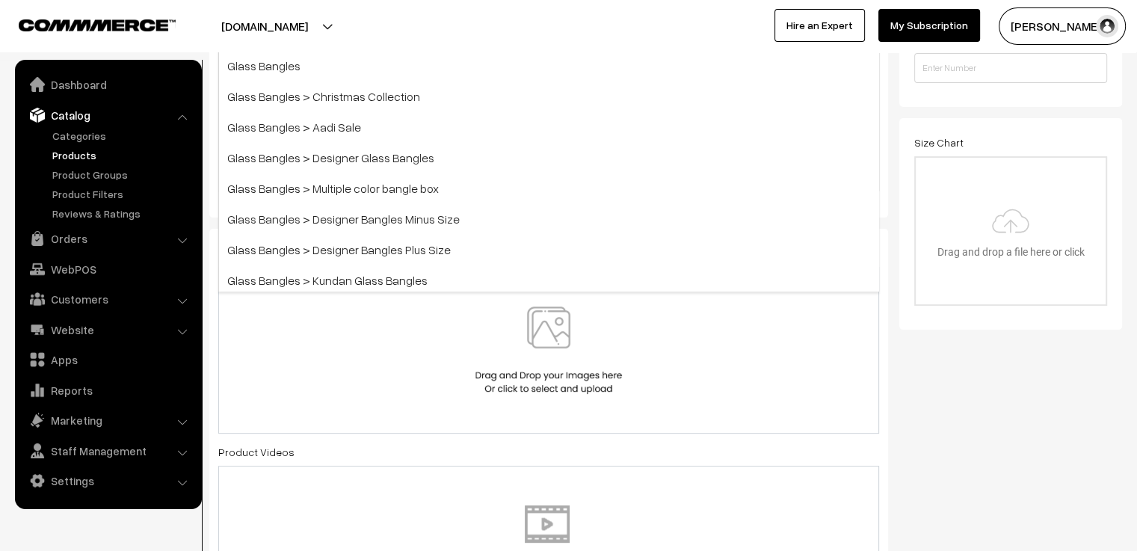
scroll to position [435, 0]
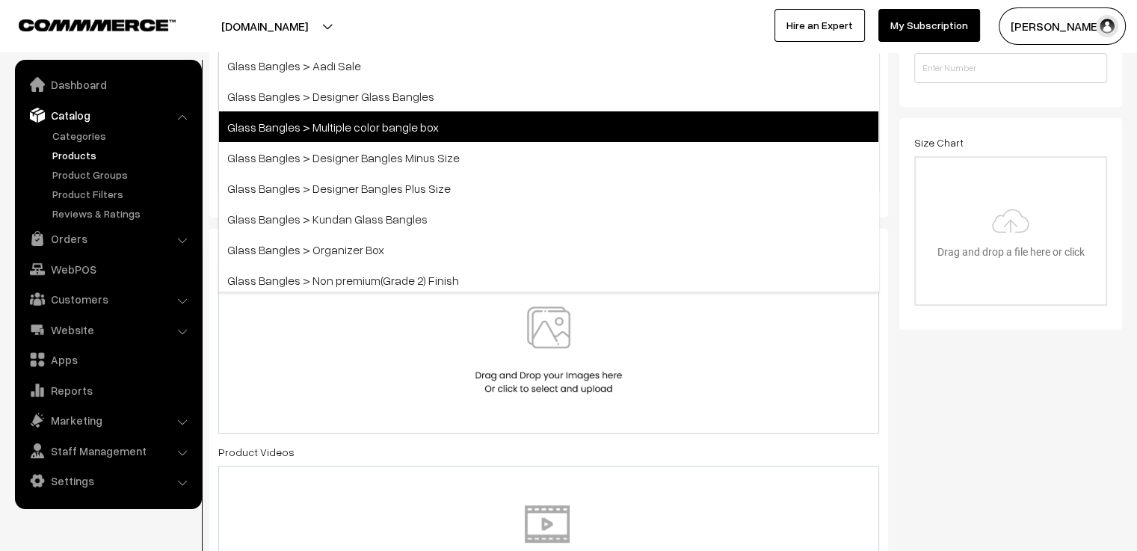
click at [471, 120] on span "Glass Bangles > Multiple color bangle box" at bounding box center [548, 126] width 659 height 31
select select "5"
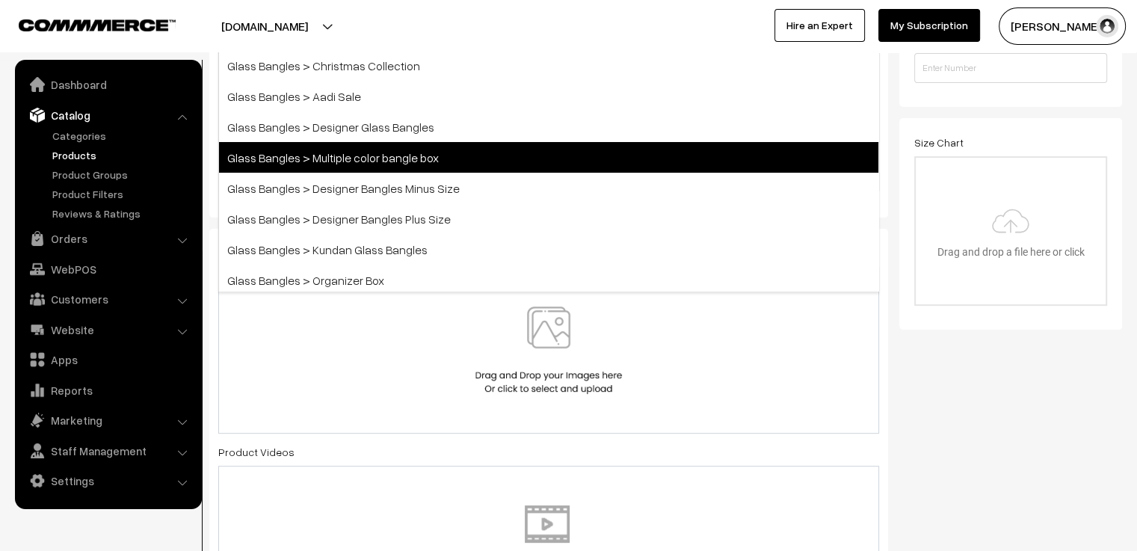
scroll to position [216, 0]
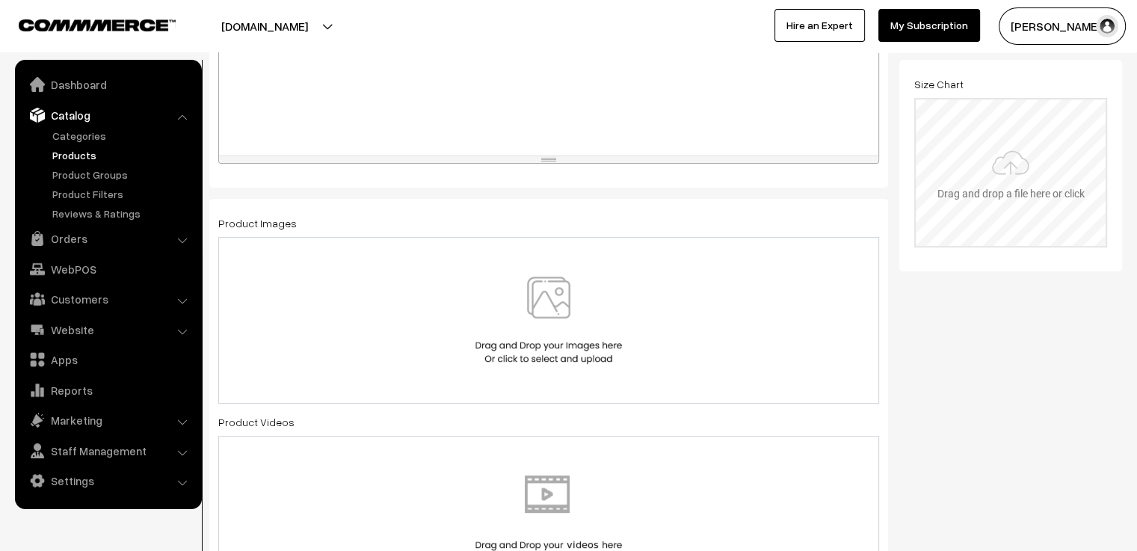
click at [1000, 198] on input "file" at bounding box center [1011, 172] width 190 height 147
type input "C:\fakepath\size chart new website.jpg"
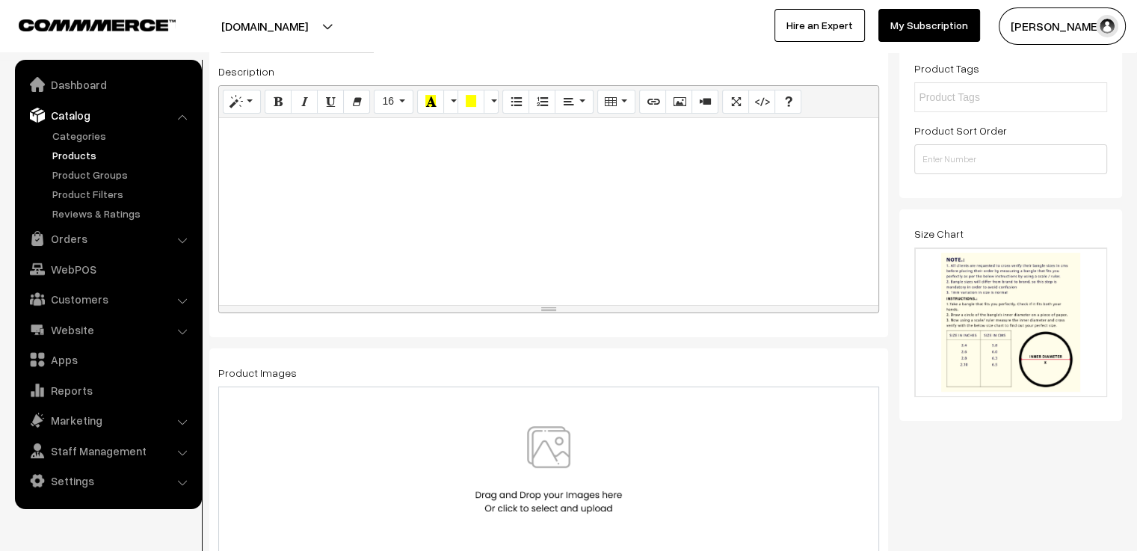
scroll to position [208, 0]
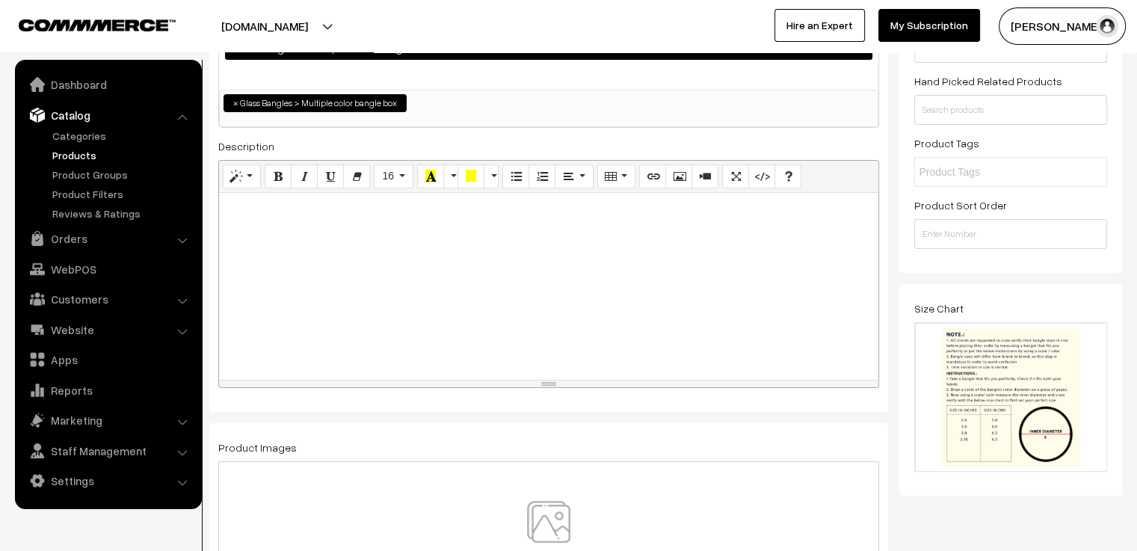
click at [511, 250] on div at bounding box center [548, 286] width 659 height 187
click at [366, 267] on div at bounding box center [548, 286] width 659 height 187
paste div
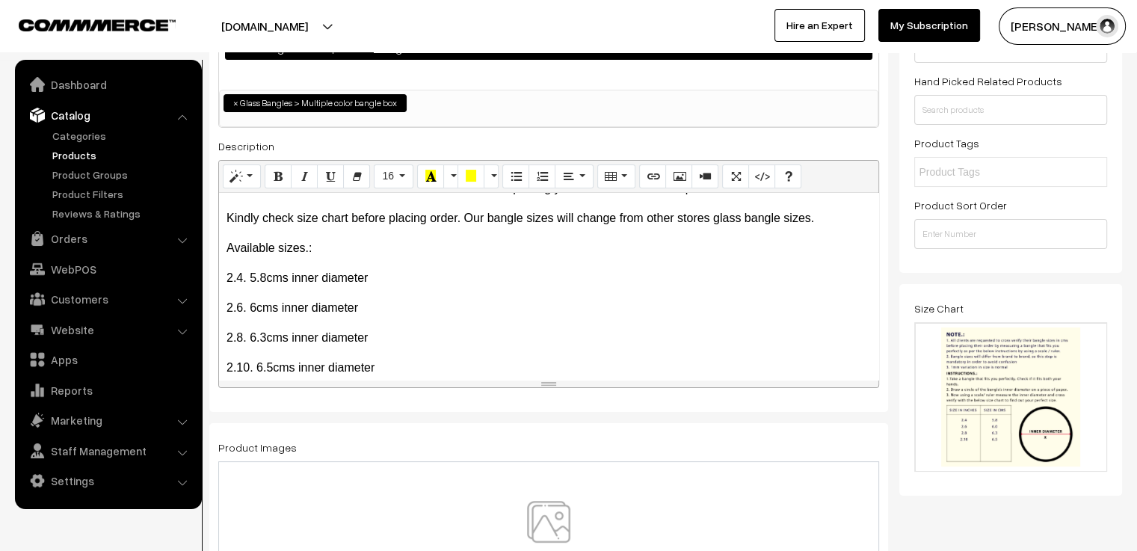
scroll to position [432, 0]
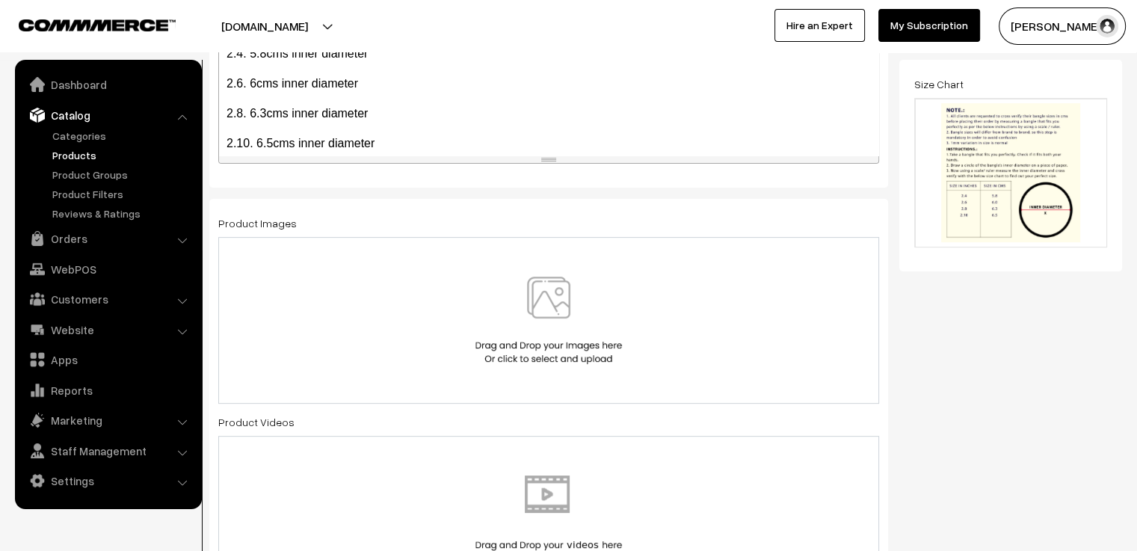
click at [619, 303] on img at bounding box center [549, 320] width 154 height 87
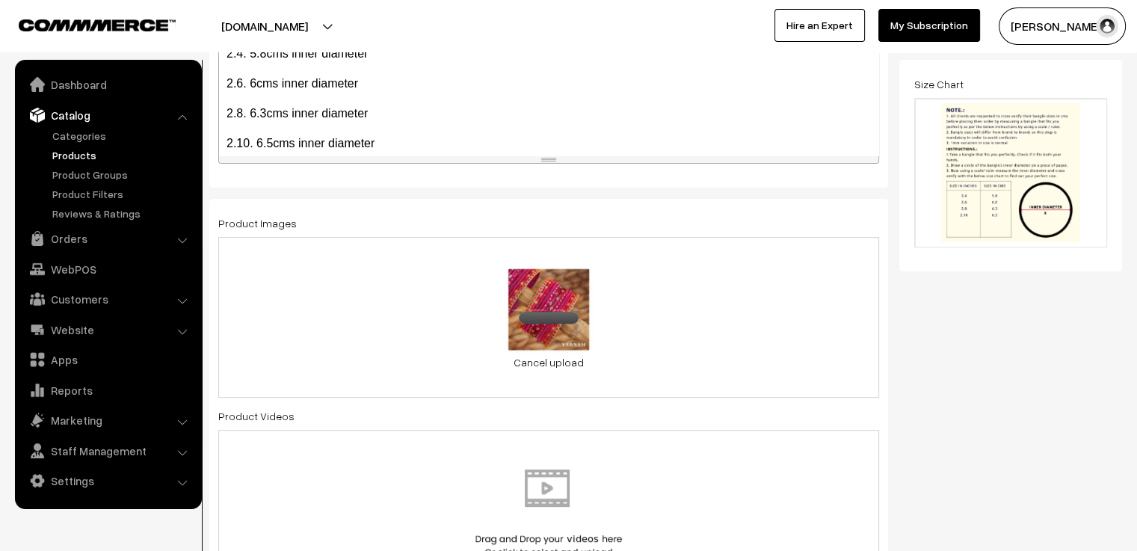
click at [685, 321] on div "0.3 MB rani 2.jpg Check Error Cancel upload" at bounding box center [548, 317] width 661 height 161
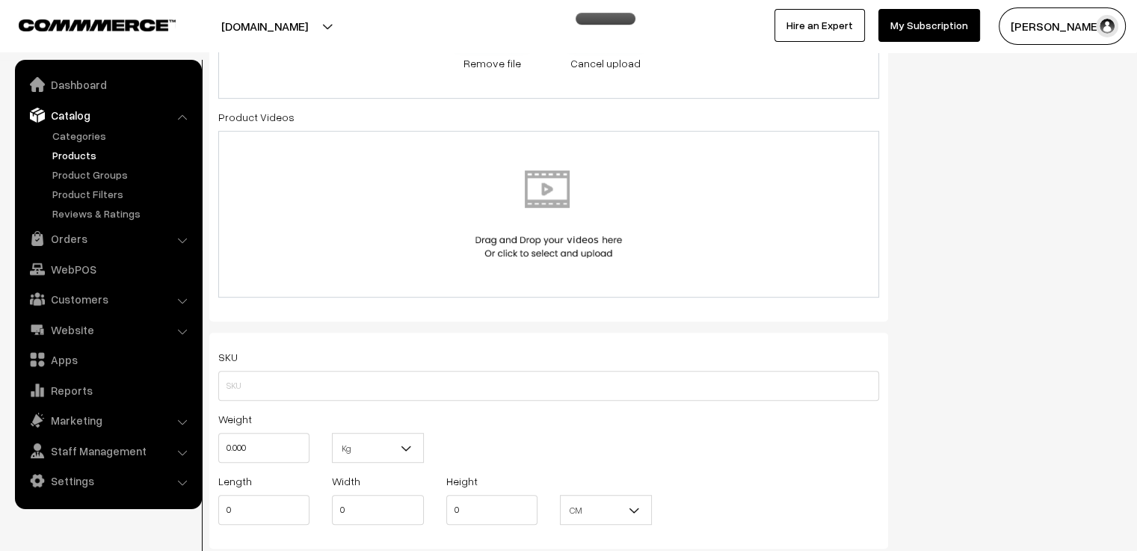
scroll to position [881, 0]
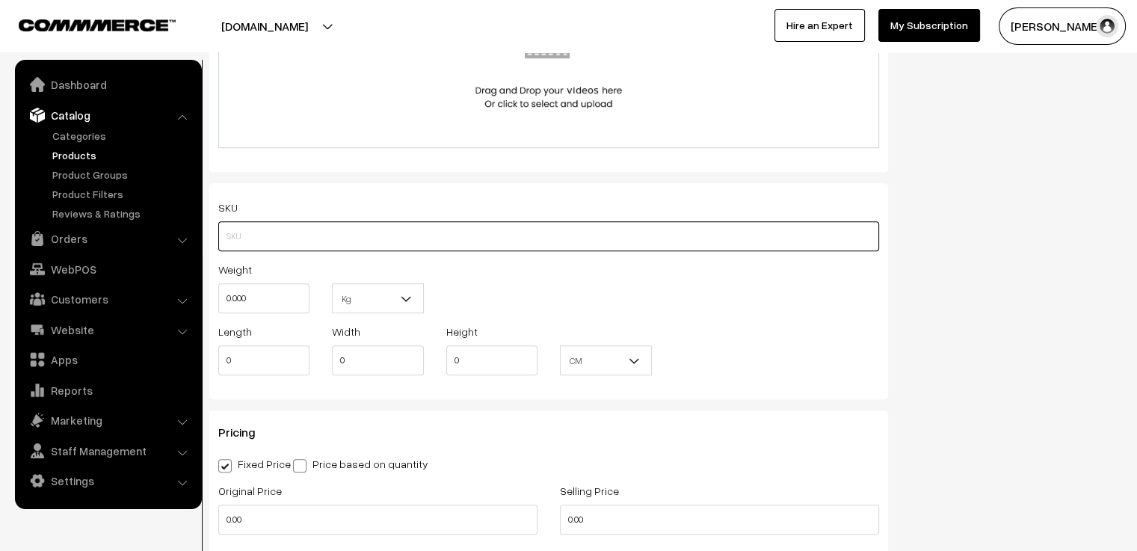
click at [462, 242] on input "text" at bounding box center [548, 236] width 661 height 30
type input "MCGBR1"
click at [552, 283] on div "Weight 0.000 Kg Kg" at bounding box center [548, 291] width 683 height 62
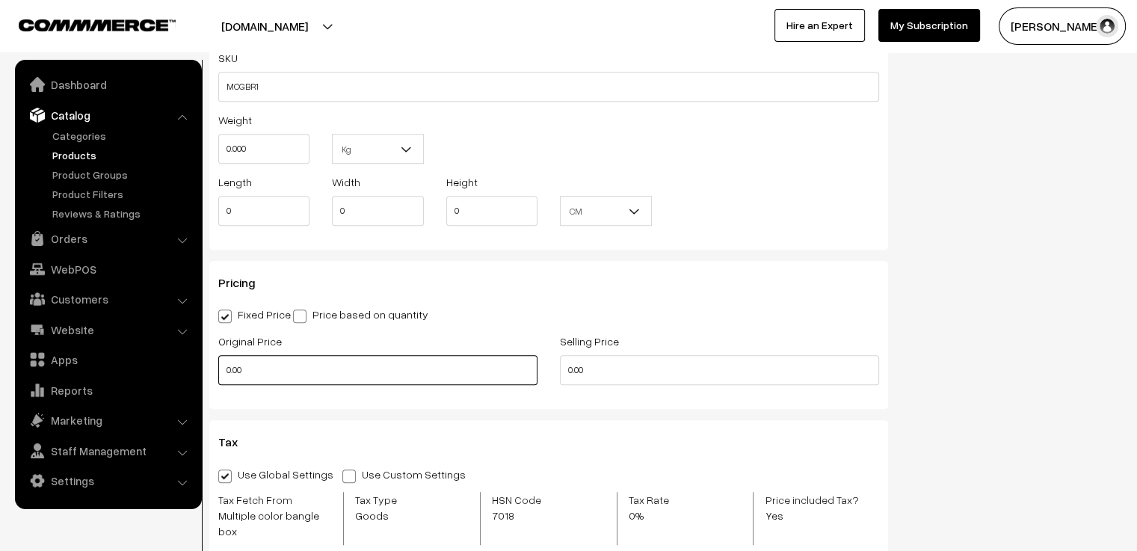
drag, startPoint x: 290, startPoint y: 367, endPoint x: 224, endPoint y: 367, distance: 66.5
click at [224, 367] on input "0.00" at bounding box center [377, 370] width 319 height 30
type input "650"
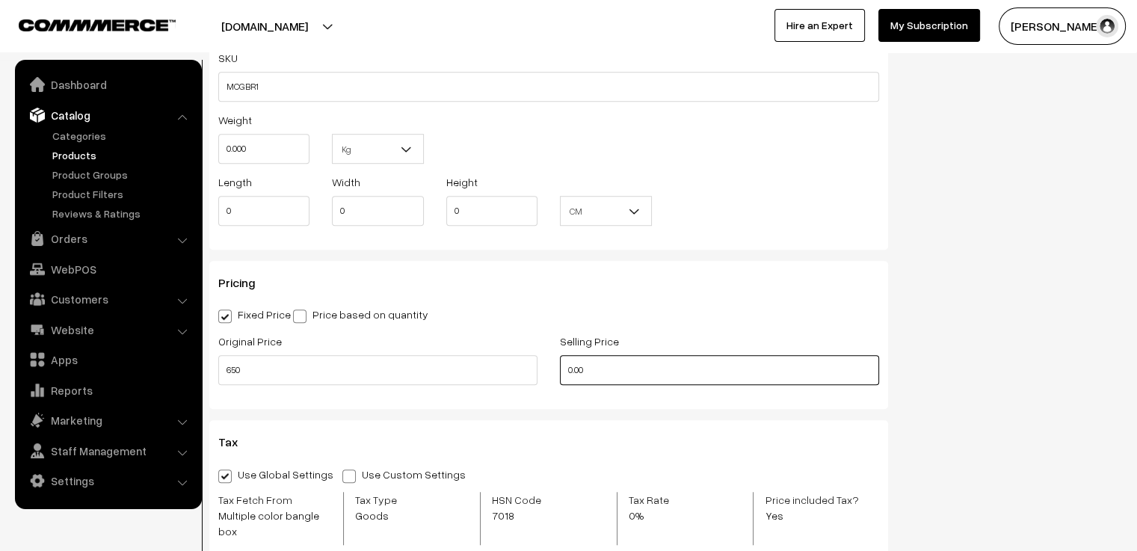
drag, startPoint x: 609, startPoint y: 367, endPoint x: 531, endPoint y: 379, distance: 79.4
click at [531, 379] on div "Original Price 650 Selling Price 0.00" at bounding box center [548, 363] width 683 height 62
type input "550"
click at [1054, 328] on div "Status of the Product Active Inactive Product Type -- Select -- -- Select -- Pu…" at bounding box center [1016, 56] width 234 height 1898
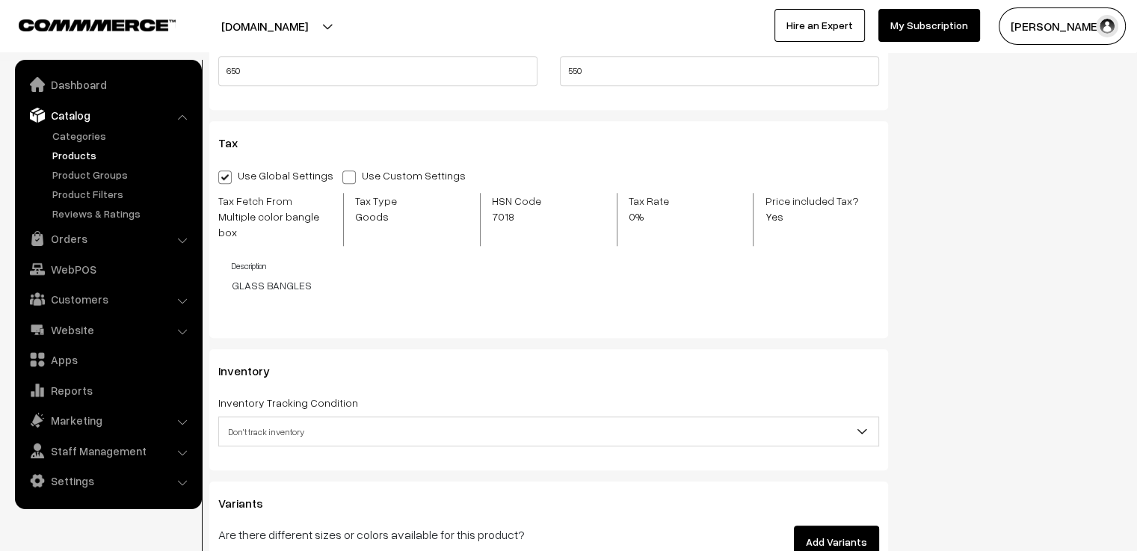
scroll to position [1479, 0]
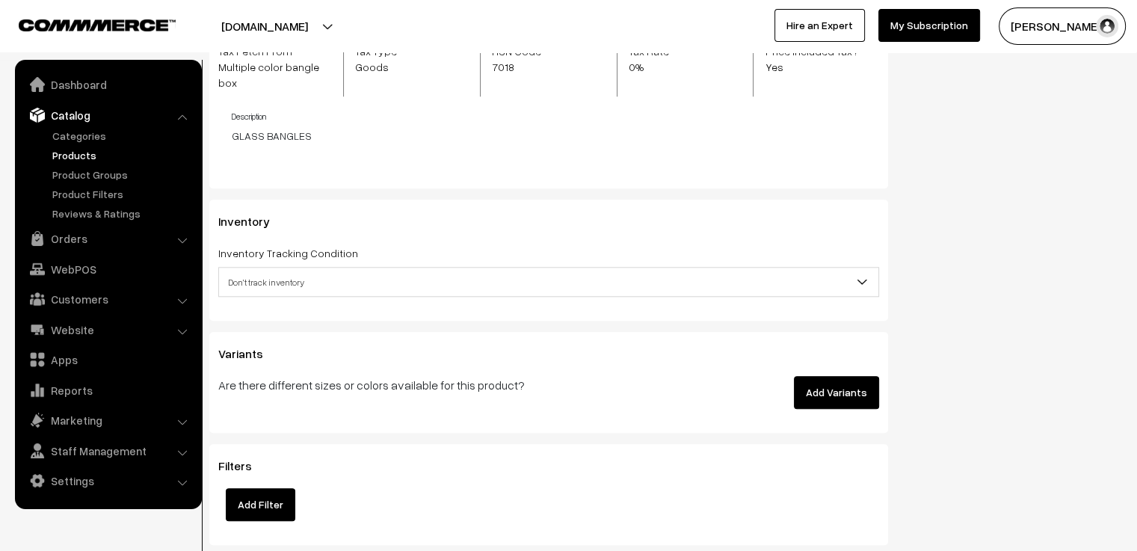
click at [496, 269] on span "Don't track inventory" at bounding box center [548, 282] width 659 height 26
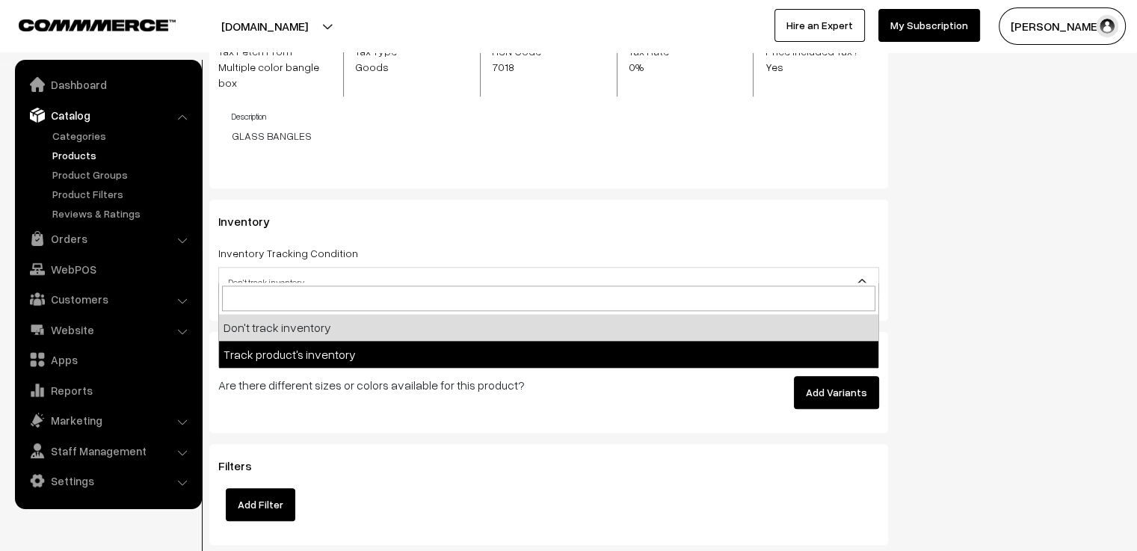
select select "2"
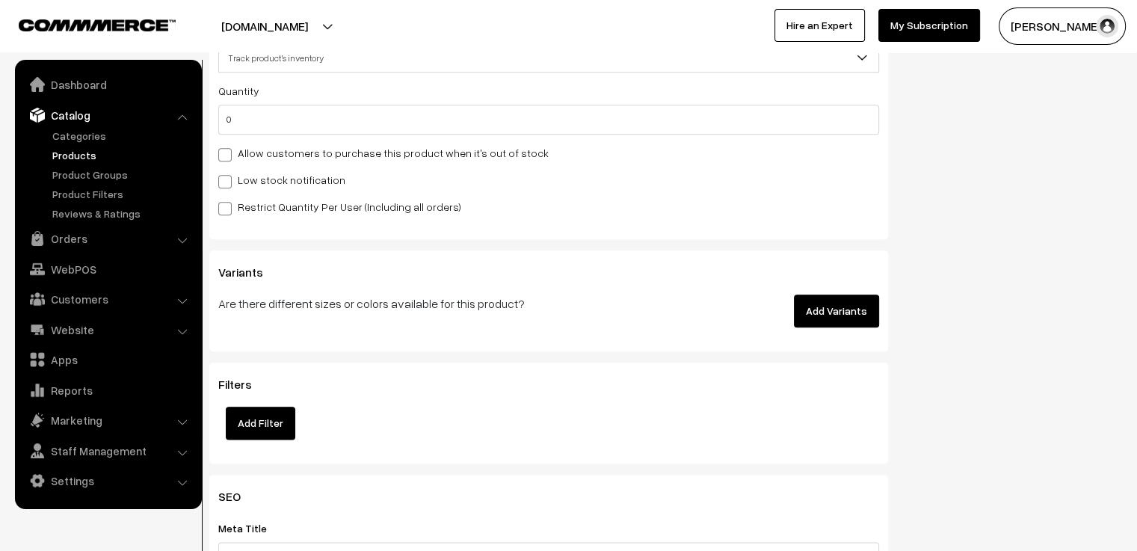
scroll to position [1778, 0]
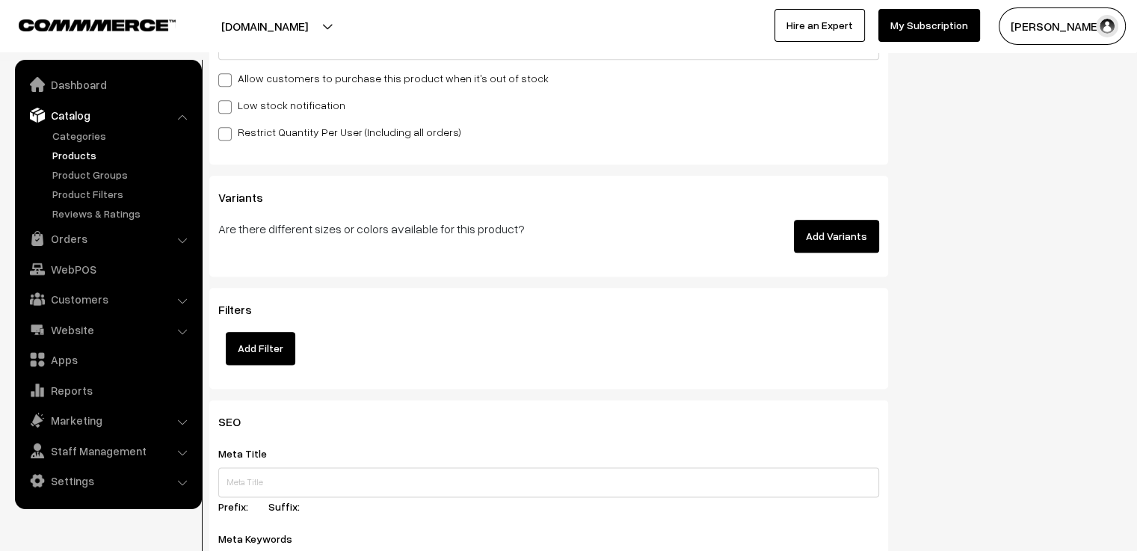
click at [834, 232] on button "Add Variants" at bounding box center [836, 236] width 85 height 33
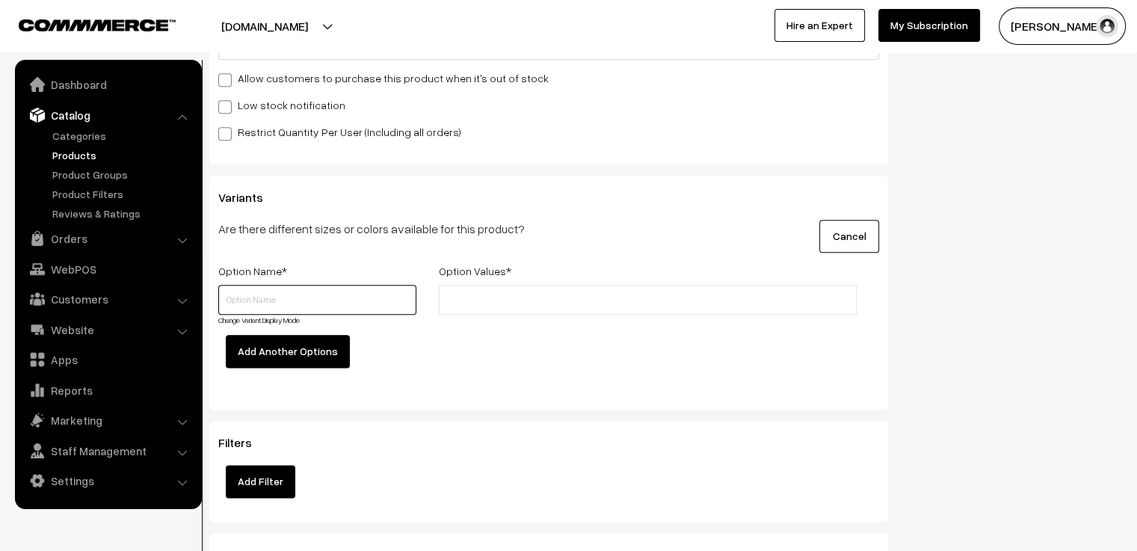
click at [308, 285] on input "text" at bounding box center [317, 300] width 198 height 30
type input "Size"
click at [483, 292] on input "text" at bounding box center [508, 300] width 131 height 16
type input "2.4"
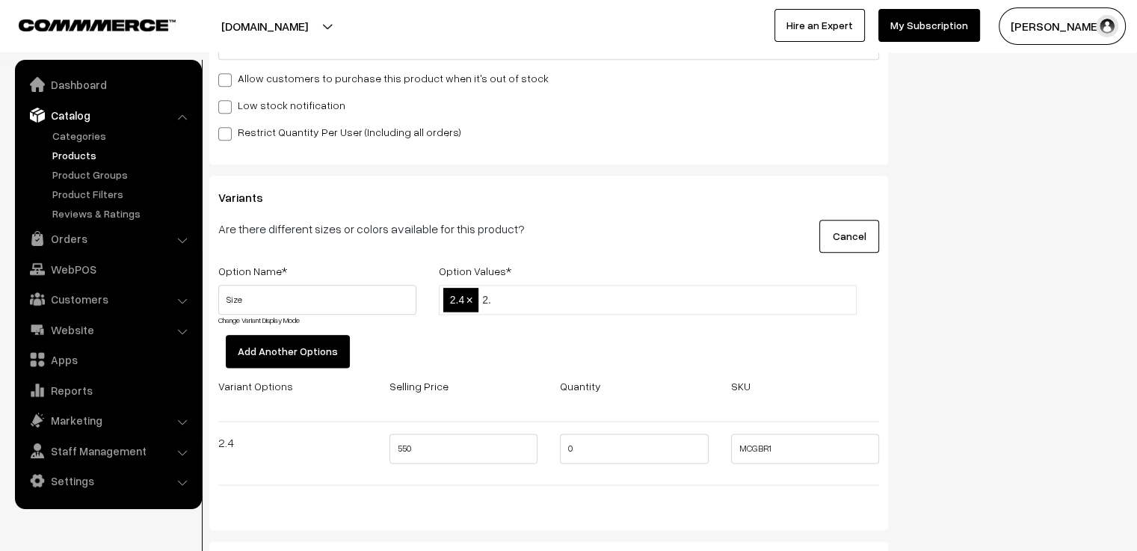
type input "2.6"
type input "2.8"
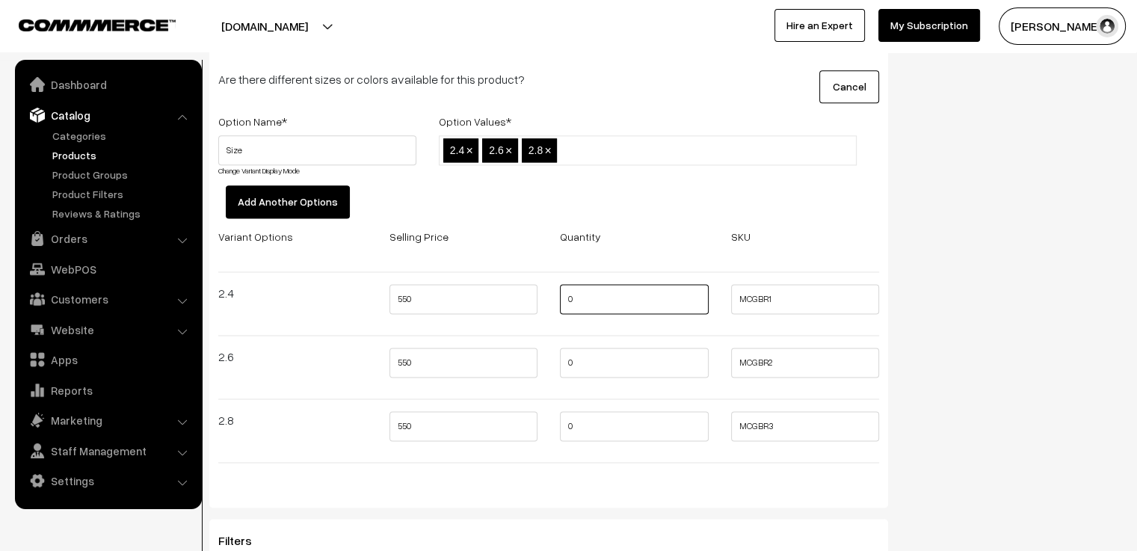
click at [604, 291] on input "0" at bounding box center [634, 299] width 149 height 30
type input "2"
click at [602, 350] on input "0" at bounding box center [634, 363] width 149 height 30
type input "2"
click at [598, 422] on input "0" at bounding box center [634, 426] width 149 height 30
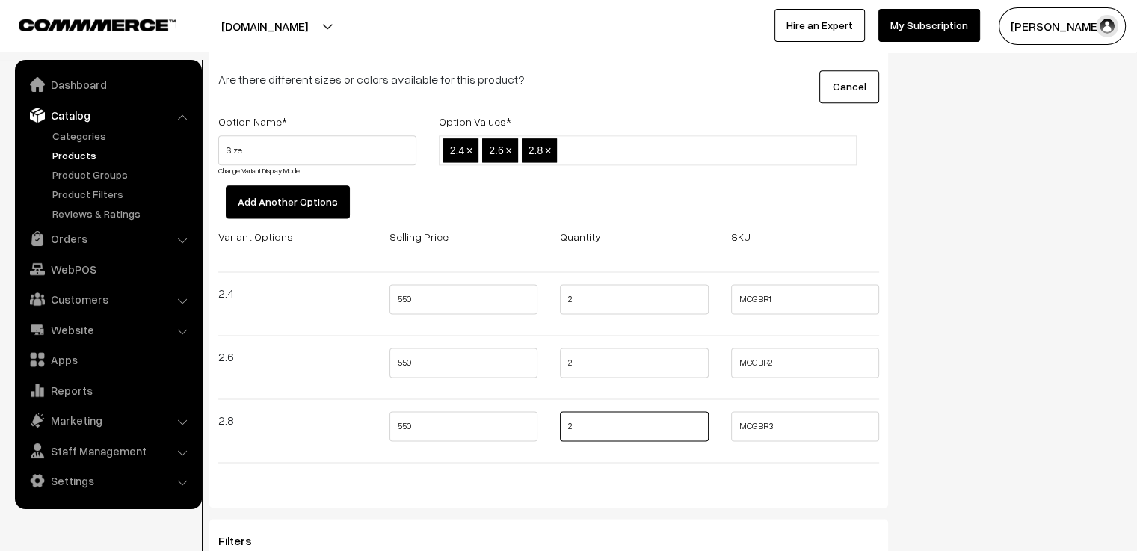
type input "2"
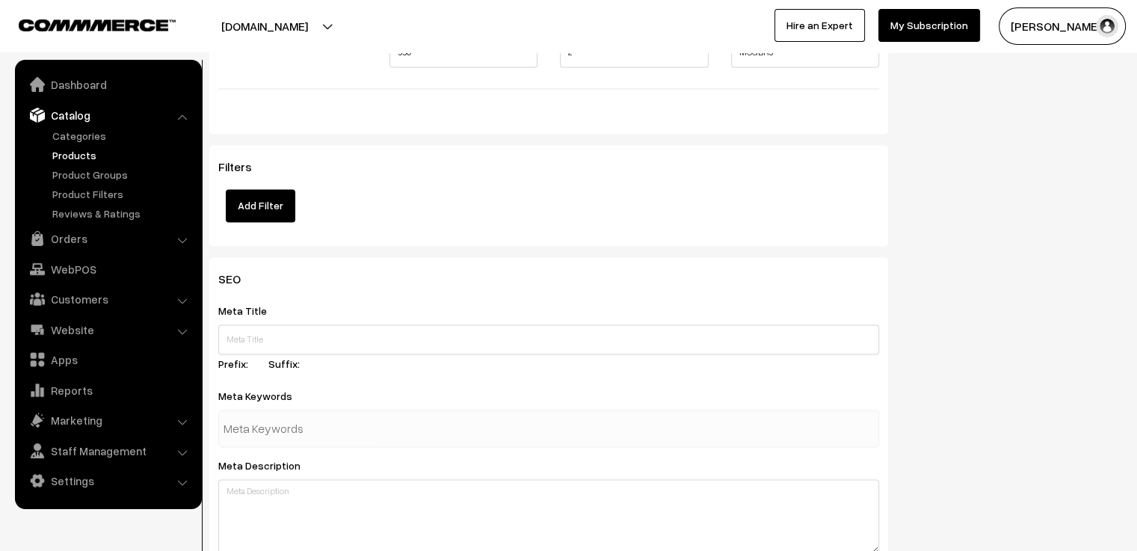
scroll to position [2450, 0]
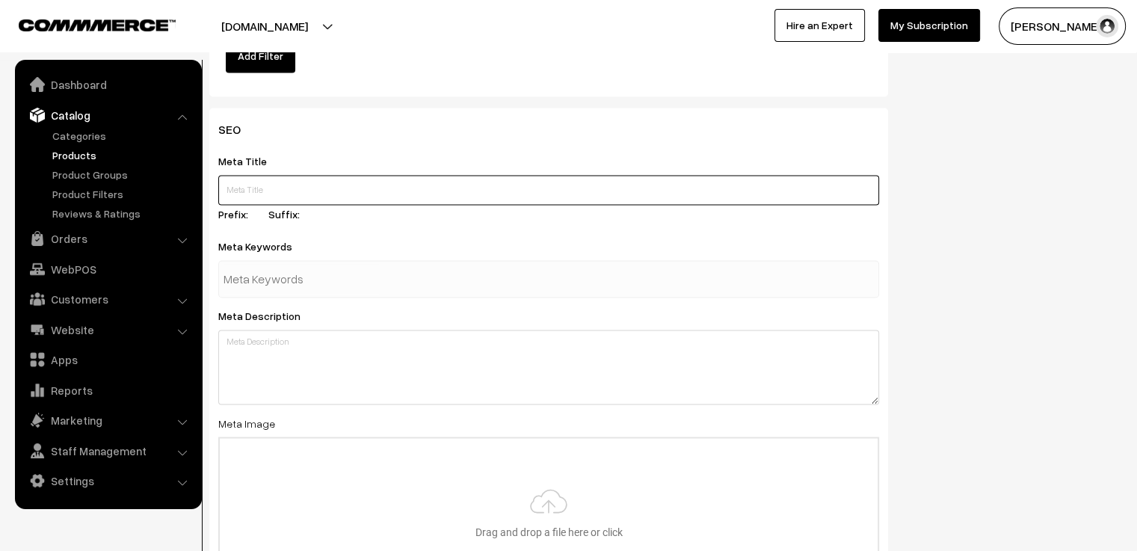
click at [440, 175] on input "text" at bounding box center [548, 190] width 661 height 30
type input "Bold RANI pink glass bangle stack. BUY NOW."
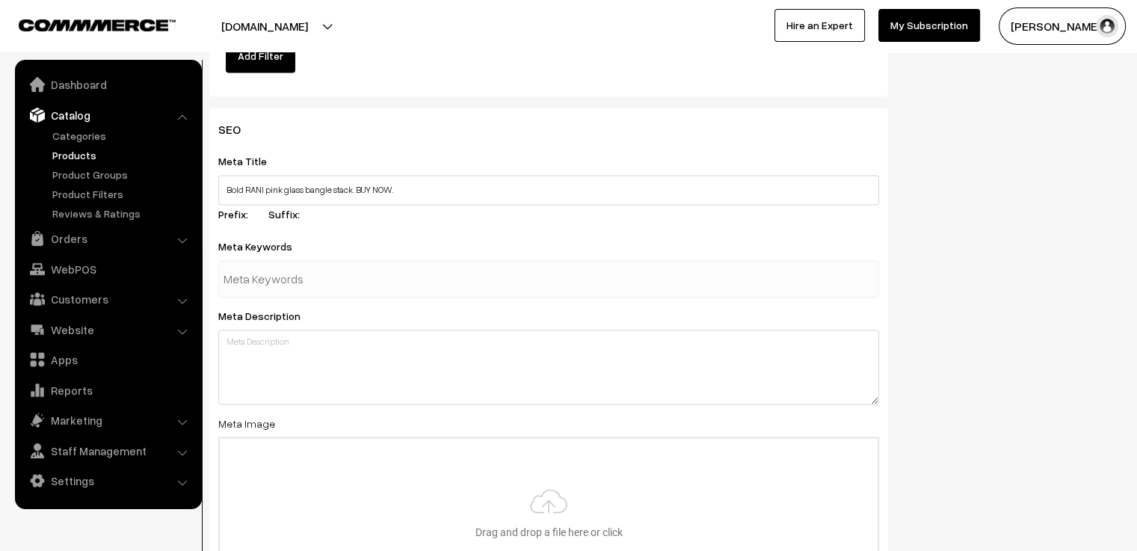
click at [419, 262] on div at bounding box center [548, 278] width 661 height 37
type input "rani"
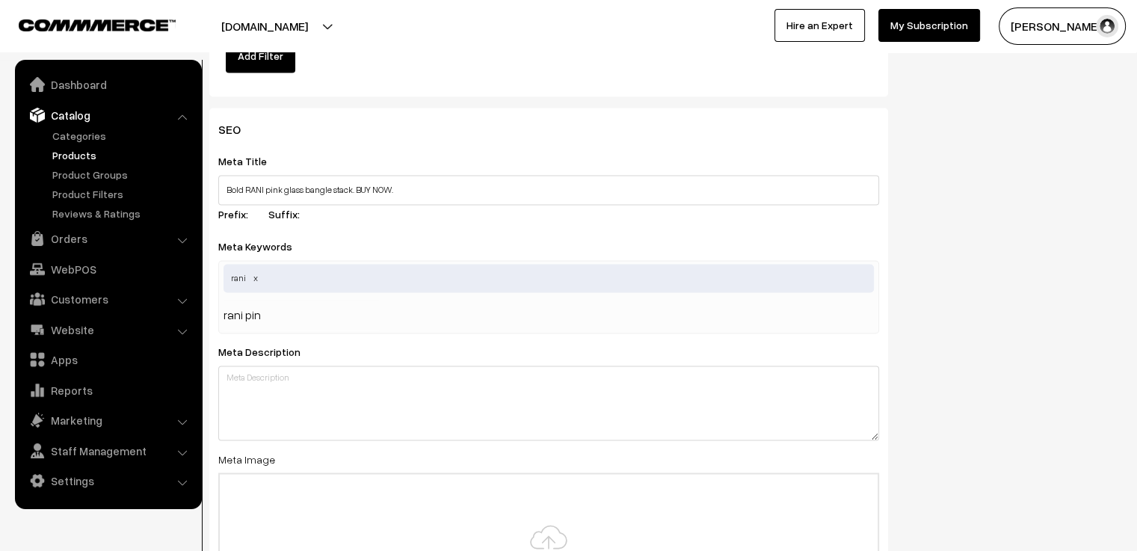
type input "[PERSON_NAME]"
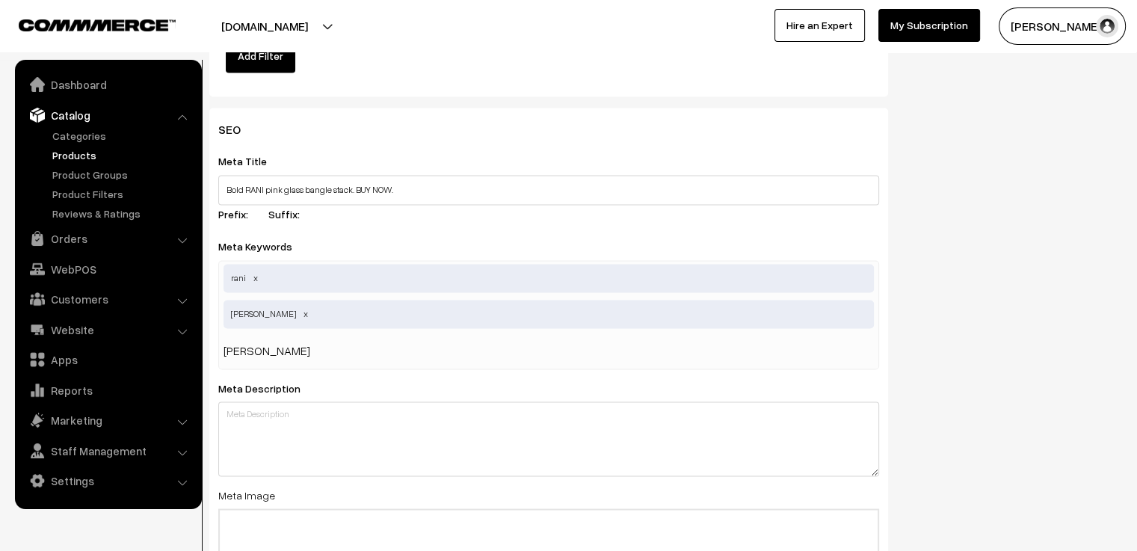
type input "rani colour"
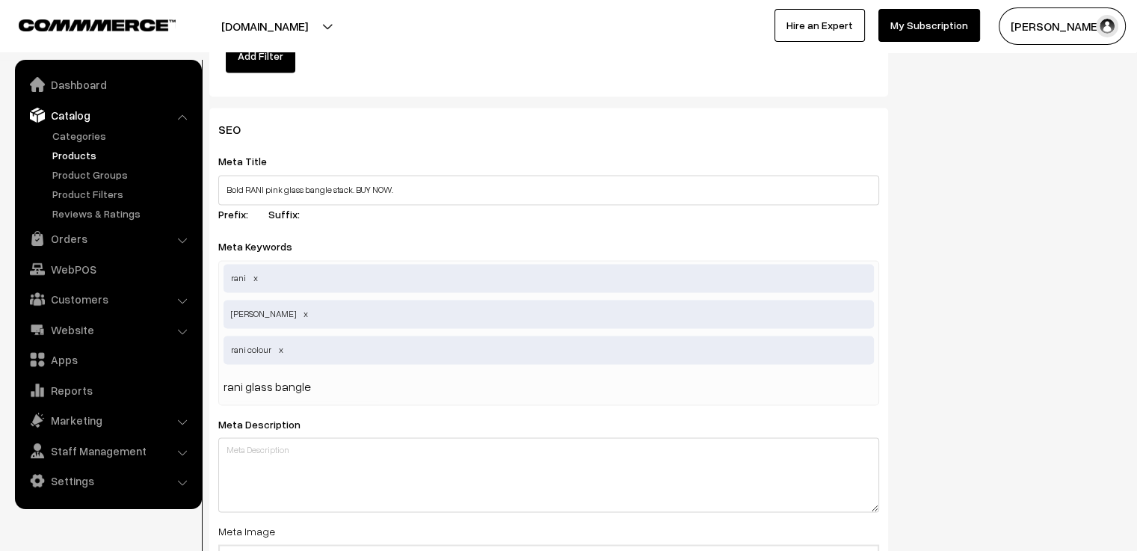
type input "rani glass bangles"
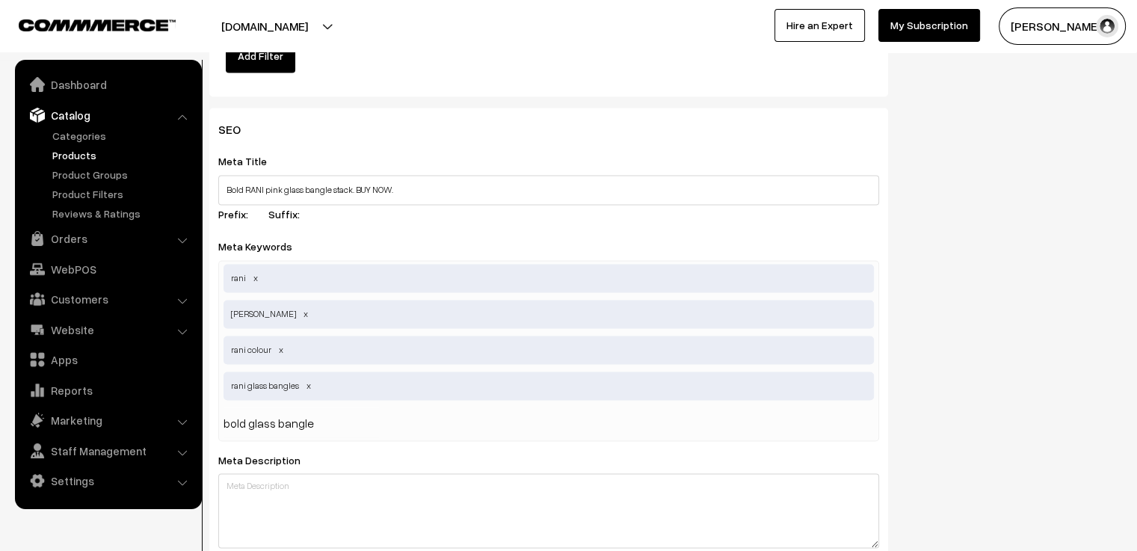
type input "bold glass bangles"
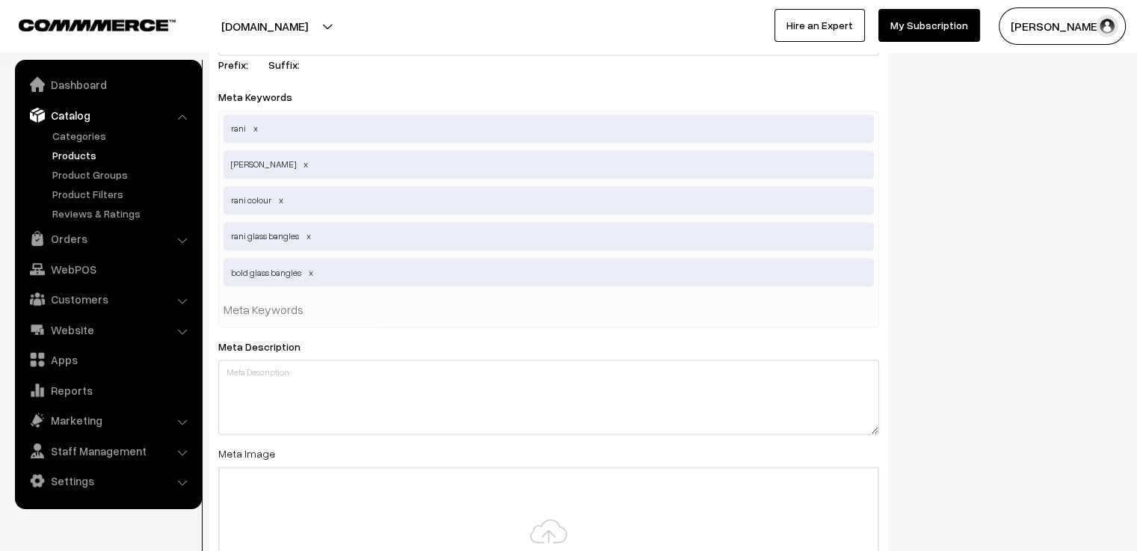
scroll to position [2749, 0]
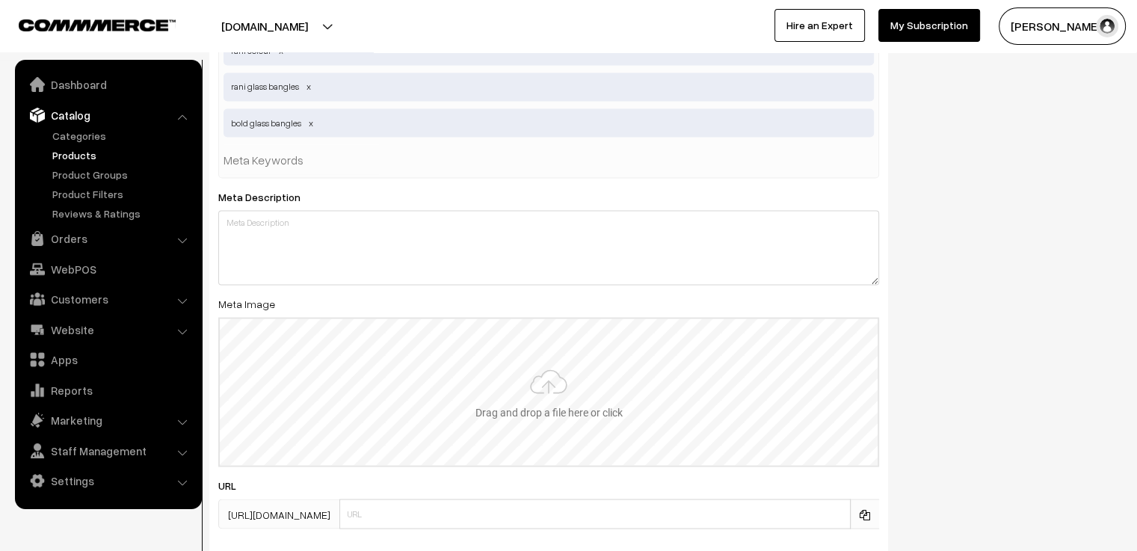
click at [532, 375] on input "file" at bounding box center [549, 391] width 658 height 147
type input "C:\fakepath\rani 2.jpg"
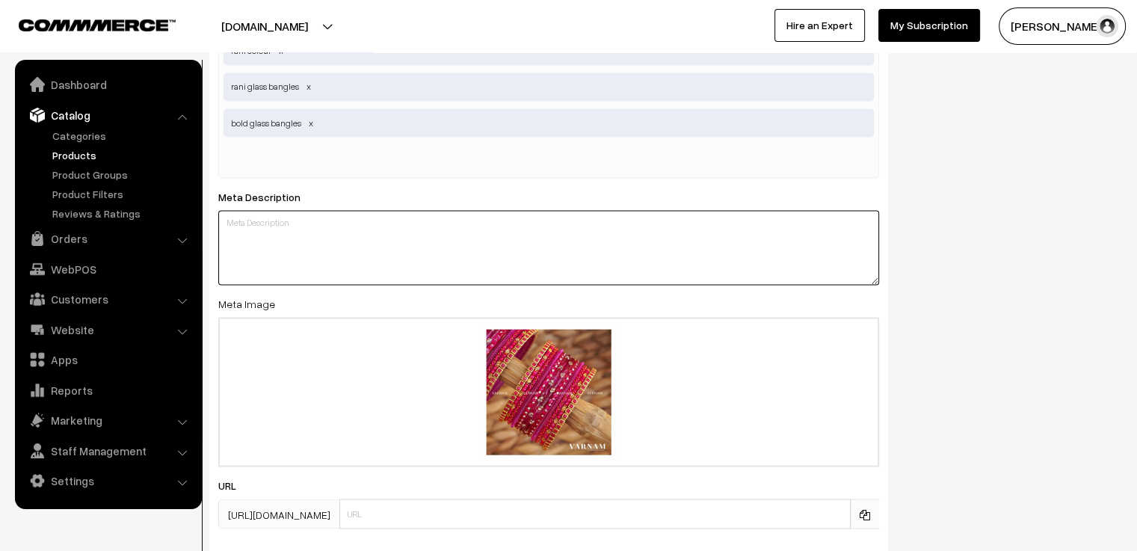
click at [375, 219] on textarea at bounding box center [548, 247] width 661 height 75
paste textarea "Tired of OLD SCHOOL glass bangles? Elevate your style with our innovative bangl…"
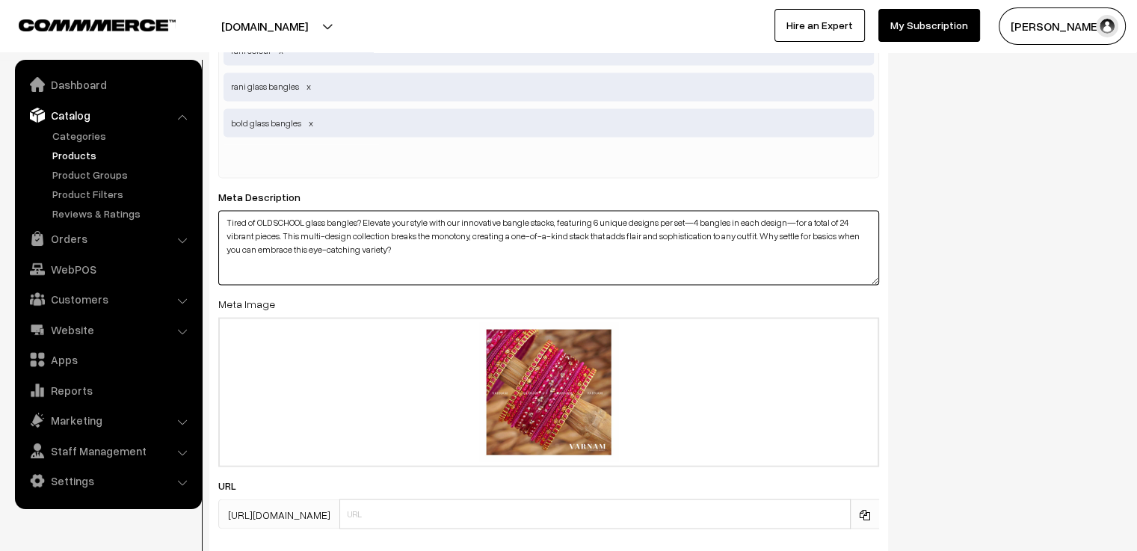
type textarea "Tired of OLD SCHOOL glass bangles? Elevate your style with our innovative bangl…"
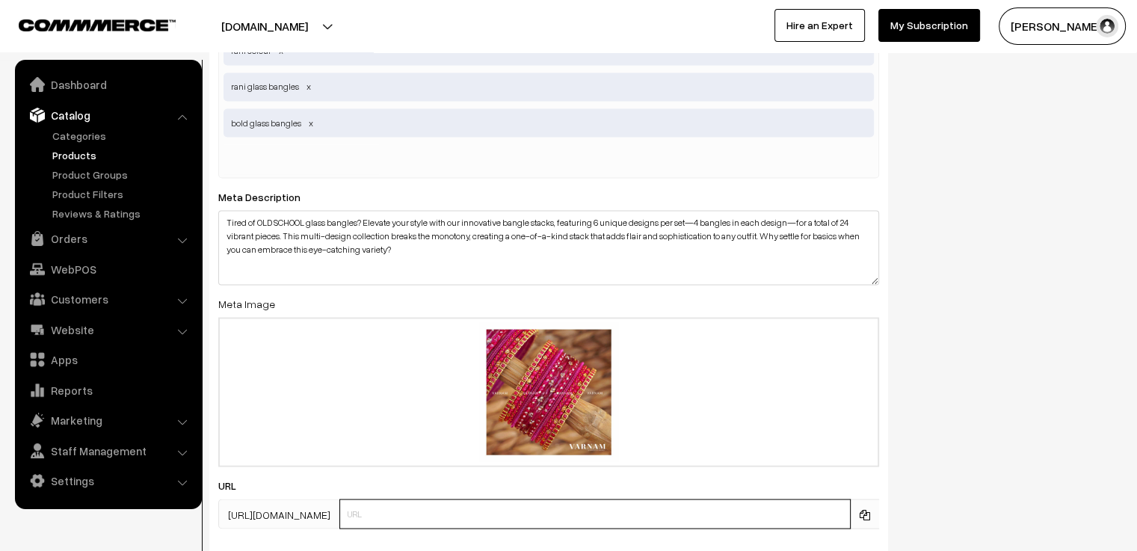
click at [503, 508] on input "text" at bounding box center [594, 514] width 511 height 30
type input "rani"
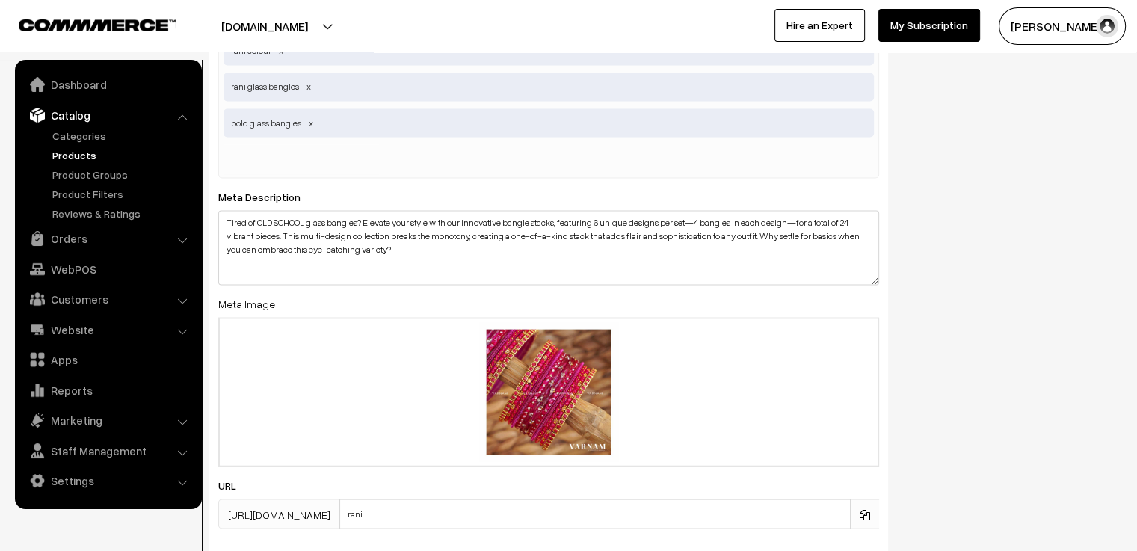
click at [992, 323] on div "SEO Meta Title Bold RANI pink glass bangle stack. BUY NOW. Prefix: Suffix: Meta…" at bounding box center [665, 188] width 935 height 758
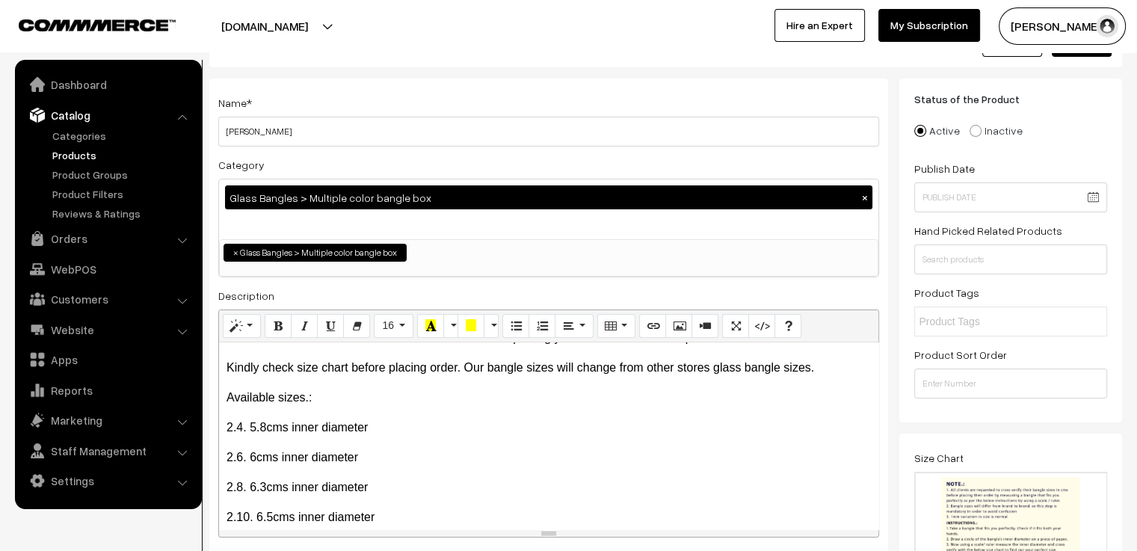
scroll to position [0, 0]
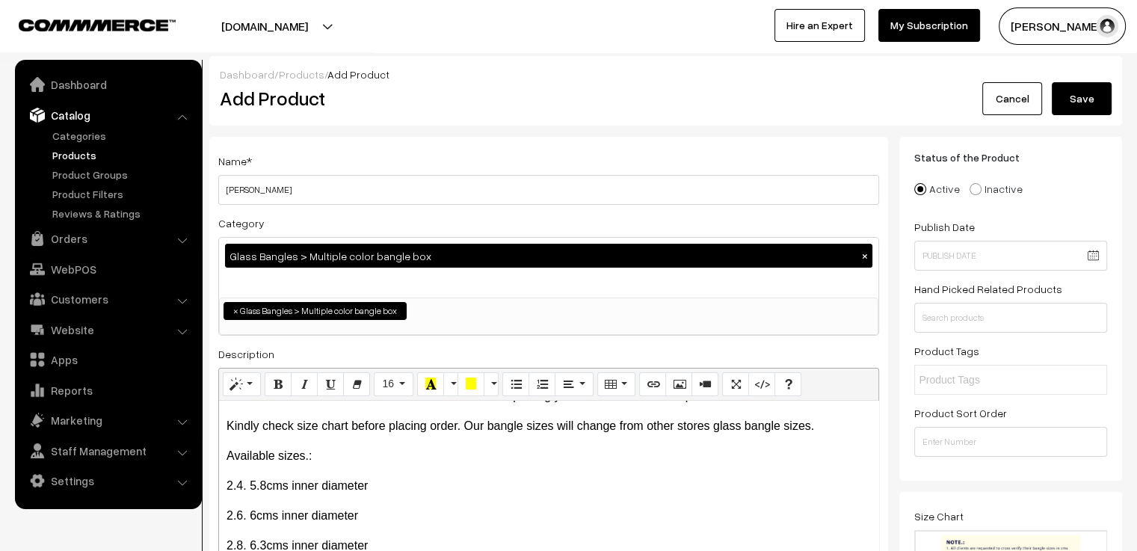
click at [1086, 95] on button "Save" at bounding box center [1082, 98] width 60 height 33
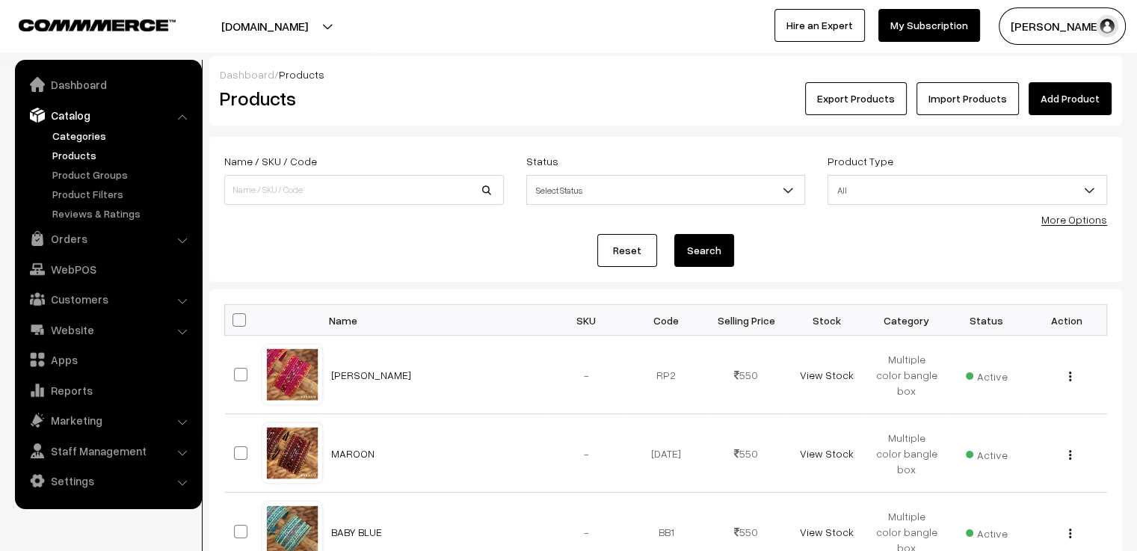
click at [109, 132] on link "Categories" at bounding box center [123, 136] width 148 height 16
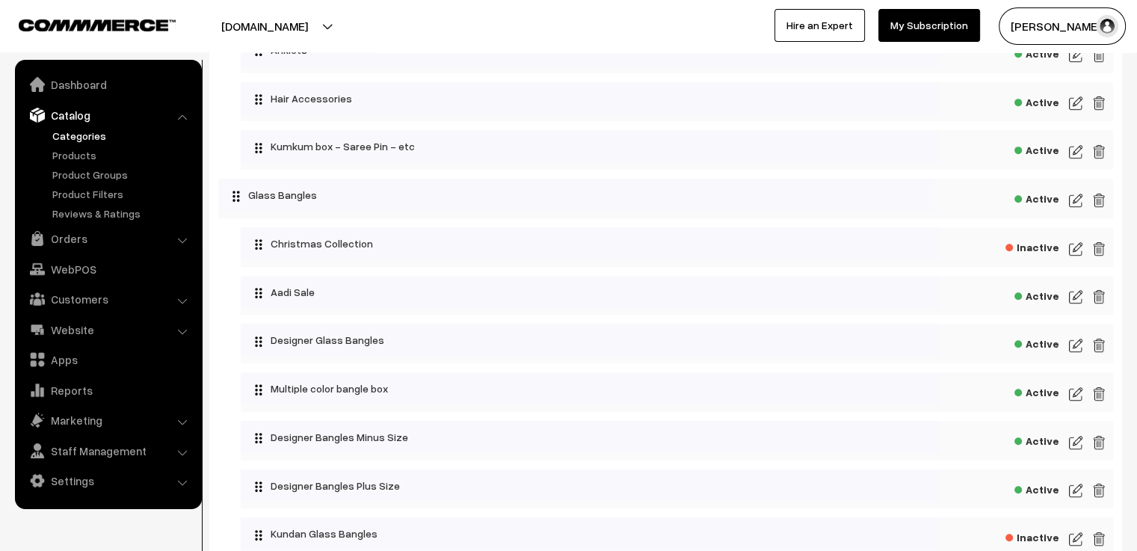
scroll to position [897, 0]
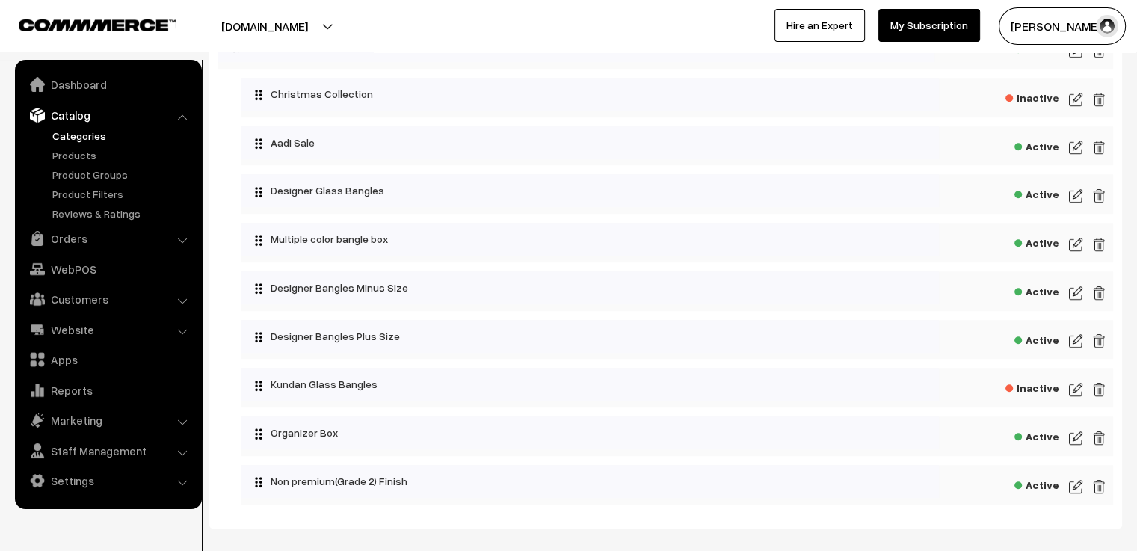
click at [1070, 241] on img at bounding box center [1075, 244] width 13 height 18
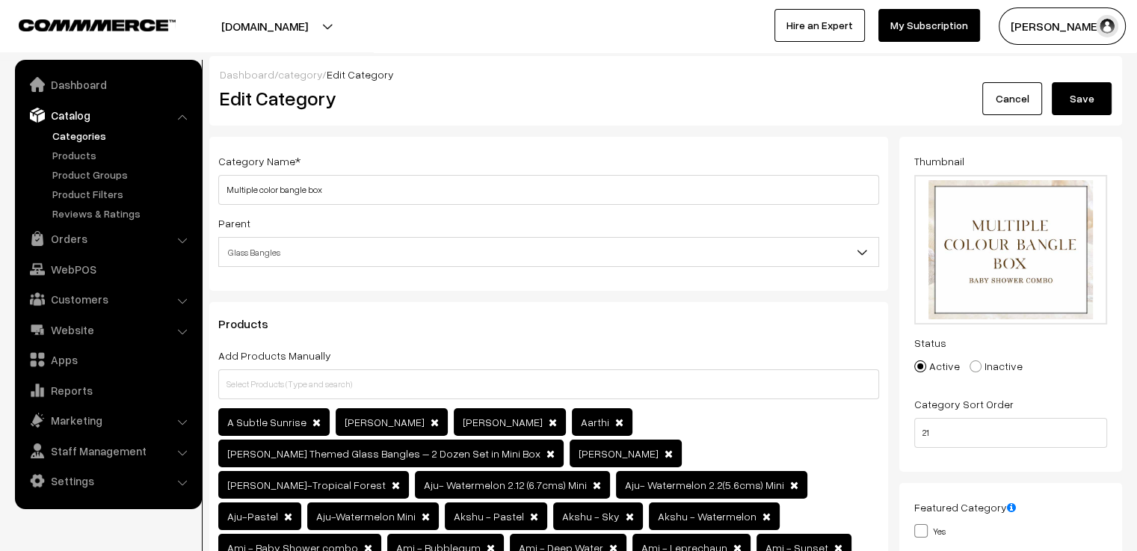
click at [1012, 99] on link "Cancel" at bounding box center [1012, 98] width 60 height 33
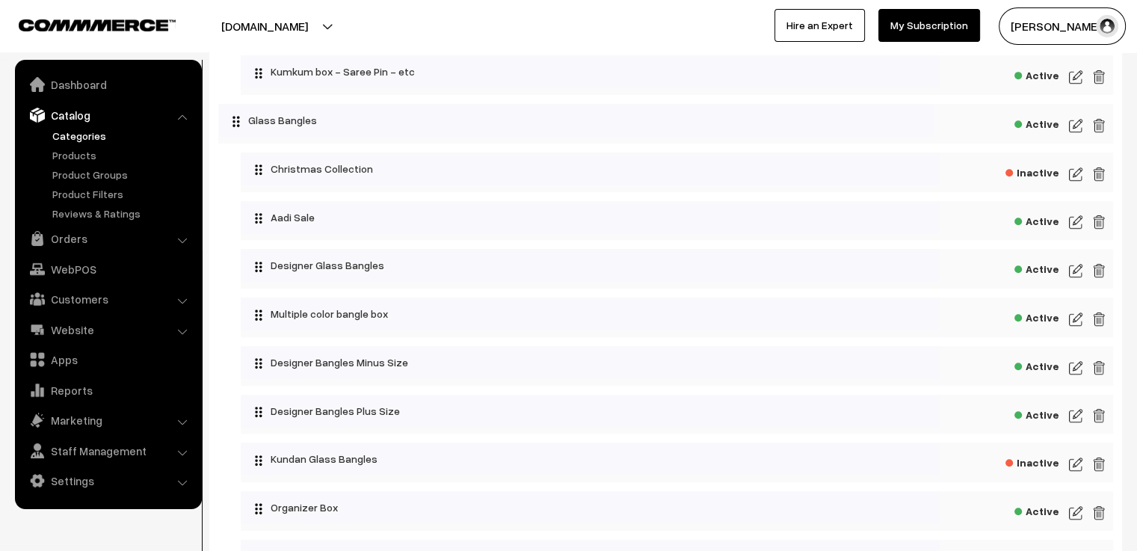
scroll to position [897, 0]
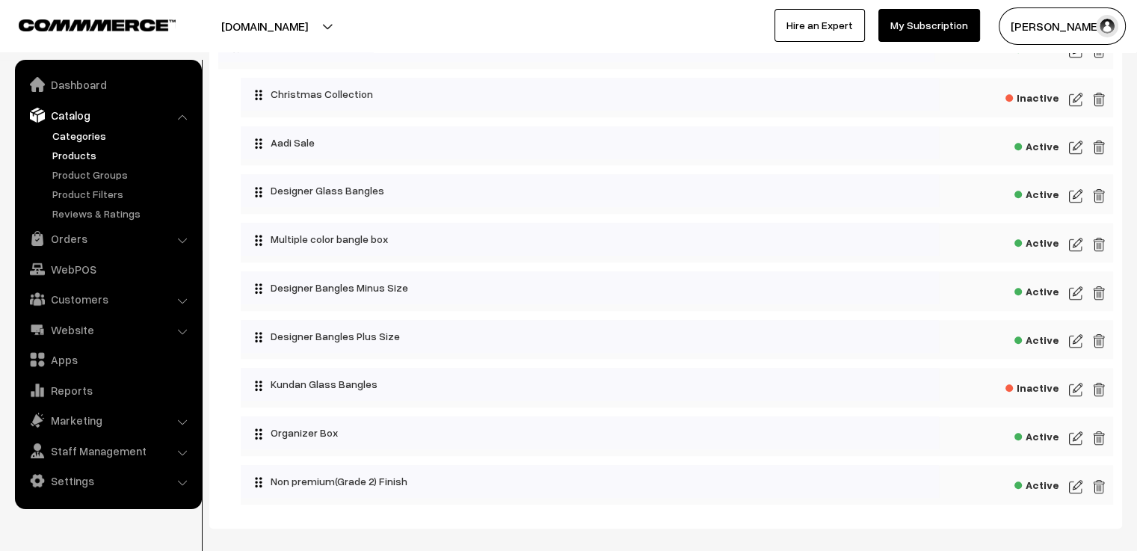
click at [88, 155] on link "Products" at bounding box center [123, 155] width 148 height 16
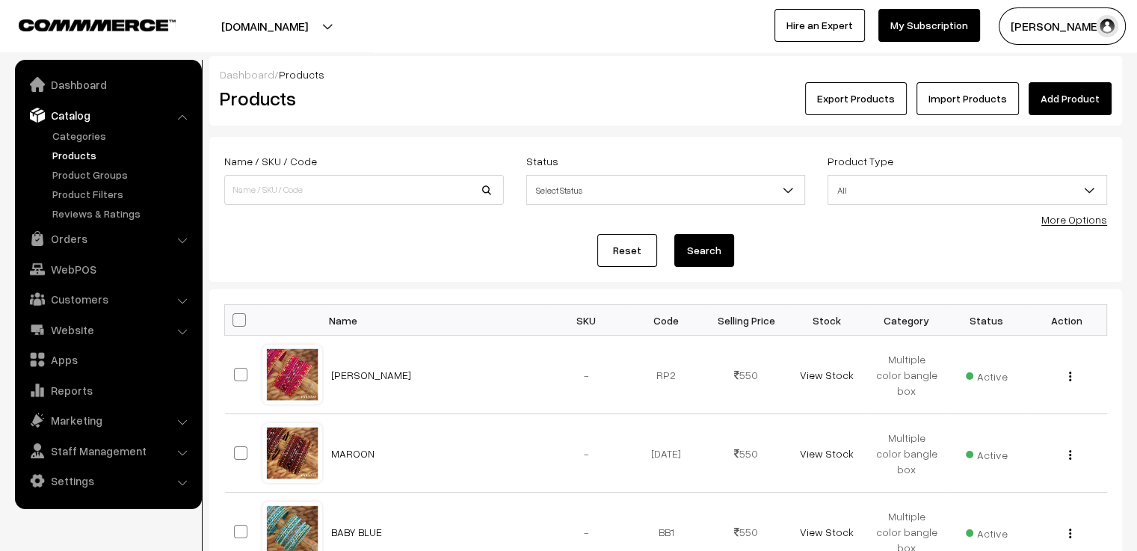
click at [1055, 103] on link "Add Product" at bounding box center [1070, 98] width 83 height 33
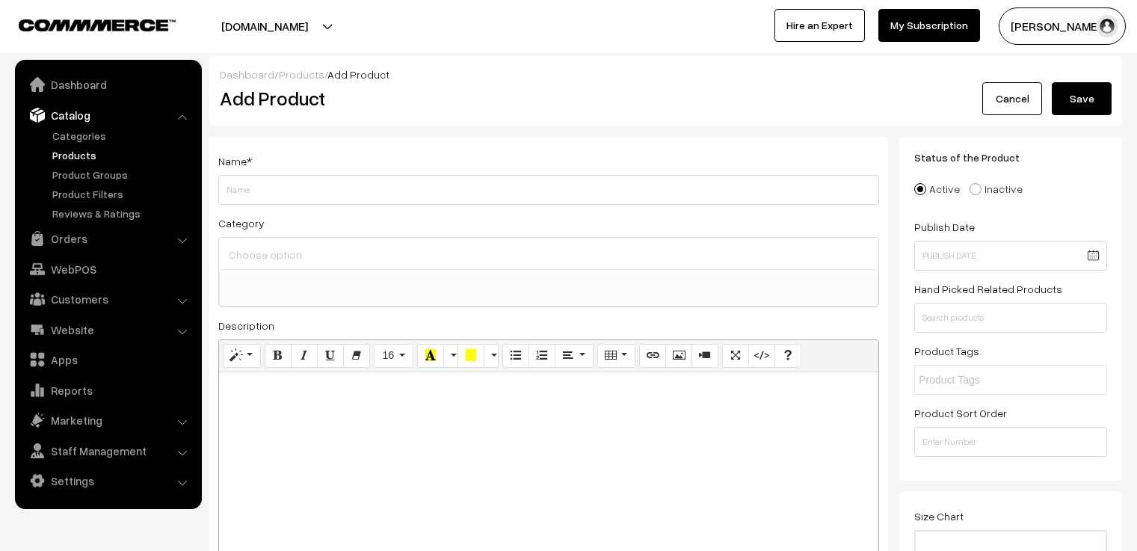
select select
type input "CHOCOLATE BROWN"
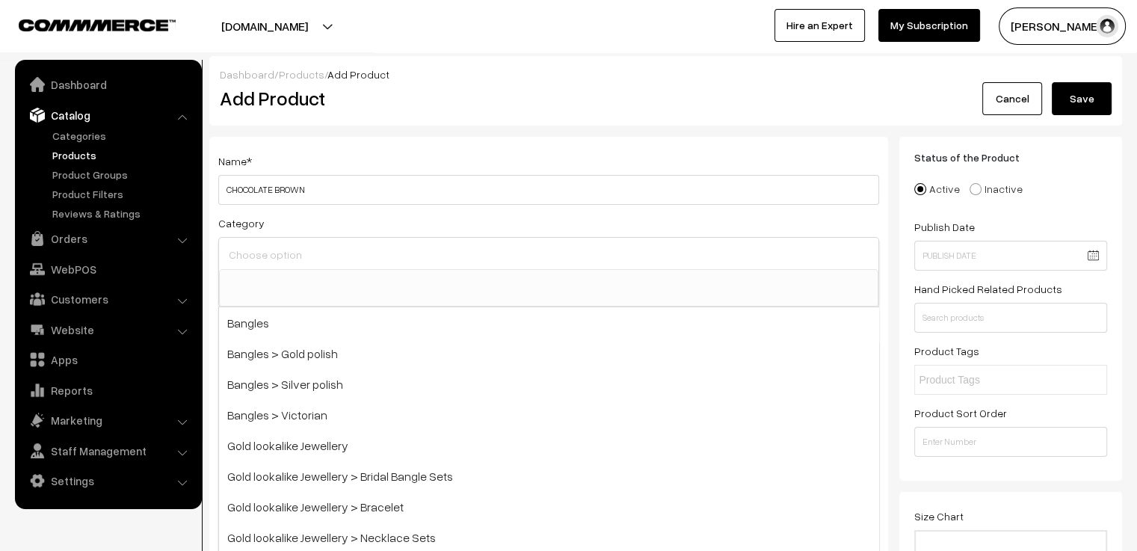
click at [460, 251] on input at bounding box center [548, 255] width 647 height 22
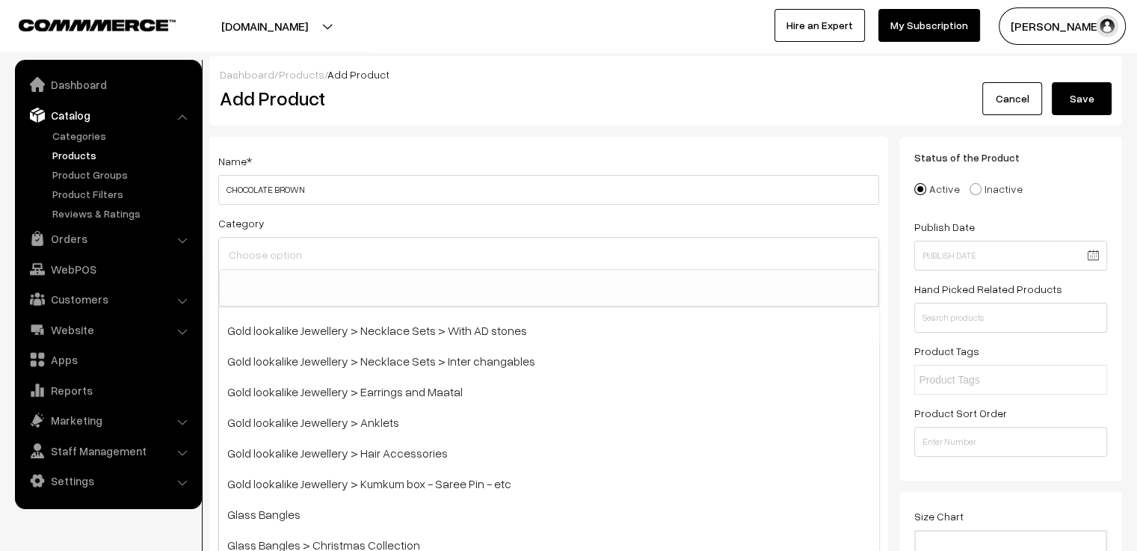
scroll to position [435, 0]
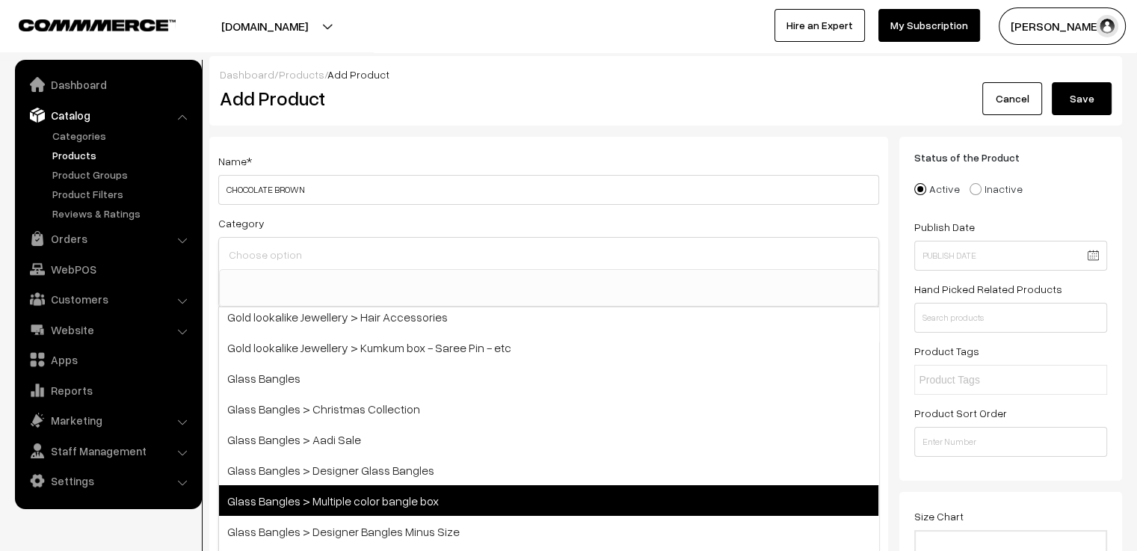
click at [471, 491] on span "Glass Bangles > Multiple color bangle box" at bounding box center [548, 500] width 659 height 31
select select "5"
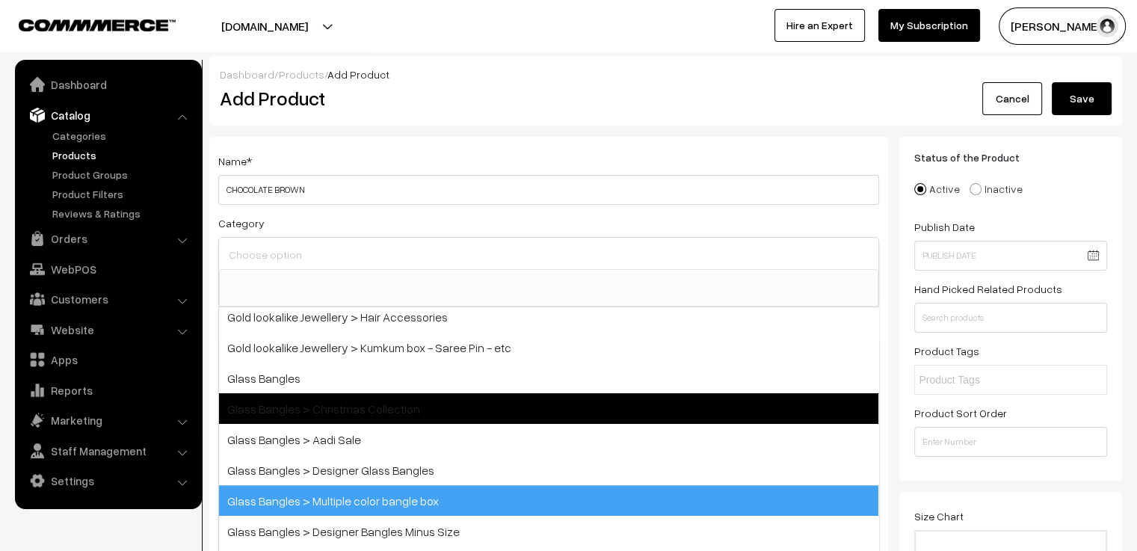
scroll to position [216, 0]
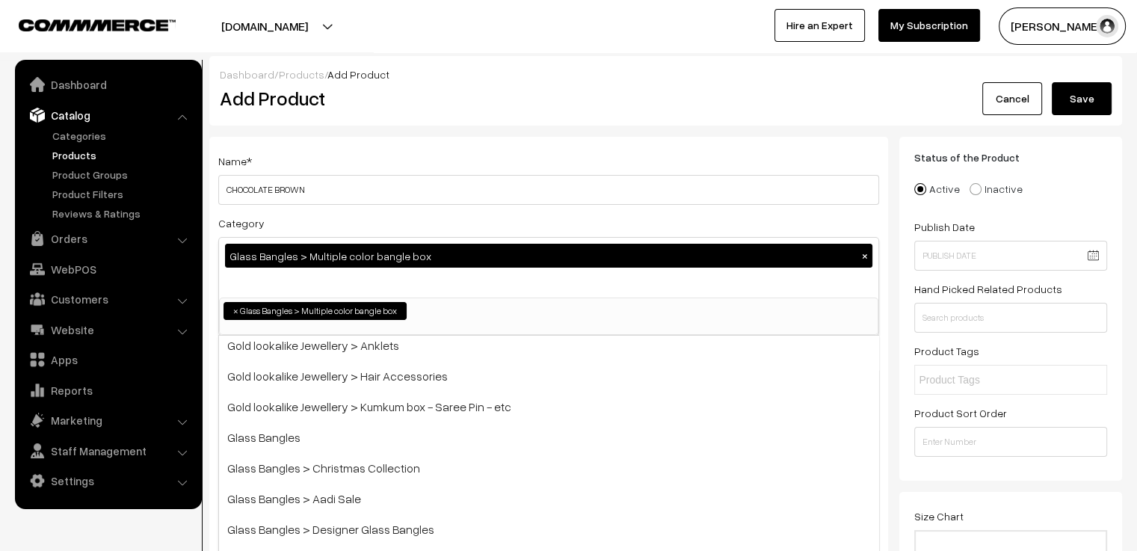
click at [699, 215] on div "Category Glass Bangles > Multiple color bangle box × Bangles Bangles > Gold pol…" at bounding box center [548, 275] width 661 height 122
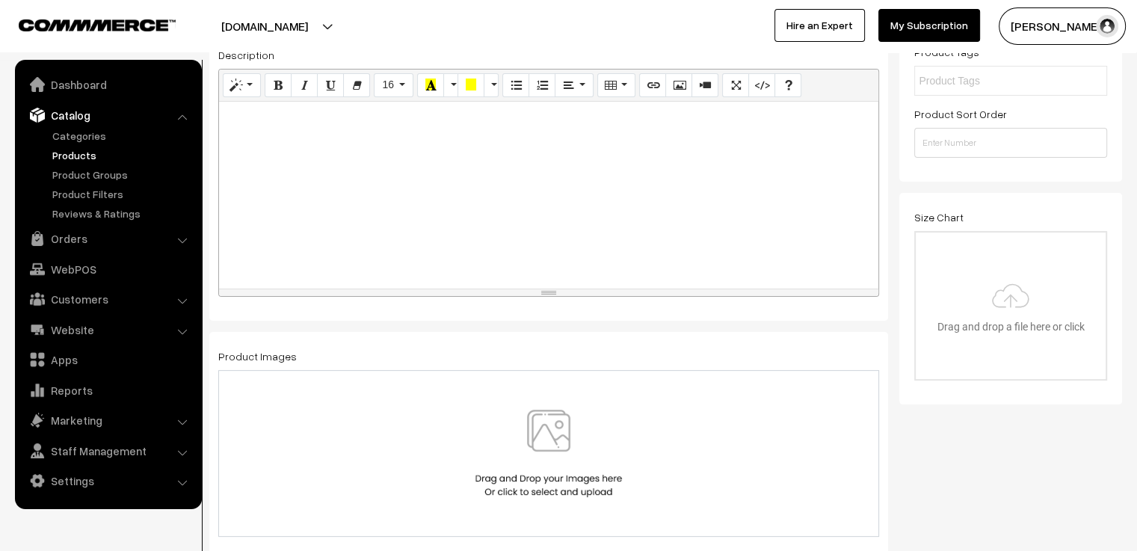
scroll to position [374, 0]
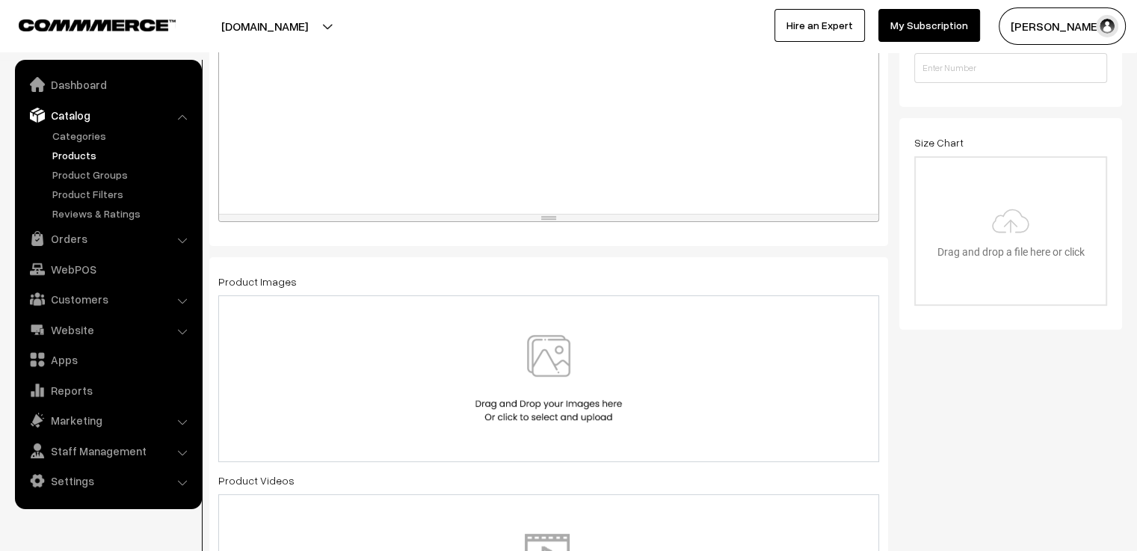
click at [483, 101] on div at bounding box center [548, 120] width 659 height 187
click at [365, 111] on div at bounding box center [548, 120] width 659 height 187
paste div
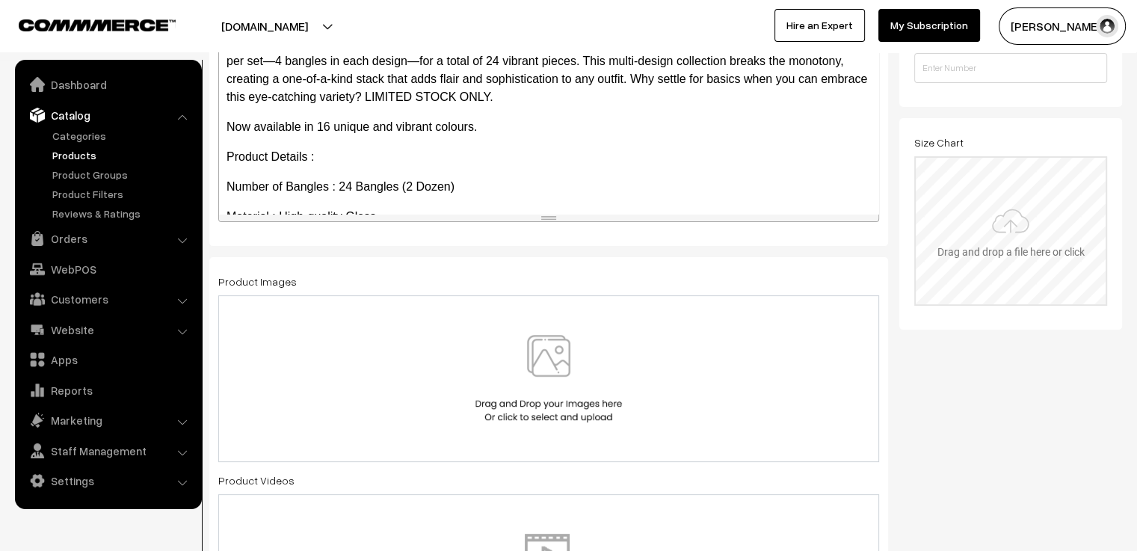
click at [1025, 219] on input "file" at bounding box center [1011, 231] width 190 height 147
type input "C:\fakepath\size chart new website.jpg"
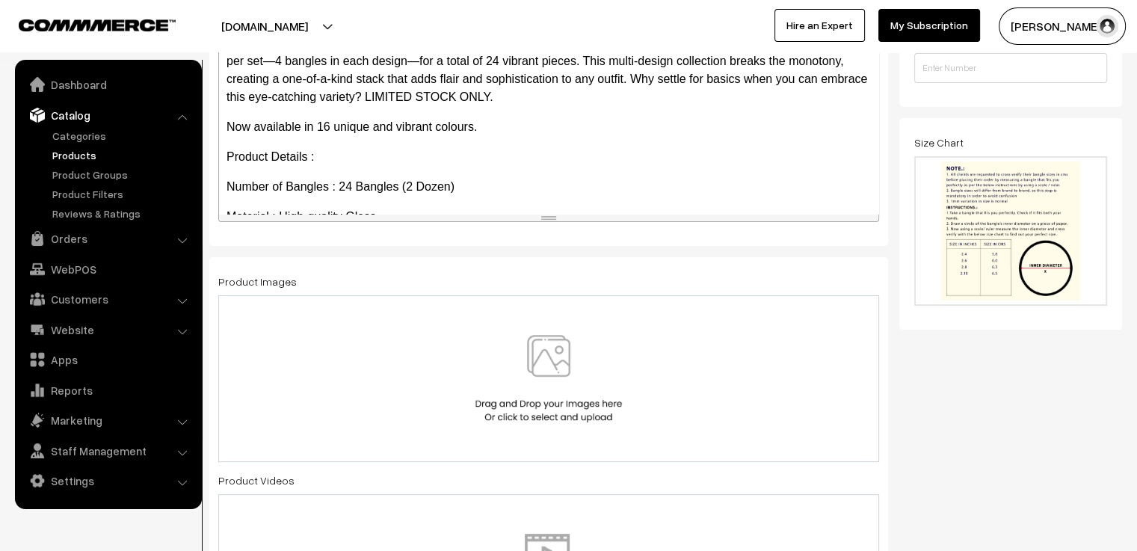
click at [561, 391] on img at bounding box center [549, 378] width 154 height 87
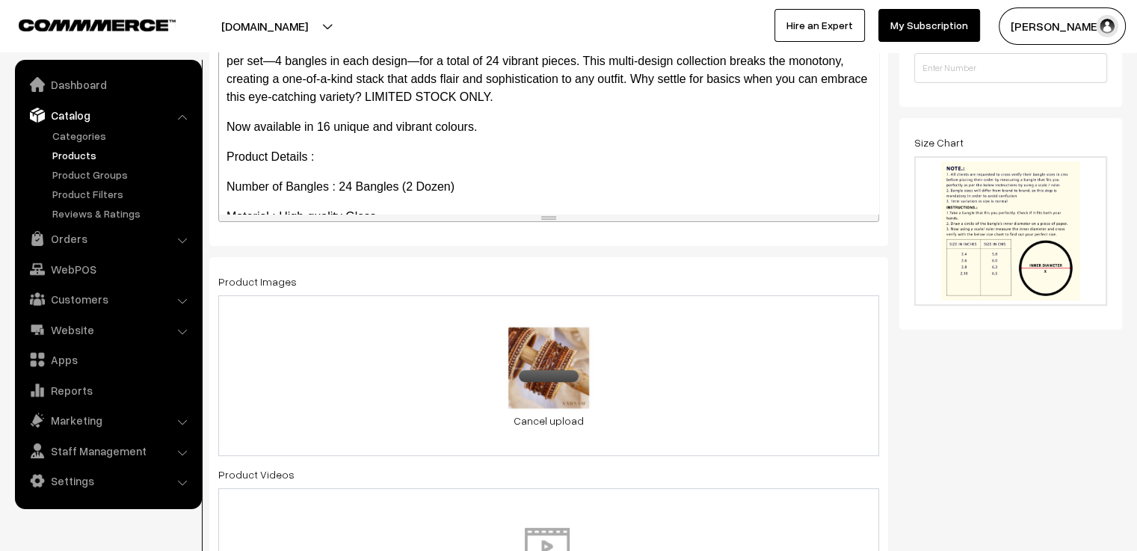
click at [727, 390] on div "0.2 MB brown 2.jpg Check Error Cancel upload" at bounding box center [548, 375] width 661 height 161
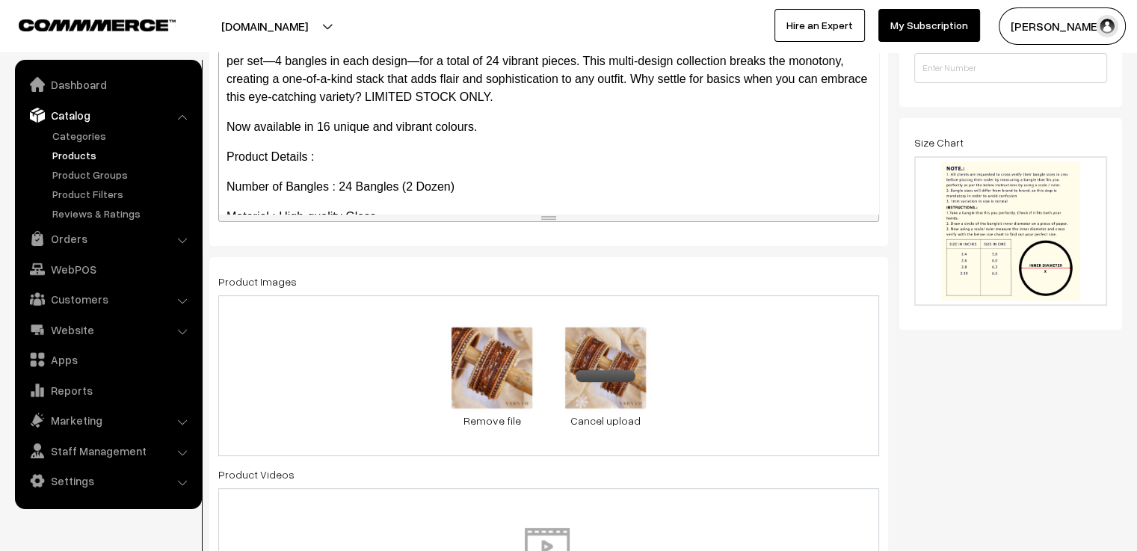
scroll to position [822, 0]
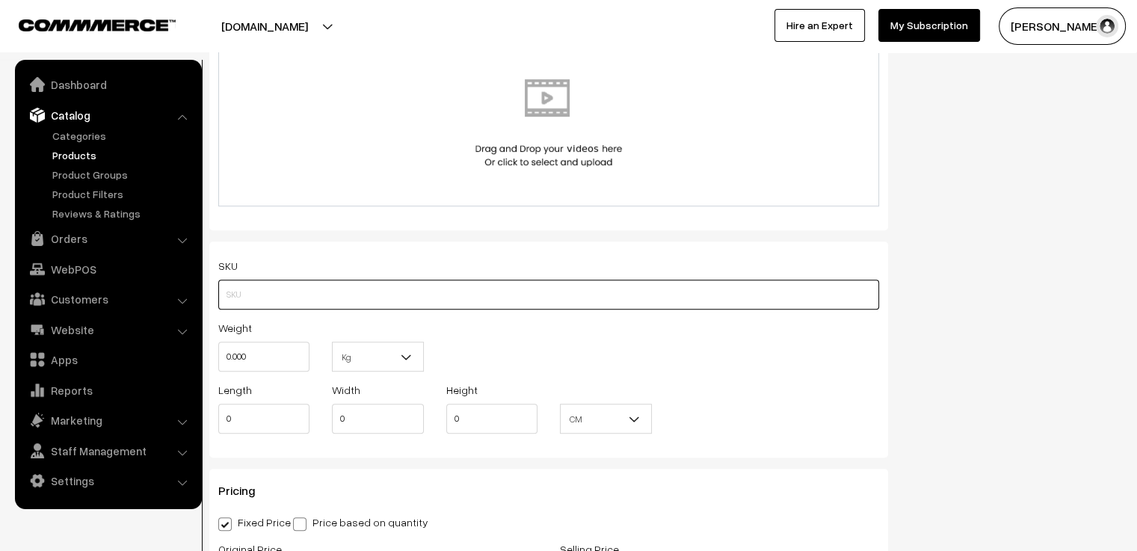
click at [534, 297] on input "text" at bounding box center [548, 295] width 661 height 30
type input "m"
type input "MCGBCB1"
click at [606, 348] on div "Weight 0.000 Kg Kg" at bounding box center [548, 349] width 683 height 62
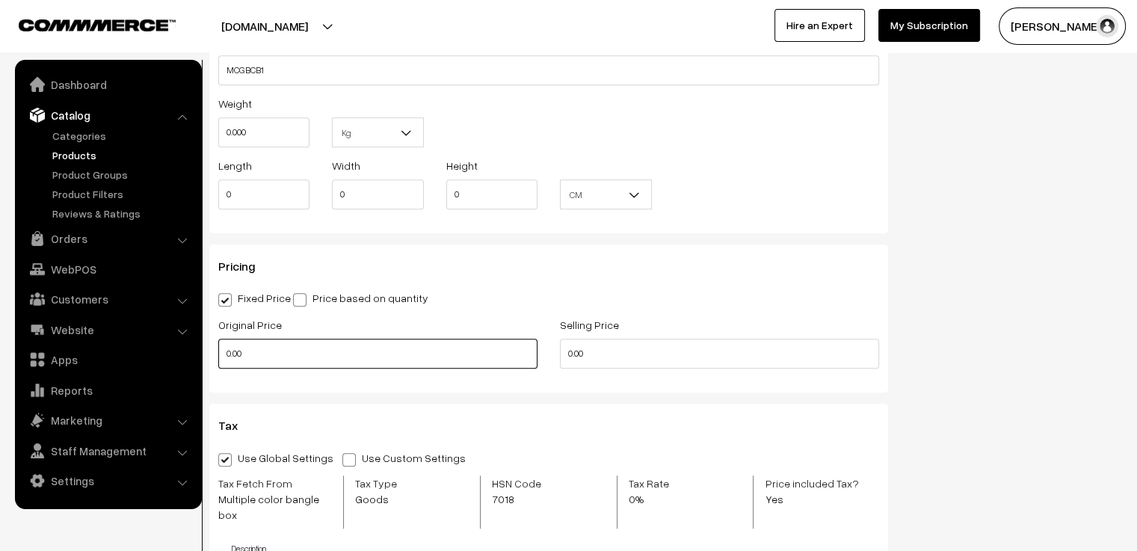
drag, startPoint x: 342, startPoint y: 356, endPoint x: 203, endPoint y: 356, distance: 139.0
click at [203, 356] on div "Name * CHOCOLATE BROWN Category Glass Bangles > Multiple color bangle box × Ban…" at bounding box center [548, 39] width 701 height 1898
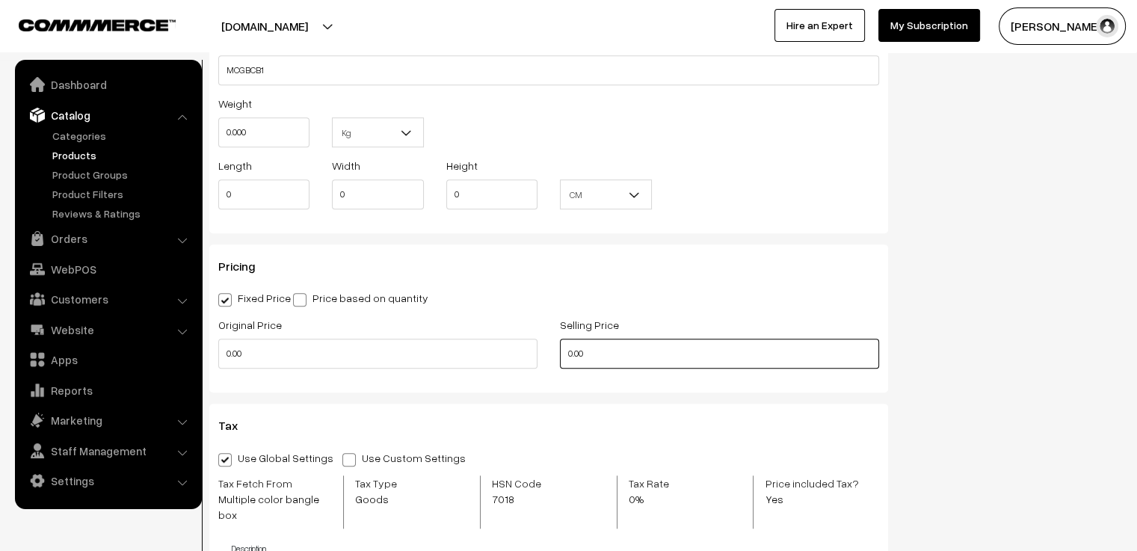
type input "0"
drag, startPoint x: 614, startPoint y: 351, endPoint x: 552, endPoint y: 327, distance: 66.5
click at [538, 342] on div "Original Price 0 Selling Price 0.00" at bounding box center [548, 346] width 683 height 62
drag, startPoint x: 594, startPoint y: 354, endPoint x: 541, endPoint y: 354, distance: 52.3
click at [541, 354] on div "Original Price 0 Selling Price 650" at bounding box center [548, 346] width 683 height 62
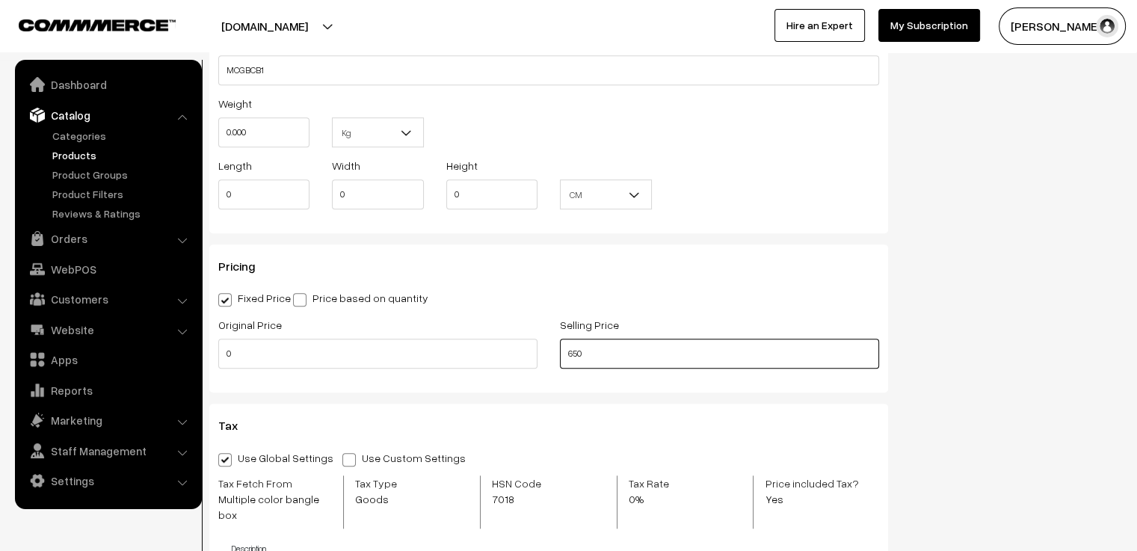
type input "650"
click at [547, 395] on div "Name * CHOCOLATE BROWN Category Glass Bangles > Multiple color bangle box × Ban…" at bounding box center [548, 39] width 701 height 1898
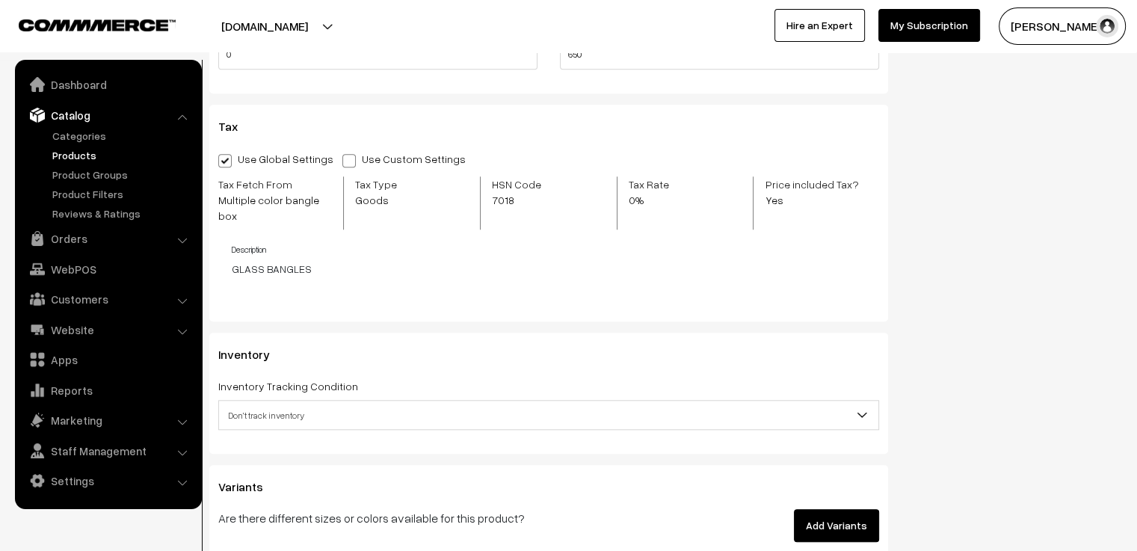
scroll to position [1495, 0]
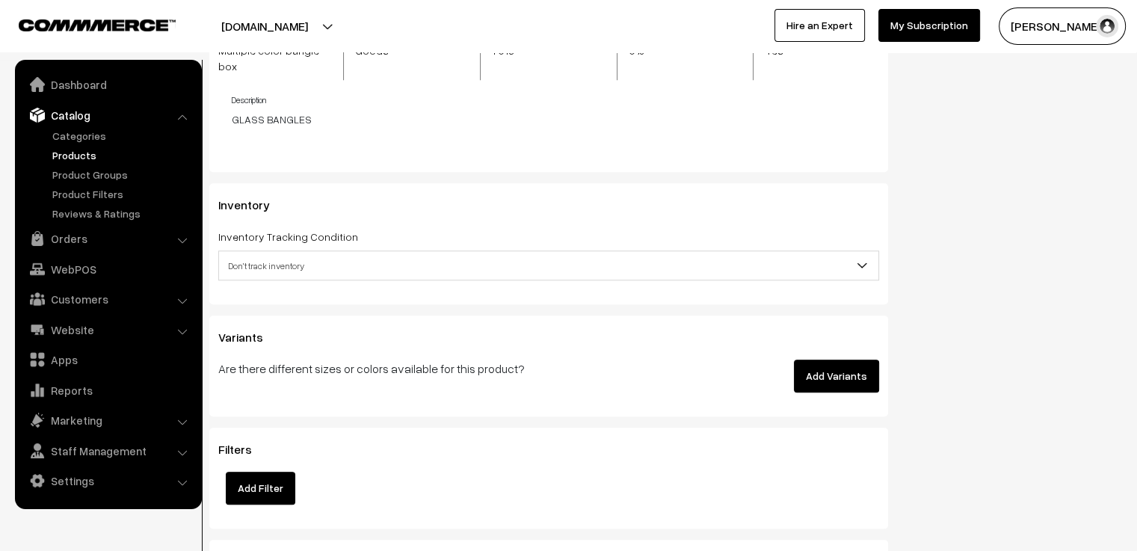
click at [492, 253] on span "Don't track inventory" at bounding box center [548, 266] width 659 height 26
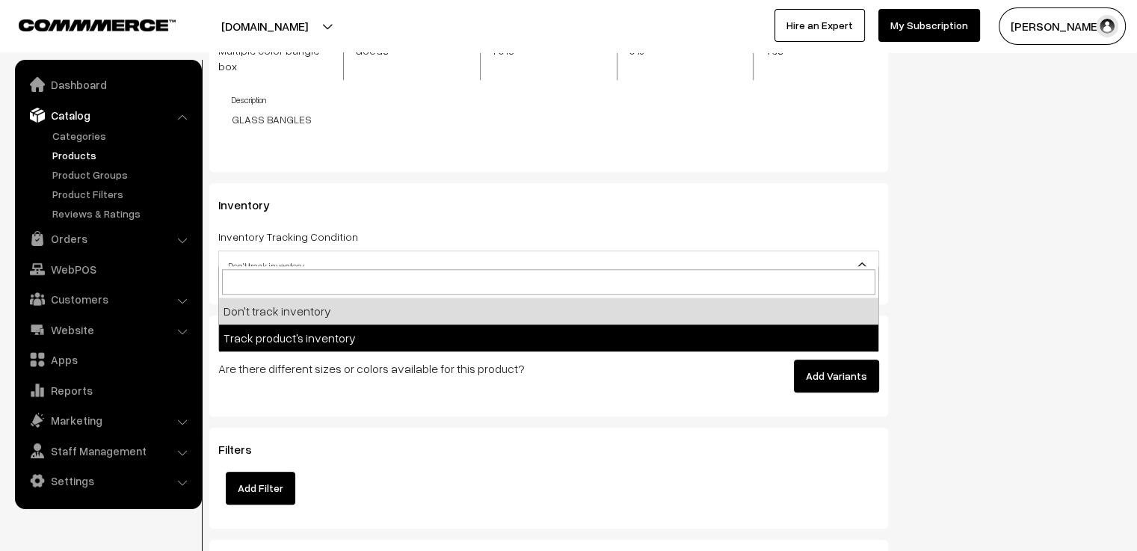
select select "2"
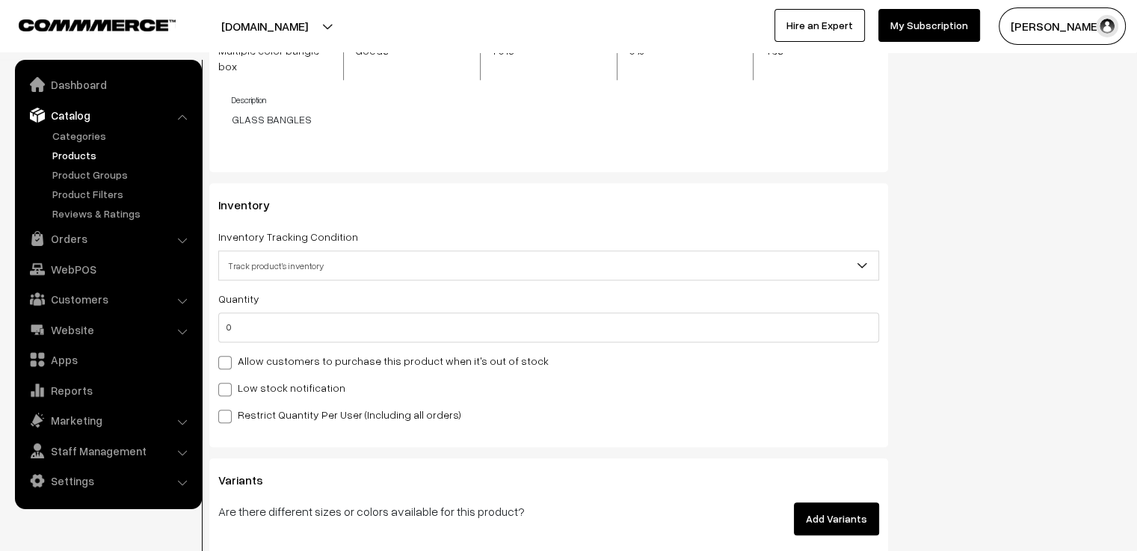
click at [502, 198] on div "Inventory Inventory Tracking Condition Don't track inventory Track product's in…" at bounding box center [548, 315] width 679 height 264
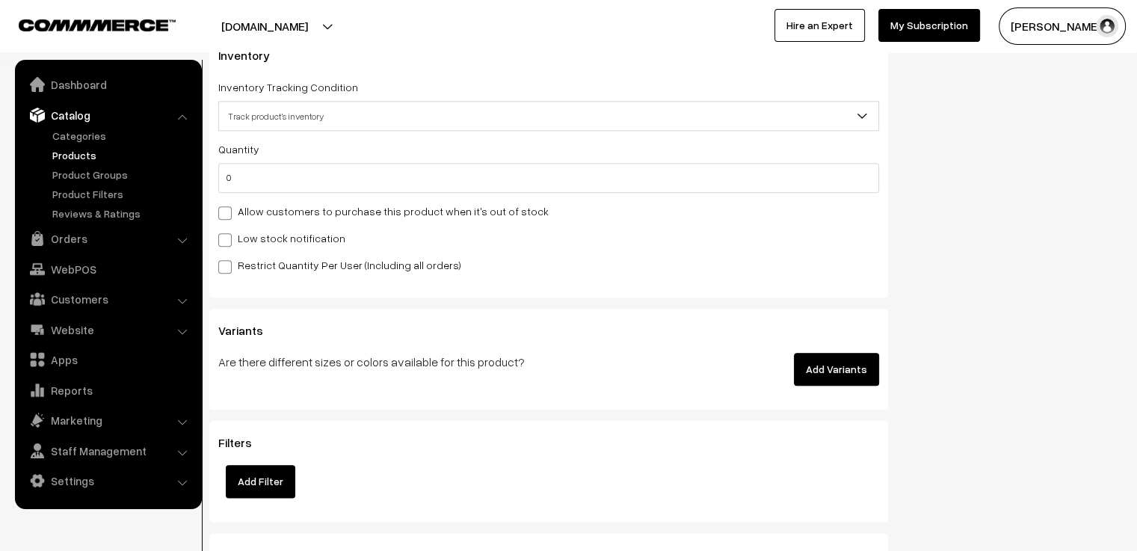
click at [822, 359] on button "Add Variants" at bounding box center [836, 369] width 85 height 33
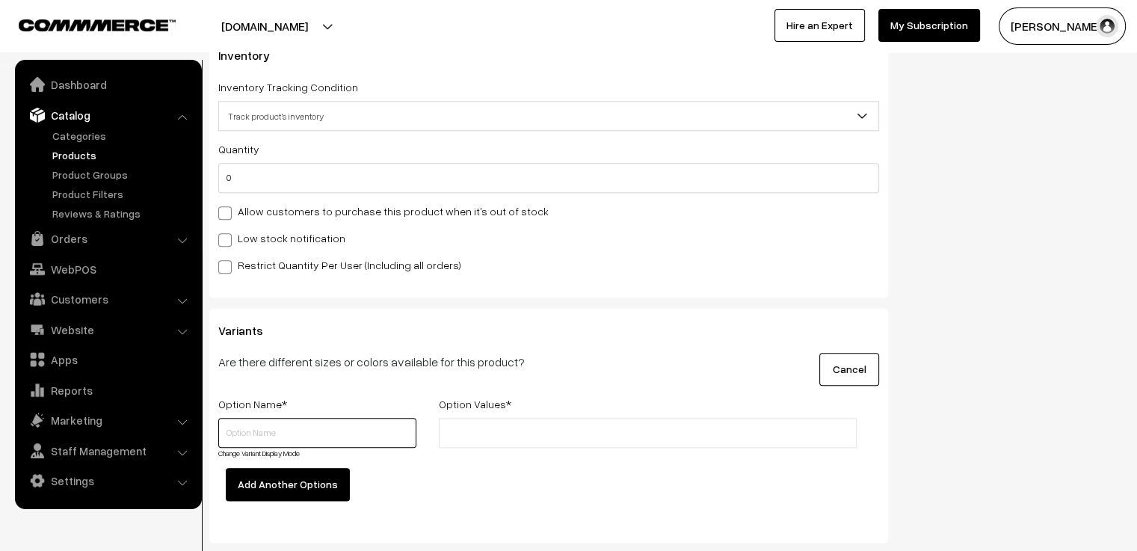
click at [256, 418] on input "text" at bounding box center [317, 433] width 198 height 30
type input "Size"
click at [532, 400] on div "Option Values *" at bounding box center [648, 406] width 440 height 23
click at [523, 425] on input "text" at bounding box center [508, 433] width 131 height 16
type input "2.4"
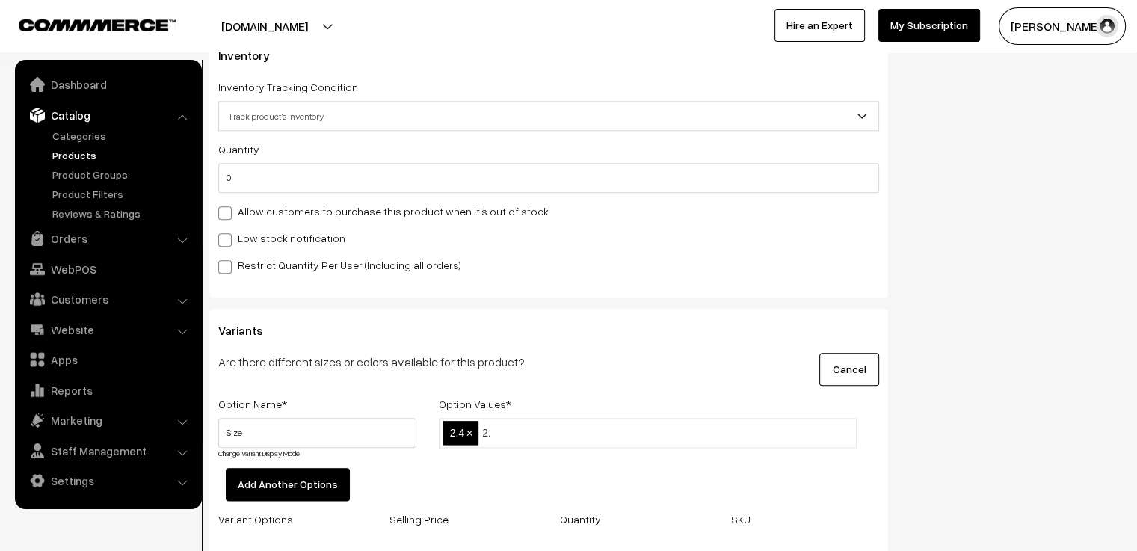
type input "2.6"
type input "2.8"
type input "2.10"
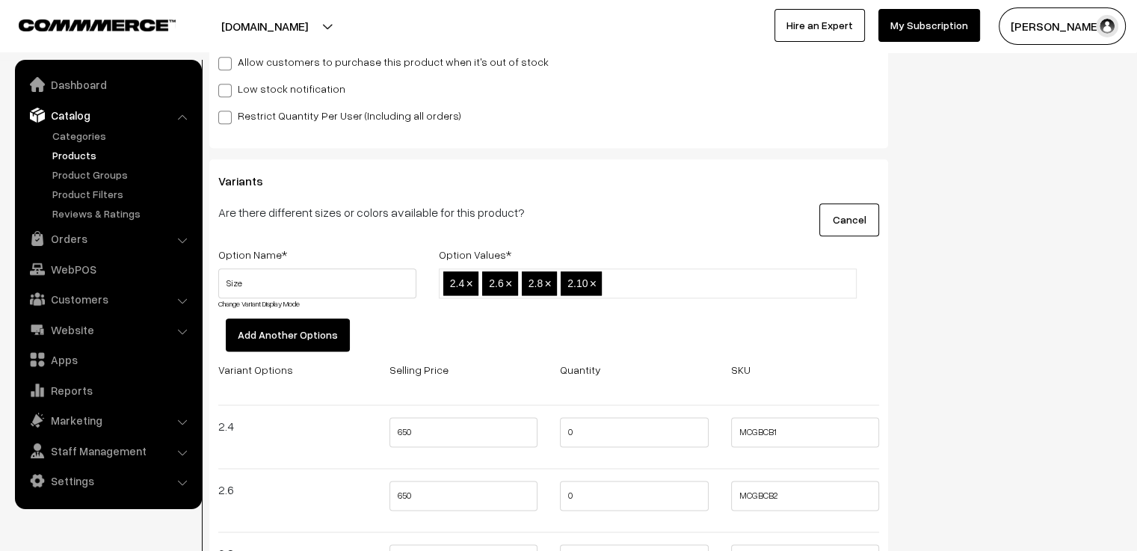
scroll to position [2018, 0]
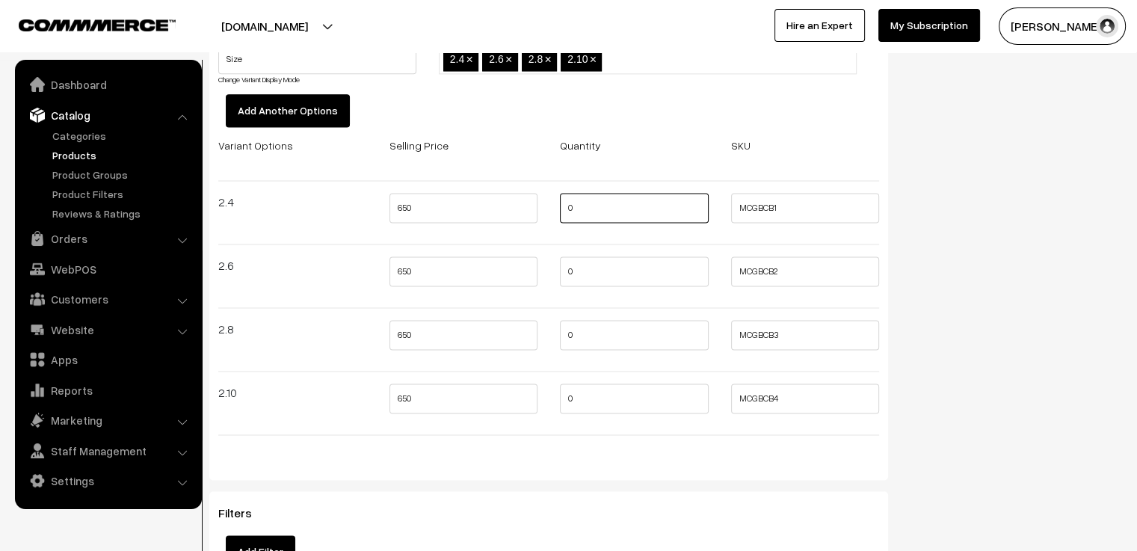
click at [585, 197] on input "0" at bounding box center [634, 208] width 149 height 30
type input "2"
click at [597, 256] on input "0" at bounding box center [634, 271] width 149 height 30
type input "2"
click at [605, 328] on input "0" at bounding box center [634, 335] width 149 height 30
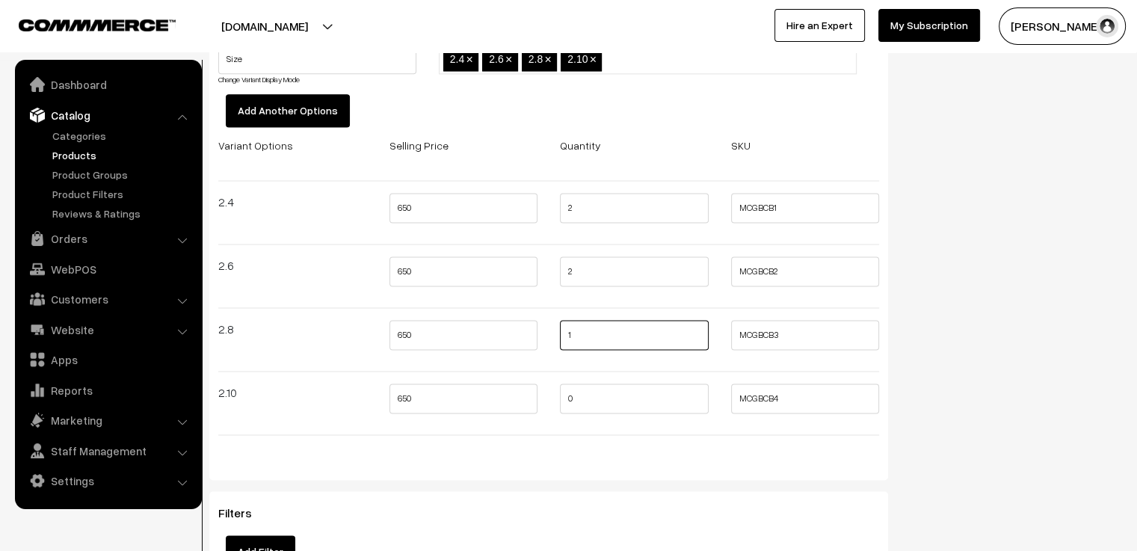
type input "1"
click at [600, 386] on input "0" at bounding box center [634, 398] width 149 height 30
type input "2"
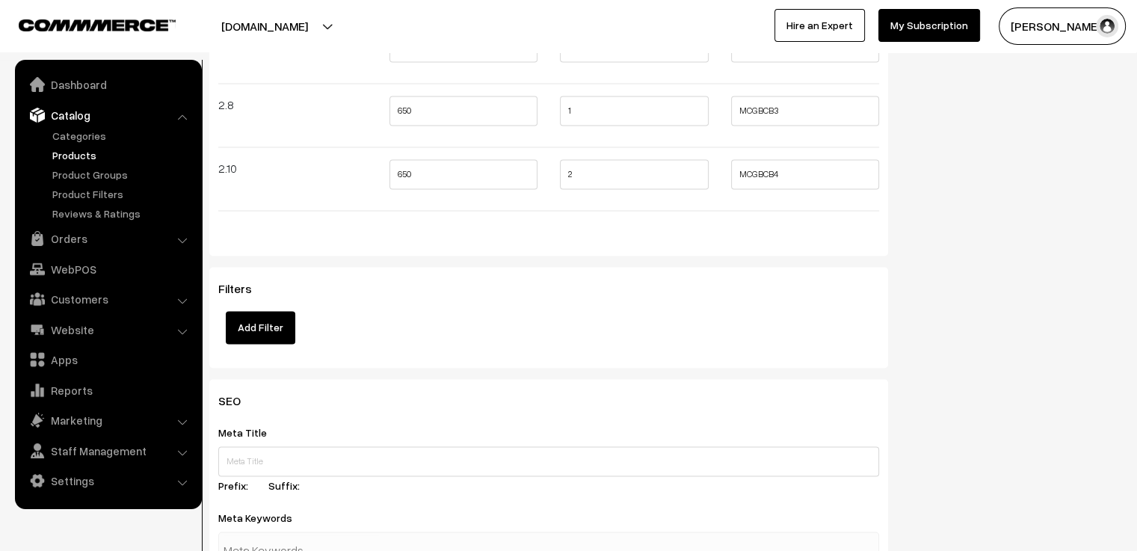
scroll to position [2317, 0]
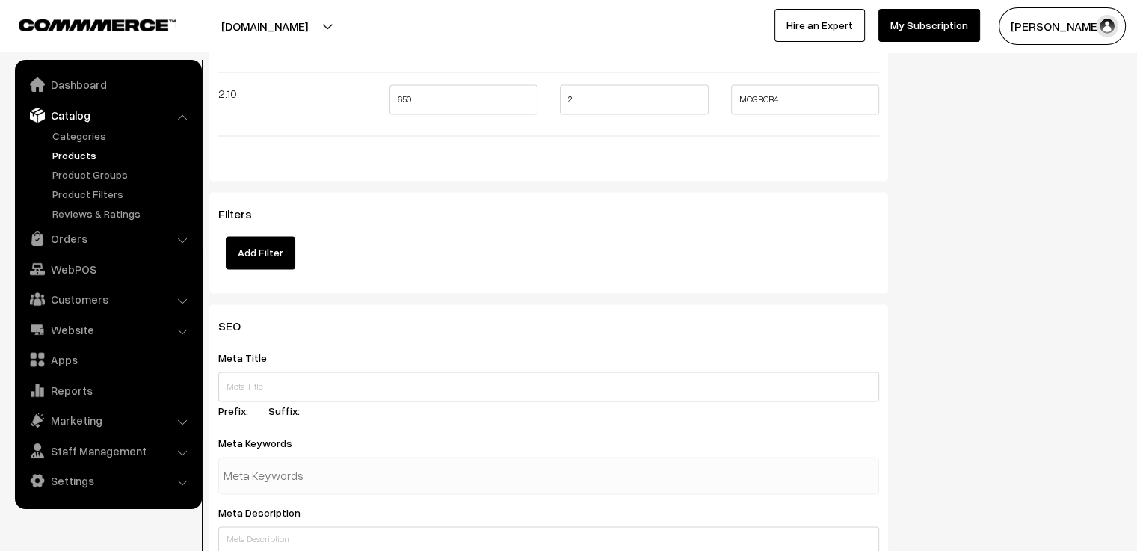
click at [545, 355] on div "Meta Title Prefix: Suffix:" at bounding box center [548, 386] width 661 height 76
click at [548, 372] on input "text" at bounding box center [548, 387] width 661 height 30
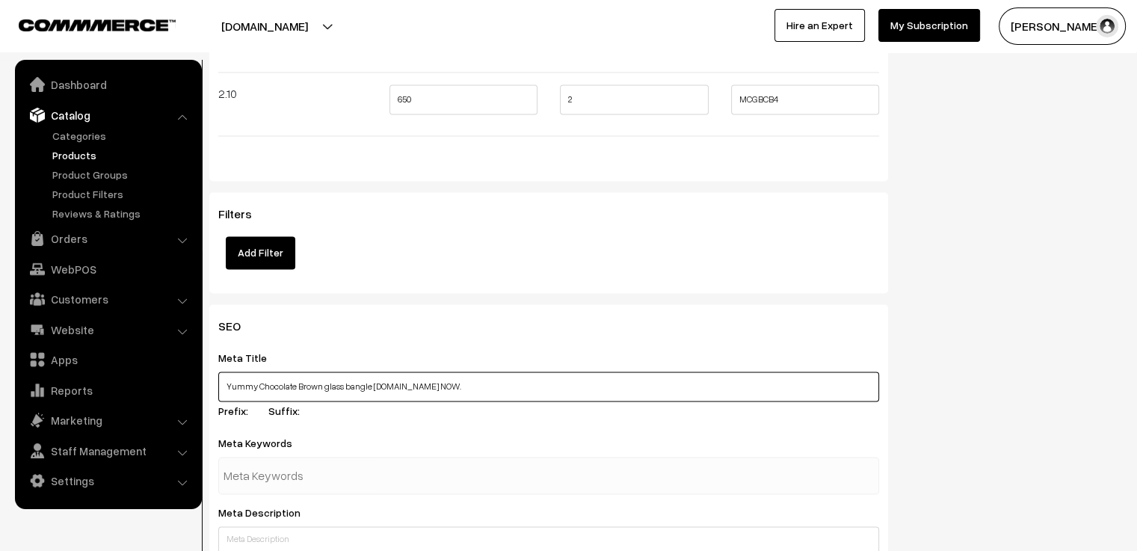
scroll to position [2542, 0]
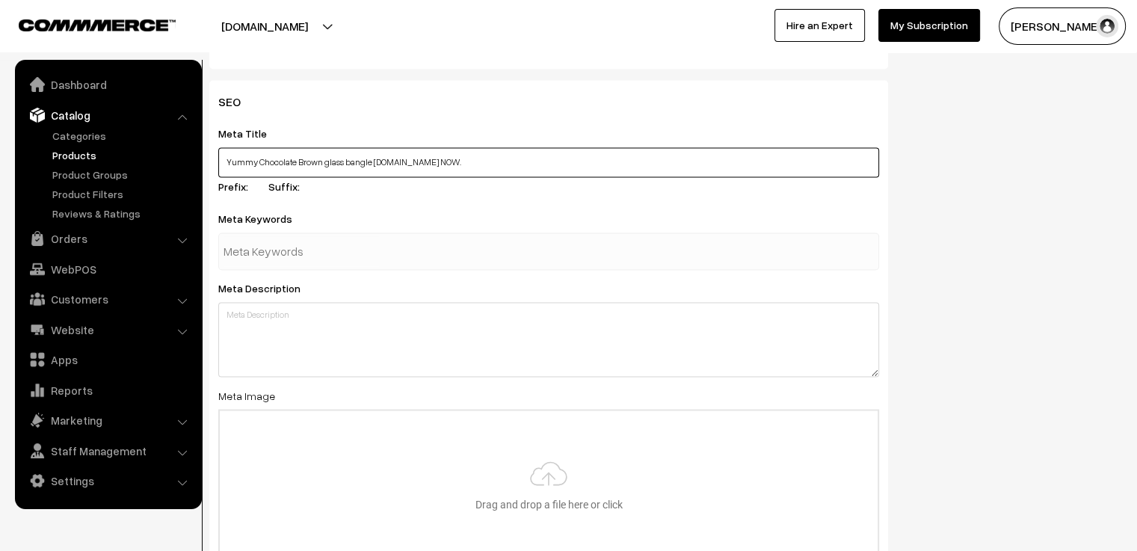
type input "Yummy Chocolate Brown glass bangle stack.SHOP NOW."
click at [381, 232] on div at bounding box center [548, 250] width 661 height 37
type input "CHOCOLATE"
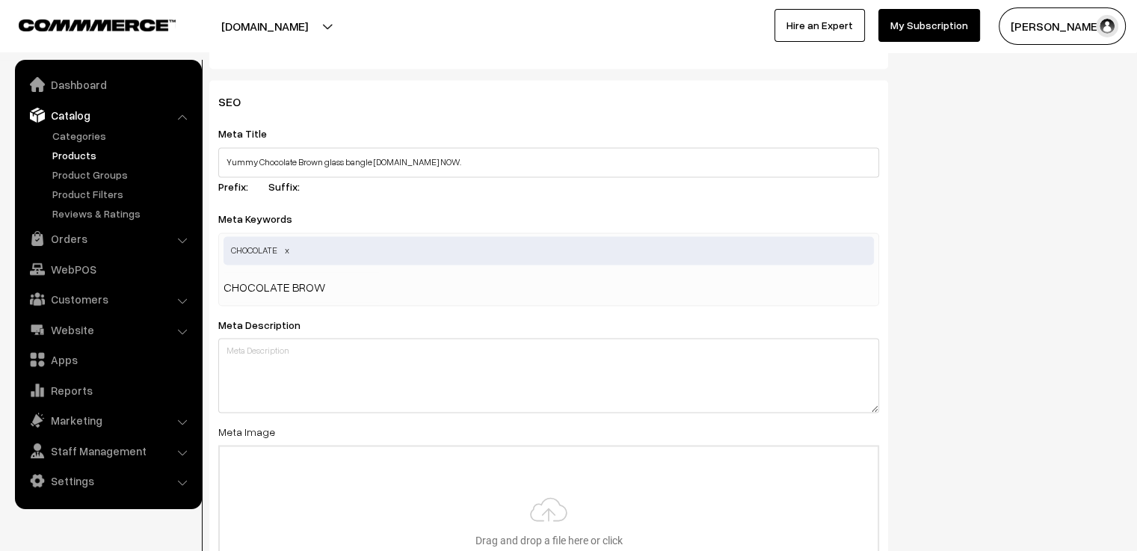
type input "CHOCOLATE BROWN"
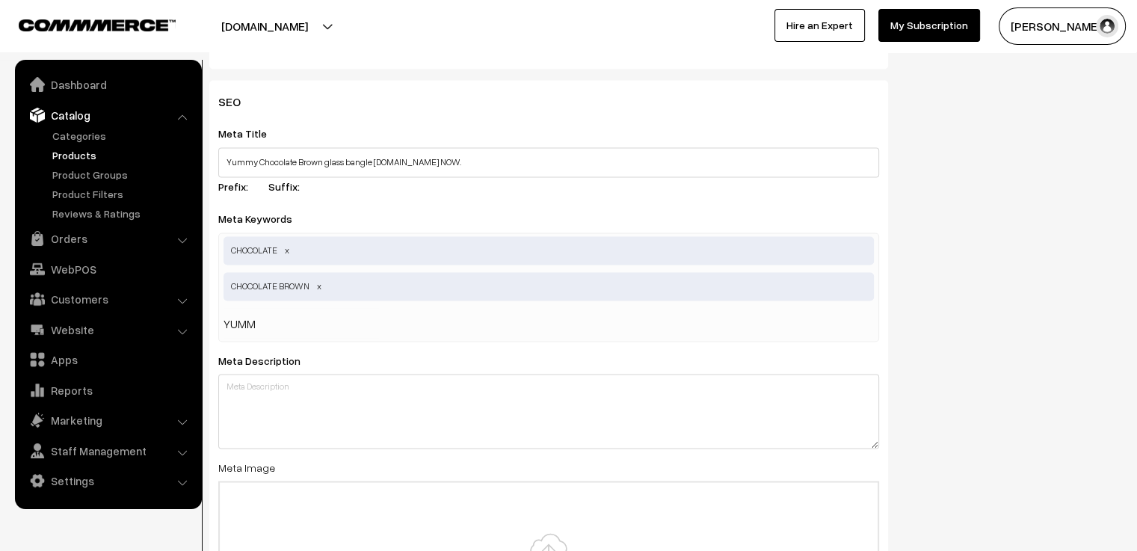
type input "YUMMY"
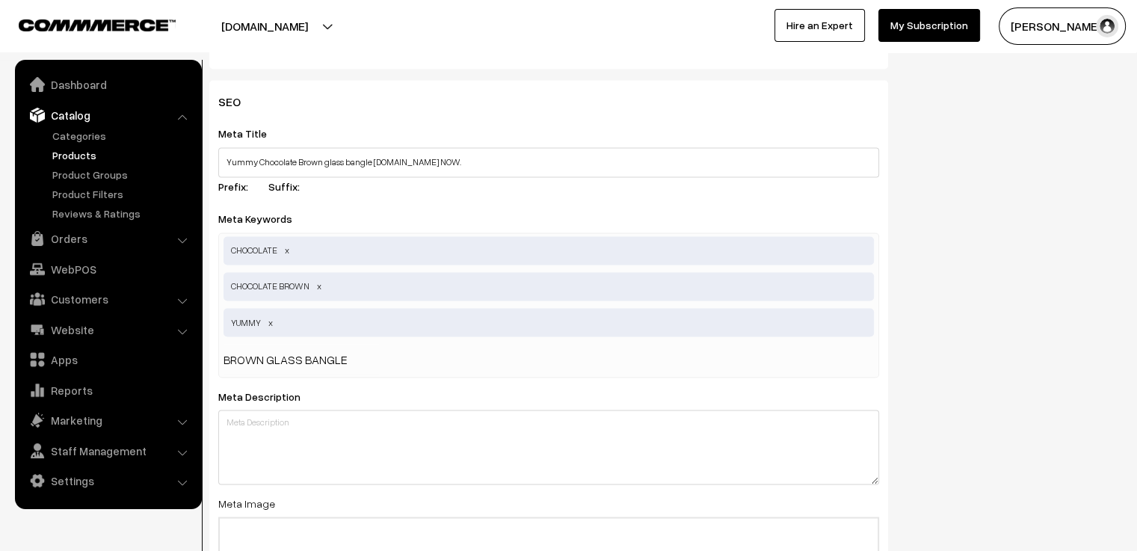
type input "BROWN GLASS BANGLES"
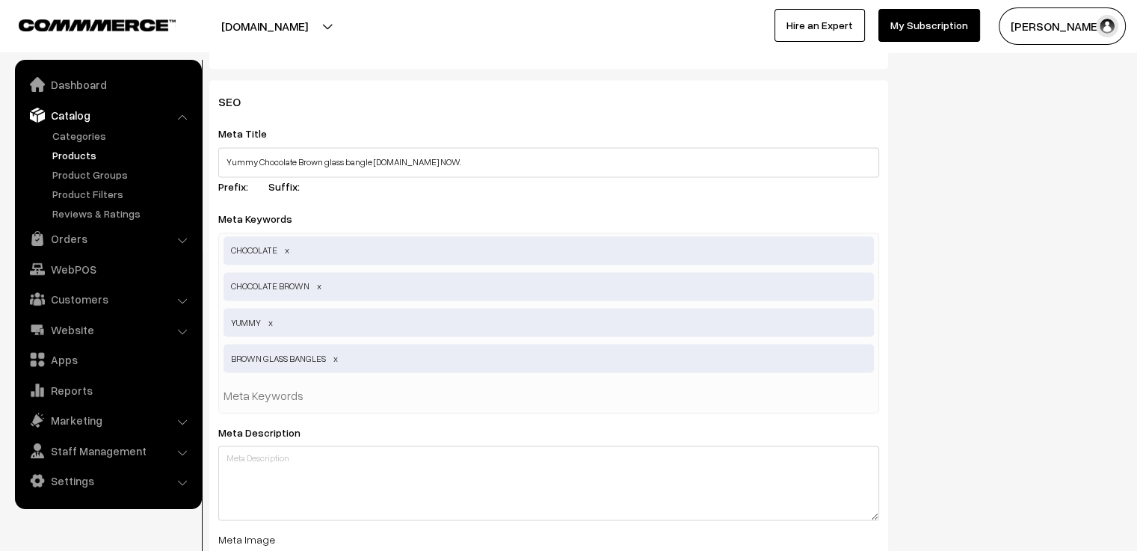
scroll to position [2766, 0]
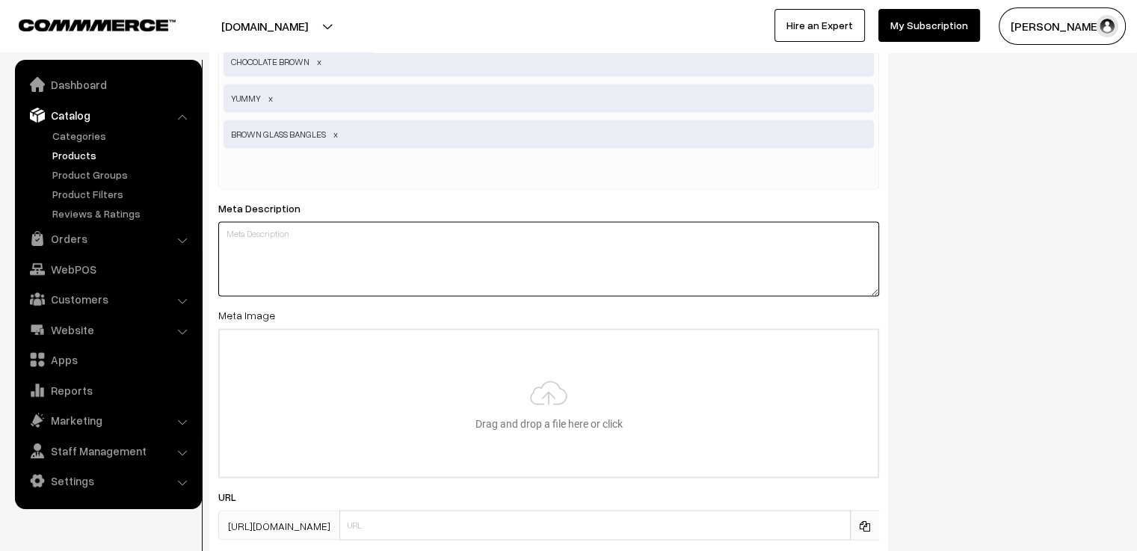
click at [355, 244] on textarea at bounding box center [548, 258] width 661 height 75
paste textarea "Tired of OLD SCHOOL glass bangles? Elevate your style with our innovative bangl…"
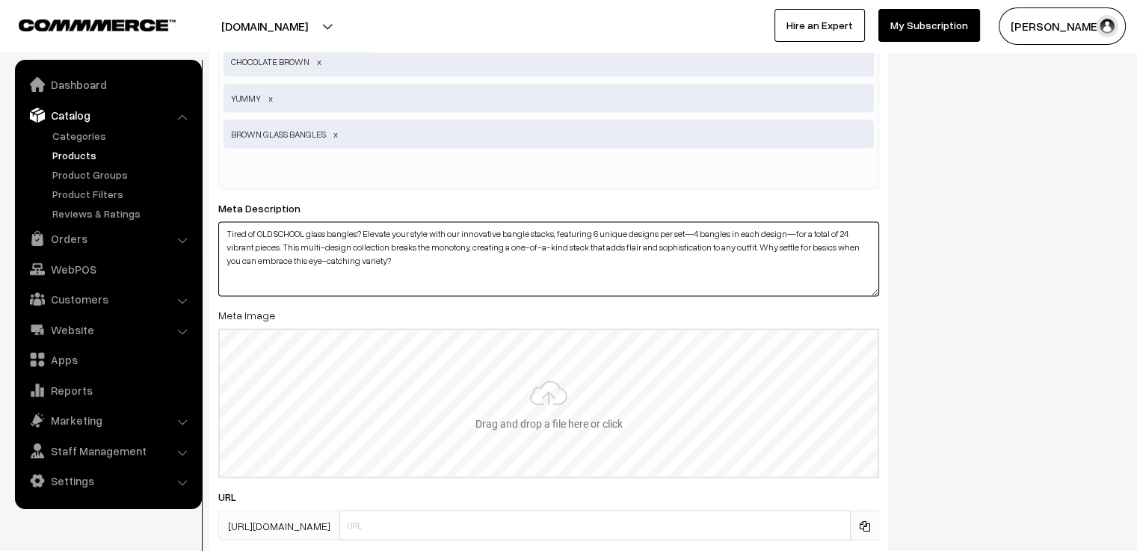
type textarea "Tired of OLD SCHOOL glass bangles? Elevate your style with our innovative bangl…"
click at [379, 362] on input "file" at bounding box center [549, 403] width 658 height 147
type input "C:\fakepath\brown 2.jpg"
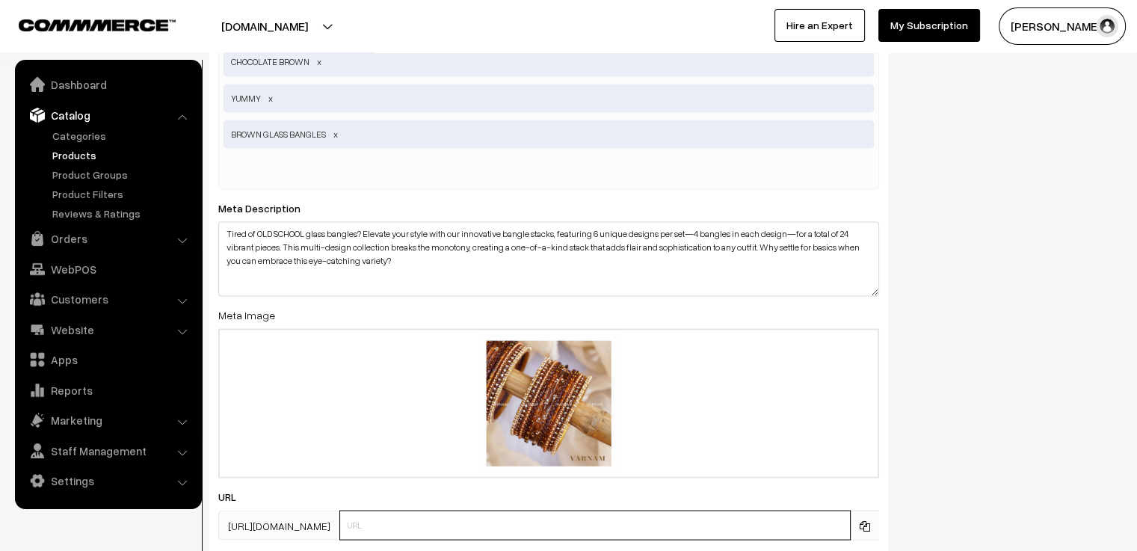
click at [552, 516] on input "text" at bounding box center [594, 525] width 511 height 30
type input "CB"
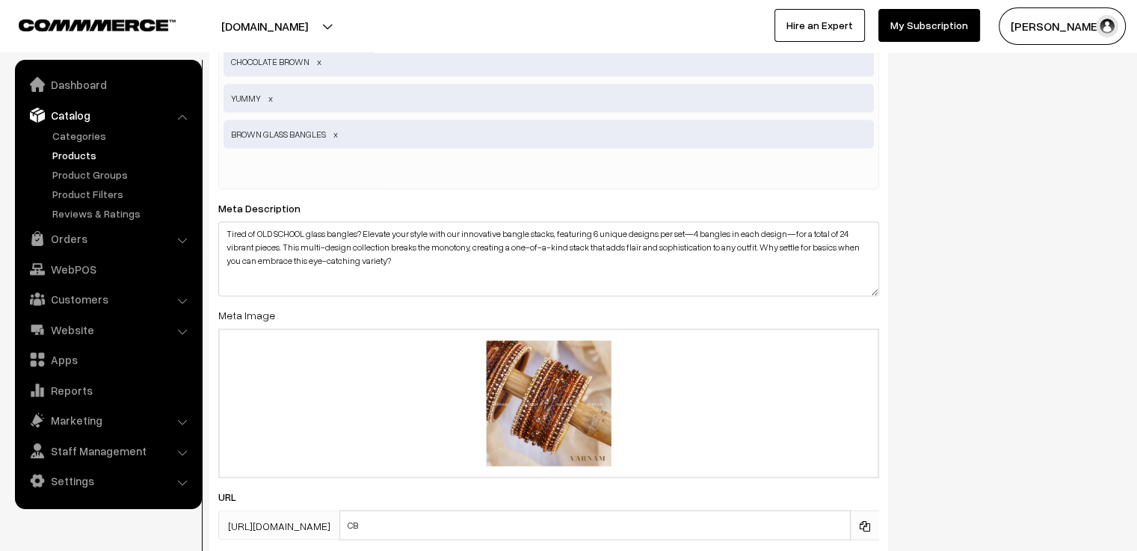
click at [1036, 369] on div "SEO Meta Title Yummy Chocolate Brown glass bangle stack.SHOP NOW. Prefix: Suffi…" at bounding box center [665, 217] width 935 height 722
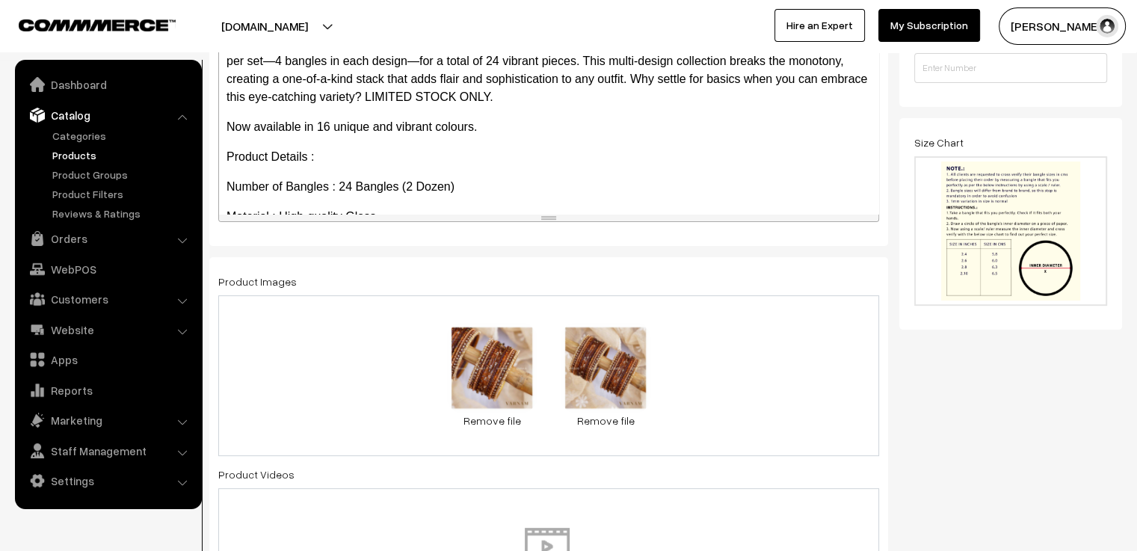
scroll to position [0, 0]
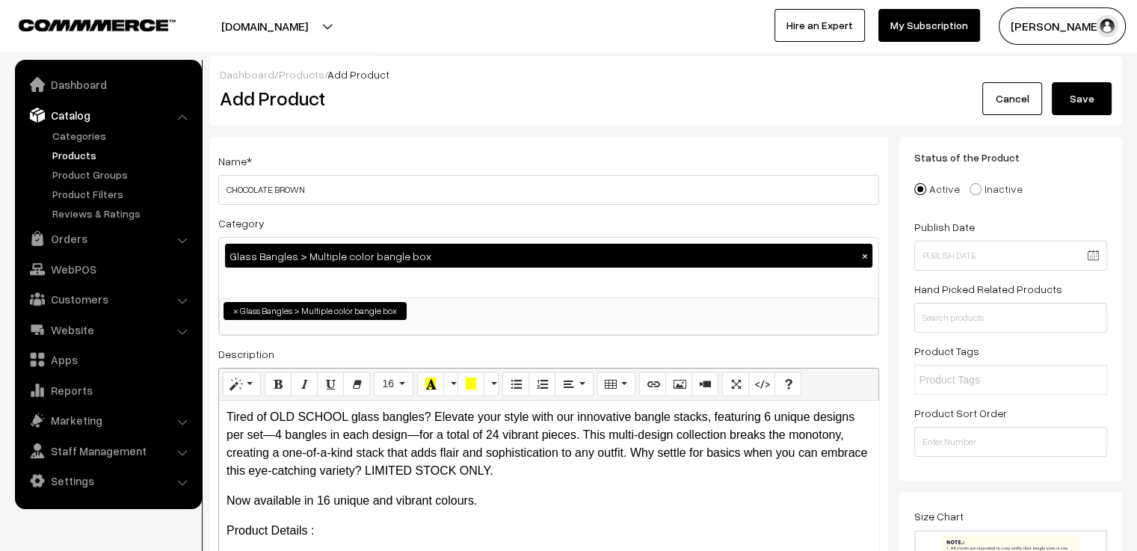
click at [1083, 96] on button "Save" at bounding box center [1082, 98] width 60 height 33
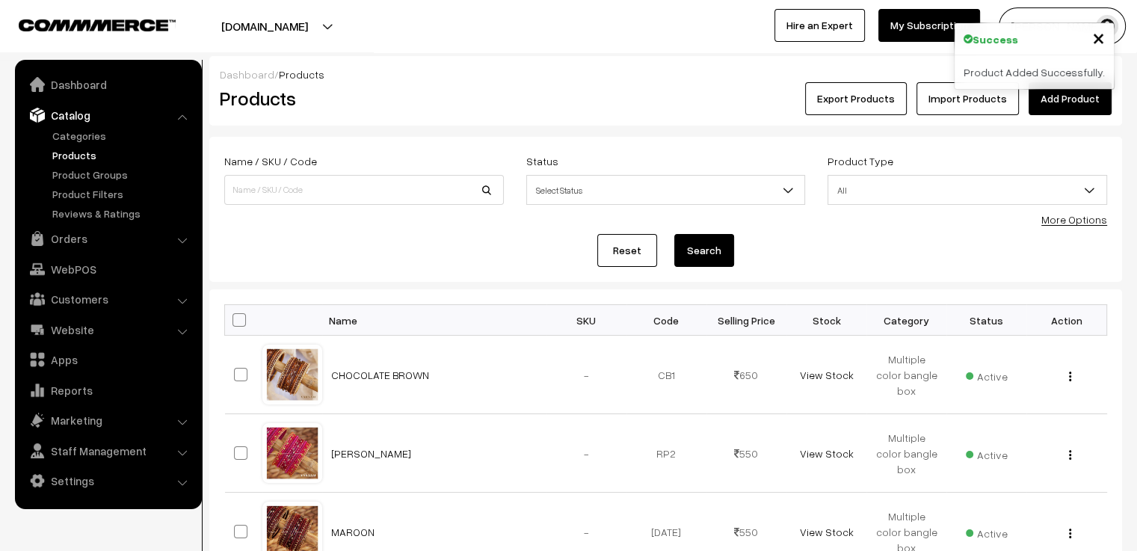
click at [1064, 103] on link "Add Product" at bounding box center [1070, 98] width 83 height 33
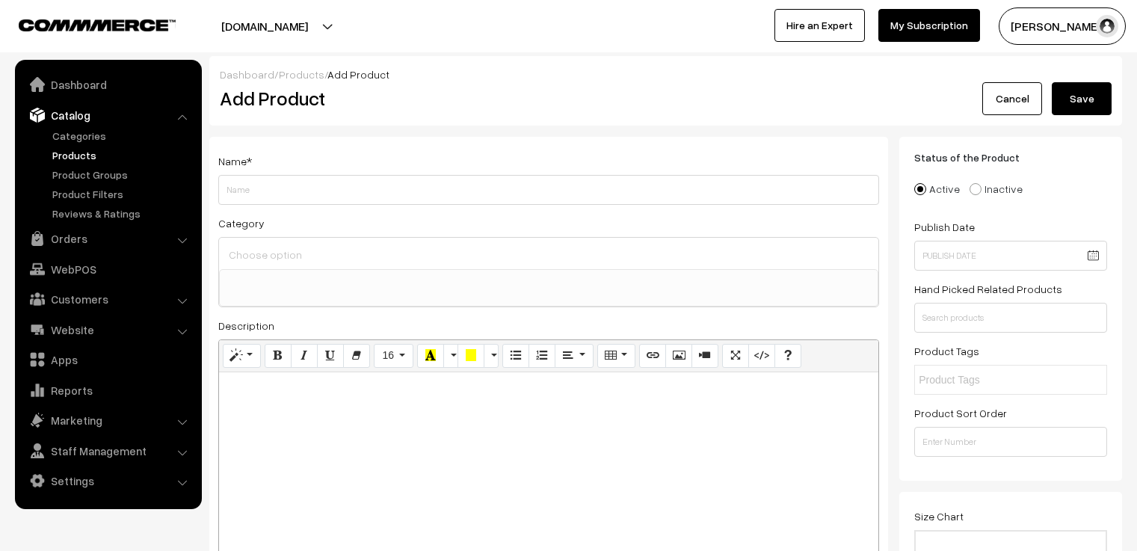
select select
click at [400, 188] on input "Weight" at bounding box center [548, 190] width 661 height 30
type input "White"
click at [374, 245] on input at bounding box center [548, 255] width 647 height 22
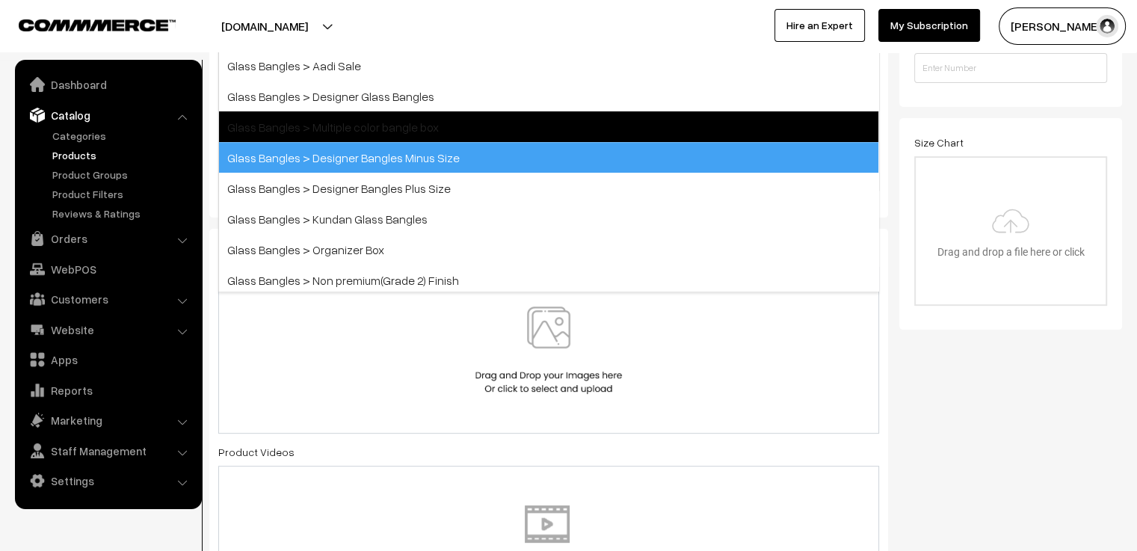
scroll to position [360, 0]
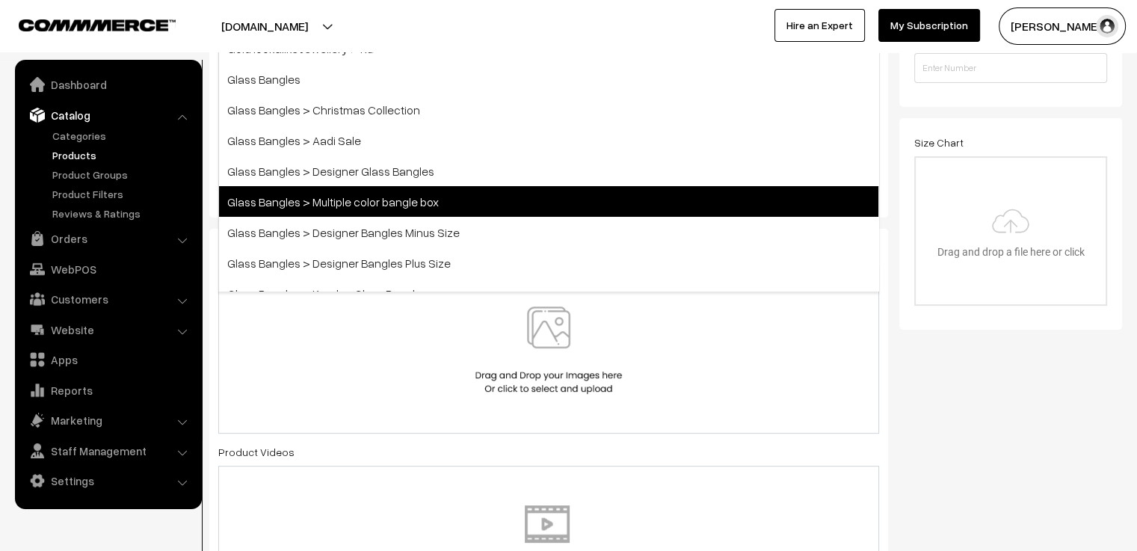
click at [482, 189] on span "Glass Bangles > Multiple color bangle box" at bounding box center [548, 201] width 659 height 31
select select "5"
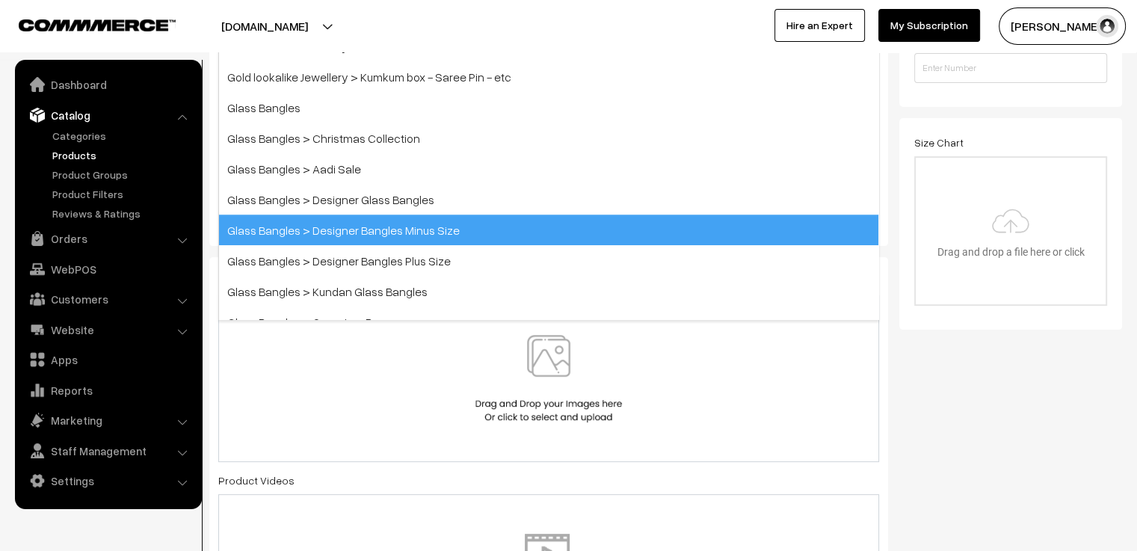
scroll to position [216, 0]
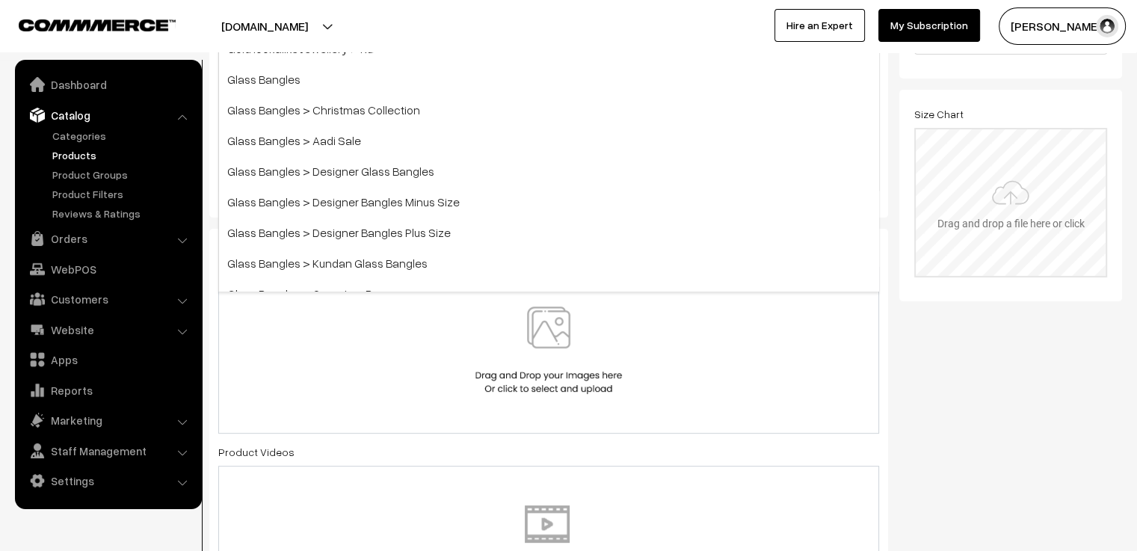
click at [1010, 195] on input "file" at bounding box center [1011, 202] width 190 height 147
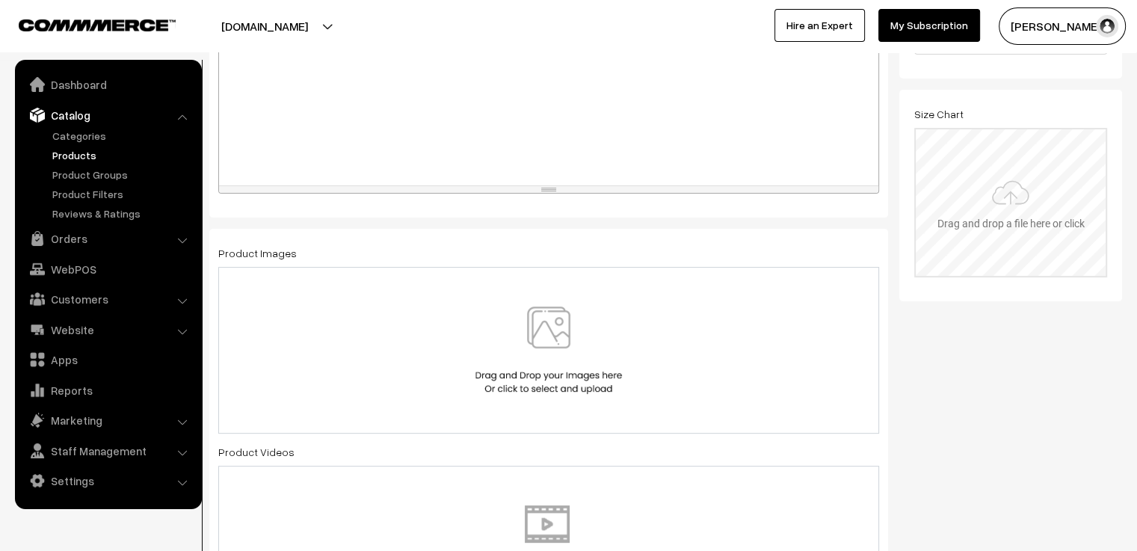
type input "C:\fakepath\size chart new website.jpg"
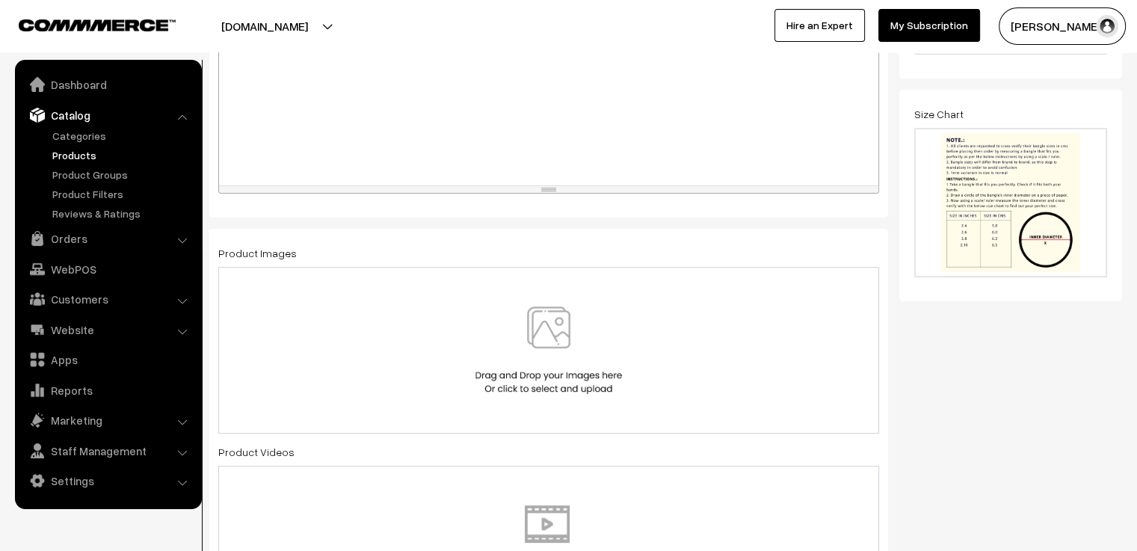
scroll to position [253, 0]
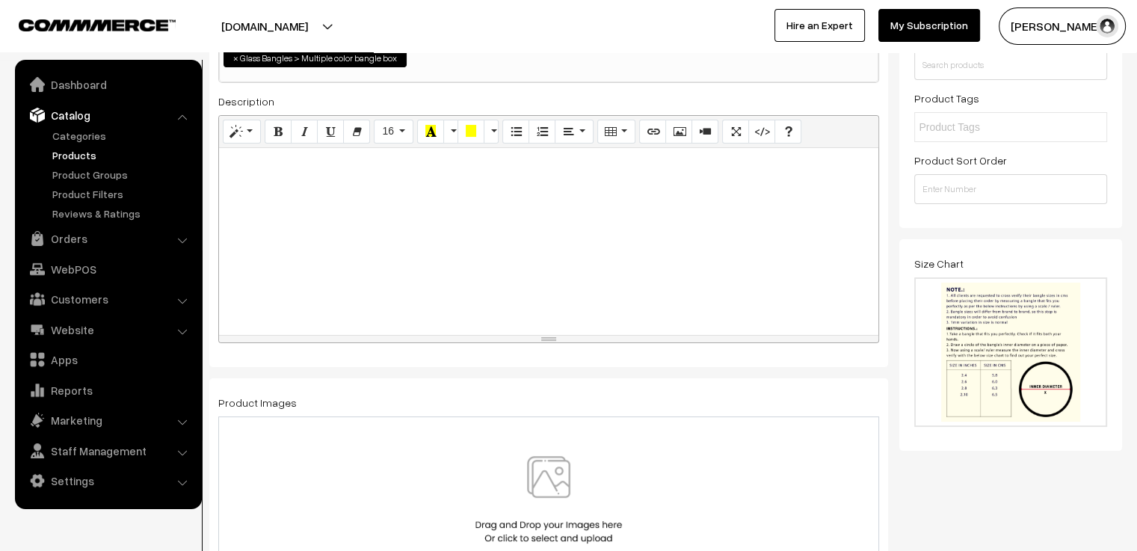
click at [532, 229] on div at bounding box center [548, 241] width 659 height 187
click at [283, 197] on div at bounding box center [548, 241] width 659 height 187
paste div
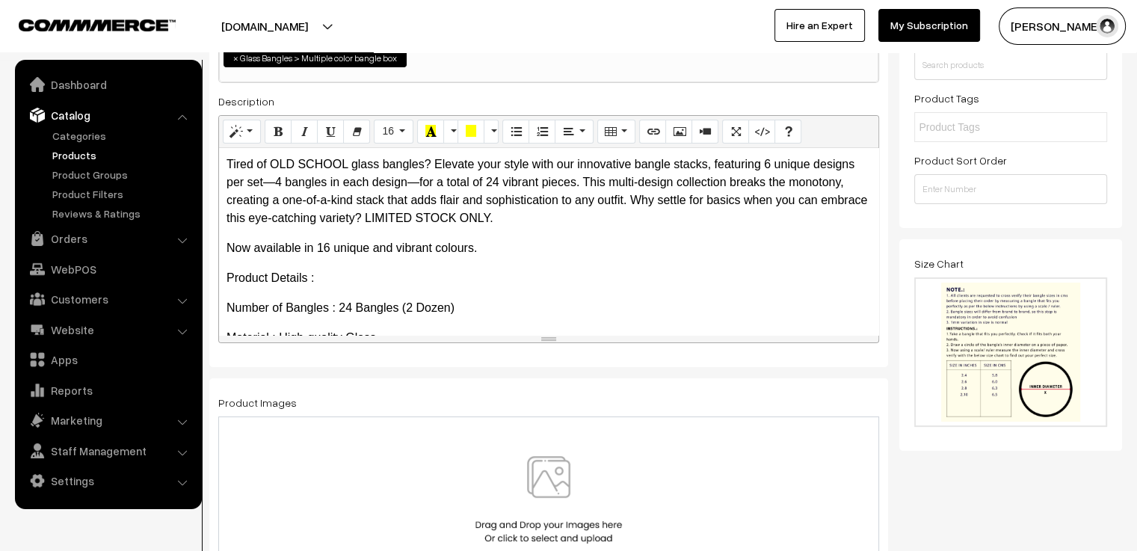
click at [510, 469] on img at bounding box center [549, 499] width 154 height 87
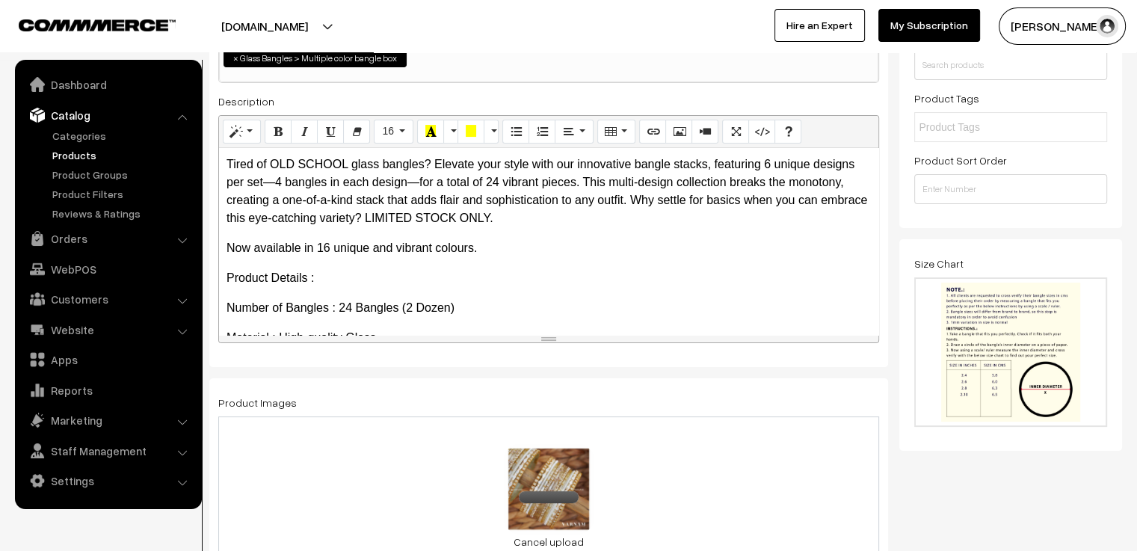
click at [658, 460] on div "0.3 MB white 2.jpg Check Error Cancel upload" at bounding box center [548, 496] width 661 height 161
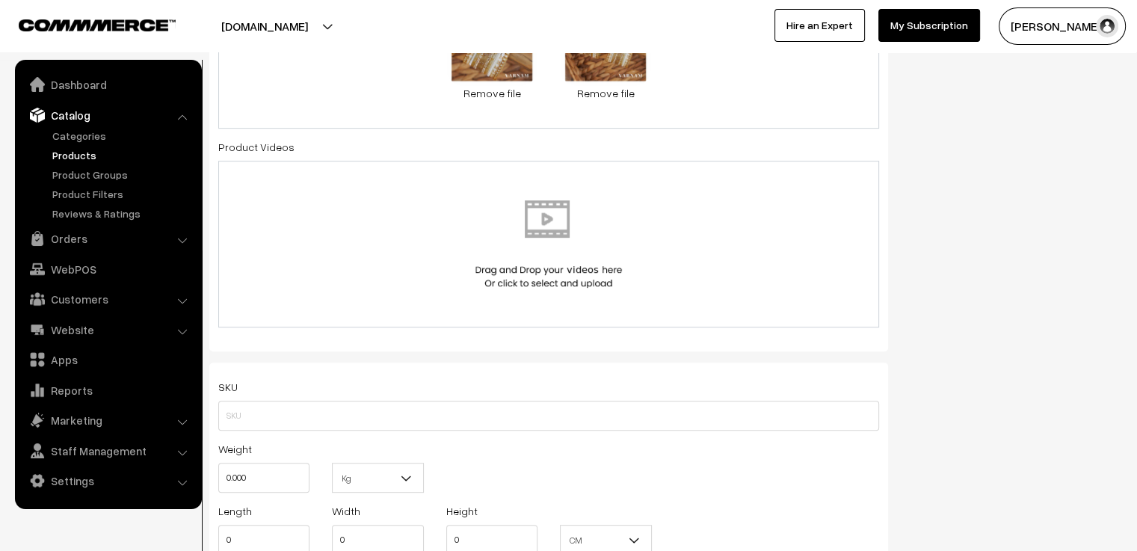
scroll to position [1000, 0]
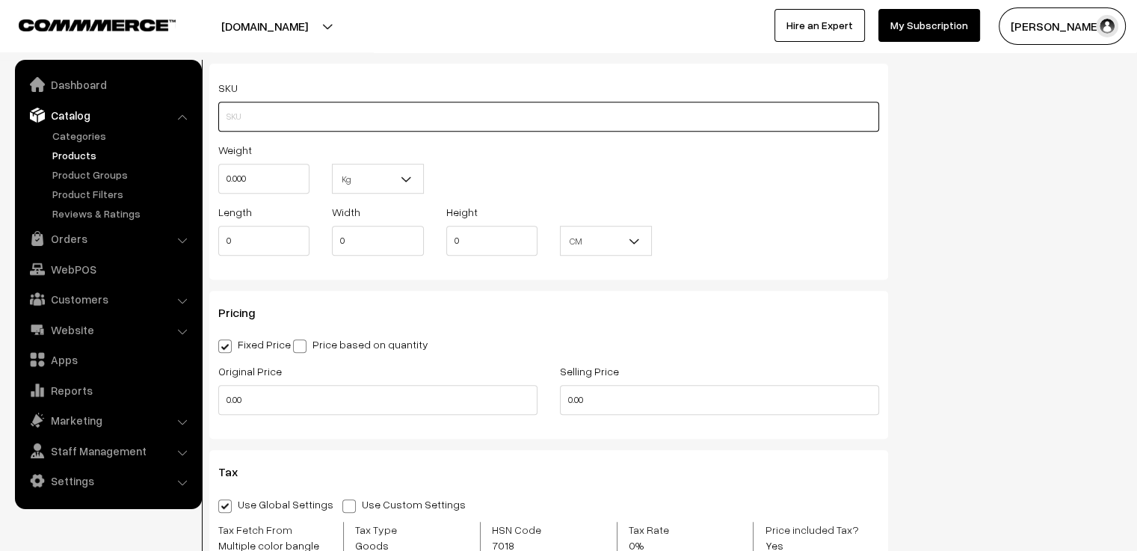
click at [411, 110] on input "text" at bounding box center [548, 117] width 661 height 30
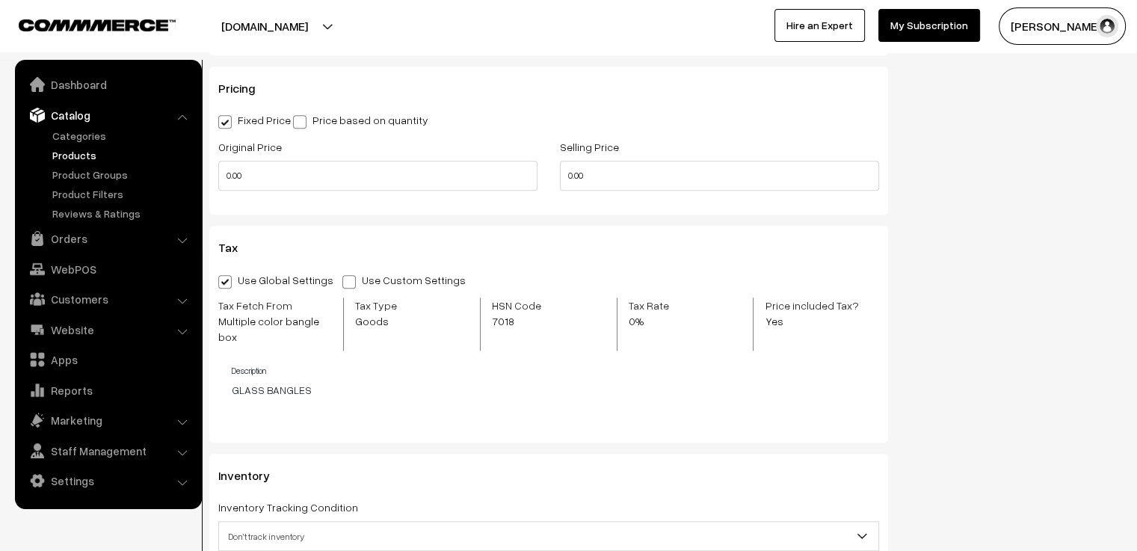
type input "MCGBW1"
drag, startPoint x: 610, startPoint y: 182, endPoint x: 550, endPoint y: 179, distance: 59.9
click at [550, 179] on div "Selling Price 0.00" at bounding box center [720, 169] width 342 height 62
type input "650"
click at [555, 249] on h3 "Tax" at bounding box center [548, 248] width 661 height 14
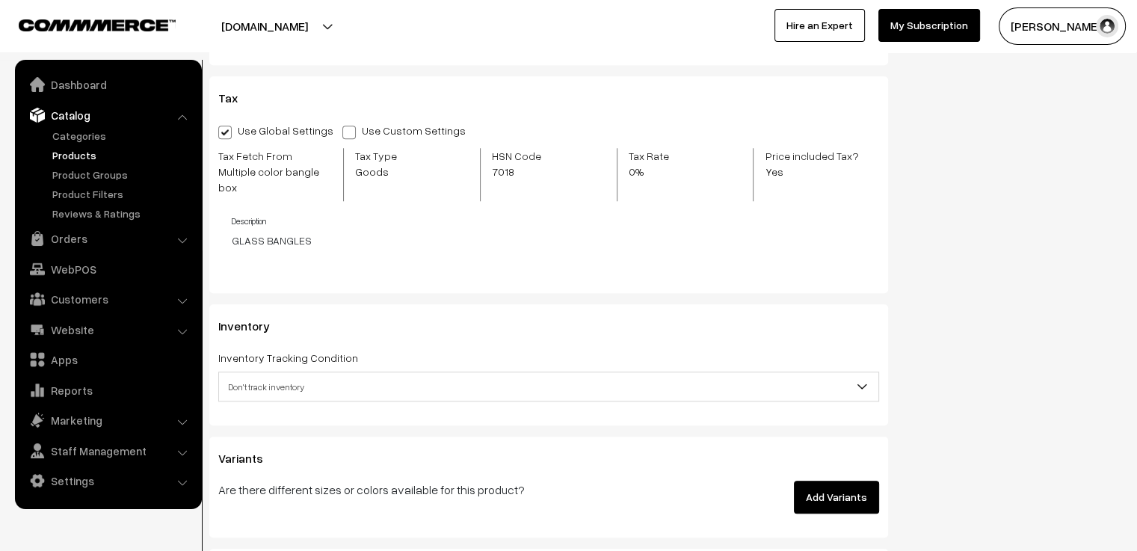
scroll to position [1449, 0]
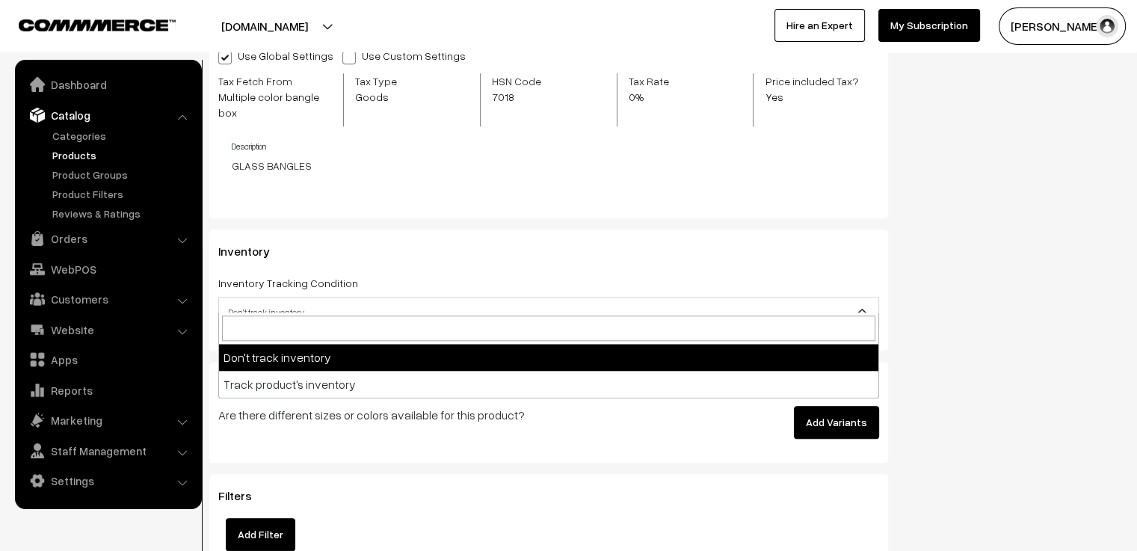
click at [457, 309] on span "Don't track inventory" at bounding box center [548, 312] width 659 height 26
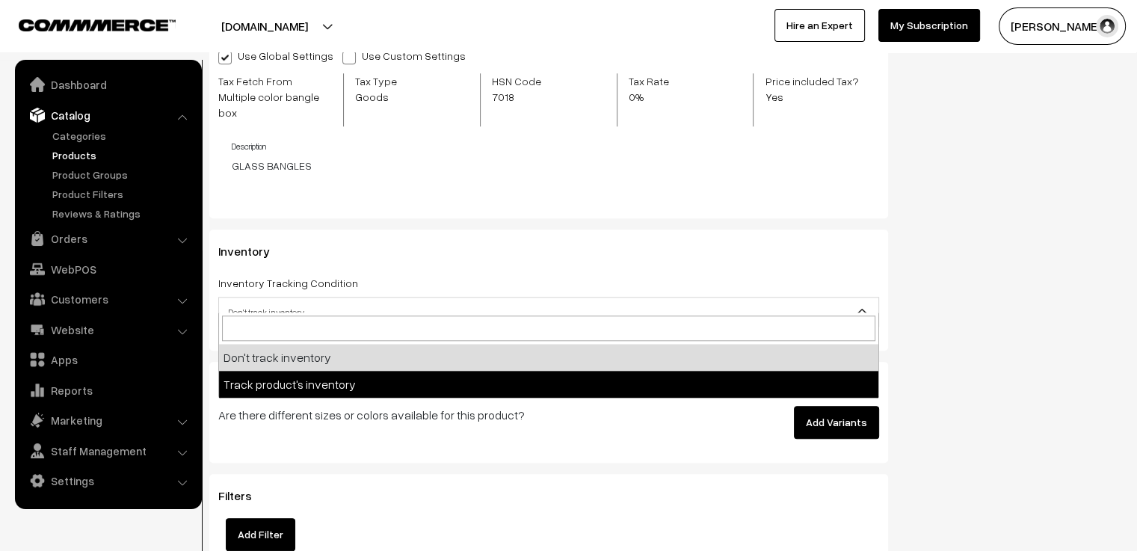
select select "2"
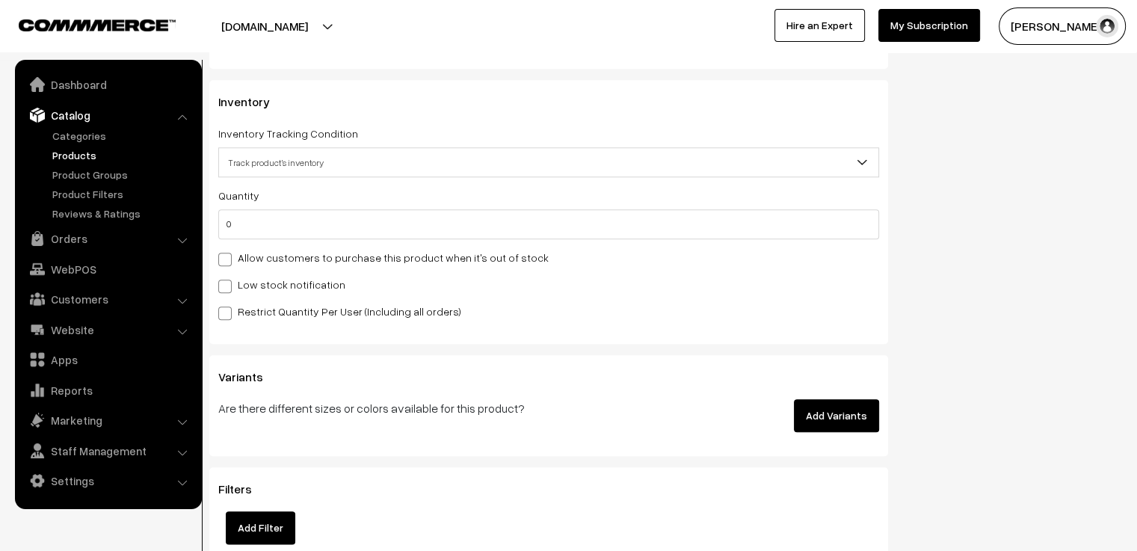
scroll to position [1673, 0]
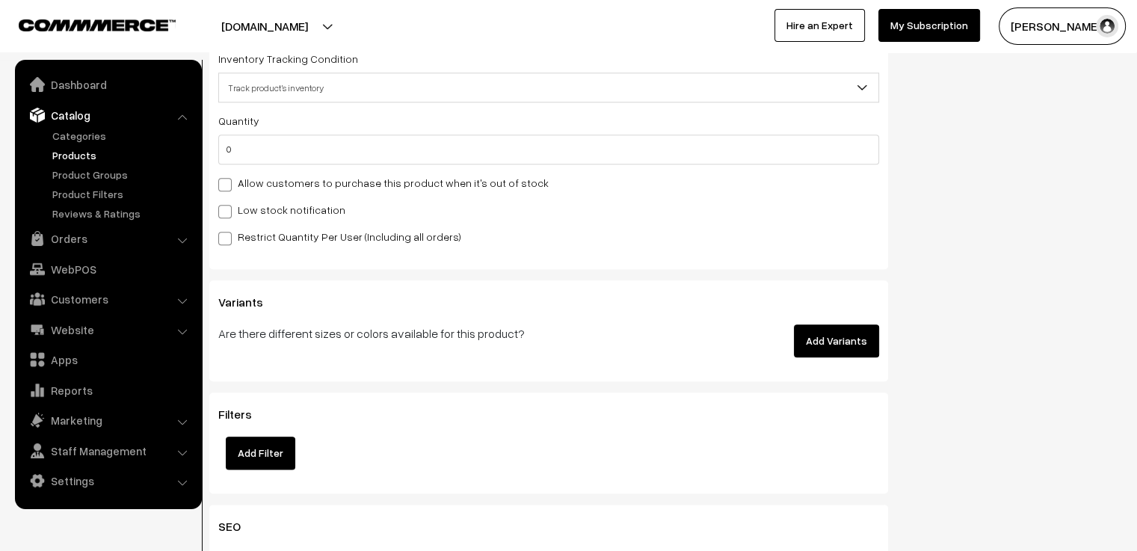
click at [845, 327] on button "Add Variants" at bounding box center [836, 340] width 85 height 33
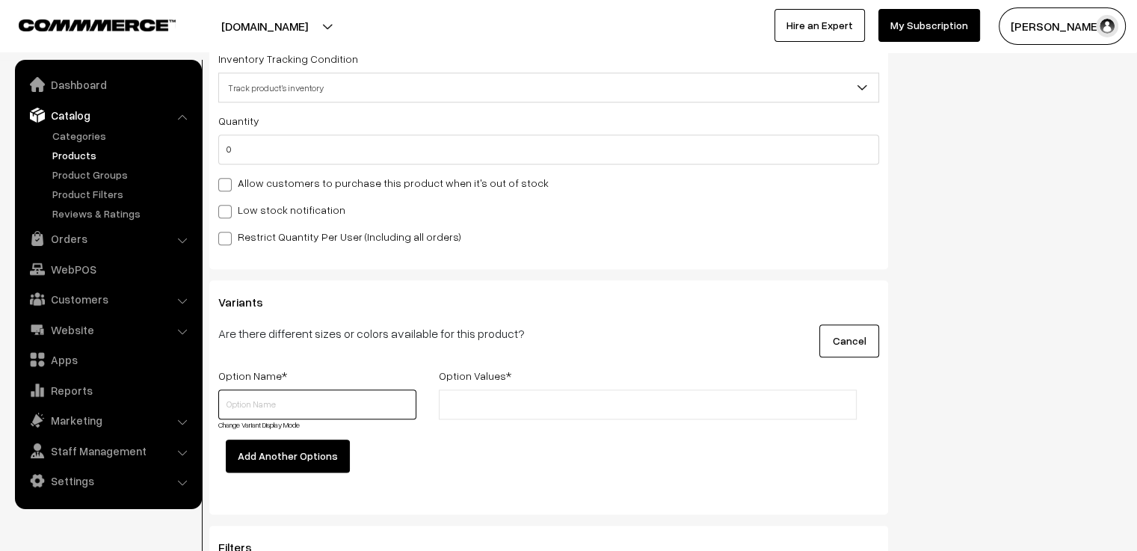
click at [337, 389] on input "text" at bounding box center [317, 404] width 198 height 30
type input "Size"
click at [510, 397] on input "text" at bounding box center [508, 405] width 131 height 16
type input "2.4"
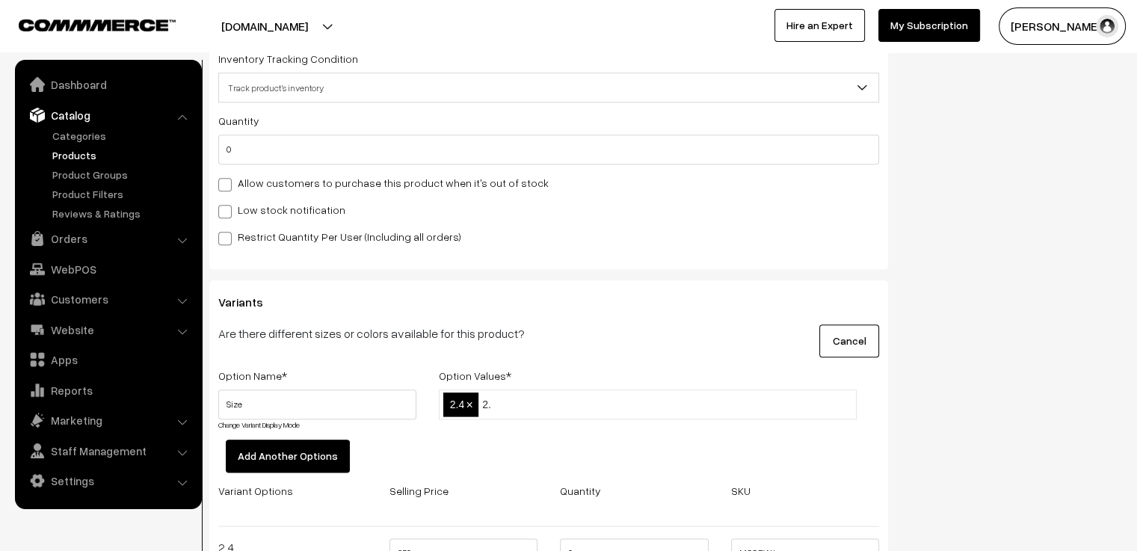
type input "2.6"
type input "2.8"
type input "2.10"
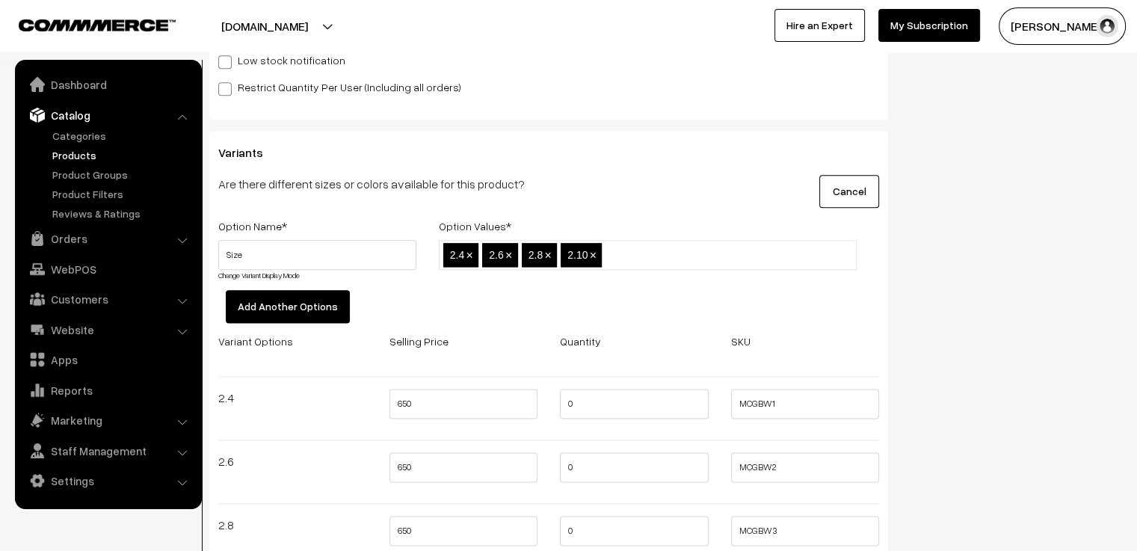
scroll to position [1897, 0]
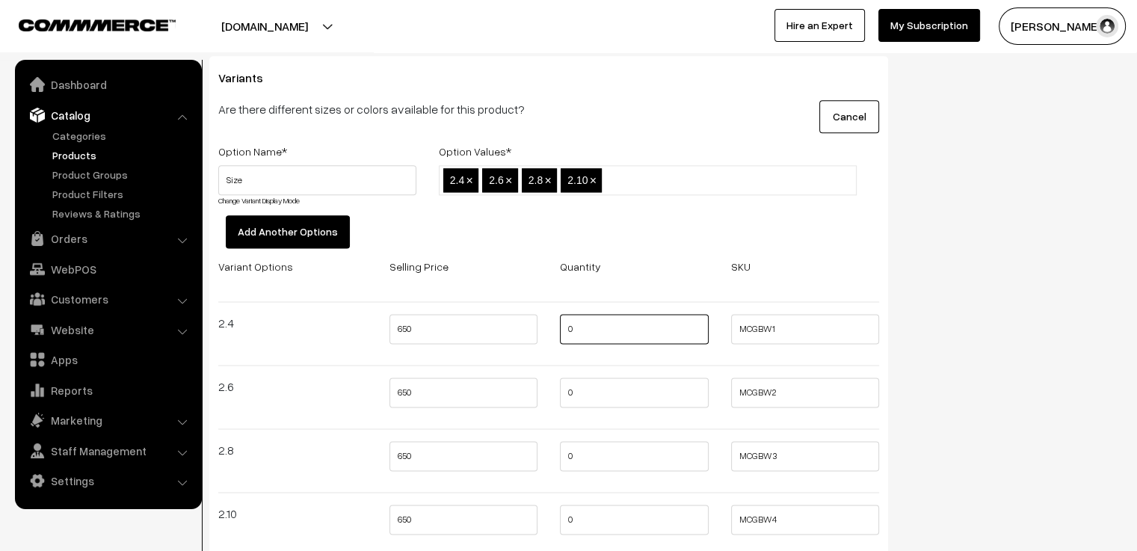
click at [602, 319] on input "0" at bounding box center [634, 329] width 149 height 30
type input "2"
click at [602, 378] on input "0" at bounding box center [634, 393] width 149 height 30
type input "2"
click at [606, 443] on input "0" at bounding box center [634, 456] width 149 height 30
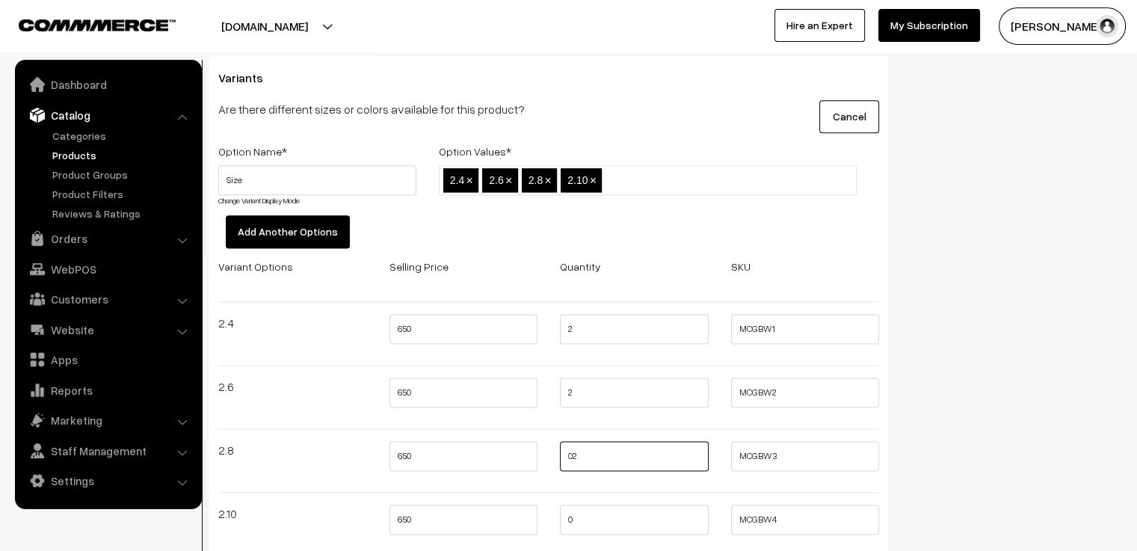
type input "2"
type input "1"
click at [613, 505] on input "0" at bounding box center [634, 520] width 149 height 30
type input "2"
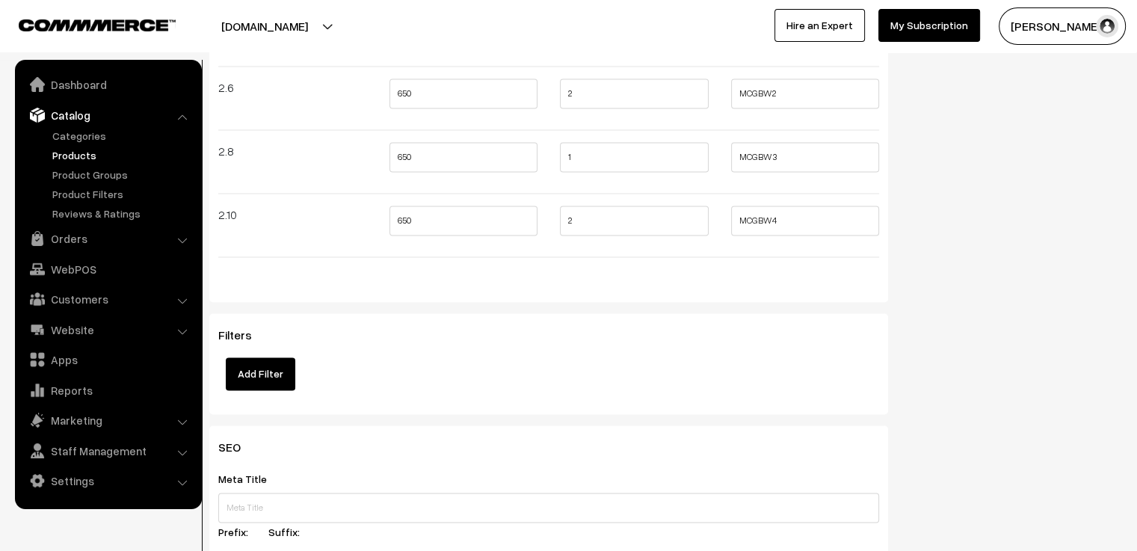
scroll to position [2271, 0]
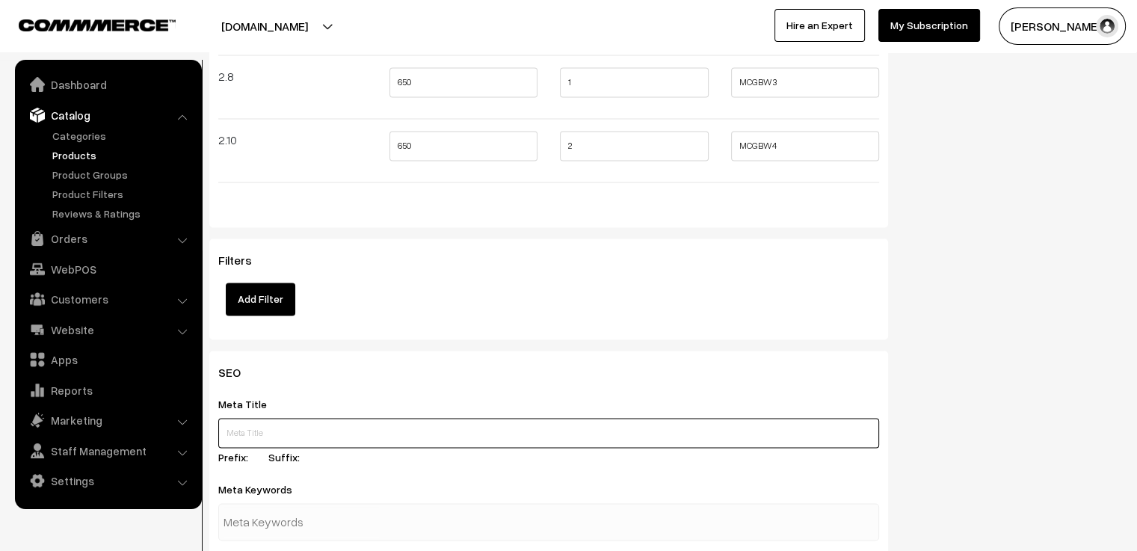
click at [485, 418] on input "text" at bounding box center [548, 433] width 661 height 30
type input "Extremely Unique Full WHITE glass bangle stack. SHOP NOW."
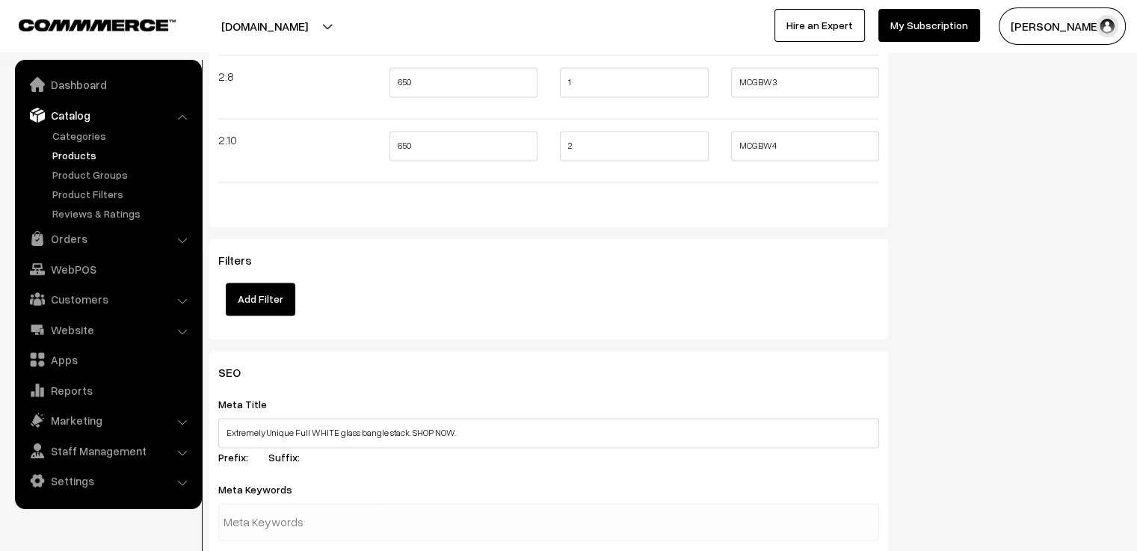
click at [499, 366] on h3 "SEO" at bounding box center [548, 373] width 661 height 14
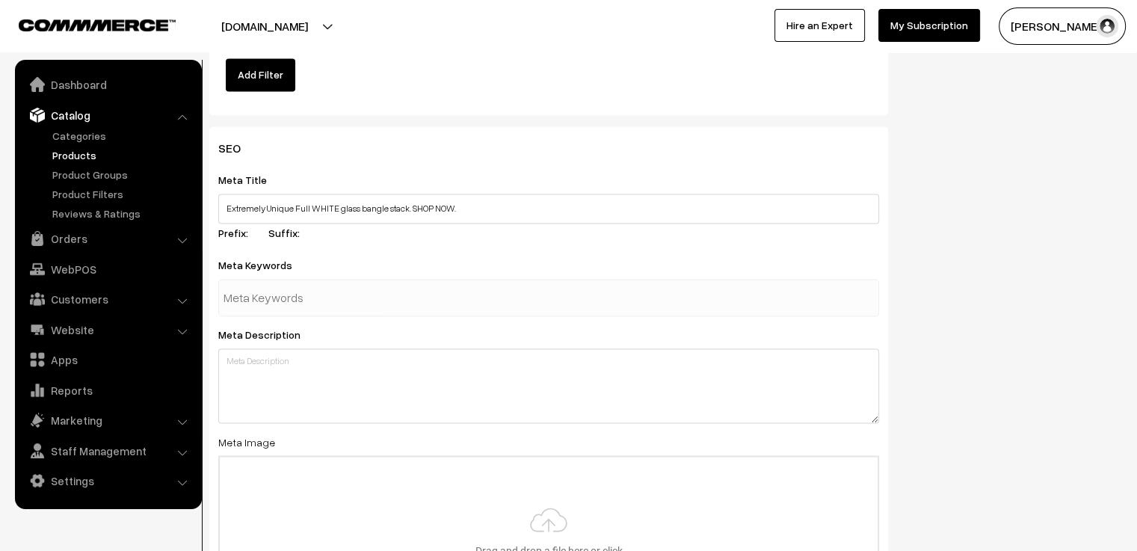
scroll to position [2570, 0]
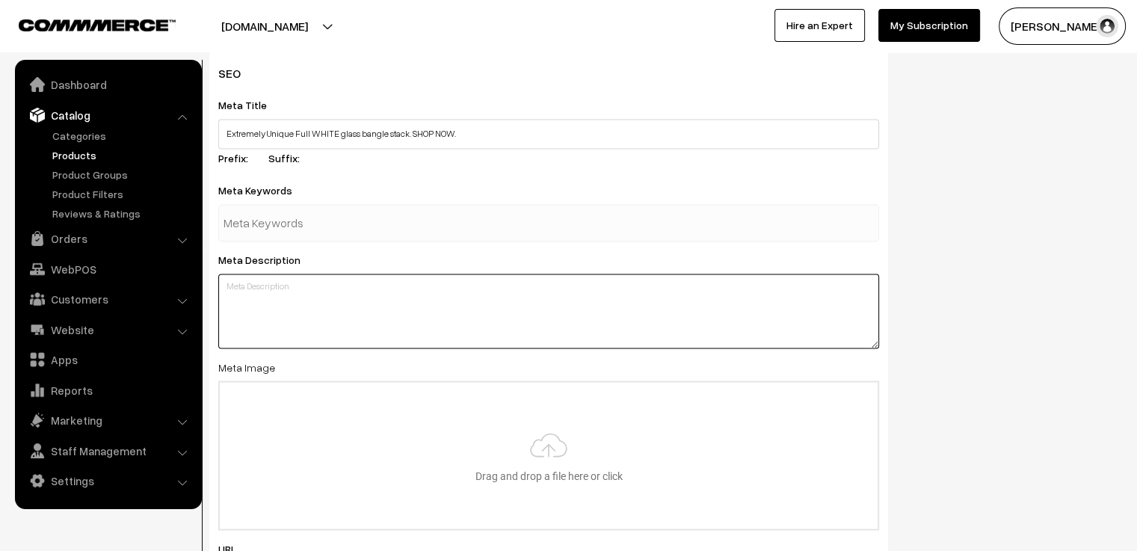
click at [475, 293] on textarea at bounding box center [548, 311] width 661 height 75
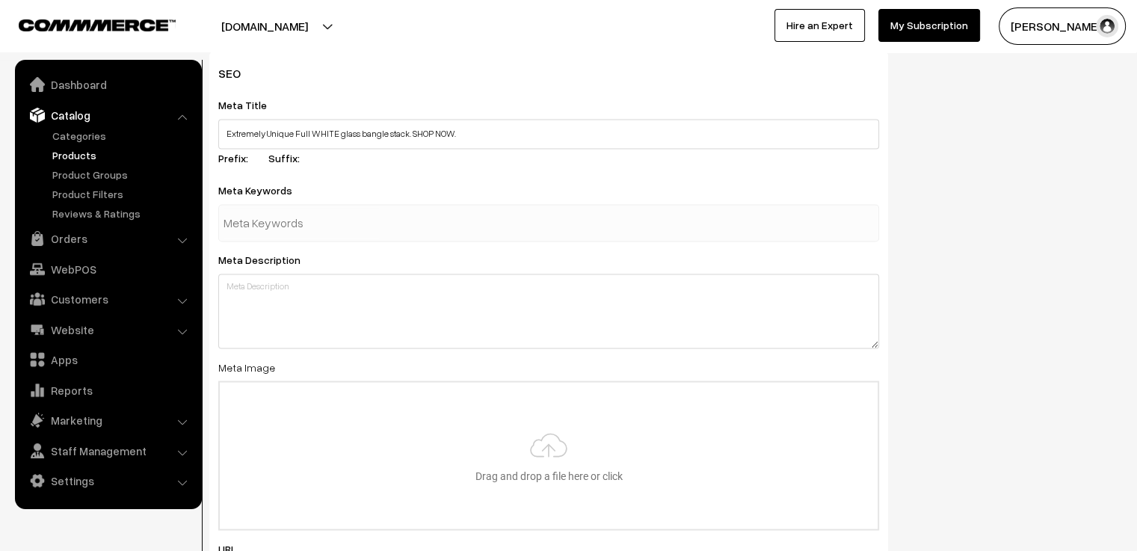
click at [383, 221] on div at bounding box center [548, 222] width 661 height 37
type input "white"
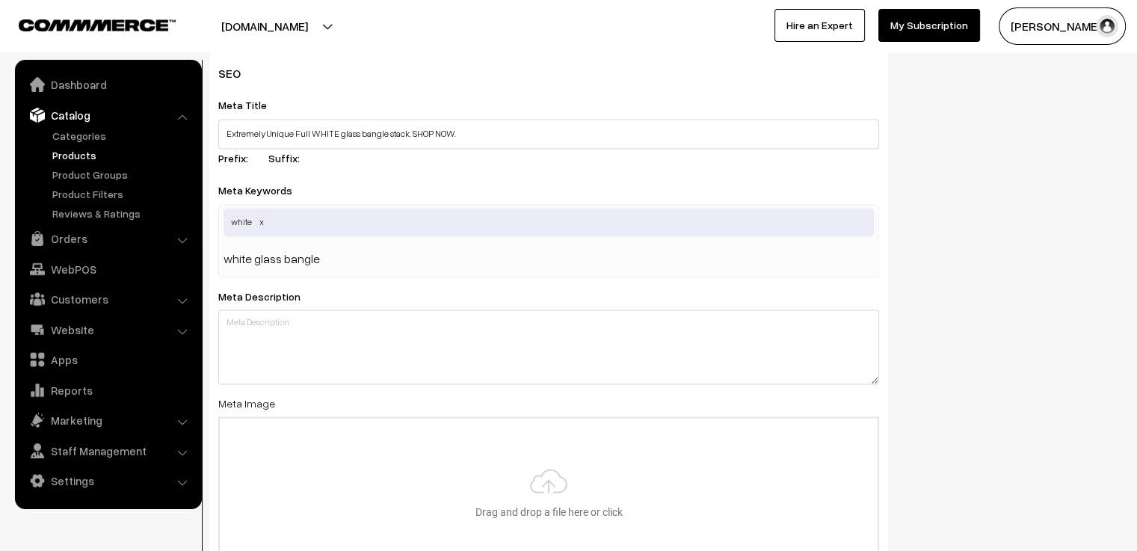
type input "white glass bangles"
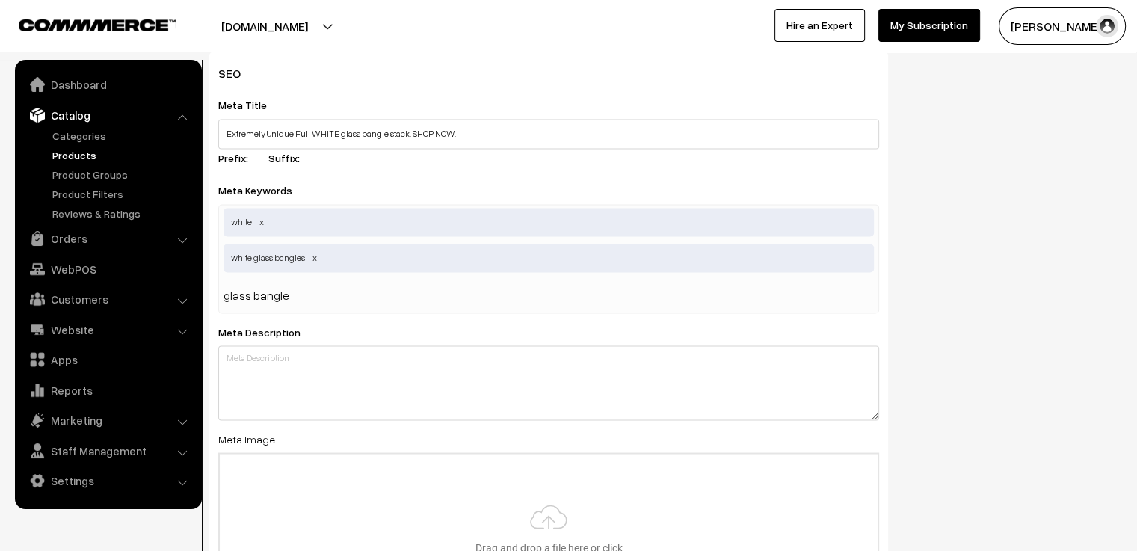
type input "glass bangles"
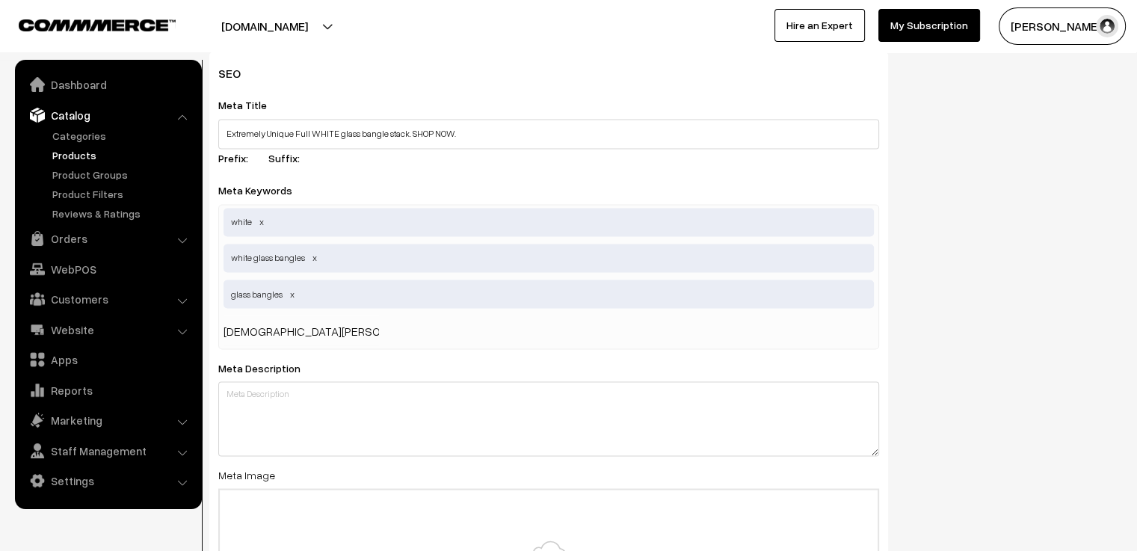
type input "christian wedding"
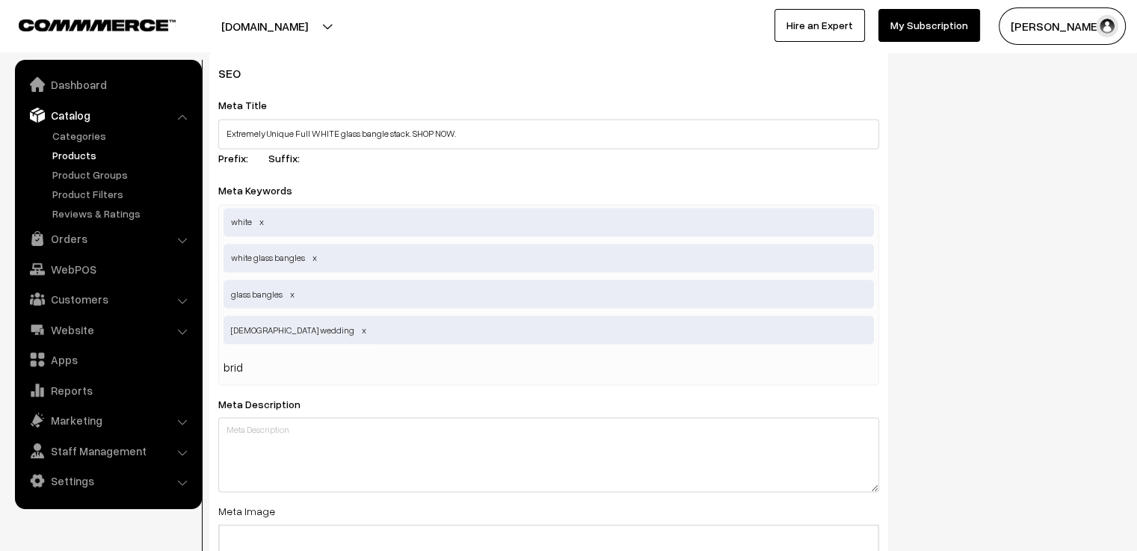
type input "bride"
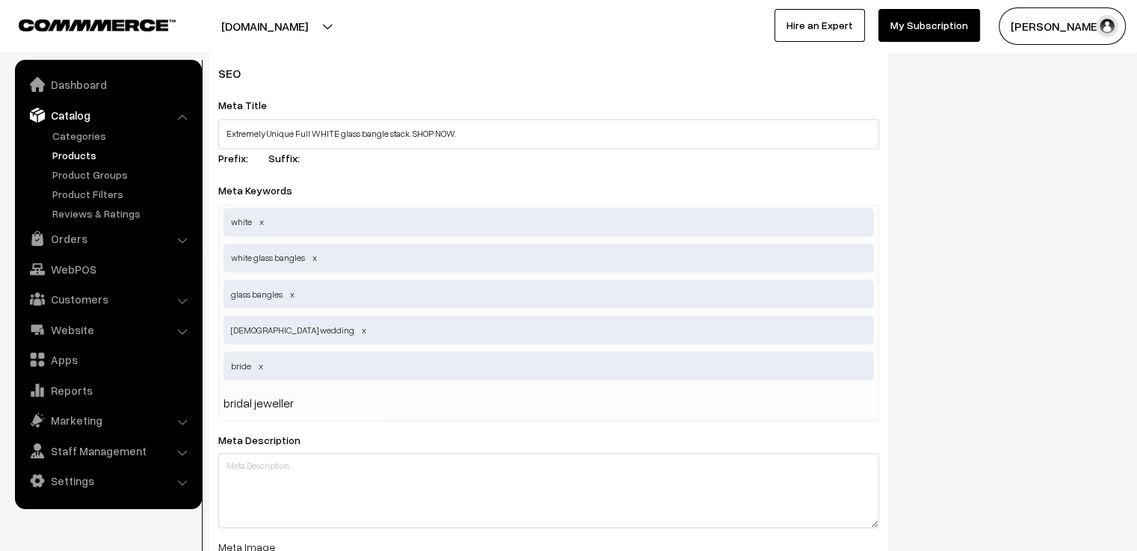
type input "bridal jewellery"
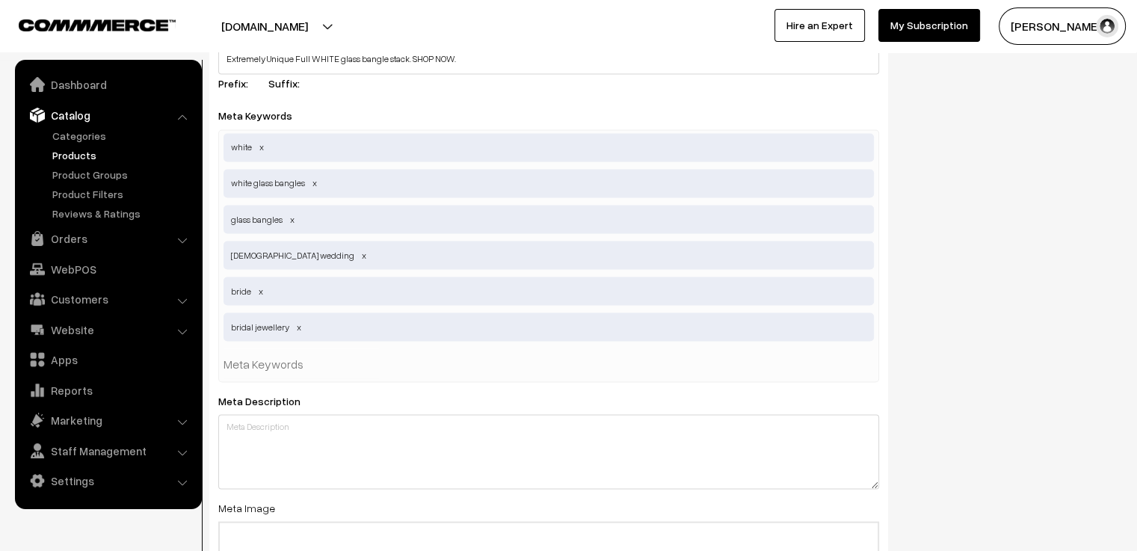
scroll to position [2719, 0]
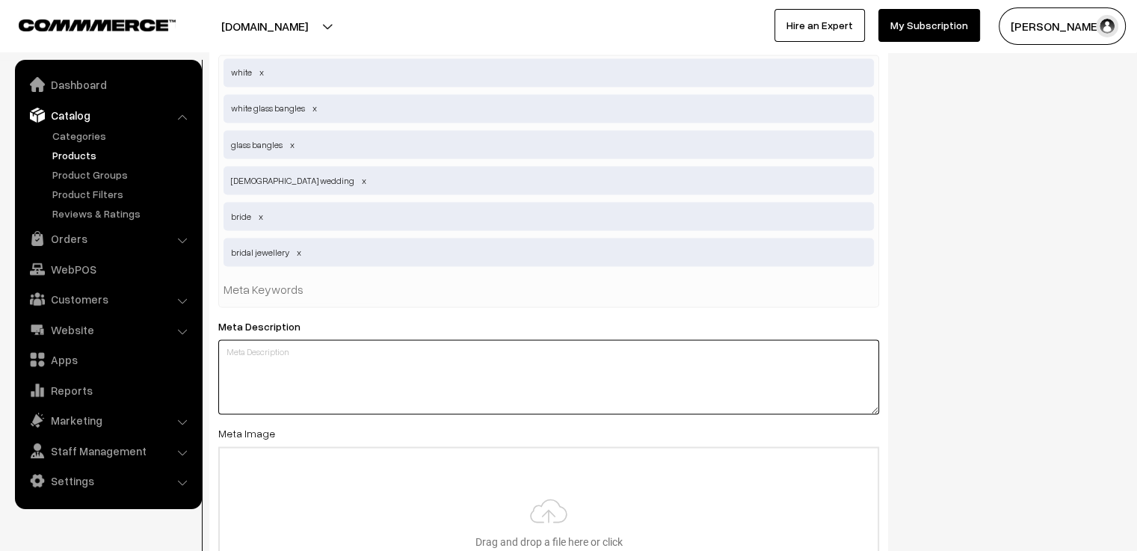
click at [410, 360] on textarea at bounding box center [548, 376] width 661 height 75
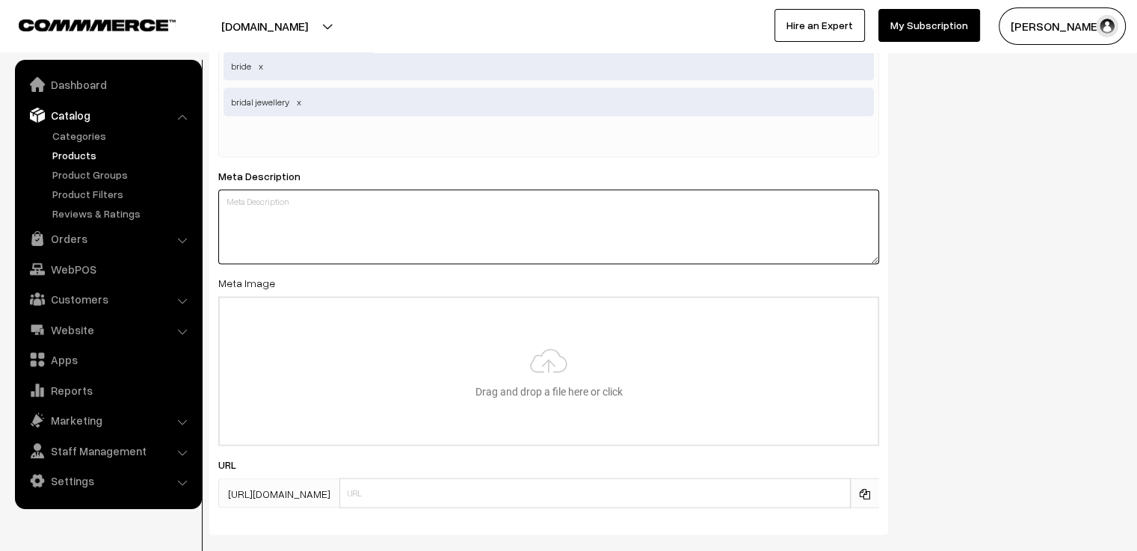
click at [377, 190] on textarea at bounding box center [548, 227] width 661 height 75
paste textarea "Tired of OLD SCHOOL glass bangles? Elevate your style with our innovative bangl…"
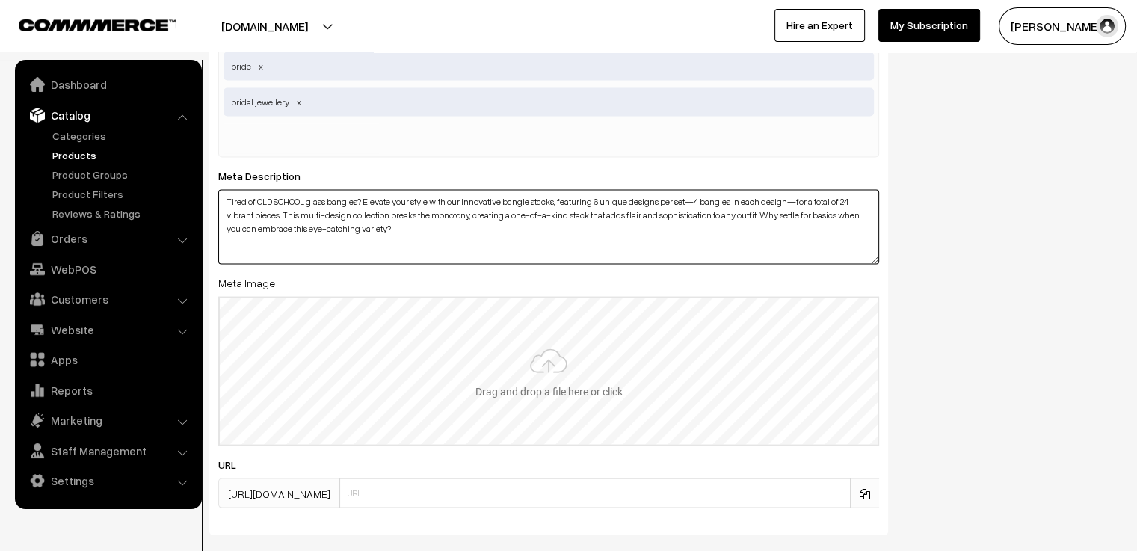
type textarea "Tired of OLD SCHOOL glass bangles? Elevate your style with our innovative bangl…"
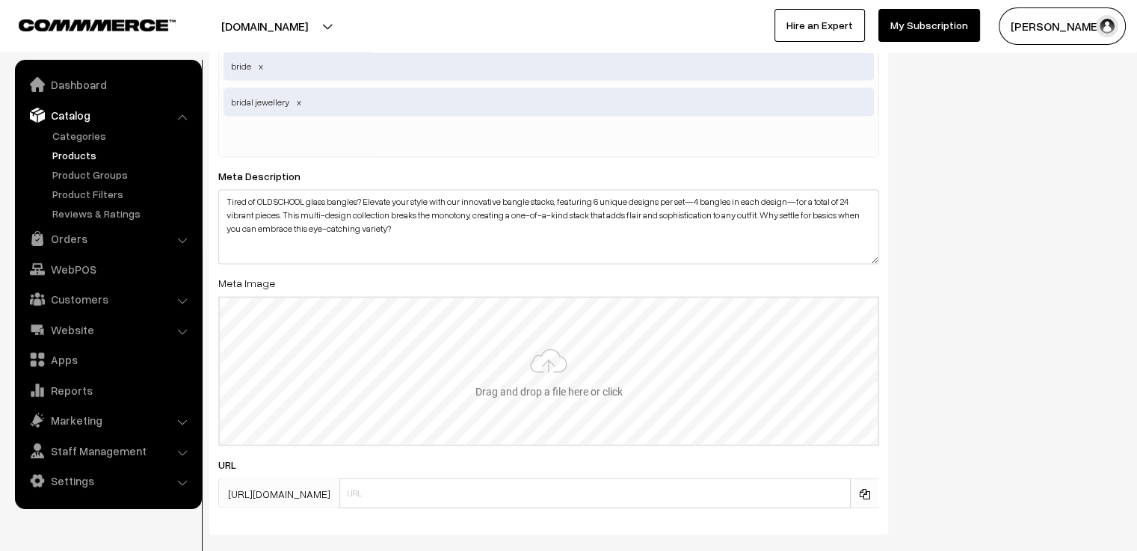
click at [562, 353] on input "file" at bounding box center [549, 371] width 658 height 147
type input "C:\fakepath\white 2.jpg"
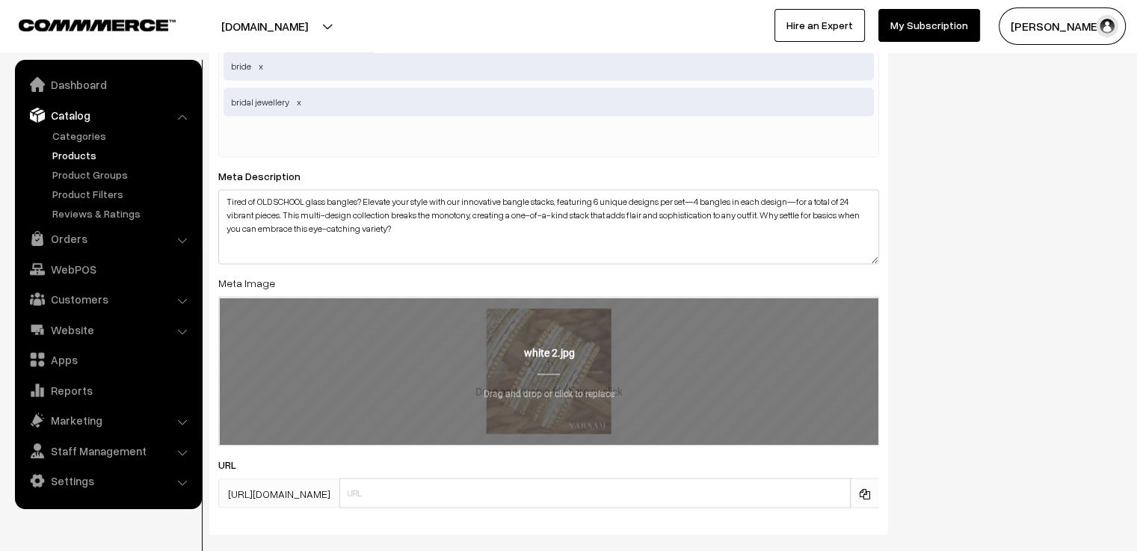
scroll to position [2936, 0]
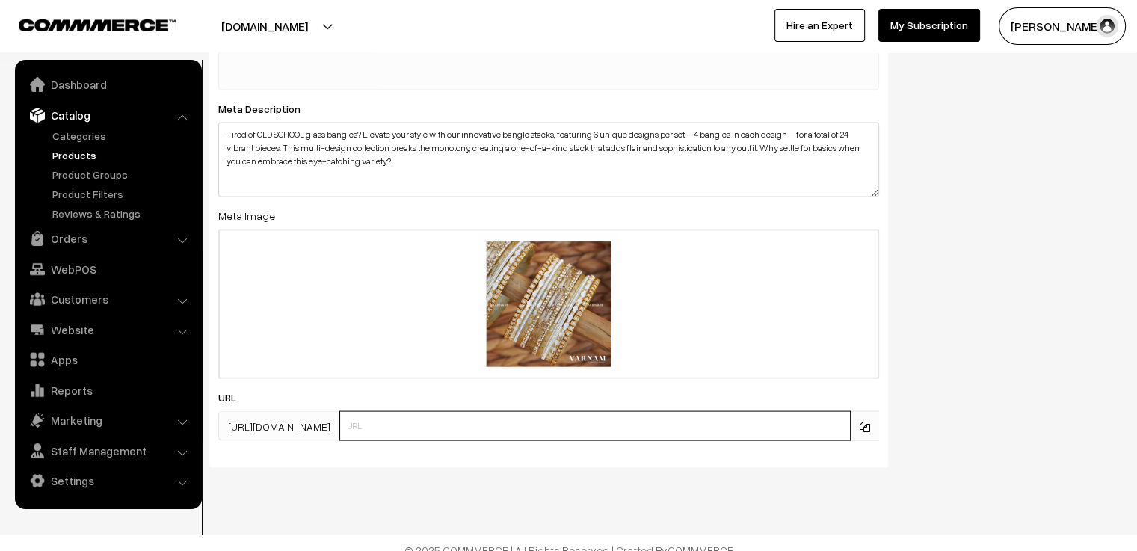
click at [520, 411] on input "text" at bounding box center [594, 426] width 511 height 30
type input "white"
click at [1048, 351] on div "SEO Meta Title Extremely Unique Full WHITE glass bangle stack. SHOP NOW. Prefix…" at bounding box center [665, 82] width 935 height 794
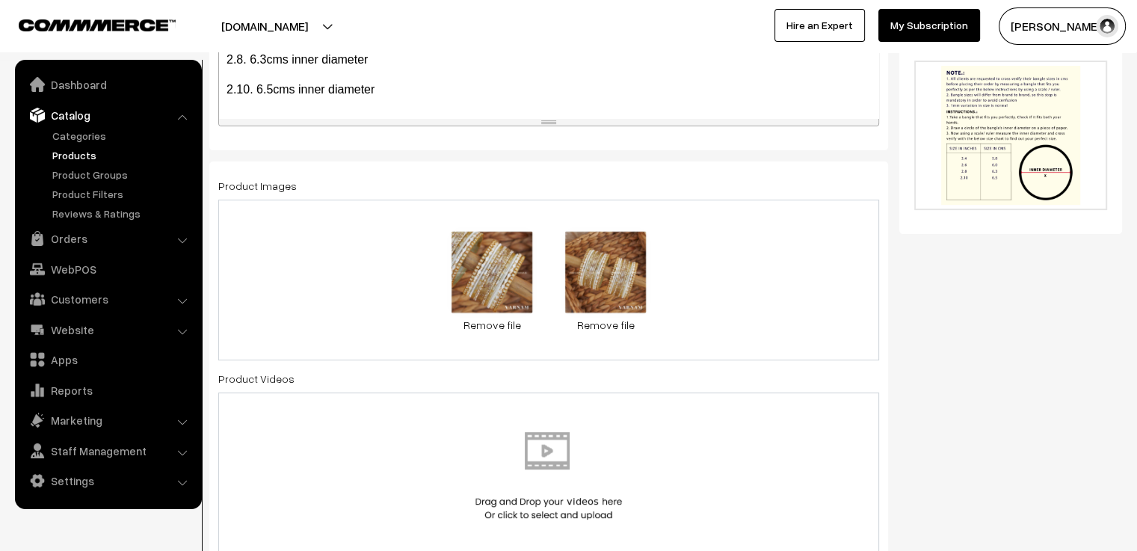
scroll to position [0, 0]
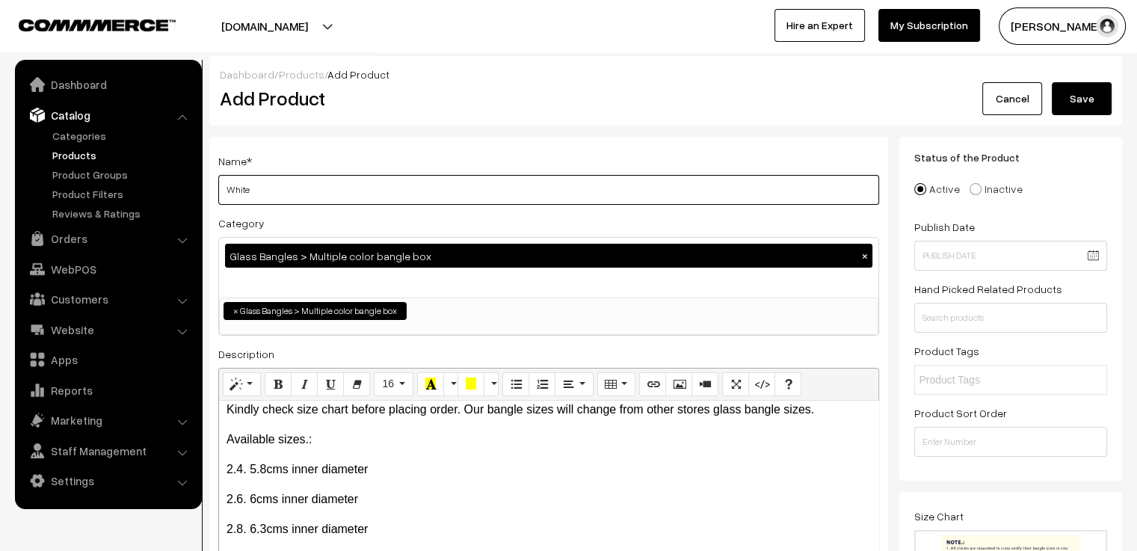
drag, startPoint x: 271, startPoint y: 194, endPoint x: 201, endPoint y: 196, distance: 69.5
type input "WHITE"
click at [706, 99] on h2 "Add Product" at bounding box center [551, 98] width 663 height 23
click at [1082, 104] on button "Save" at bounding box center [1082, 98] width 60 height 33
